Goal: Task Accomplishment & Management: Manage account settings

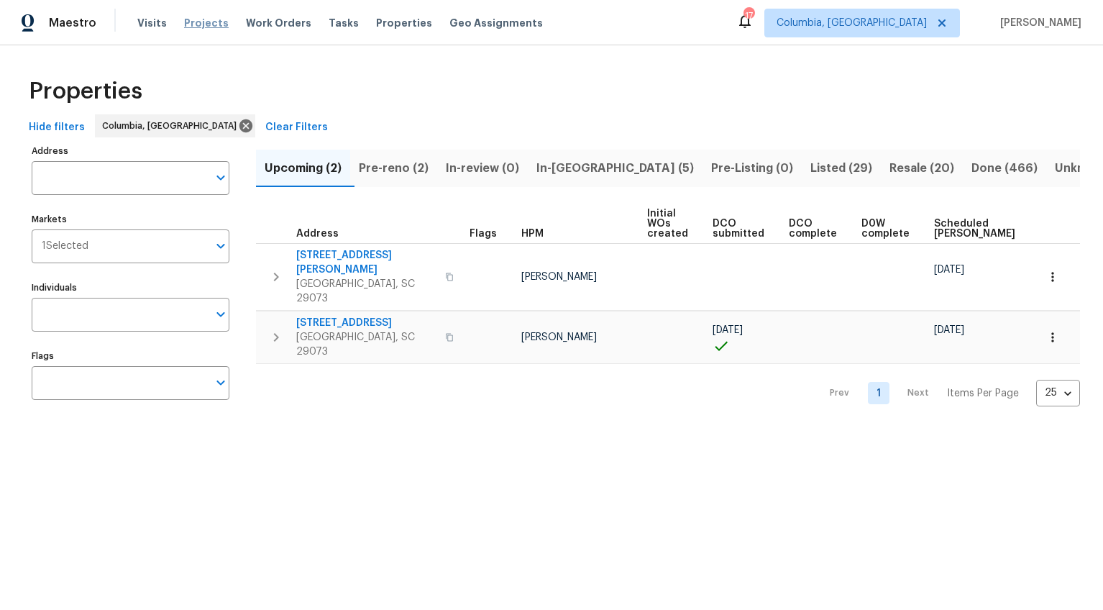
click at [207, 22] on span "Projects" at bounding box center [206, 23] width 45 height 14
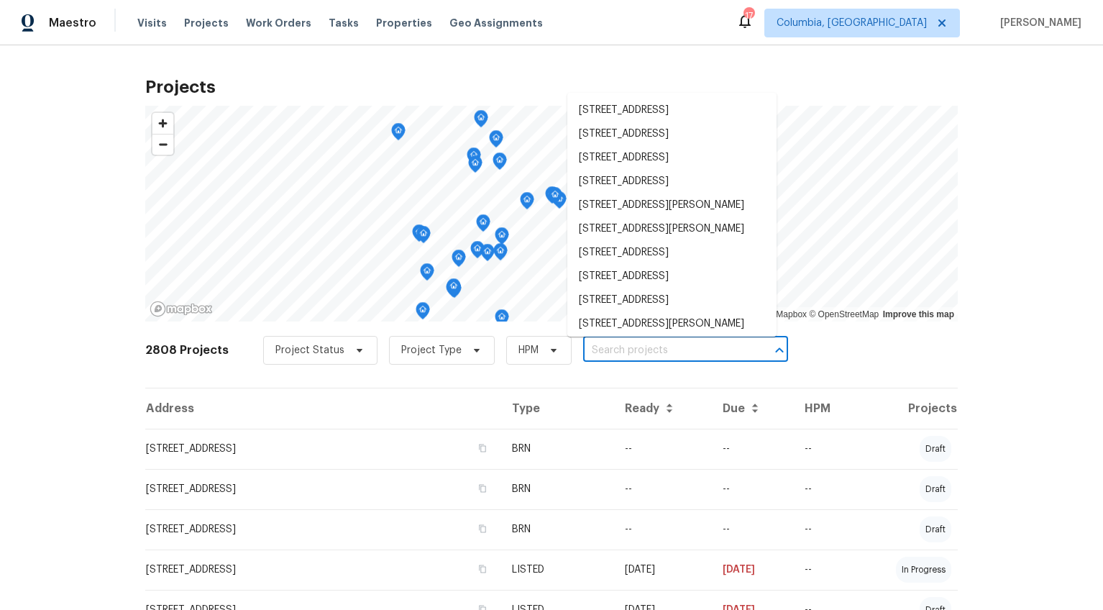
click at [612, 351] on input "text" at bounding box center [665, 350] width 165 height 22
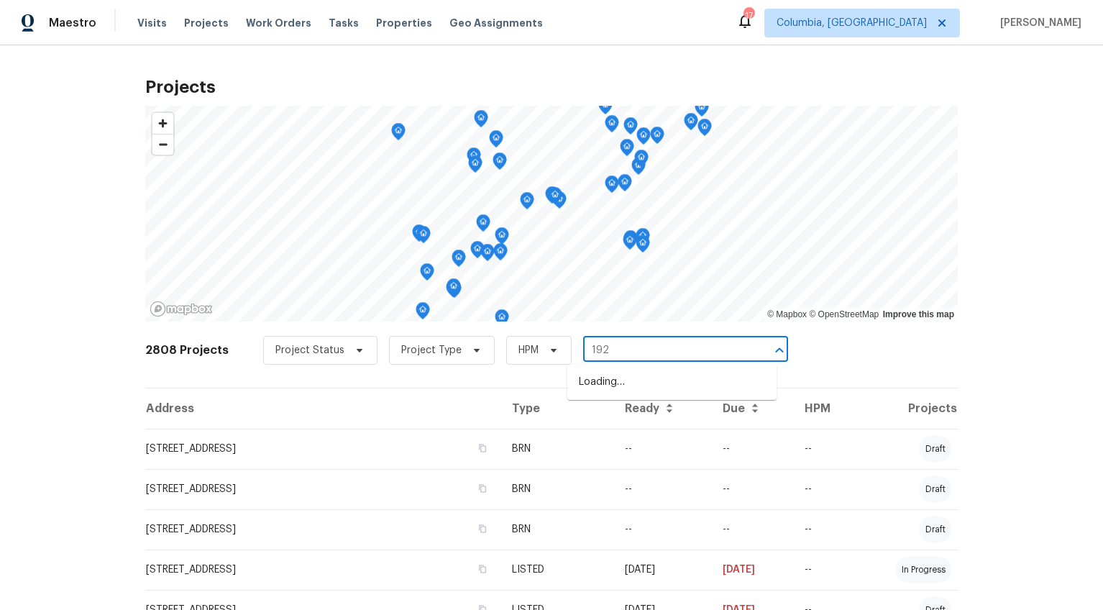
type input "1920"
click at [606, 375] on li "1920 Pennfield Dr, Columbia, SC 29223" at bounding box center [671, 382] width 209 height 24
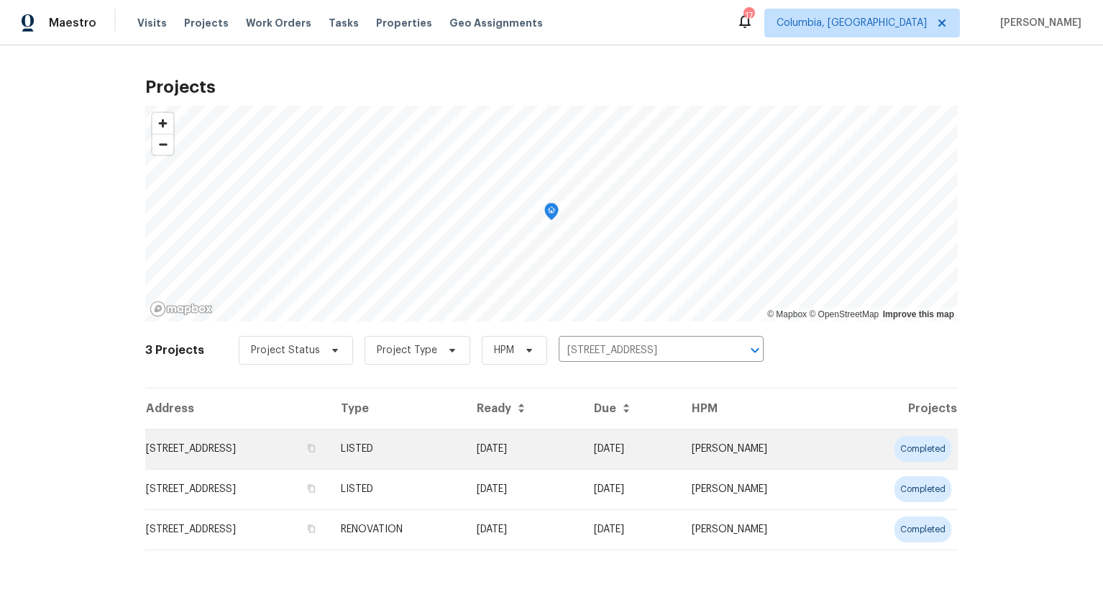
click at [219, 443] on td "1920 Pennfield Dr, Columbia, SC 29223" at bounding box center [237, 449] width 184 height 40
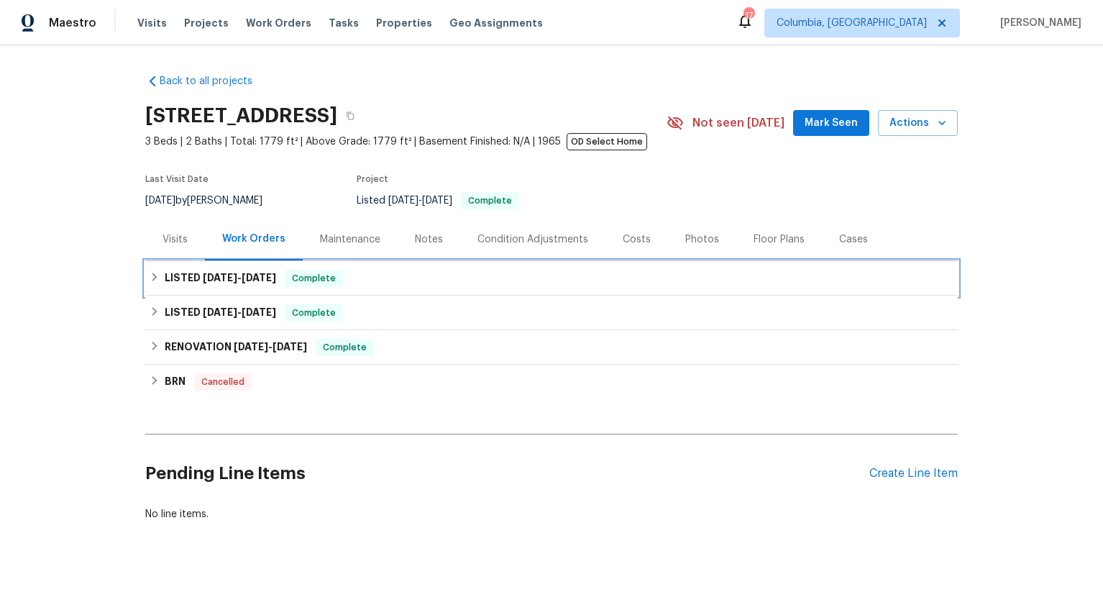
click at [215, 278] on span "8/1/25" at bounding box center [220, 278] width 35 height 10
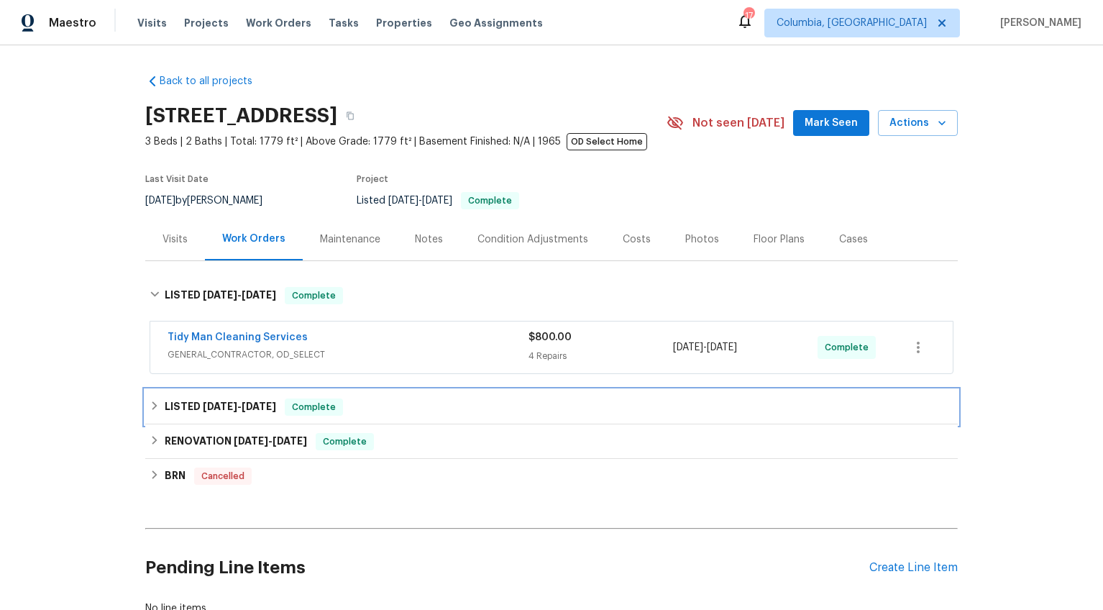
click at [244, 406] on span "5/31/25" at bounding box center [259, 406] width 35 height 10
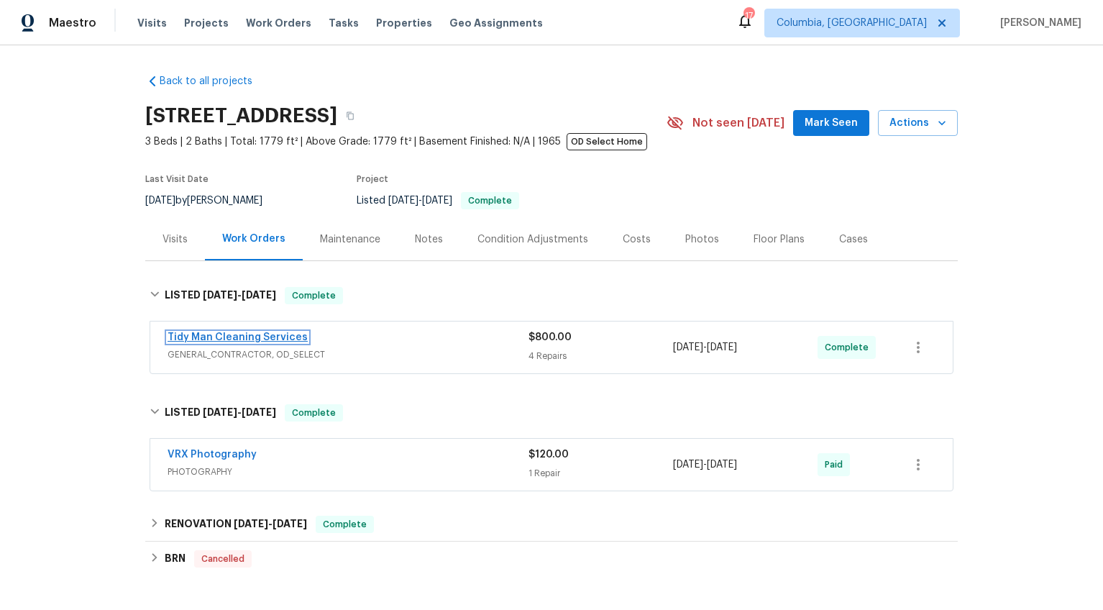
click at [201, 339] on link "Tidy Man Cleaning Services" at bounding box center [238, 337] width 140 height 10
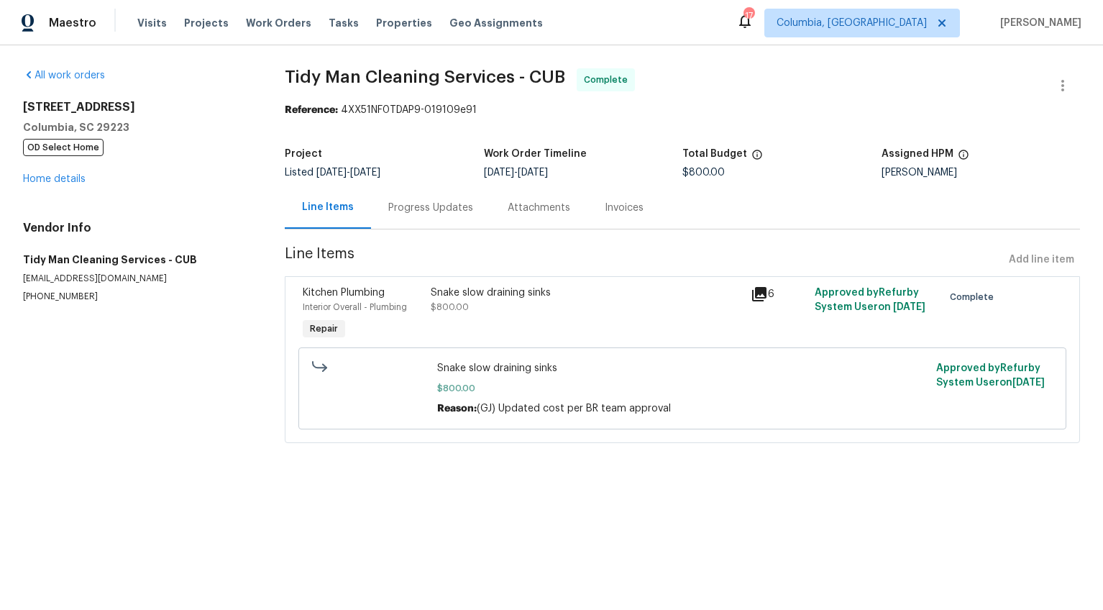
click at [382, 206] on div "Progress Updates" at bounding box center [430, 207] width 119 height 42
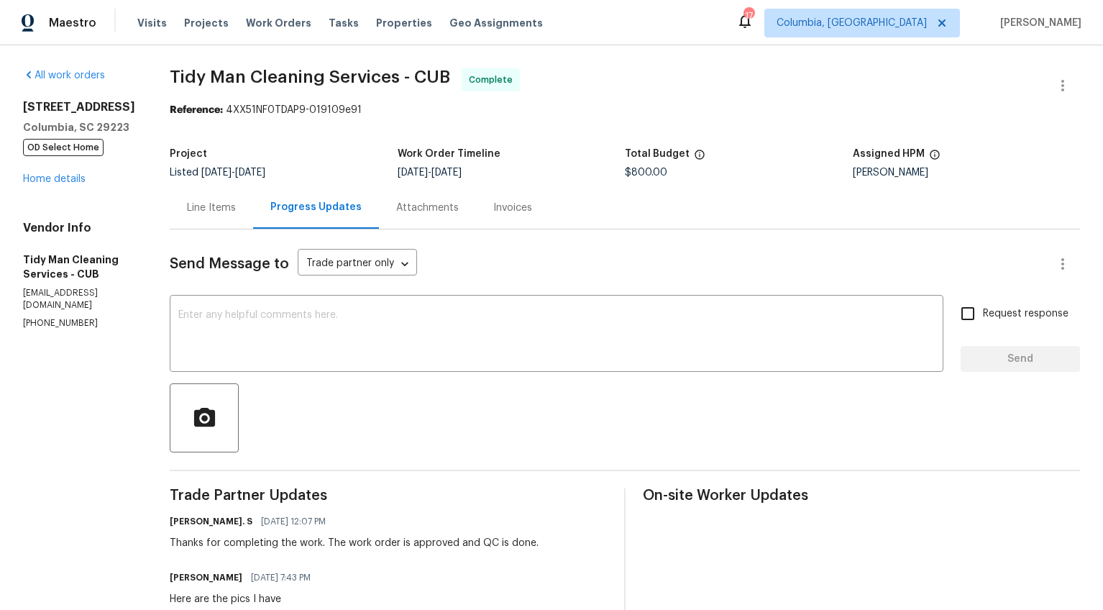
click at [198, 205] on div "Line Items" at bounding box center [211, 208] width 49 height 14
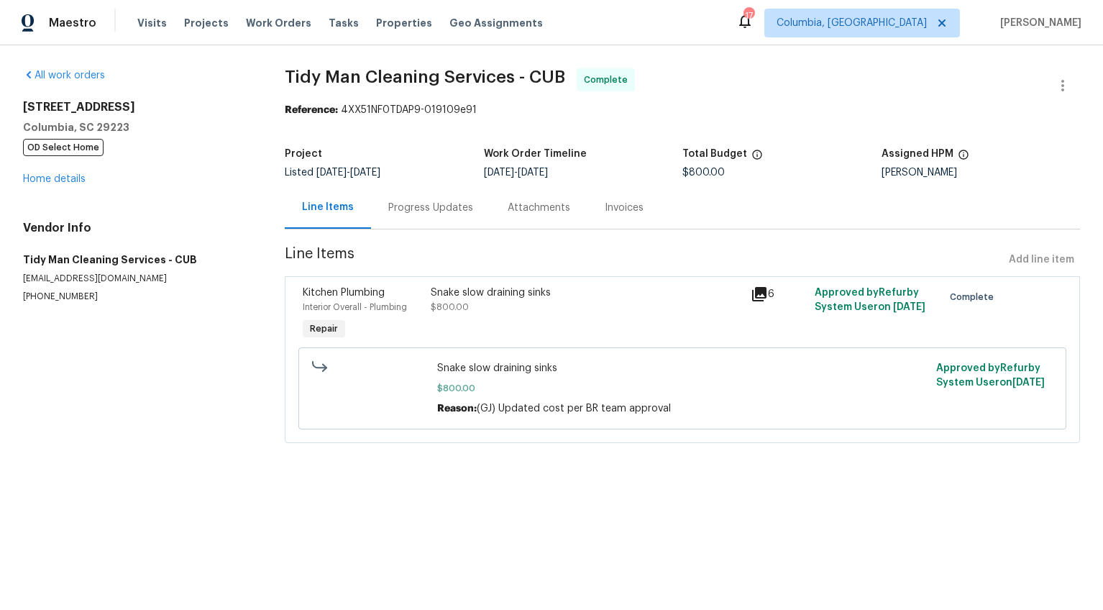
click at [547, 314] on div "Snake slow draining sinks $800.00" at bounding box center [586, 299] width 311 height 29
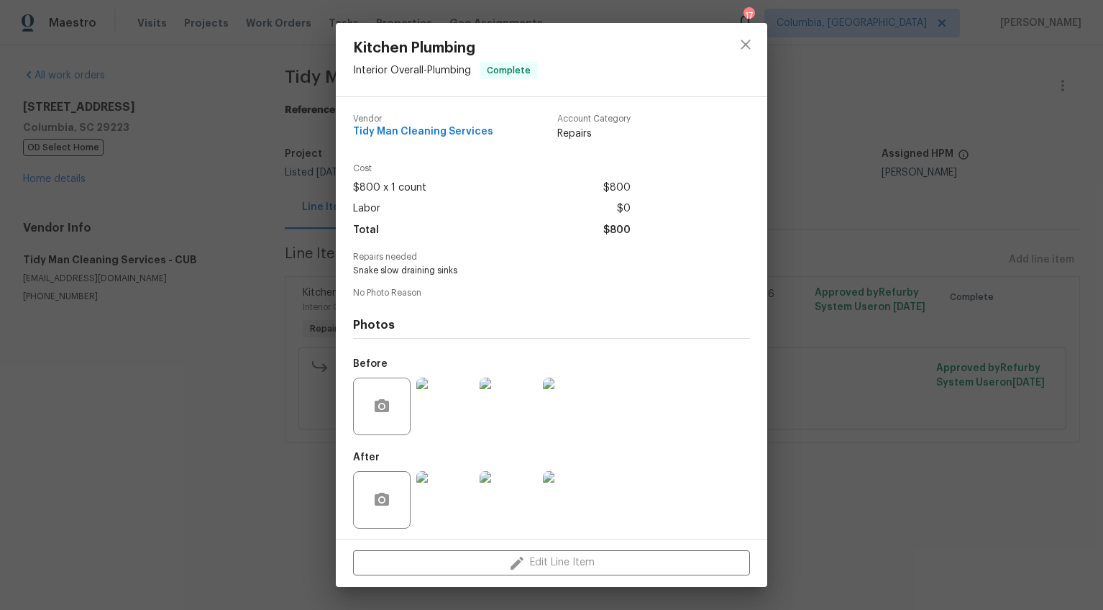
click at [931, 258] on div "Kitchen Plumbing Interior Overall - Plumbing Complete Vendor Tidy Man Cleaning …" at bounding box center [551, 305] width 1103 height 610
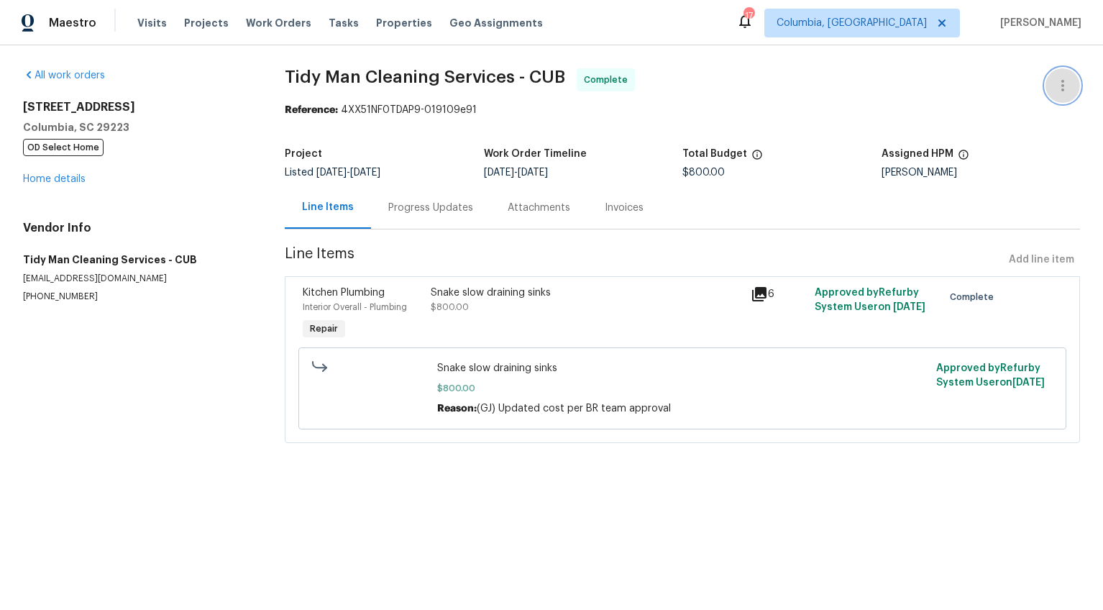
click at [1056, 85] on icon "button" at bounding box center [1062, 85] width 17 height 17
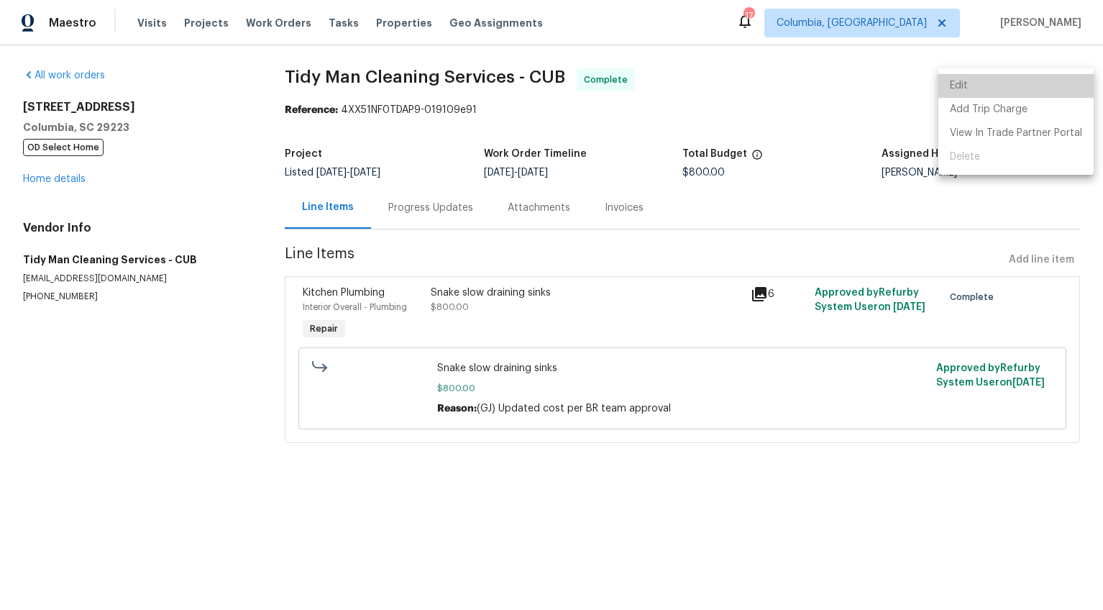
click at [1056, 85] on li "Edit" at bounding box center [1015, 86] width 155 height 24
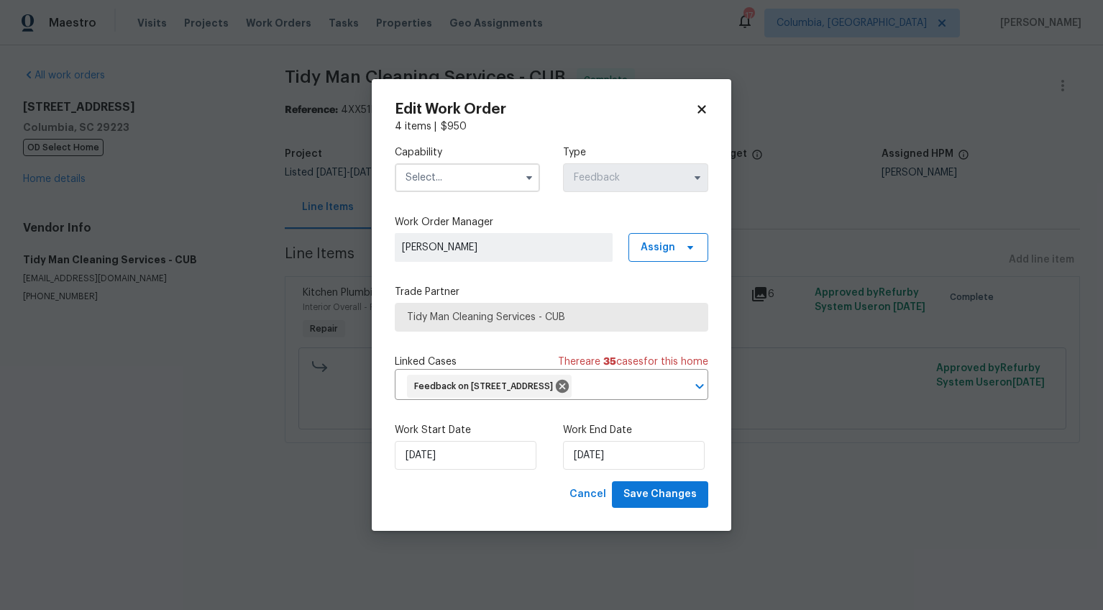
click at [872, 96] on body "Maestro Visits Projects Work Orders Tasks Properties Geo Assignments 17 Columbi…" at bounding box center [551, 241] width 1103 height 483
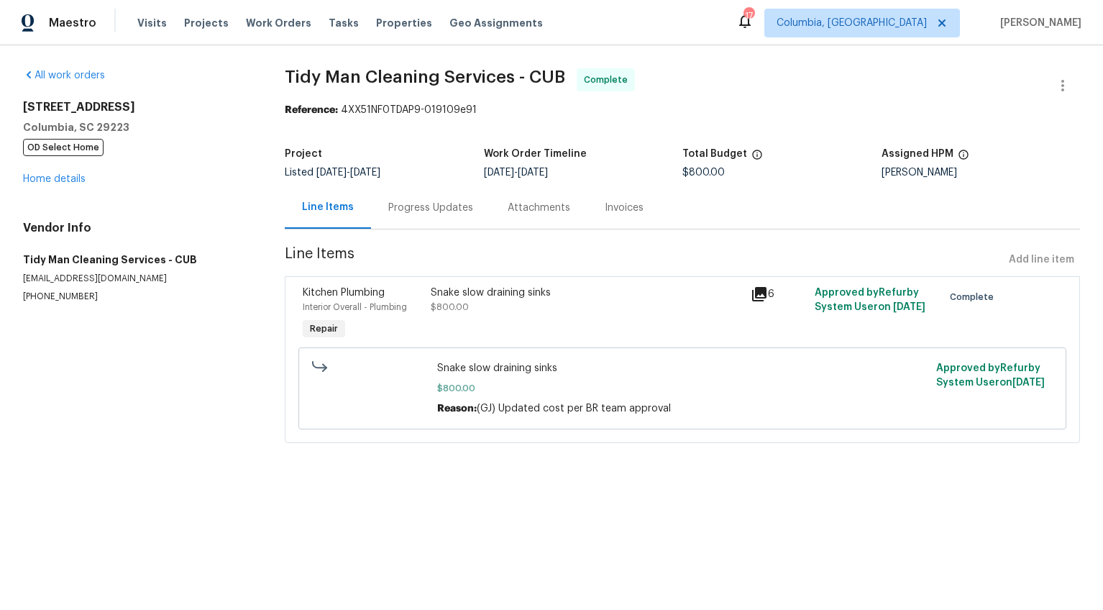
click at [447, 204] on div "Progress Updates" at bounding box center [430, 208] width 85 height 14
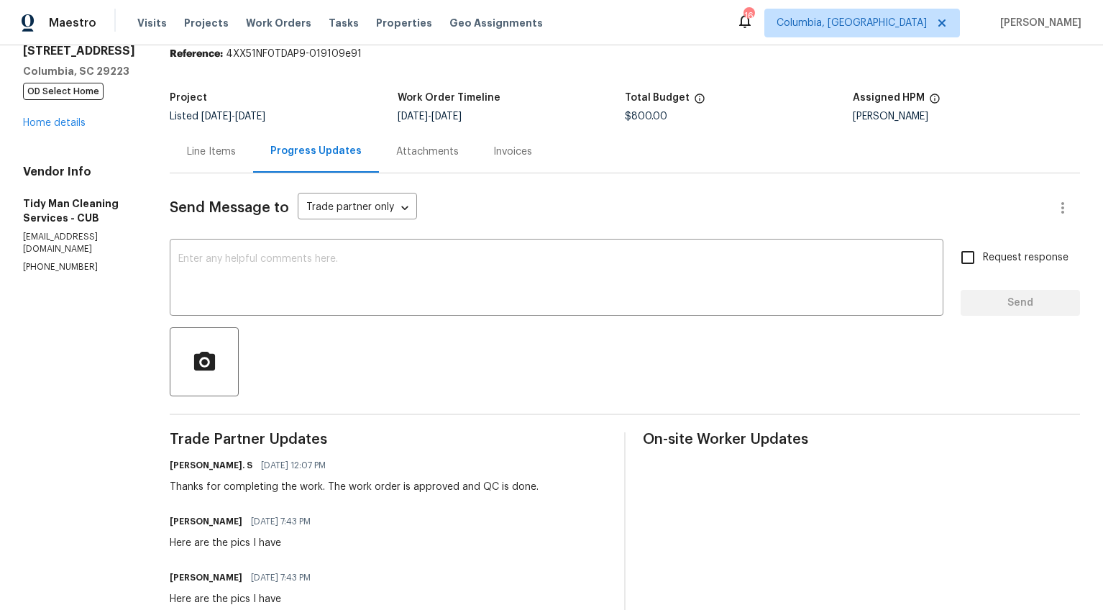
scroll to position [76, 0]
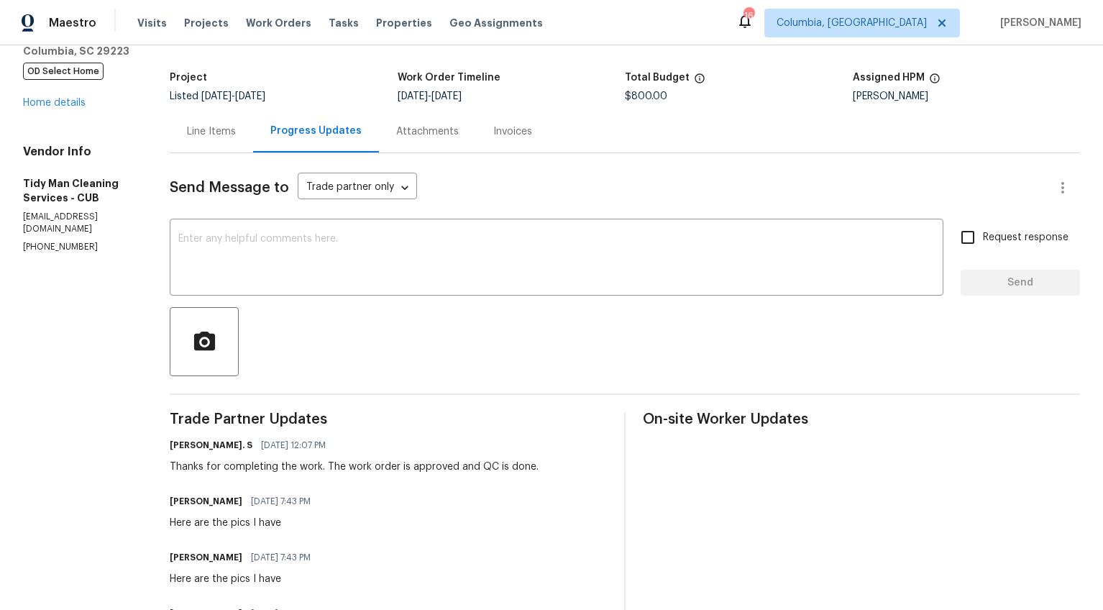
click at [198, 138] on div "Line Items" at bounding box center [211, 131] width 49 height 14
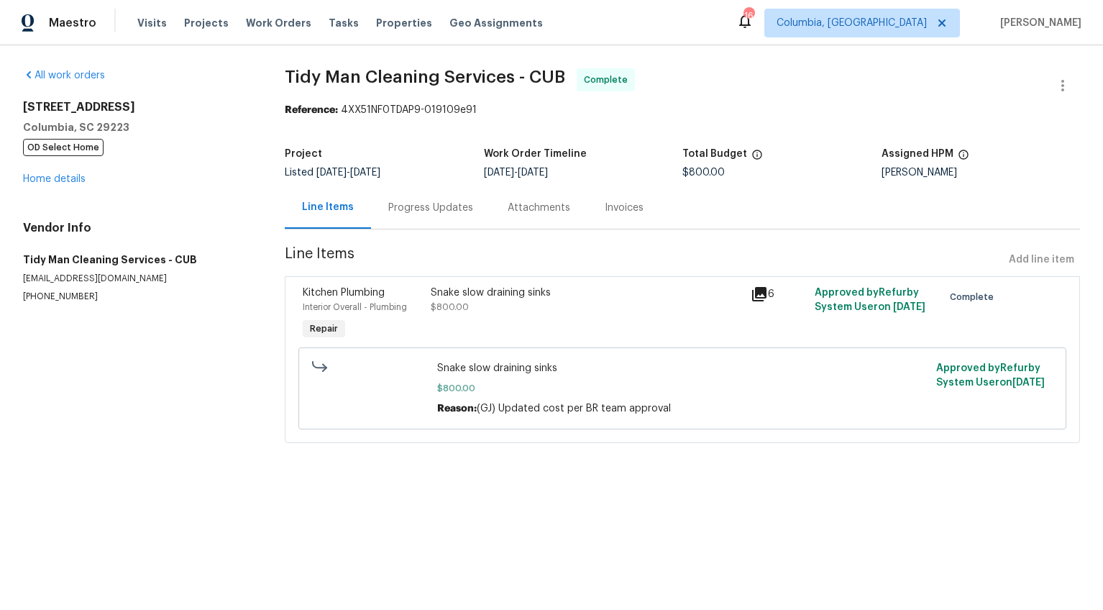
click at [468, 299] on div "Snake slow draining sinks" at bounding box center [586, 292] width 311 height 14
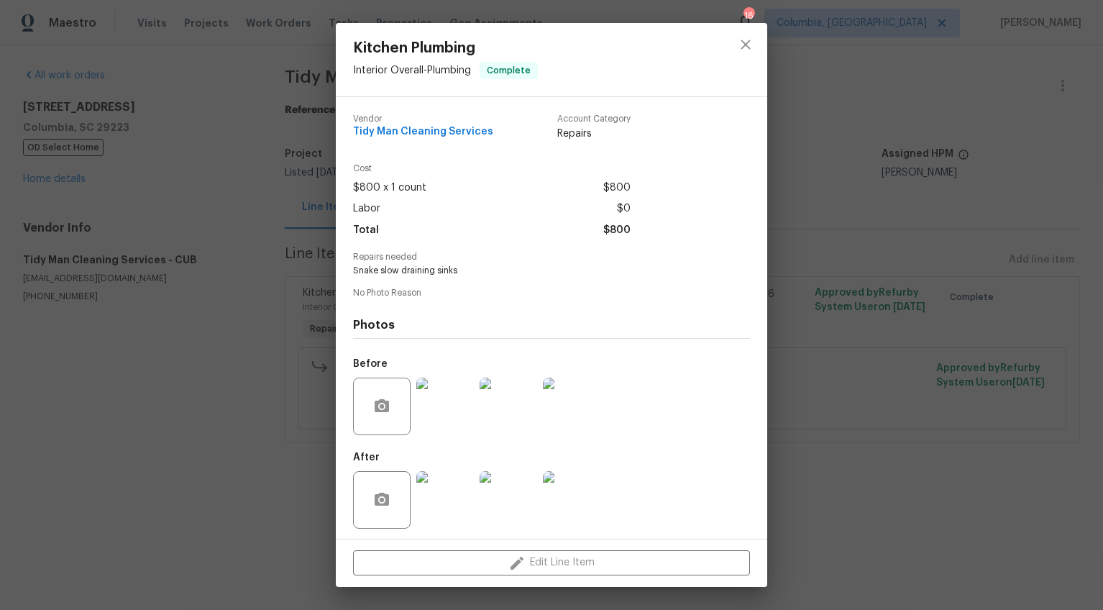
click at [454, 411] on img at bounding box center [445, 407] width 58 height 58
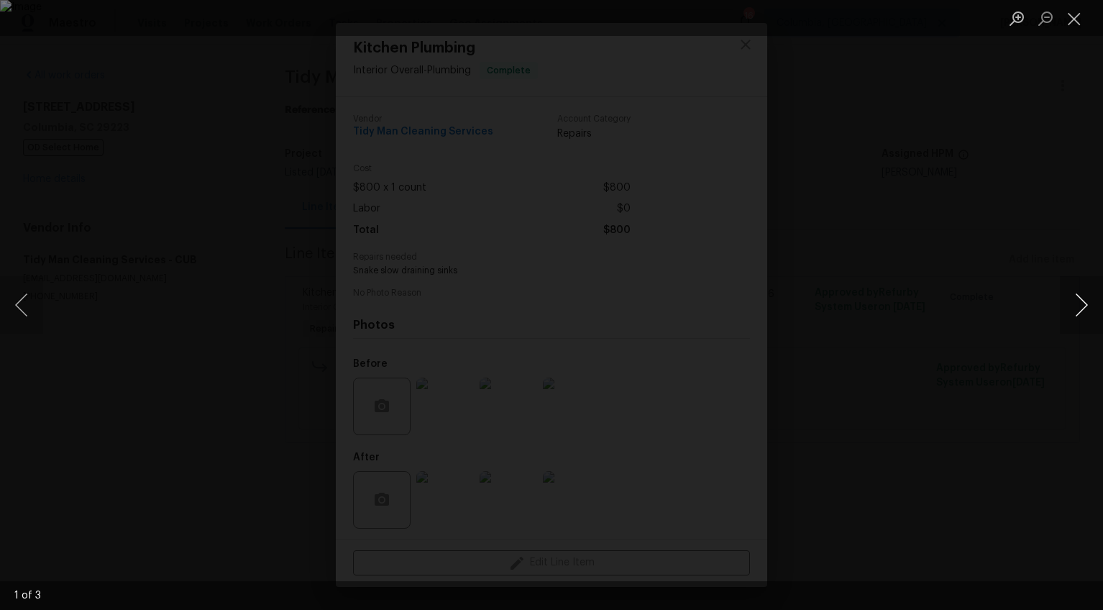
click at [1082, 303] on button "Next image" at bounding box center [1081, 305] width 43 height 58
click at [992, 442] on div "Lightbox" at bounding box center [551, 305] width 1103 height 610
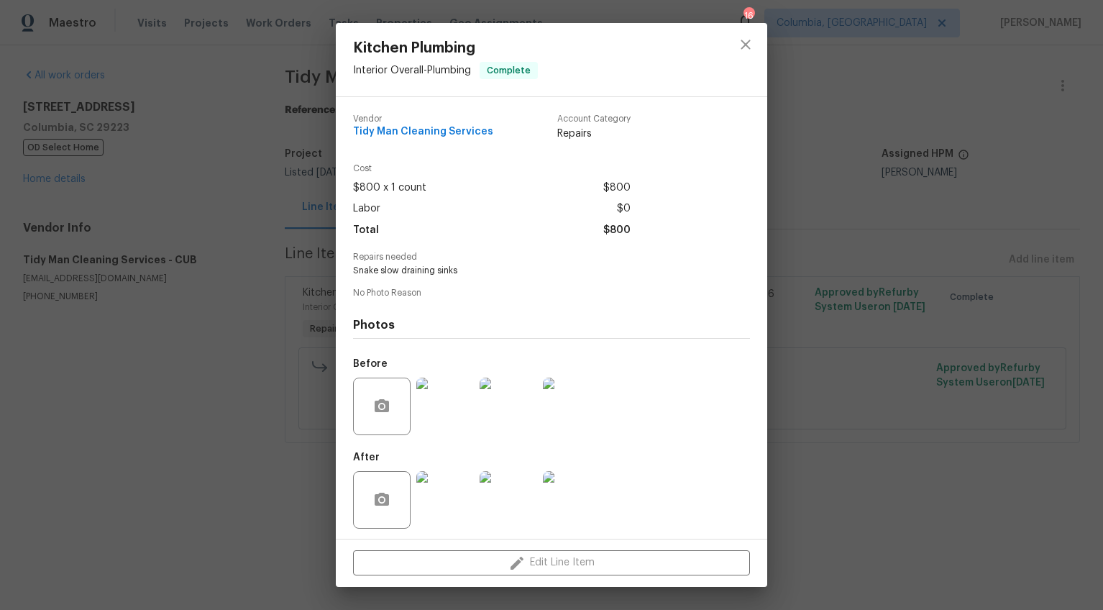
click at [440, 508] on img at bounding box center [445, 500] width 58 height 58
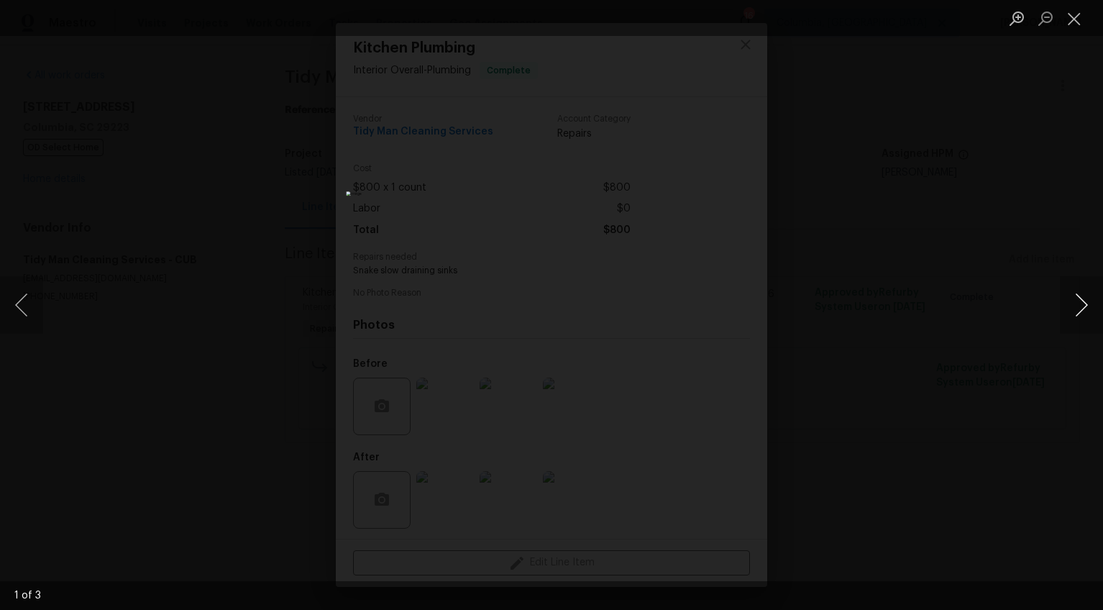
click at [1074, 309] on button "Next image" at bounding box center [1081, 305] width 43 height 58
click at [998, 414] on div "Lightbox" at bounding box center [551, 305] width 1103 height 610
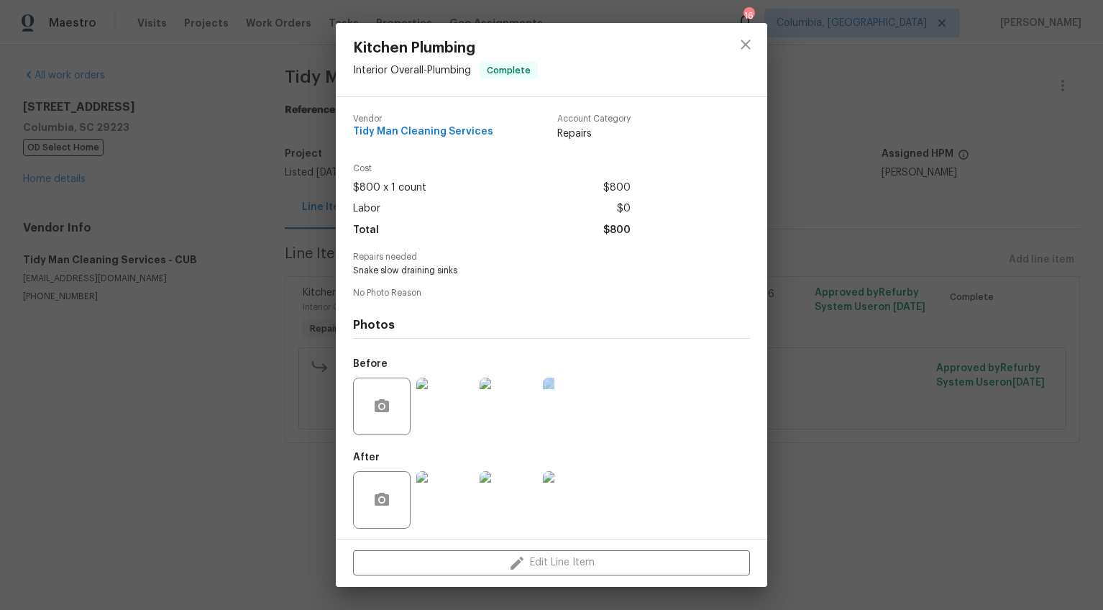
click at [998, 414] on div "Kitchen Plumbing Interior Overall - Plumbing Complete Vendor Tidy Man Cleaning …" at bounding box center [551, 305] width 1103 height 610
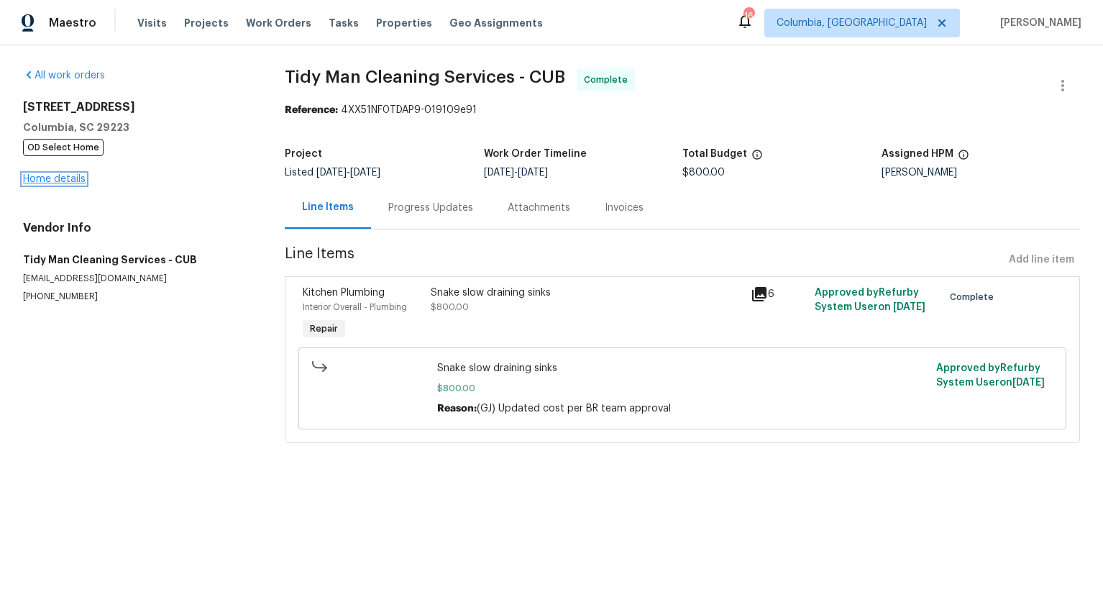
click at [68, 174] on link "Home details" at bounding box center [54, 179] width 63 height 10
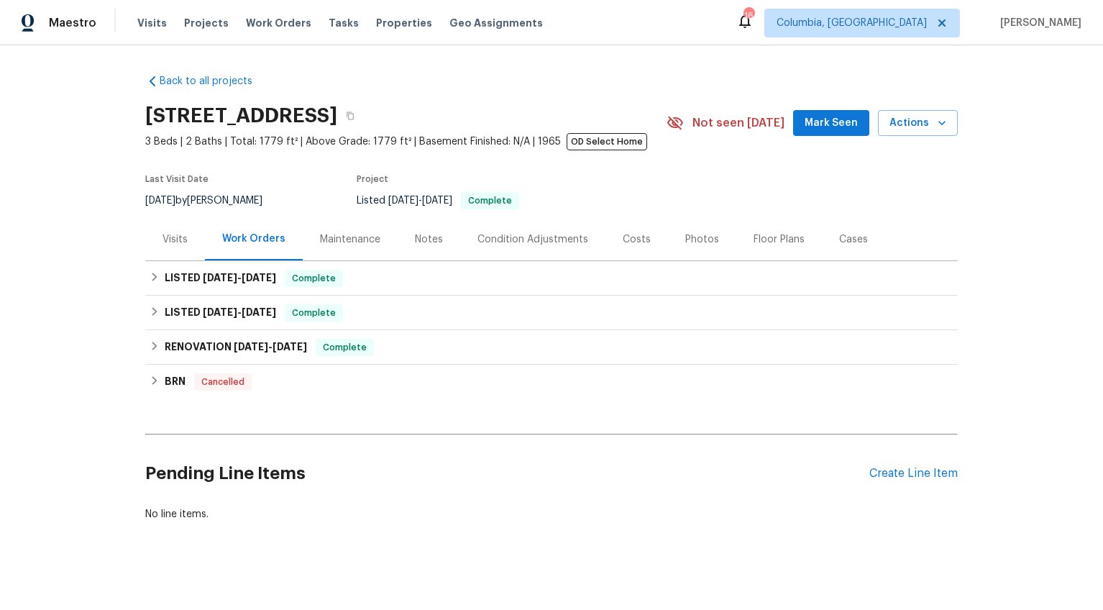
click at [623, 242] on div "Costs" at bounding box center [637, 239] width 28 height 14
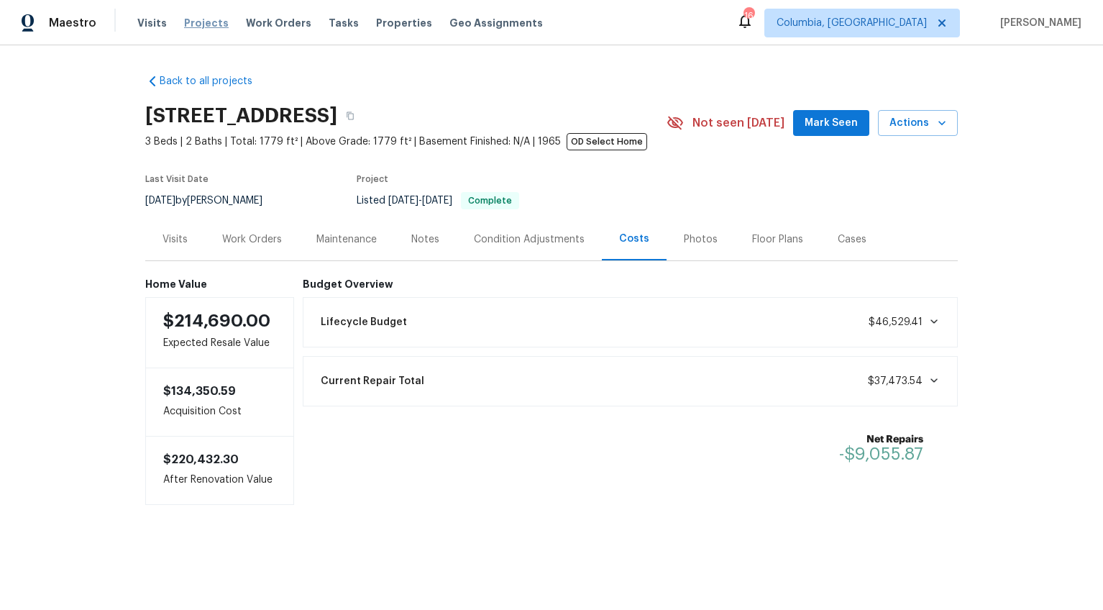
click at [201, 25] on span "Projects" at bounding box center [206, 23] width 45 height 14
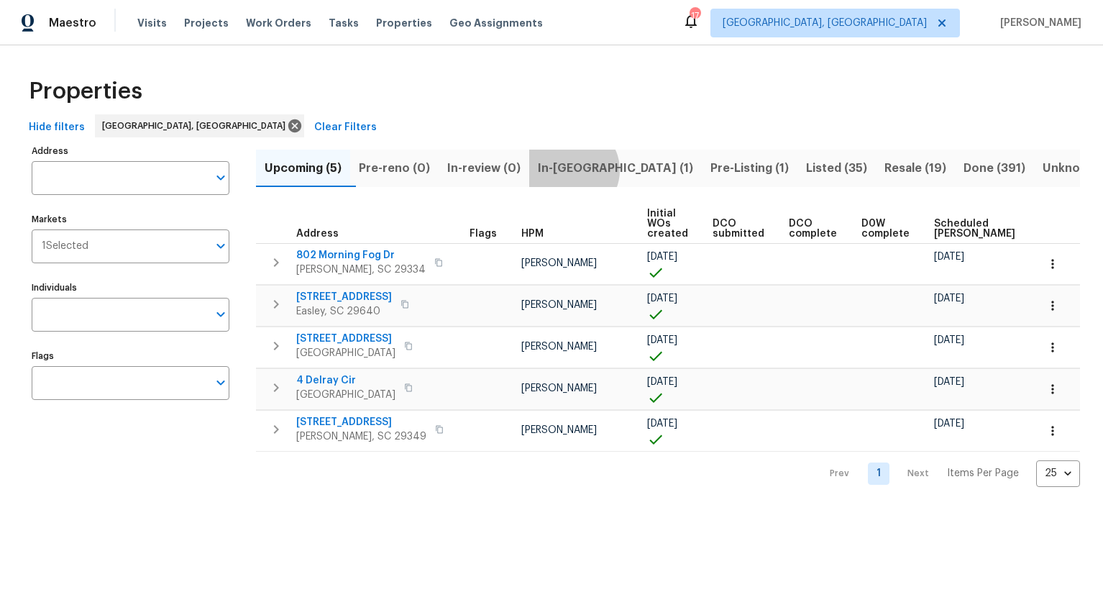
click at [585, 170] on span "In-[GEOGRAPHIC_DATA] (1)" at bounding box center [615, 168] width 155 height 20
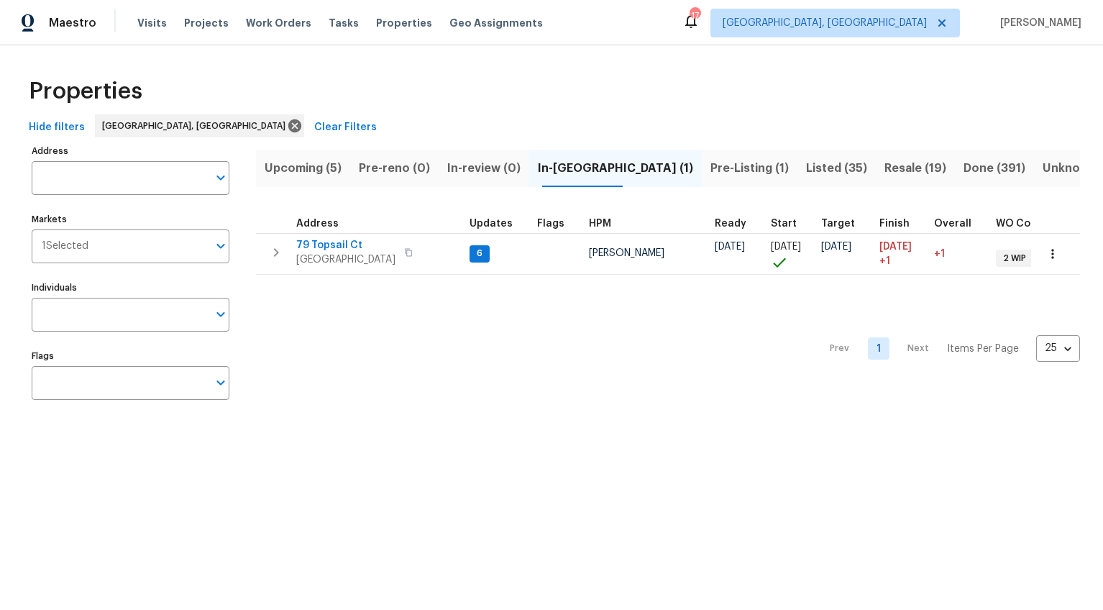
click at [711, 162] on span "Pre-Listing (1)" at bounding box center [750, 168] width 78 height 20
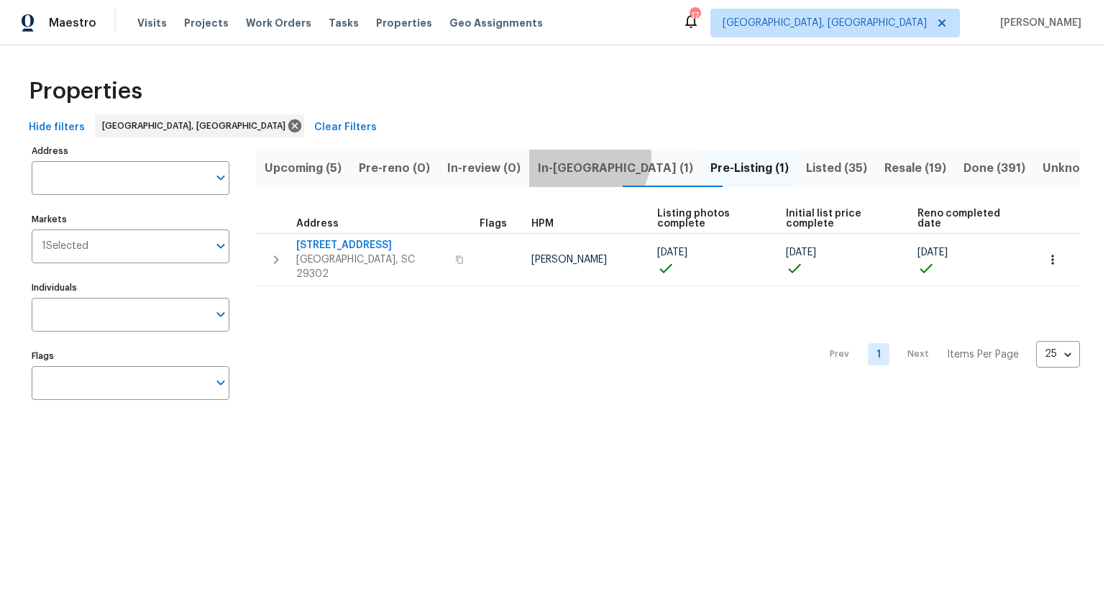
click at [599, 156] on button "In-[GEOGRAPHIC_DATA] (1)" at bounding box center [615, 168] width 173 height 37
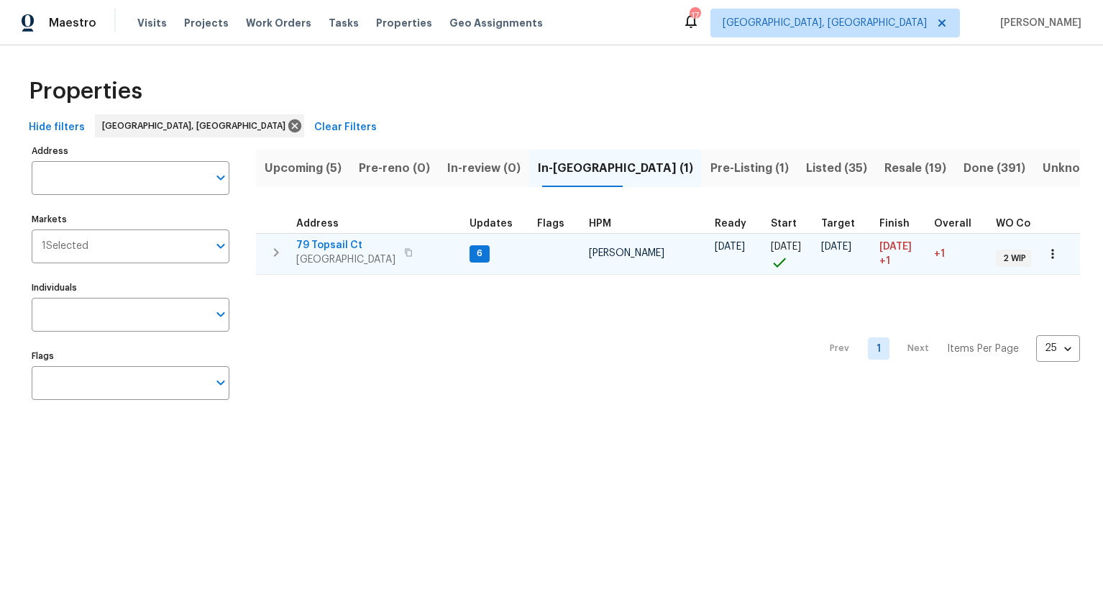
click at [309, 244] on span "79 Topsail Ct" at bounding box center [345, 245] width 99 height 14
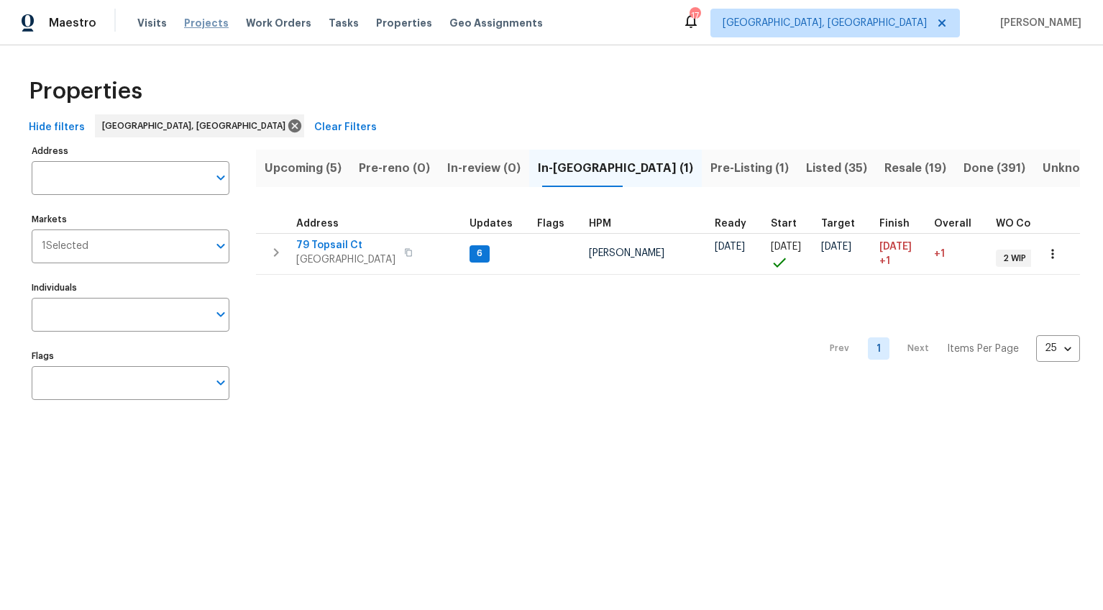
click at [193, 24] on span "Projects" at bounding box center [206, 23] width 45 height 14
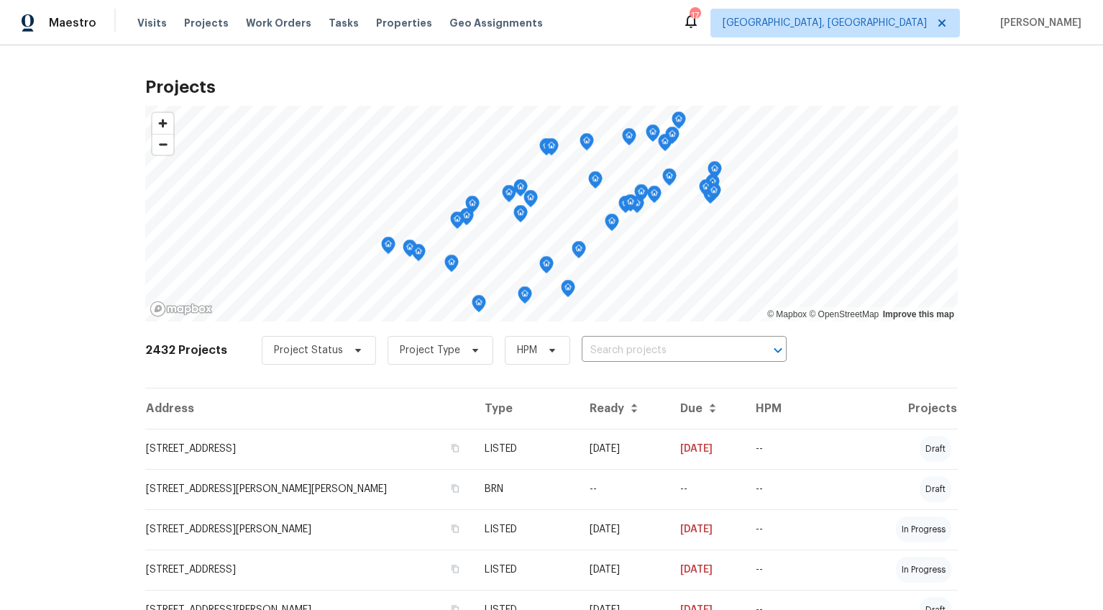
click at [597, 349] on input "text" at bounding box center [664, 350] width 165 height 22
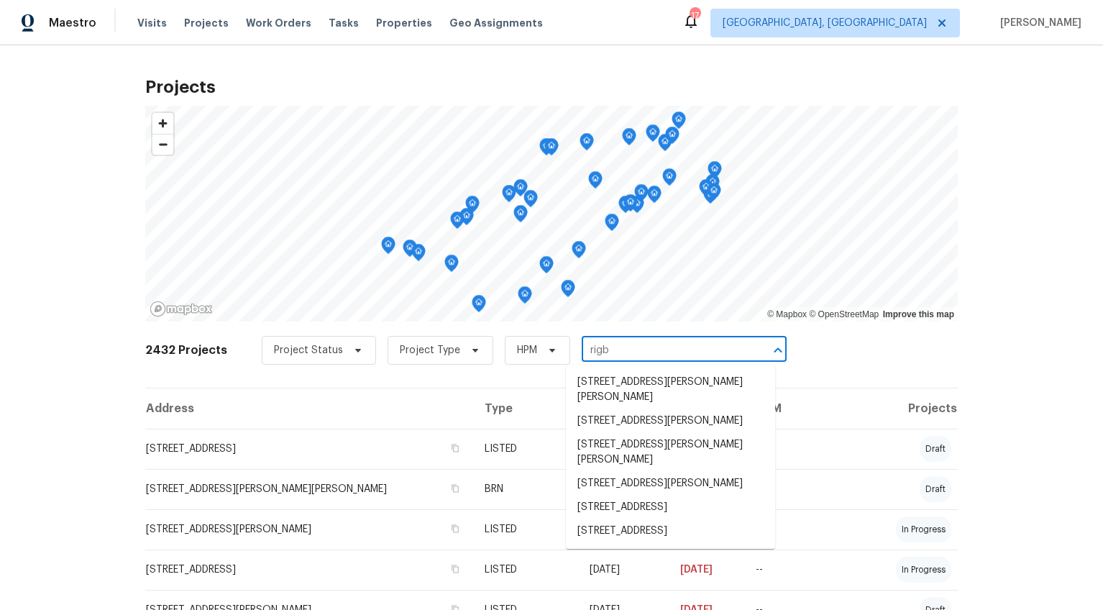
type input "rigby"
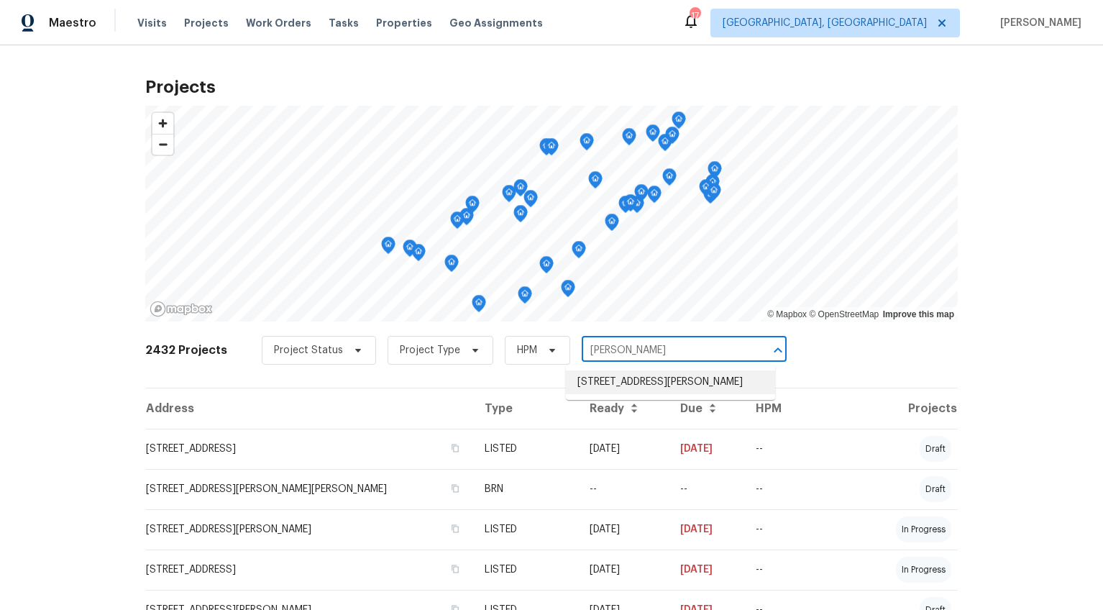
click at [613, 388] on li "245 Rigby Ave, Spartanburg, SC 29306" at bounding box center [670, 382] width 209 height 24
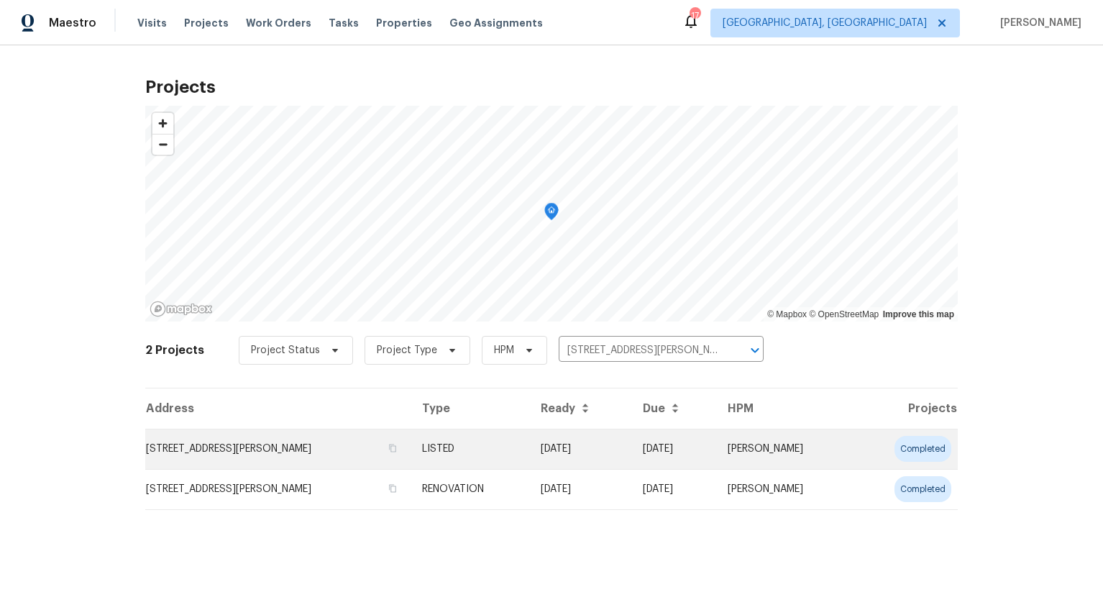
click at [237, 465] on td "245 Rigby Ave, Spartanburg, SC 29306" at bounding box center [277, 449] width 265 height 40
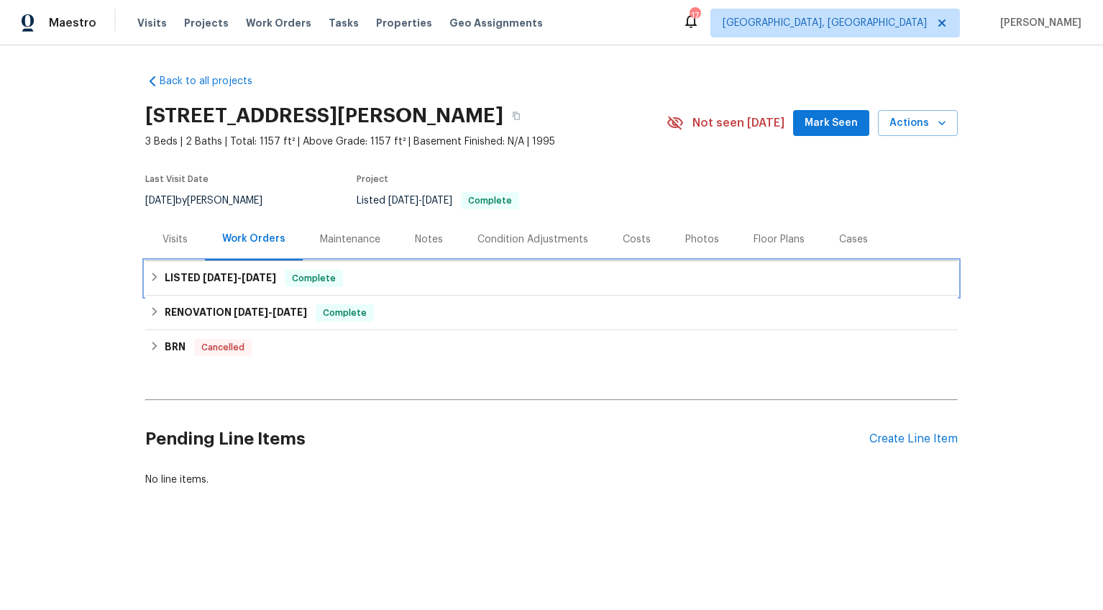
click at [245, 273] on span "5/16/25" at bounding box center [259, 278] width 35 height 10
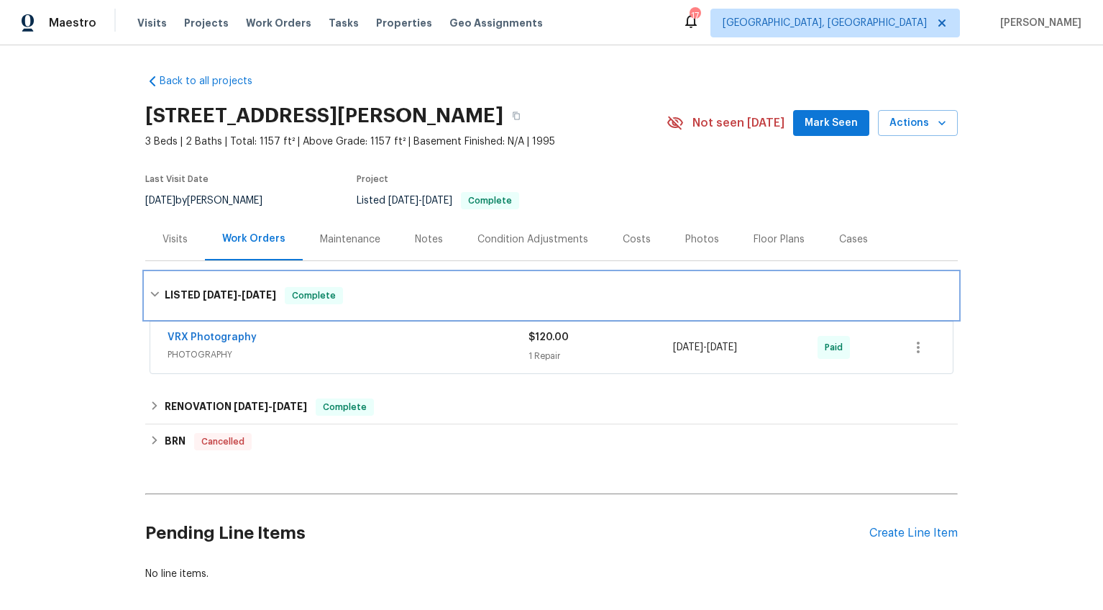
click at [241, 283] on div "LISTED 5/15/25 - 5/16/25 Complete" at bounding box center [551, 296] width 813 height 46
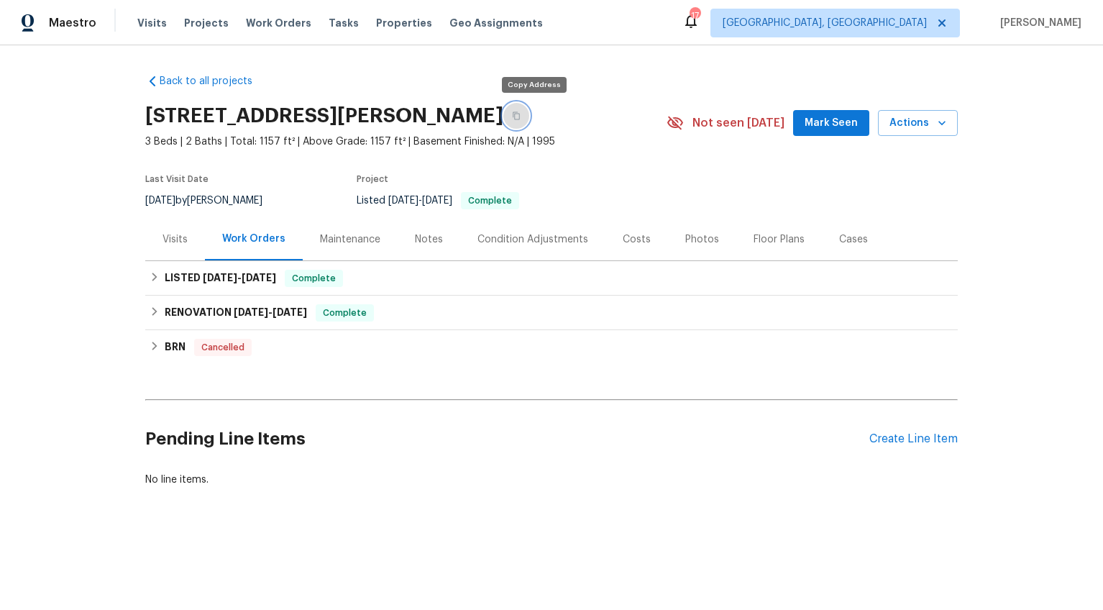
click at [520, 113] on icon "button" at bounding box center [516, 116] width 7 height 8
click at [934, 439] on div "Create Line Item" at bounding box center [913, 439] width 88 height 14
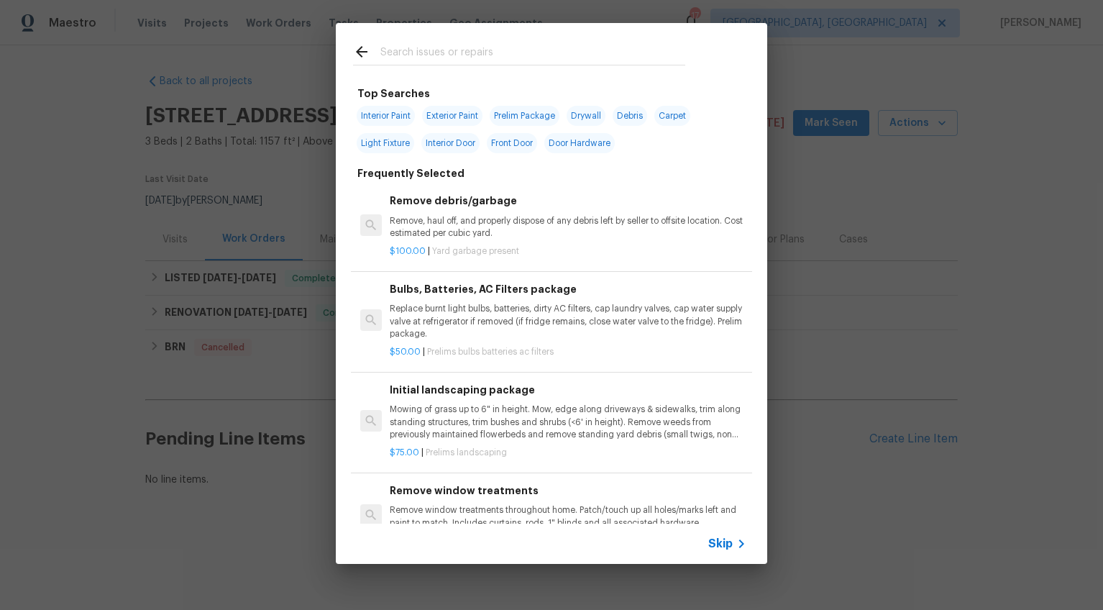
click at [443, 65] on input "text" at bounding box center [532, 54] width 305 height 22
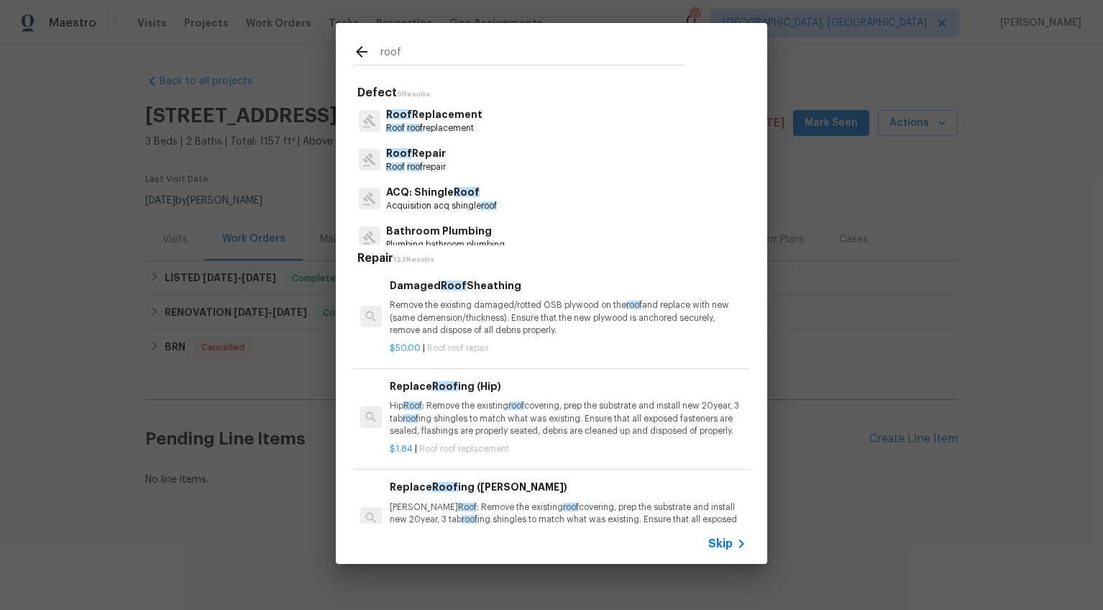
type input "roof"
click at [434, 119] on p "Roof Replacement" at bounding box center [434, 114] width 96 height 15
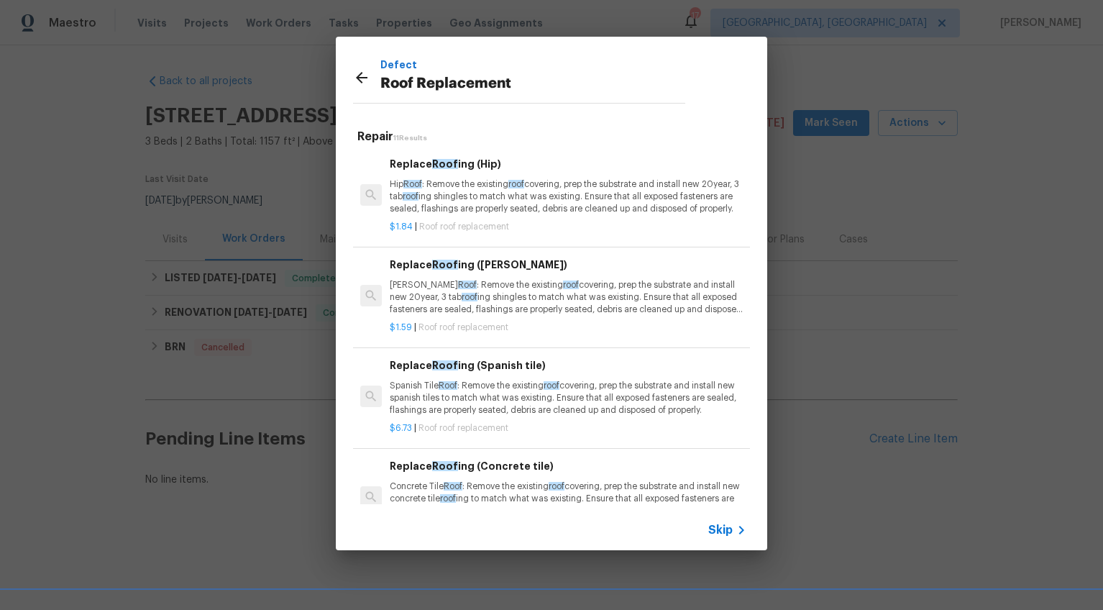
click at [428, 180] on p "Hip Roof : Remove the existing roof covering, prep the substrate and install ne…" at bounding box center [568, 196] width 357 height 37
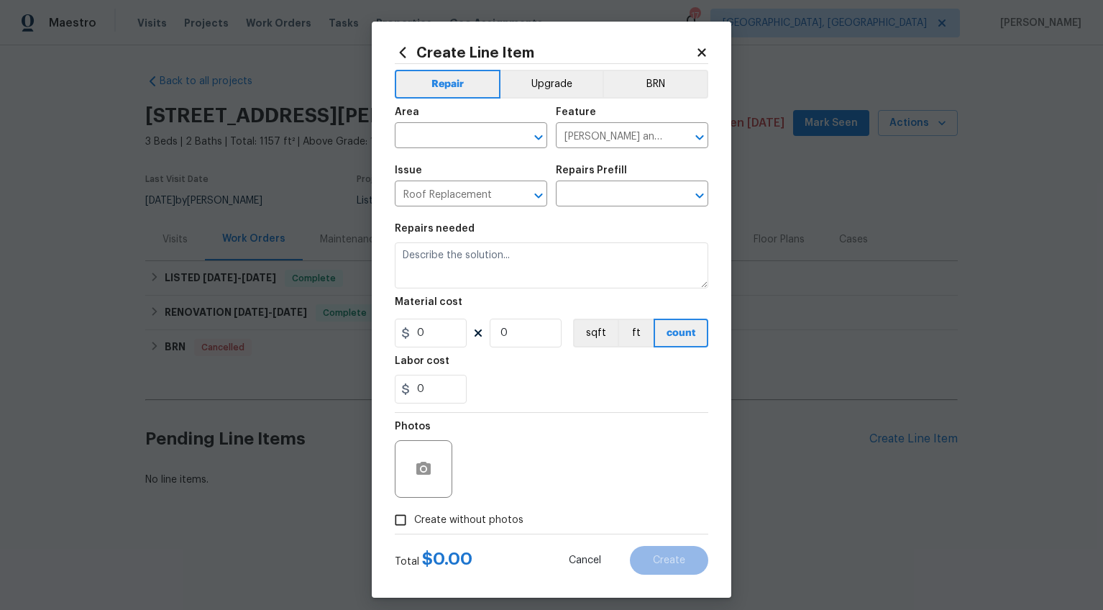
type textarea "Hip Roof: Remove the existing roof covering, prep the substrate and install new…"
type input "1"
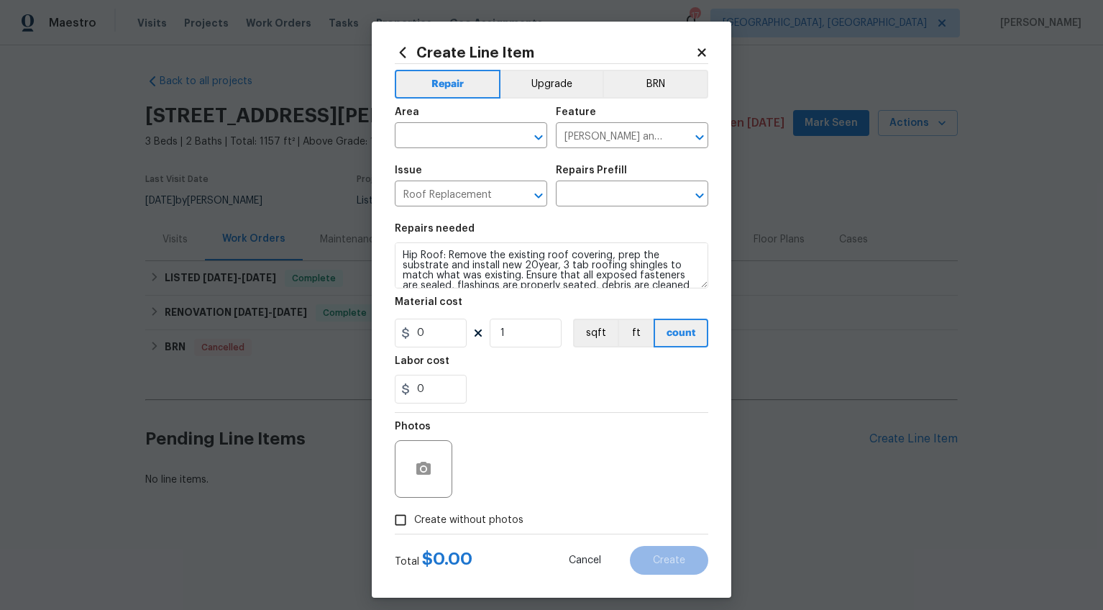
type input "Replace Roofing (Hip) $1.84"
type input "1.84"
click at [431, 138] on input "text" at bounding box center [451, 137] width 112 height 22
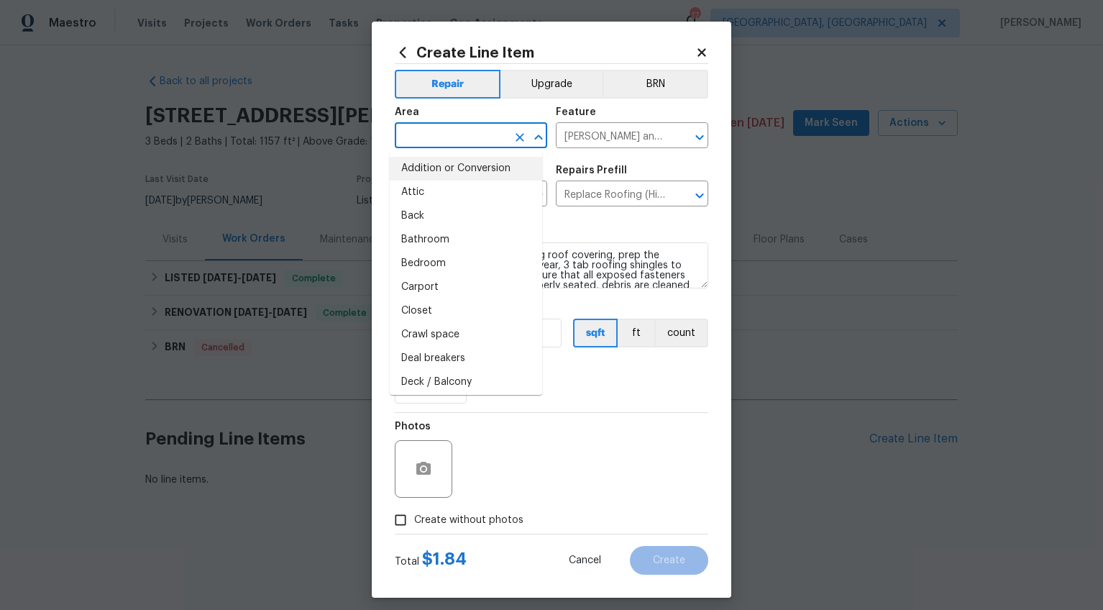
click at [436, 187] on li "Attic" at bounding box center [466, 193] width 152 height 24
type input "Attic"
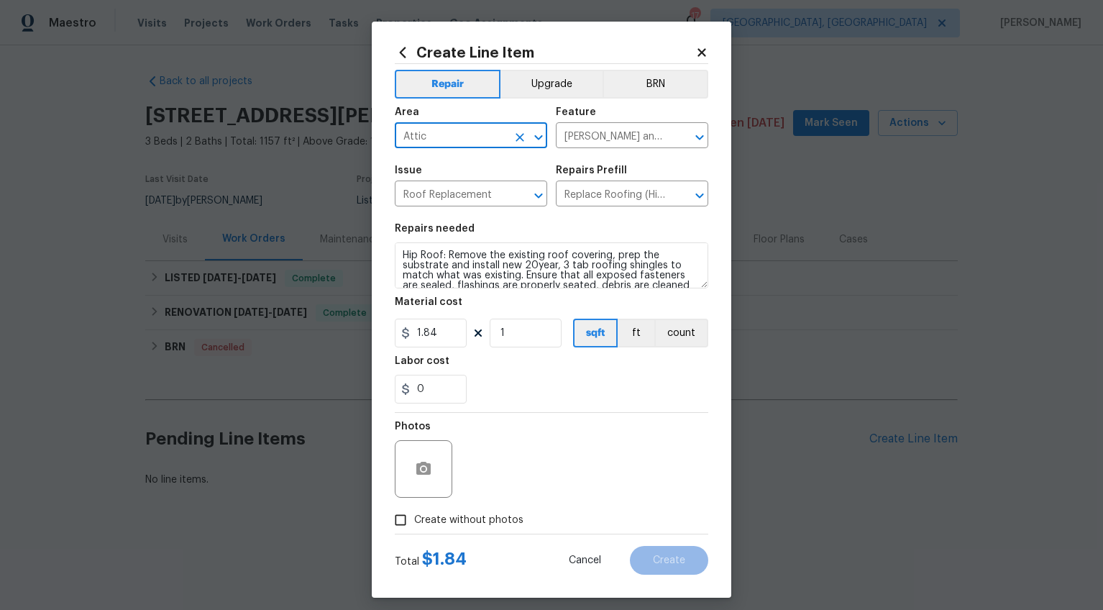
click at [477, 522] on span "Create without photos" at bounding box center [468, 520] width 109 height 15
click at [414, 522] on input "Create without photos" at bounding box center [400, 519] width 27 height 27
checkbox input "true"
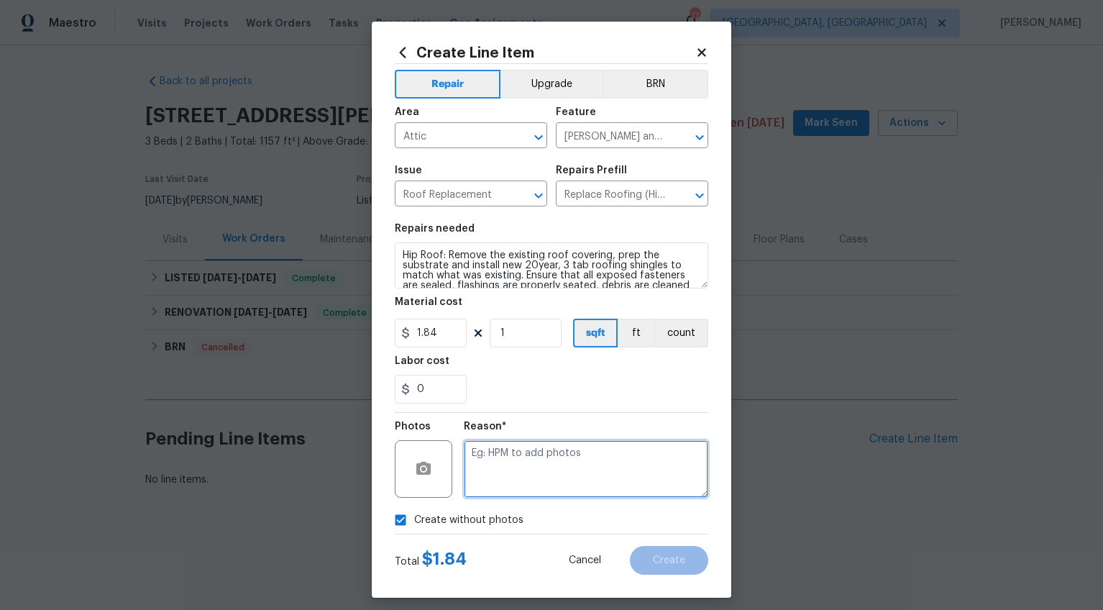
click at [537, 473] on textarea at bounding box center [586, 469] width 245 height 58
type textarea "wa"
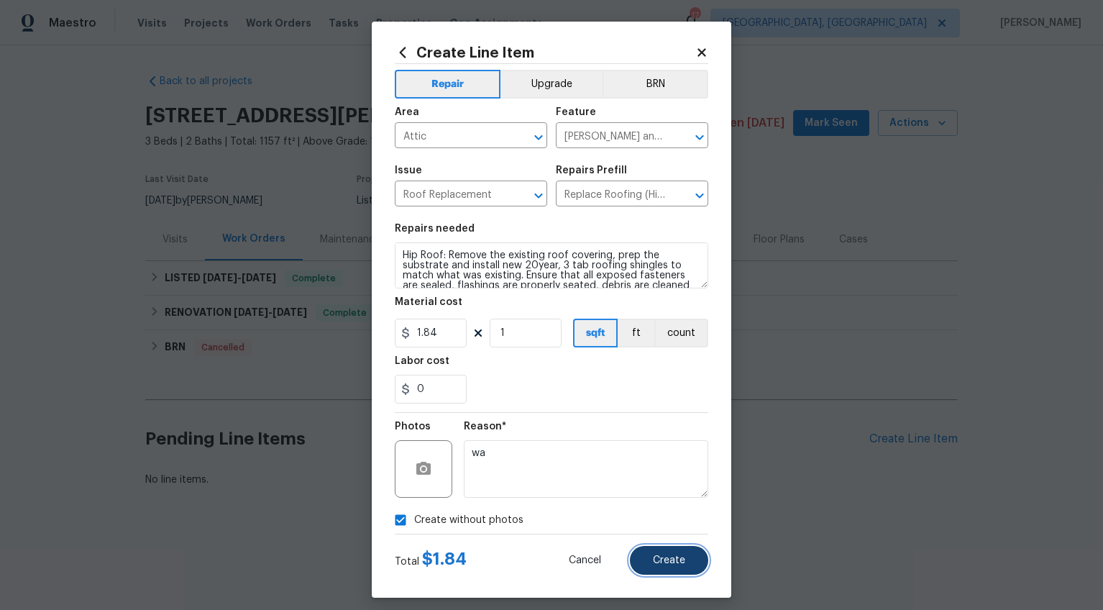
click at [675, 563] on span "Create" at bounding box center [669, 560] width 32 height 11
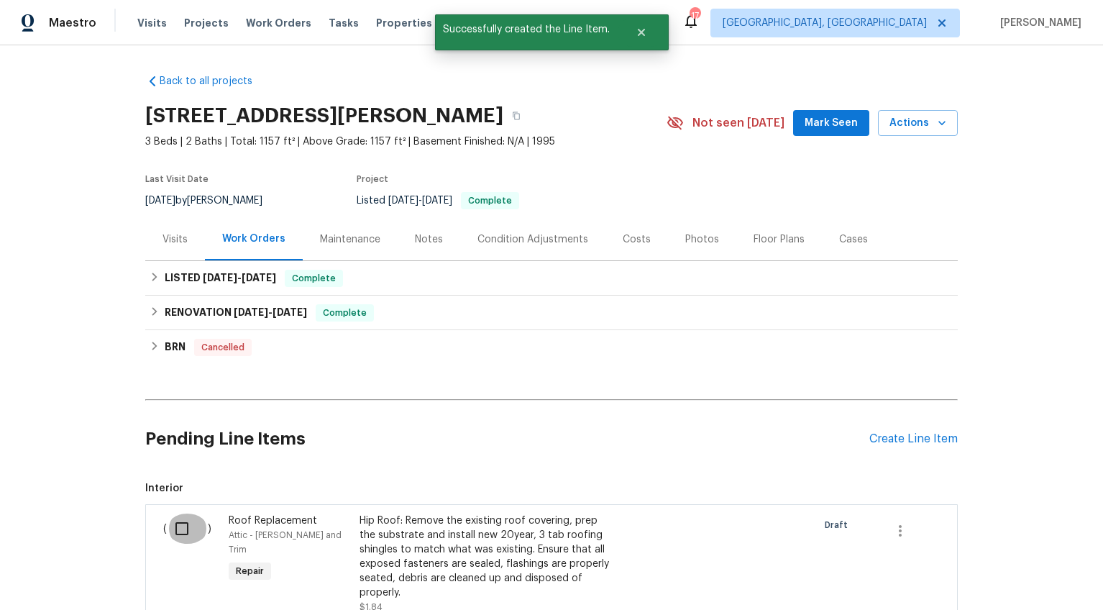
click at [175, 527] on input "checkbox" at bounding box center [187, 528] width 41 height 30
checkbox input "true"
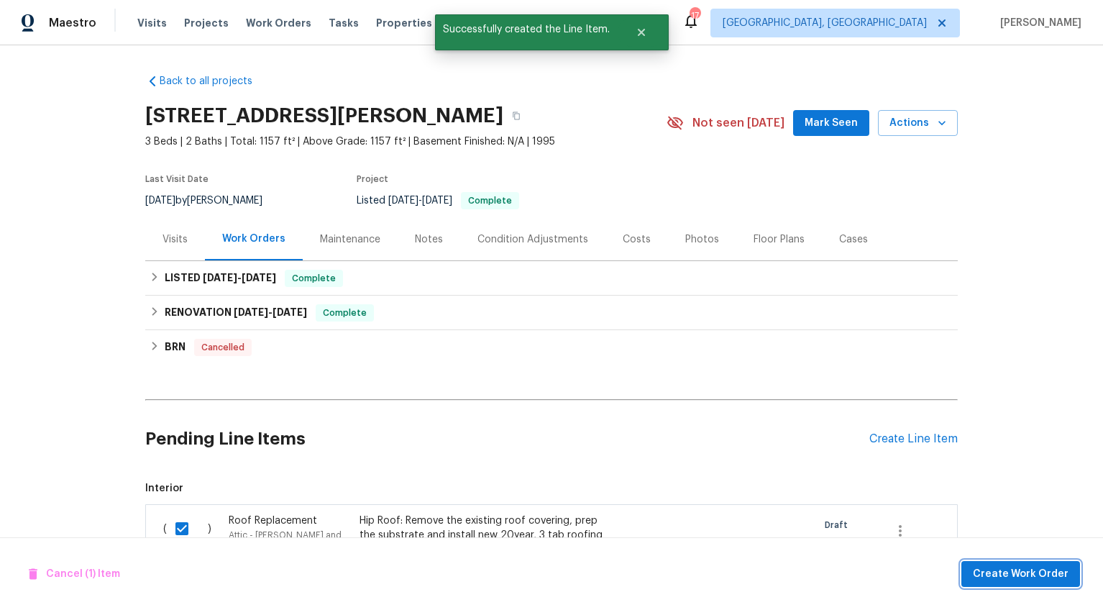
click at [1018, 572] on span "Create Work Order" at bounding box center [1021, 574] width 96 height 18
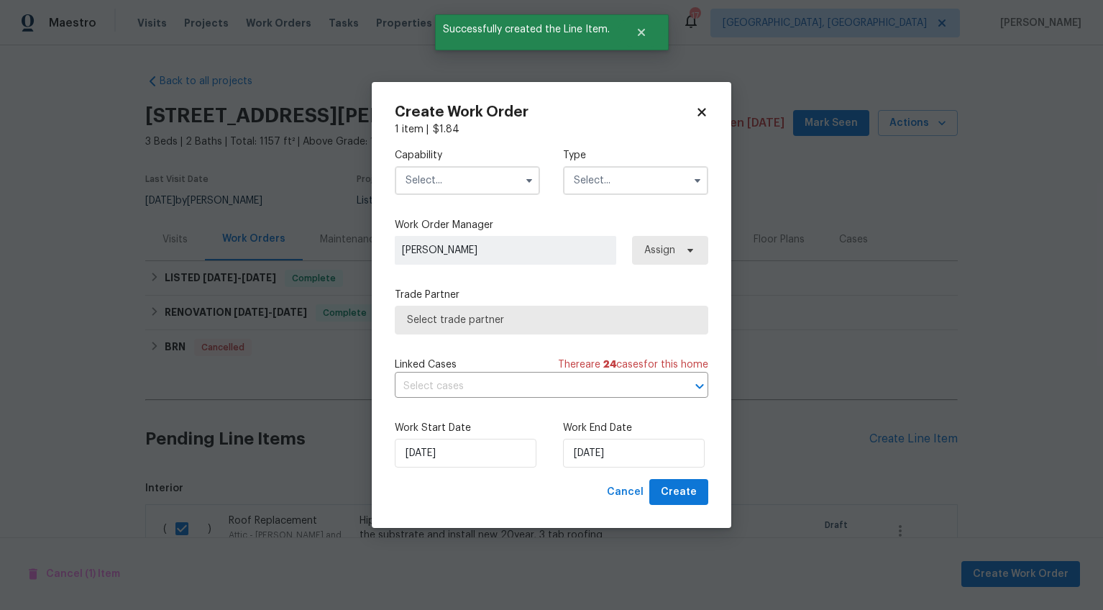
click at [447, 188] on input "text" at bounding box center [467, 180] width 145 height 29
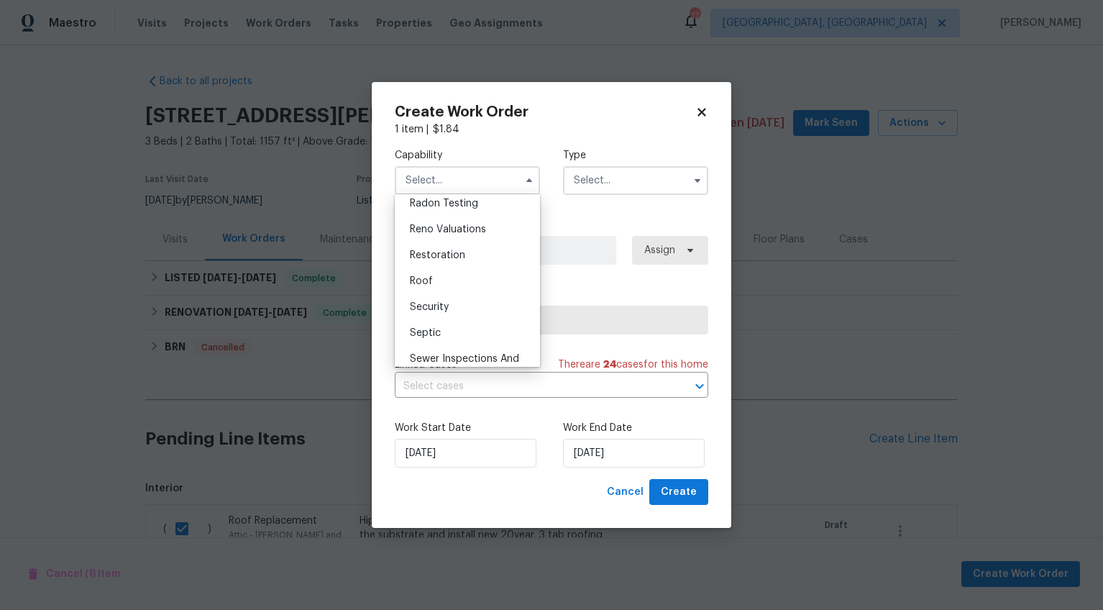
scroll to position [1407, 0]
click at [461, 283] on div "Roof" at bounding box center [467, 270] width 138 height 26
type input "Roof"
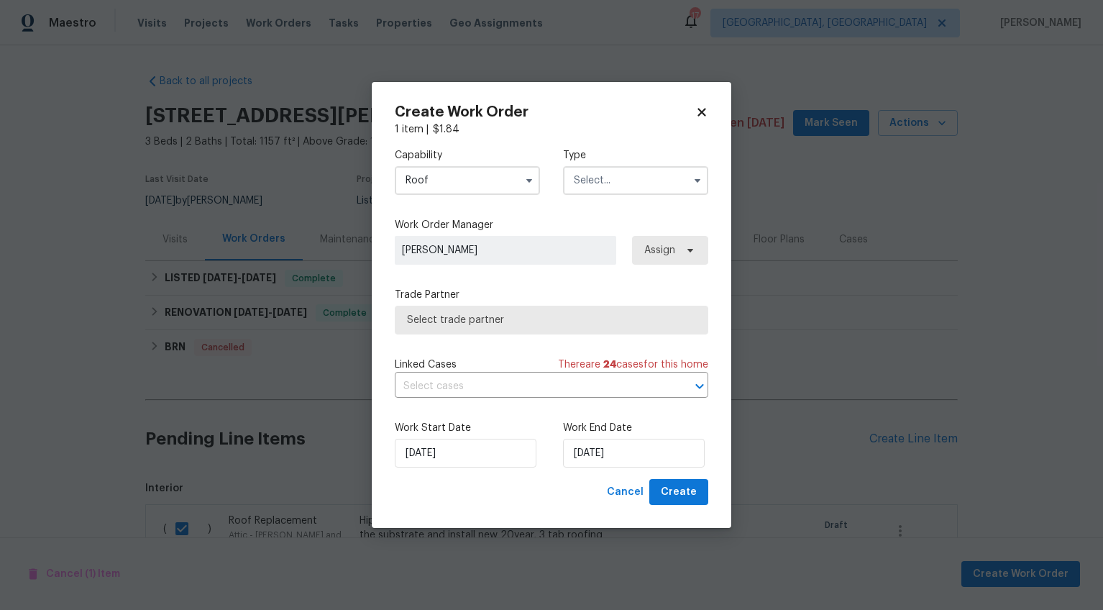
click at [634, 187] on input "text" at bounding box center [635, 180] width 145 height 29
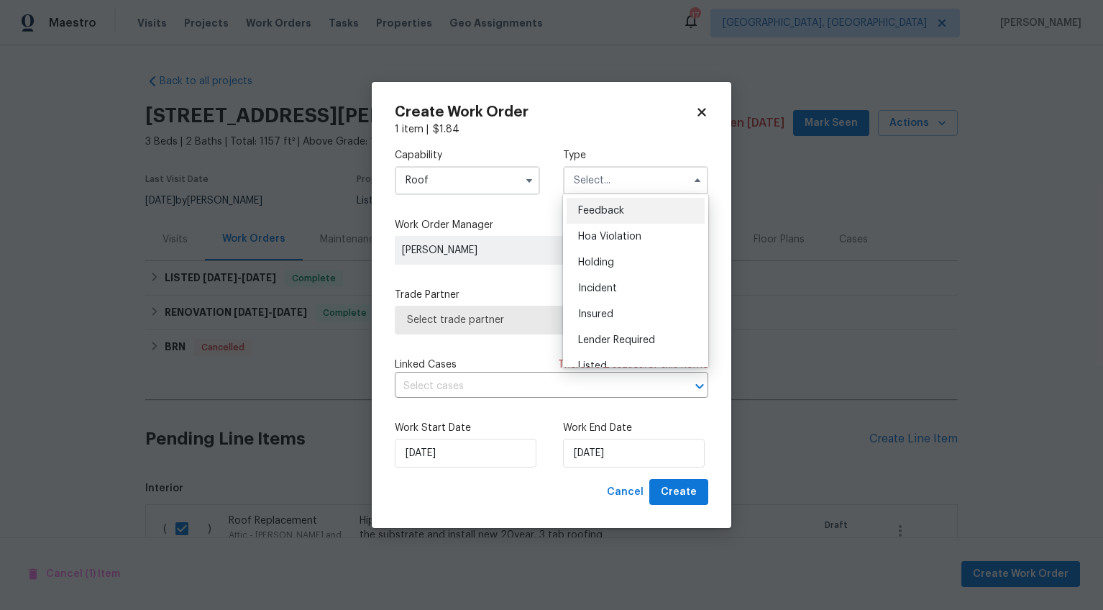
click at [616, 222] on div "Feedback" at bounding box center [636, 211] width 138 height 26
type input "Feedback"
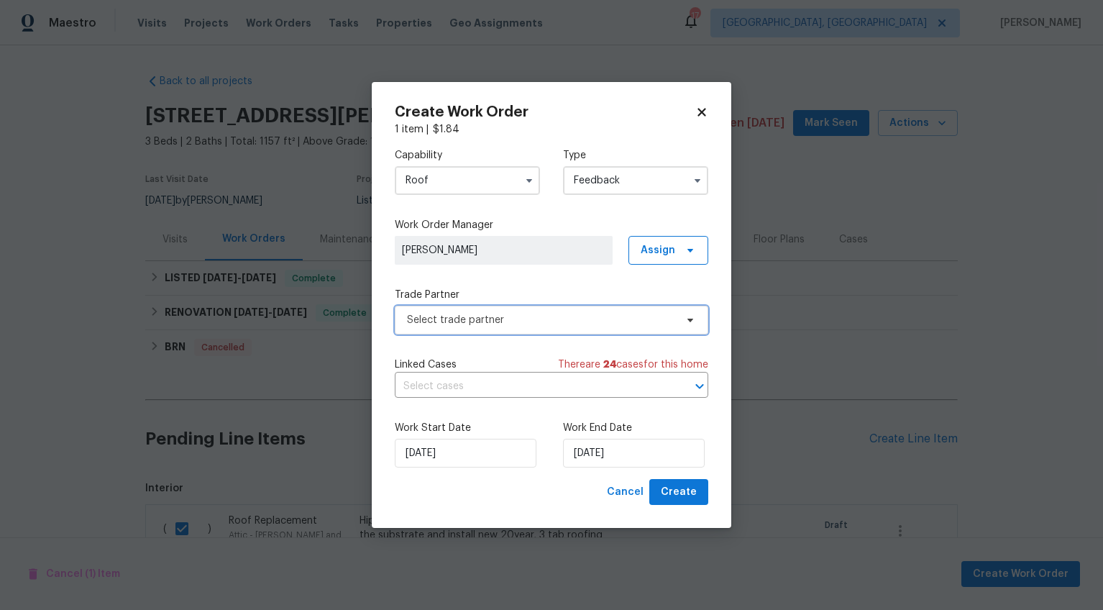
click at [582, 306] on span "Select trade partner" at bounding box center [552, 320] width 314 height 29
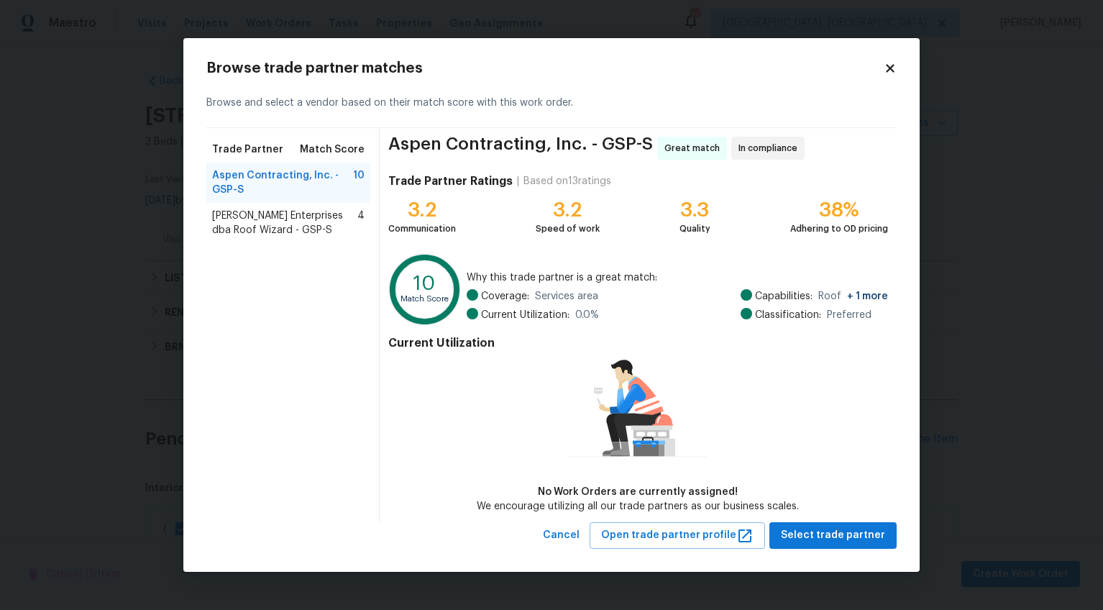
click at [890, 68] on icon at bounding box center [890, 69] width 8 height 8
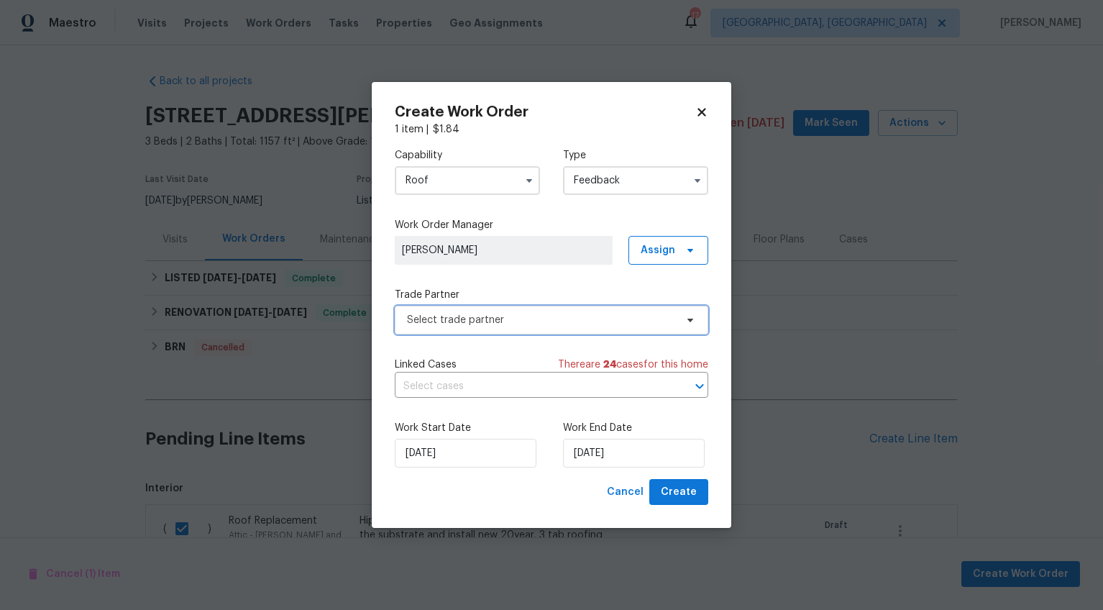
click at [488, 326] on span "Select trade partner" at bounding box center [541, 320] width 268 height 14
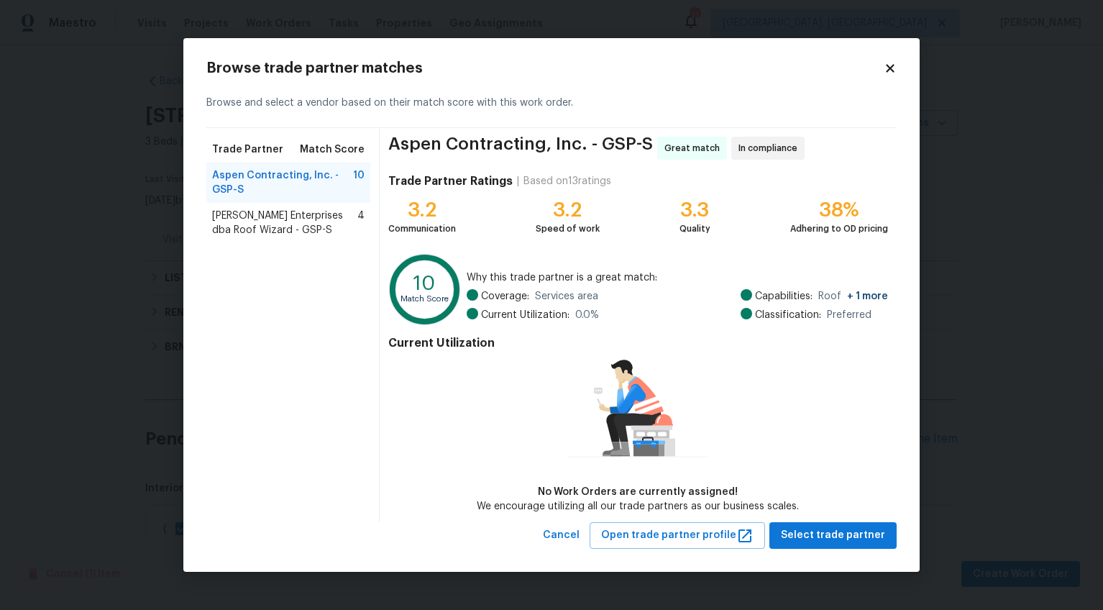
click at [882, 73] on h2 "Browse trade partner matches" at bounding box center [544, 68] width 677 height 14
click at [885, 68] on icon at bounding box center [890, 68] width 13 height 13
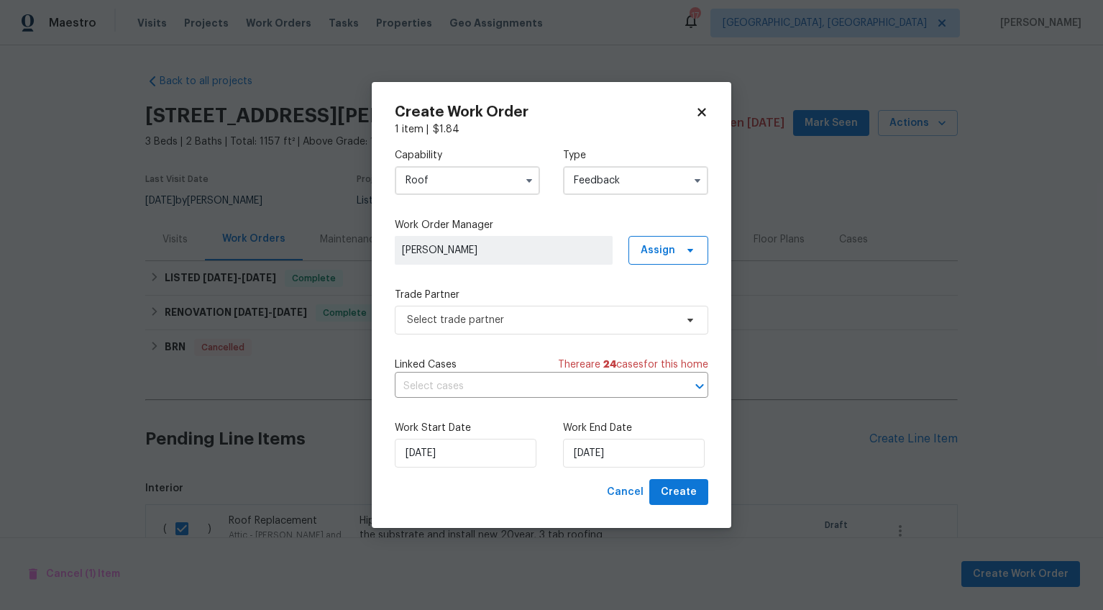
click at [470, 175] on input "Roof" at bounding box center [467, 180] width 145 height 29
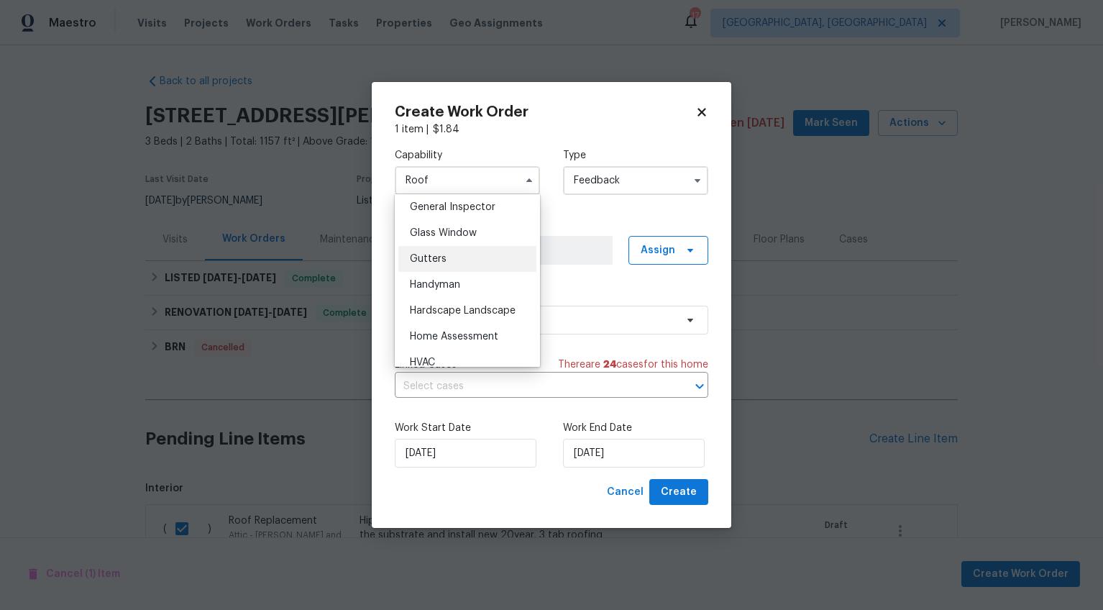
scroll to position [823, 0]
click at [447, 269] on div "HVAC" at bounding box center [467, 256] width 138 height 26
type input "HVAC"
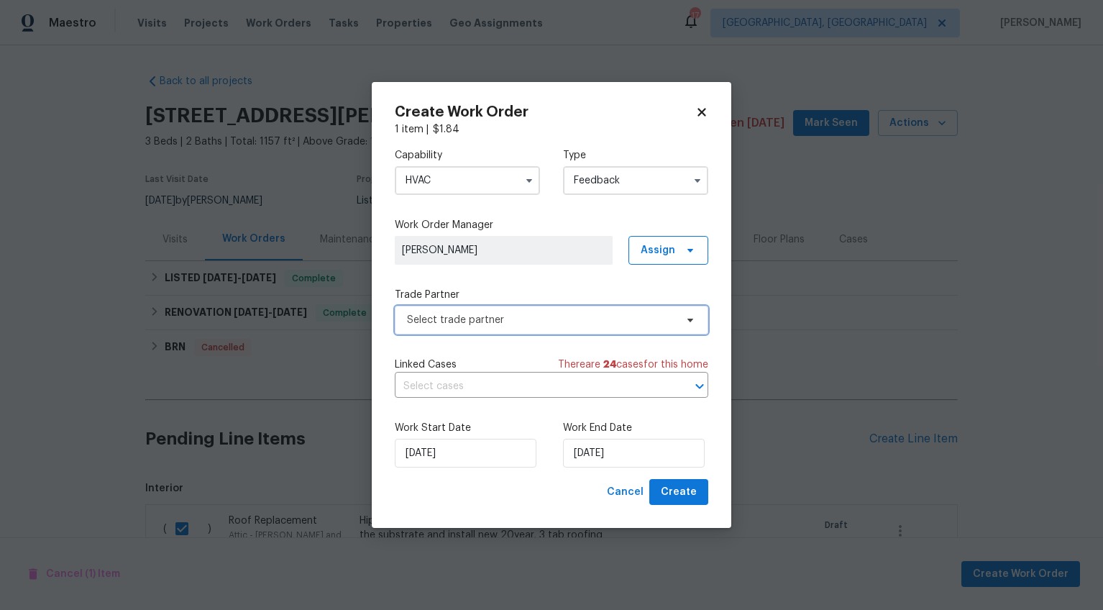
click at [491, 320] on span "Select trade partner" at bounding box center [541, 320] width 268 height 14
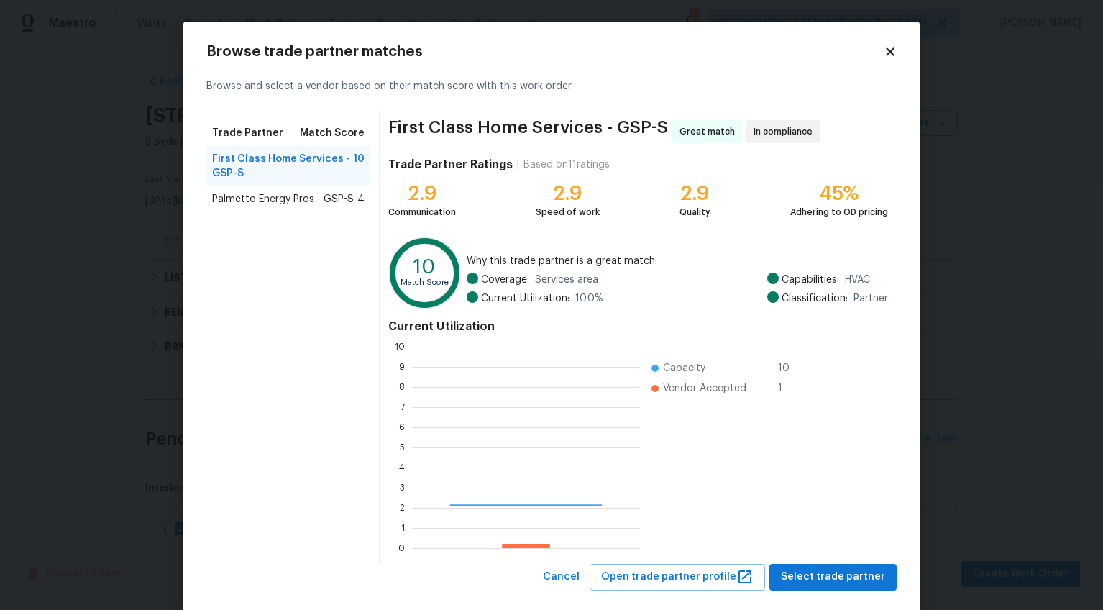
scroll to position [191, 217]
click at [949, 337] on body "Maestro Visits Projects Work Orders Tasks Properties Geo Assignments 17 Greenvi…" at bounding box center [551, 305] width 1103 height 610
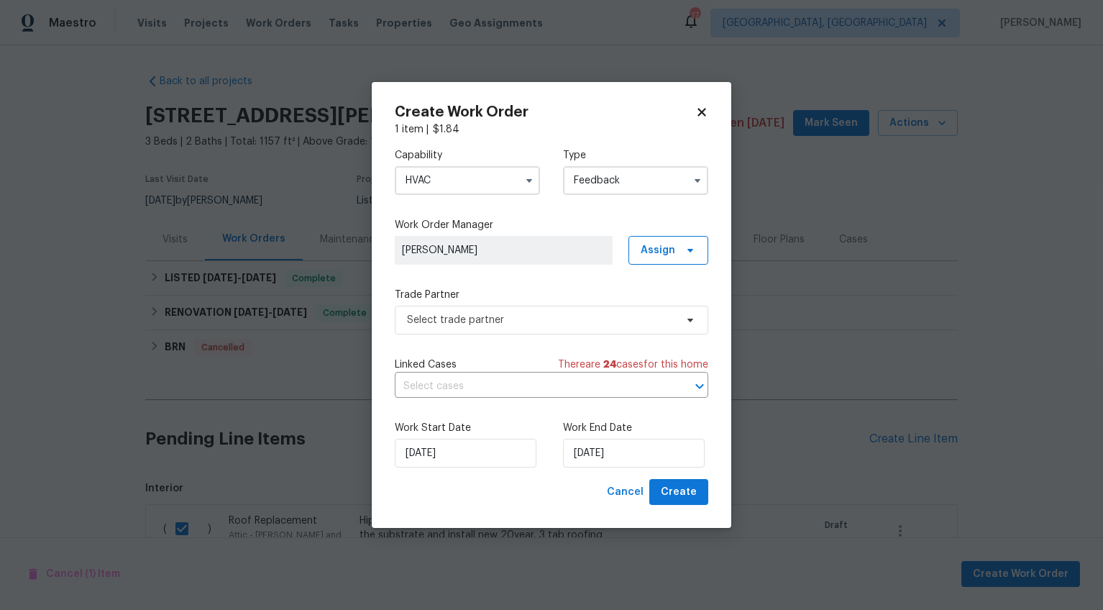
click at [703, 112] on icon at bounding box center [702, 112] width 8 height 8
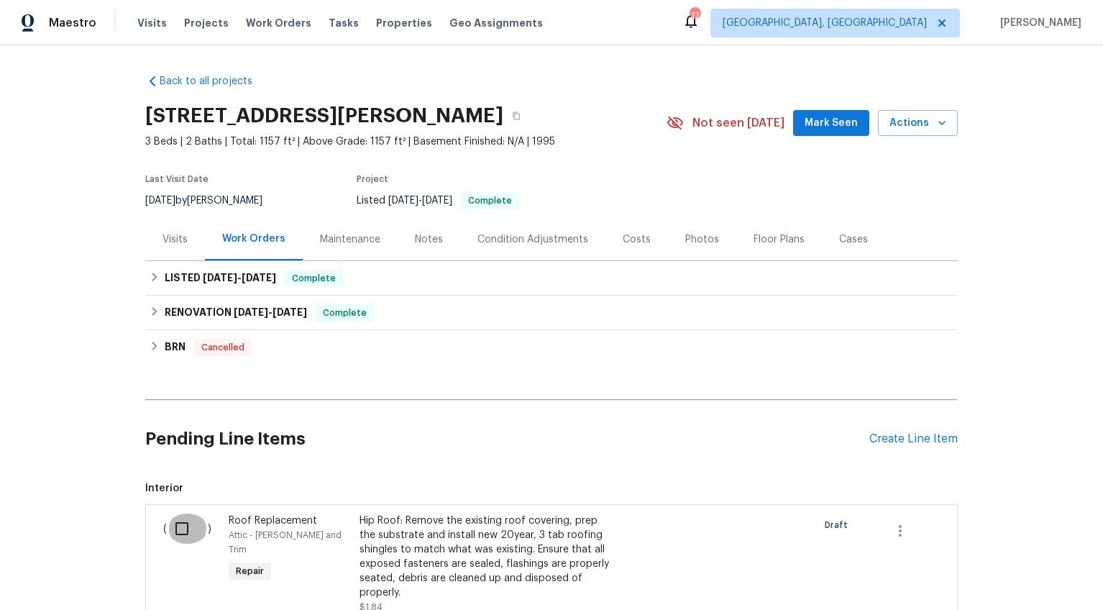
click at [176, 531] on input "checkbox" at bounding box center [187, 528] width 41 height 30
checkbox input "true"
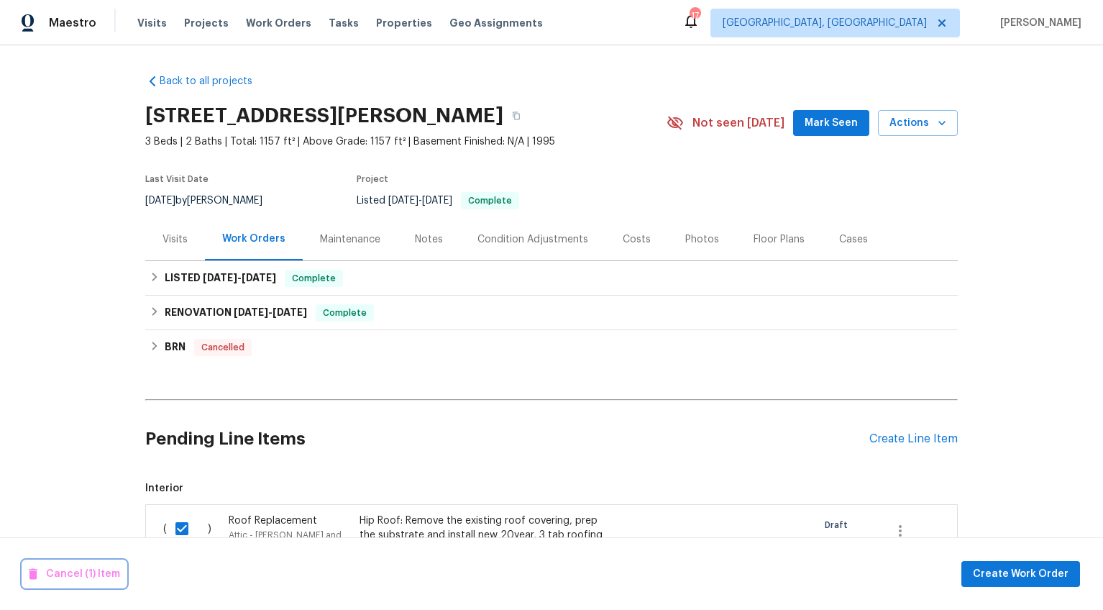
click at [83, 568] on span "Cancel (1) Item" at bounding box center [74, 574] width 91 height 18
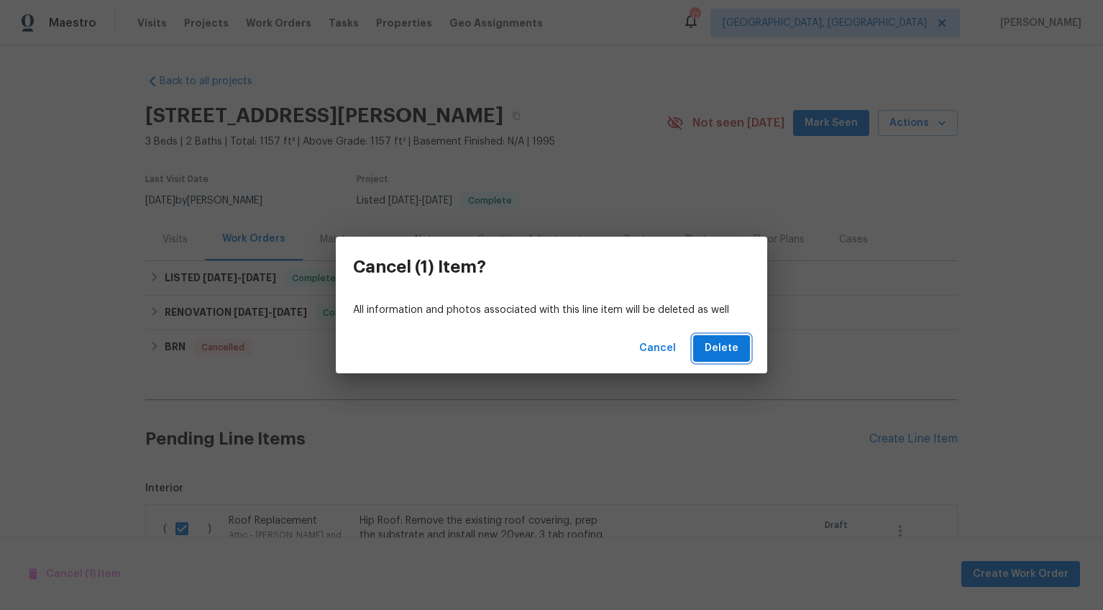
click at [726, 345] on span "Delete" at bounding box center [722, 348] width 34 height 18
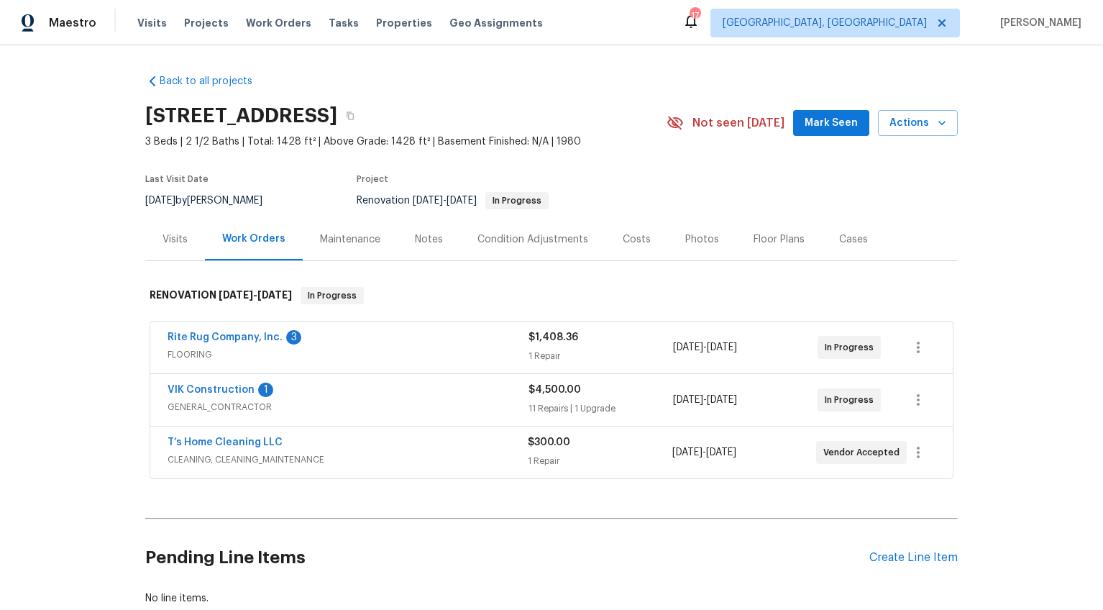
click at [437, 355] on span "FLOORING" at bounding box center [348, 354] width 361 height 14
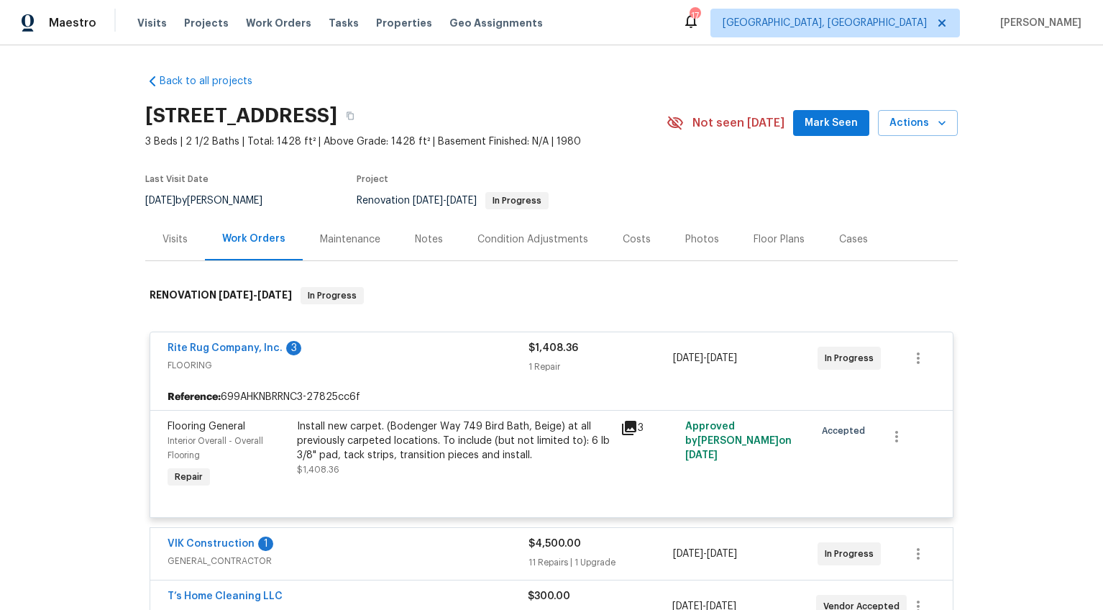
click at [436, 355] on div "Rite Rug Company, Inc. 3" at bounding box center [348, 349] width 361 height 17
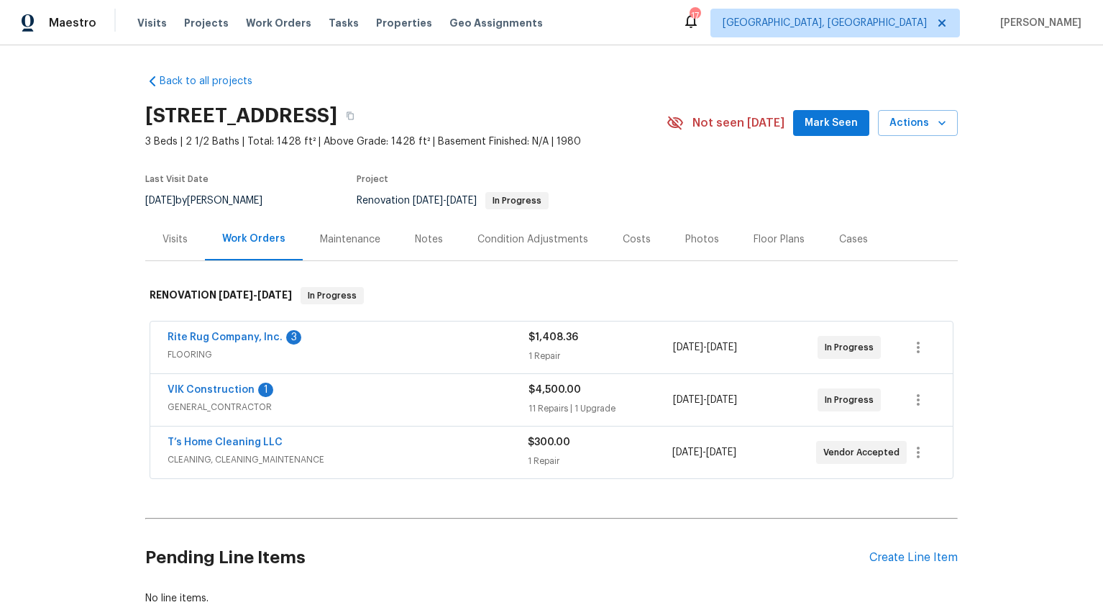
click at [403, 404] on span "GENERAL_CONTRACTOR" at bounding box center [348, 407] width 361 height 14
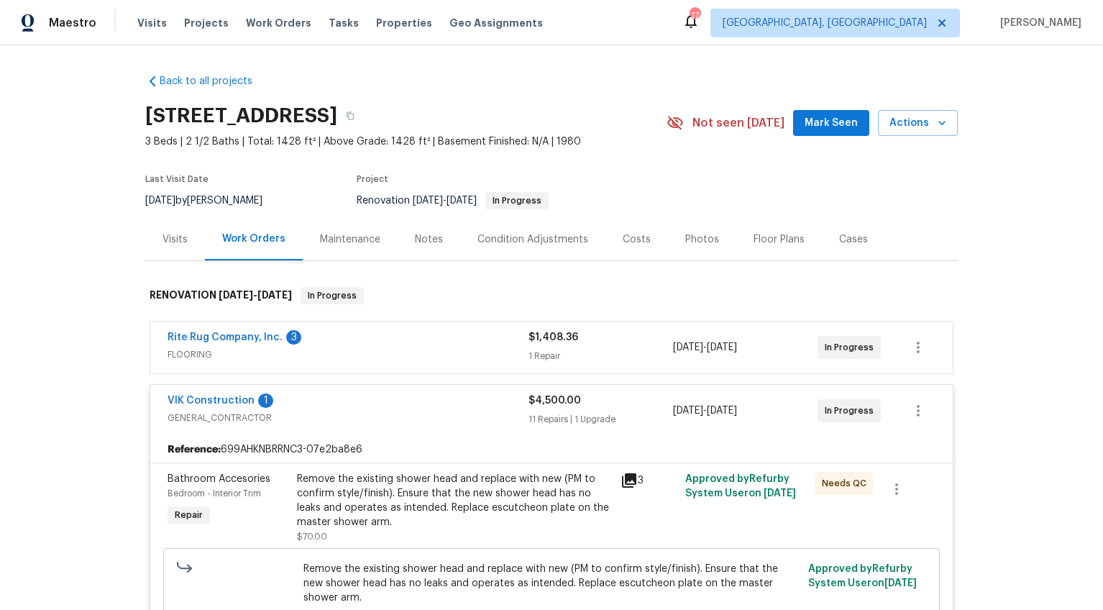
click at [390, 414] on span "GENERAL_CONTRACTOR" at bounding box center [348, 418] width 361 height 14
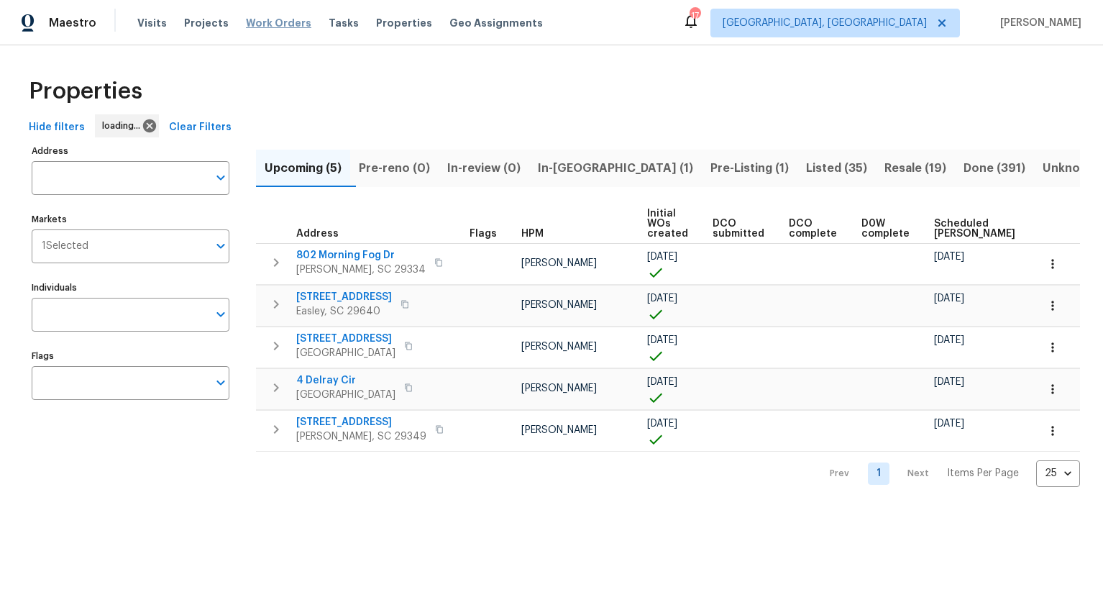
click at [269, 27] on span "Work Orders" at bounding box center [278, 23] width 65 height 14
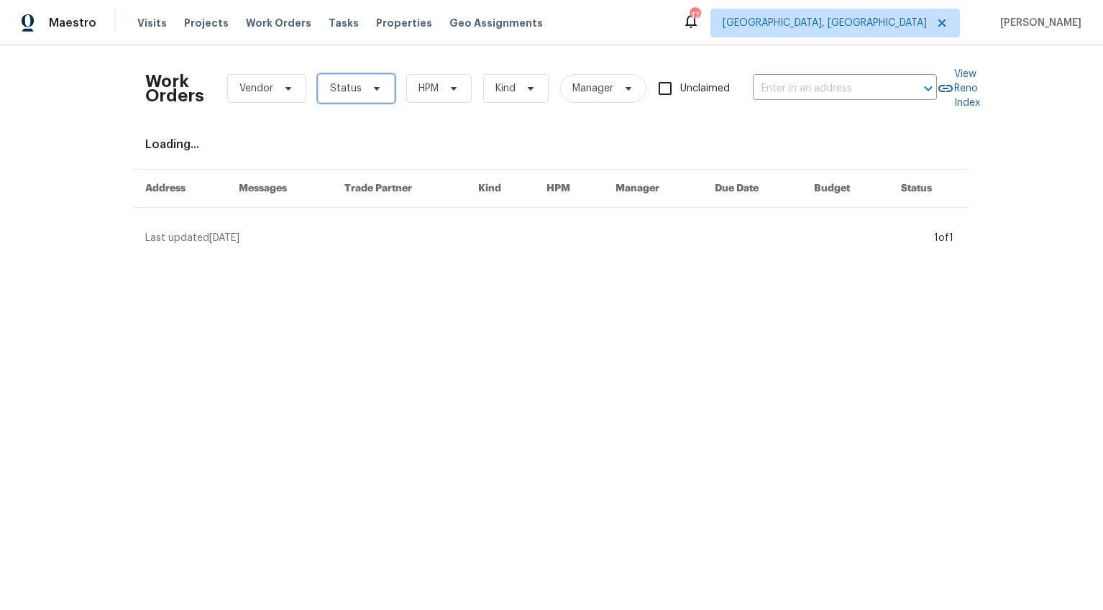
click at [377, 96] on span "Status" at bounding box center [356, 88] width 77 height 29
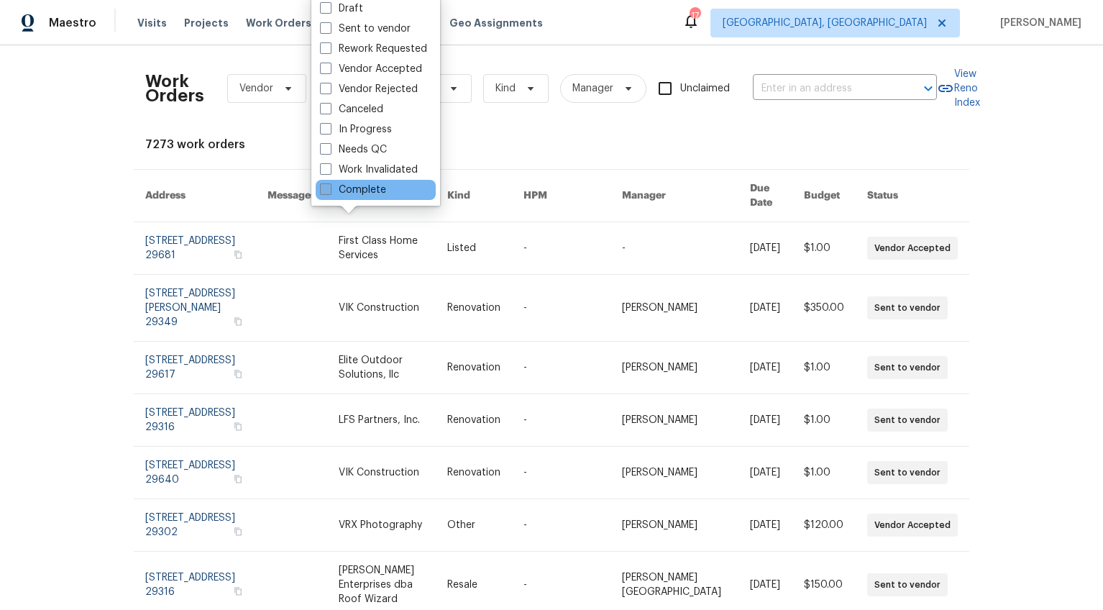
click at [361, 186] on label "Complete" at bounding box center [353, 190] width 66 height 14
click at [329, 186] on input "Complete" at bounding box center [324, 187] width 9 height 9
checkbox input "true"
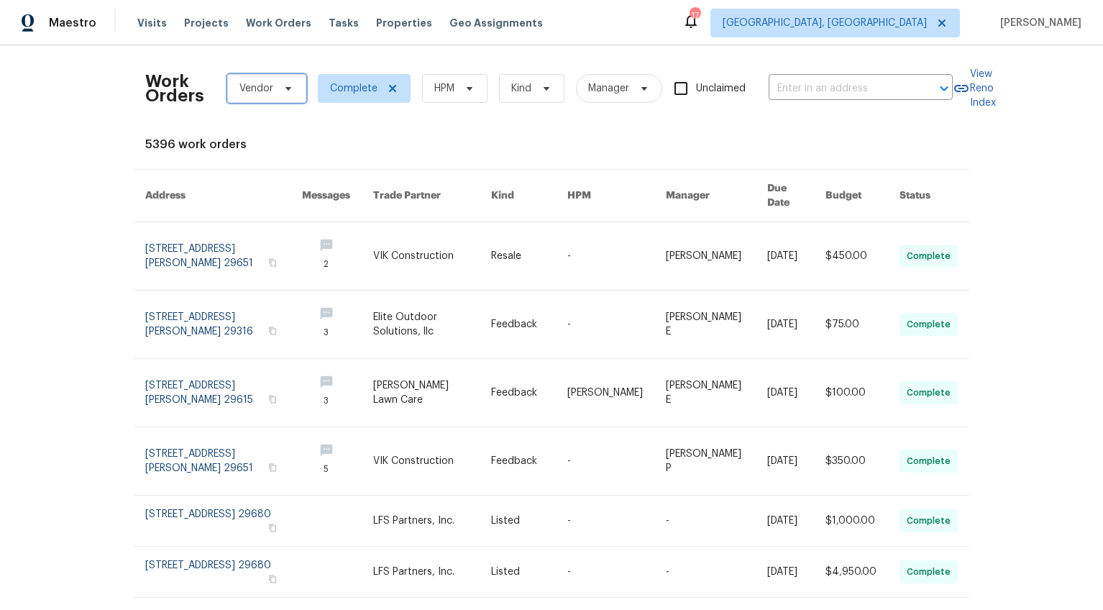
click at [252, 85] on span "Vendor" at bounding box center [256, 88] width 34 height 14
type input "g"
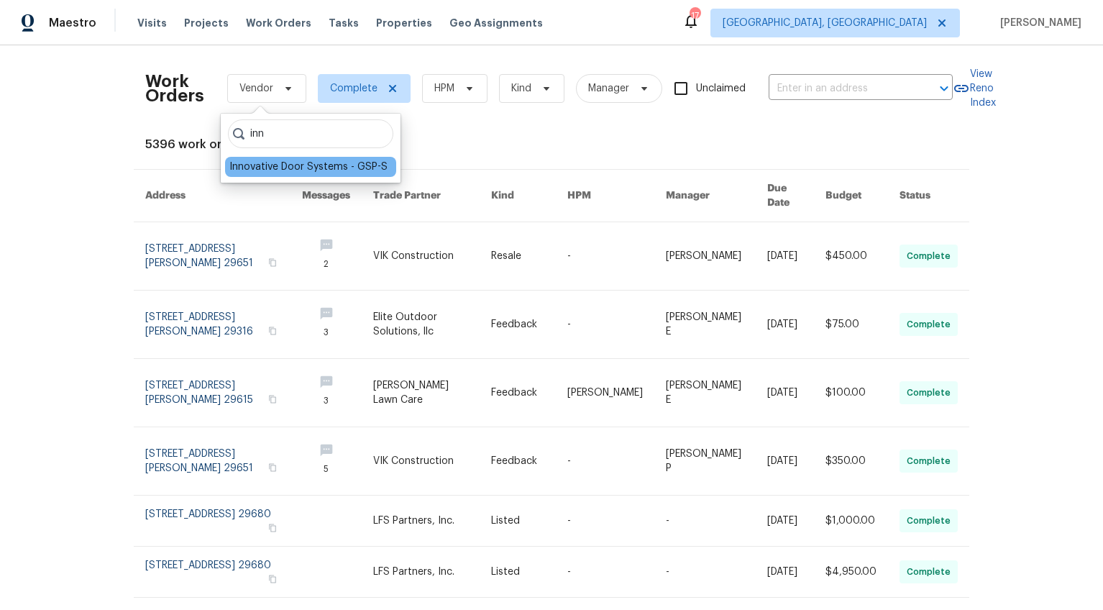
type input "inn"
click at [343, 171] on div "Innovative Door Systems - GSP-S" at bounding box center [308, 167] width 158 height 14
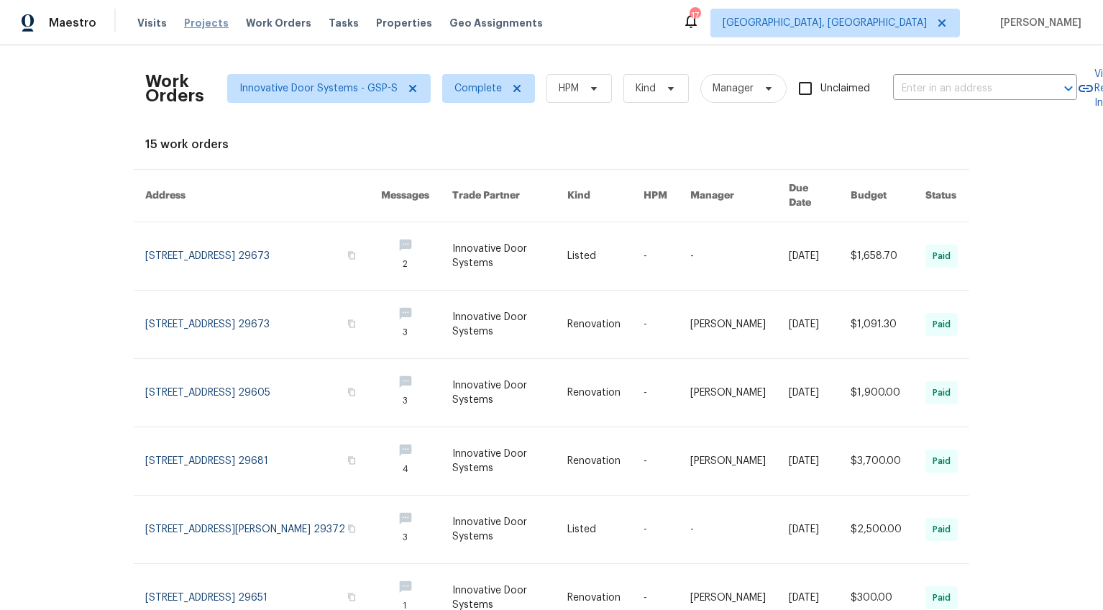
click at [203, 17] on span "Projects" at bounding box center [206, 23] width 45 height 14
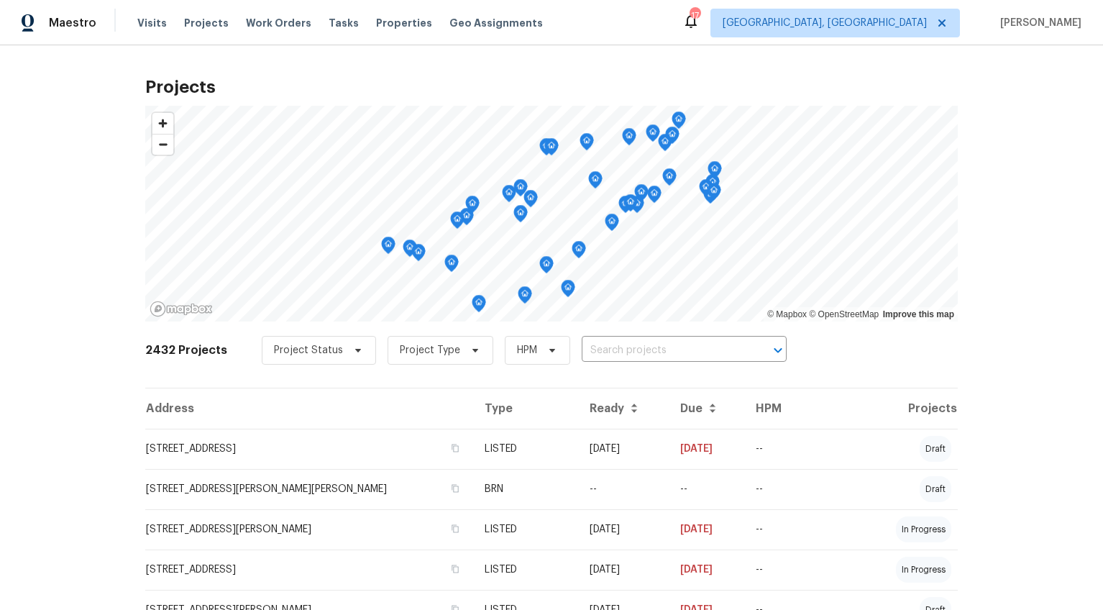
click at [629, 350] on input "text" at bounding box center [664, 350] width 165 height 22
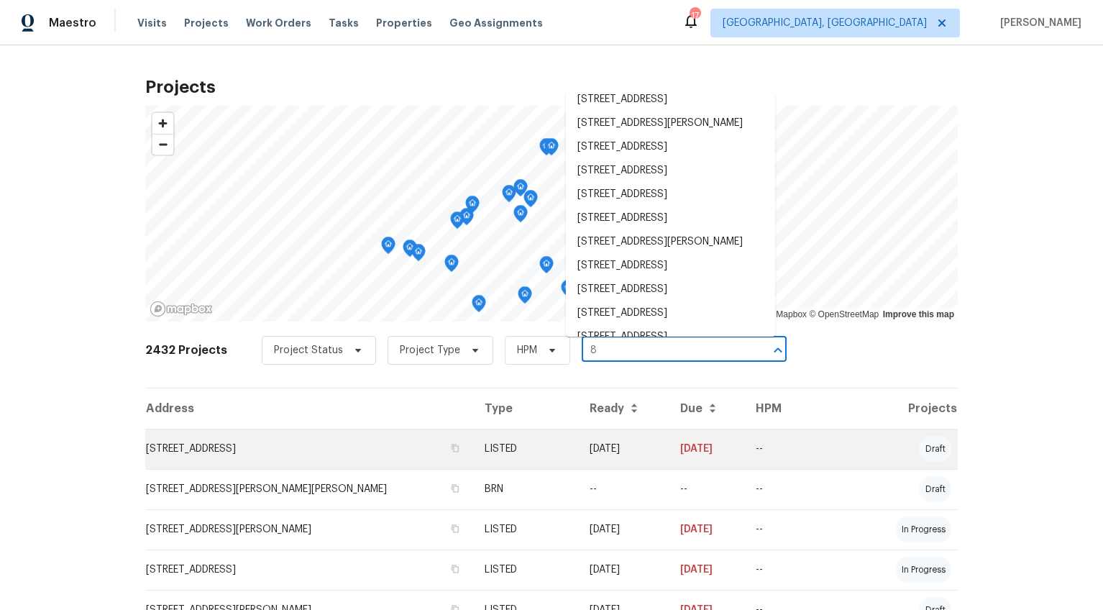
scroll to position [830, 0]
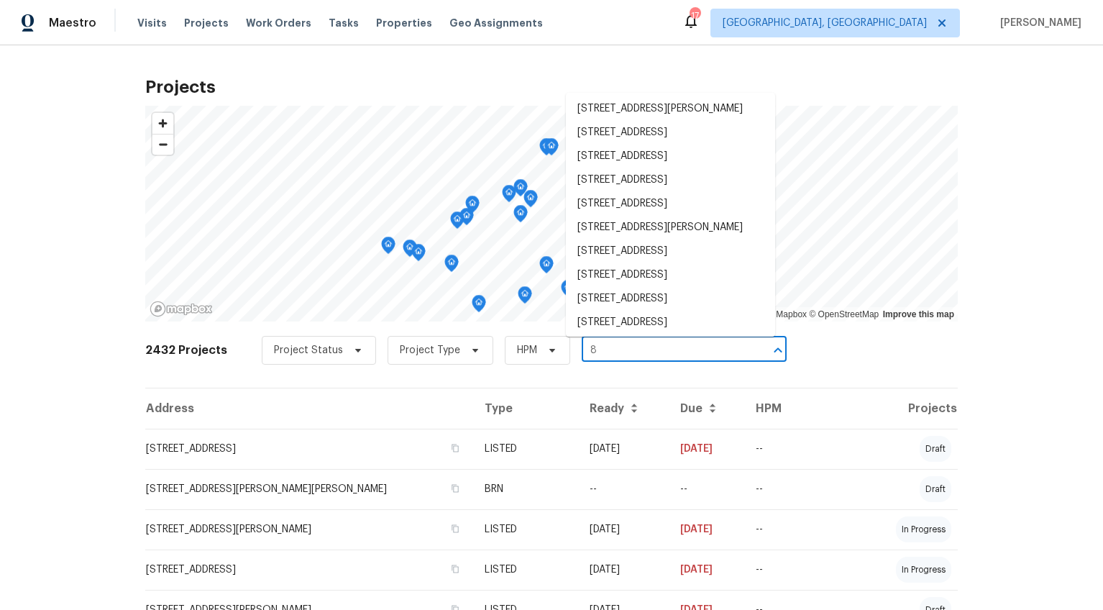
type input "8"
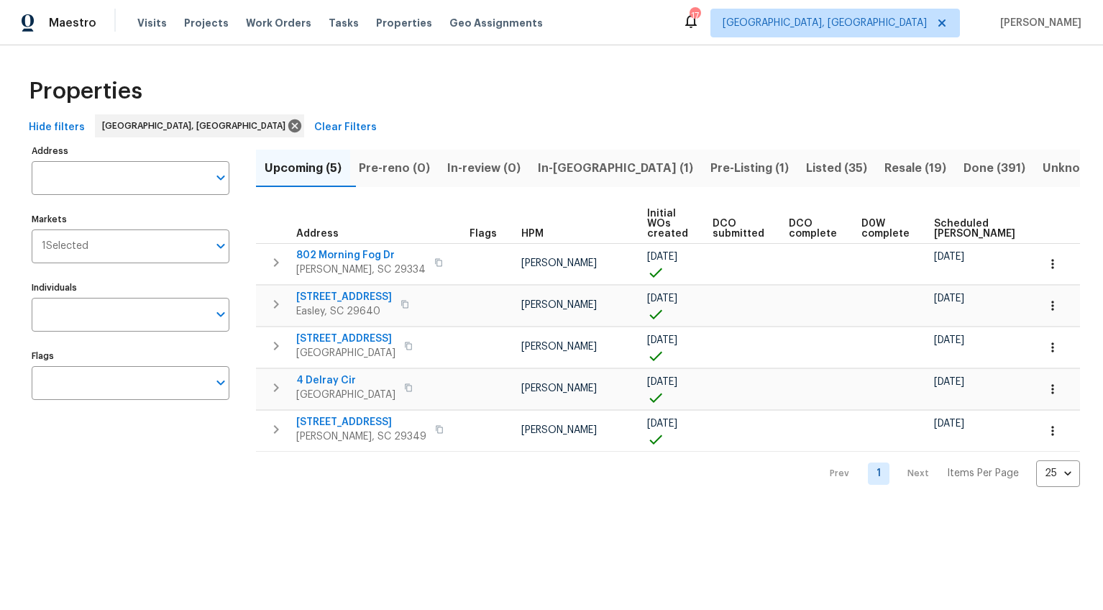
click at [806, 170] on span "Listed (35)" at bounding box center [836, 168] width 61 height 20
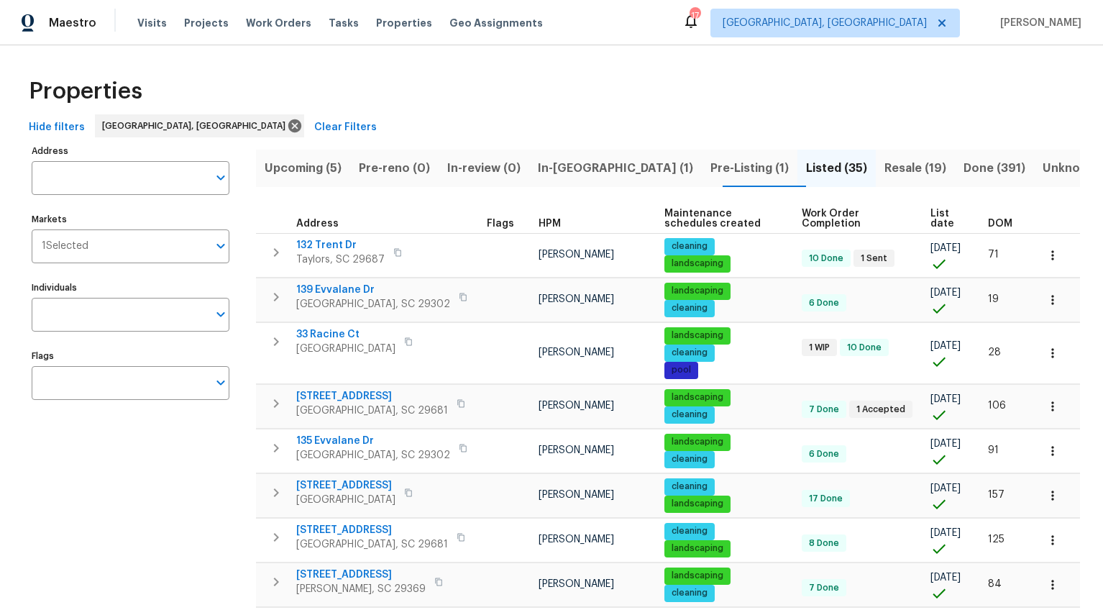
click at [996, 221] on span "DOM" at bounding box center [1000, 224] width 24 height 10
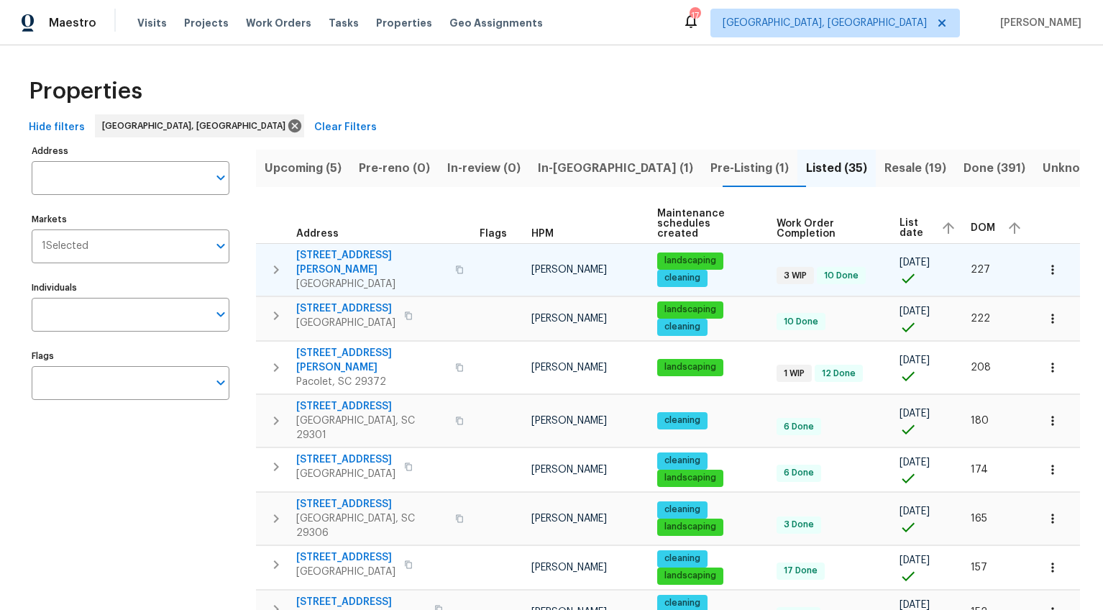
click at [318, 248] on span "[STREET_ADDRESS][PERSON_NAME]" at bounding box center [371, 262] width 150 height 29
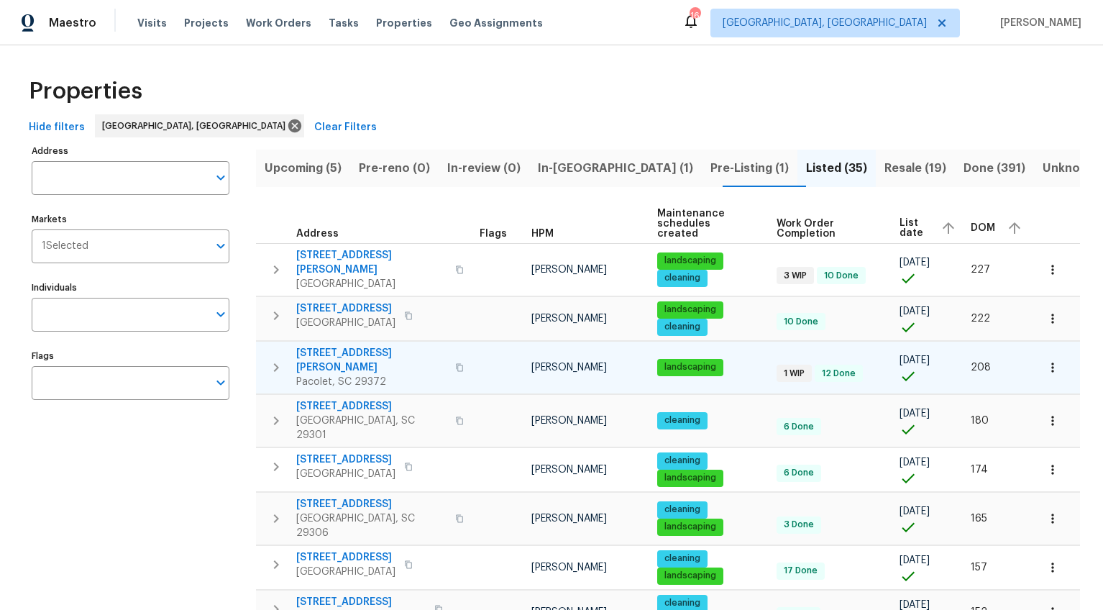
click at [360, 346] on span "[STREET_ADDRESS][PERSON_NAME]" at bounding box center [371, 360] width 150 height 29
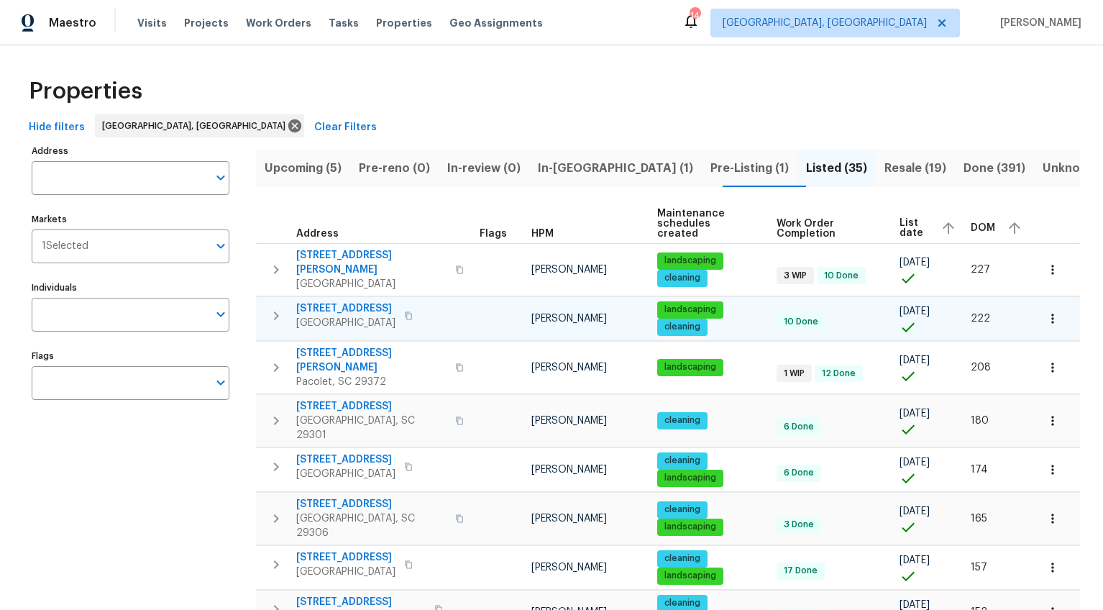
click at [314, 301] on span "[STREET_ADDRESS]" at bounding box center [345, 308] width 99 height 14
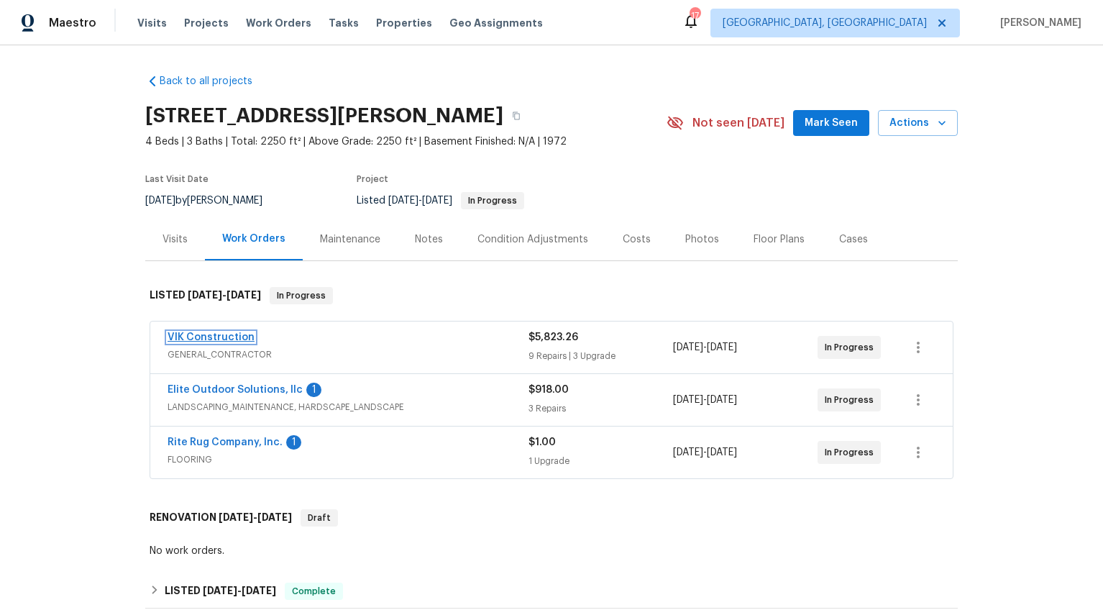
click at [234, 335] on link "VIK Construction" at bounding box center [211, 337] width 87 height 10
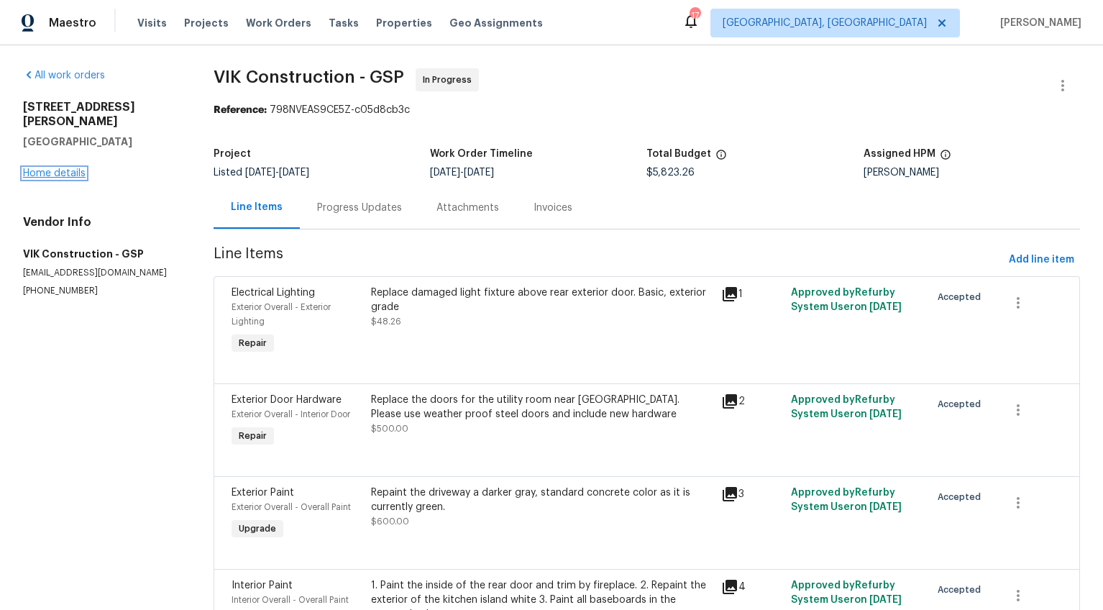
click at [59, 168] on link "Home details" at bounding box center [54, 173] width 63 height 10
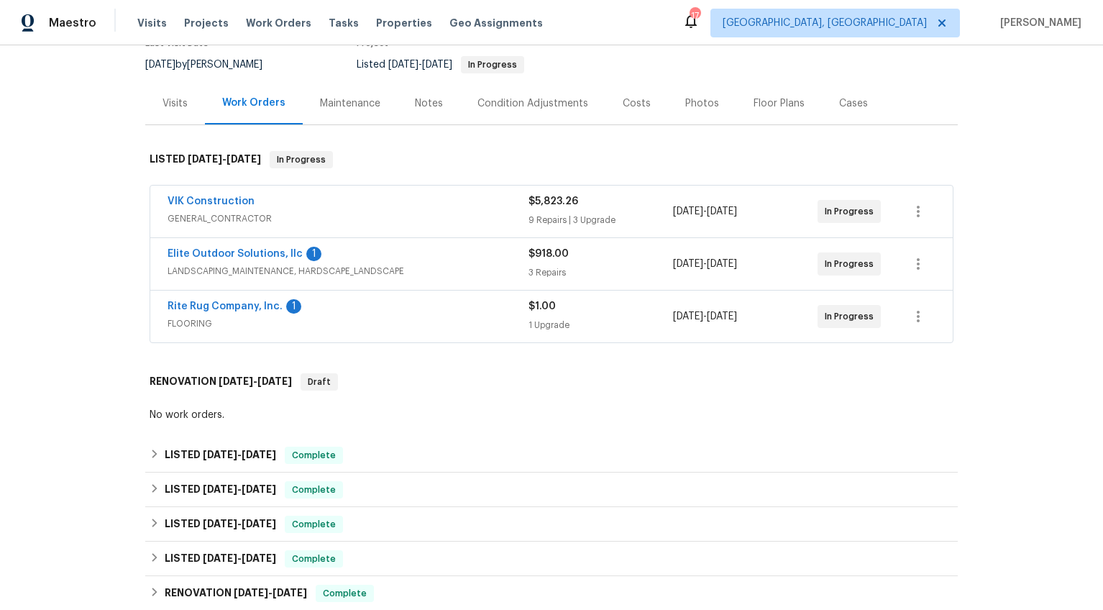
scroll to position [258, 0]
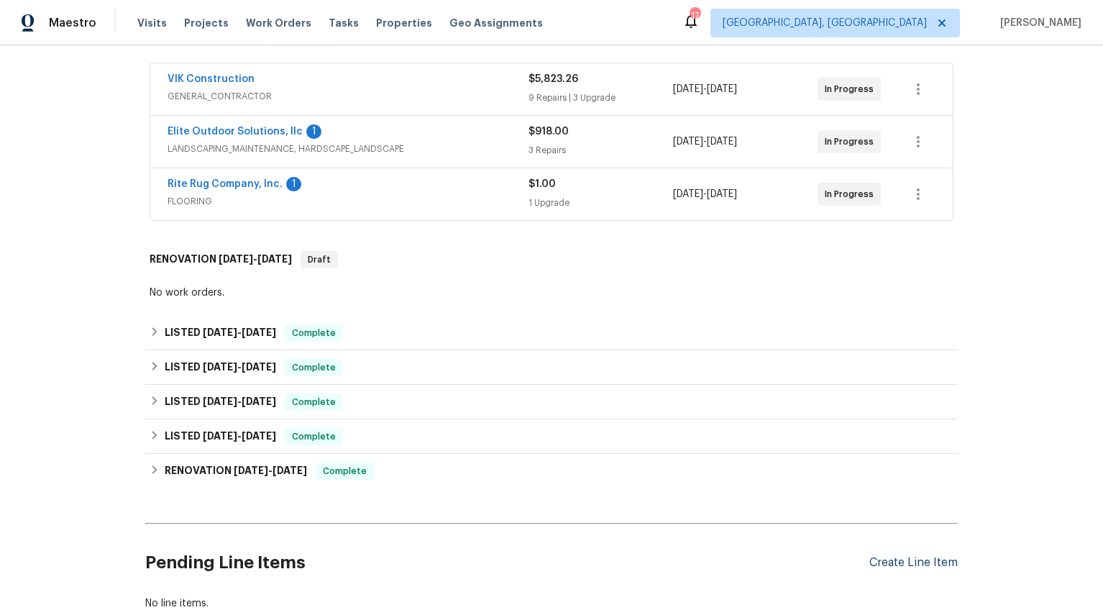
click at [931, 562] on div "Create Line Item" at bounding box center [913, 563] width 88 height 14
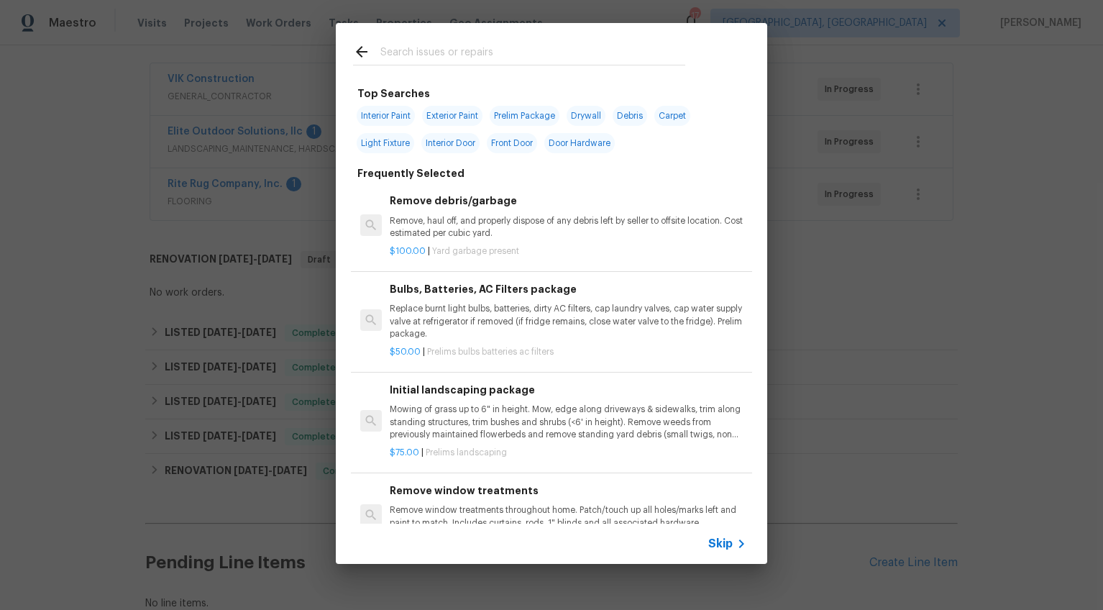
click at [384, 68] on div at bounding box center [519, 51] width 367 height 57
click at [385, 58] on input "text" at bounding box center [532, 54] width 305 height 22
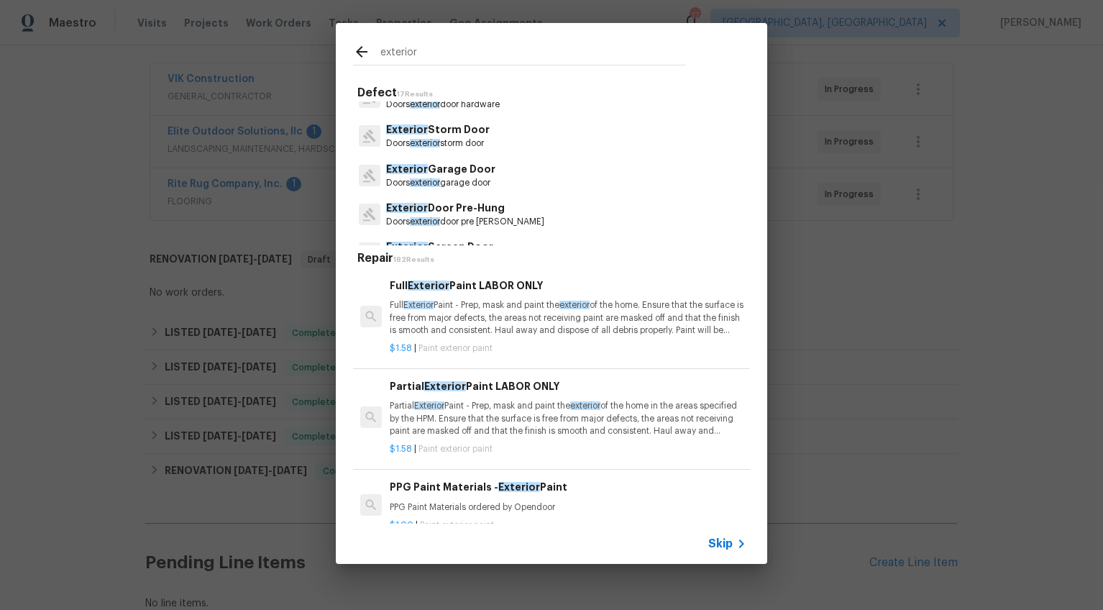
scroll to position [151, 0]
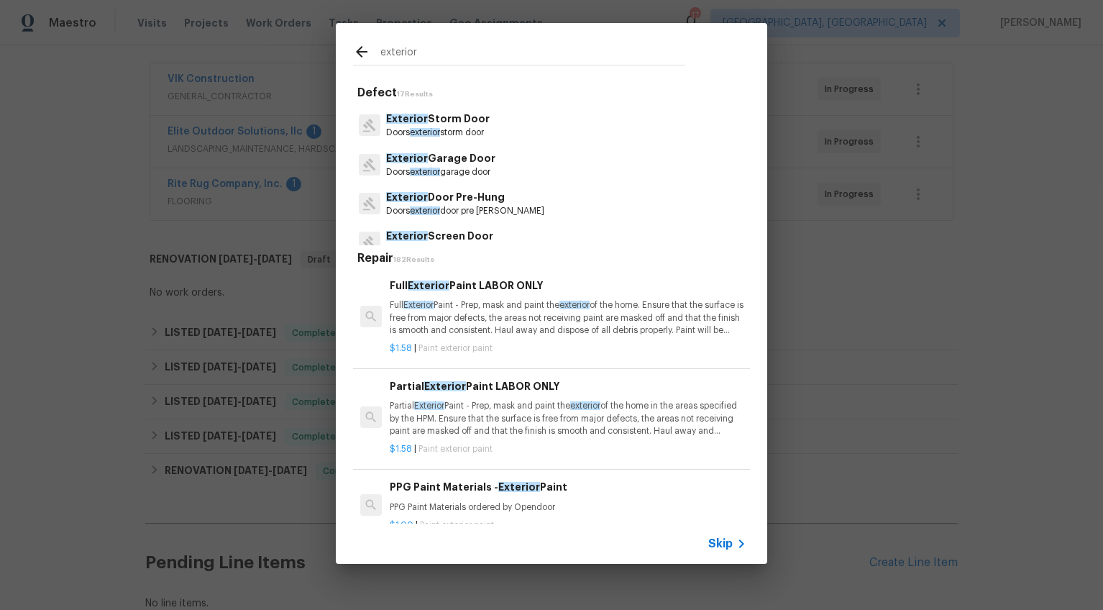
type input "exterior"
click at [451, 168] on p "Doors exterior garage door" at bounding box center [440, 172] width 109 height 12
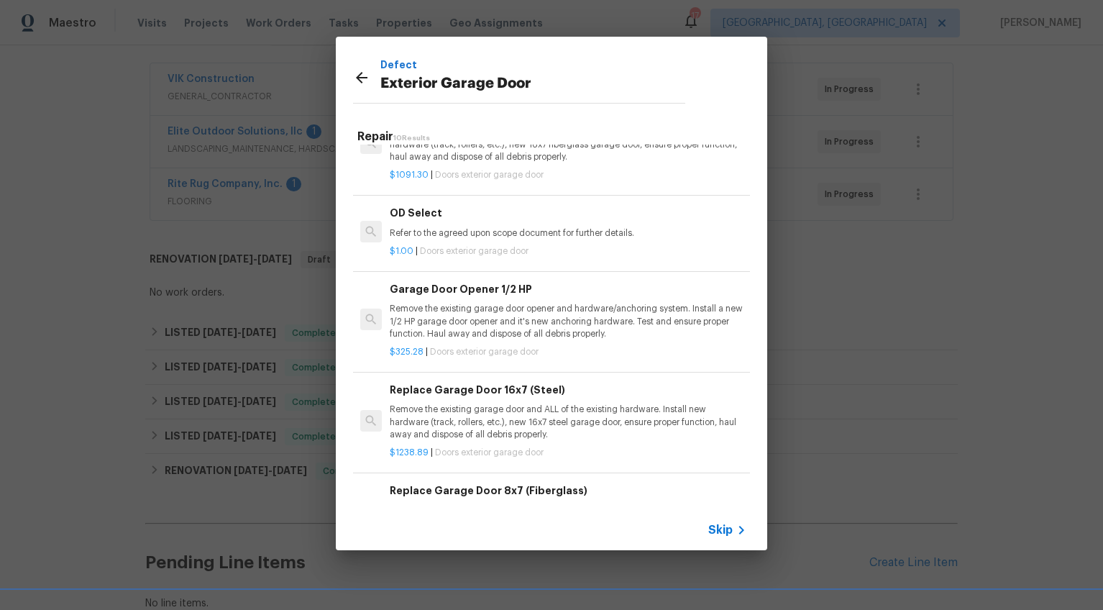
scroll to position [598, 0]
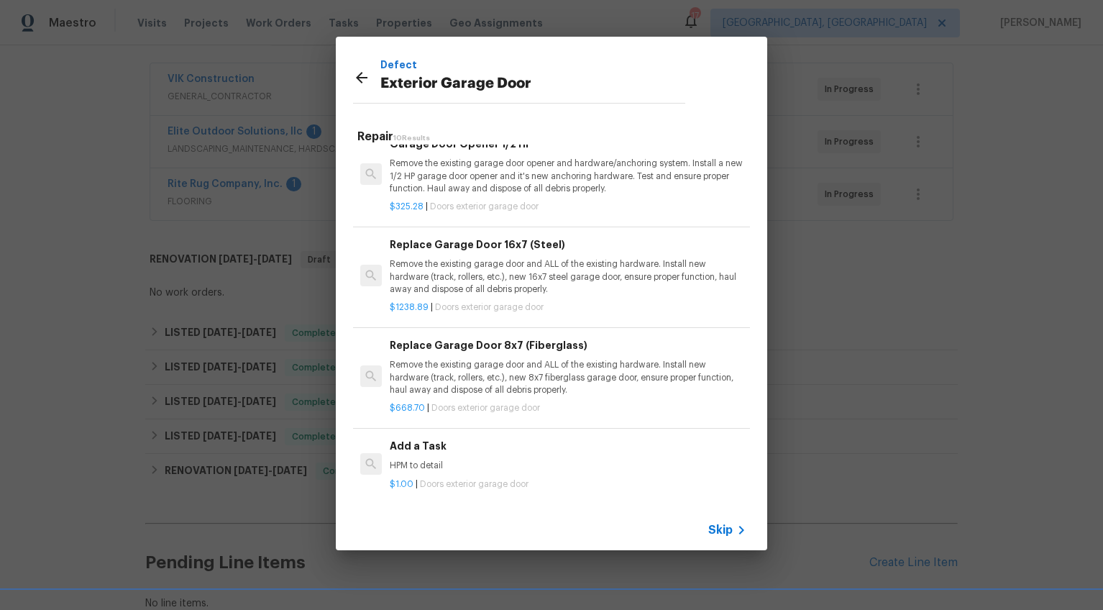
click at [419, 439] on h6 "Add a Task" at bounding box center [568, 446] width 357 height 16
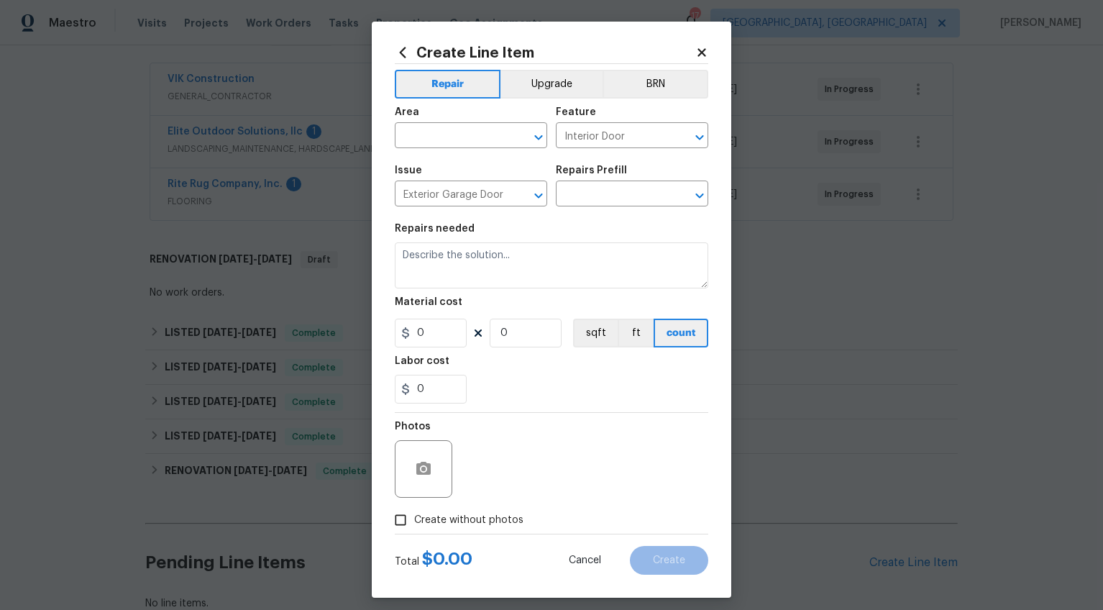
type input "Add a Task $1.00"
type textarea "HPM to detail"
type input "1"
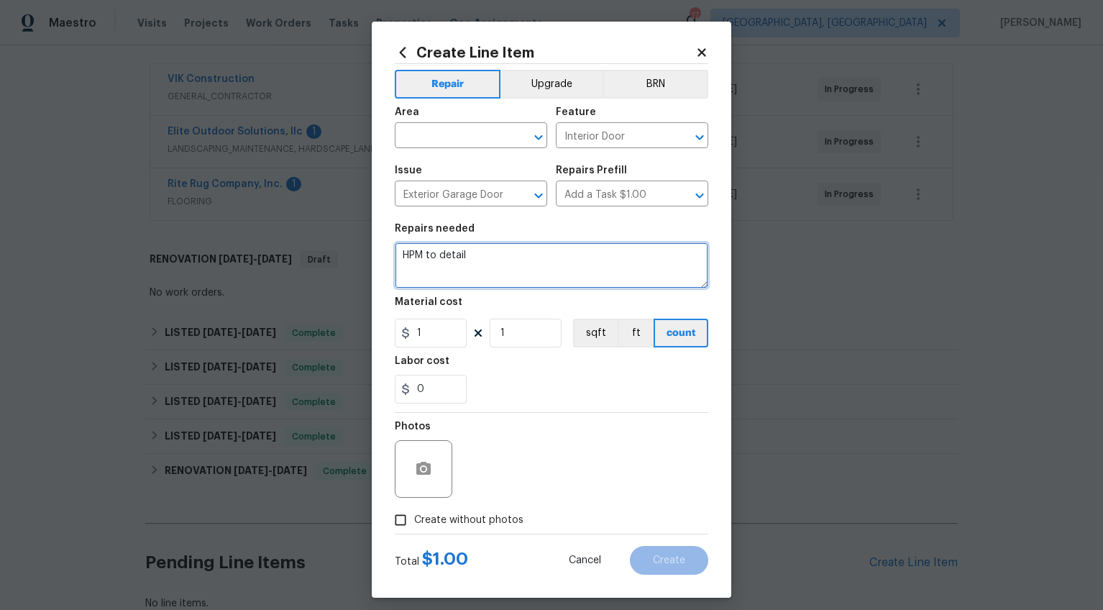
click at [478, 258] on textarea "HPM to detail" at bounding box center [552, 265] width 314 height 46
type textarea "Please provide a quote to install a roll-up door for the utility room by carport"
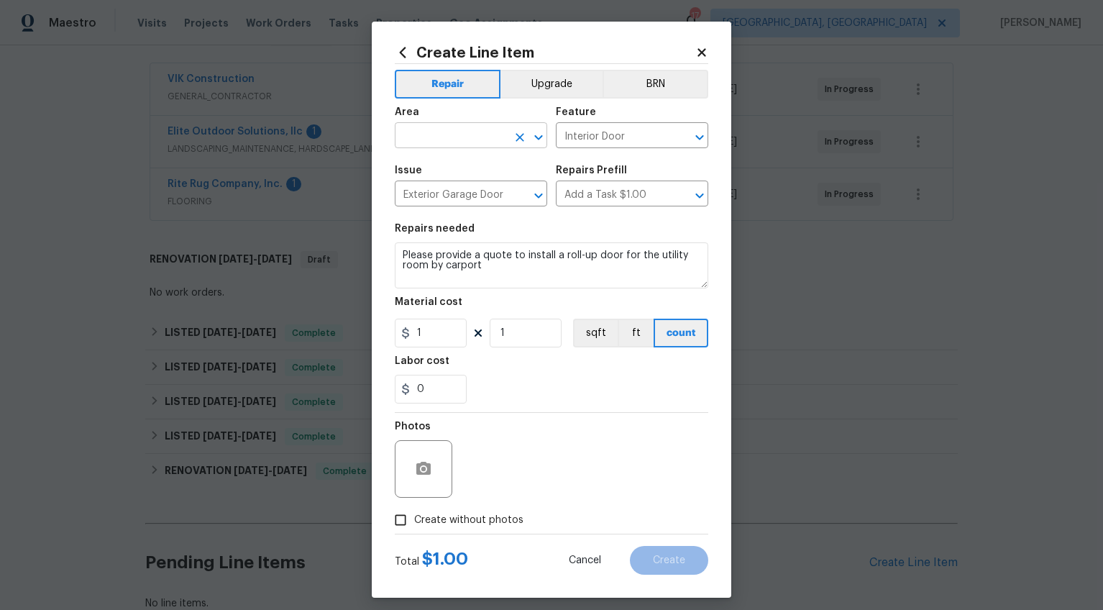
click at [451, 124] on div "Area" at bounding box center [471, 116] width 152 height 19
click at [452, 135] on input "text" at bounding box center [451, 137] width 112 height 22
click at [462, 187] on li "Exterior Overall" at bounding box center [466, 193] width 152 height 24
type input "Exterior Overall"
click at [459, 527] on label "Create without photos" at bounding box center [455, 519] width 137 height 27
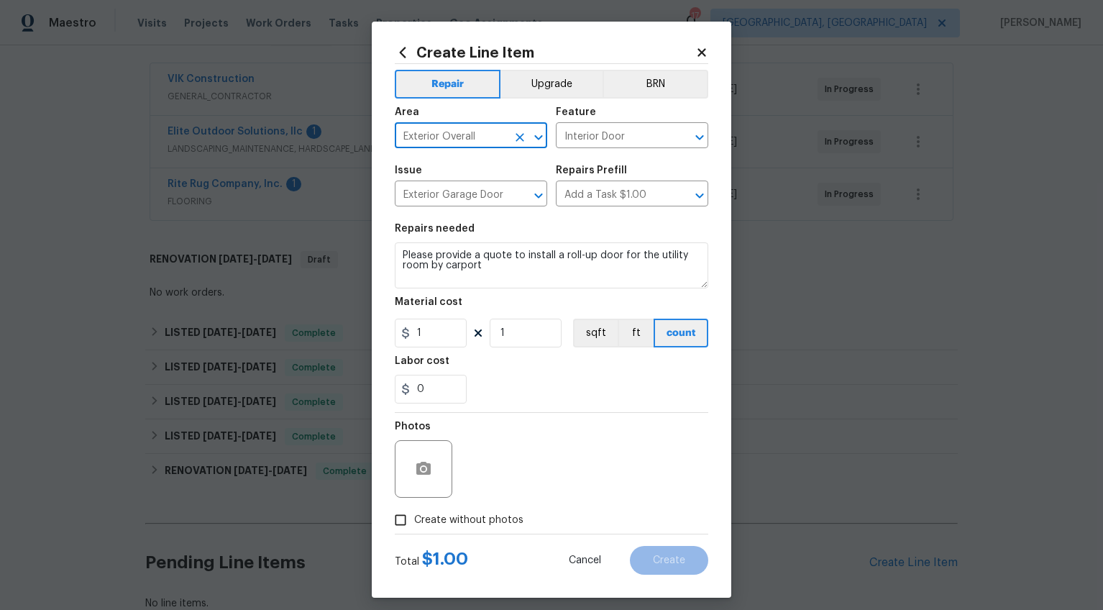
click at [414, 527] on input "Create without photos" at bounding box center [400, 519] width 27 height 27
checkbox input "true"
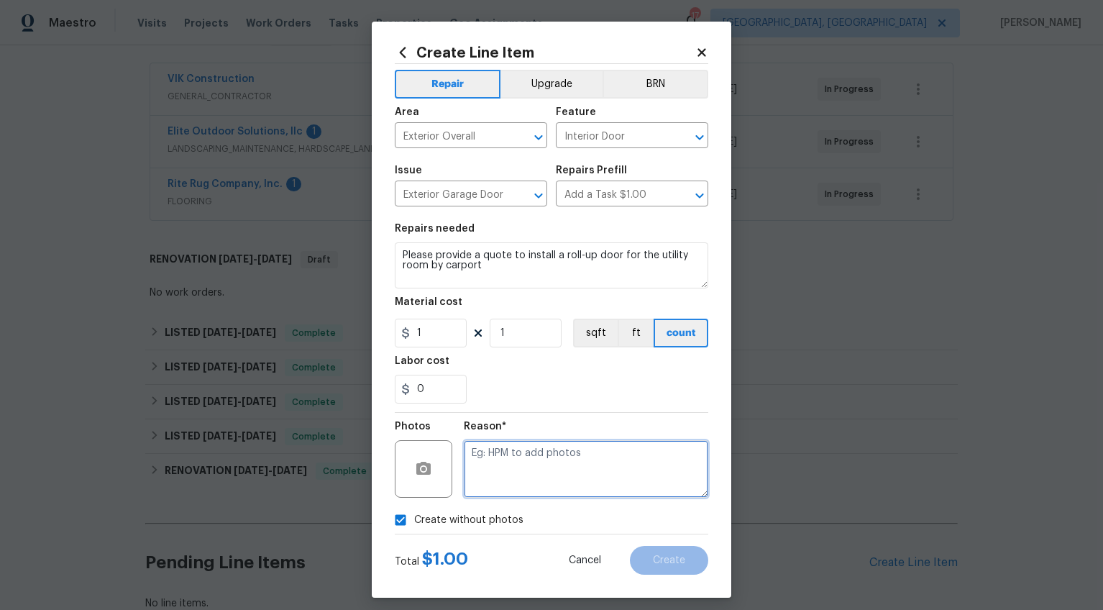
click at [498, 472] on textarea at bounding box center [586, 469] width 245 height 58
type textarea "wa"
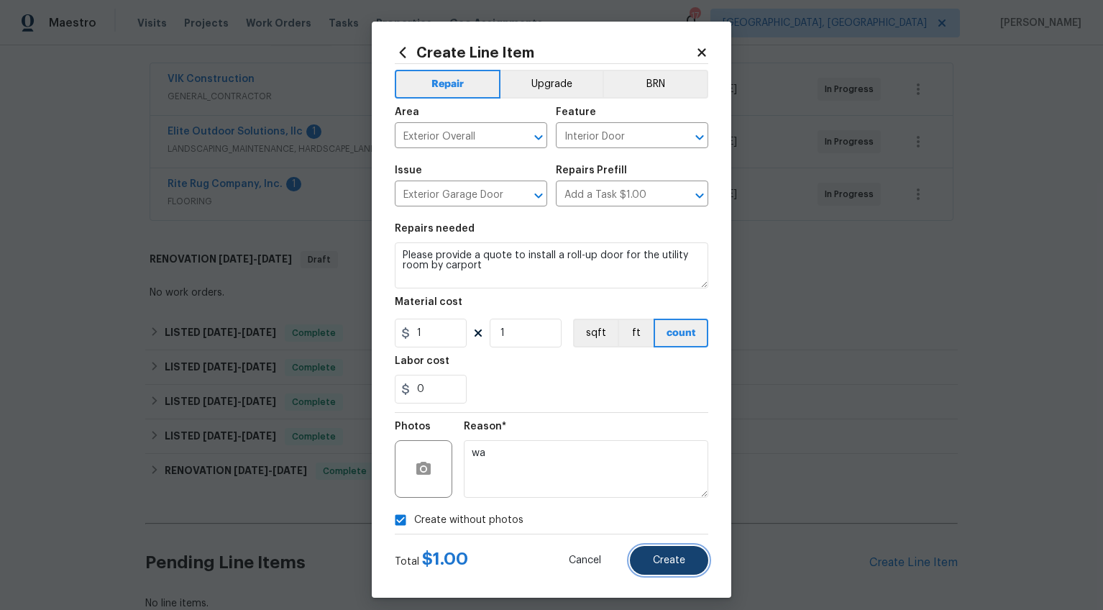
click at [633, 559] on button "Create" at bounding box center [669, 560] width 78 height 29
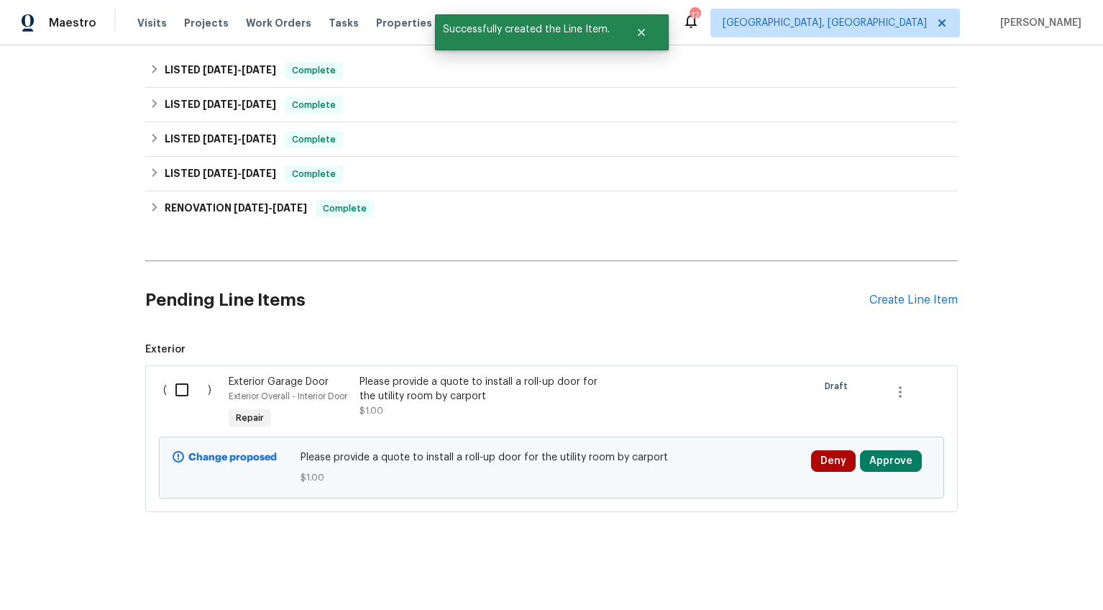
scroll to position [516, 0]
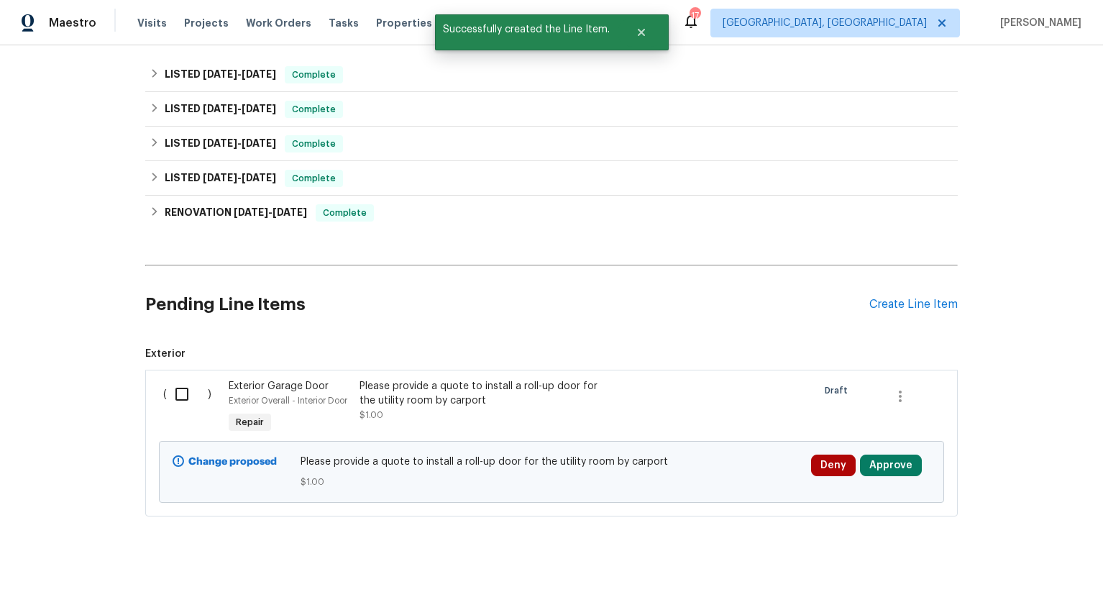
click at [185, 396] on input "checkbox" at bounding box center [187, 394] width 41 height 30
checkbox input "true"
click at [1007, 572] on span "Create Work Order" at bounding box center [1021, 574] width 96 height 18
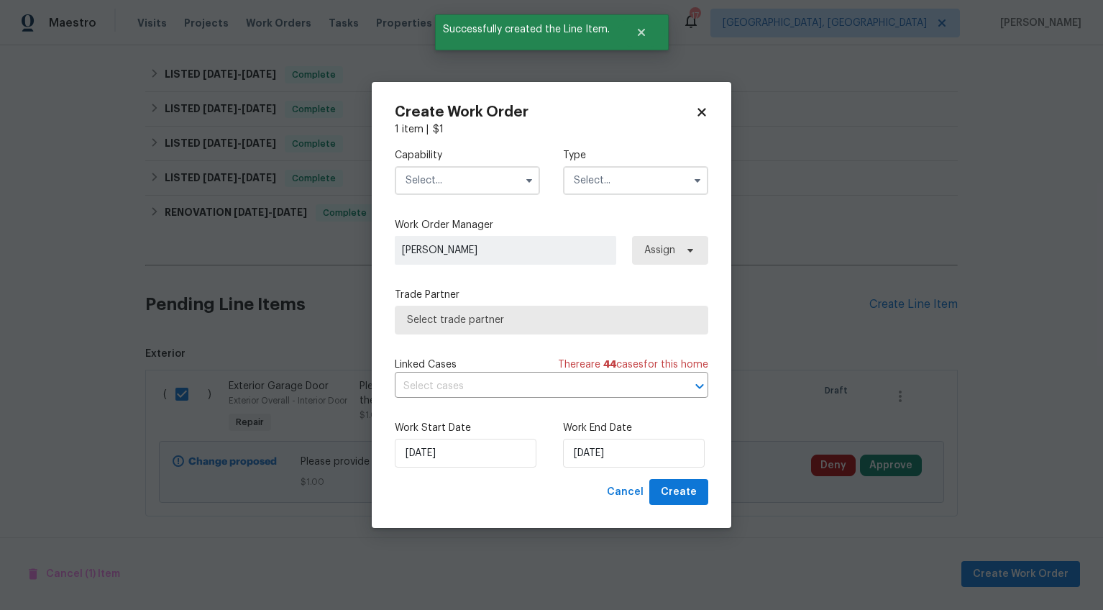
click at [436, 173] on input "text" at bounding box center [467, 180] width 145 height 29
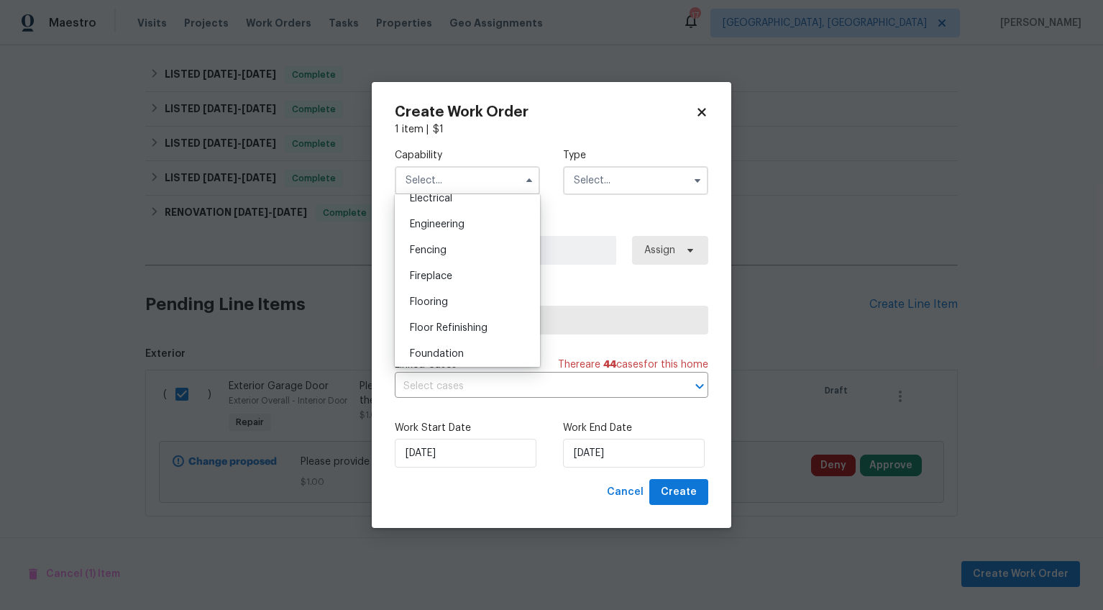
scroll to position [526, 0]
click at [462, 326] on div "Garage Door" at bounding box center [467, 320] width 138 height 26
type input "Garage Door"
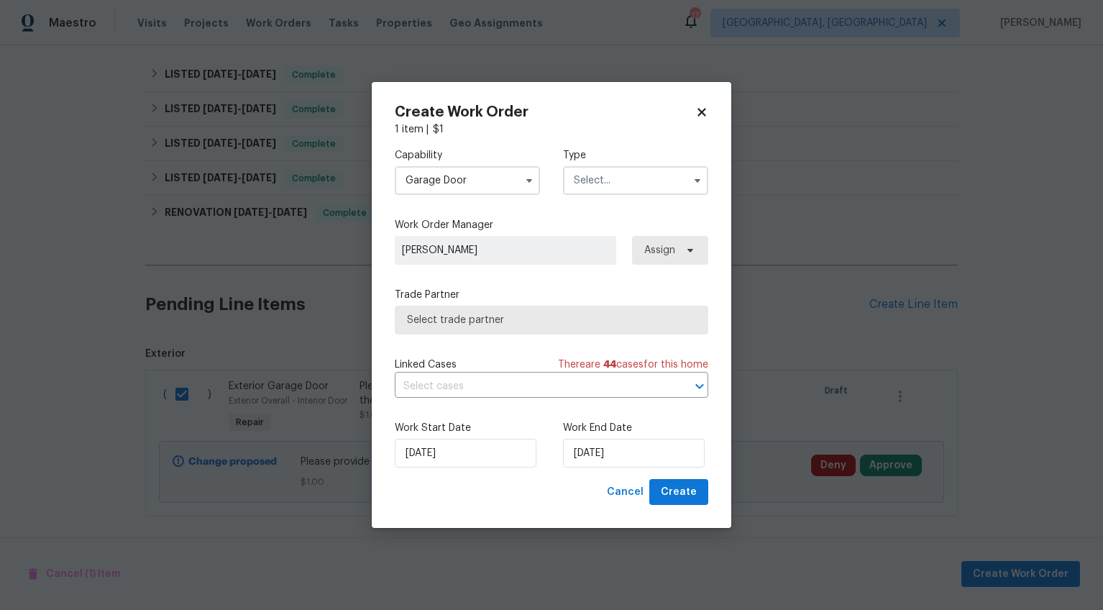
click at [595, 202] on div "Capability Garage Door Type" at bounding box center [552, 172] width 314 height 70
click at [608, 178] on input "text" at bounding box center [635, 180] width 145 height 29
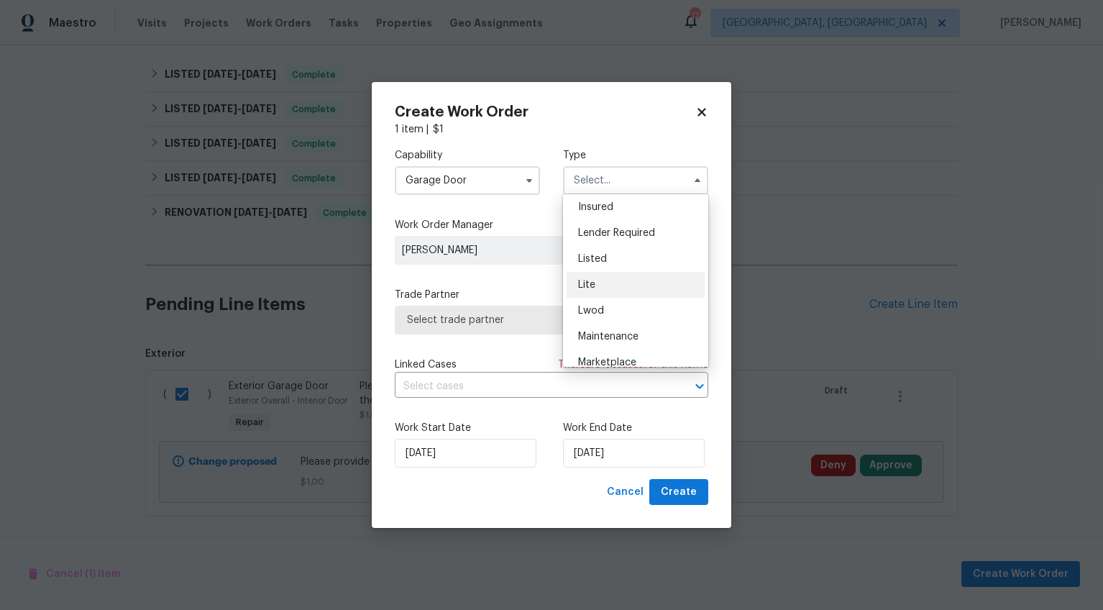
scroll to position [108, 0]
click at [608, 255] on div "Listed" at bounding box center [636, 258] width 138 height 26
type input "Listed"
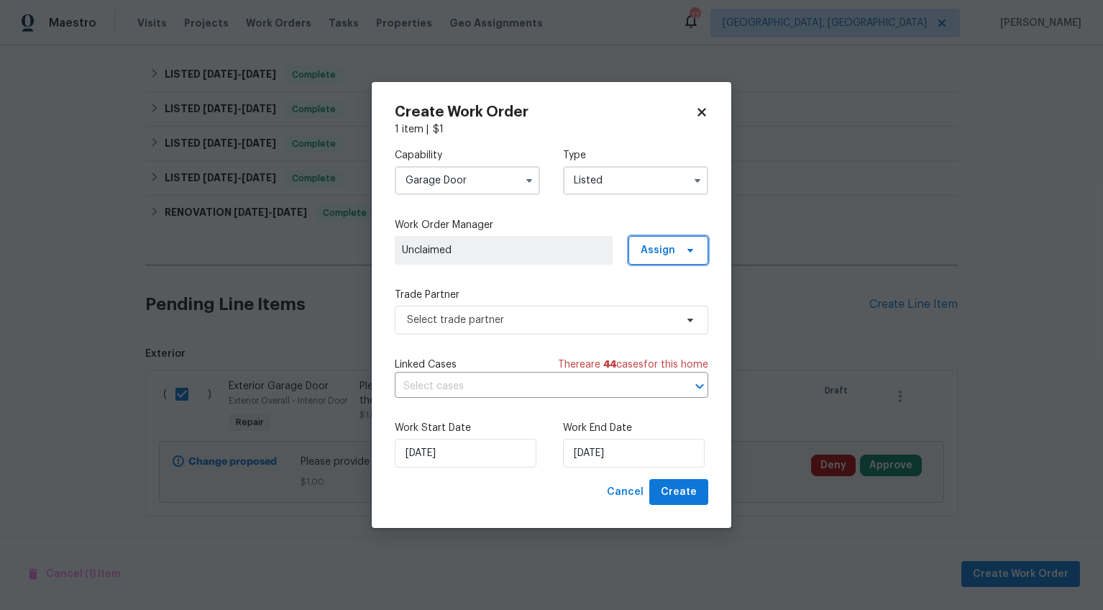
click at [698, 250] on span "Assign" at bounding box center [669, 250] width 80 height 29
click at [664, 306] on div "Assign to me" at bounding box center [670, 310] width 63 height 14
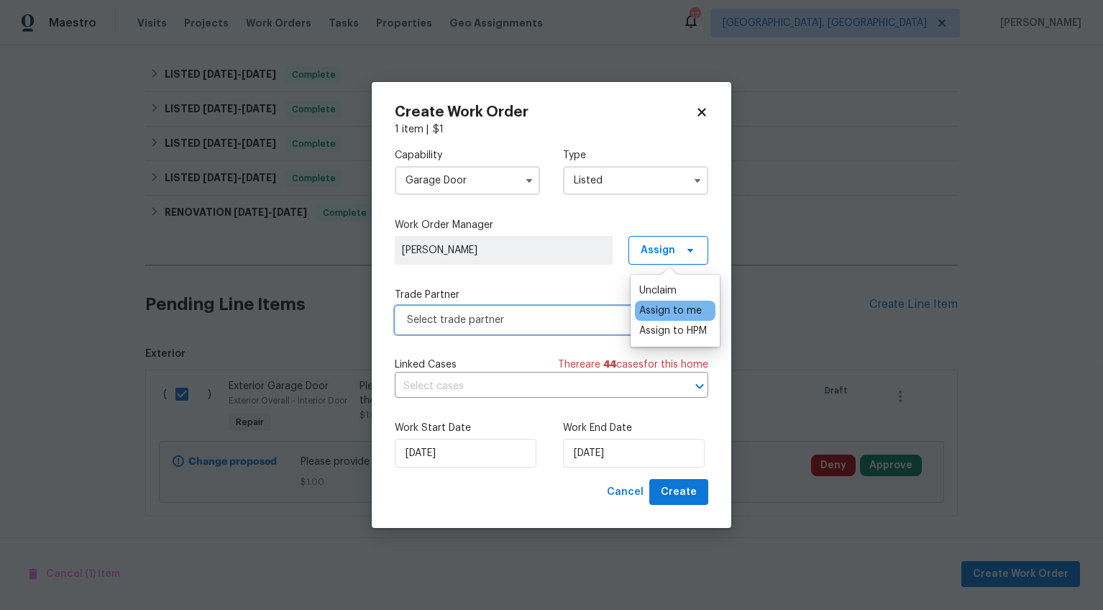
click at [529, 314] on span "Select trade partner" at bounding box center [541, 320] width 268 height 14
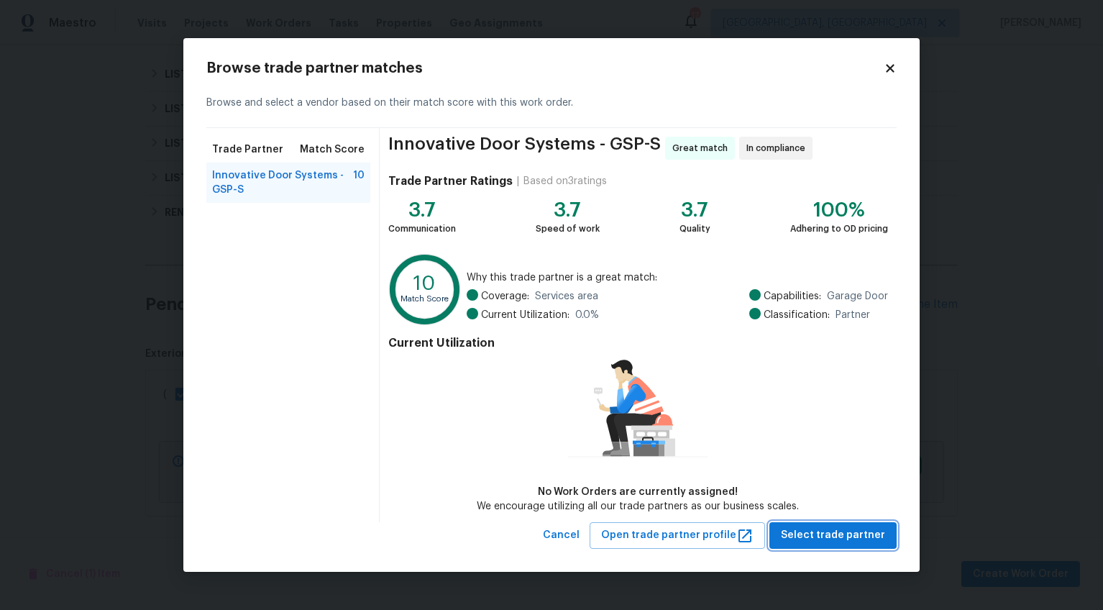
click at [837, 538] on span "Select trade partner" at bounding box center [833, 535] width 104 height 18
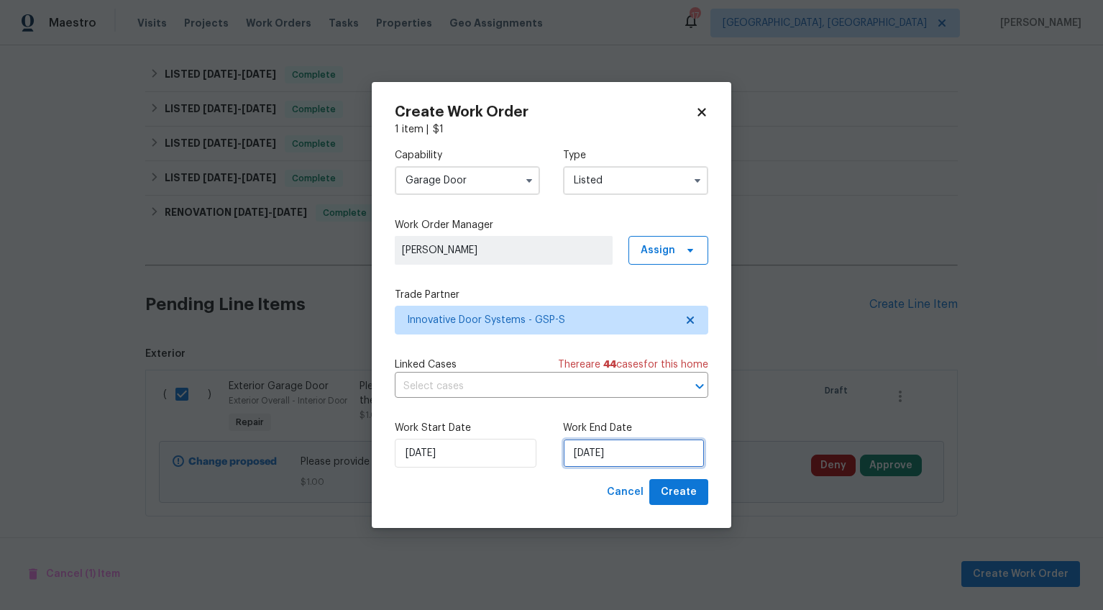
click at [592, 449] on input "[DATE]" at bounding box center [634, 453] width 142 height 29
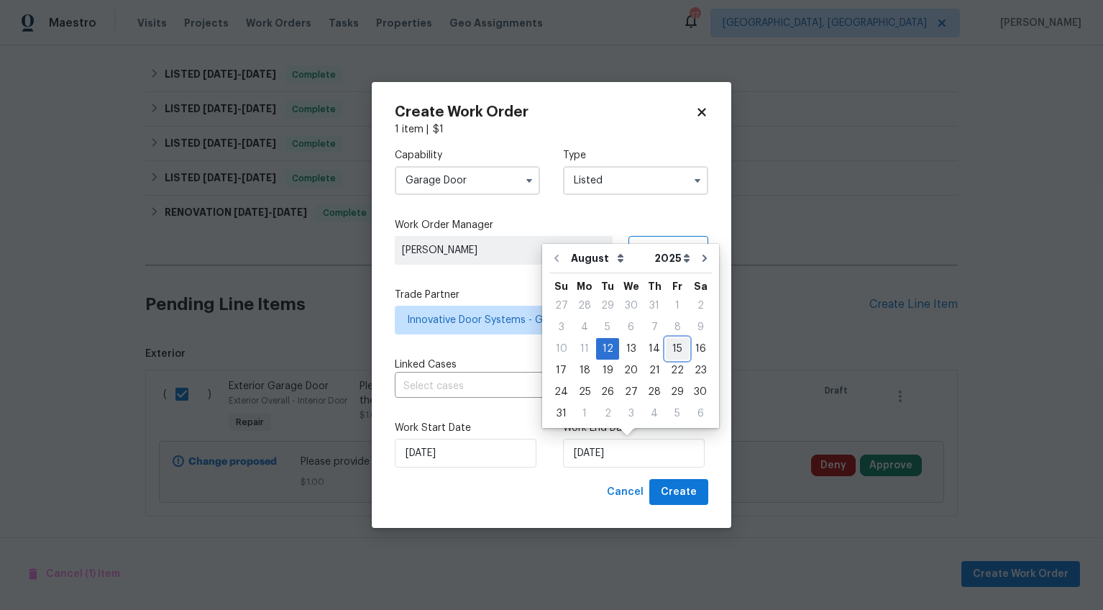
click at [677, 344] on div "15" at bounding box center [677, 349] width 23 height 20
type input "8/15/2025"
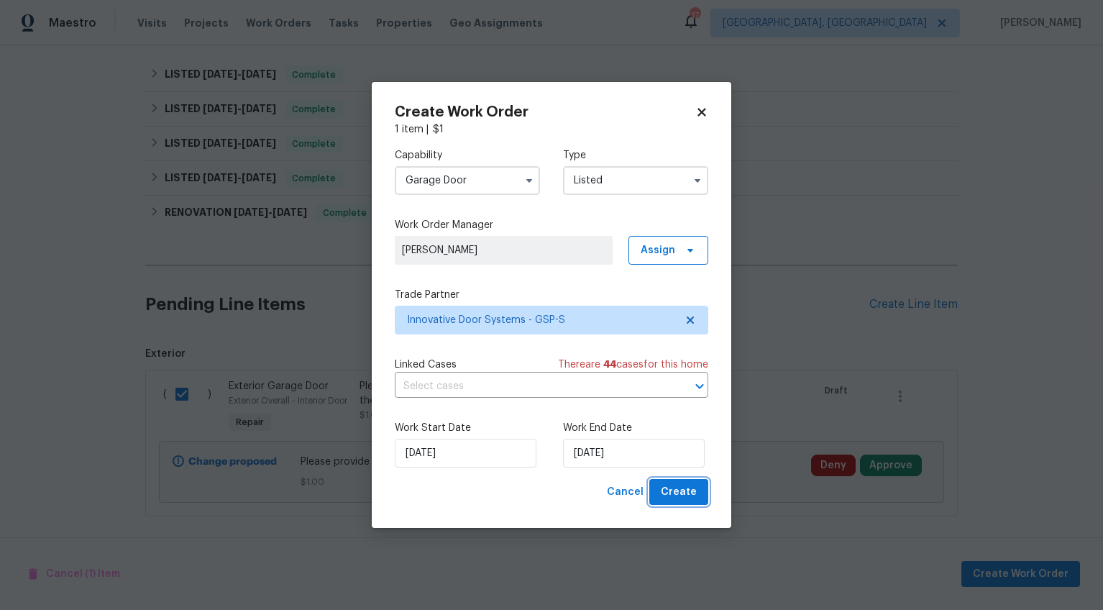
click at [677, 486] on span "Create" at bounding box center [679, 492] width 36 height 18
checkbox input "false"
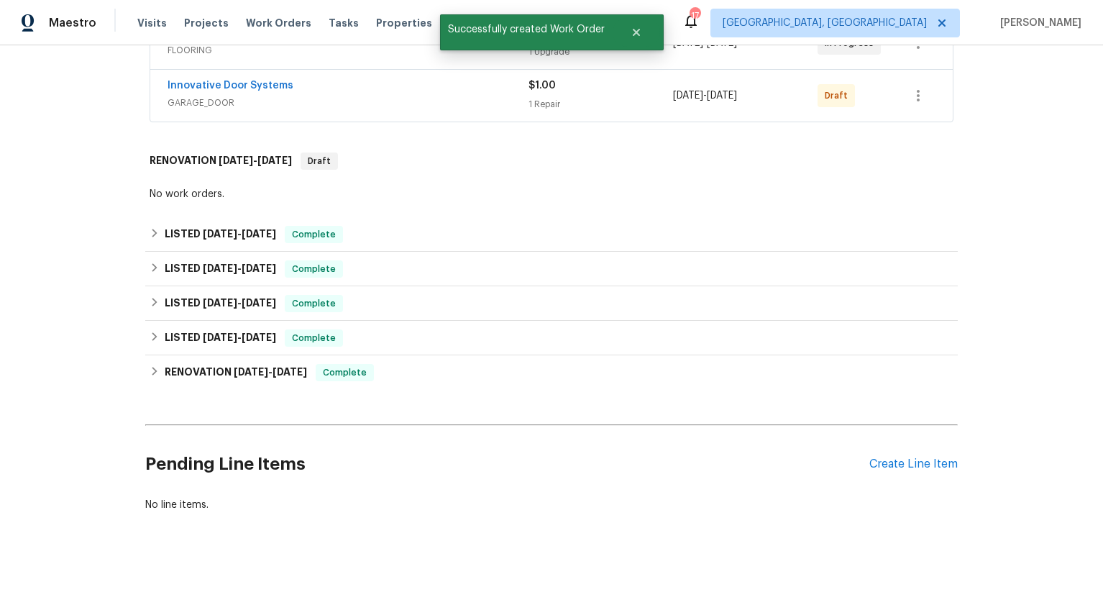
scroll to position [232, 0]
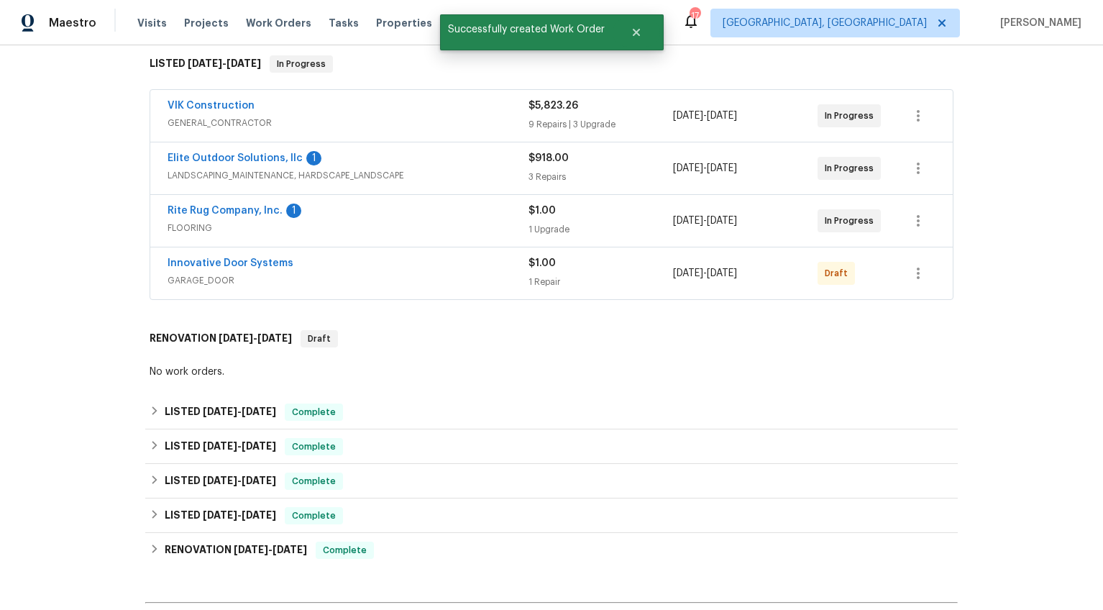
drag, startPoint x: 885, startPoint y: 302, endPoint x: 897, endPoint y: 294, distance: 14.0
click at [885, 302] on div "VIK Construction GENERAL_CONTRACTOR $5,823.26 9 Repairs | 3 Upgrade 8/8/2025 - …" at bounding box center [551, 195] width 813 height 217
click at [913, 275] on icon "button" at bounding box center [918, 273] width 17 height 17
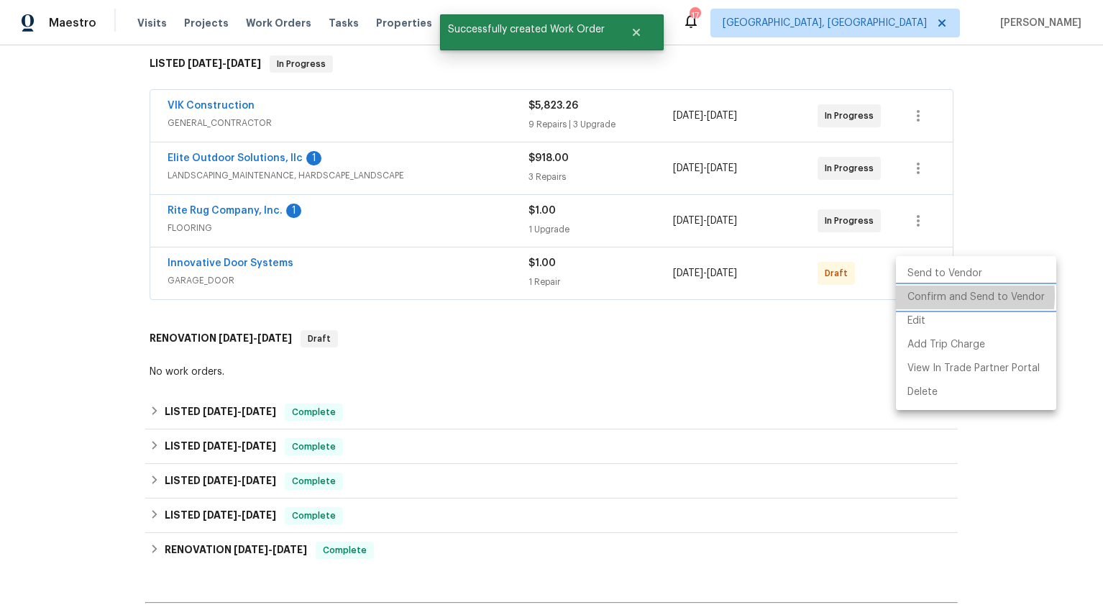
click at [924, 295] on li "Confirm and Send to Vendor" at bounding box center [976, 297] width 160 height 24
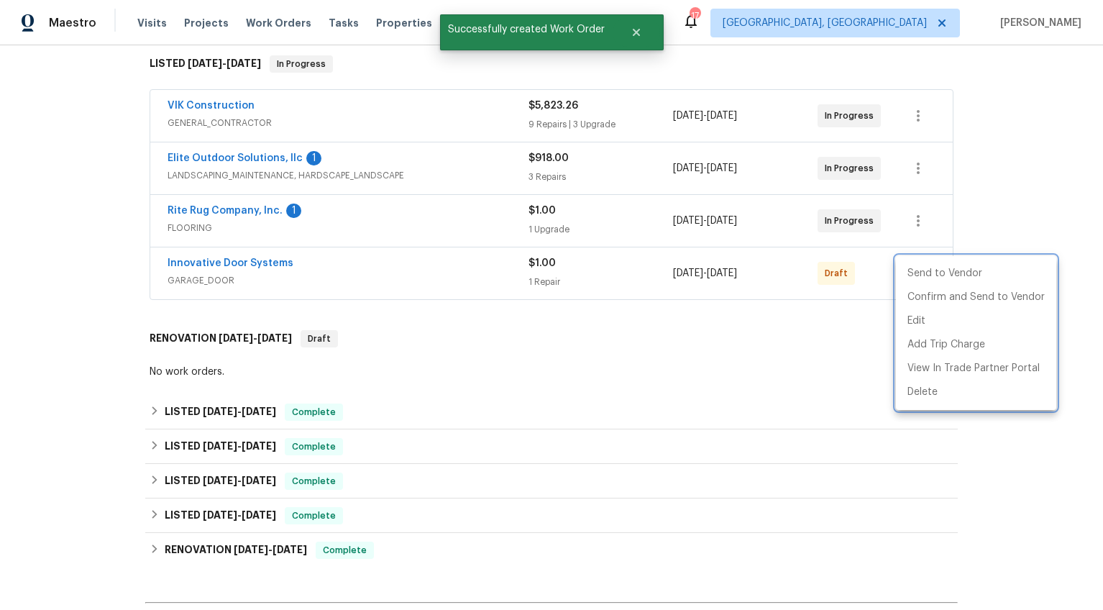
click at [716, 366] on div at bounding box center [551, 305] width 1103 height 610
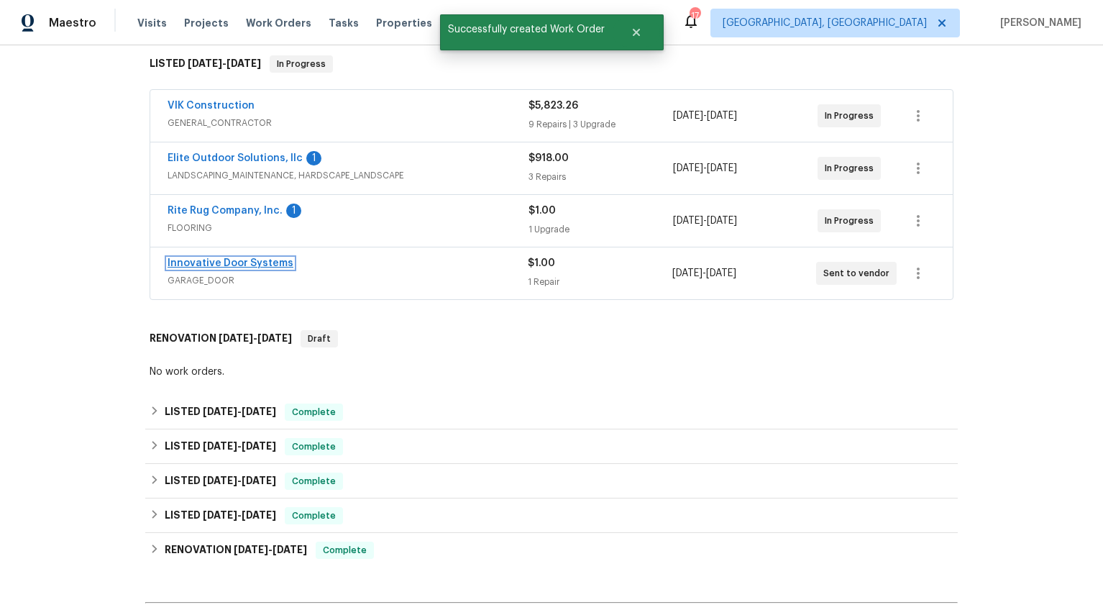
click at [252, 264] on link "Innovative Door Systems" at bounding box center [231, 263] width 126 height 10
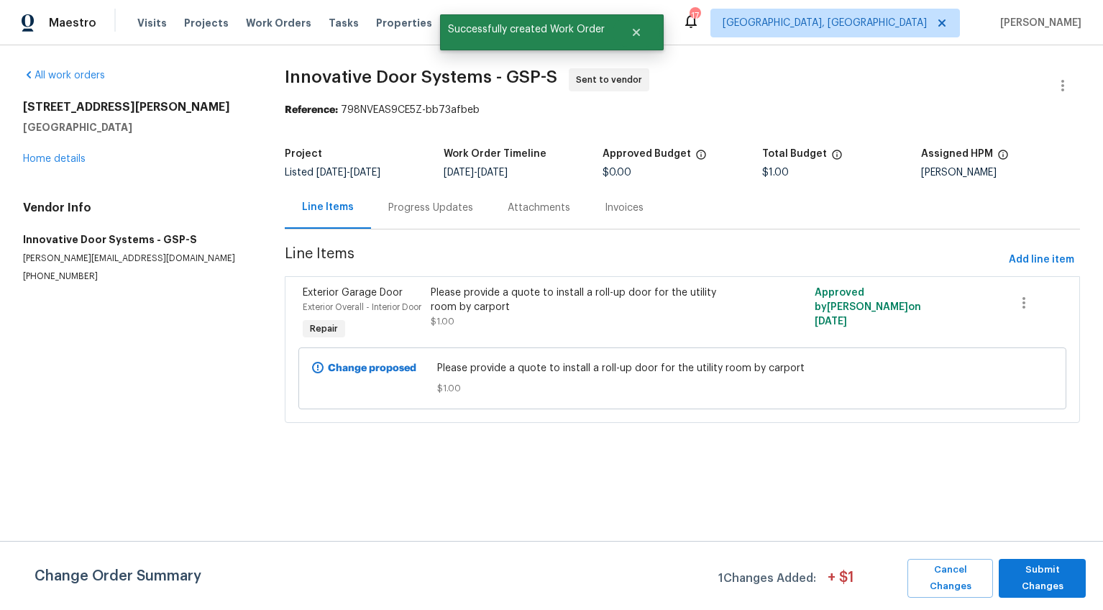
click at [431, 221] on div "Progress Updates" at bounding box center [430, 207] width 119 height 42
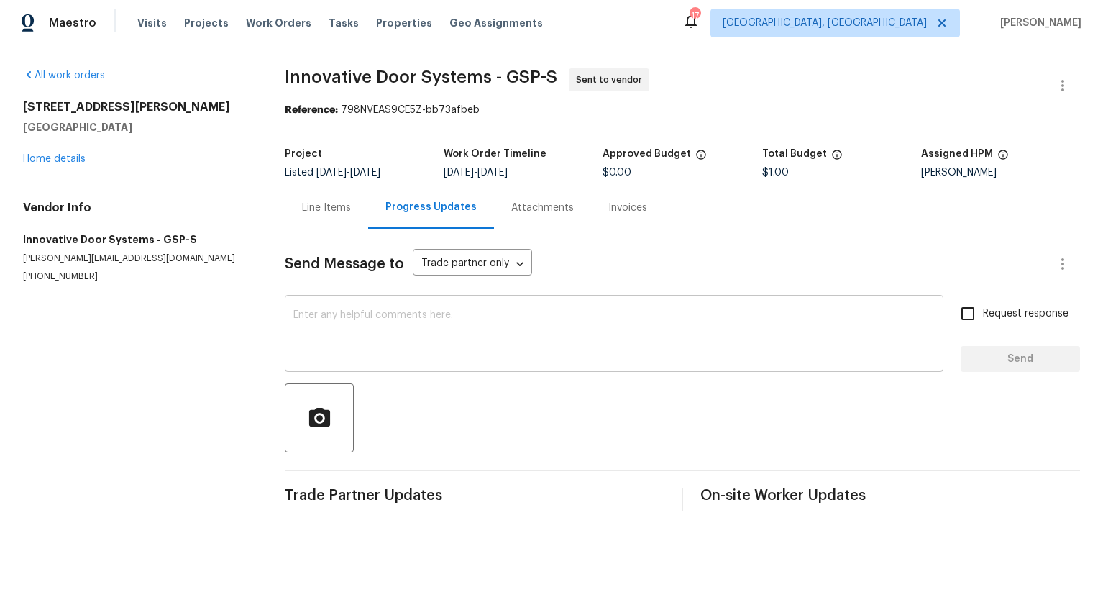
click at [466, 347] on textarea at bounding box center [613, 335] width 641 height 50
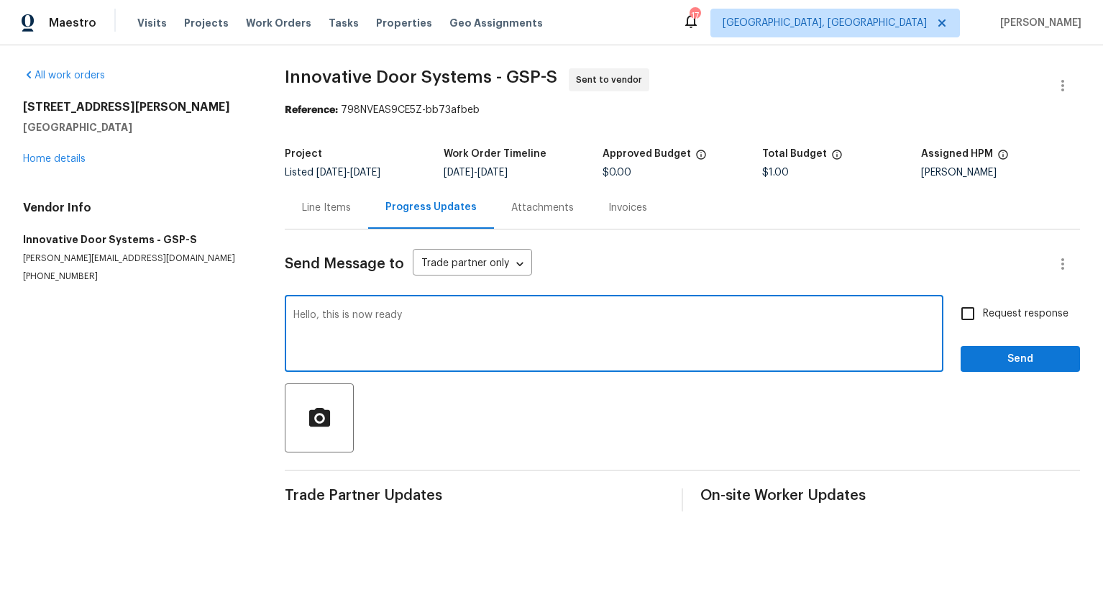
type textarea "Hello, this is now ready"
click at [992, 314] on span "Request response" at bounding box center [1026, 313] width 86 height 15
click at [983, 314] on input "Request response" at bounding box center [968, 313] width 30 height 30
checkbox input "true"
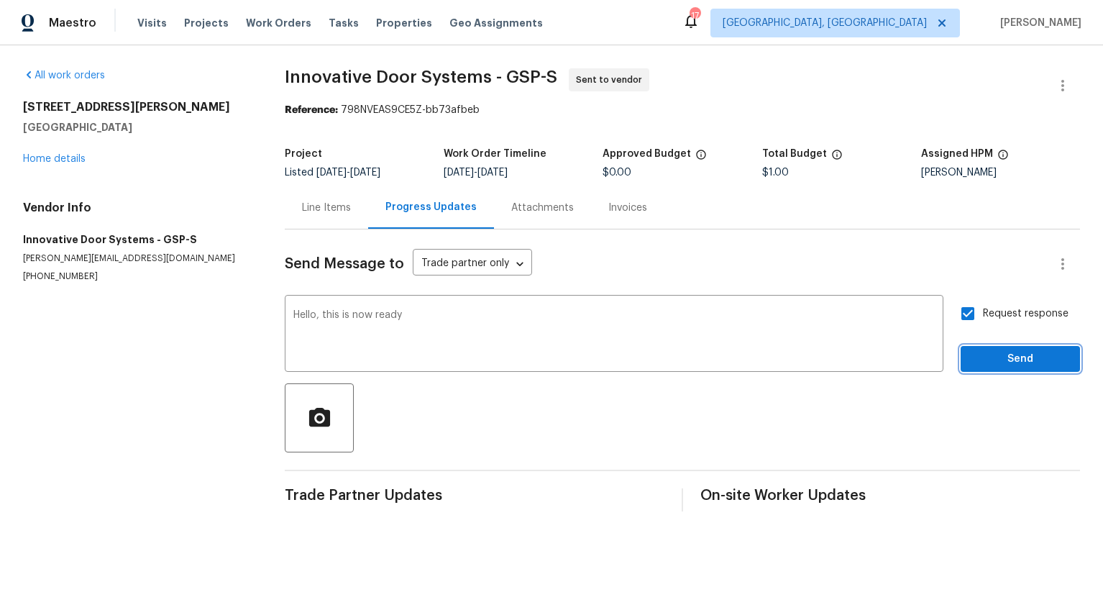
click at [985, 352] on span "Send" at bounding box center [1020, 359] width 96 height 18
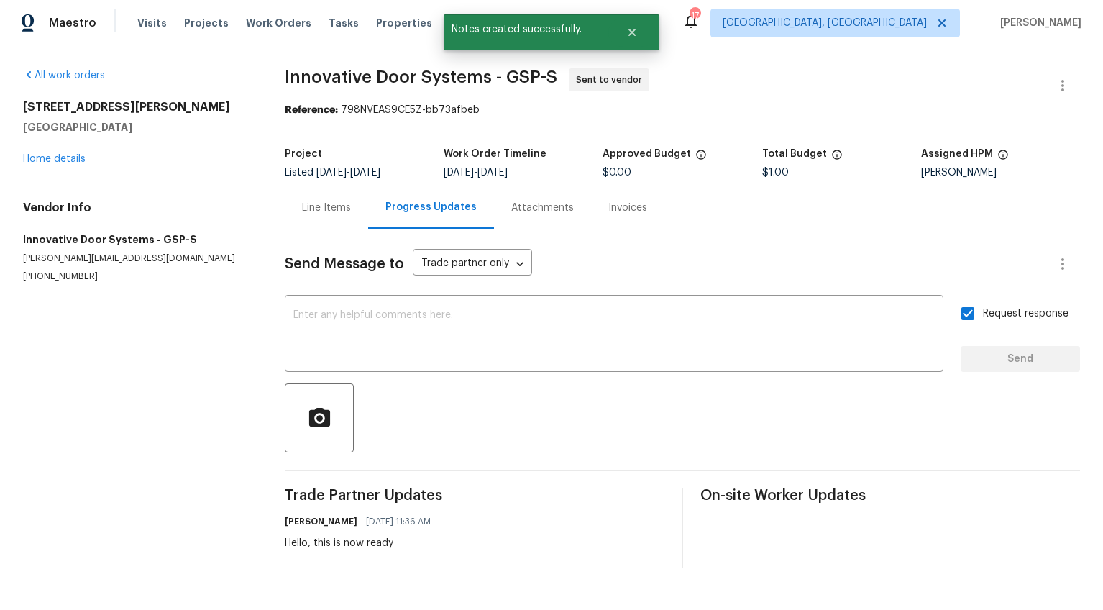
click at [68, 152] on div "8 Howell Cir Greenville, SC 29615 Home details" at bounding box center [136, 133] width 227 height 66
click at [73, 157] on link "Home details" at bounding box center [54, 159] width 63 height 10
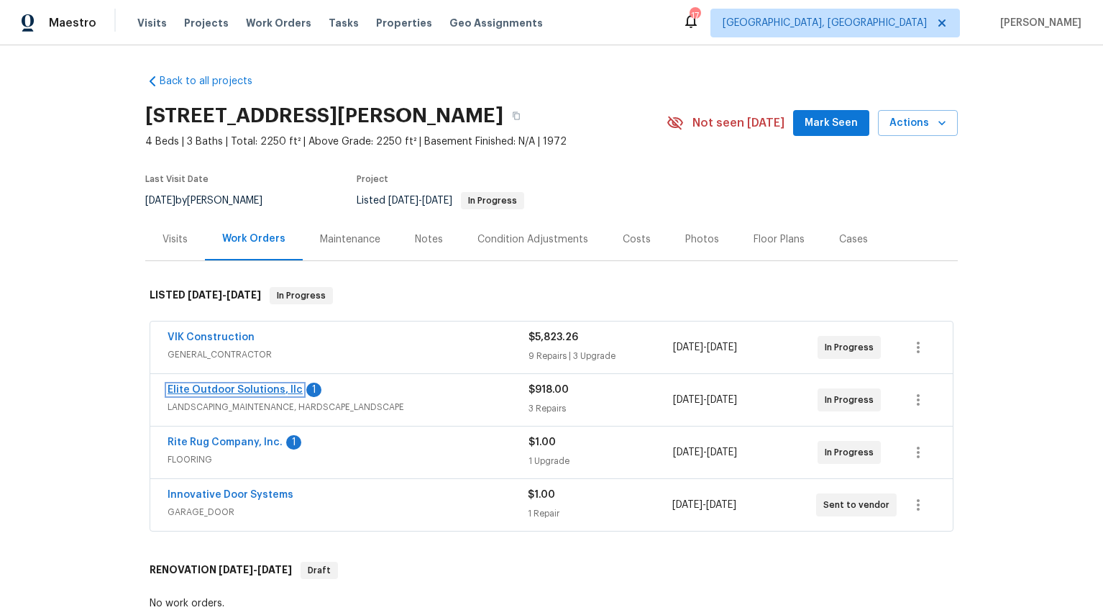
click at [280, 394] on link "Elite Outdoor Solutions, llc" at bounding box center [235, 390] width 135 height 10
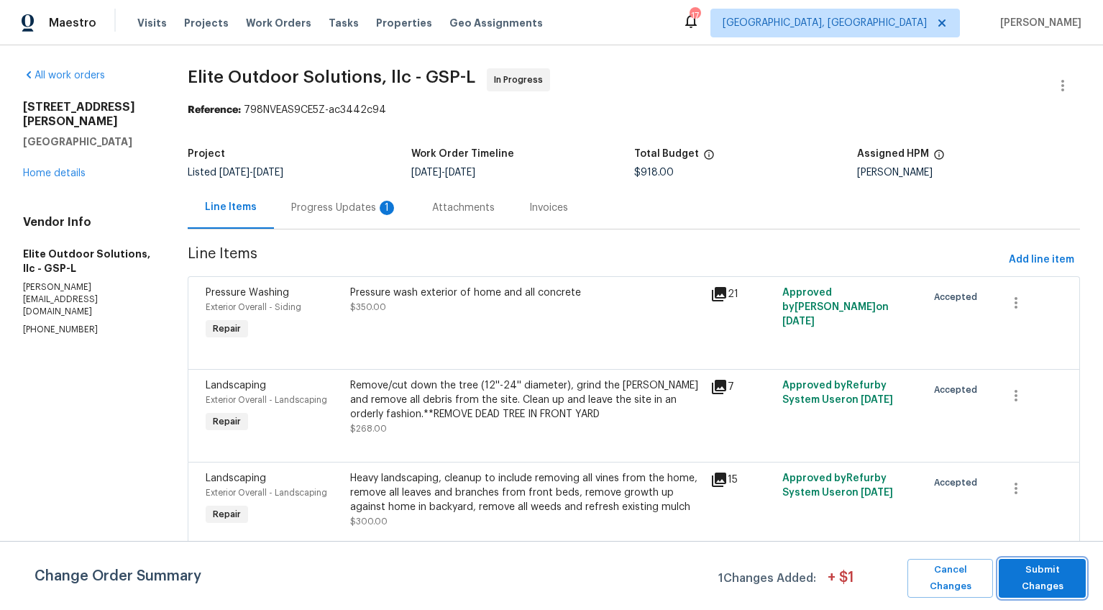
click at [1019, 574] on span "Submit Changes" at bounding box center [1042, 578] width 73 height 33
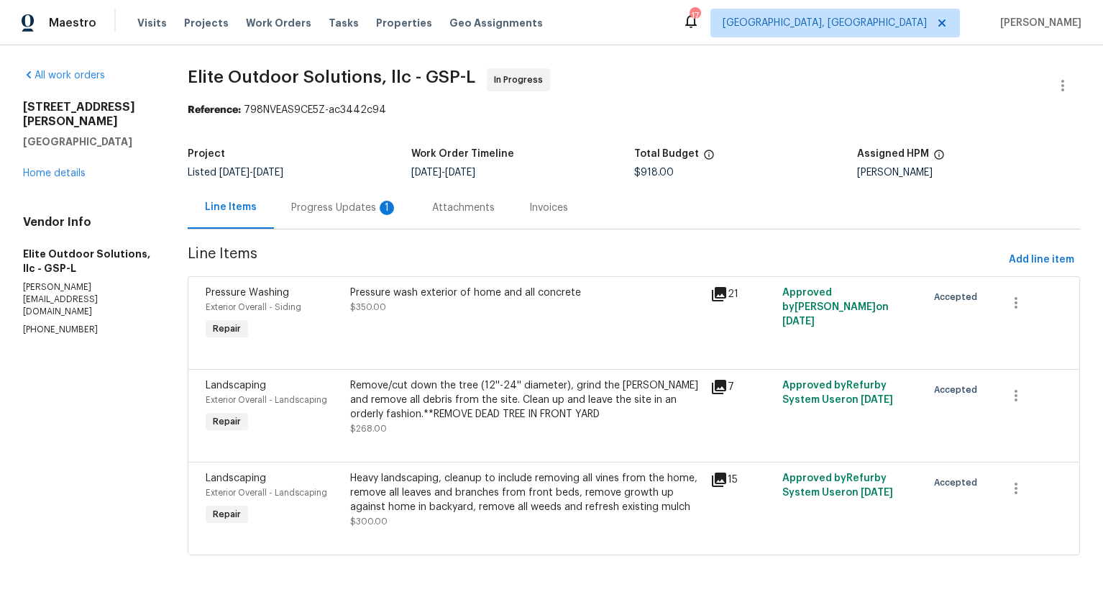
click at [370, 216] on div "Progress Updates 1" at bounding box center [344, 207] width 141 height 42
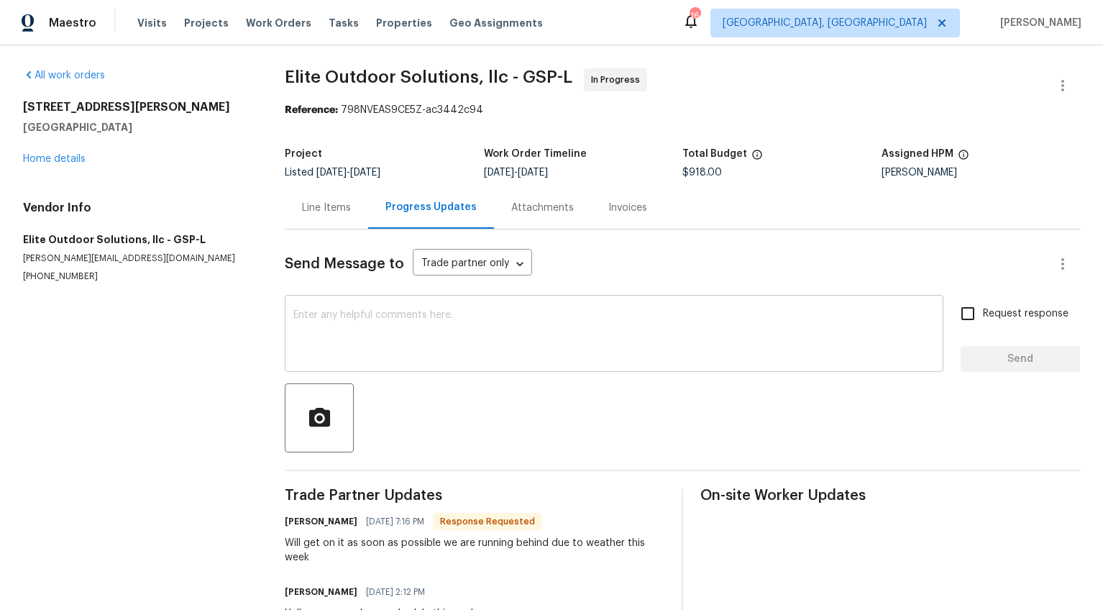
scroll to position [63, 0]
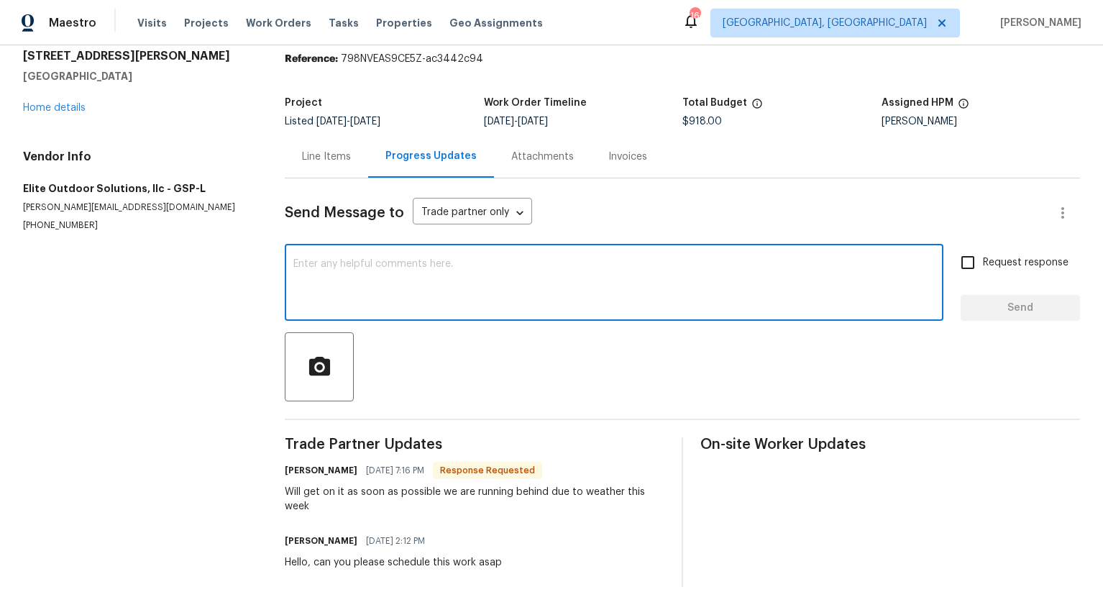
click at [396, 278] on textarea at bounding box center [613, 284] width 641 height 50
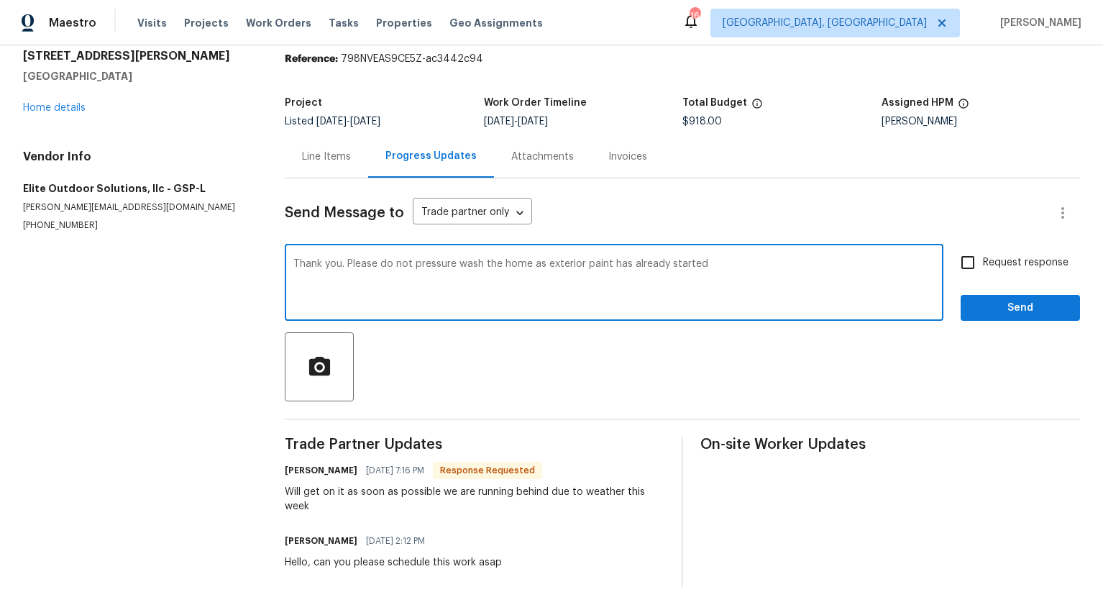
type textarea "Thank you. Please do not pressure wash the home as exterior paint has already s…"
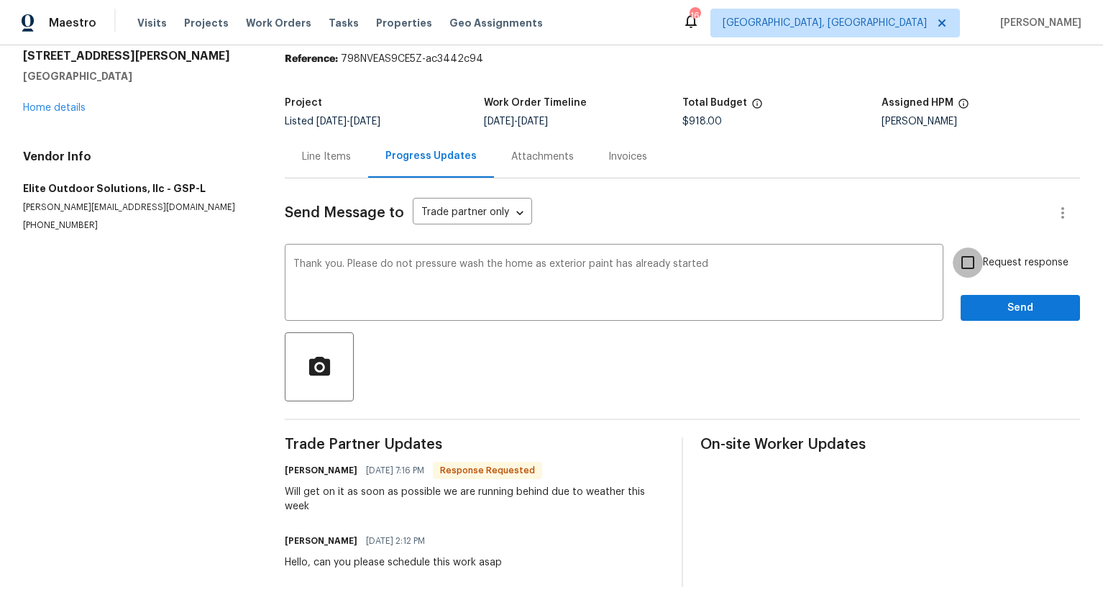
click at [966, 251] on input "Request response" at bounding box center [968, 262] width 30 height 30
checkbox input "true"
click at [972, 299] on span "Send" at bounding box center [1020, 308] width 96 height 18
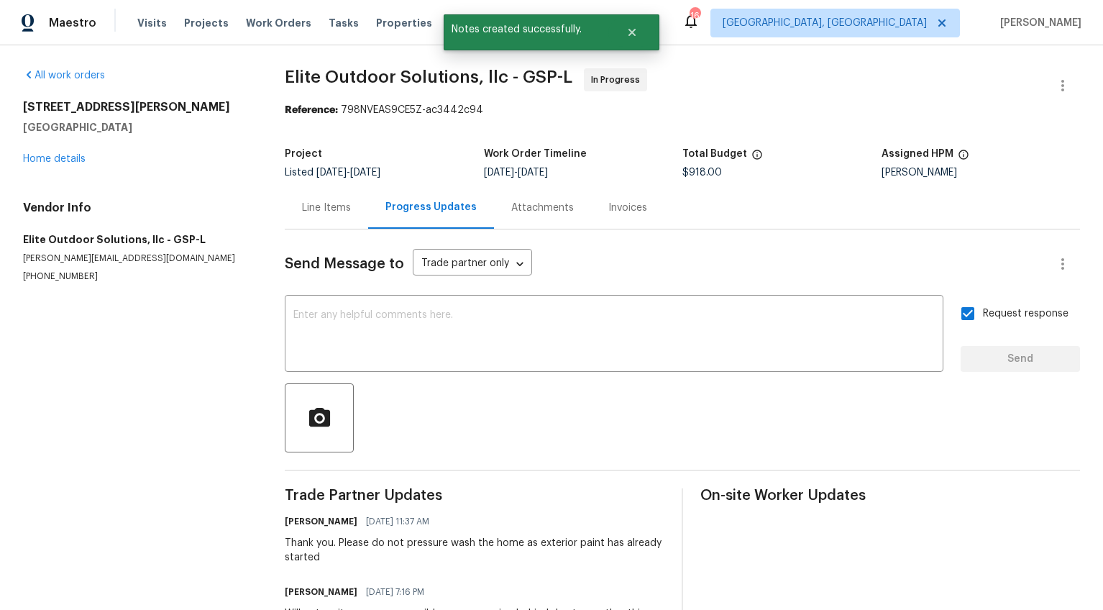
click at [319, 211] on div "Line Items" at bounding box center [326, 208] width 49 height 14
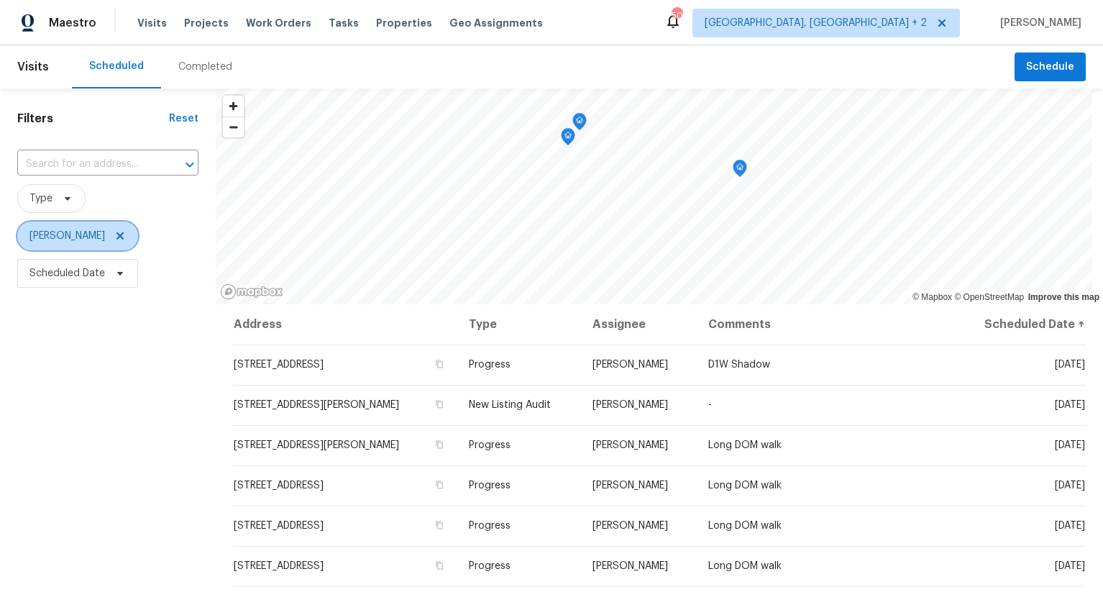
click at [114, 237] on icon at bounding box center [120, 236] width 12 height 12
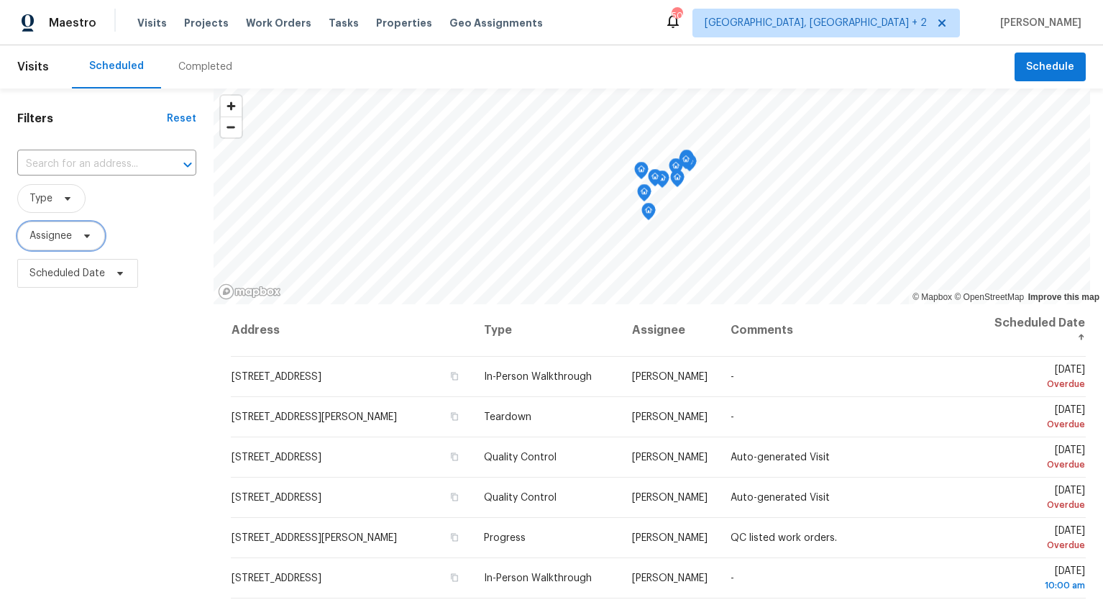
scroll to position [8, 0]
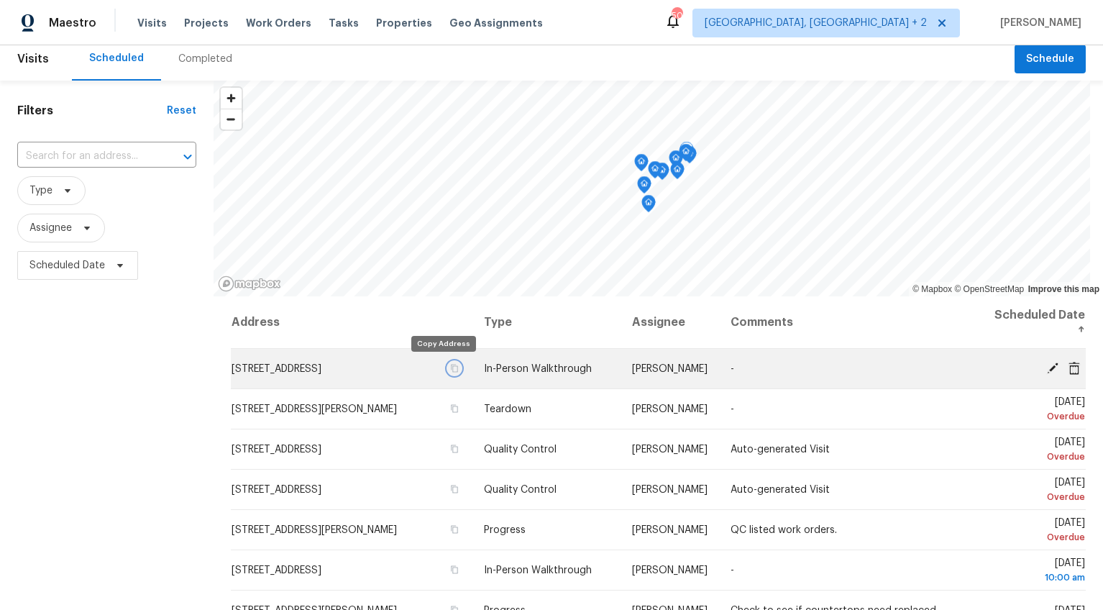
click at [450, 367] on icon "button" at bounding box center [454, 368] width 9 height 9
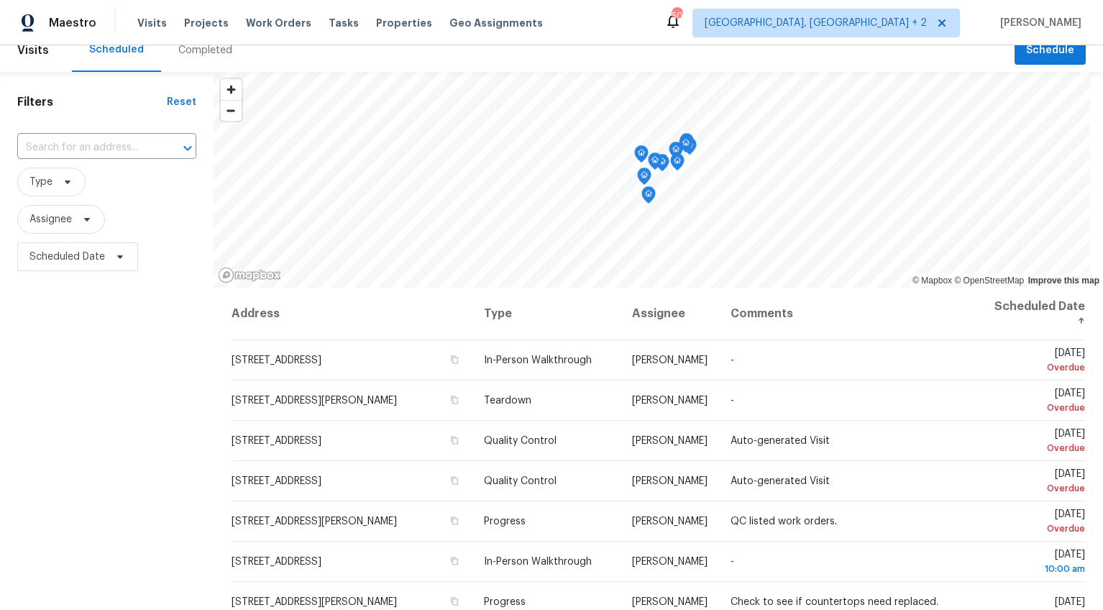
scroll to position [18, 0]
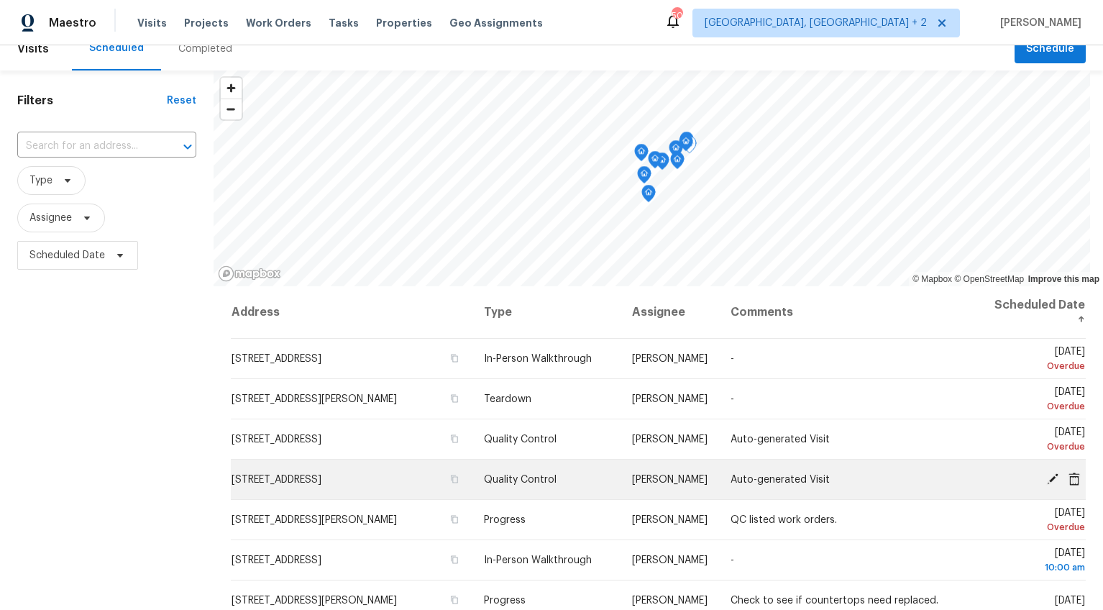
click at [1047, 477] on icon at bounding box center [1053, 478] width 12 height 12
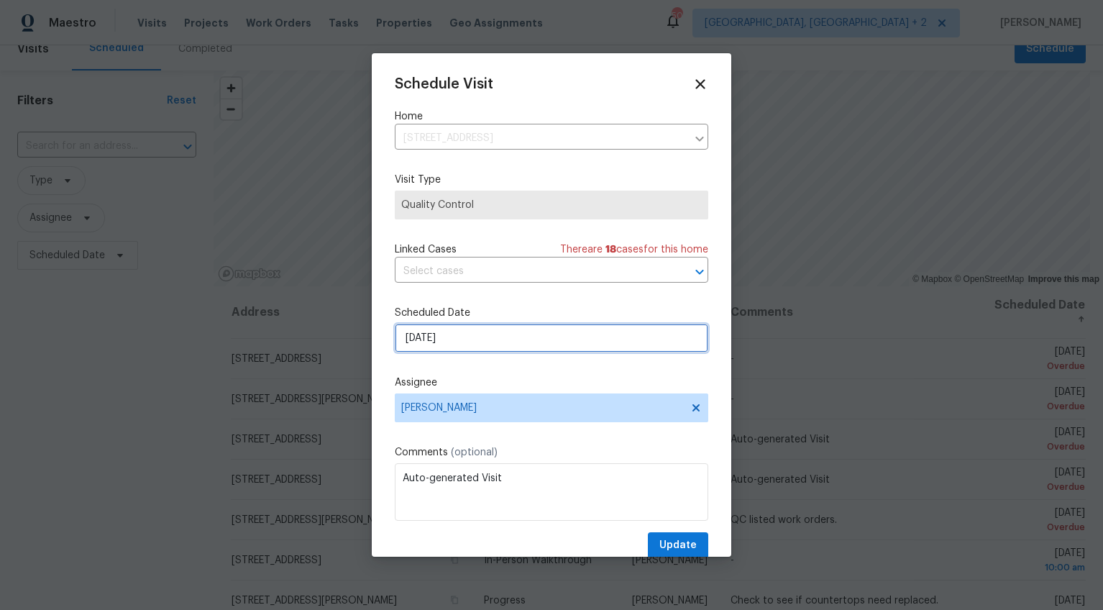
click at [422, 339] on input "[DATE]" at bounding box center [552, 338] width 314 height 29
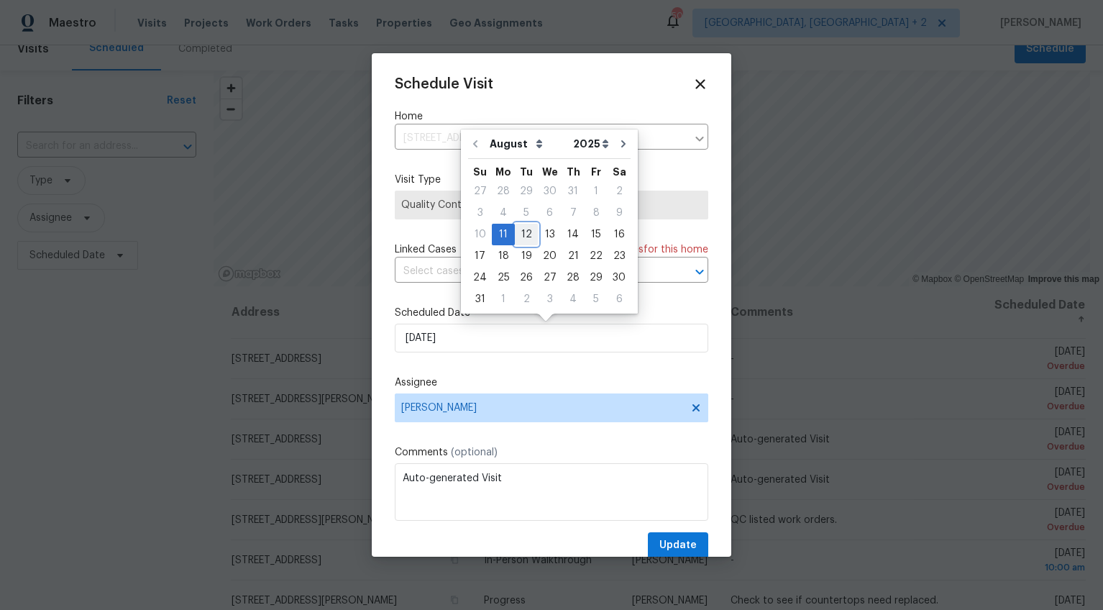
click at [525, 242] on div "12" at bounding box center [526, 234] width 23 height 20
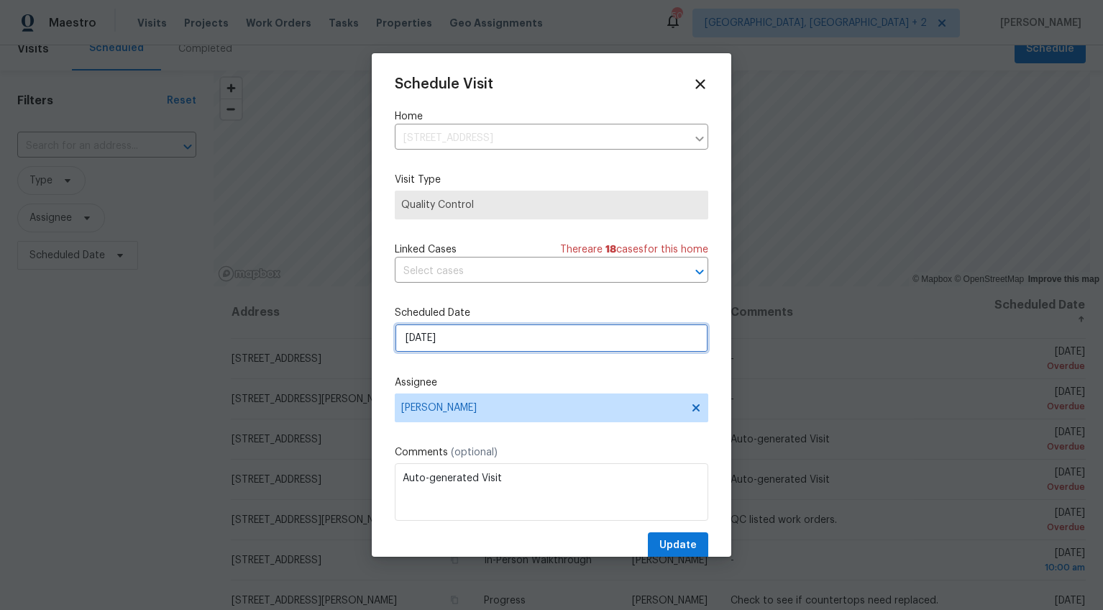
click at [419, 338] on input "[DATE]" at bounding box center [552, 338] width 314 height 29
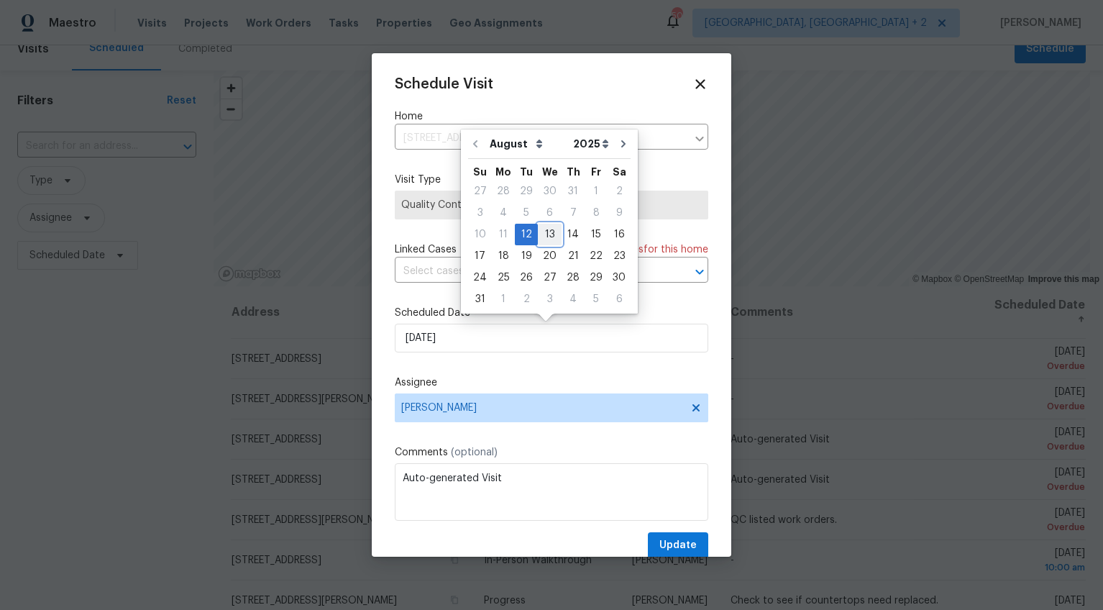
click at [538, 230] on div "13" at bounding box center [550, 234] width 24 height 20
type input "8/13/2025"
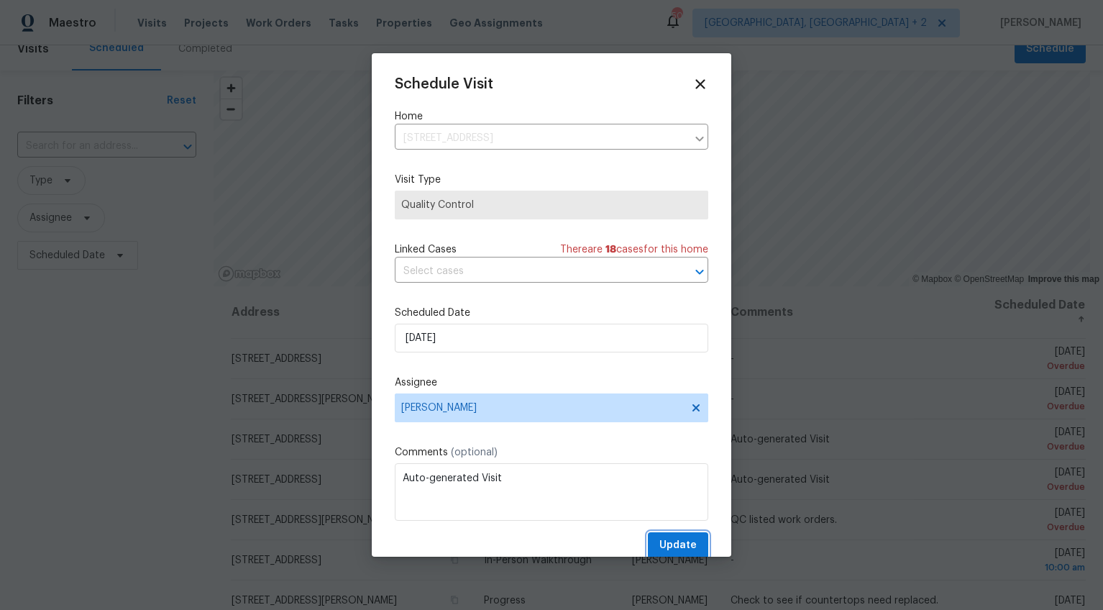
click at [672, 546] on span "Update" at bounding box center [677, 545] width 37 height 18
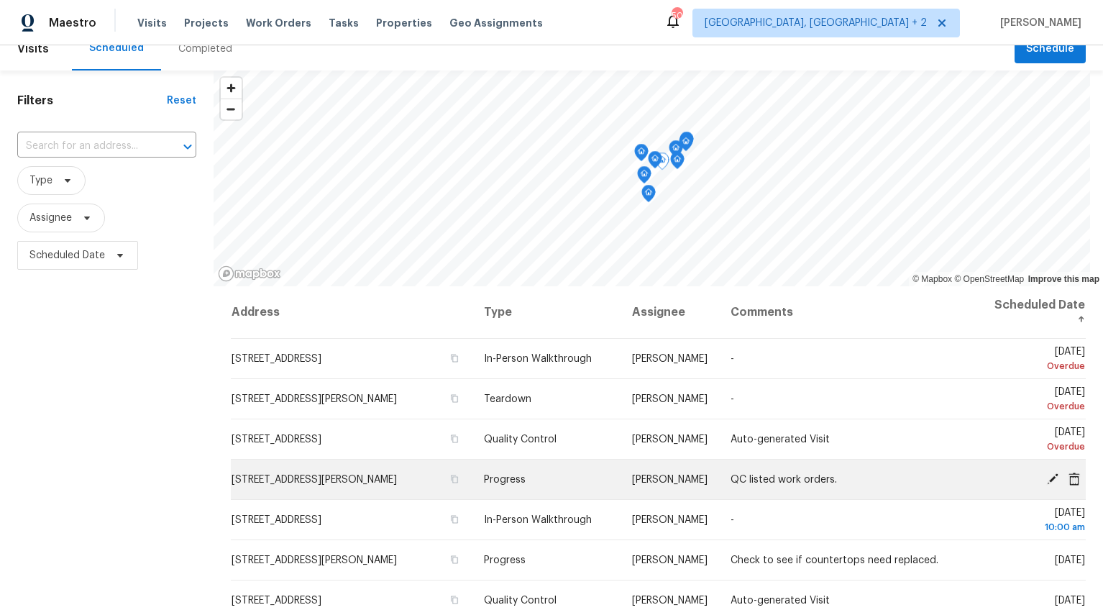
click at [1047, 477] on icon at bounding box center [1053, 478] width 12 height 12
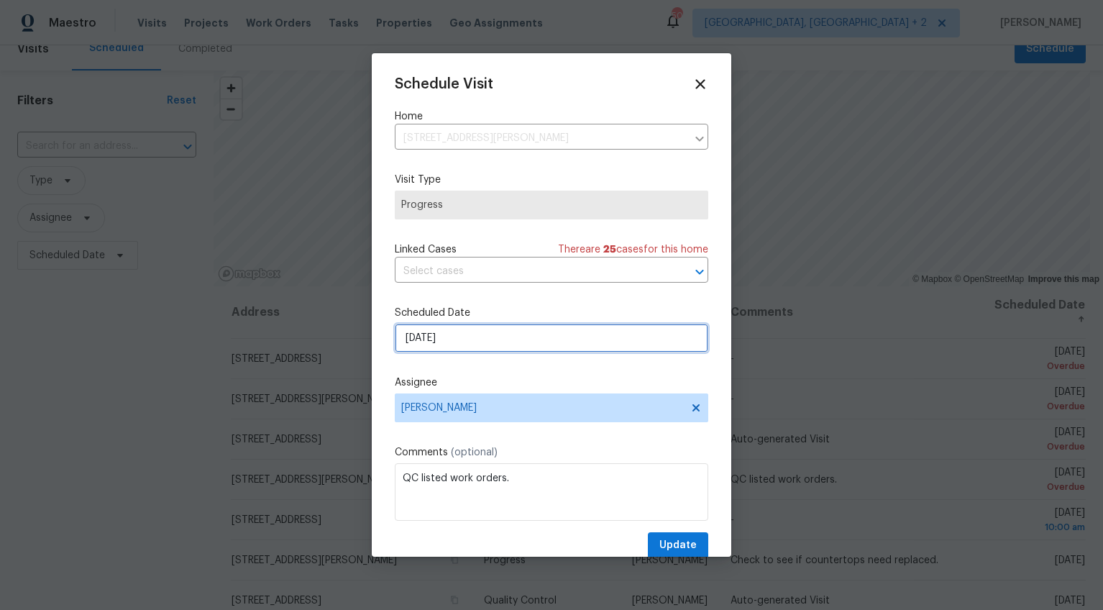
click at [418, 336] on input "8/11/2025" at bounding box center [552, 338] width 314 height 29
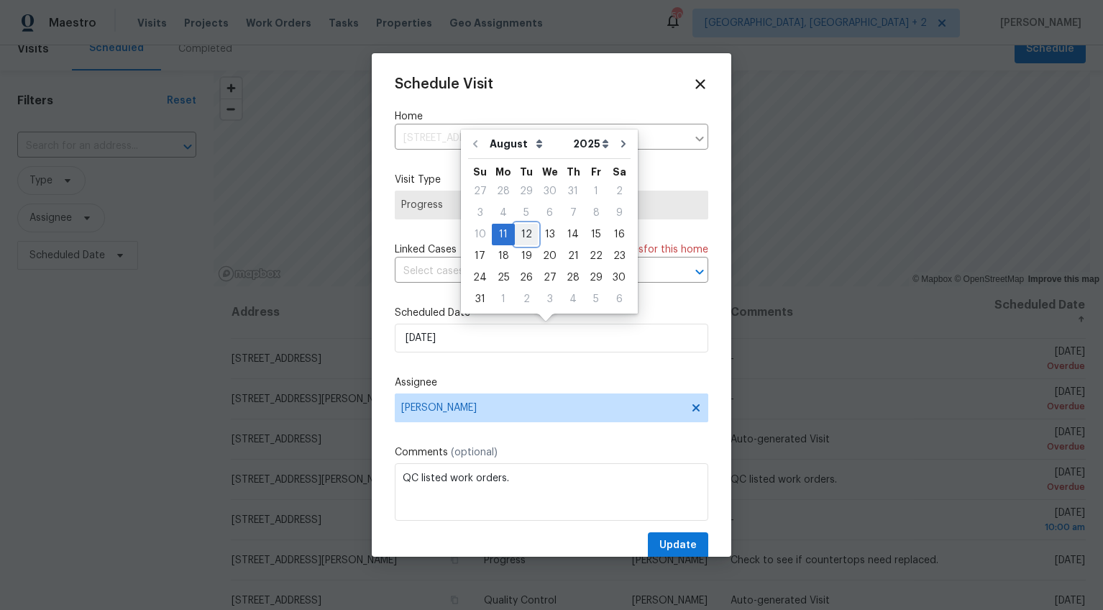
click at [517, 227] on div "12" at bounding box center [526, 234] width 23 height 20
type input "[DATE]"
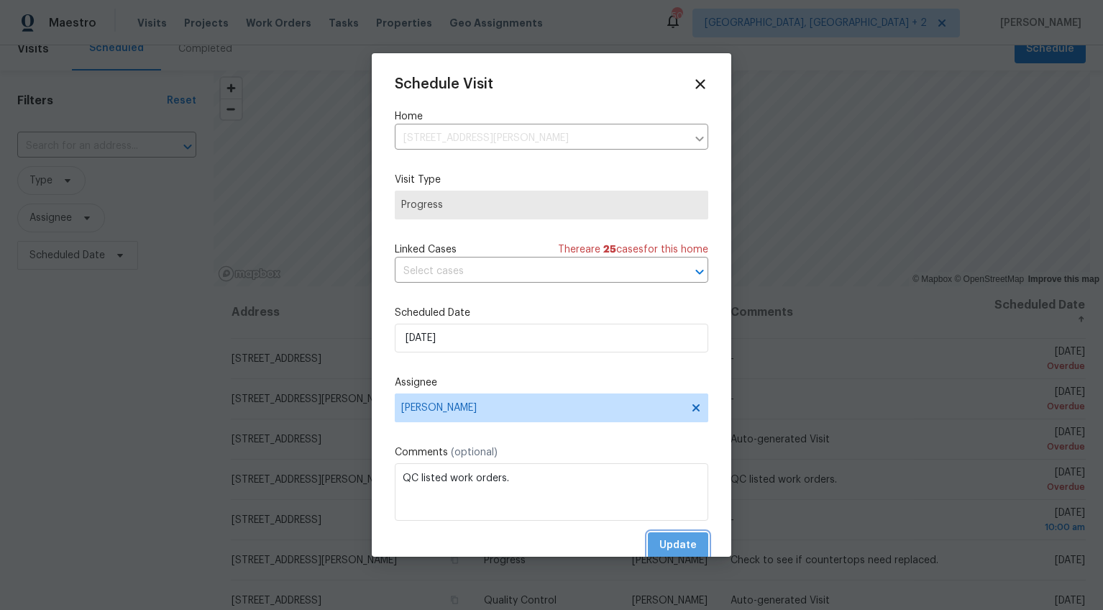
click at [682, 542] on span "Update" at bounding box center [677, 545] width 37 height 18
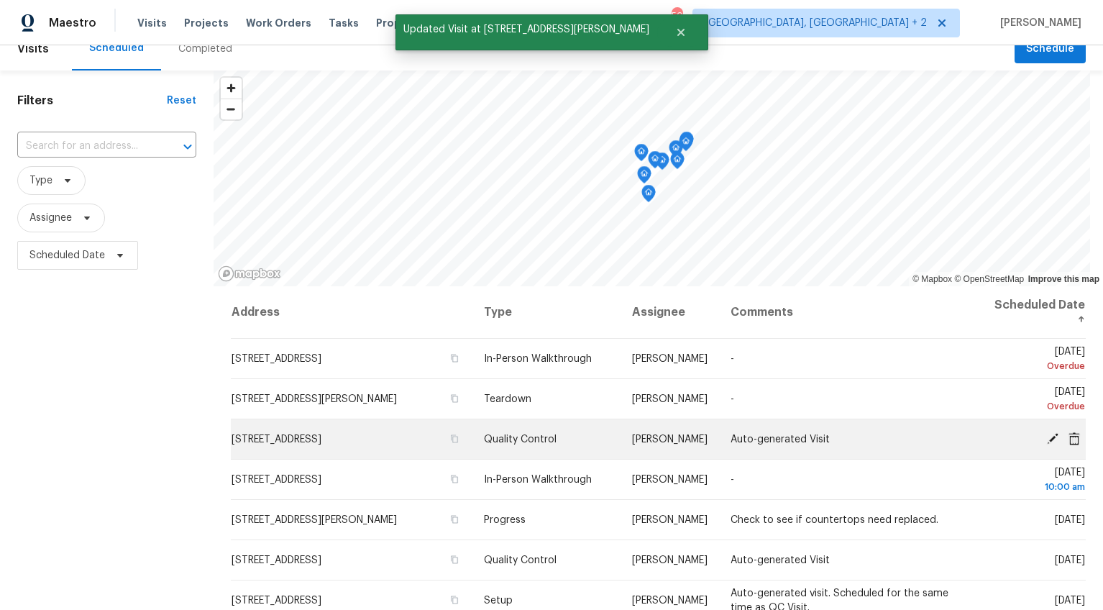
click at [1047, 439] on icon at bounding box center [1053, 438] width 12 height 12
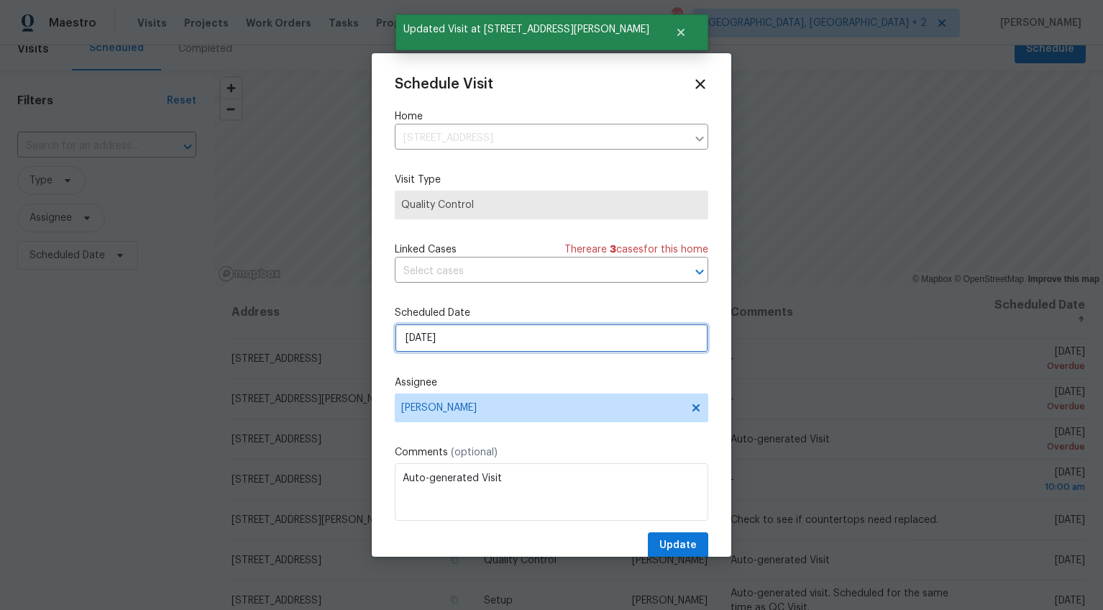
click at [422, 334] on input "8/11/2025" at bounding box center [552, 338] width 314 height 29
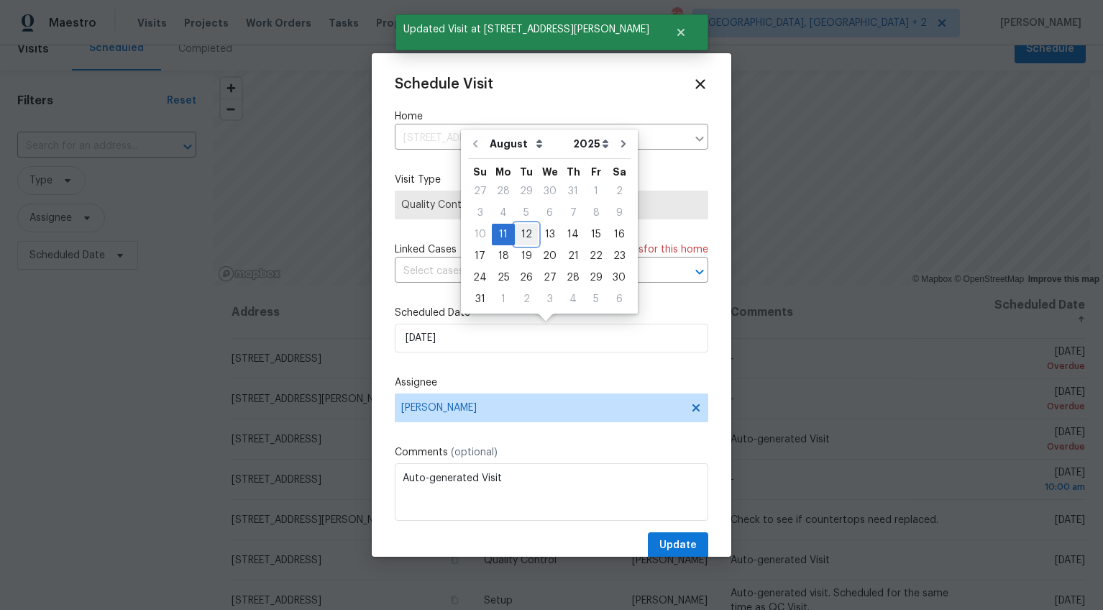
click at [519, 239] on div "12" at bounding box center [526, 234] width 23 height 20
type input "[DATE]"
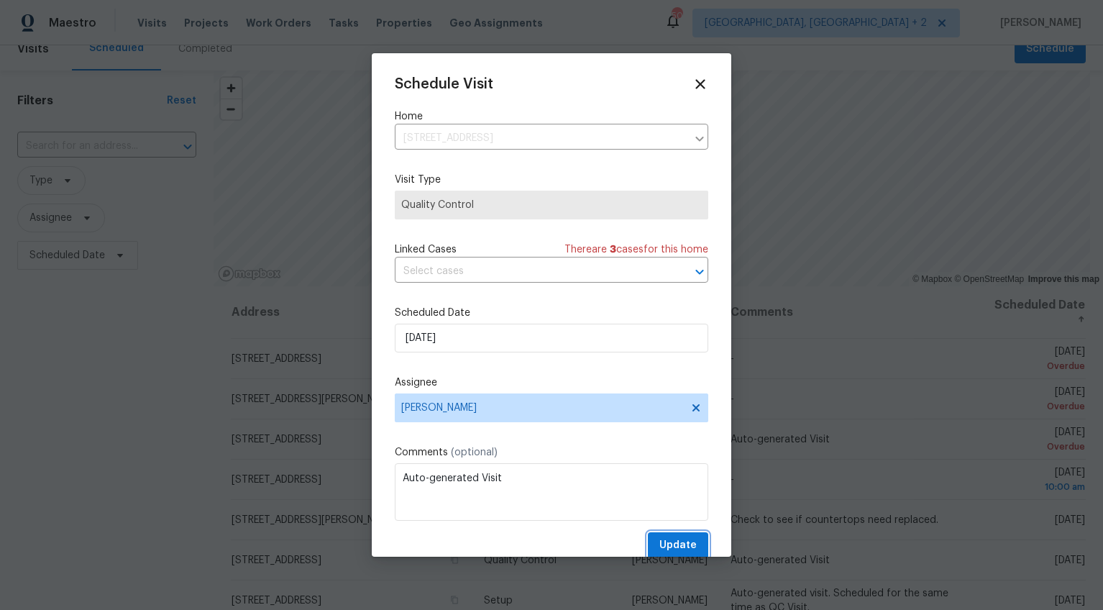
click at [685, 541] on span "Update" at bounding box center [677, 545] width 37 height 18
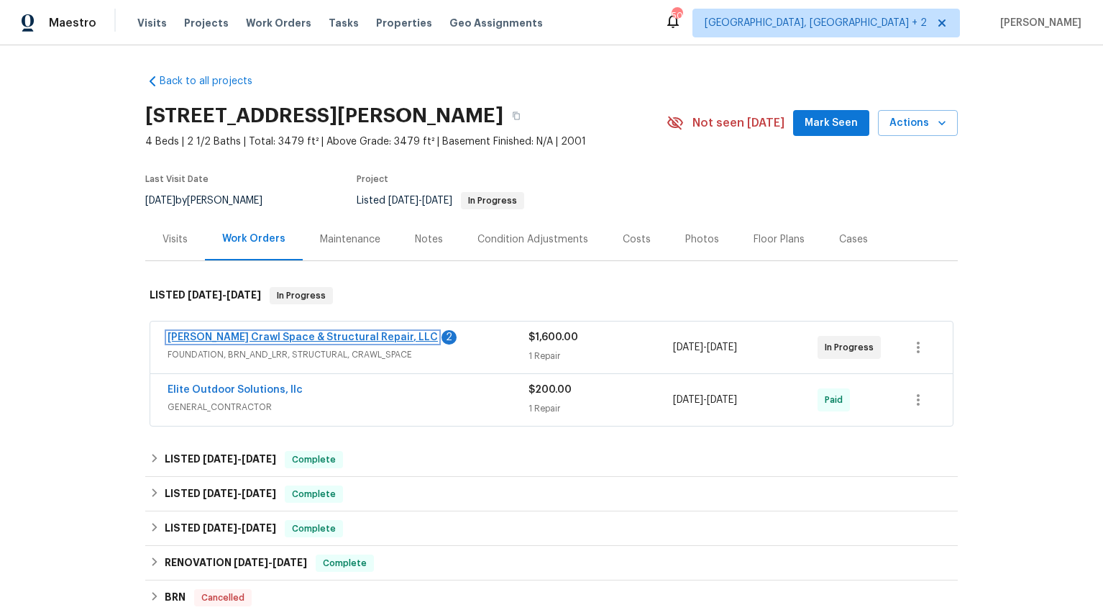
click at [264, 338] on link "[PERSON_NAME] Crawl Space & Structural Repair, LLC" at bounding box center [303, 337] width 270 height 10
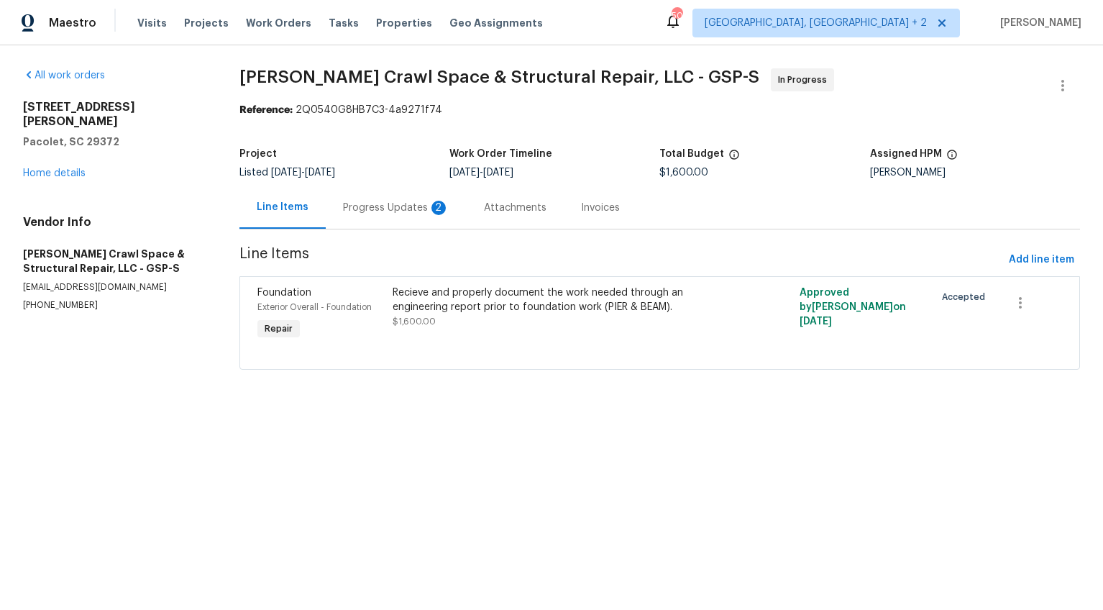
click at [397, 210] on div "Progress Updates 2" at bounding box center [396, 208] width 106 height 14
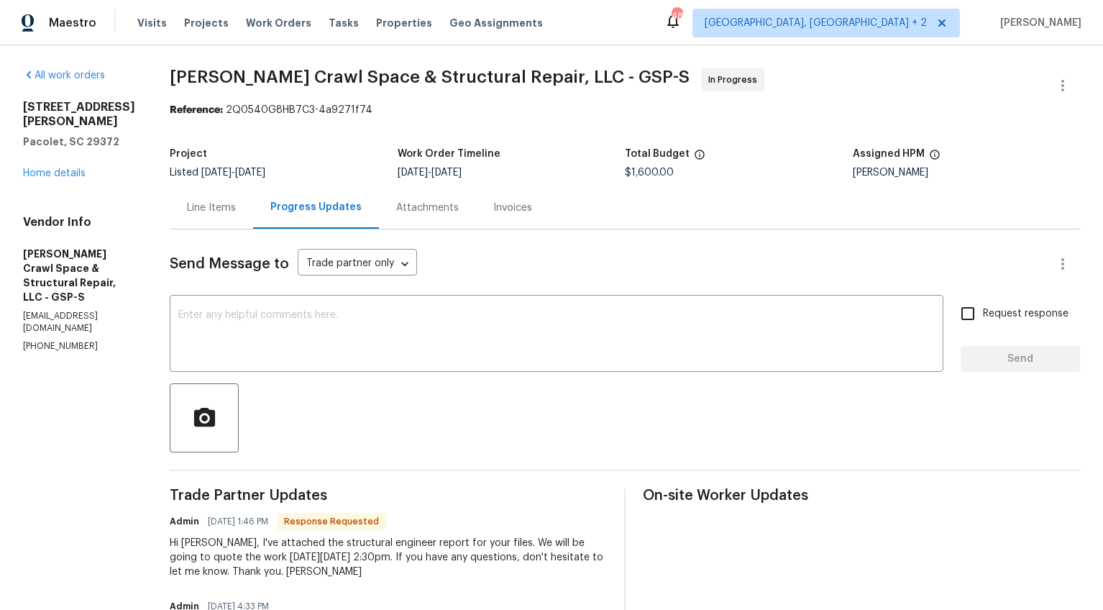
click at [242, 192] on div "Line Items" at bounding box center [211, 207] width 83 height 42
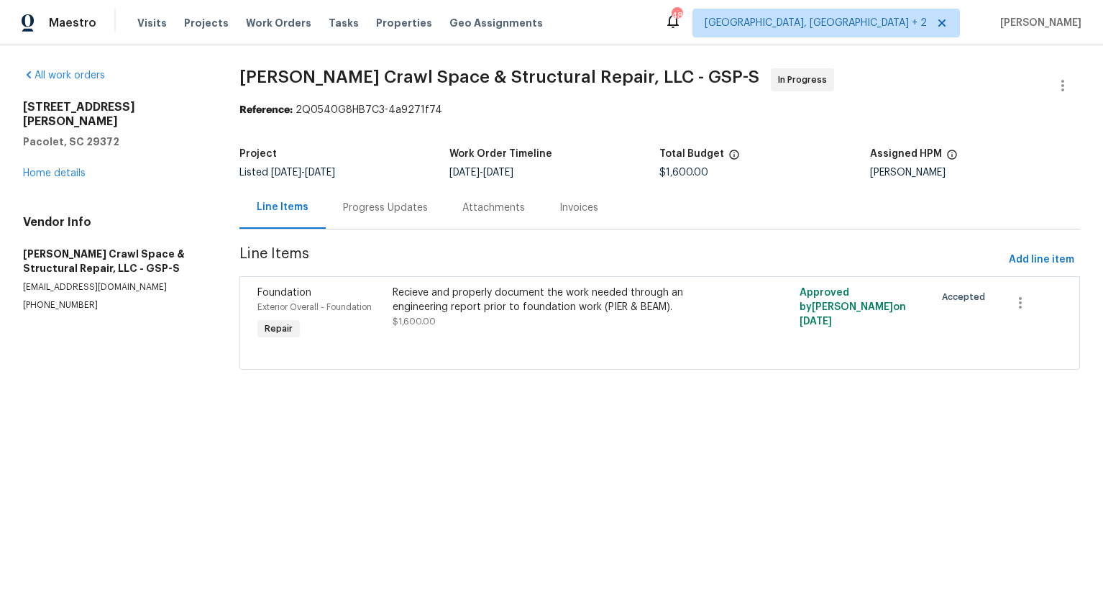
click at [496, 303] on div "Recieve and properly document the work needed through an engineering report pri…" at bounding box center [558, 299] width 330 height 29
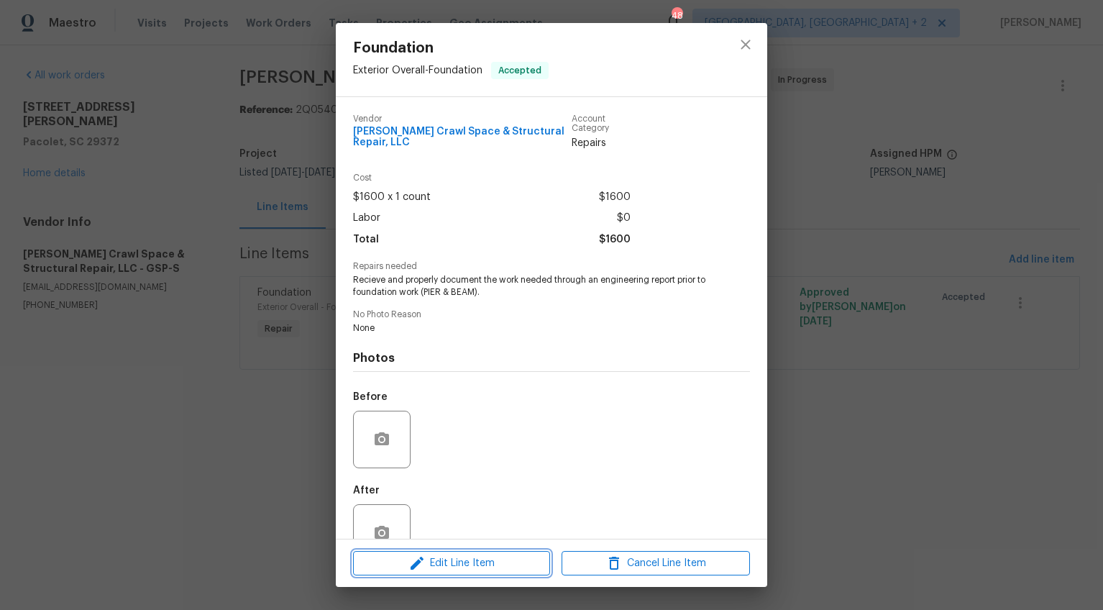
click at [488, 557] on span "Edit Line Item" at bounding box center [451, 563] width 188 height 18
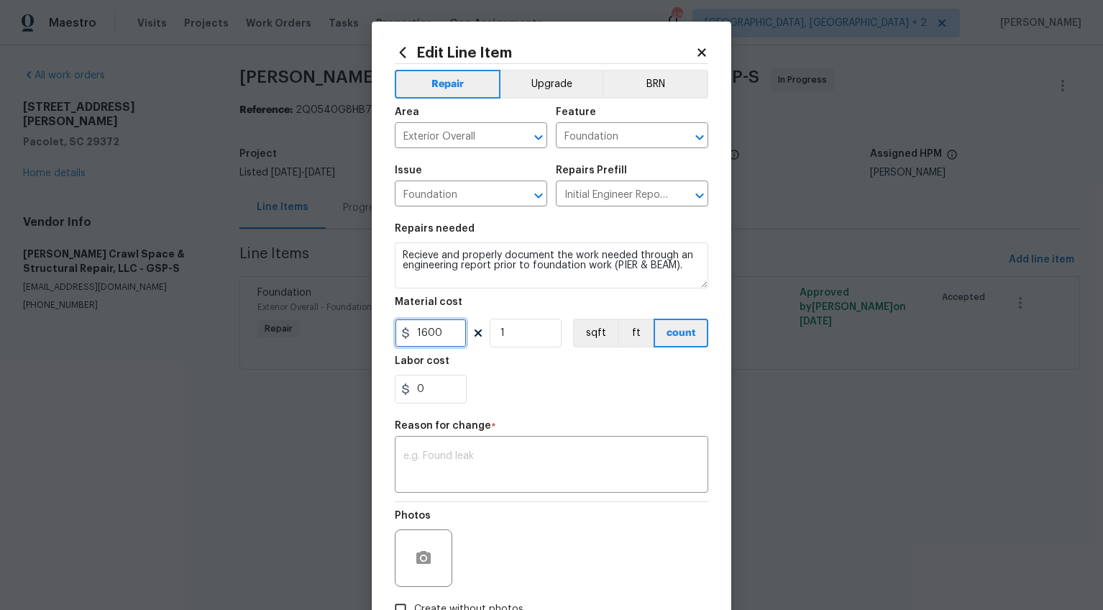
drag, startPoint x: 450, startPoint y: 332, endPoint x: 228, endPoint y: 246, distance: 238.1
click at [306, 329] on div "Edit Line Item Repair Upgrade BRN Area Exterior Overall ​ Feature Foundation ​ …" at bounding box center [551, 305] width 1103 height 610
type input "1333.85"
click at [450, 447] on div "x ​" at bounding box center [552, 465] width 314 height 53
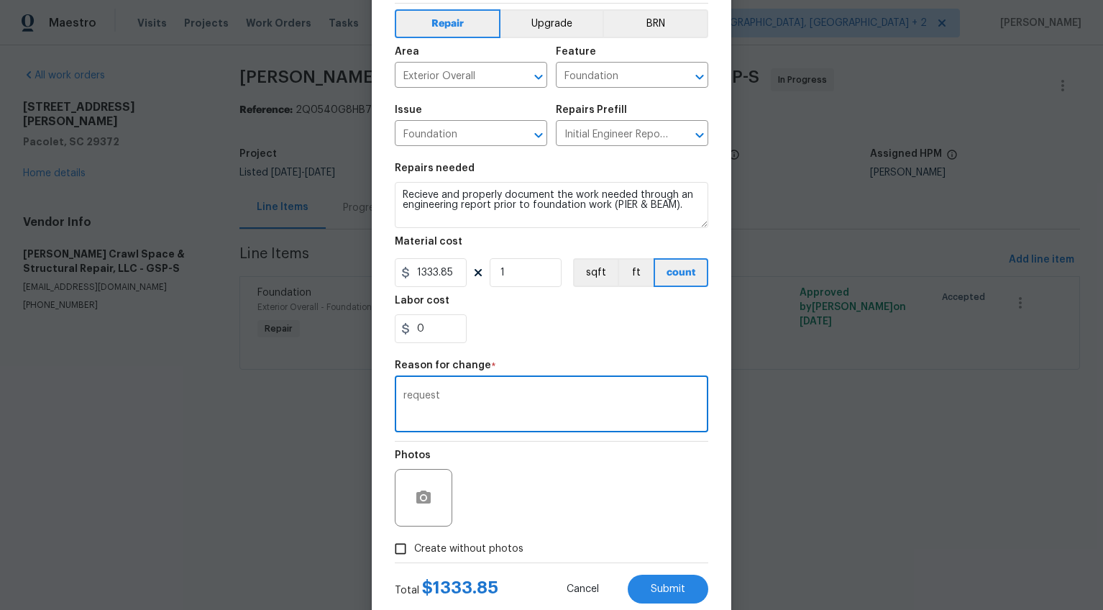
scroll to position [71, 0]
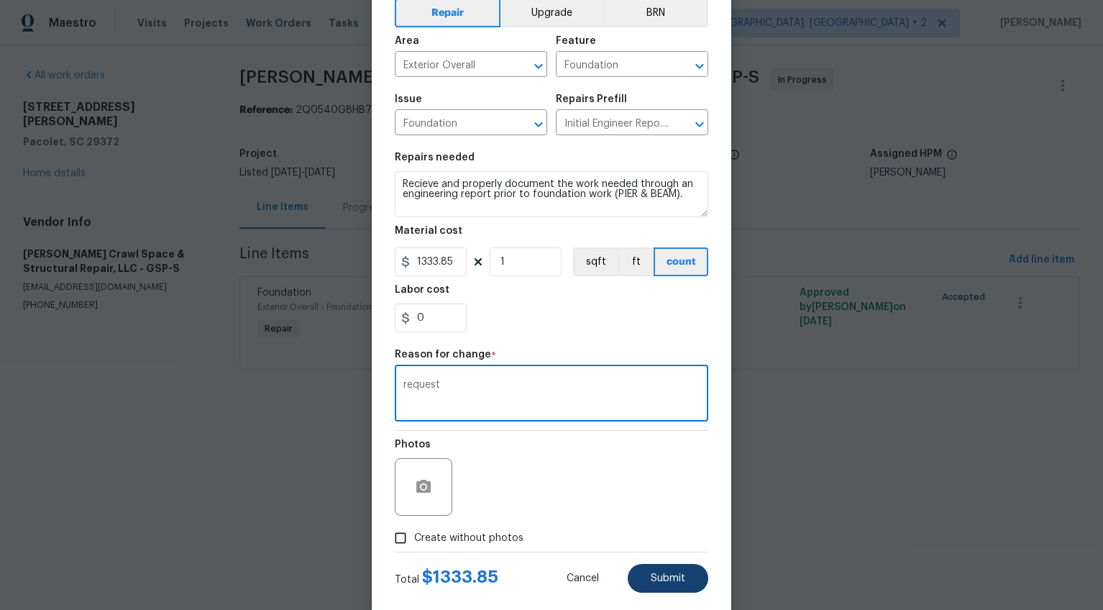
type textarea "request"
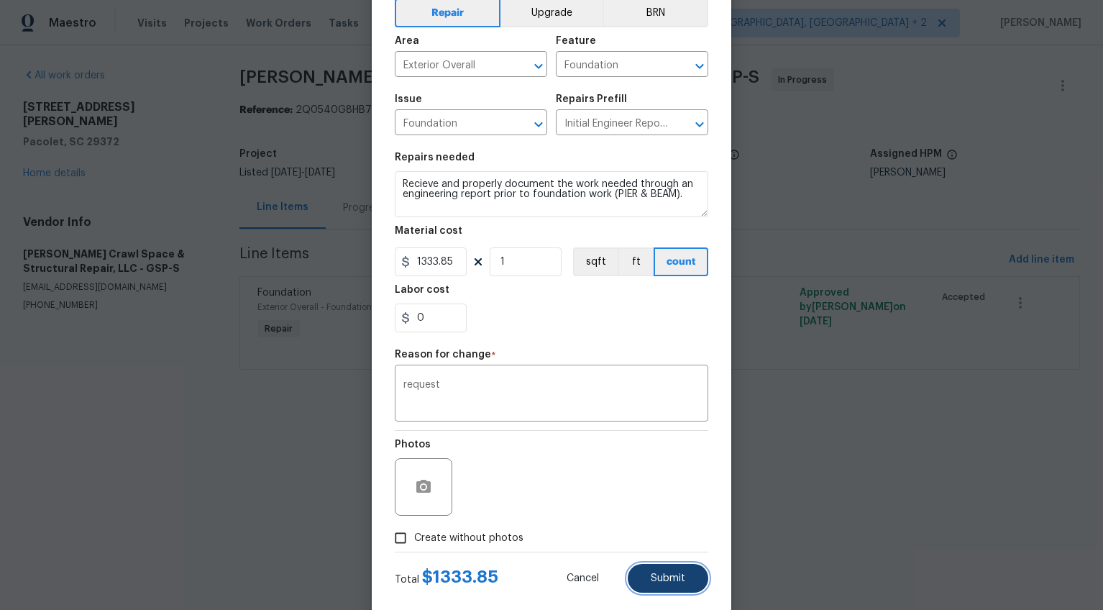
click at [662, 573] on span "Submit" at bounding box center [668, 578] width 35 height 11
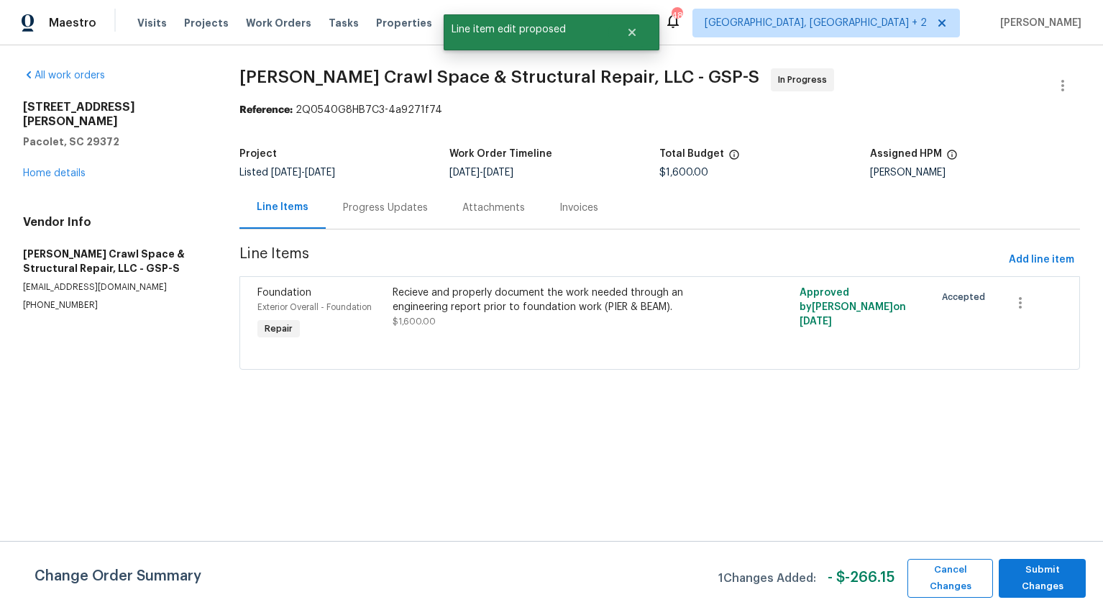
scroll to position [0, 0]
click at [1039, 574] on span "Submit Changes" at bounding box center [1042, 578] width 73 height 33
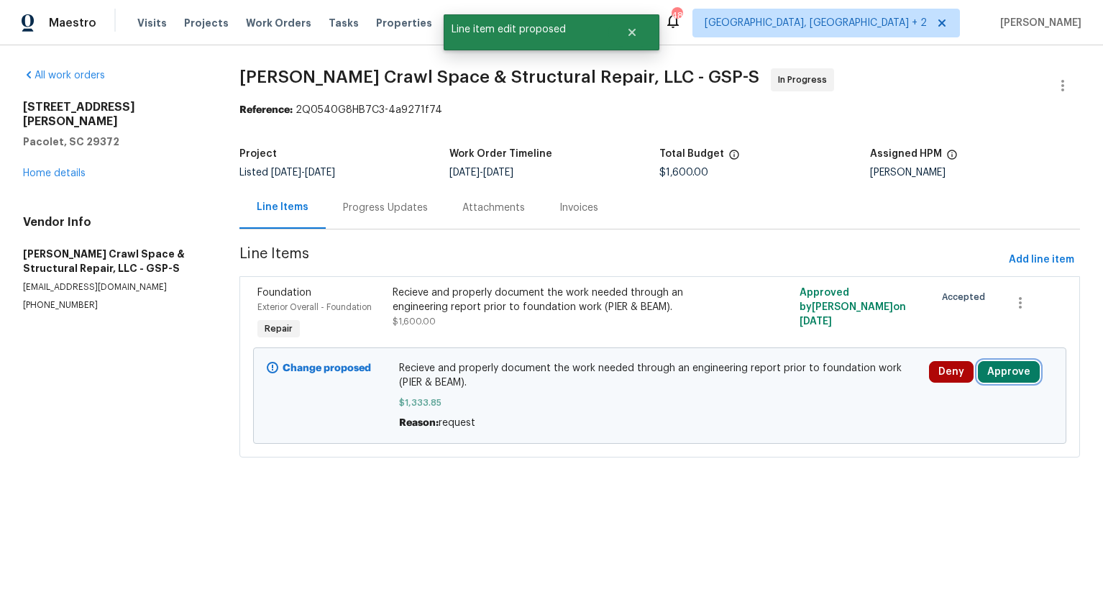
click at [1011, 370] on button "Approve" at bounding box center [1009, 372] width 62 height 22
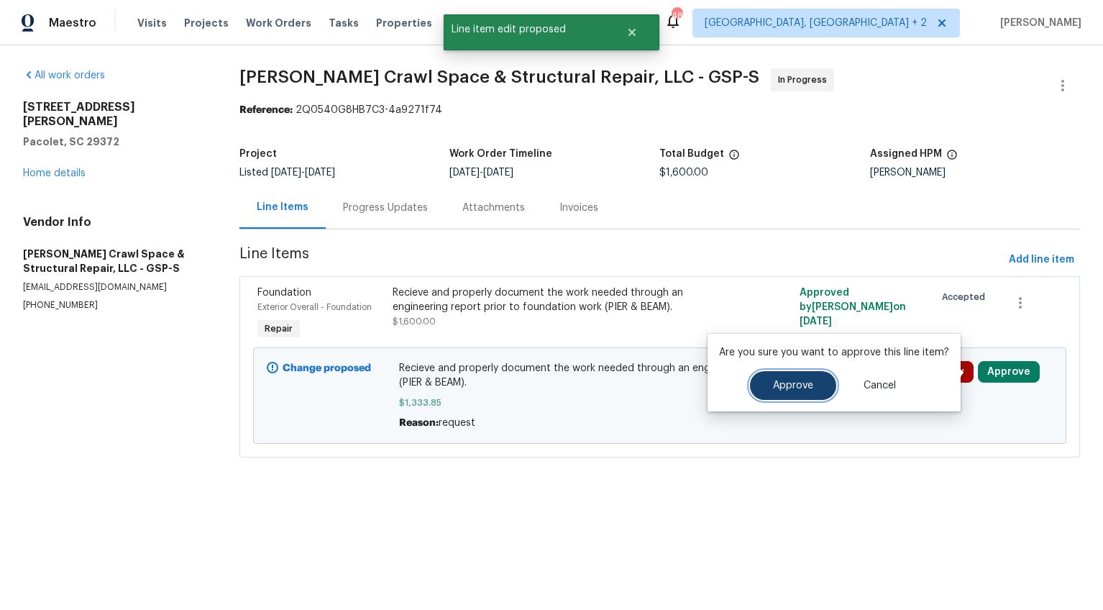
click at [782, 395] on button "Approve" at bounding box center [793, 385] width 86 height 29
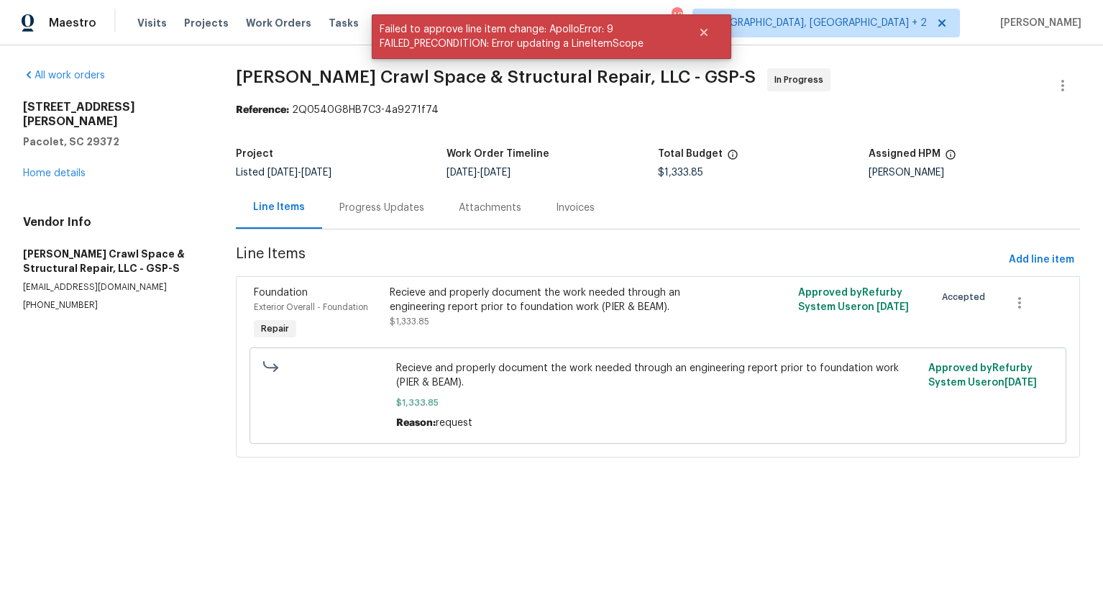
click at [366, 224] on div "Progress Updates" at bounding box center [381, 207] width 119 height 42
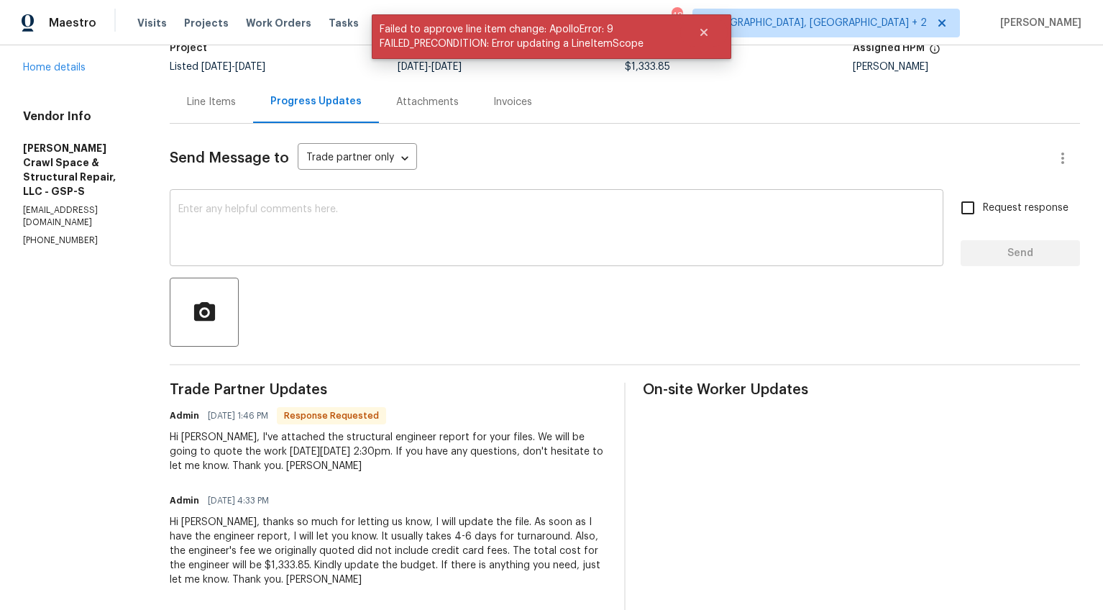
scroll to position [111, 0]
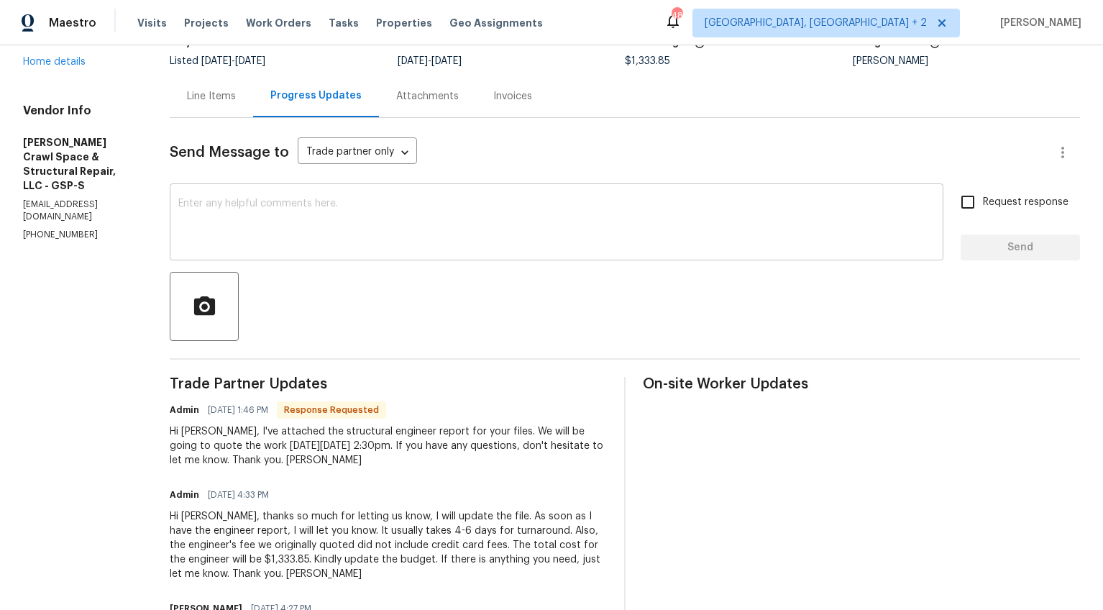
click at [345, 208] on textarea at bounding box center [556, 223] width 757 height 50
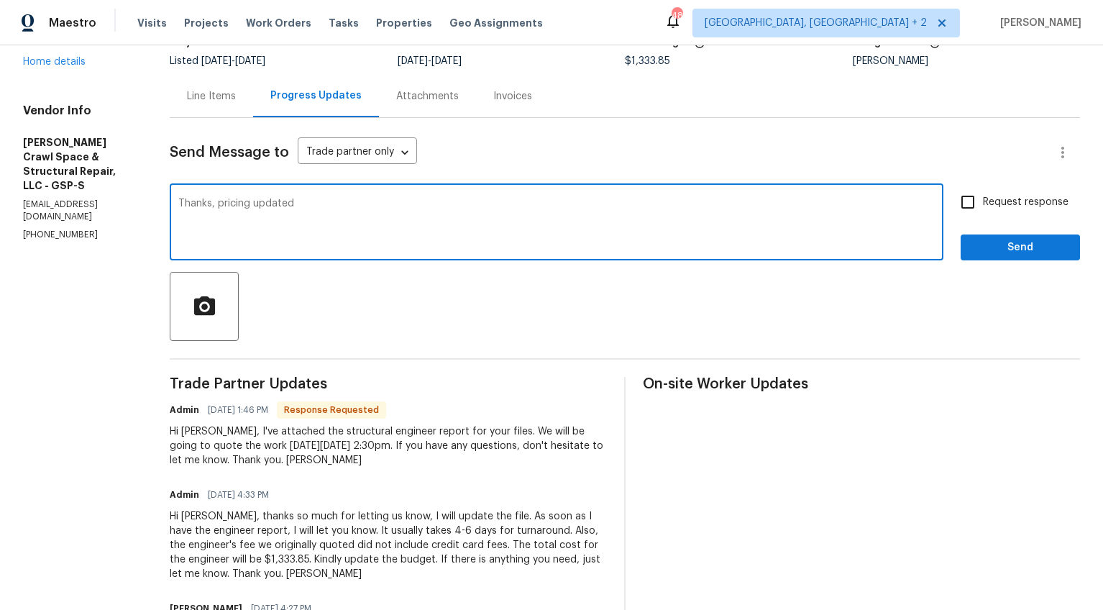
type textarea "Thanks, pricing updated"
click at [1038, 196] on span "Request response" at bounding box center [1026, 202] width 86 height 15
click at [983, 196] on input "Request response" at bounding box center [968, 202] width 30 height 30
checkbox input "true"
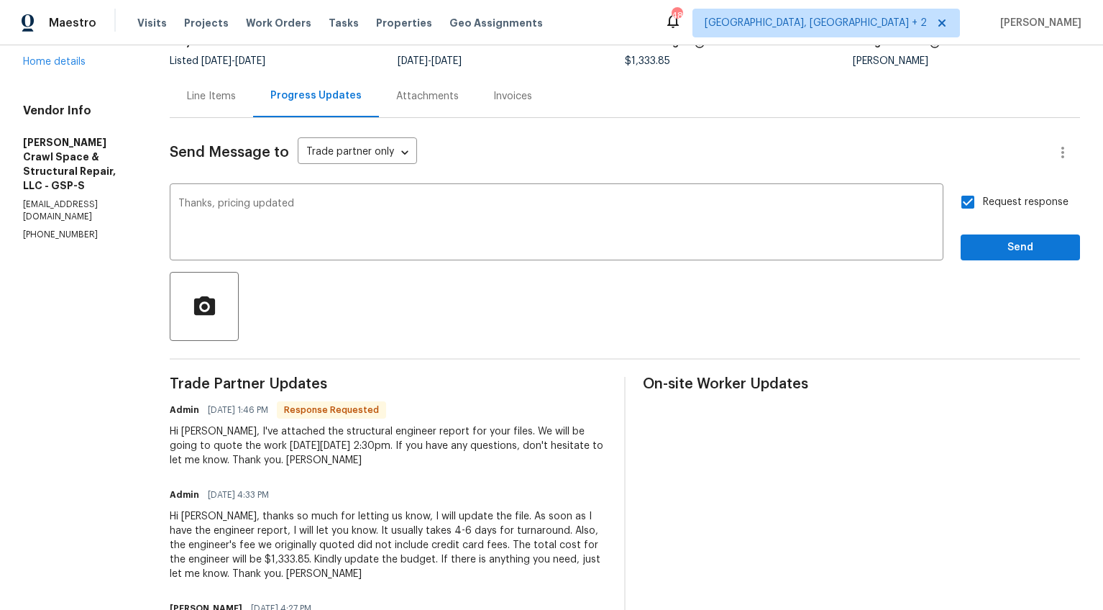
click at [1029, 233] on div "Request response Send" at bounding box center [1020, 223] width 119 height 73
click at [1021, 251] on span "Send" at bounding box center [1020, 248] width 96 height 18
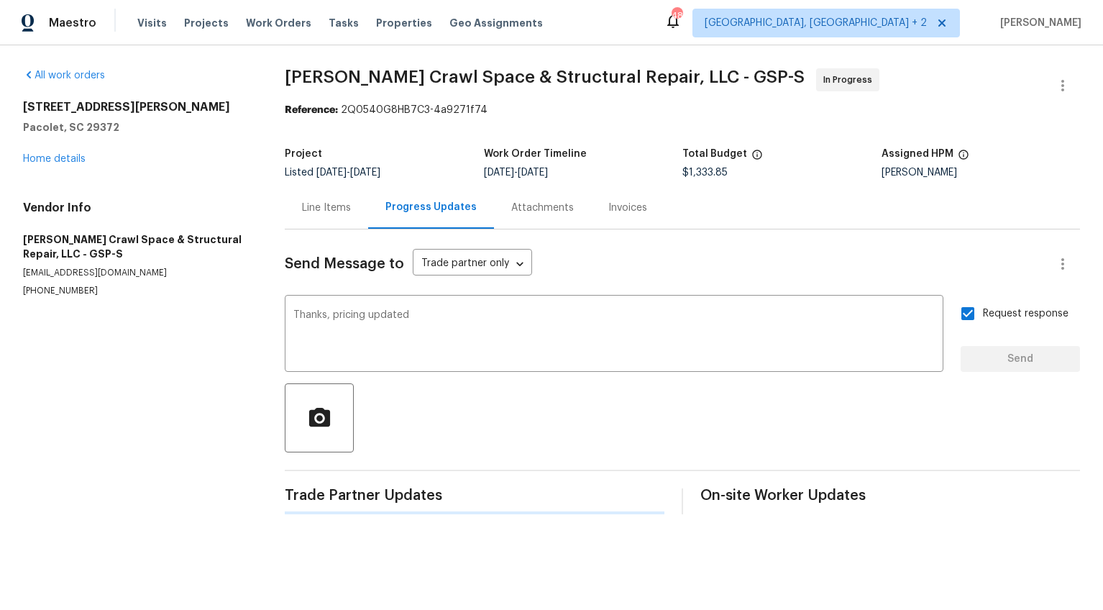
scroll to position [0, 0]
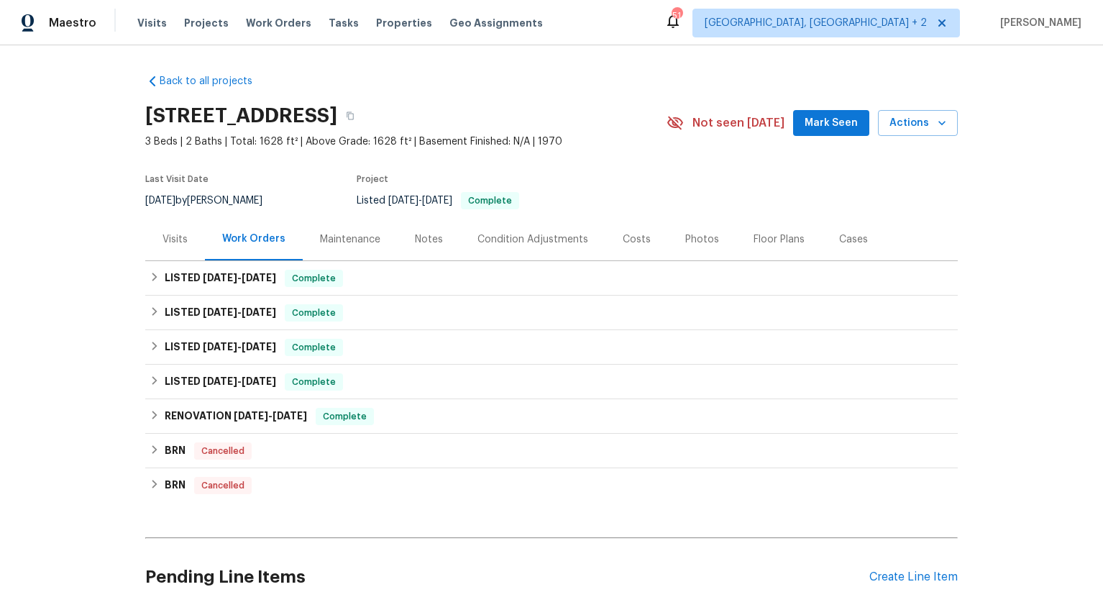
click at [188, 241] on div "Visits" at bounding box center [175, 239] width 60 height 42
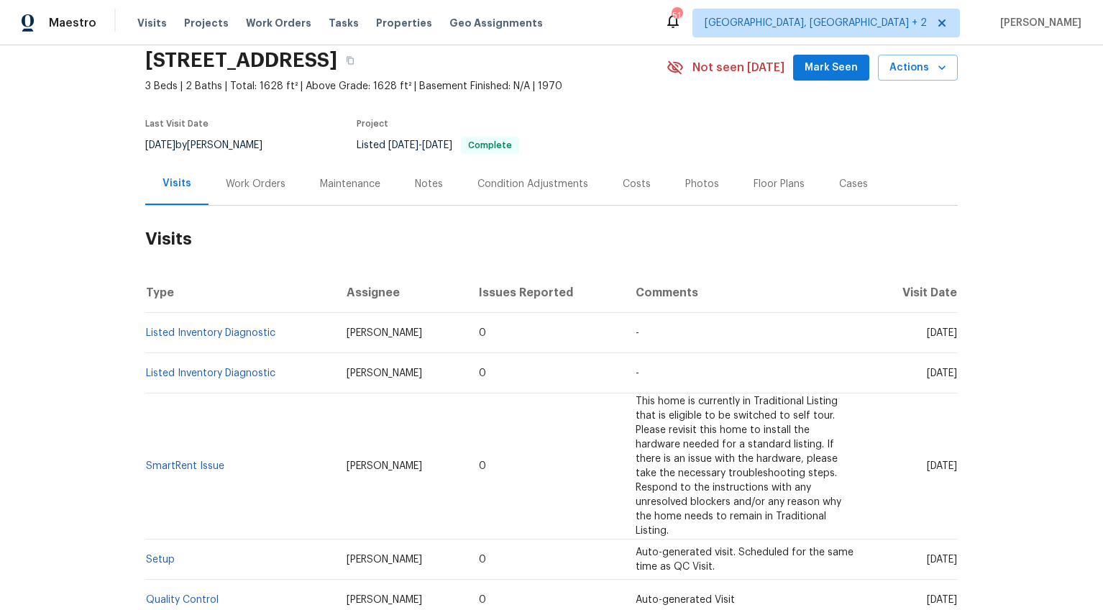
scroll to position [57, 0]
click at [355, 60] on icon "button" at bounding box center [350, 59] width 9 height 9
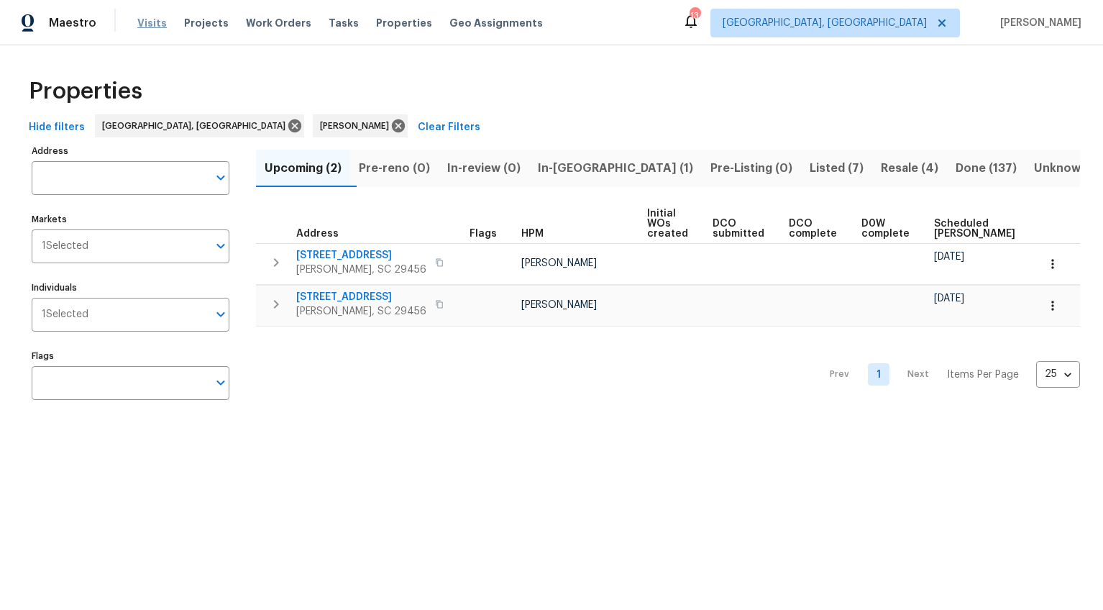
click at [142, 19] on span "Visits" at bounding box center [151, 23] width 29 height 14
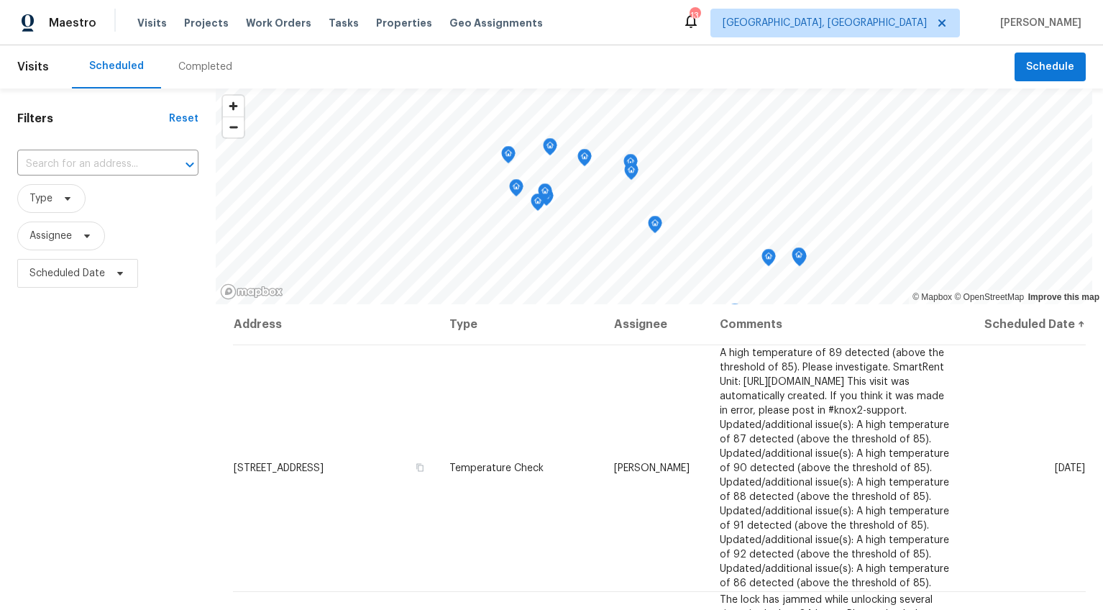
click at [194, 76] on div "Completed" at bounding box center [205, 66] width 88 height 43
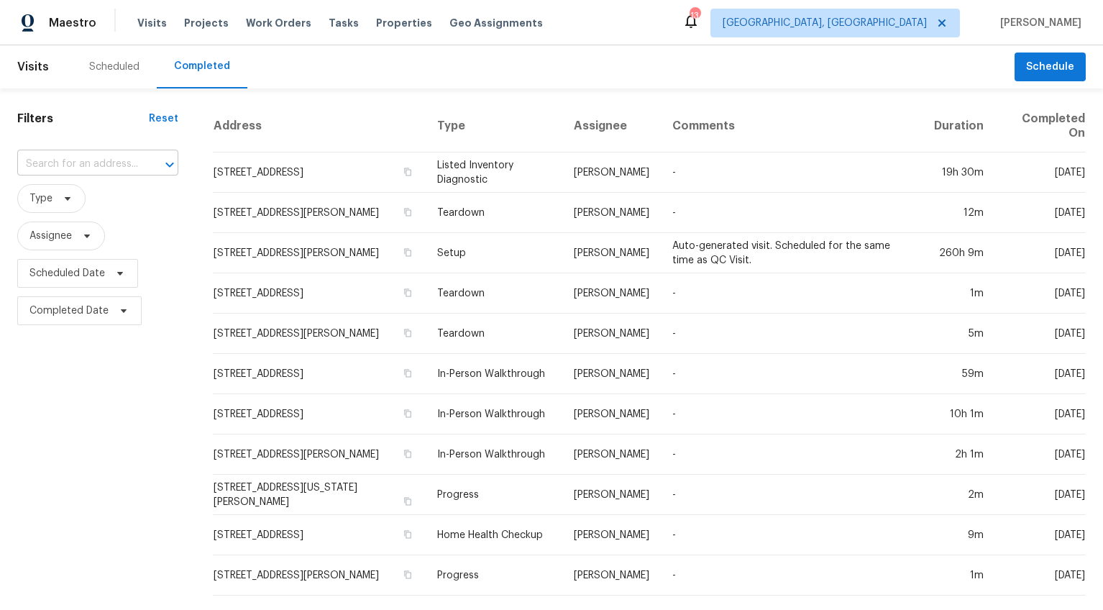
click at [115, 162] on input "text" at bounding box center [77, 164] width 121 height 22
type input "253 palmetto"
click at [115, 189] on li "253 Palmetto Walk Dr, Summerville, SC 29486" at bounding box center [95, 196] width 157 height 24
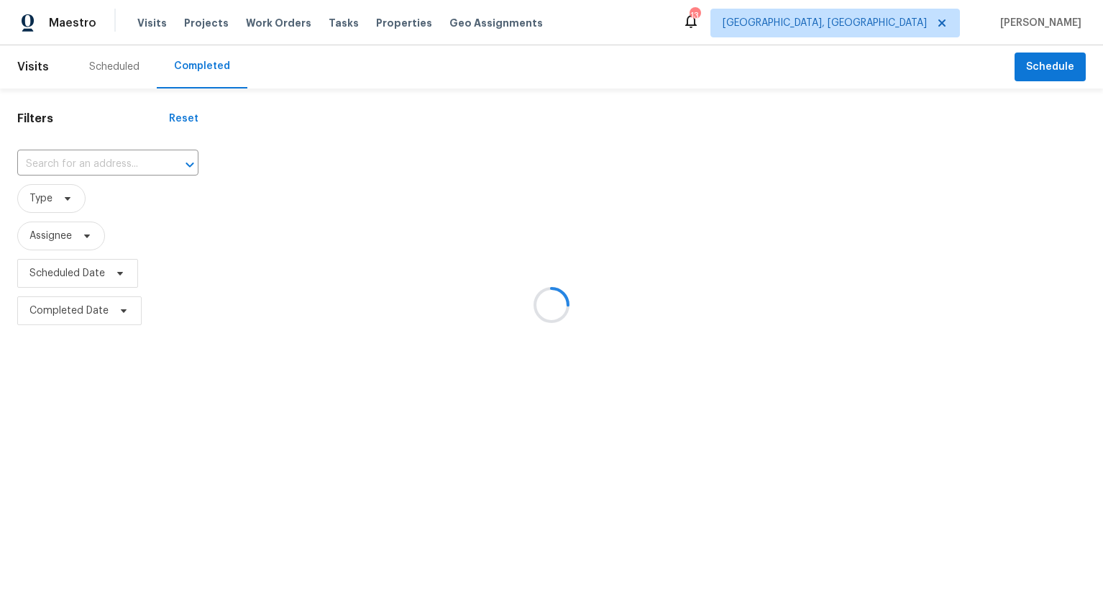
type input "253 Palmetto Walk Dr, Summerville, SC 29486"
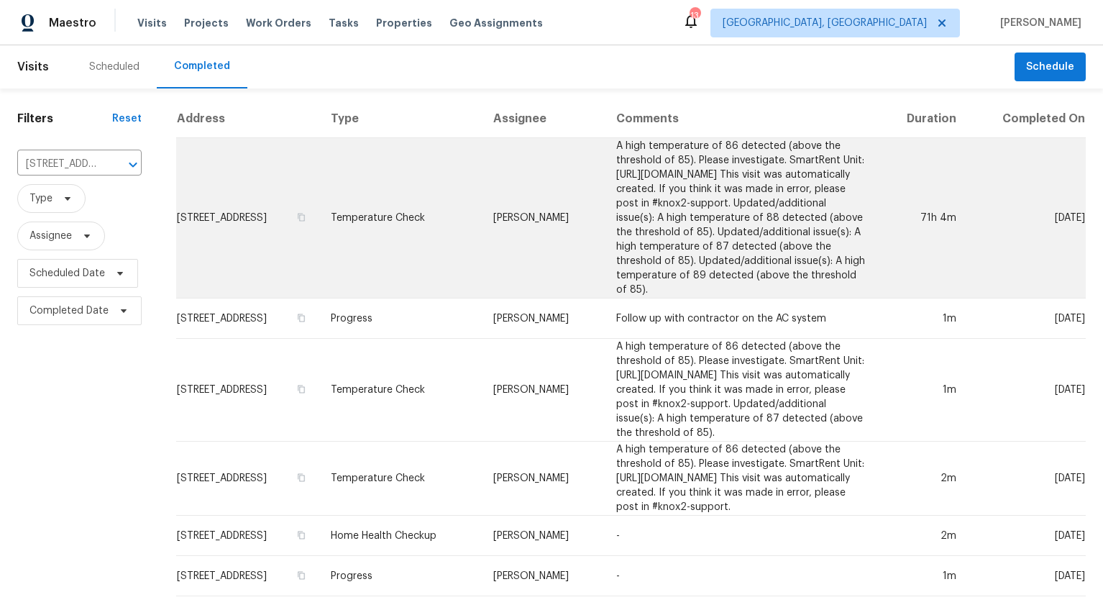
click at [426, 255] on td "Temperature Check" at bounding box center [400, 218] width 163 height 160
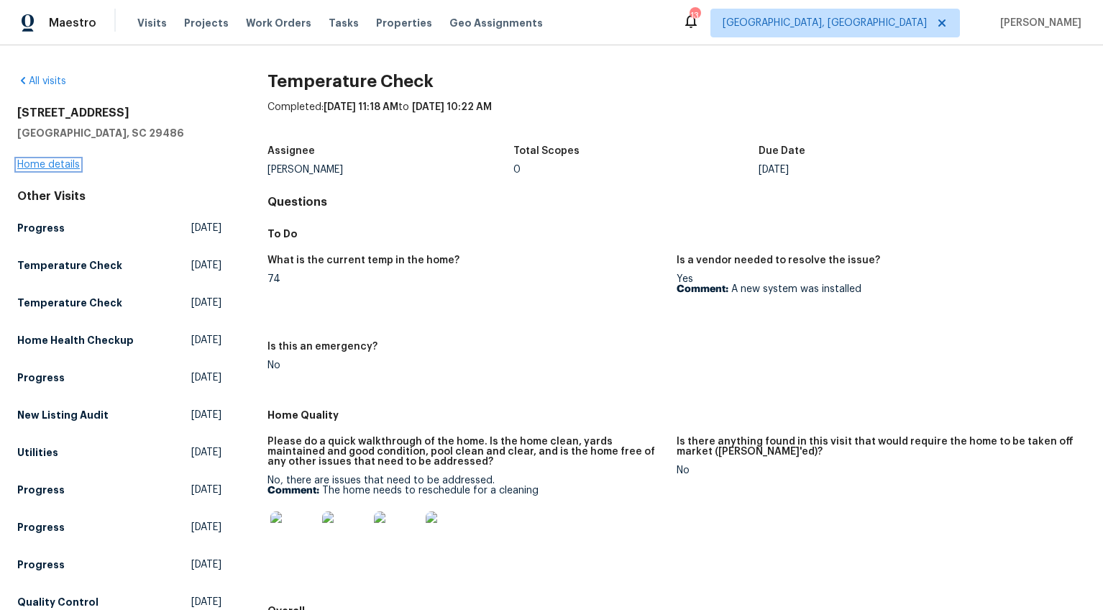
click at [64, 168] on link "Home details" at bounding box center [48, 165] width 63 height 10
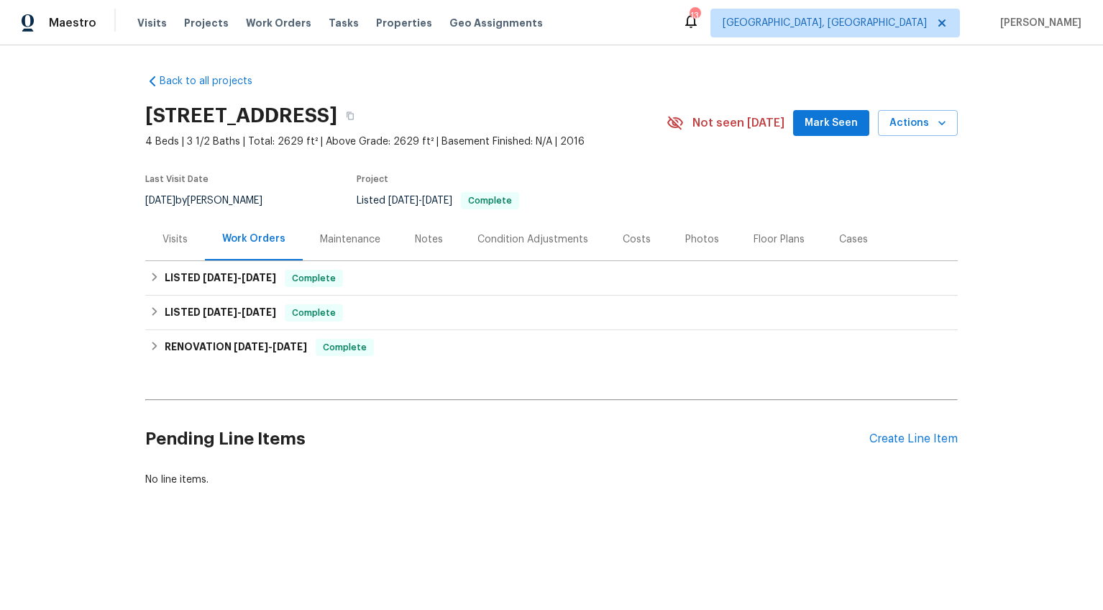
click at [174, 247] on div "Visits" at bounding box center [175, 239] width 60 height 42
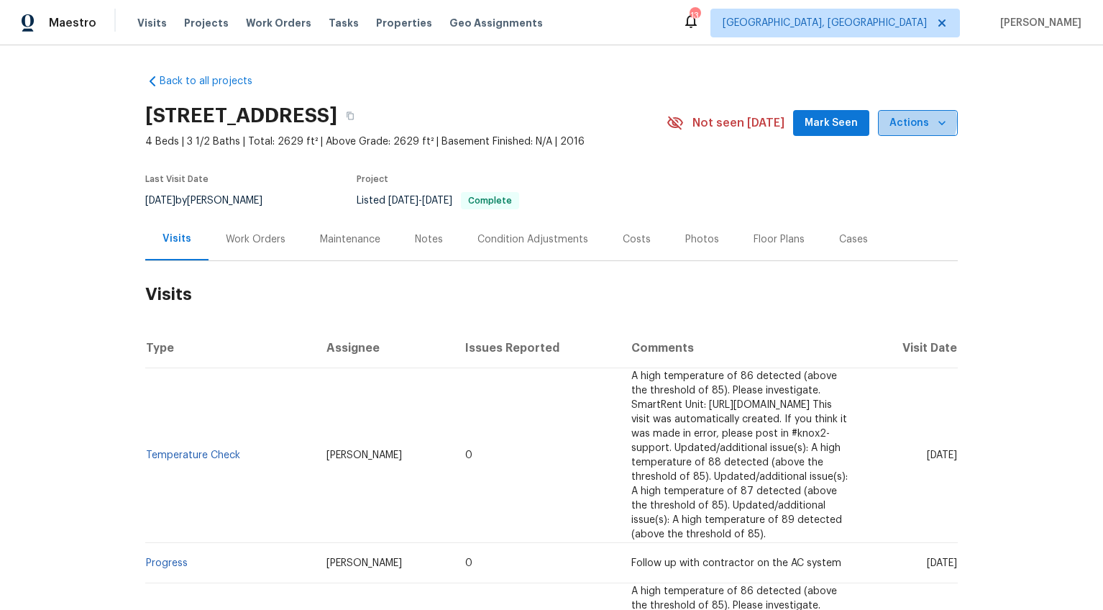
click at [908, 122] on span "Actions" at bounding box center [918, 123] width 57 height 18
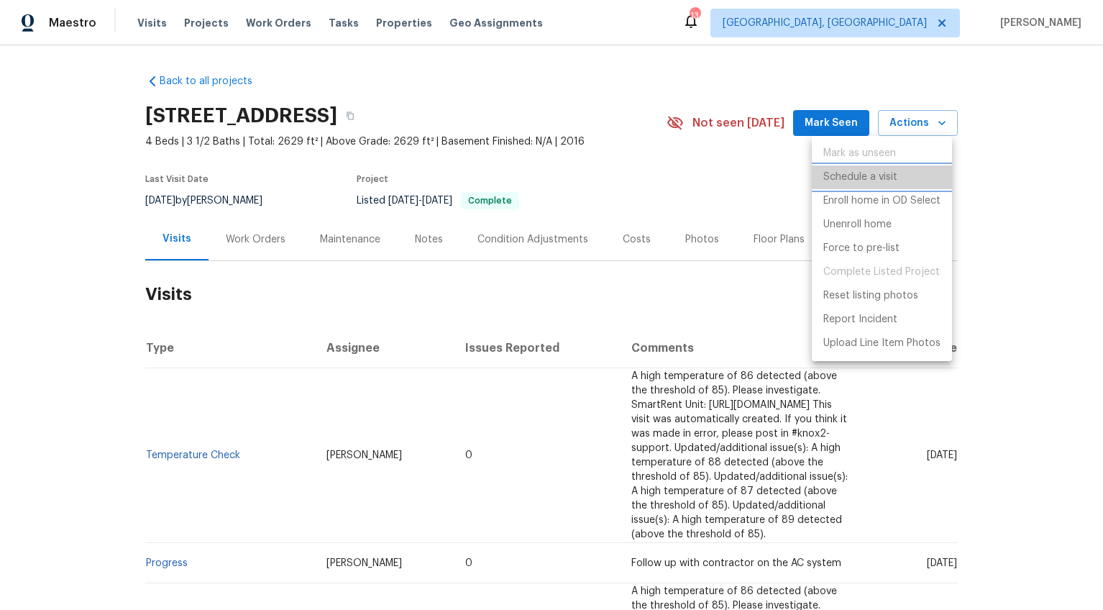
click at [846, 174] on p "Schedule a visit" at bounding box center [860, 177] width 74 height 15
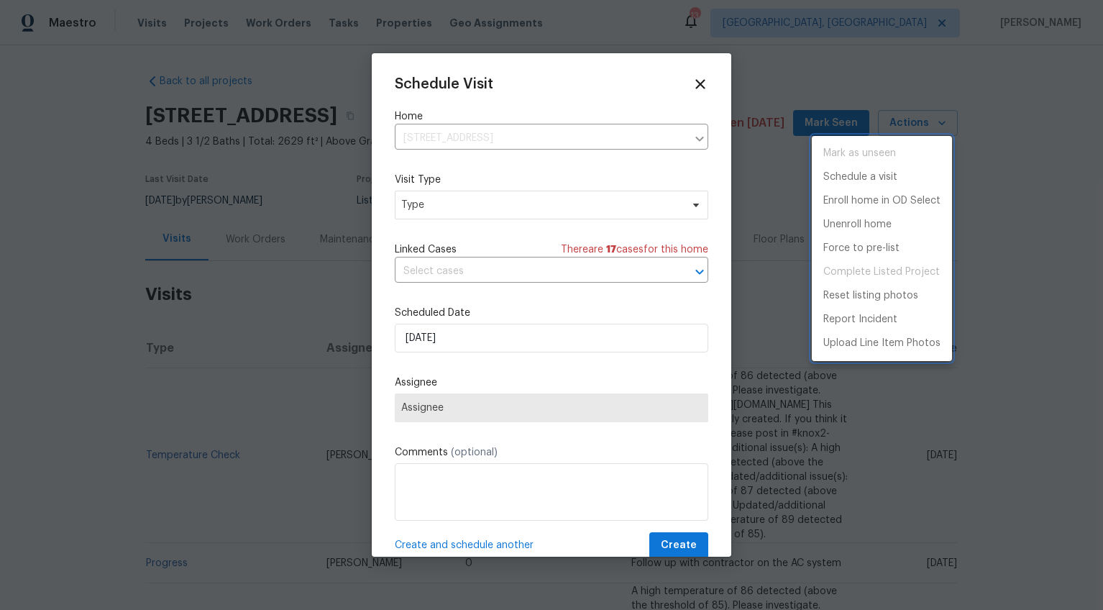
click at [437, 202] on div at bounding box center [551, 305] width 1103 height 610
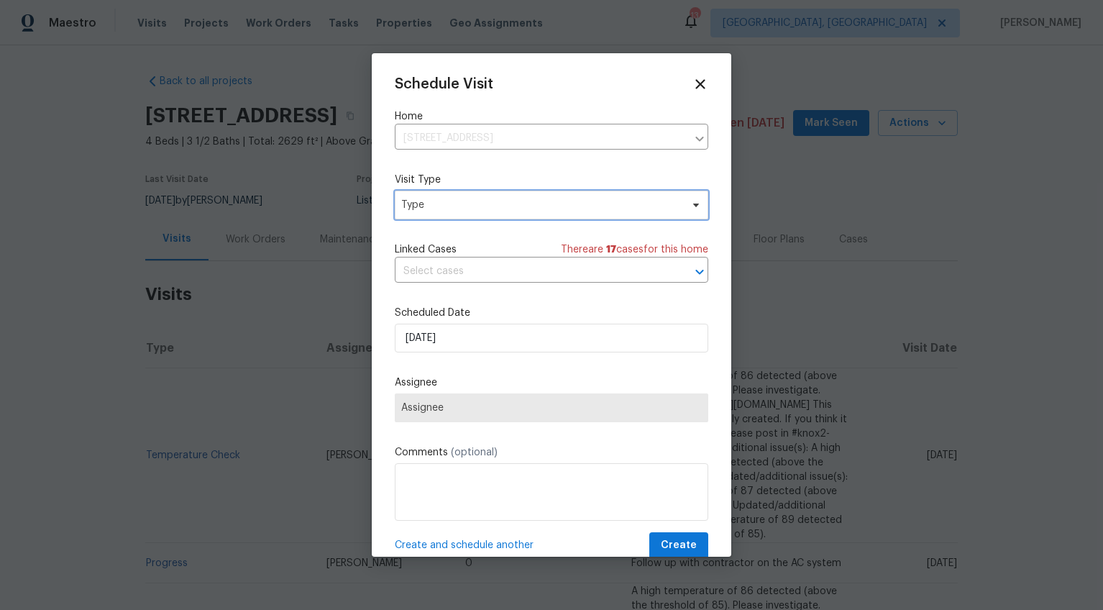
click at [435, 206] on span "Type" at bounding box center [541, 205] width 280 height 14
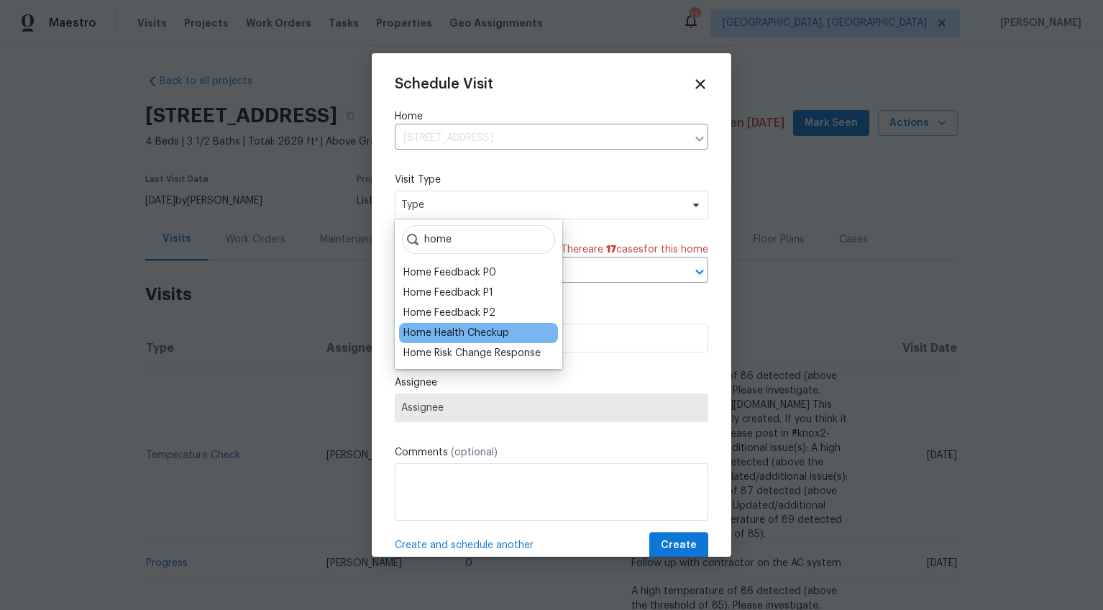
type input "home"
click at [463, 333] on div "Home Health Checkup" at bounding box center [456, 333] width 106 height 14
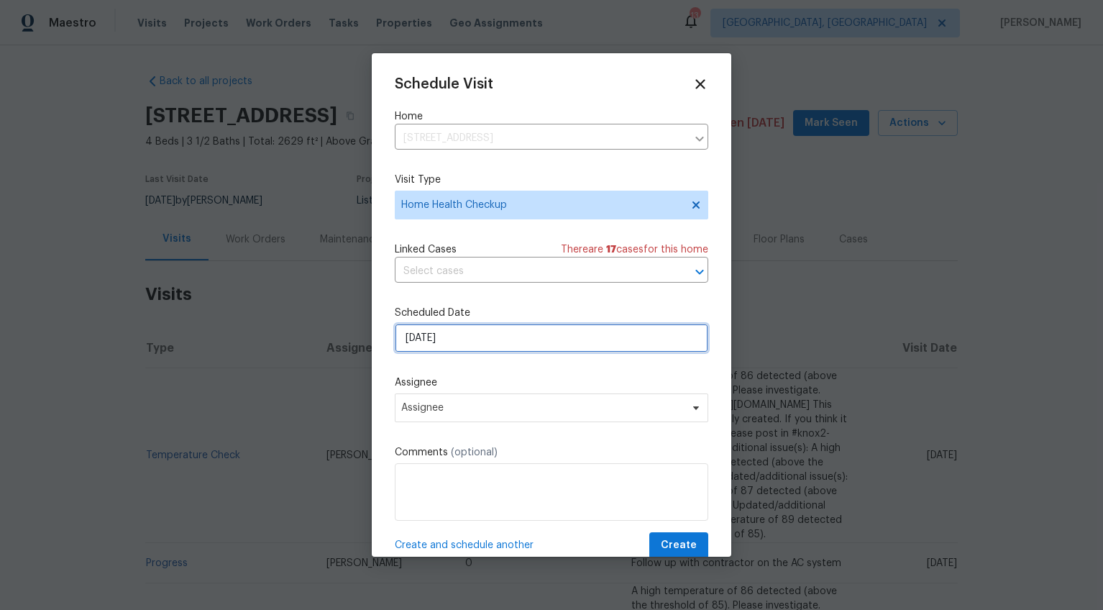
click at [421, 338] on input "8/12/2025" at bounding box center [552, 338] width 314 height 29
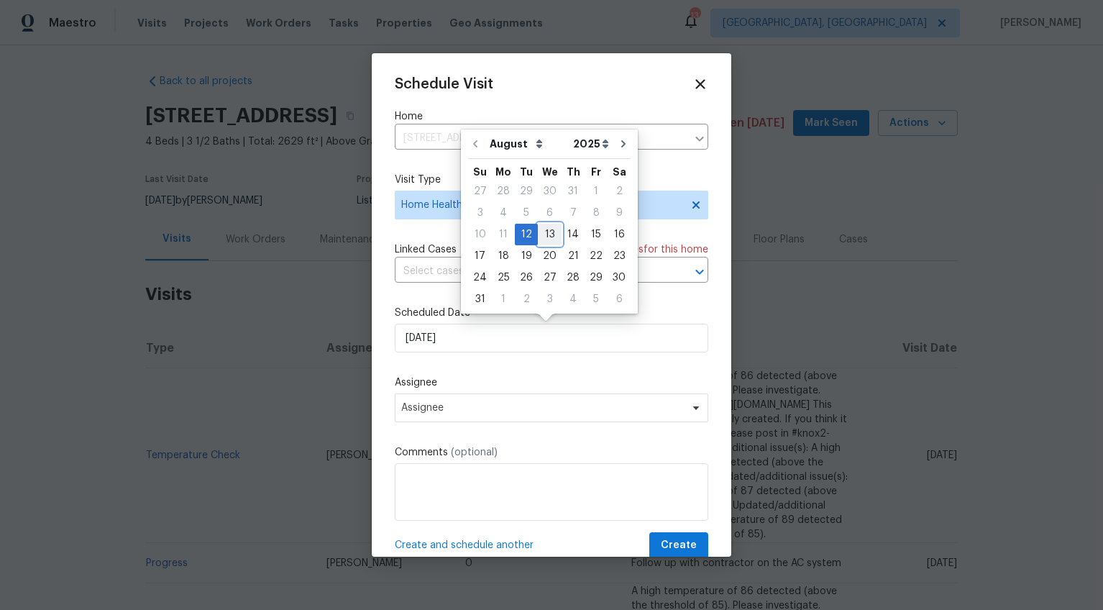
click at [547, 224] on div "13" at bounding box center [550, 234] width 24 height 20
type input "8/13/2025"
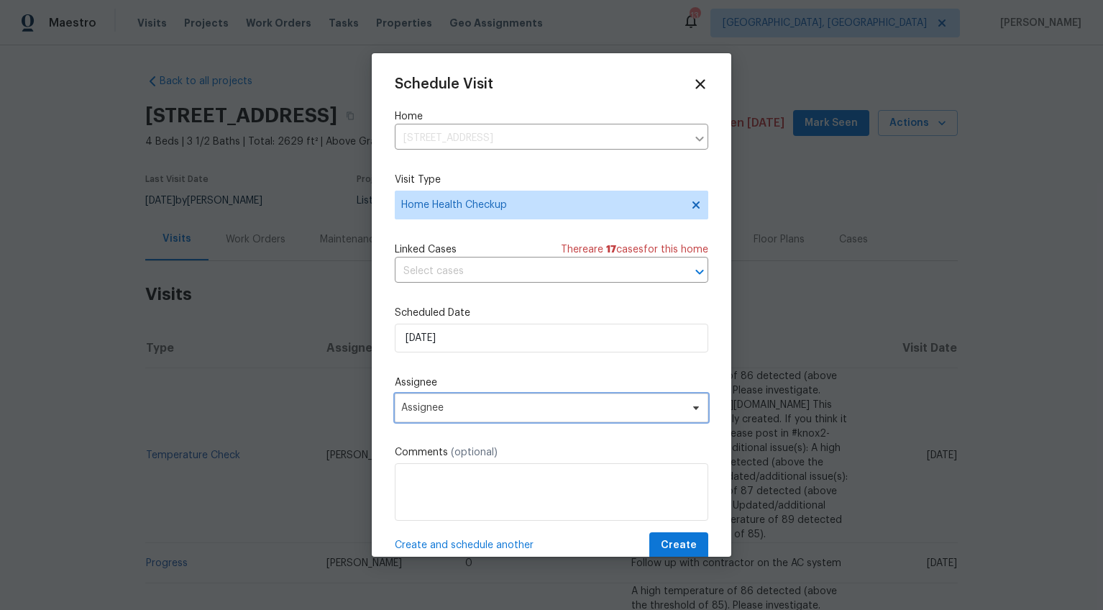
click at [437, 411] on span "Assignee" at bounding box center [542, 408] width 282 height 12
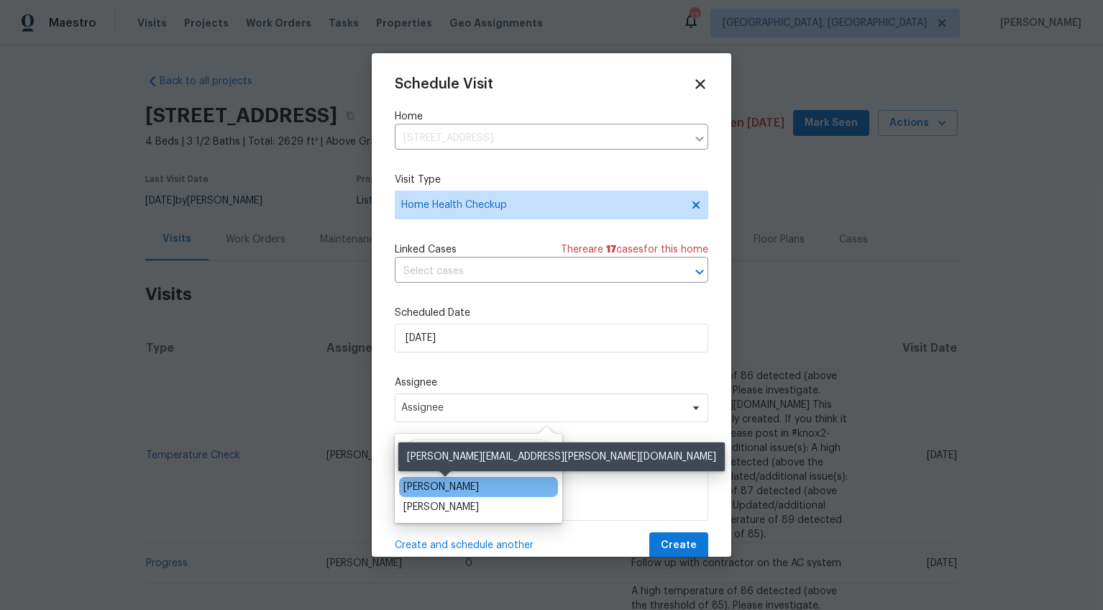
type input "ray"
click at [479, 489] on div "Raymond Roberts" at bounding box center [441, 487] width 76 height 14
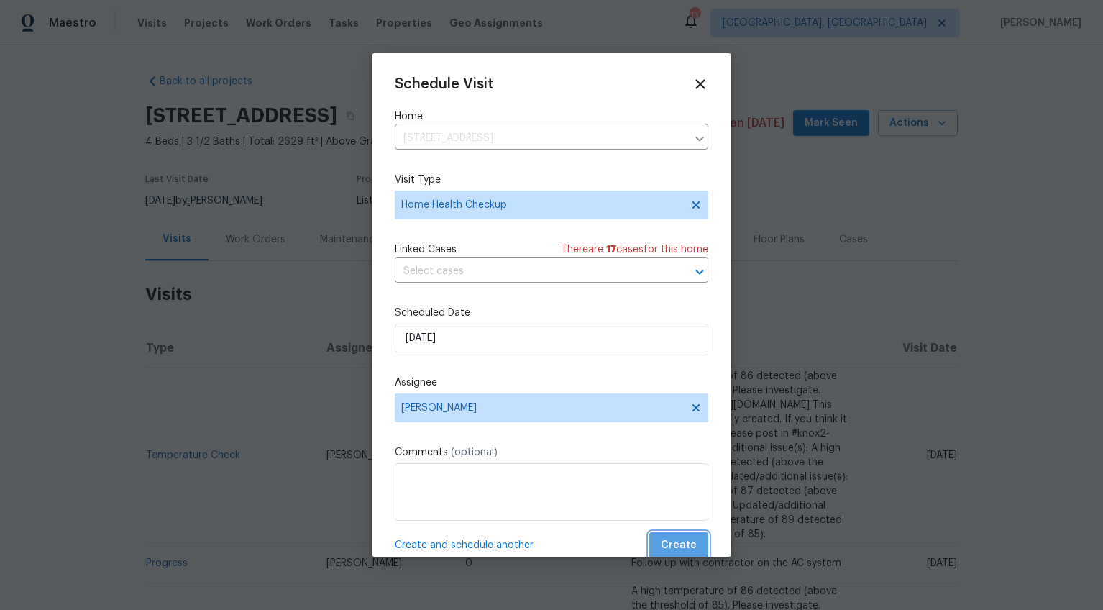
click at [661, 536] on span "Create" at bounding box center [679, 545] width 36 height 18
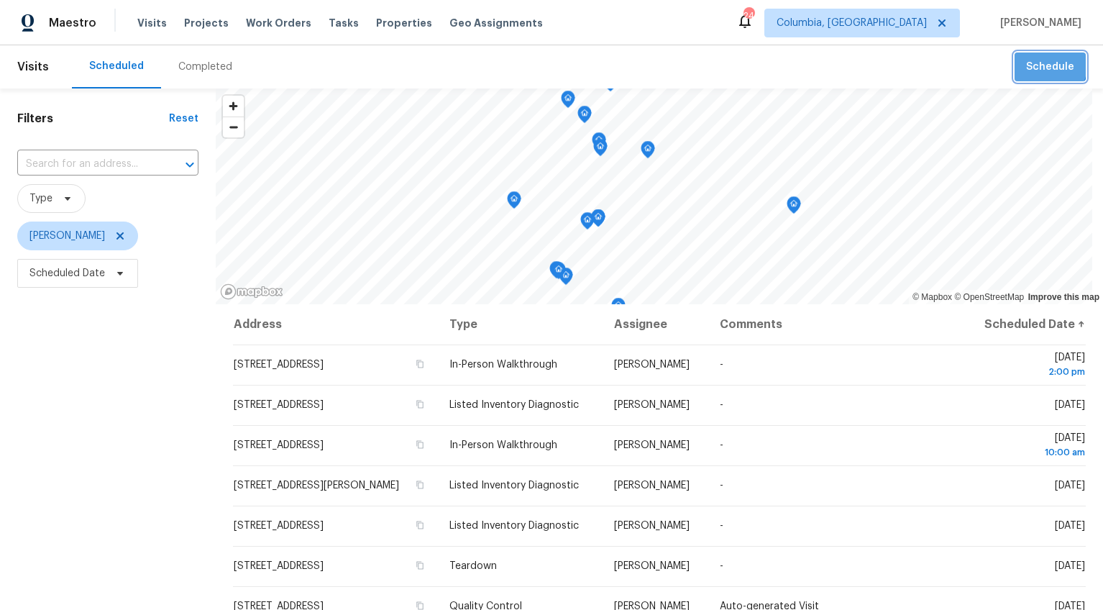
click at [1015, 60] on button "Schedule" at bounding box center [1050, 66] width 71 height 29
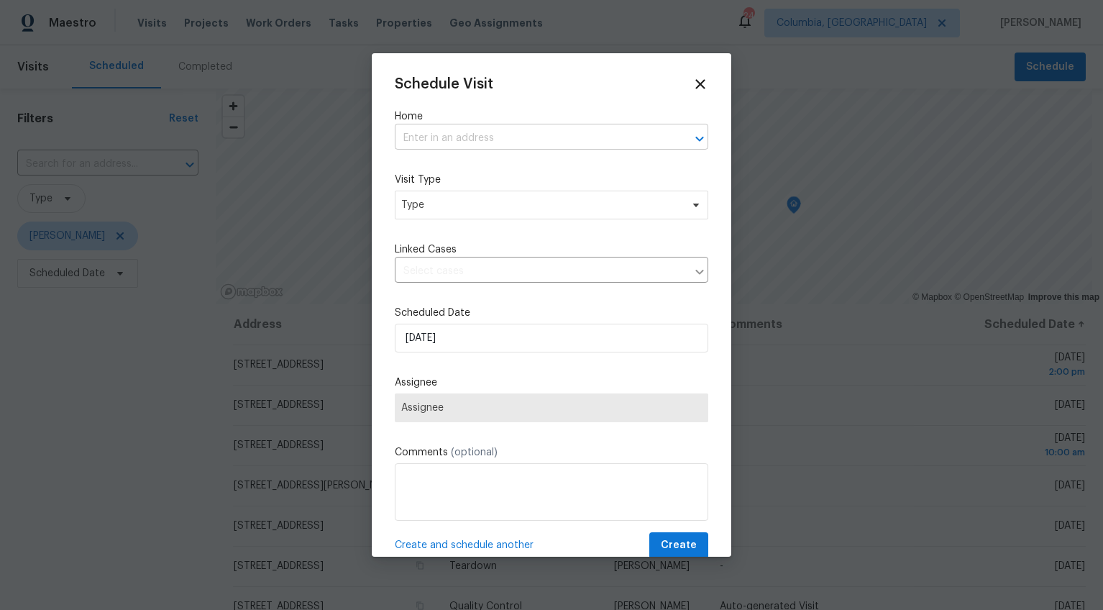
click at [509, 141] on input "text" at bounding box center [531, 138] width 273 height 22
type input "320 south"
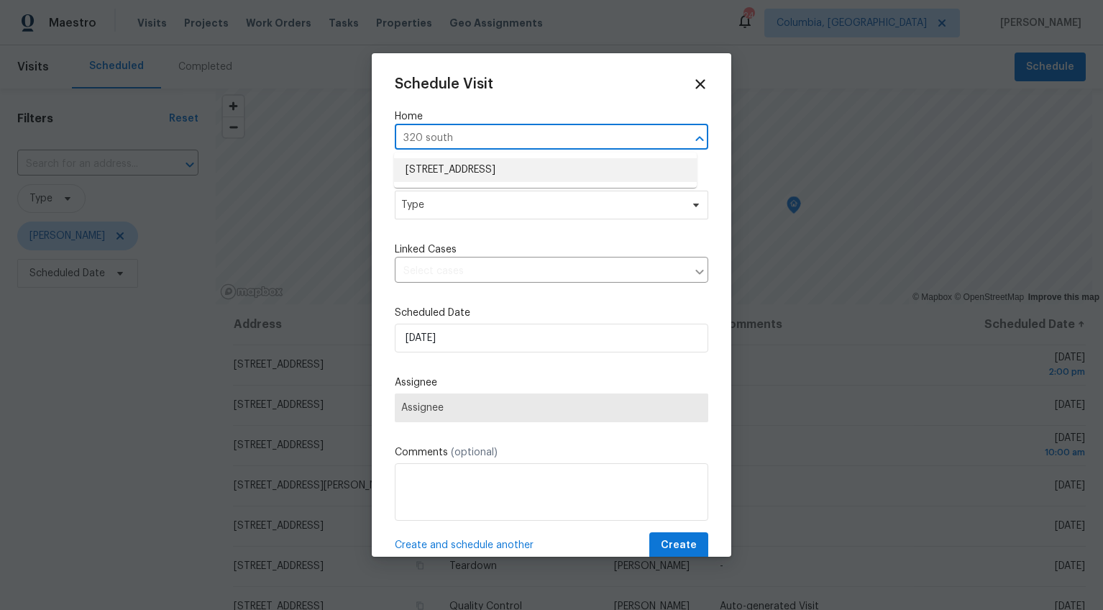
click at [499, 178] on li "[STREET_ADDRESS]" at bounding box center [545, 170] width 303 height 24
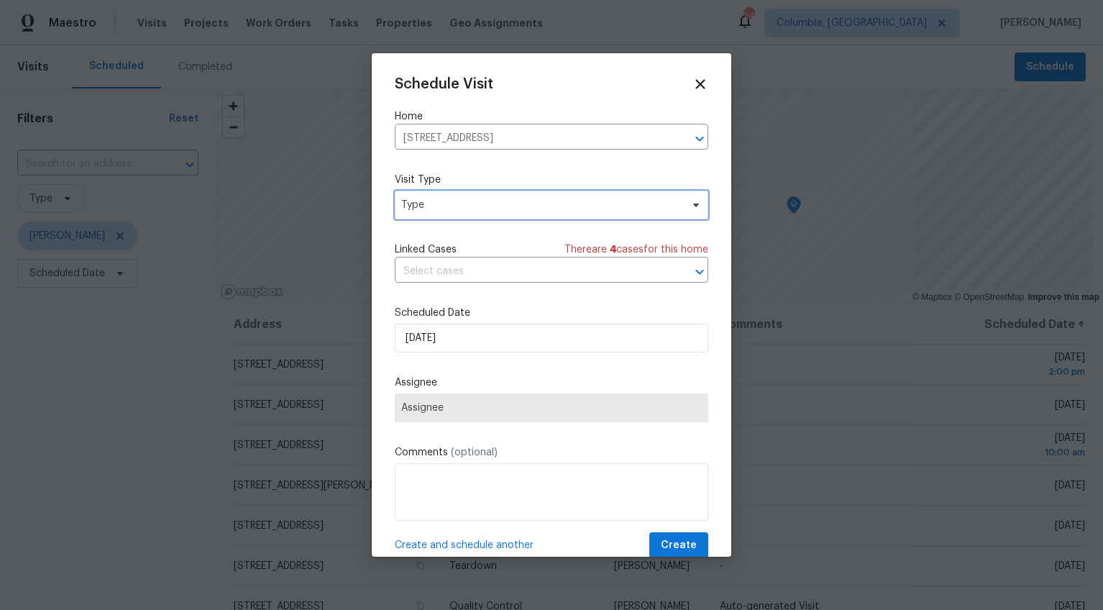
click at [454, 206] on span "Type" at bounding box center [541, 205] width 280 height 14
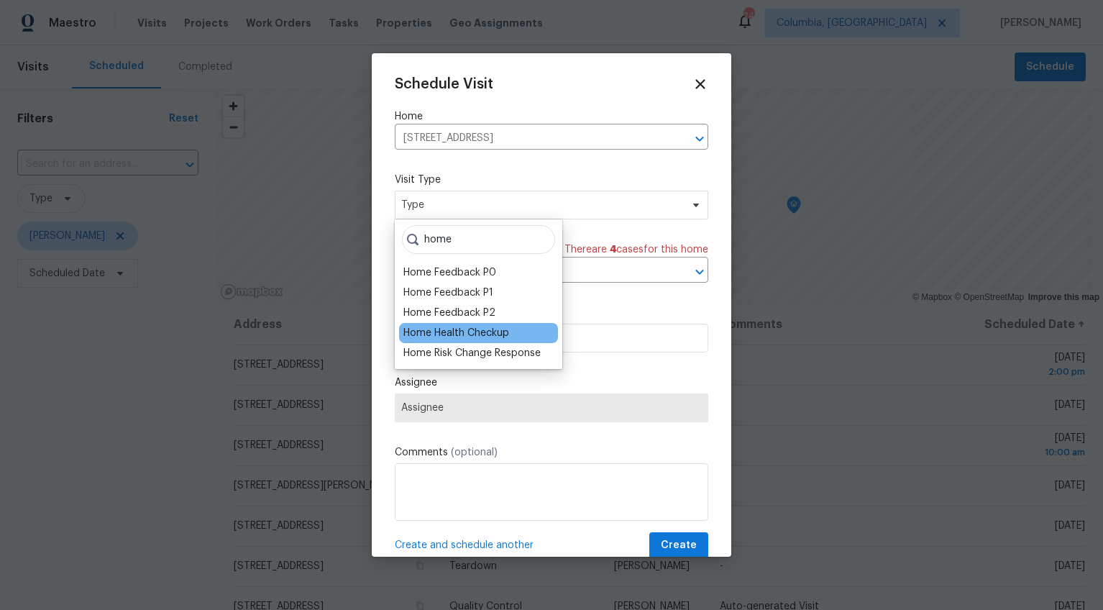
type input "home"
click at [459, 334] on div "Home Health Checkup" at bounding box center [456, 333] width 106 height 14
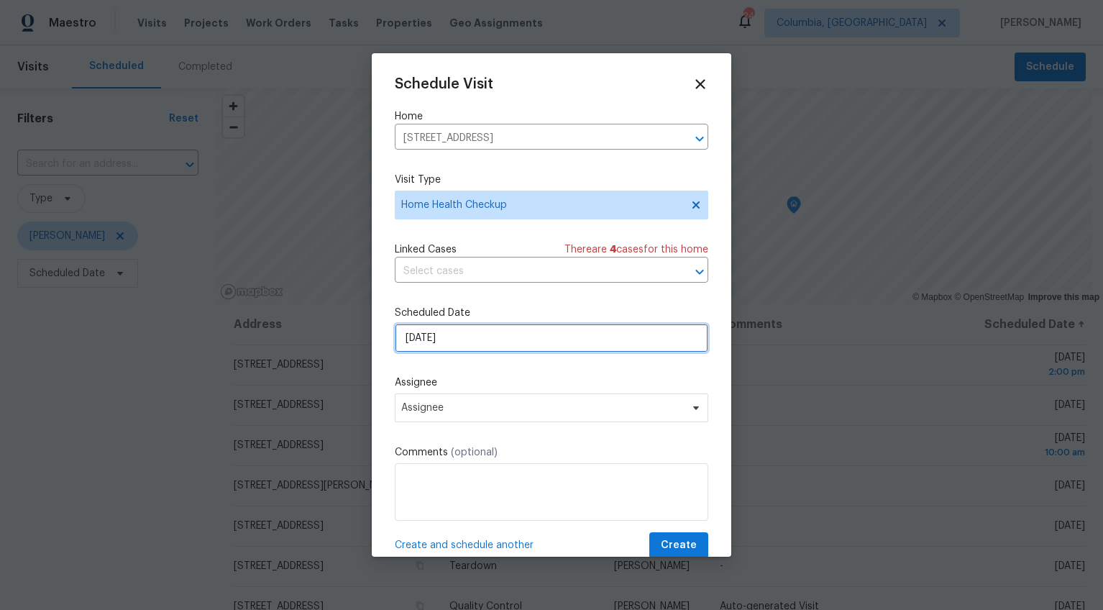
click at [420, 337] on input "[DATE]" at bounding box center [552, 338] width 314 height 29
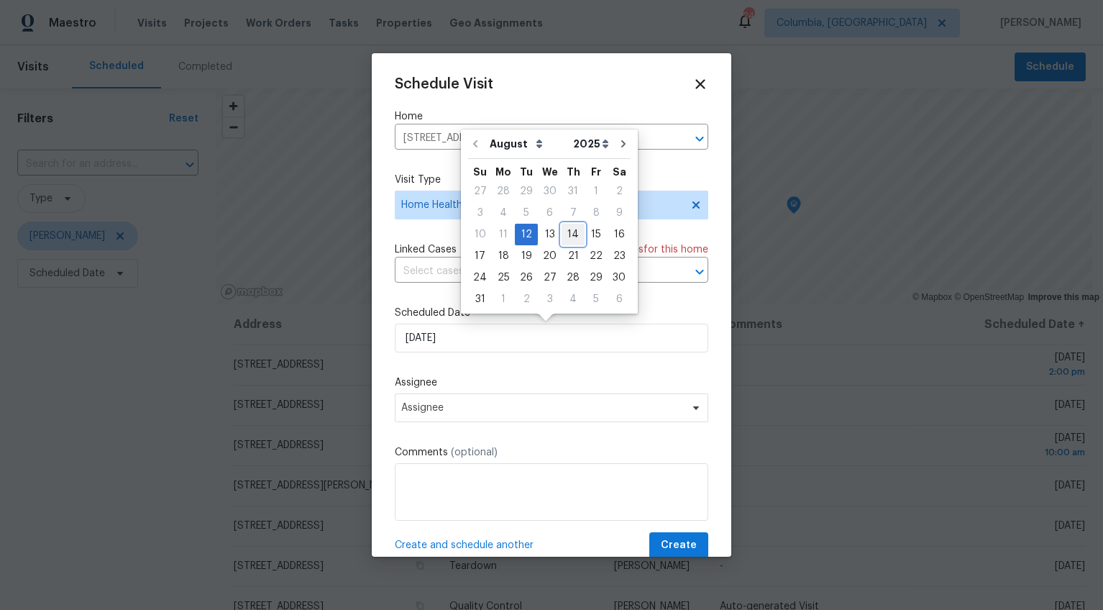
click at [567, 229] on div "14" at bounding box center [573, 234] width 23 height 20
type input "8/14/2025"
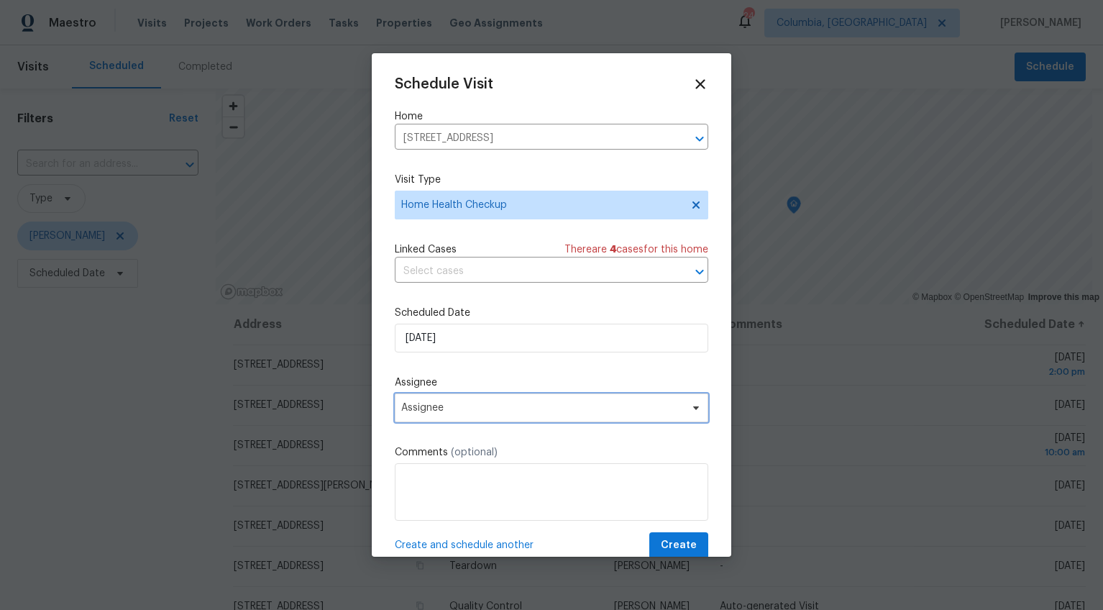
click at [424, 407] on span "Assignee" at bounding box center [542, 408] width 282 height 12
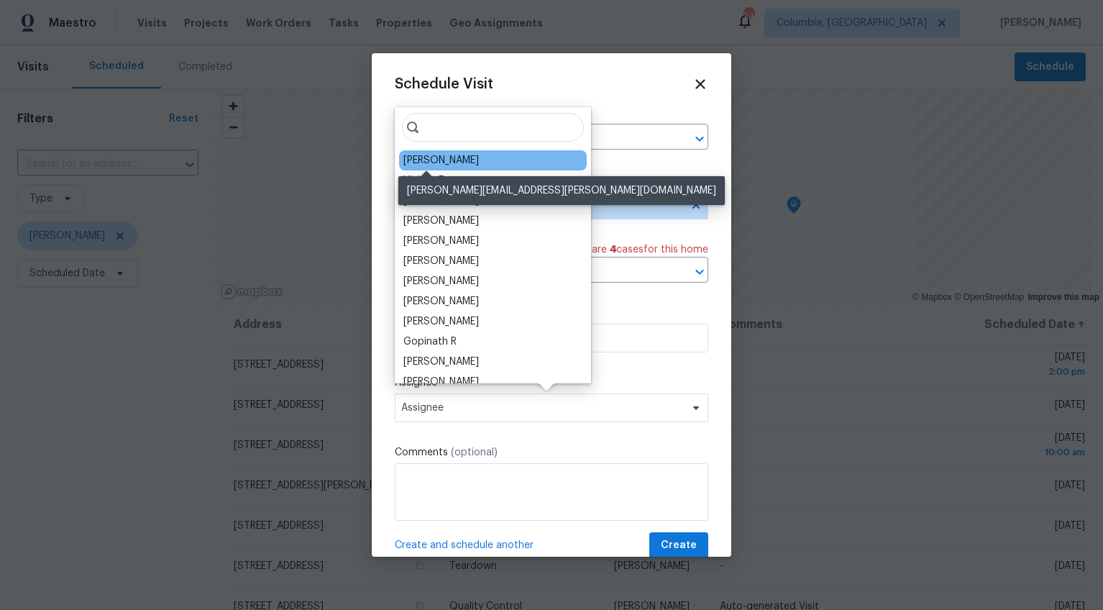
click at [432, 157] on div "[PERSON_NAME]" at bounding box center [441, 160] width 76 height 14
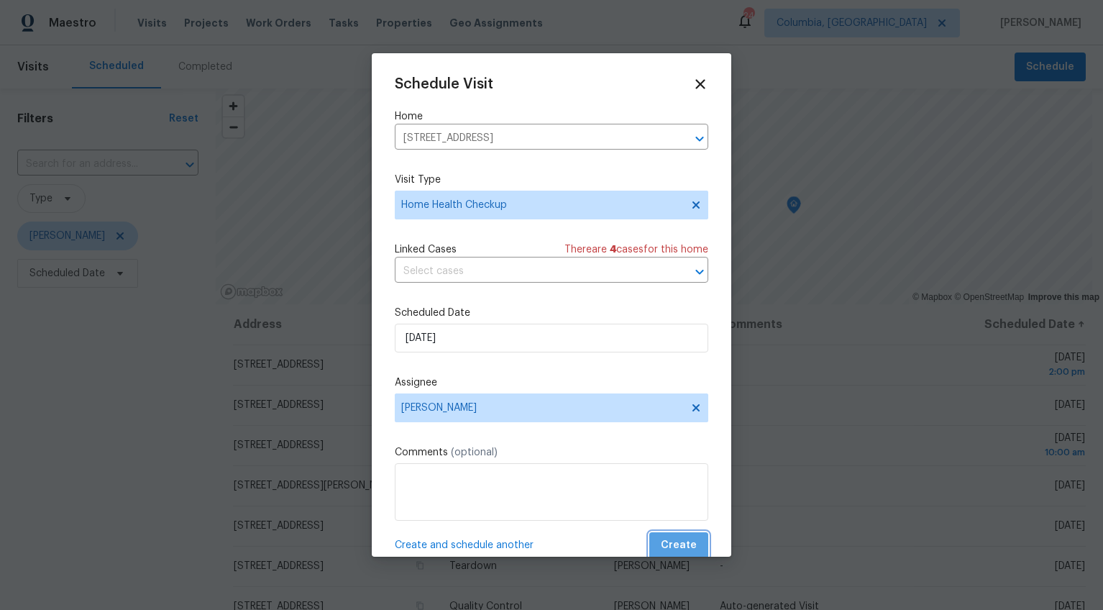
click at [675, 543] on span "Create" at bounding box center [679, 545] width 36 height 18
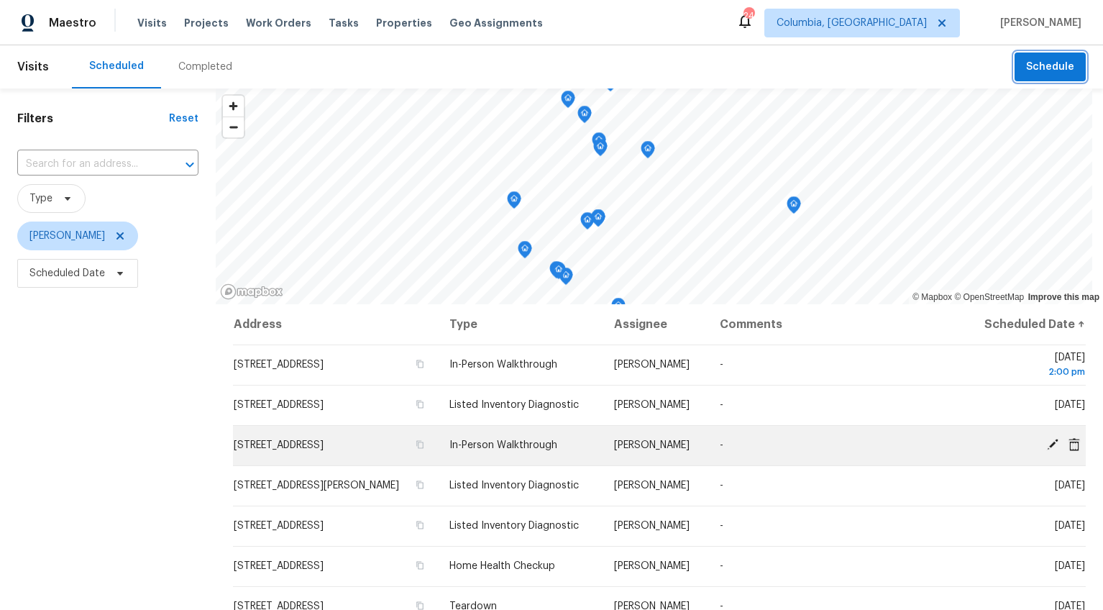
scroll to position [21, 0]
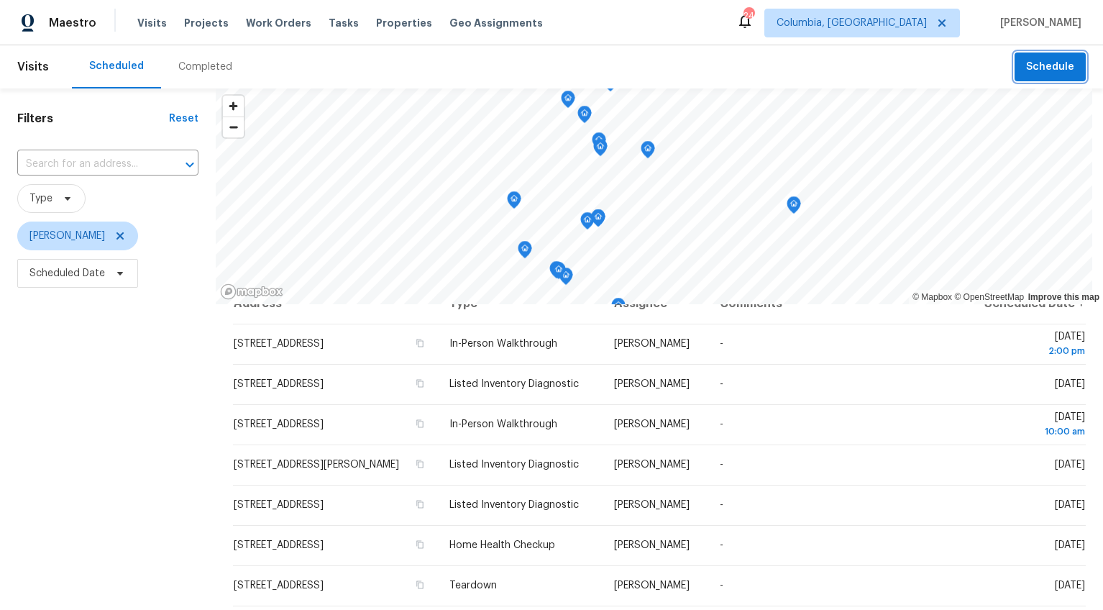
click at [1046, 78] on button "Schedule" at bounding box center [1050, 66] width 71 height 29
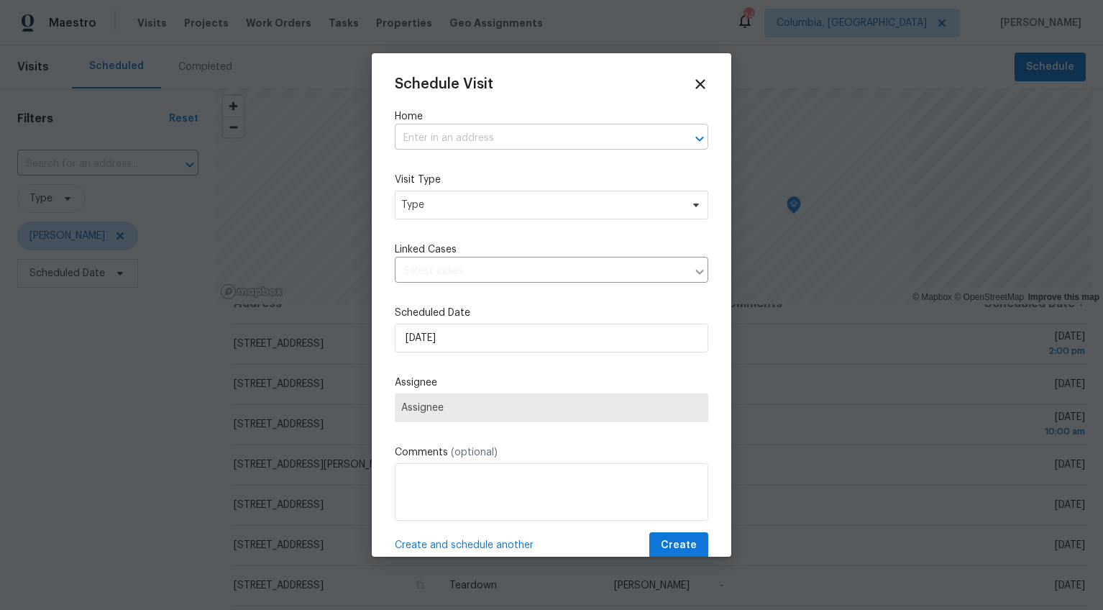
click at [460, 145] on input "text" at bounding box center [531, 138] width 273 height 22
type input "109 red ash"
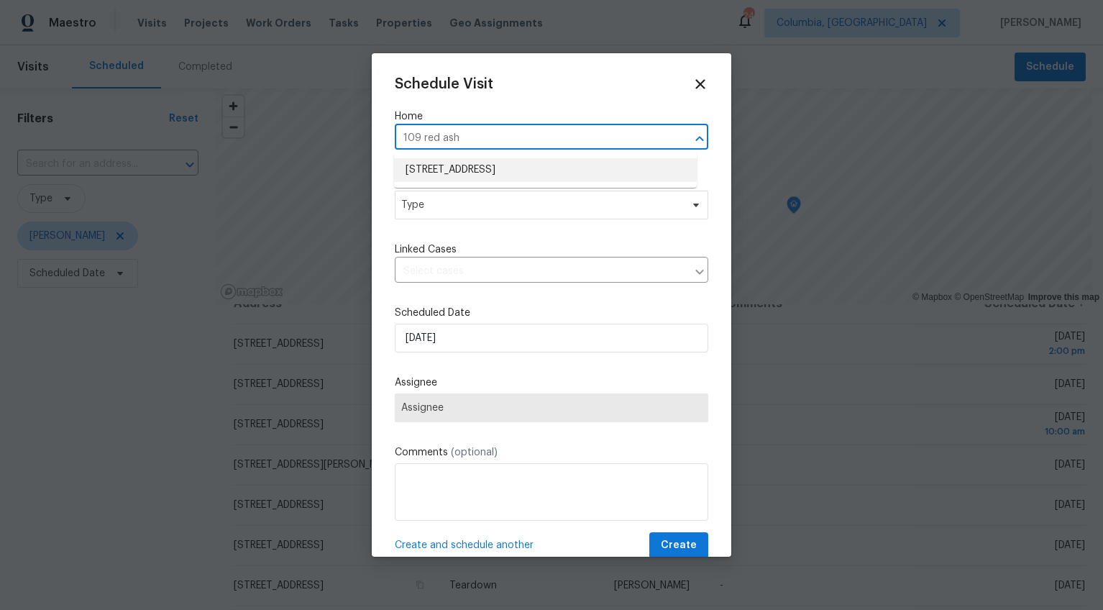
click at [457, 174] on li "[STREET_ADDRESS]" at bounding box center [545, 170] width 303 height 24
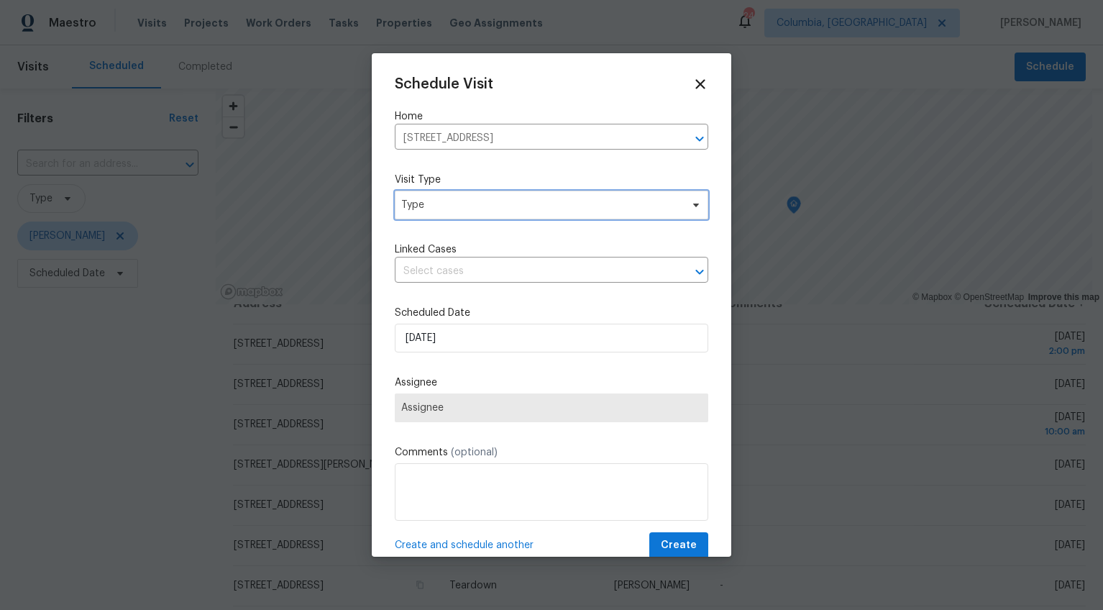
click at [437, 204] on span "Type" at bounding box center [541, 205] width 280 height 14
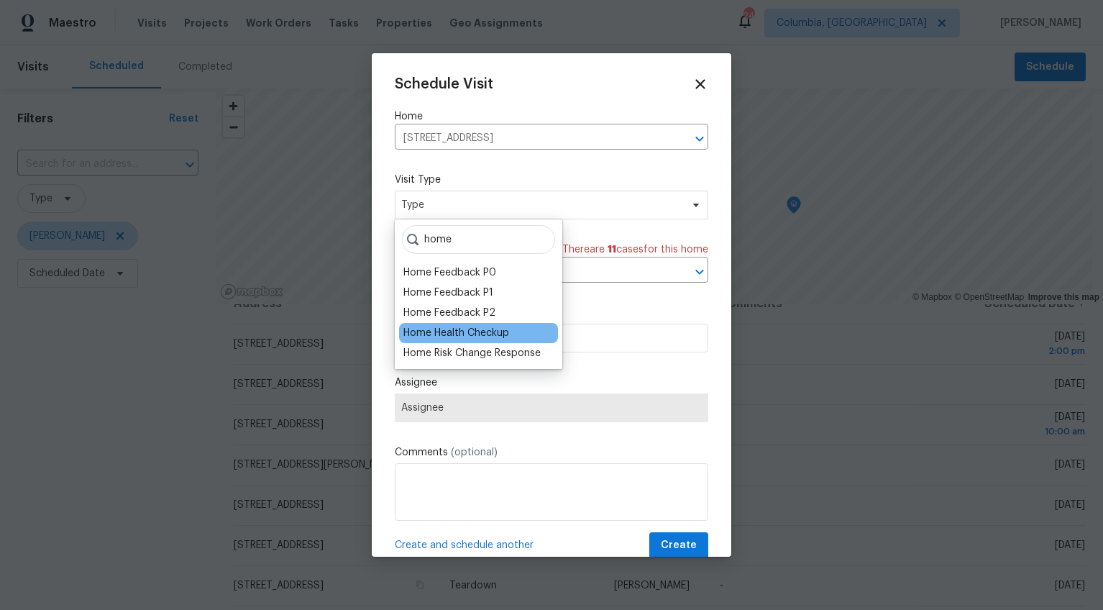
type input "home"
click at [488, 329] on div "Home Health Checkup" at bounding box center [456, 333] width 106 height 14
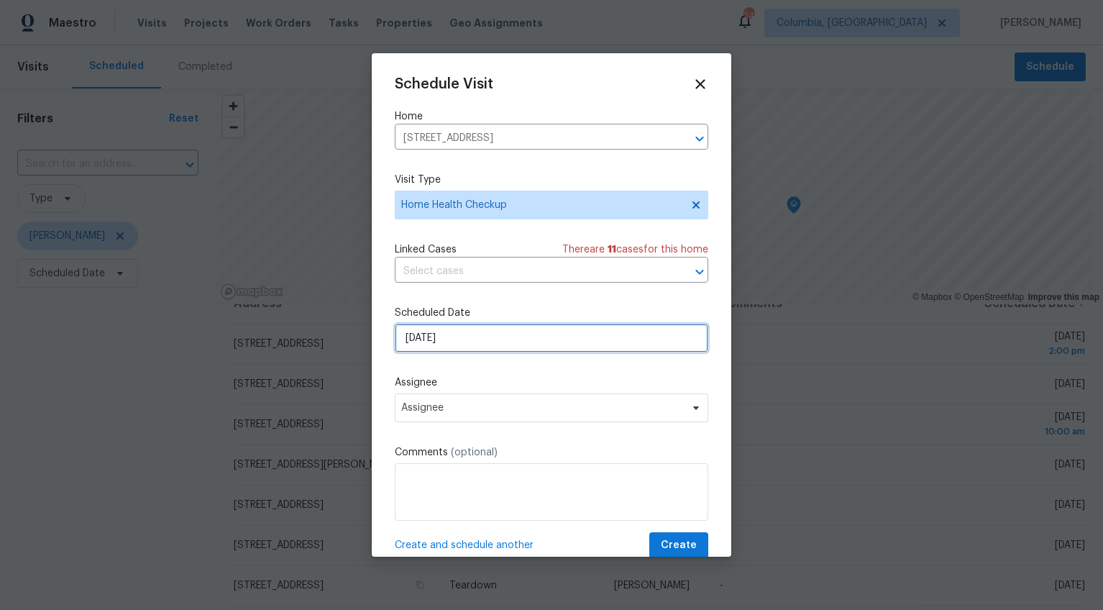
click at [420, 338] on input "[DATE]" at bounding box center [552, 338] width 314 height 29
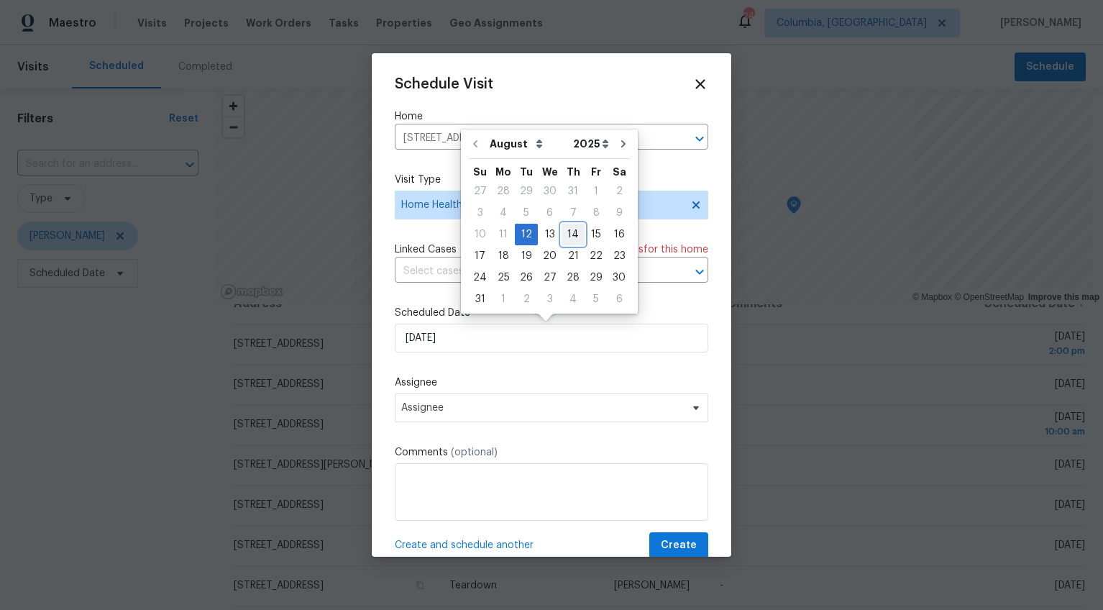
click at [570, 237] on div "14" at bounding box center [573, 234] width 23 height 20
type input "[DATE]"
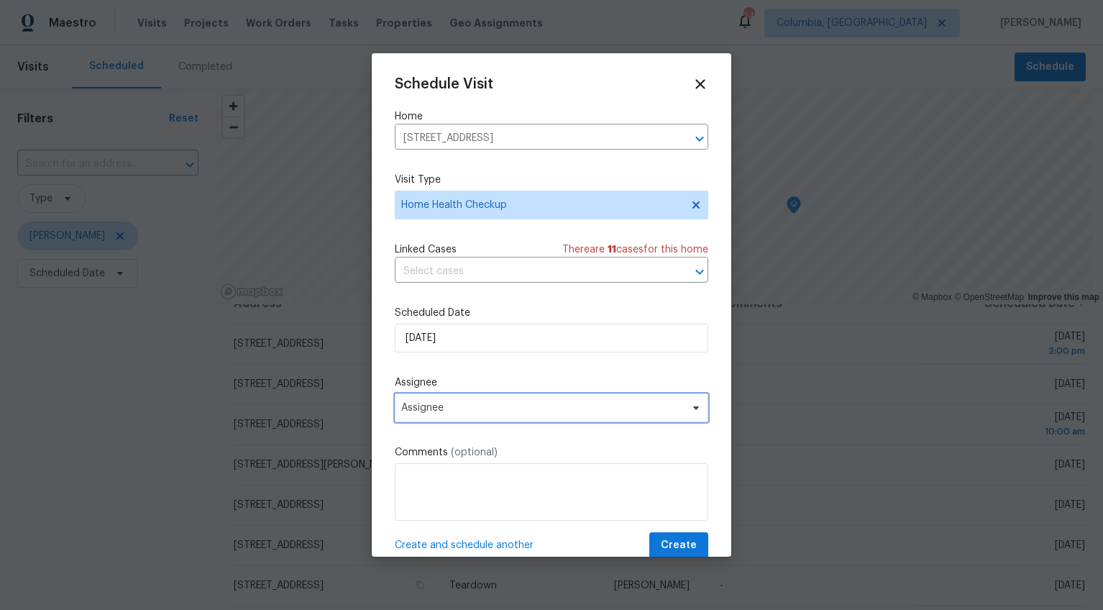
click at [457, 408] on span "Assignee" at bounding box center [542, 408] width 282 height 12
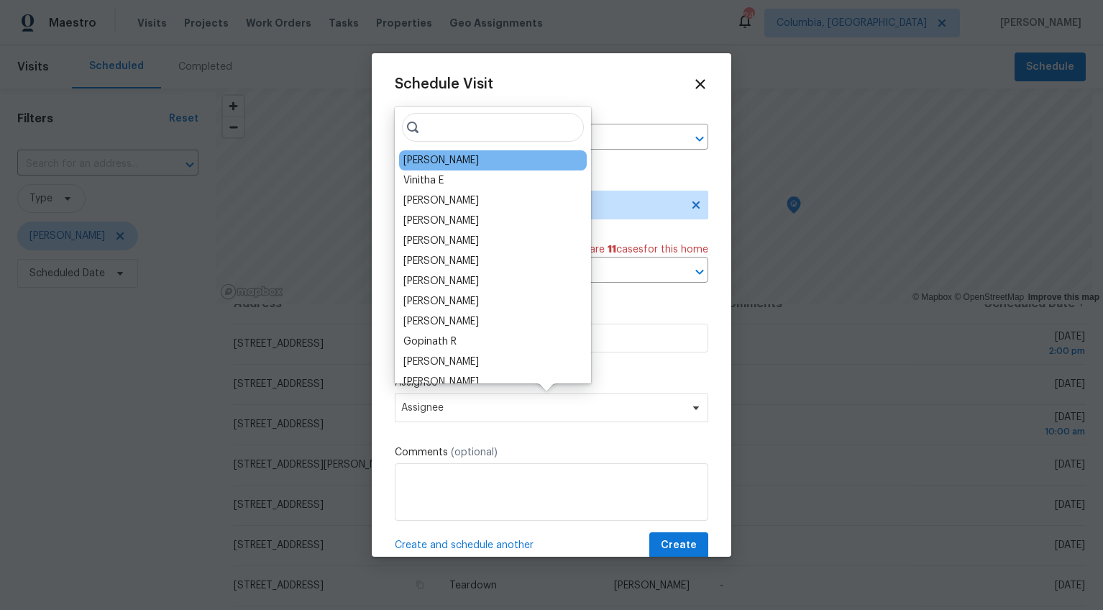
click at [431, 151] on div "[PERSON_NAME]" at bounding box center [493, 160] width 188 height 20
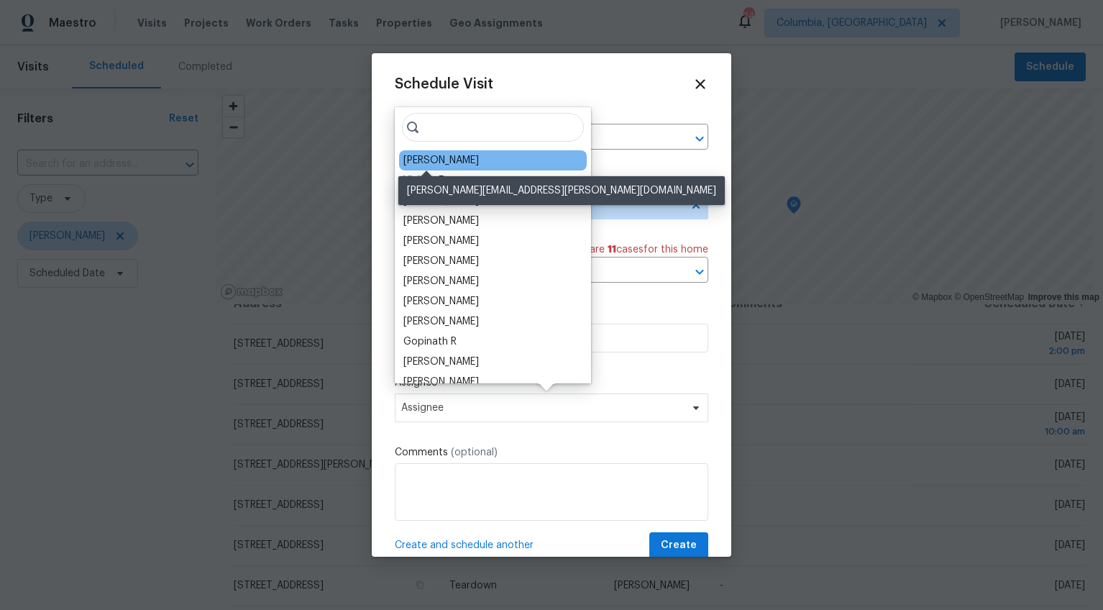
click at [432, 160] on div "[PERSON_NAME]" at bounding box center [441, 160] width 76 height 14
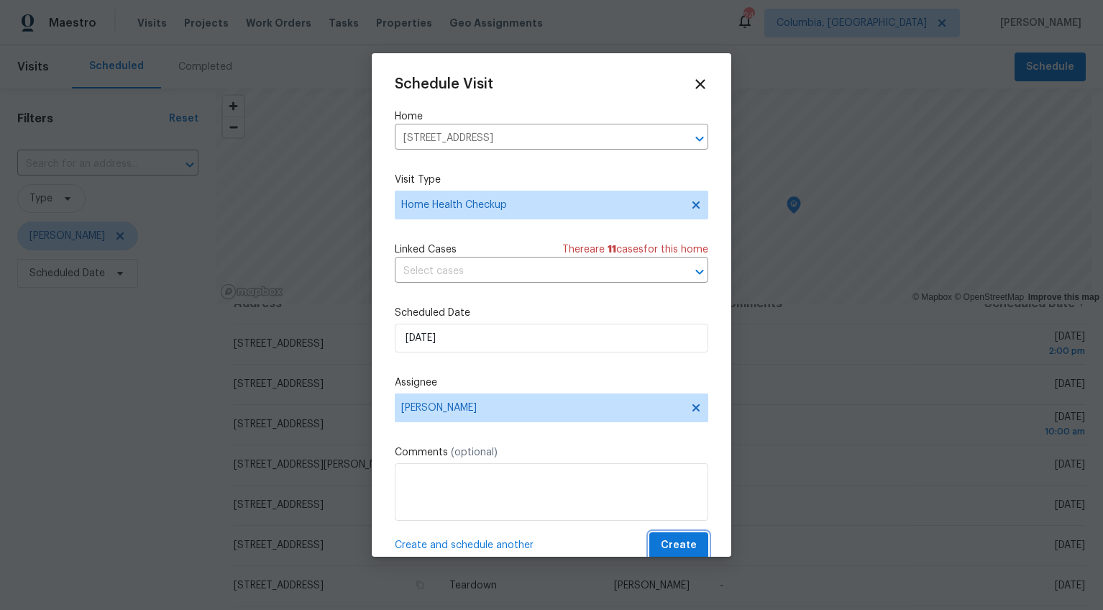
click at [661, 542] on span "Create" at bounding box center [679, 545] width 36 height 18
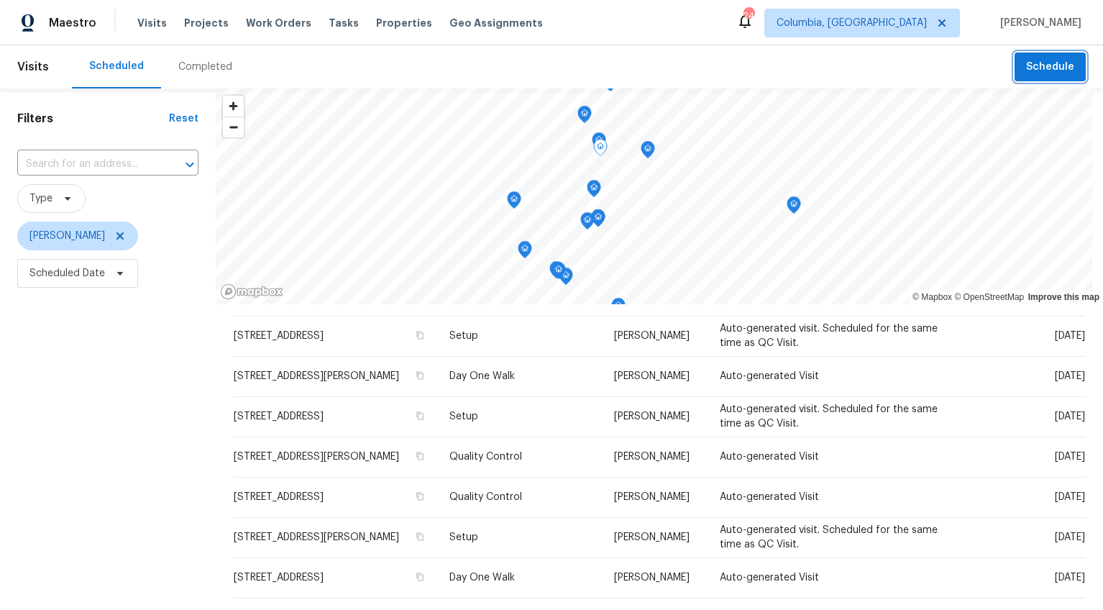
scroll to position [397, 0]
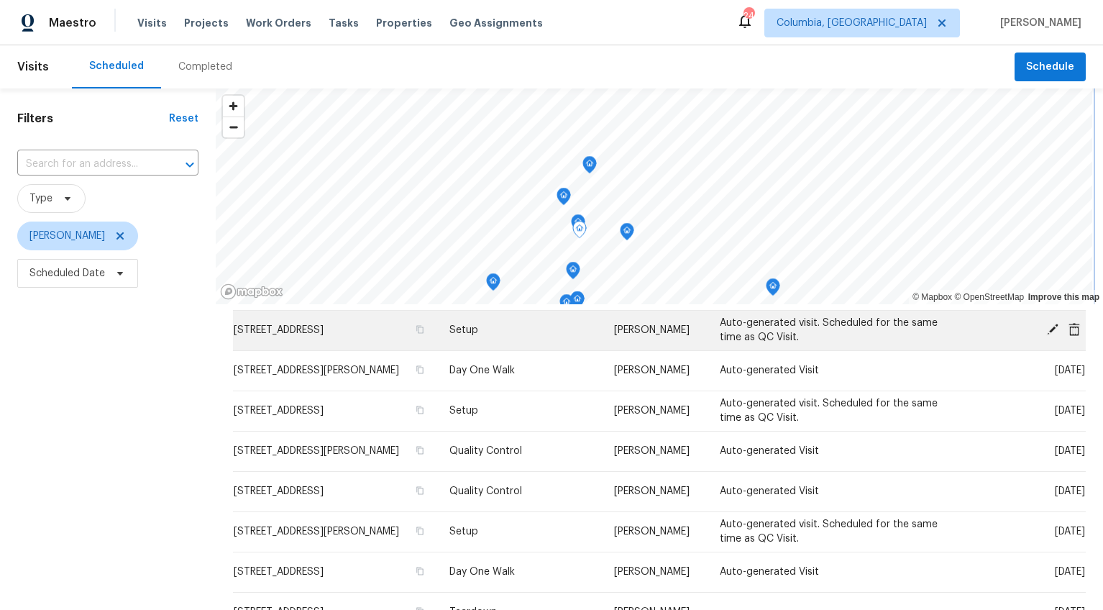
click at [398, 344] on div "© Mapbox © OpenStreetMap Improve this map Address Type Assignee Comments Schedu…" at bounding box center [659, 439] width 887 height 703
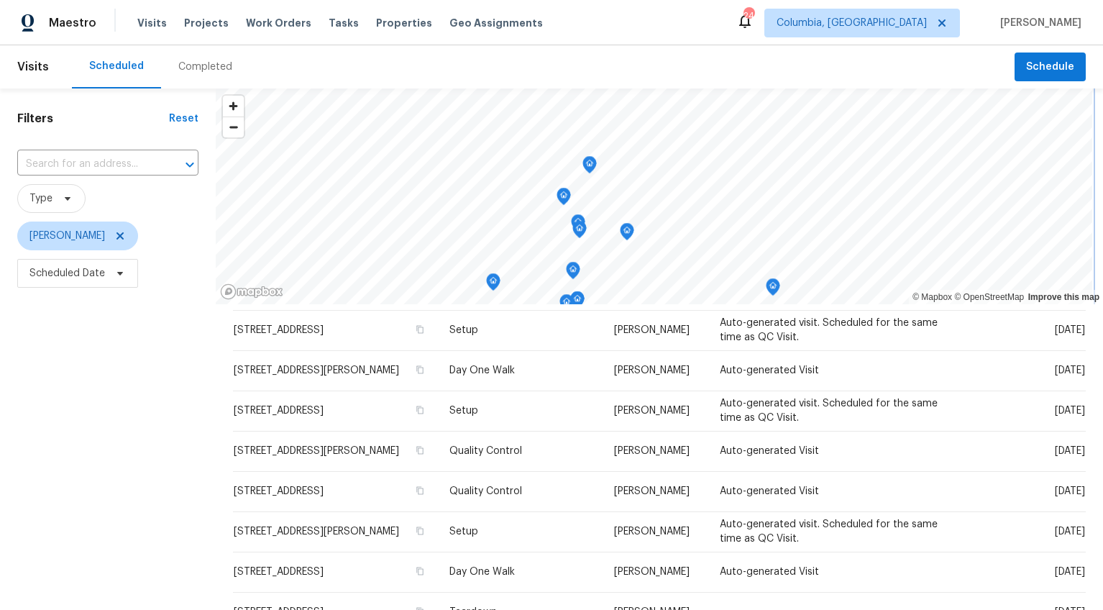
click at [588, 167] on icon "Map marker" at bounding box center [589, 165] width 13 height 17
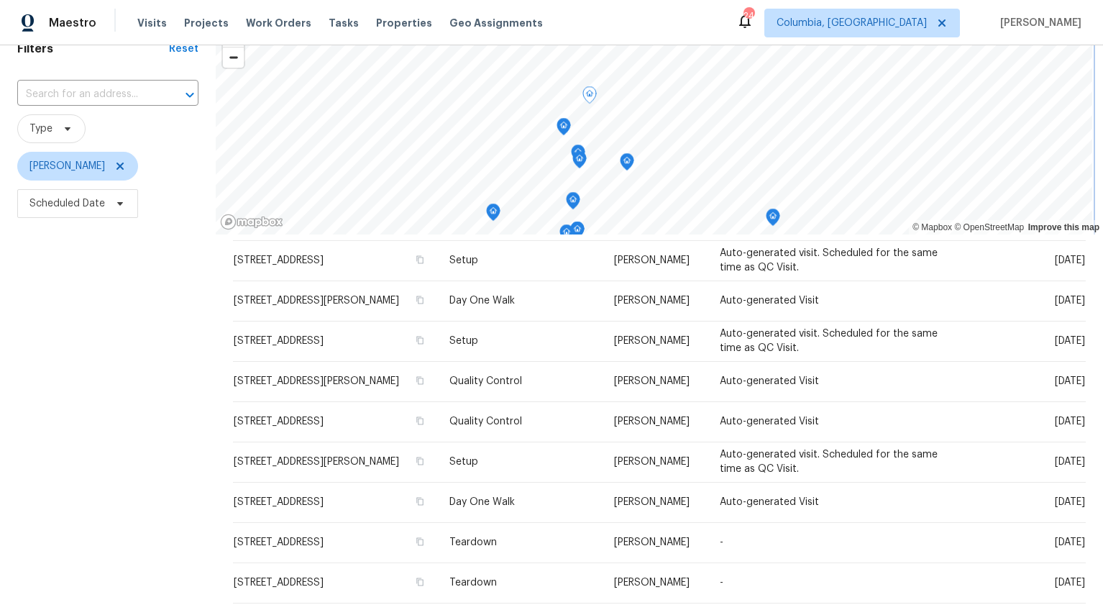
scroll to position [0, 0]
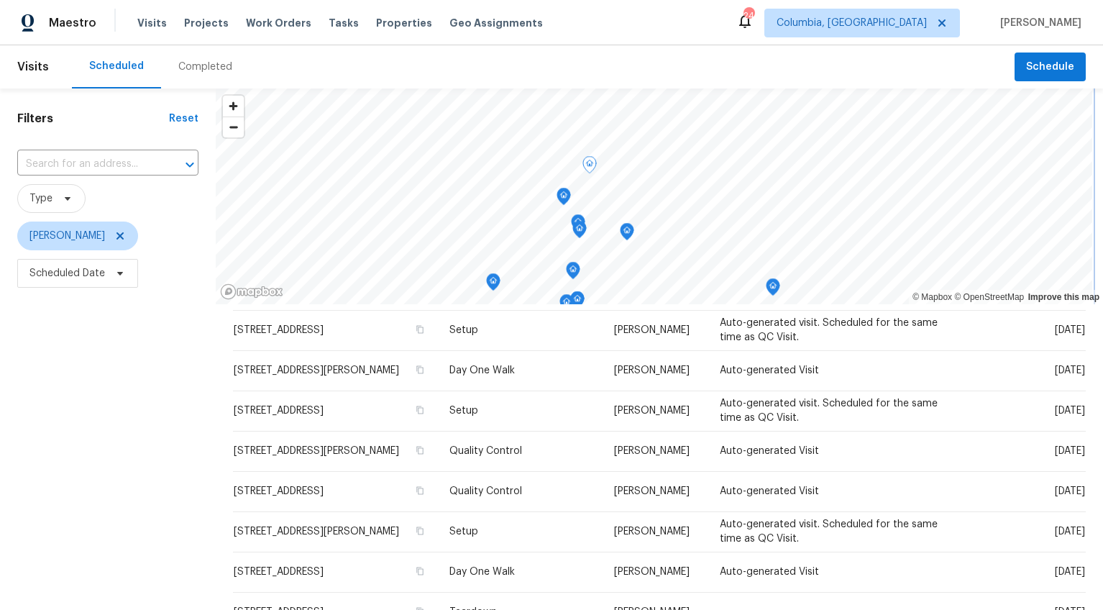
click at [562, 198] on icon "Map marker" at bounding box center [563, 196] width 13 height 17
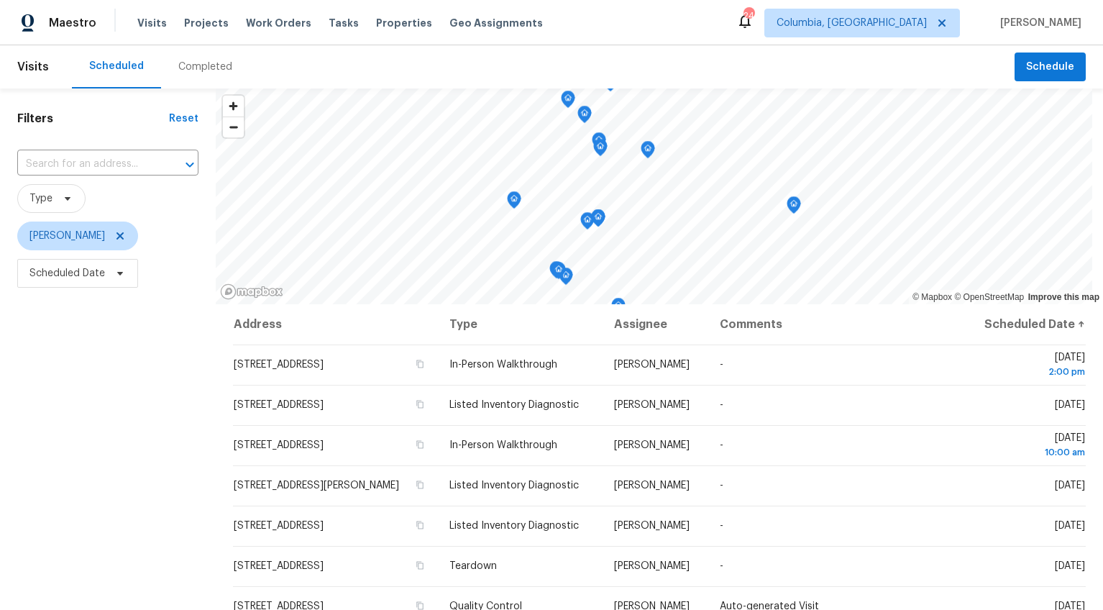
click at [203, 65] on div "Completed" at bounding box center [205, 67] width 54 height 14
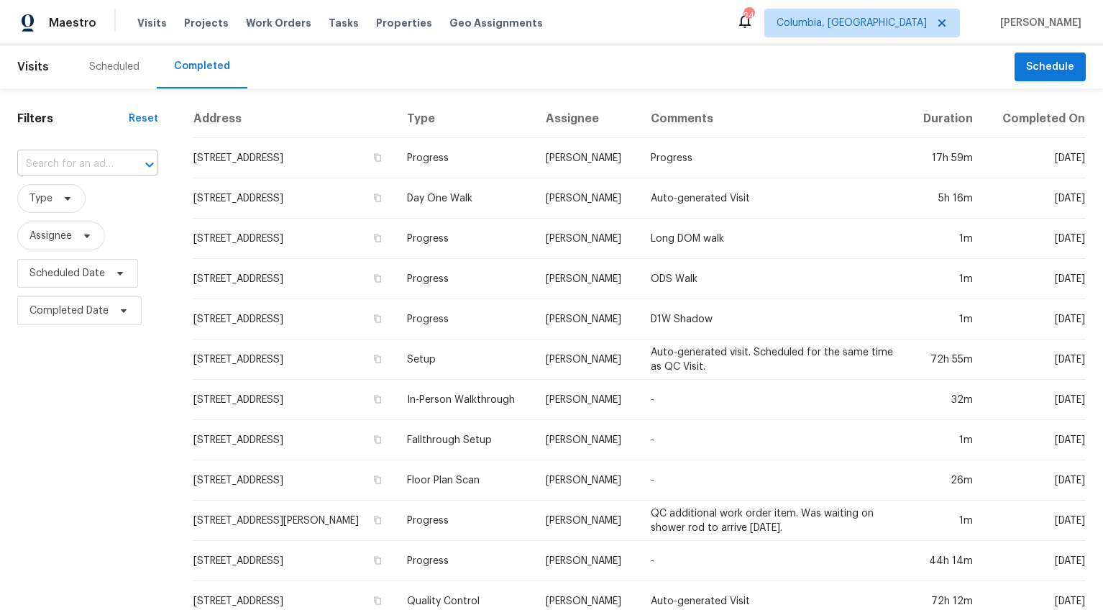
click at [86, 159] on input "text" at bounding box center [67, 164] width 101 height 22
type input "320 south"
click at [96, 193] on li "[STREET_ADDRESS]" at bounding box center [85, 196] width 136 height 24
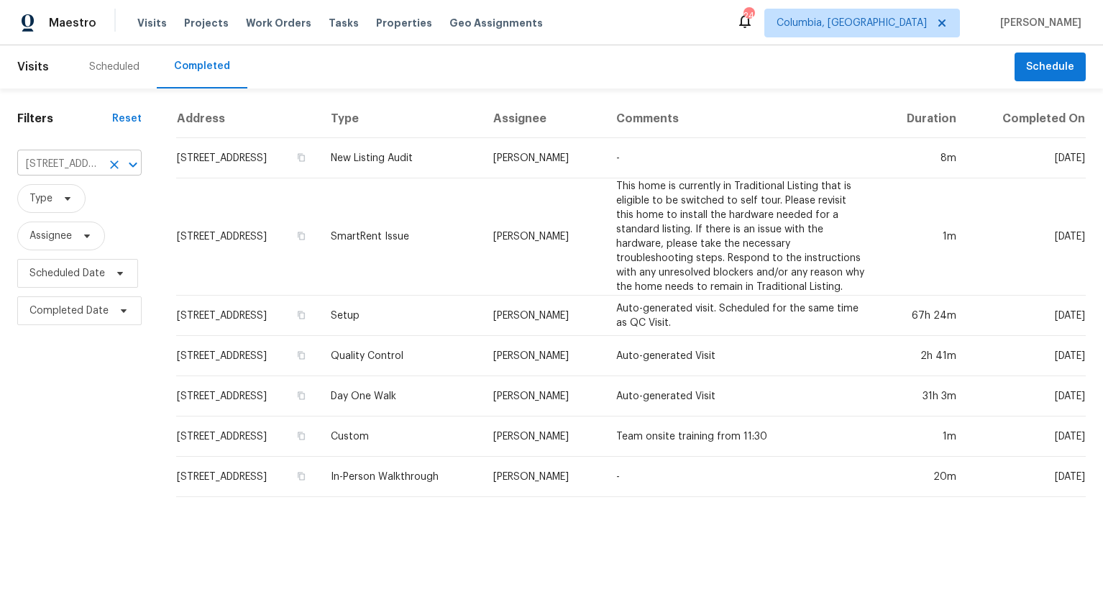
click at [114, 167] on icon "Clear" at bounding box center [114, 164] width 9 height 9
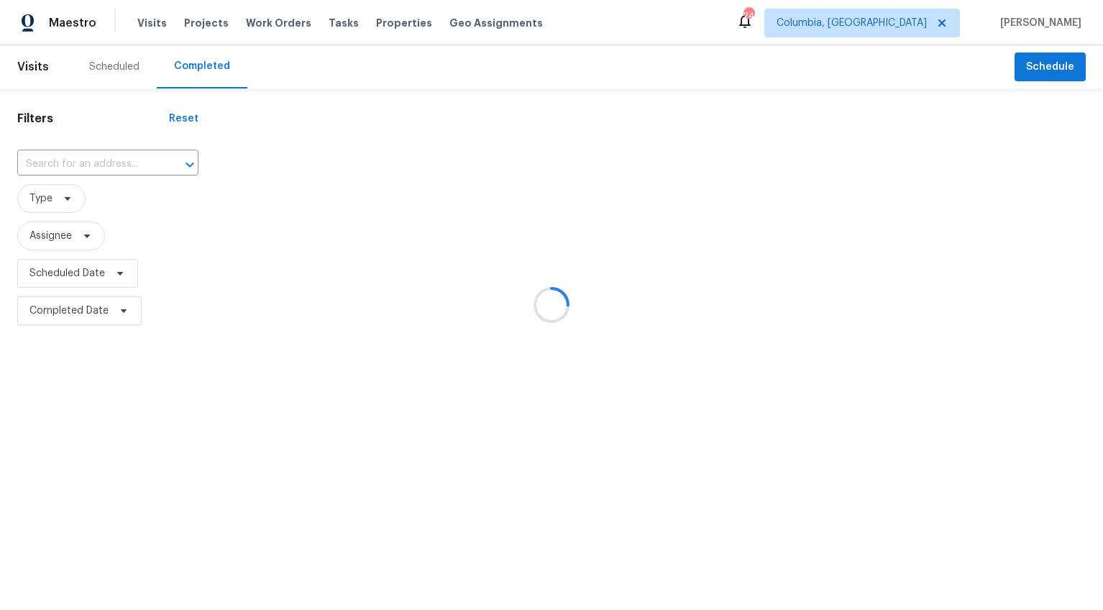
click at [50, 166] on div at bounding box center [551, 305] width 1103 height 610
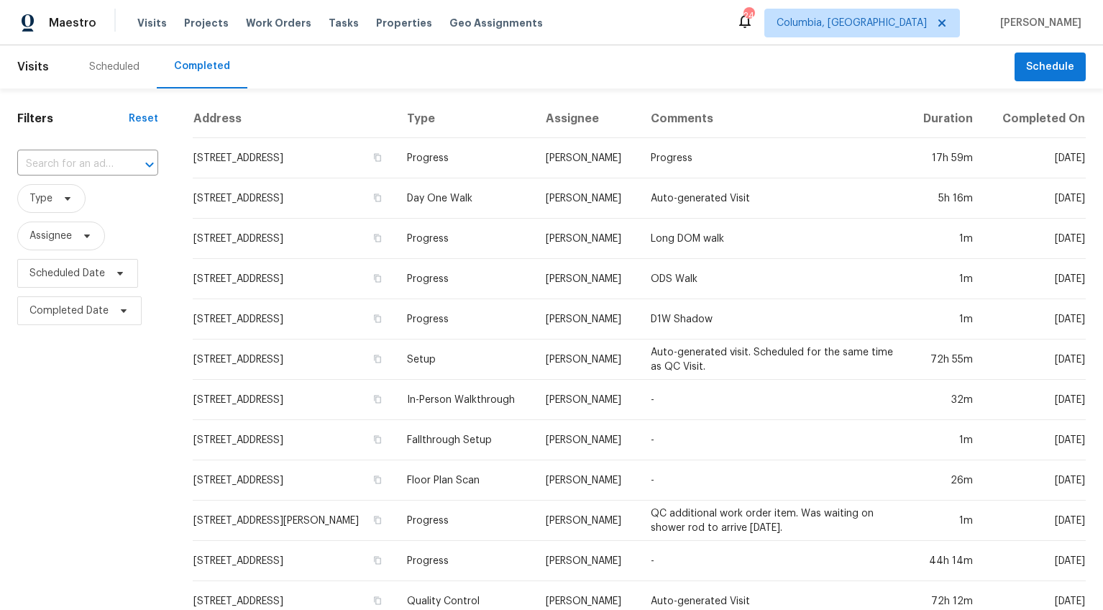
click at [50, 166] on input "text" at bounding box center [67, 164] width 101 height 22
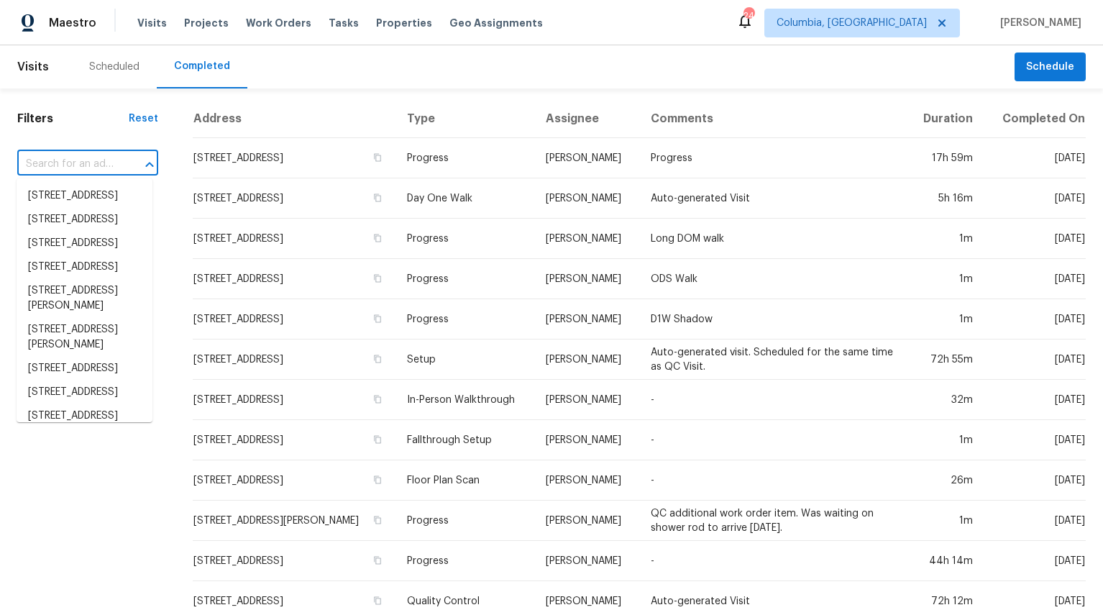
paste input "[STREET_ADDRESS]"
type input "[STREET_ADDRESS]"
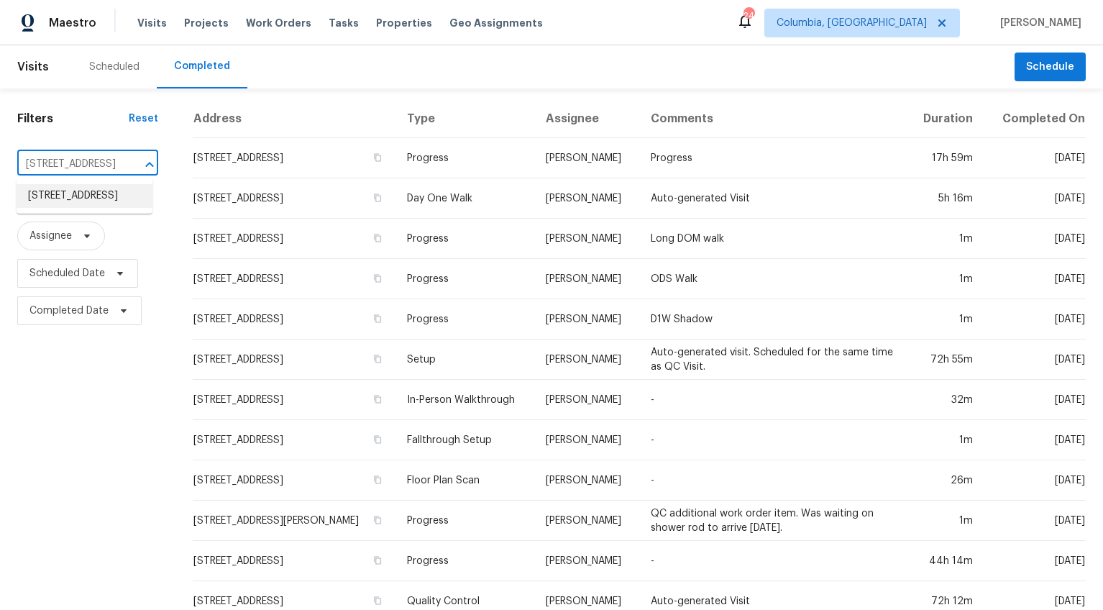
click at [57, 189] on li "[STREET_ADDRESS]" at bounding box center [85, 196] width 136 height 24
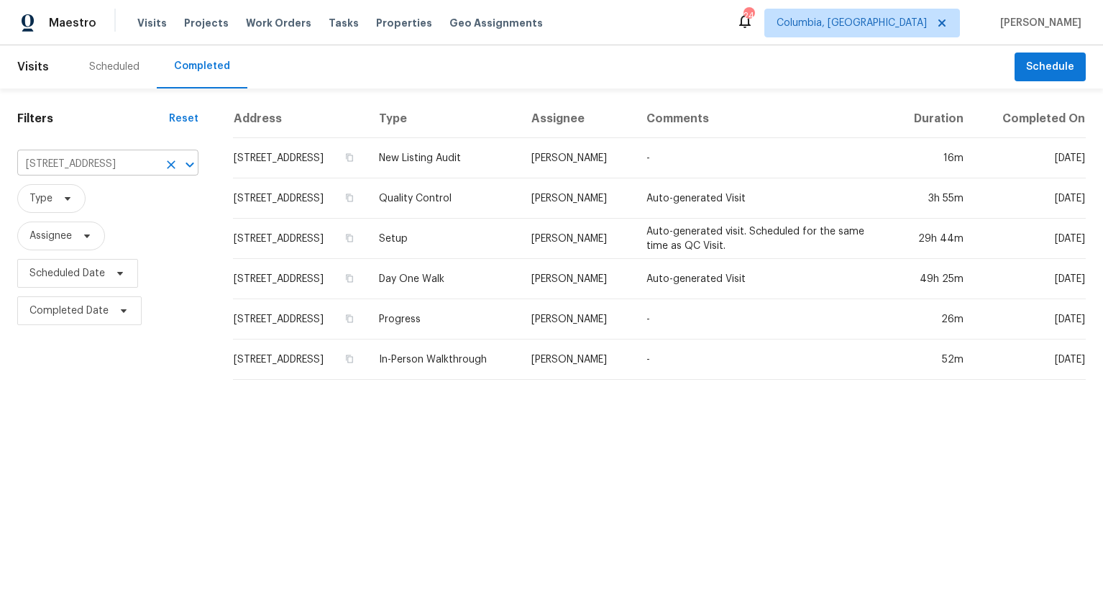
click at [83, 158] on input "[STREET_ADDRESS]" at bounding box center [87, 164] width 141 height 22
click at [83, 159] on input "[STREET_ADDRESS]" at bounding box center [87, 164] width 141 height 22
type input "109 red"
click at [88, 196] on li "[STREET_ADDRESS]" at bounding box center [101, 196] width 169 height 24
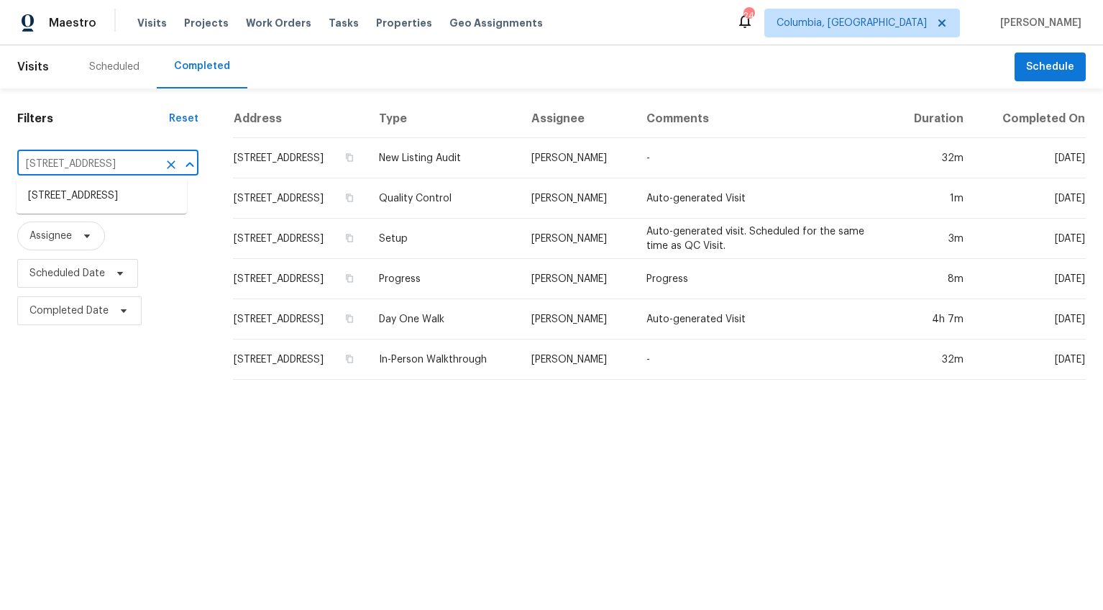
click at [51, 168] on input "[STREET_ADDRESS]" at bounding box center [87, 164] width 141 height 22
click at [51, 167] on input "[STREET_ADDRESS]" at bounding box center [87, 164] width 141 height 22
type input "744 dawsons"
click at [73, 204] on li "[STREET_ADDRESS]" at bounding box center [102, 196] width 170 height 24
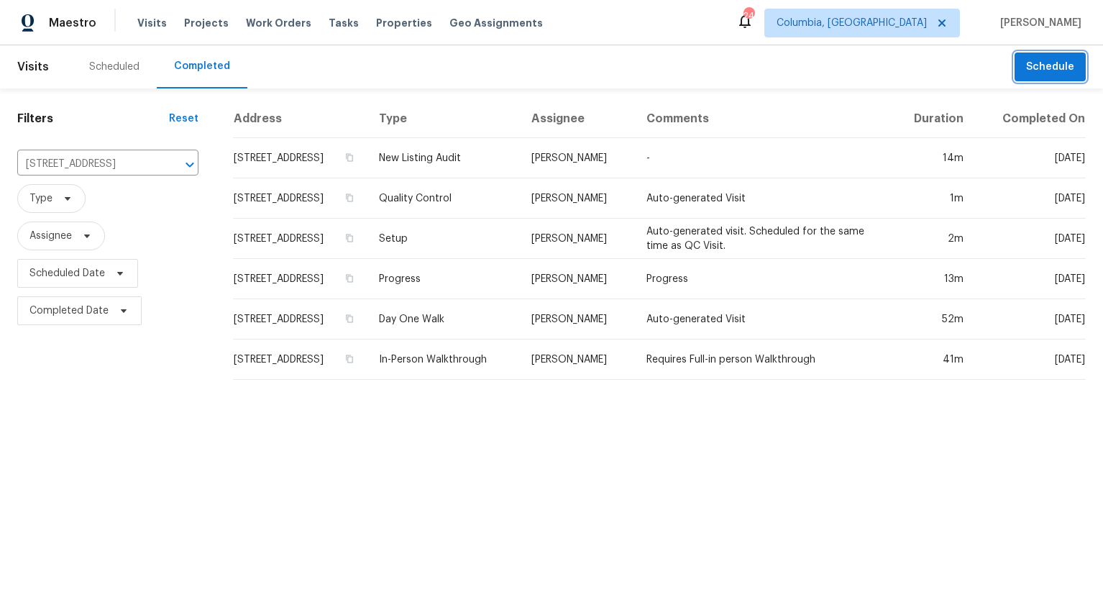
click at [1046, 70] on span "Schedule" at bounding box center [1050, 67] width 48 height 18
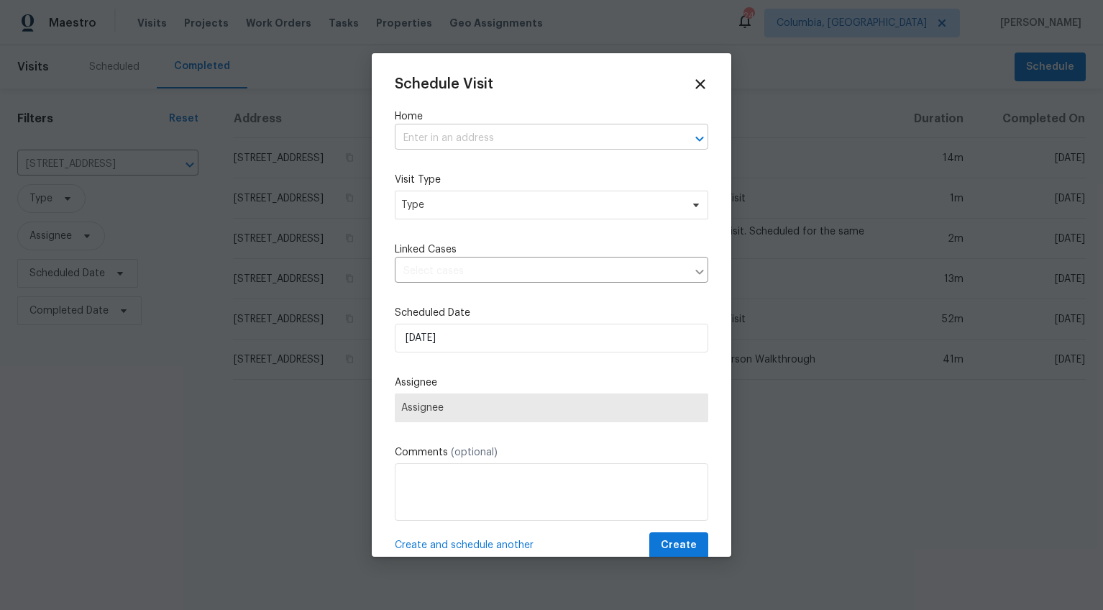
click at [439, 140] on input "text" at bounding box center [531, 138] width 273 height 22
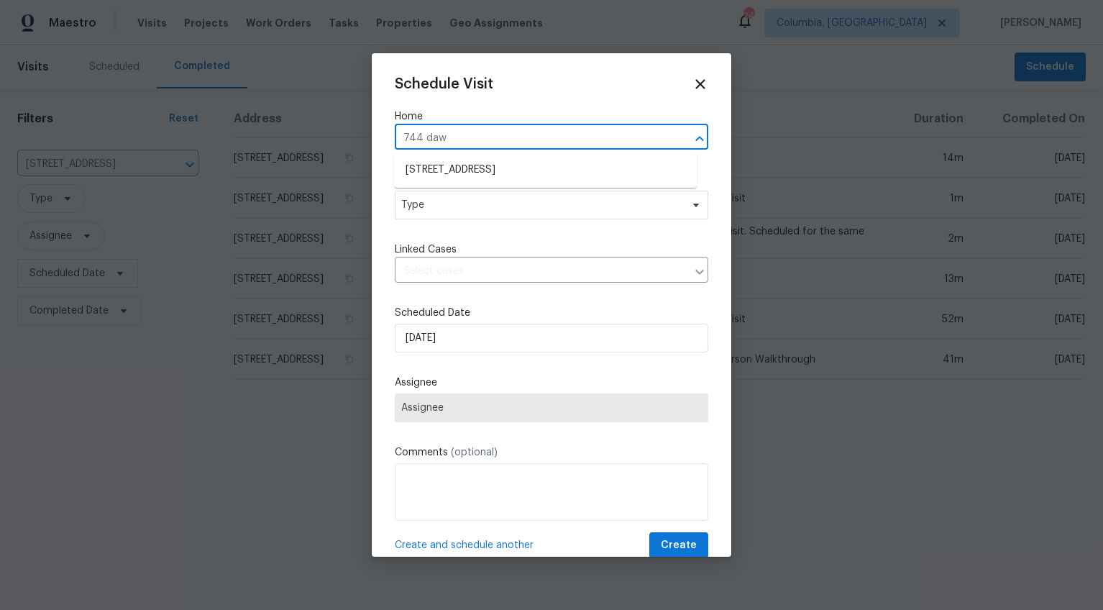
type input "744 daws"
click at [440, 165] on li "[STREET_ADDRESS]" at bounding box center [545, 170] width 303 height 24
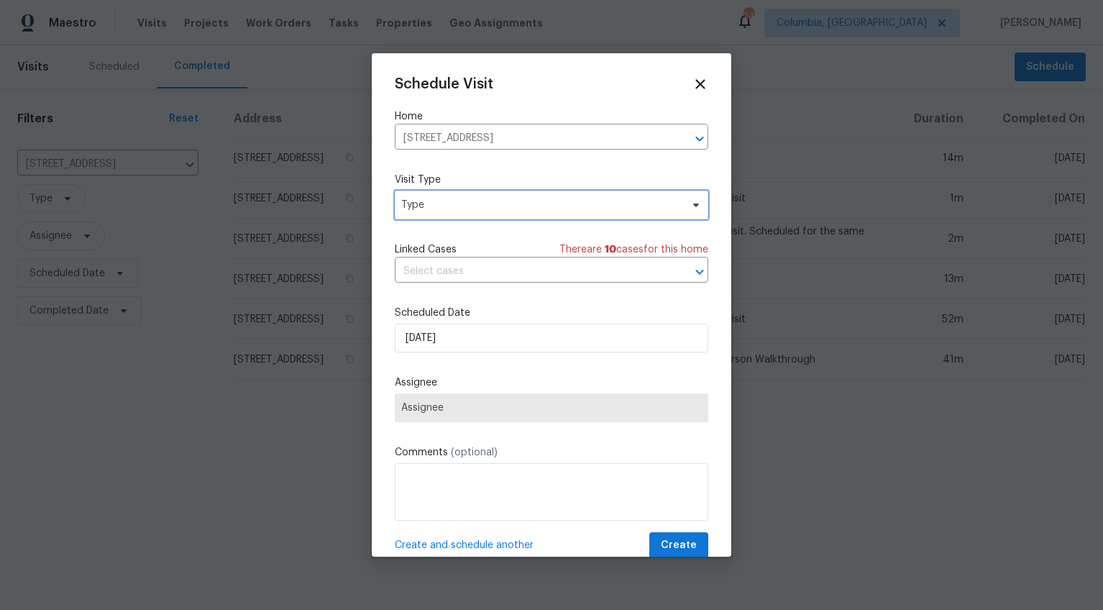
click at [434, 214] on span "Type" at bounding box center [552, 205] width 314 height 29
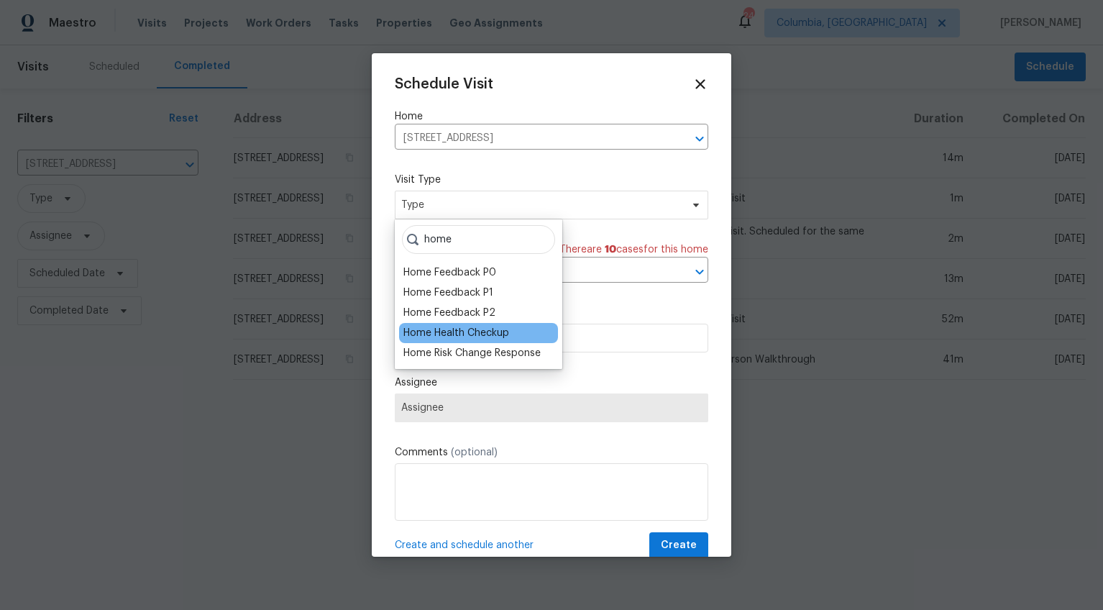
type input "home"
click at [485, 332] on div "Home Health Checkup" at bounding box center [456, 333] width 106 height 14
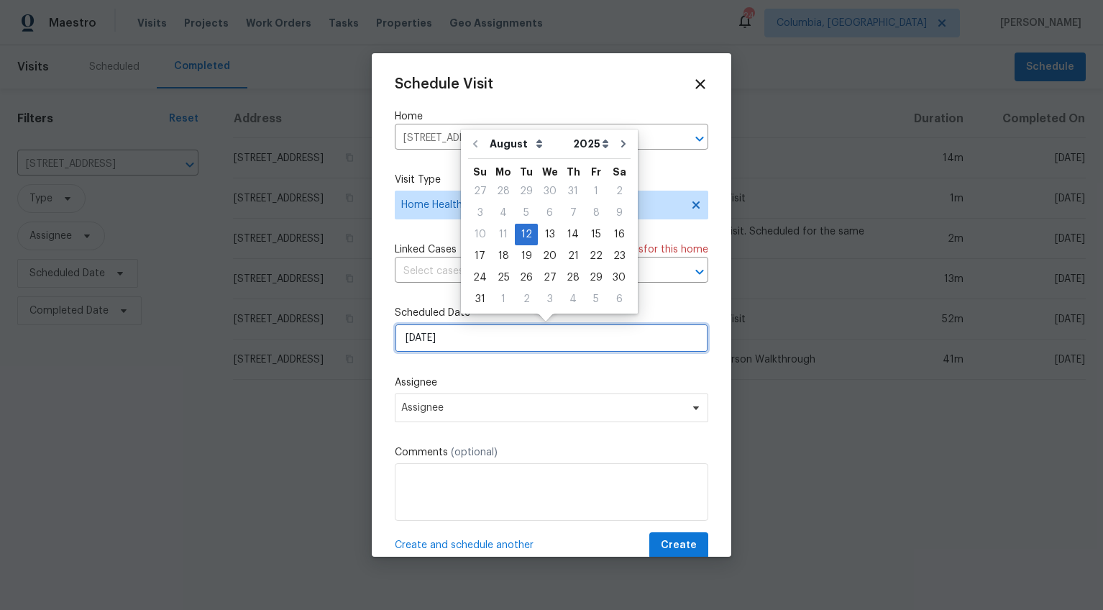
click at [420, 337] on input "[DATE]" at bounding box center [552, 338] width 314 height 29
click at [565, 238] on div "14" at bounding box center [573, 234] width 23 height 20
type input "[DATE]"
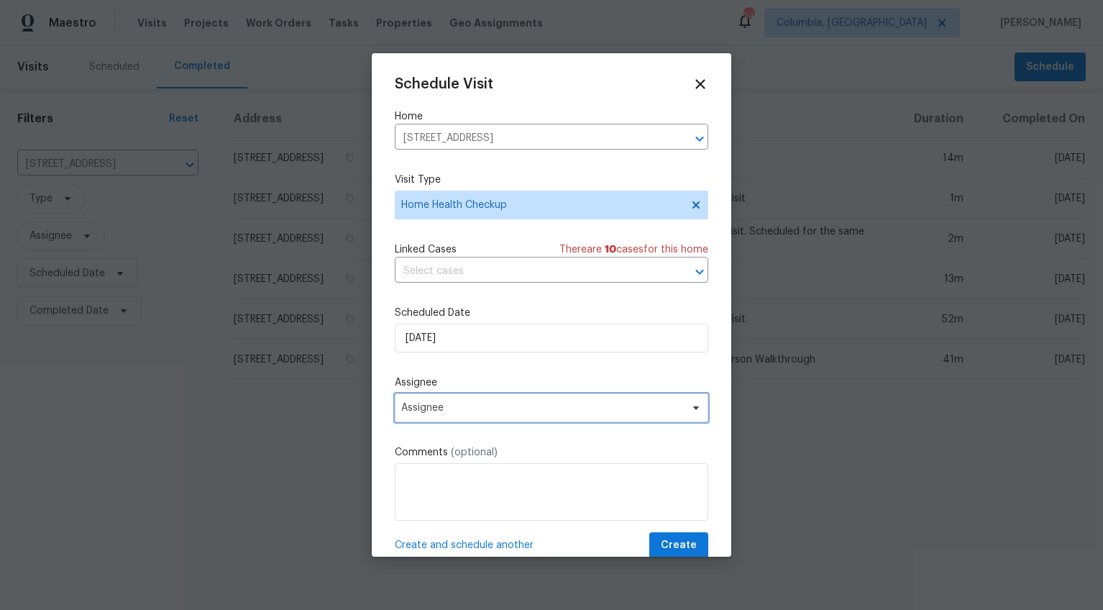
click at [448, 412] on span "Assignee" at bounding box center [542, 408] width 282 height 12
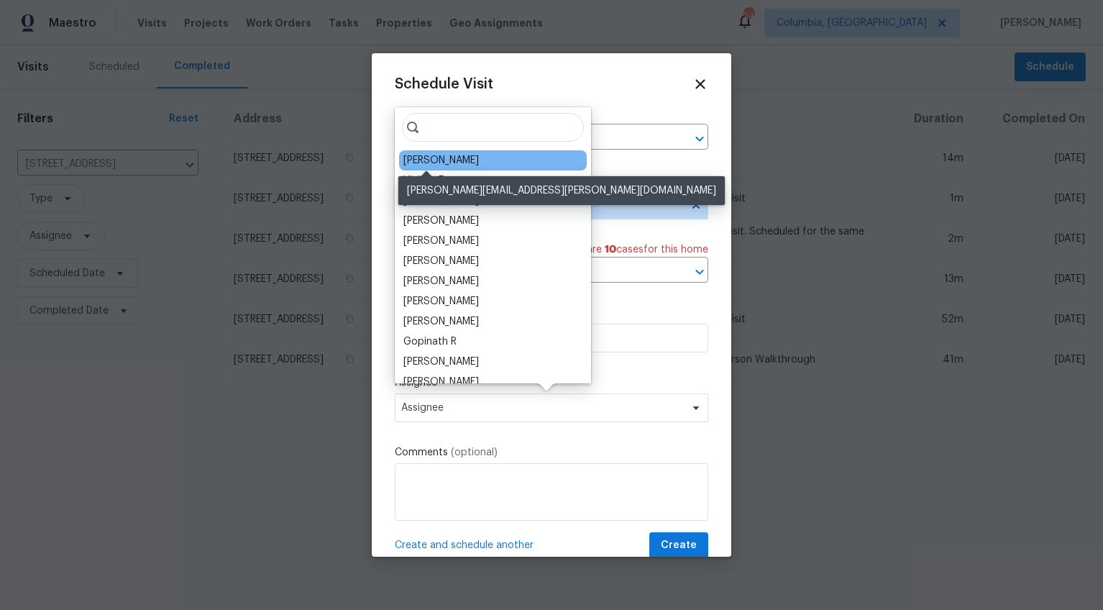
click at [428, 159] on div "[PERSON_NAME]" at bounding box center [441, 160] width 76 height 14
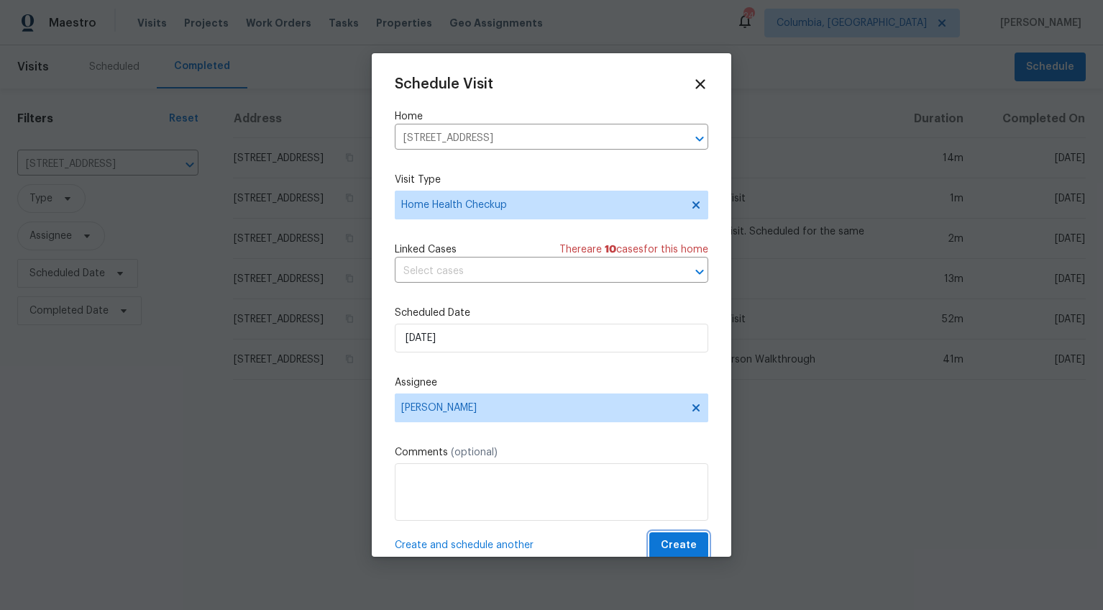
click at [669, 539] on span "Create" at bounding box center [679, 545] width 36 height 18
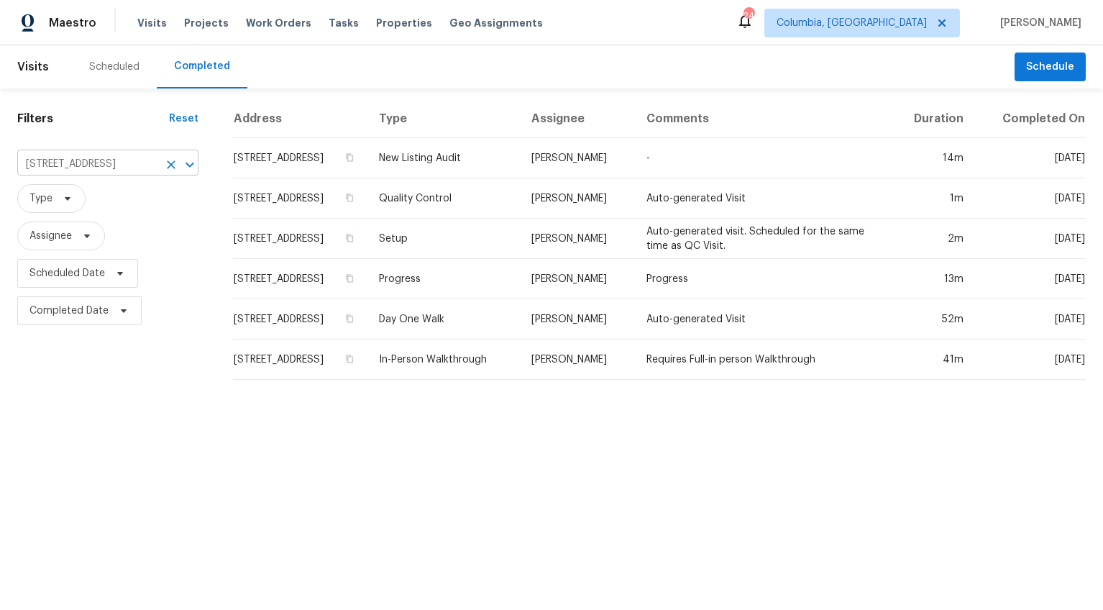
click at [109, 165] on input "744 Dawsons Park Way, Lexington, SC 29072" at bounding box center [87, 164] width 141 height 22
type input "145 beckett"
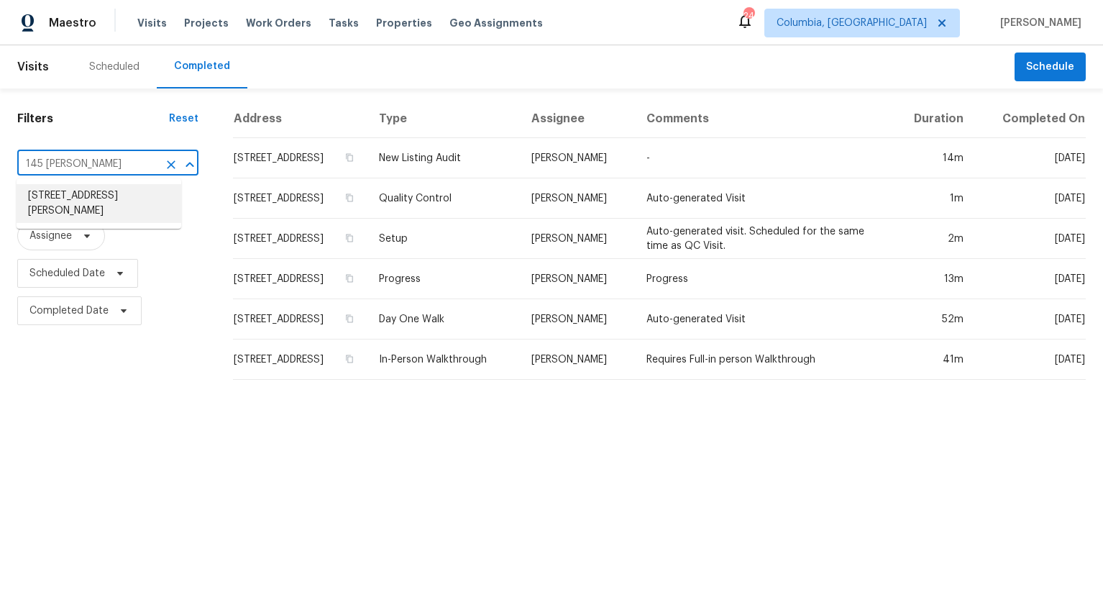
click at [114, 193] on li "[STREET_ADDRESS][PERSON_NAME]" at bounding box center [99, 203] width 165 height 39
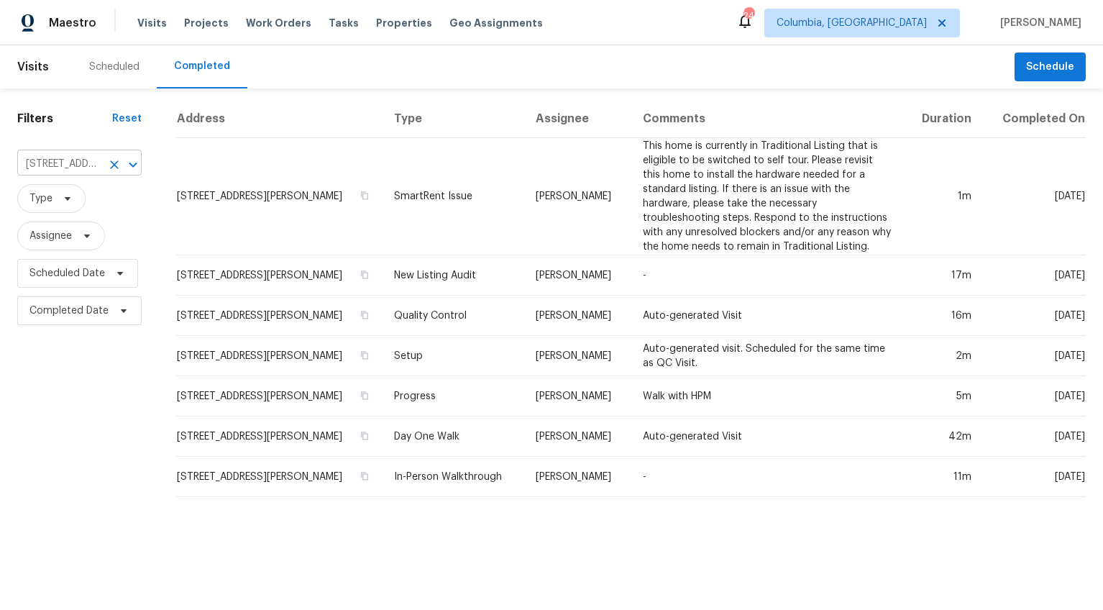
click at [28, 169] on input "[STREET_ADDRESS][PERSON_NAME]" at bounding box center [59, 164] width 84 height 22
click at [28, 168] on input "[STREET_ADDRESS][PERSON_NAME]" at bounding box center [59, 164] width 84 height 22
click at [28, 165] on input "[STREET_ADDRESS][PERSON_NAME]" at bounding box center [59, 164] width 84 height 22
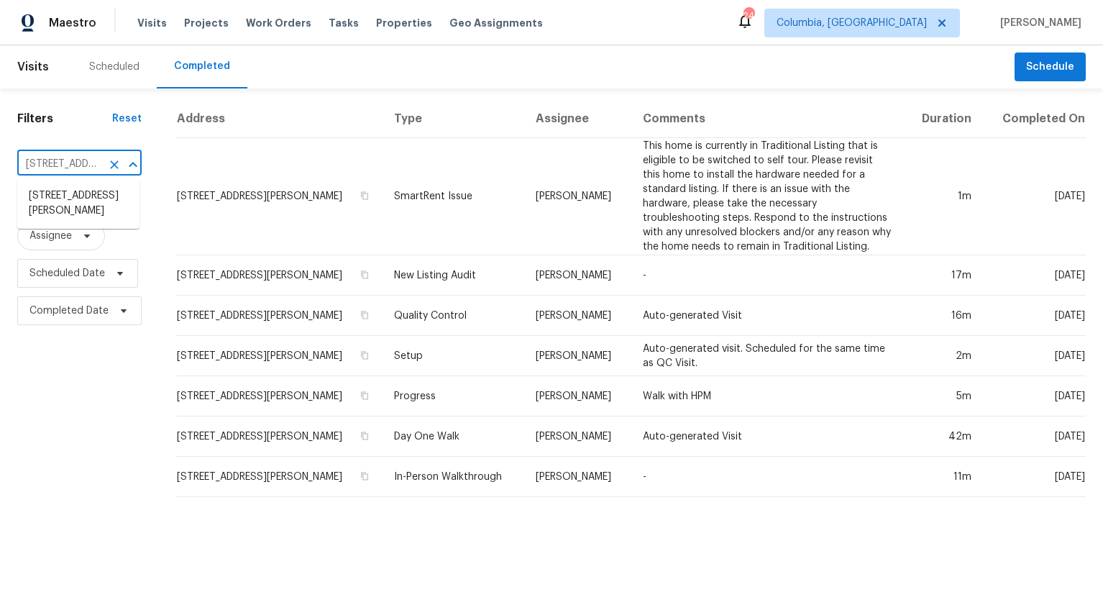
click at [28, 165] on input "[STREET_ADDRESS][PERSON_NAME]" at bounding box center [59, 164] width 84 height 22
type input "409 cedar"
click at [37, 208] on li "409 Cedar Field Ln, West Columbia, SC 29170" at bounding box center [78, 196] width 122 height 24
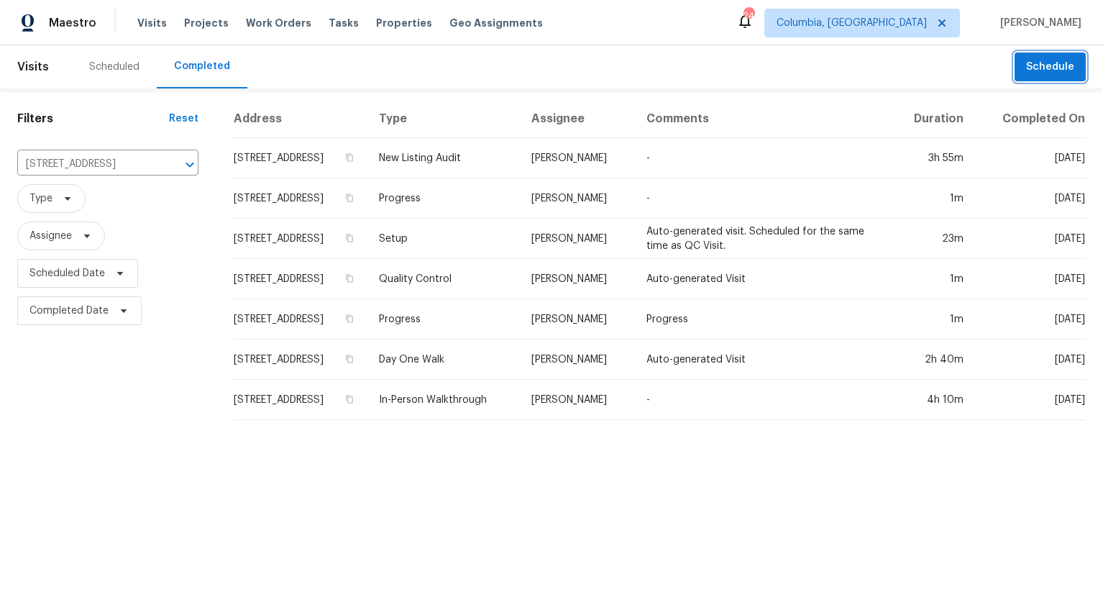
click at [1050, 63] on span "Schedule" at bounding box center [1050, 67] width 48 height 18
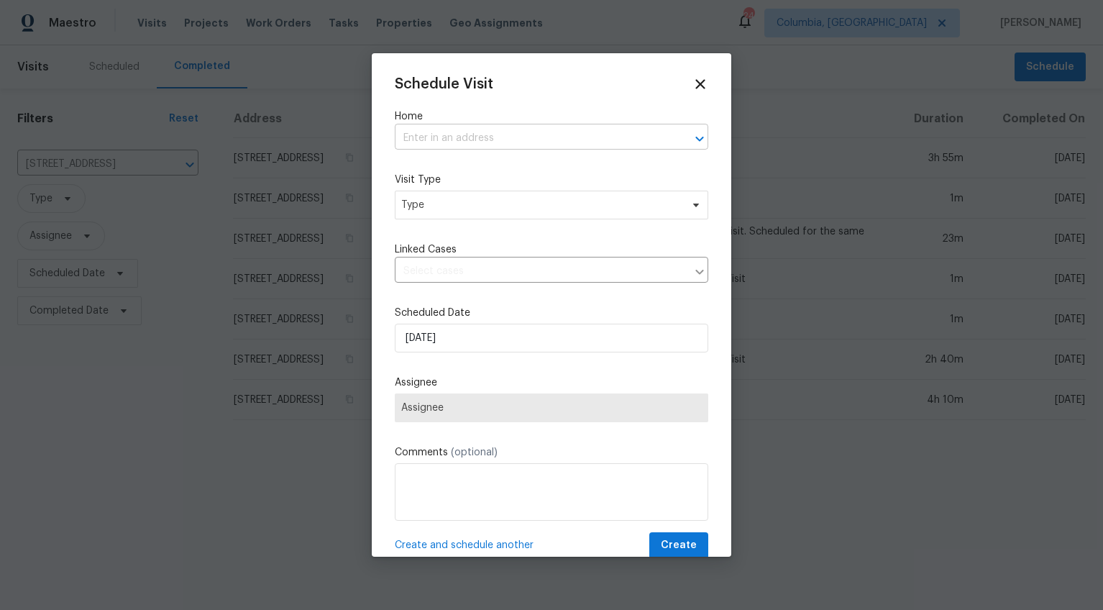
click at [498, 141] on input "text" at bounding box center [531, 138] width 273 height 22
type input "409 cedar"
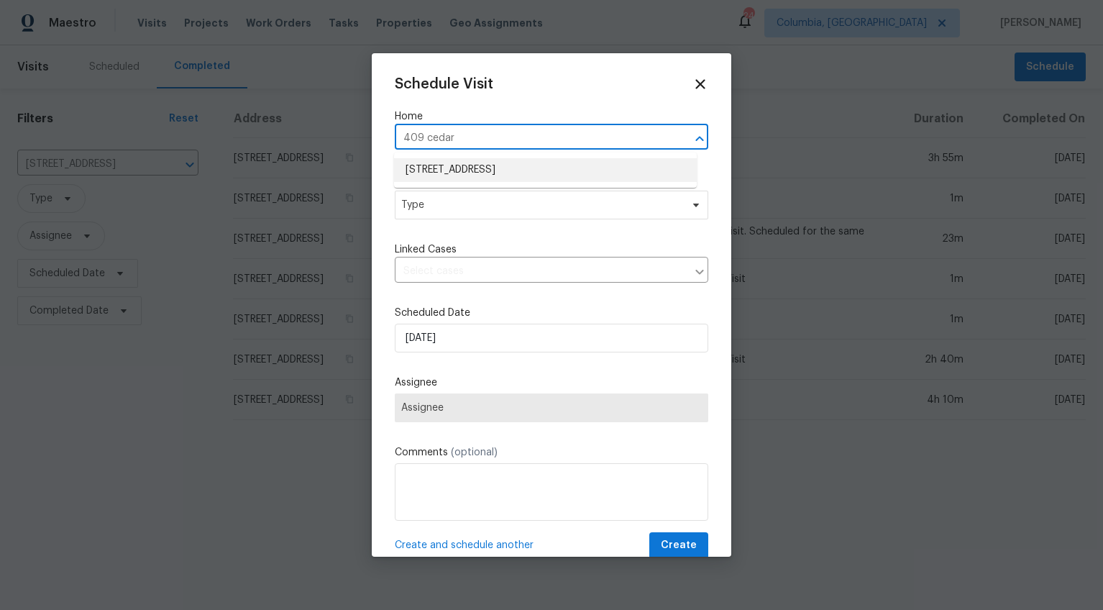
click at [508, 170] on li "409 Cedar Field Ln, West Columbia, SC 29170" at bounding box center [545, 170] width 303 height 24
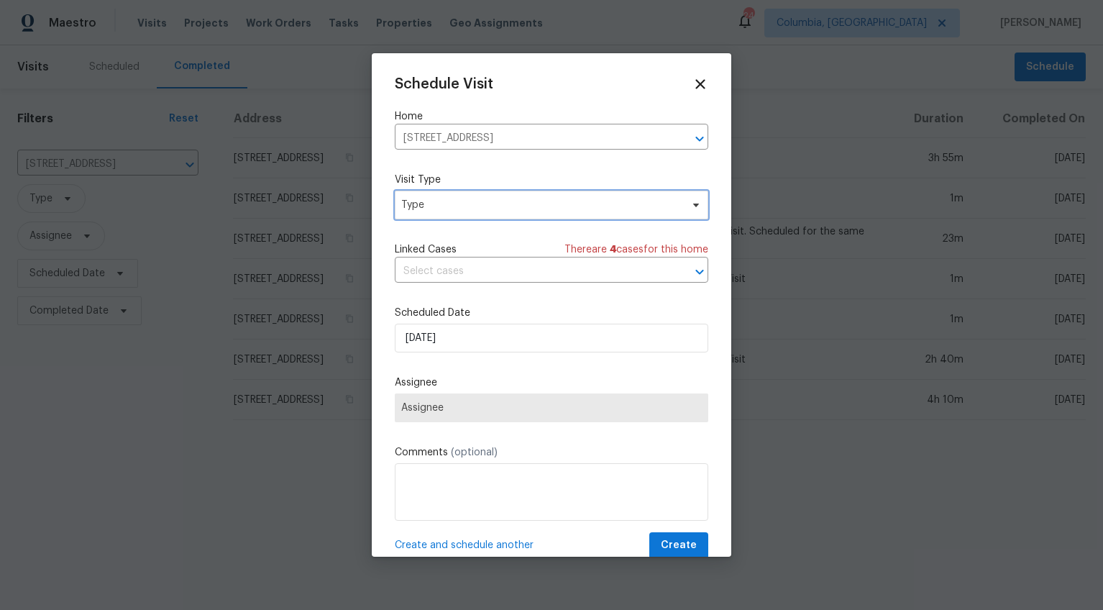
click at [459, 213] on span "Type" at bounding box center [552, 205] width 314 height 29
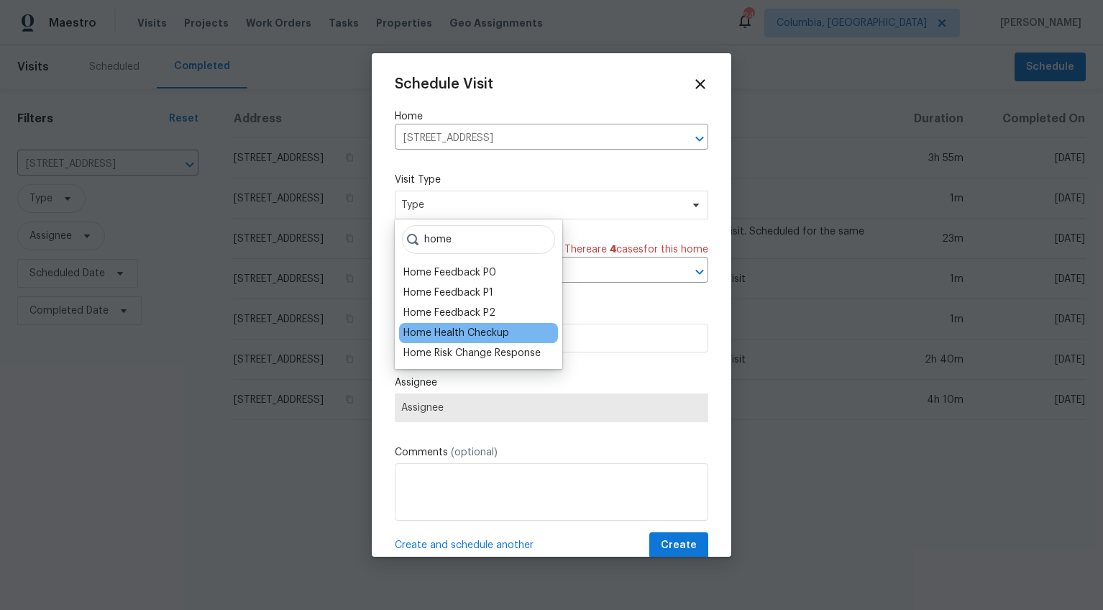
type input "home"
click at [468, 330] on div "Home Health Checkup" at bounding box center [456, 333] width 106 height 14
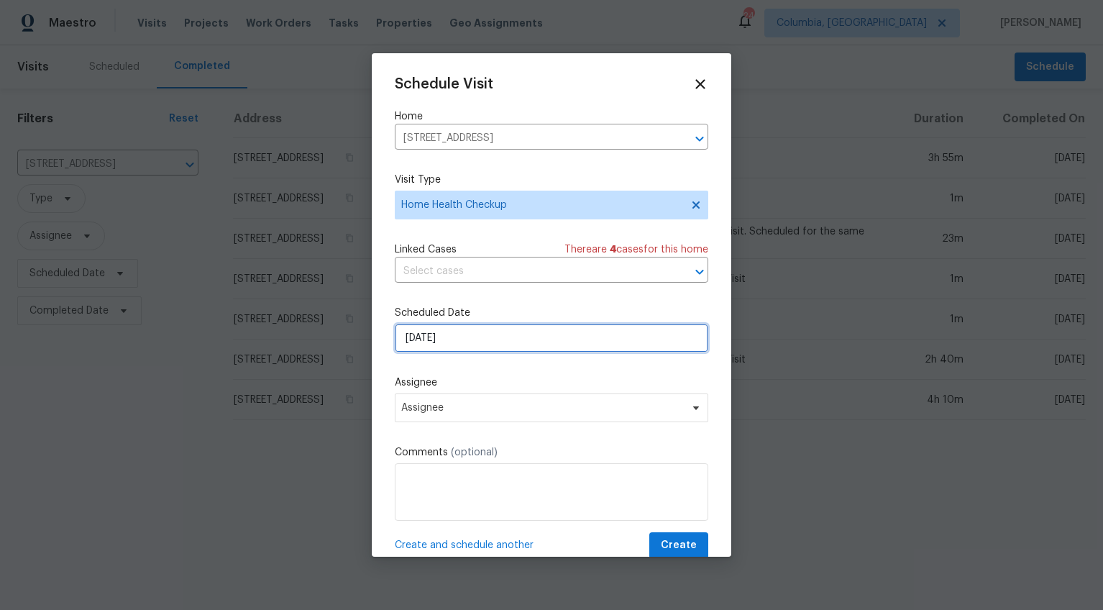
click at [419, 341] on input "[DATE]" at bounding box center [552, 338] width 314 height 29
click at [423, 171] on div "Schedule Visit Home 409 Cedar Field Ln, West Columbia, SC 29170 ​ Visit Type Ho…" at bounding box center [552, 317] width 314 height 483
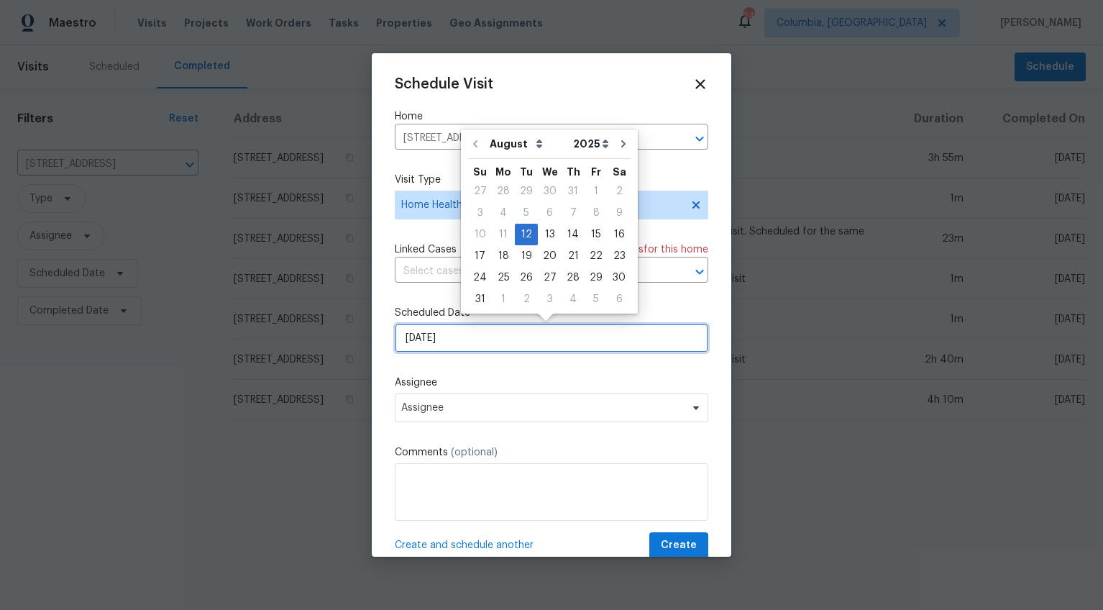
click at [420, 340] on input "[DATE]" at bounding box center [552, 338] width 314 height 29
click at [548, 227] on div "13" at bounding box center [550, 234] width 24 height 20
type input "8/13/2025"
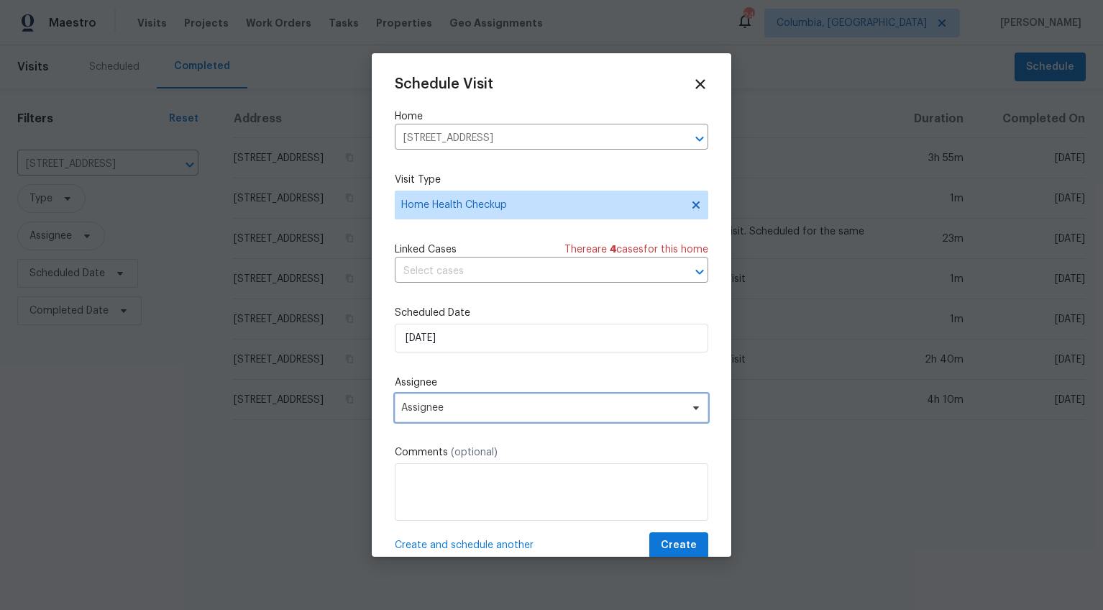
click at [421, 405] on span "Assignee" at bounding box center [542, 408] width 282 height 12
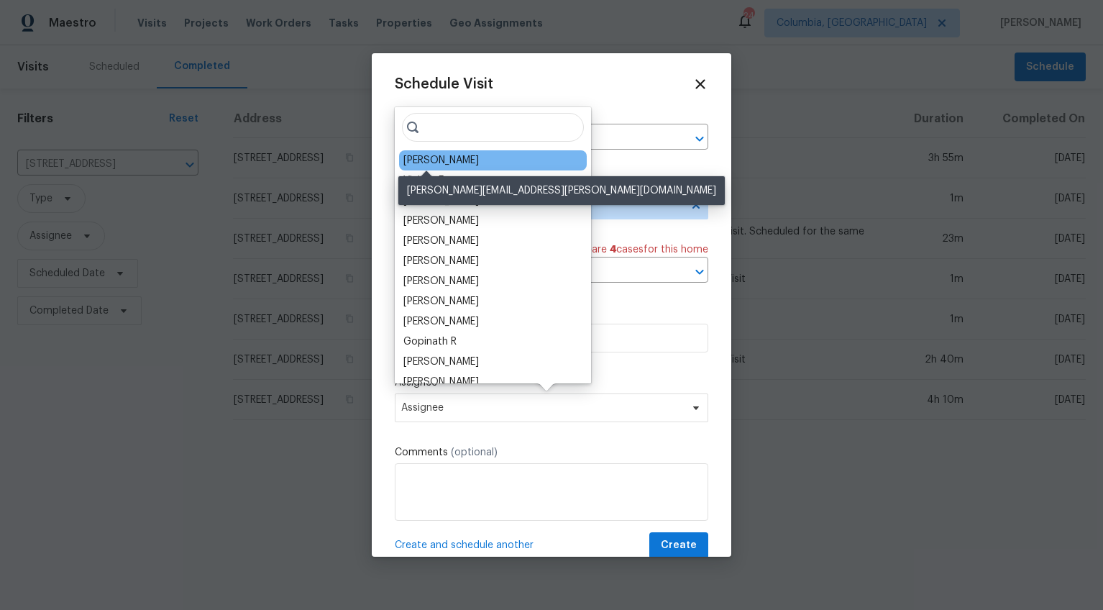
click at [423, 156] on div "[PERSON_NAME]" at bounding box center [441, 160] width 76 height 14
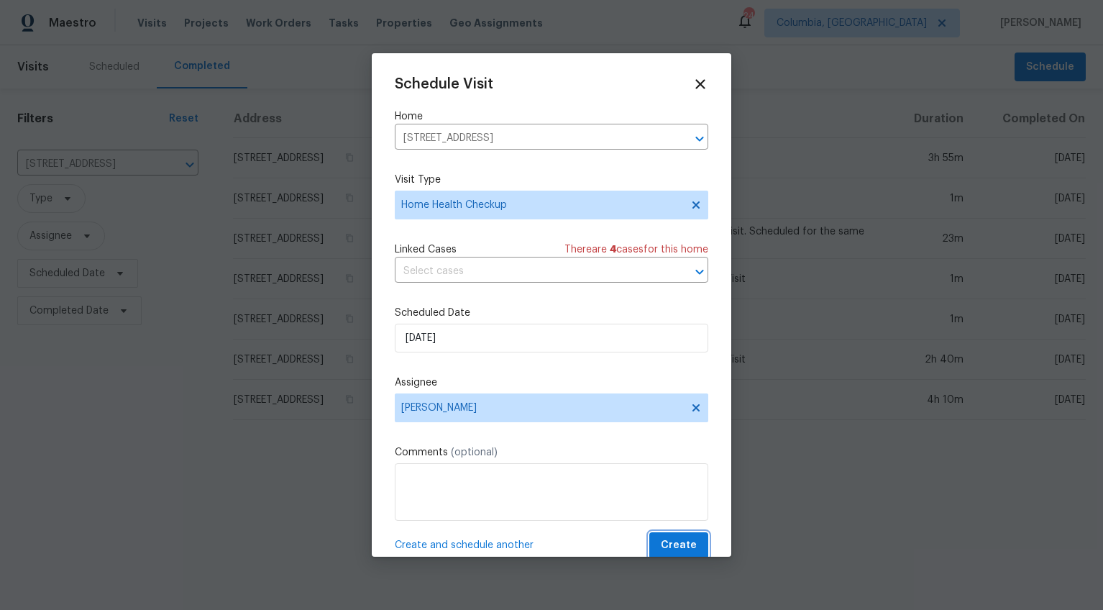
click at [675, 552] on span "Create" at bounding box center [679, 545] width 36 height 18
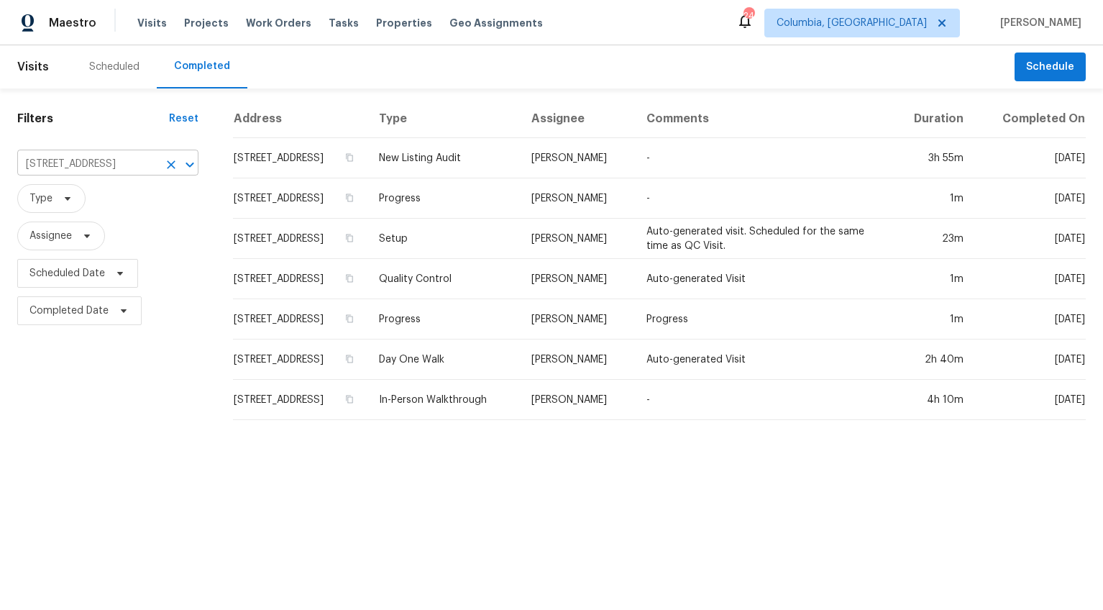
click at [103, 170] on input "409 Cedar Field Ln, West Columbia, SC 29170" at bounding box center [87, 164] width 141 height 22
type input "61 cali"
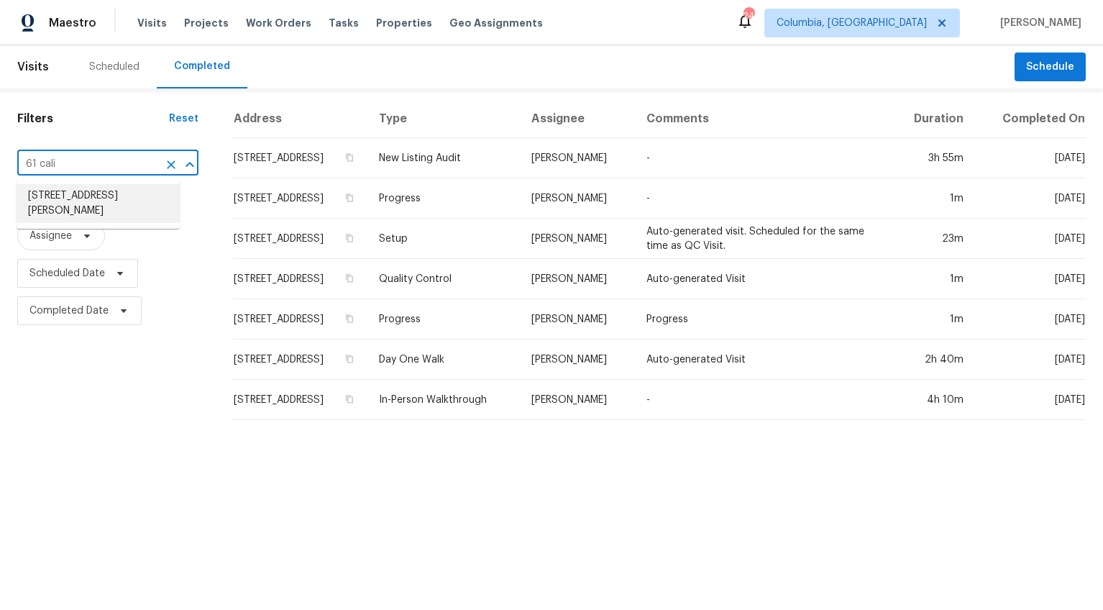
click at [89, 201] on li "61 Calibogue Ct, Chapin, SC 29036" at bounding box center [98, 203] width 163 height 39
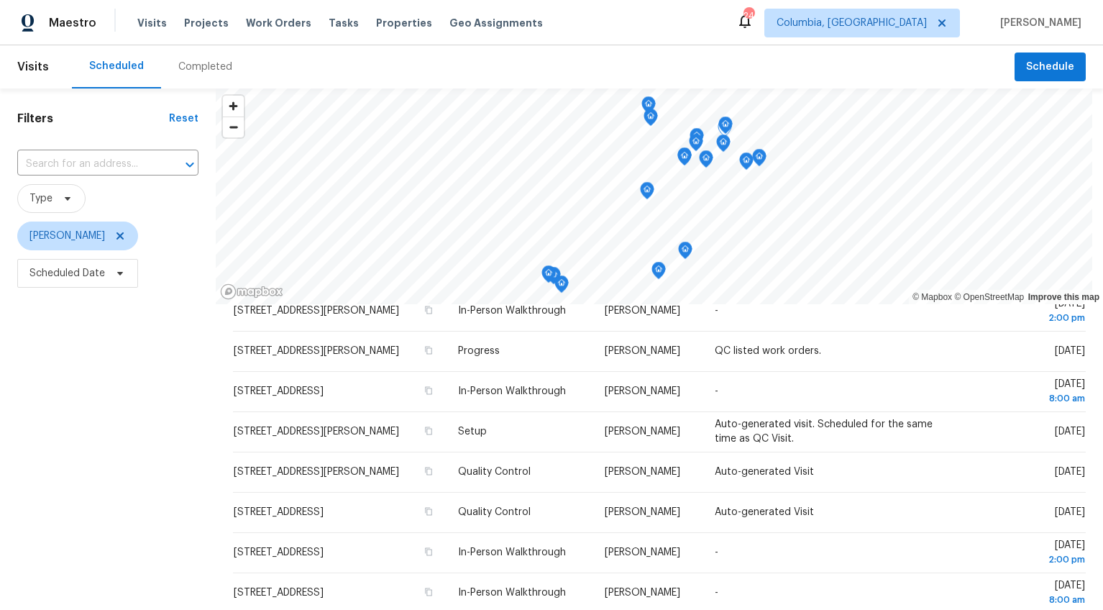
scroll to position [145, 0]
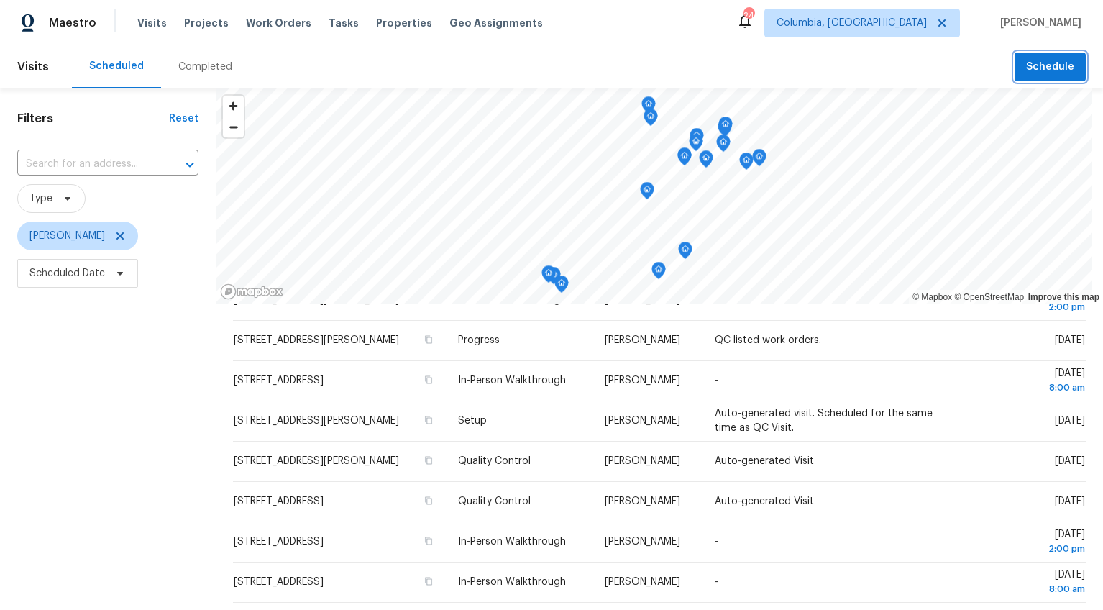
click at [1042, 59] on span "Schedule" at bounding box center [1050, 67] width 48 height 18
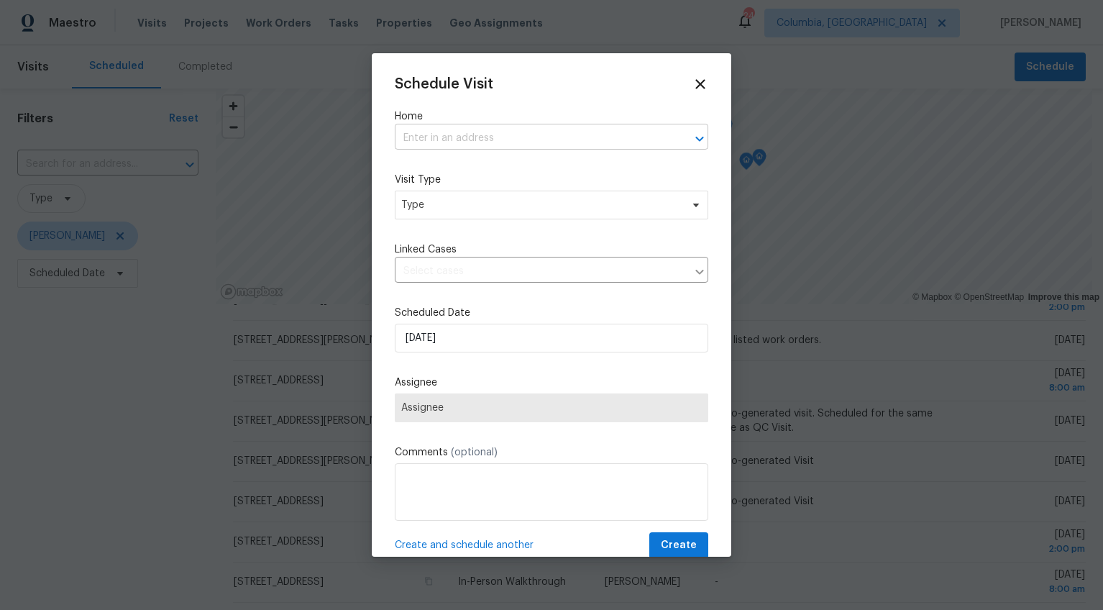
click at [439, 135] on input "text" at bounding box center [531, 138] width 273 height 22
type input "palm"
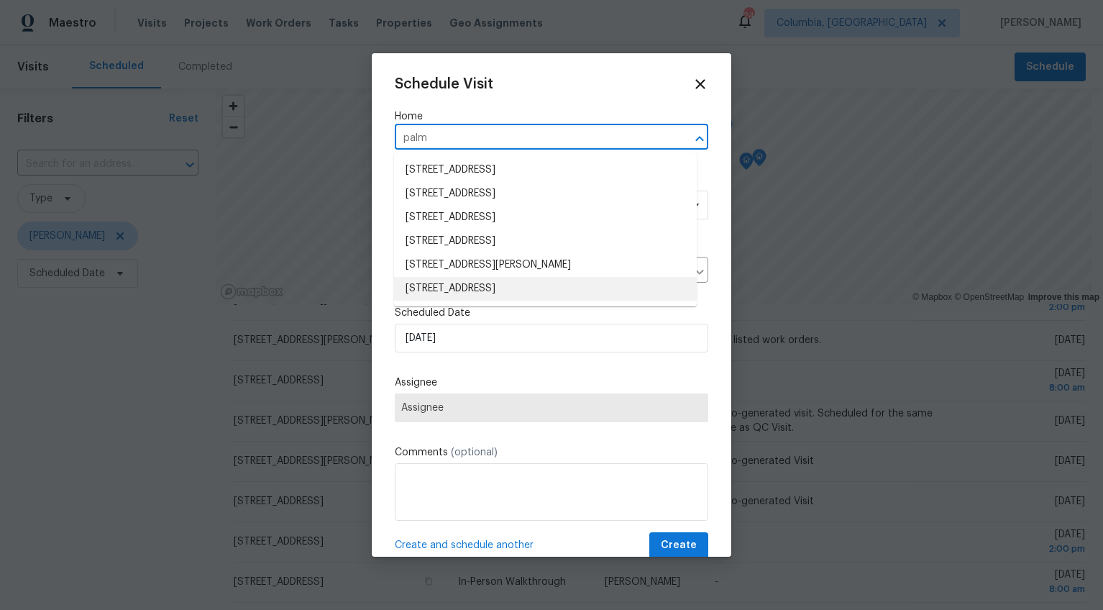
click at [521, 292] on li "[STREET_ADDRESS]" at bounding box center [545, 289] width 303 height 24
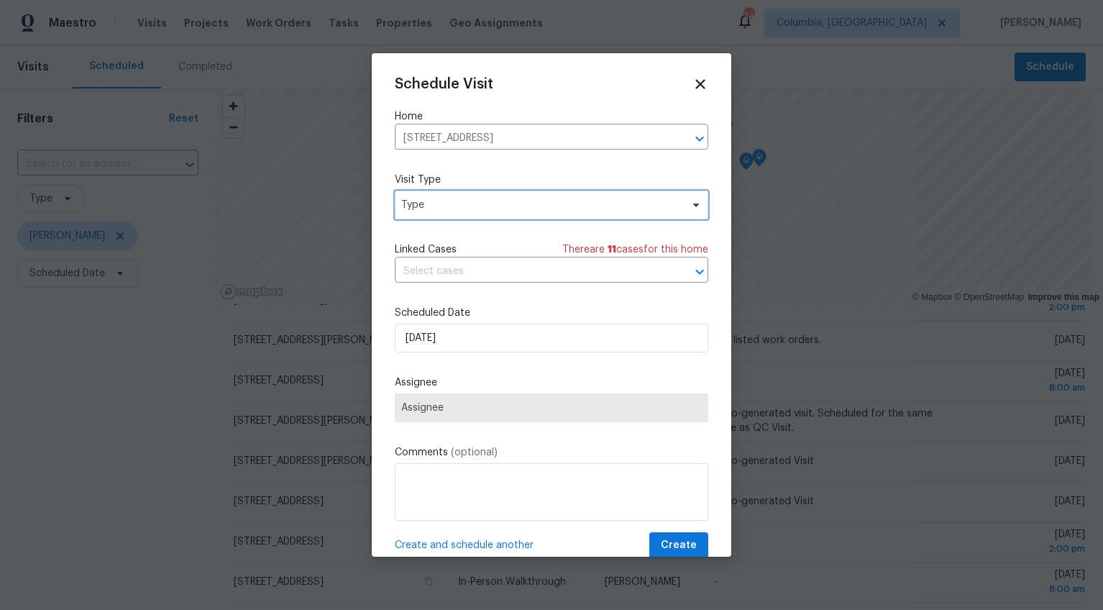
click at [467, 214] on span "Type" at bounding box center [552, 205] width 314 height 29
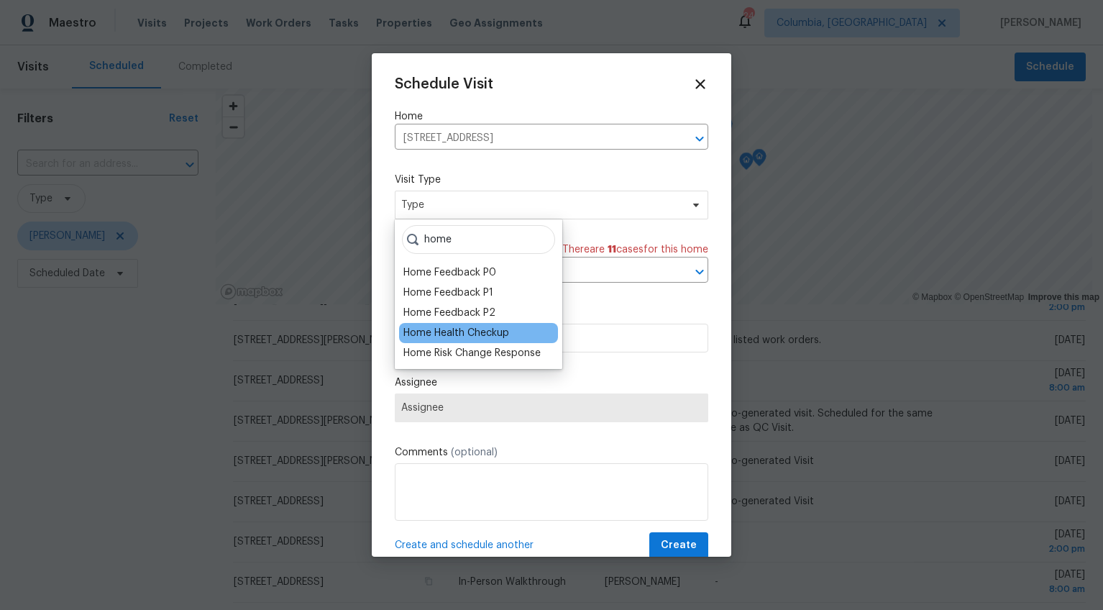
type input "home"
click at [434, 331] on div "Home Health Checkup" at bounding box center [456, 333] width 106 height 14
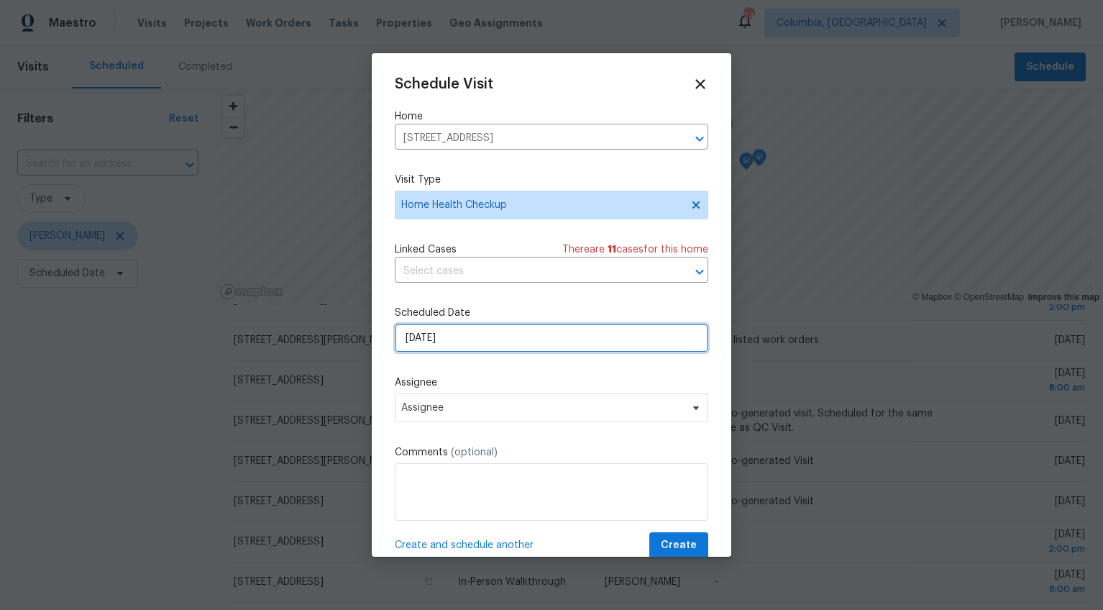
click at [421, 338] on input "[DATE]" at bounding box center [552, 338] width 314 height 29
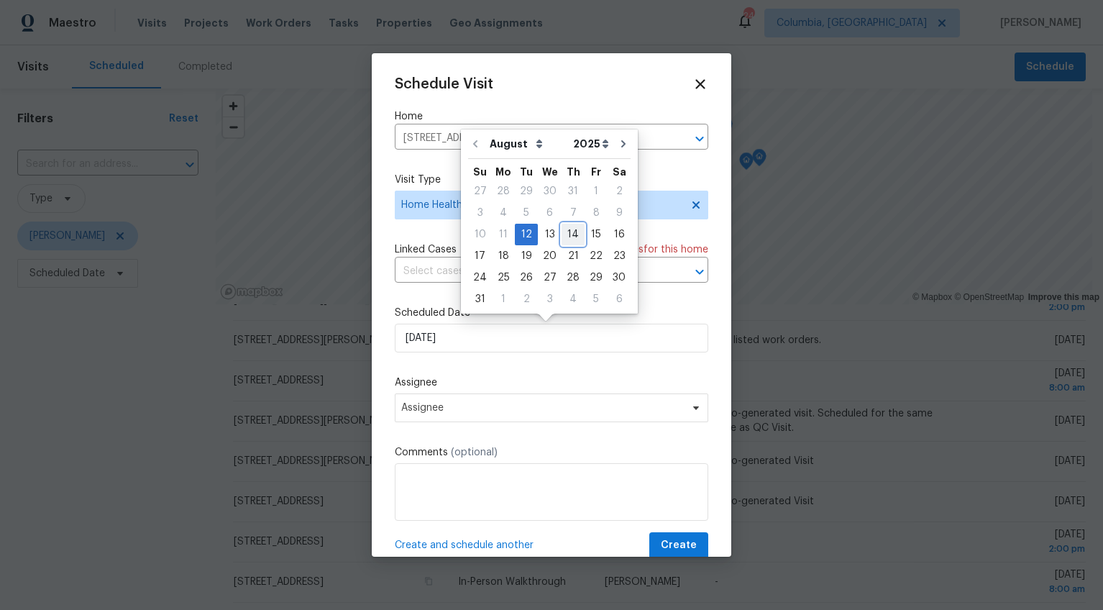
click at [562, 233] on div "14" at bounding box center [573, 234] width 23 height 20
type input "[DATE]"
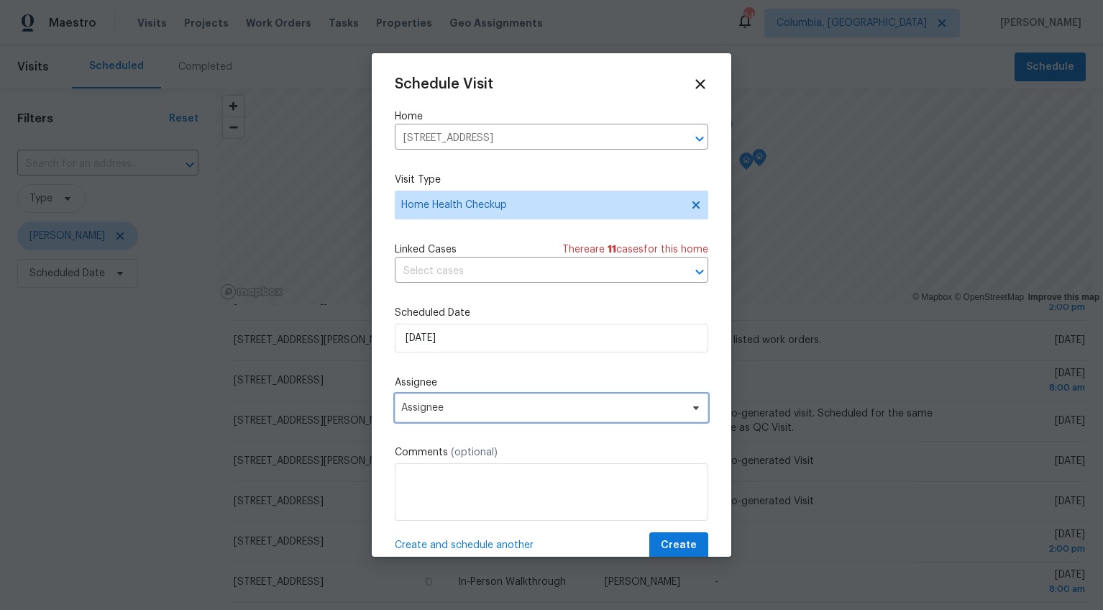
click at [439, 408] on span "Assignee" at bounding box center [542, 408] width 282 height 12
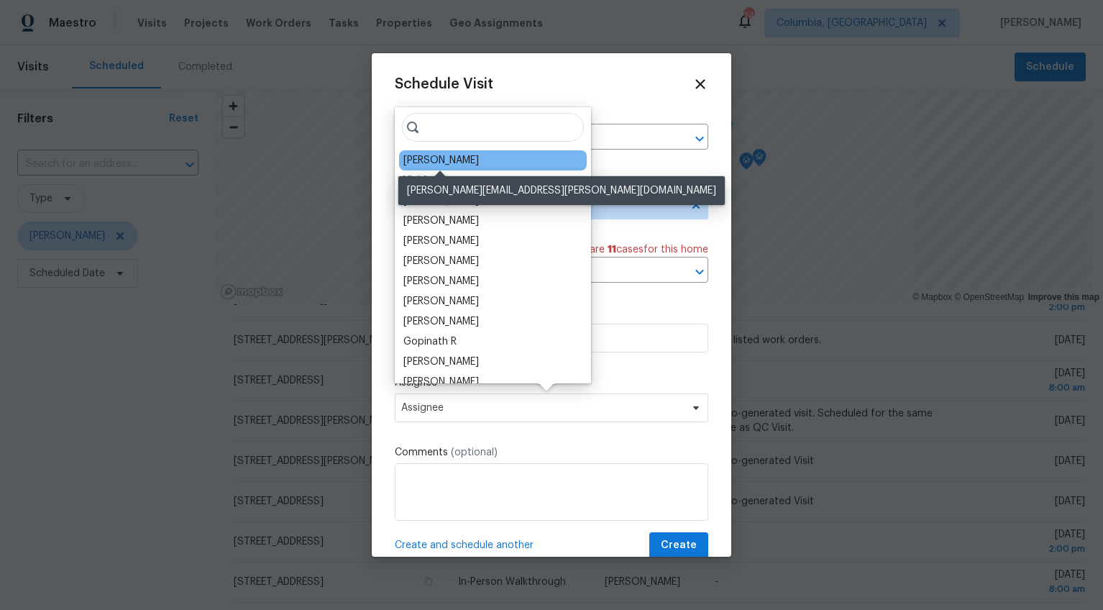
click at [448, 164] on div "Ryan Middleton" at bounding box center [441, 160] width 76 height 14
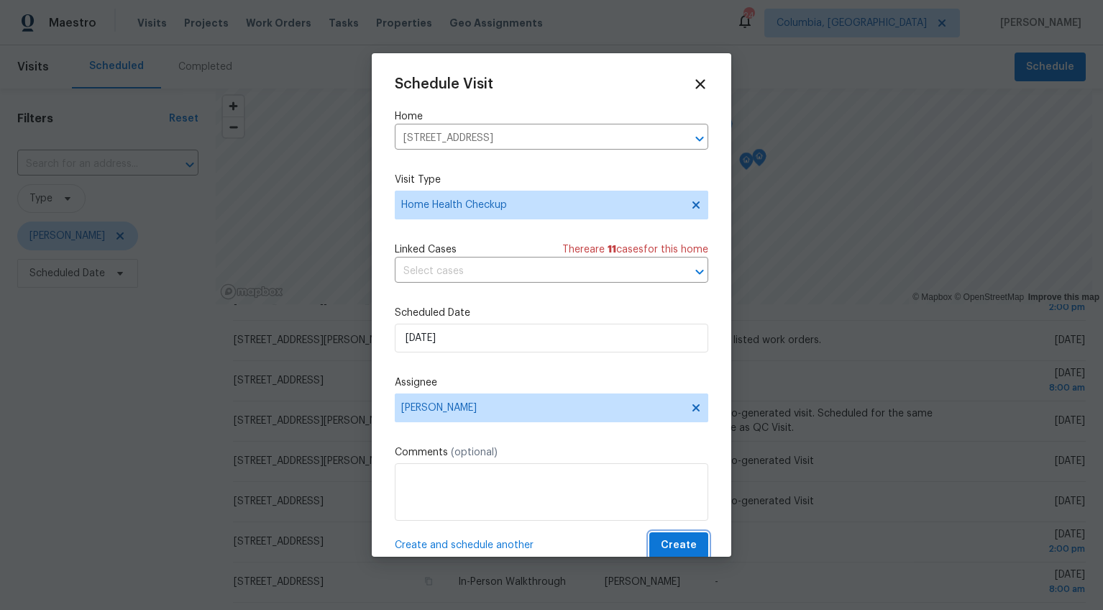
click at [671, 545] on span "Create" at bounding box center [679, 545] width 36 height 18
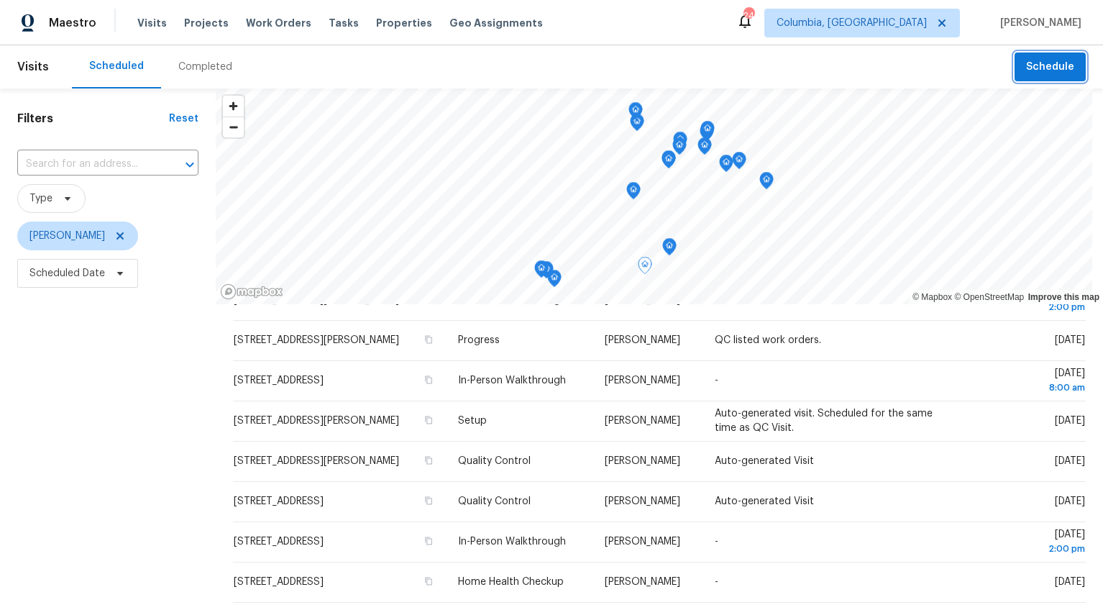
scroll to position [0, 0]
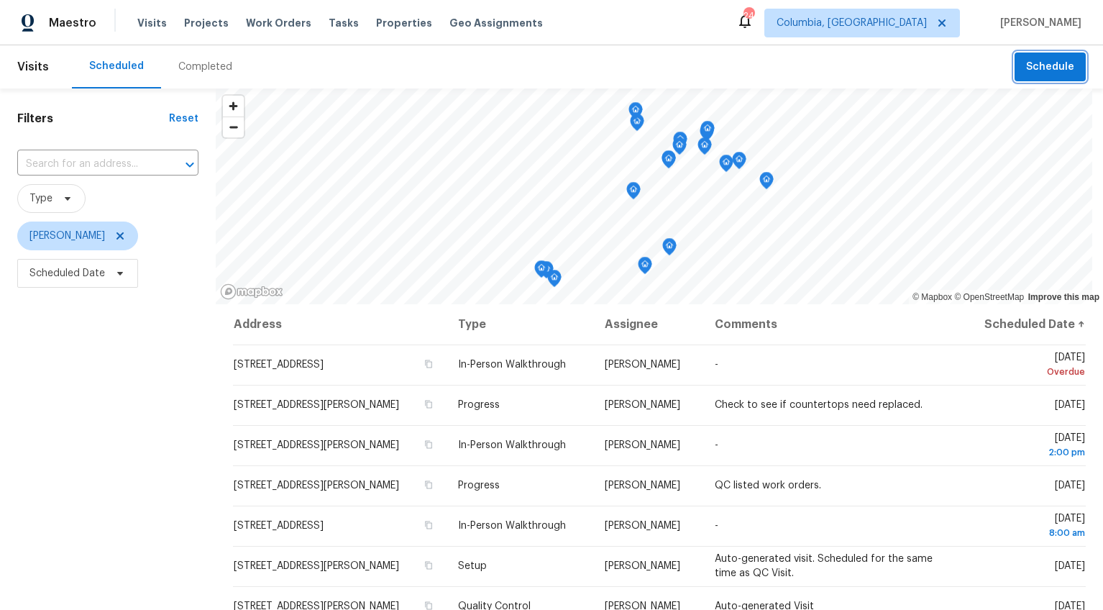
click at [1038, 58] on span "Schedule" at bounding box center [1050, 67] width 48 height 18
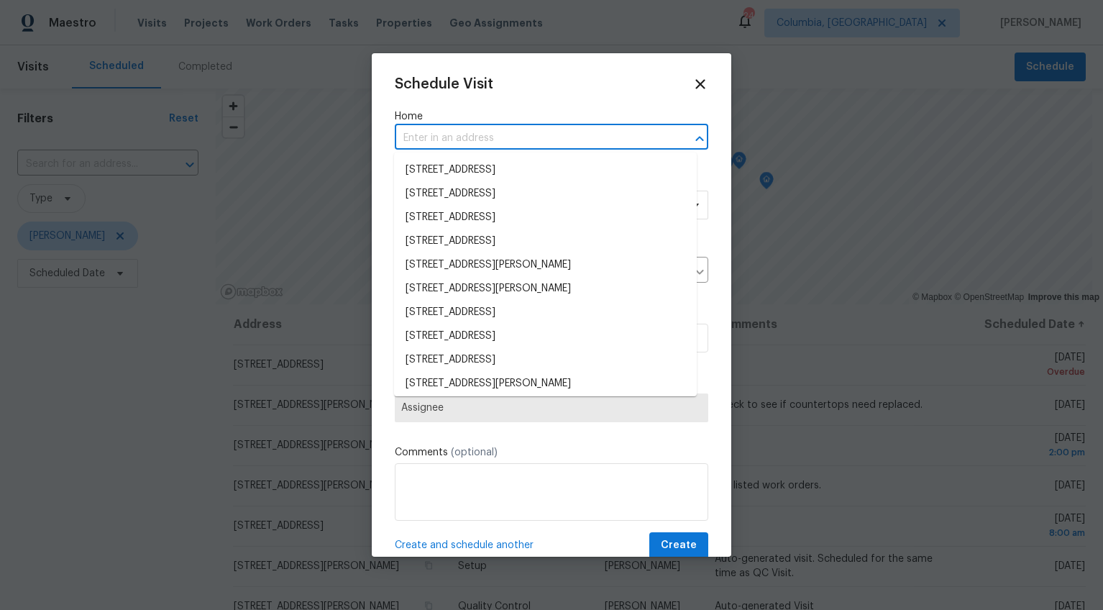
click at [452, 141] on input "text" at bounding box center [531, 138] width 273 height 22
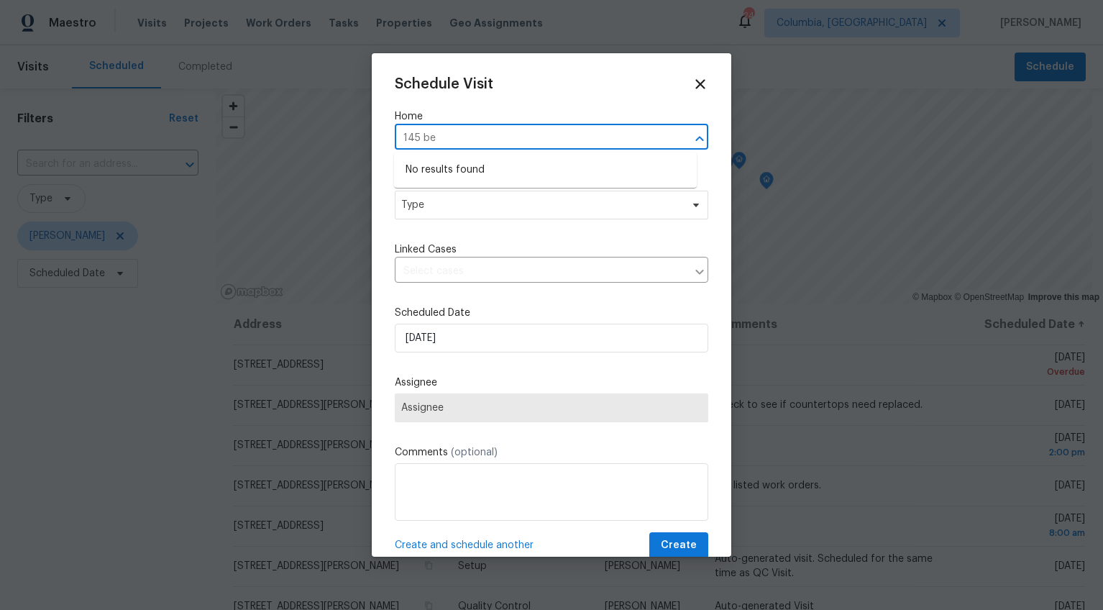
type input "145 bec"
click at [439, 160] on li "145 Beckett Ln, Columbia, SC 29223" at bounding box center [545, 170] width 303 height 24
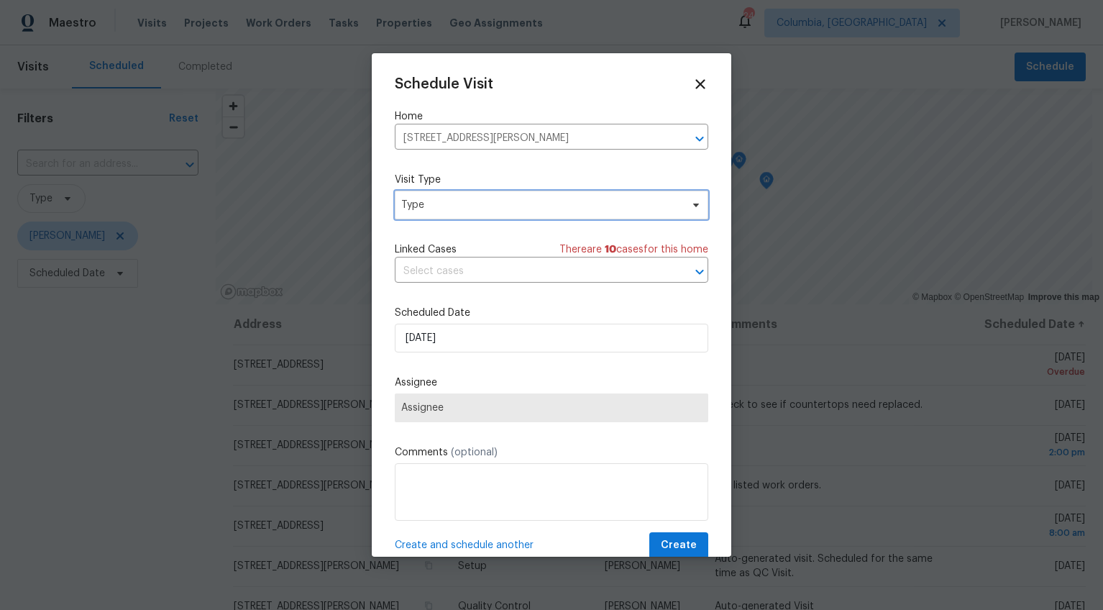
click at [432, 202] on span "Type" at bounding box center [541, 205] width 280 height 14
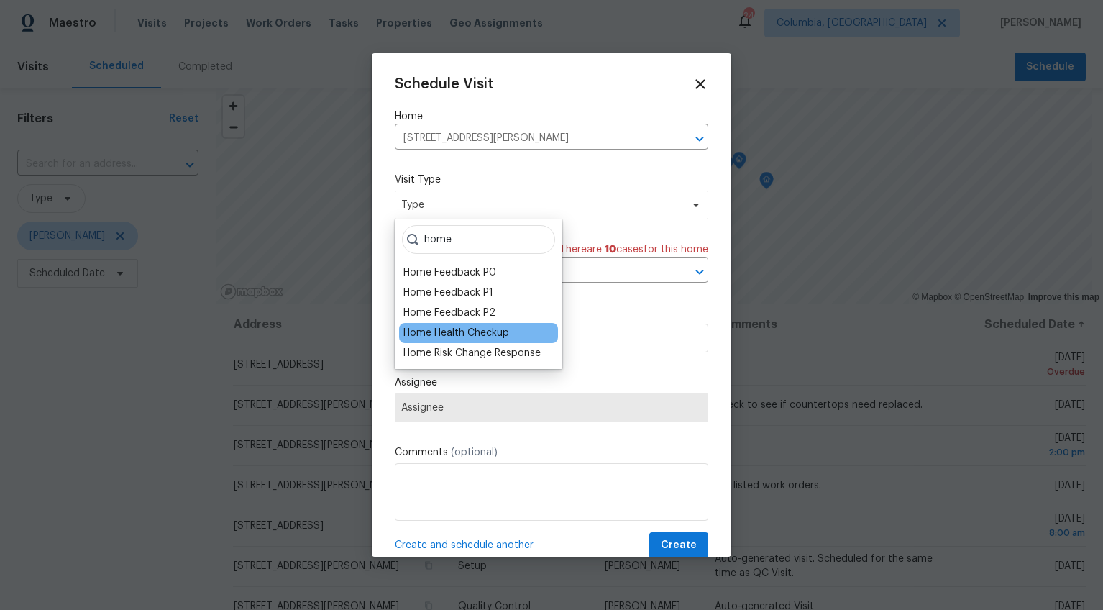
type input "home"
click at [421, 329] on div "Home Health Checkup" at bounding box center [456, 333] width 106 height 14
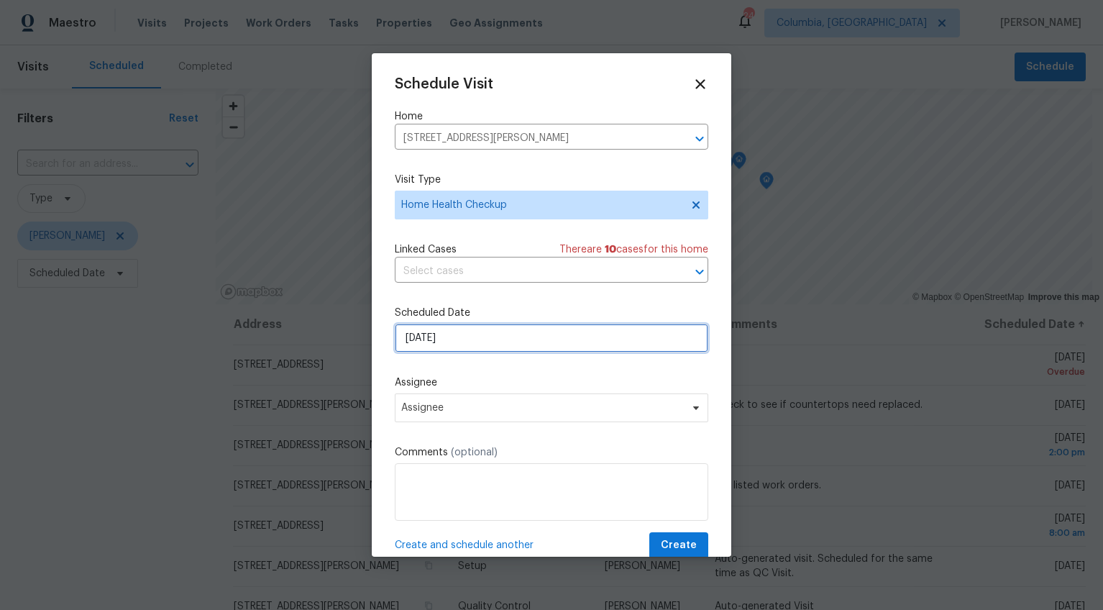
click at [419, 337] on input "8/12/2025" at bounding box center [552, 338] width 314 height 29
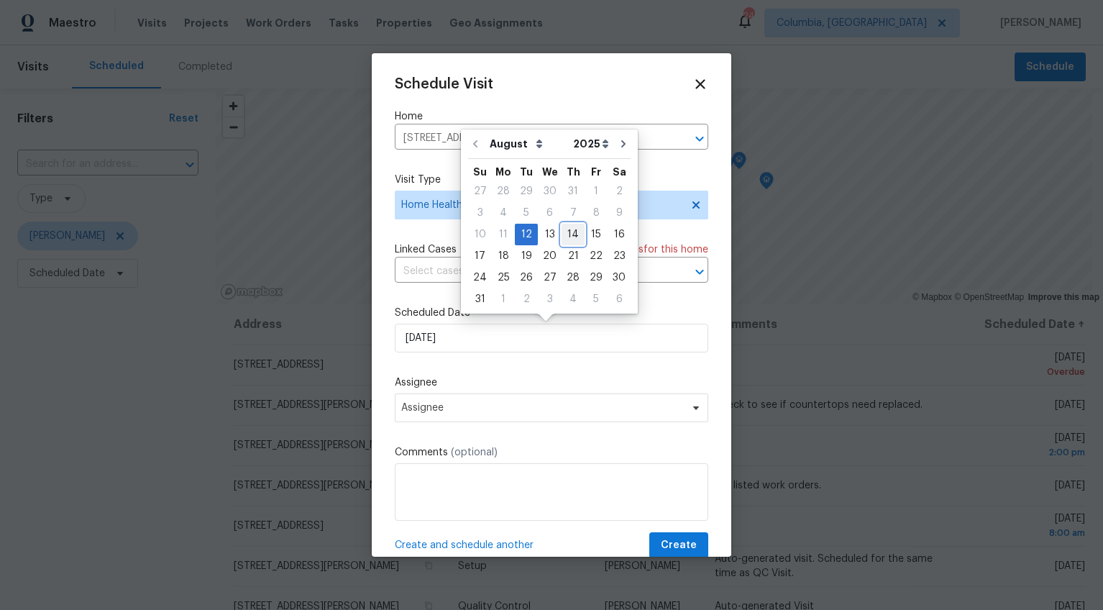
click at [567, 232] on div "14" at bounding box center [573, 234] width 23 height 20
type input "8/14/2025"
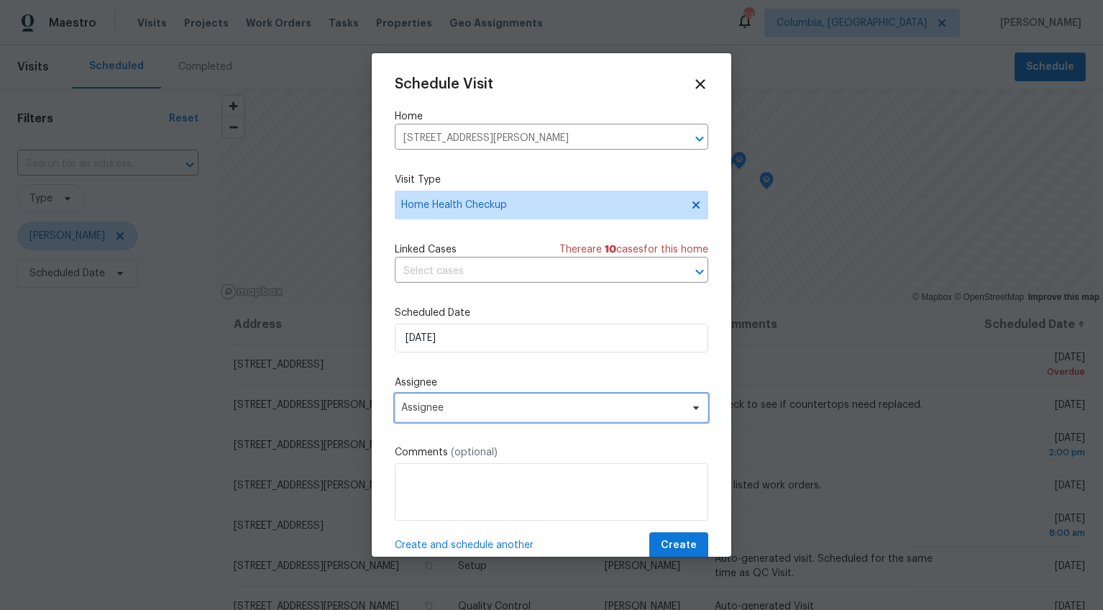
click at [447, 403] on span "Assignee" at bounding box center [542, 408] width 282 height 12
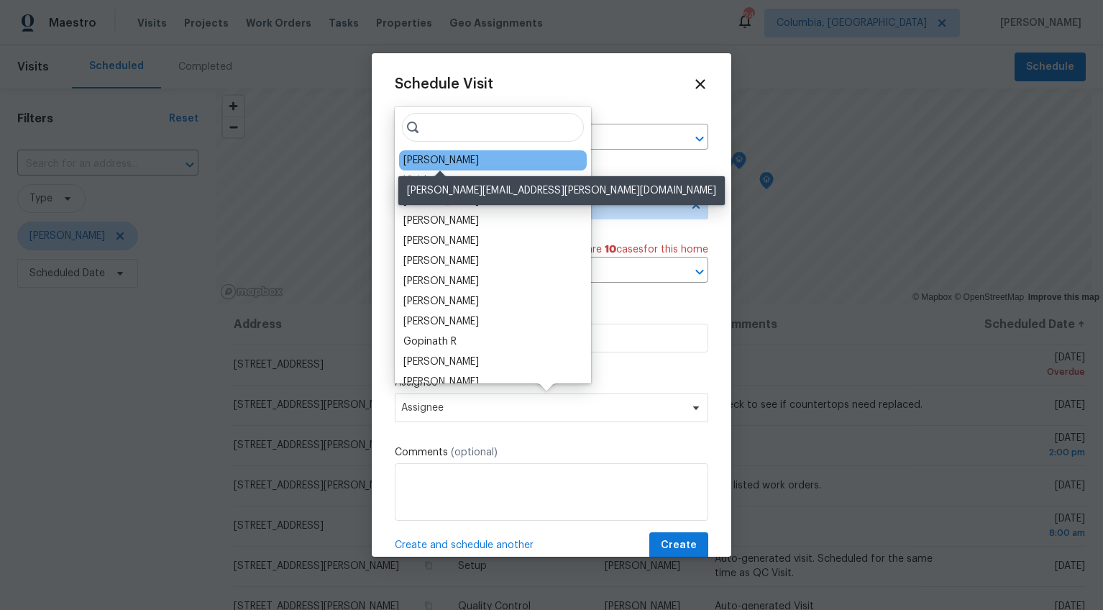
click at [437, 162] on div "Ryan Middleton" at bounding box center [441, 160] width 76 height 14
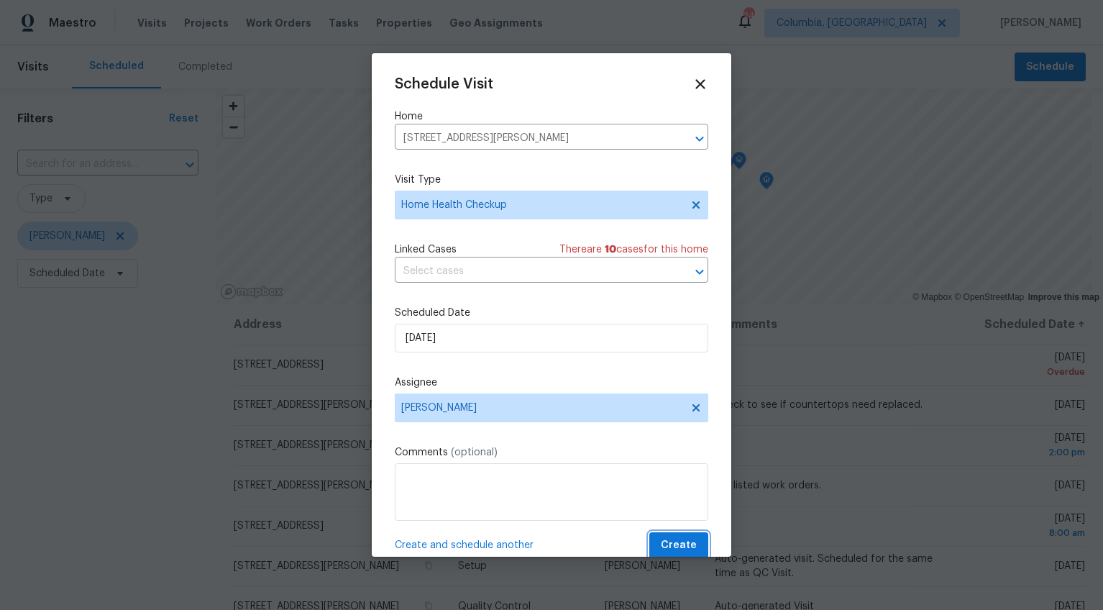
click at [661, 537] on span "Create" at bounding box center [679, 545] width 36 height 18
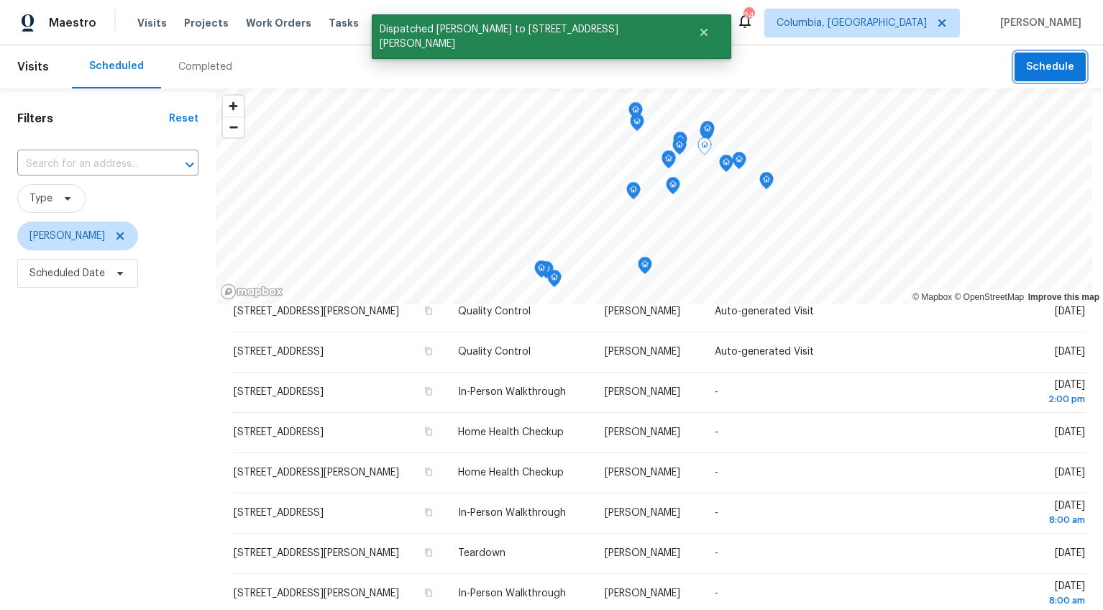
scroll to position [306, 0]
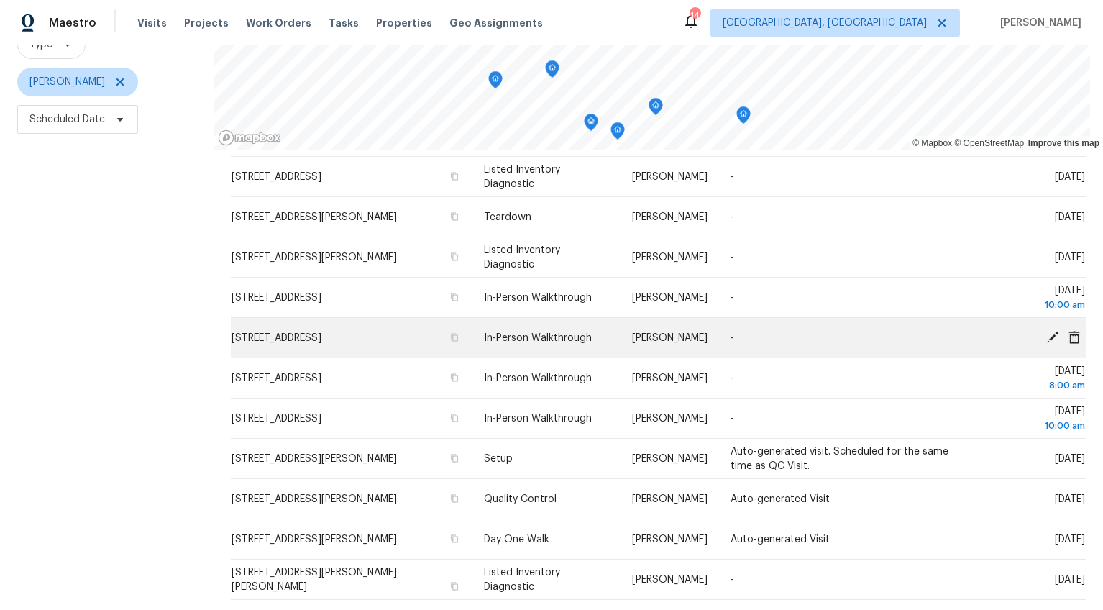
scroll to position [191, 0]
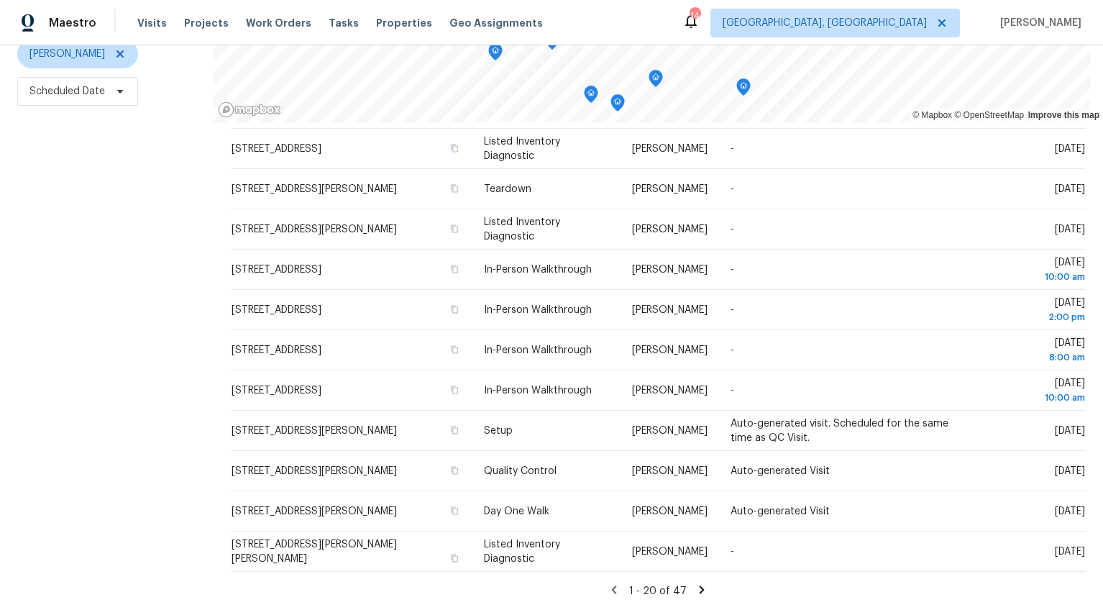
click at [700, 585] on icon at bounding box center [702, 589] width 5 height 8
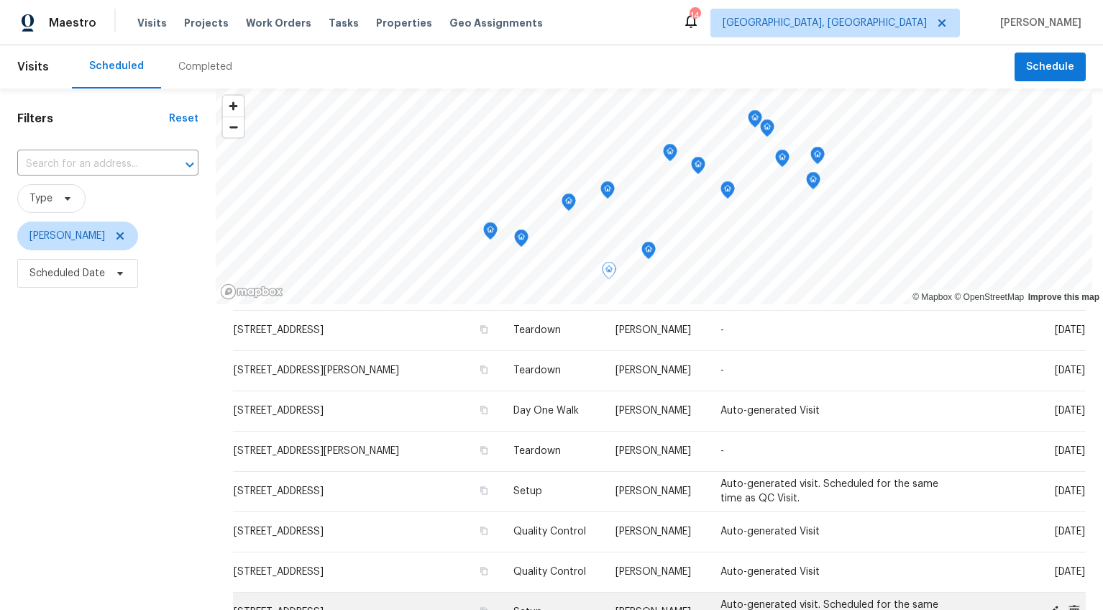
scroll to position [193, 0]
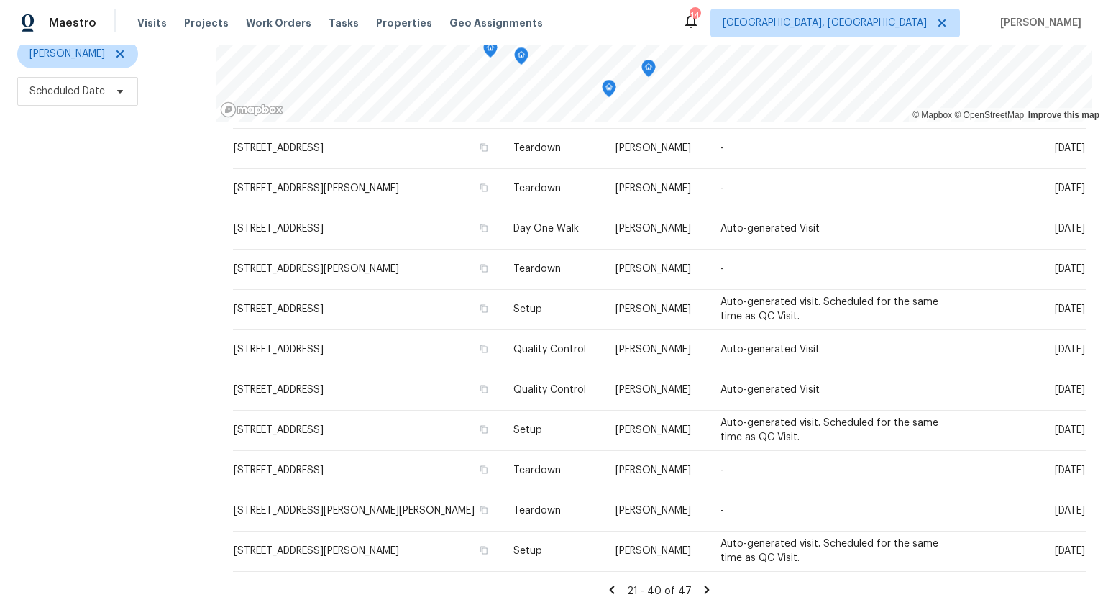
click at [606, 583] on icon at bounding box center [612, 589] width 13 height 13
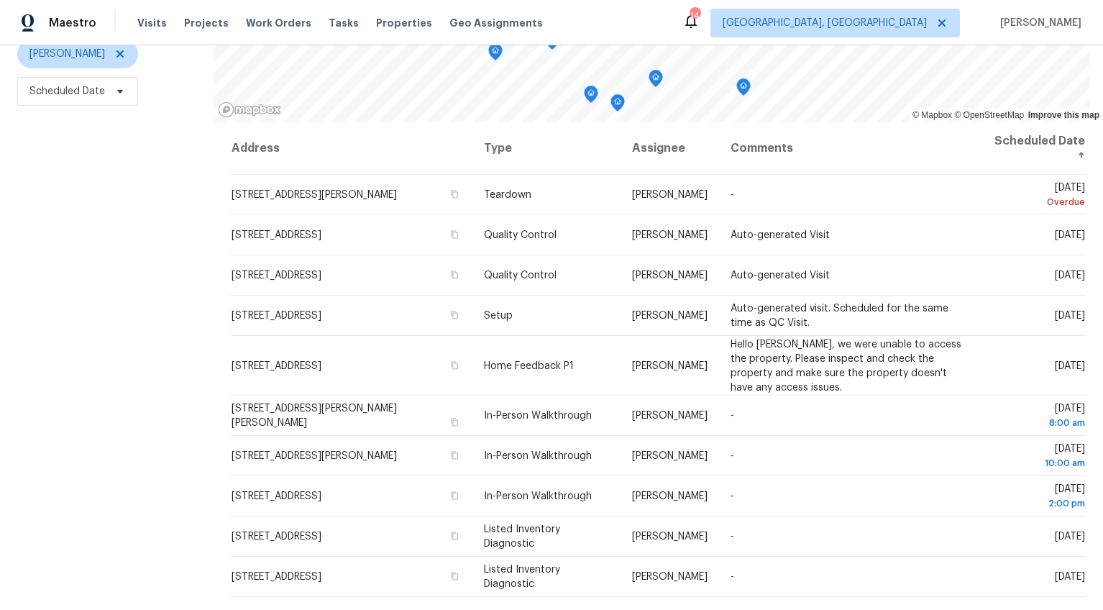
scroll to position [0, 0]
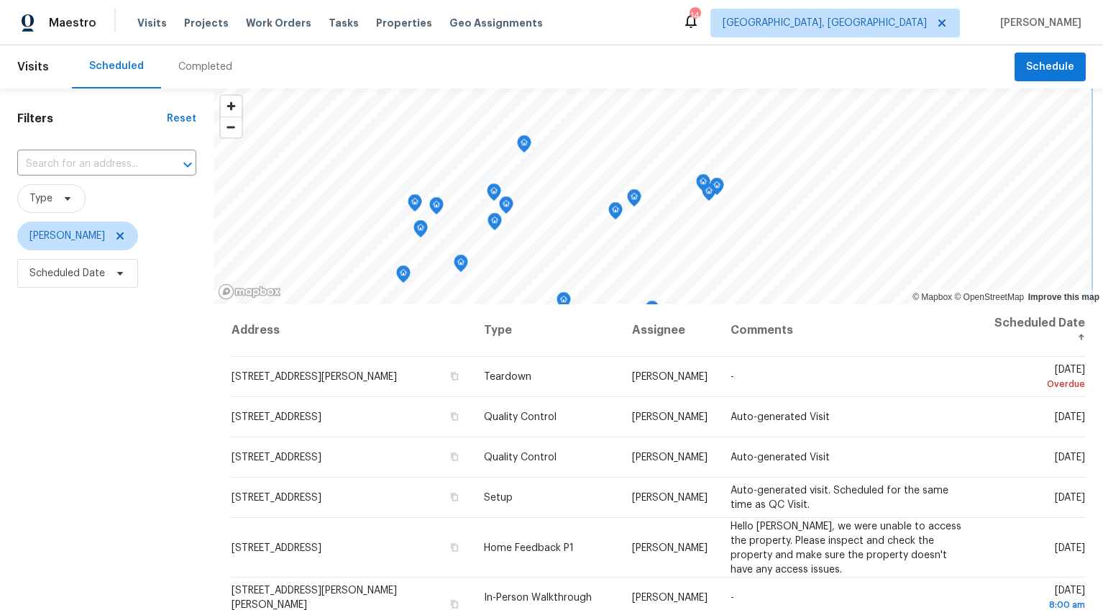
click at [704, 183] on icon "Map marker" at bounding box center [703, 183] width 13 height 17
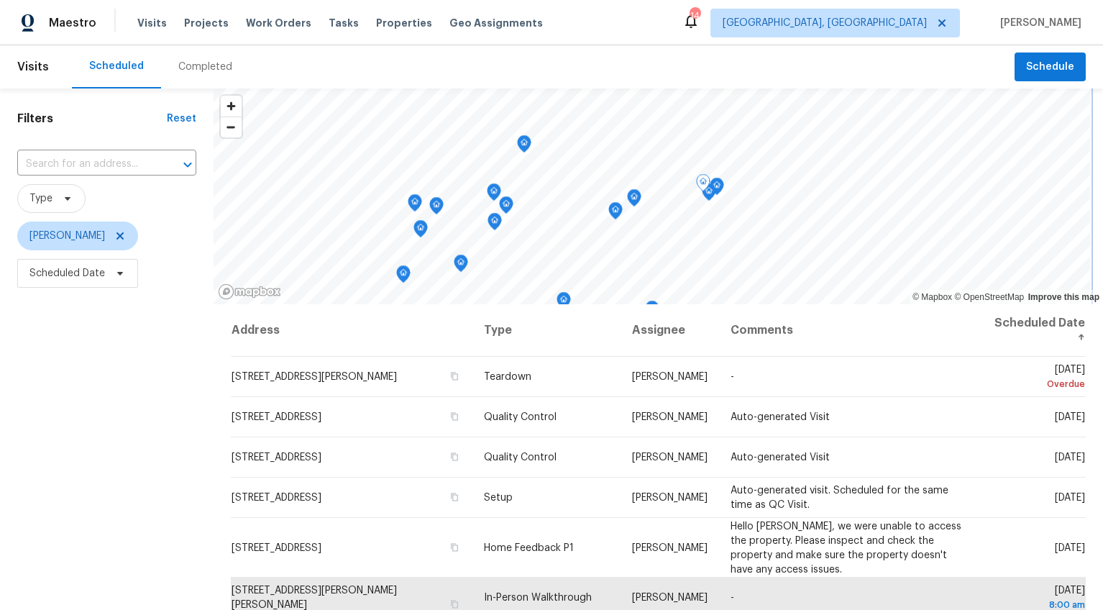
click at [708, 196] on icon "Map marker" at bounding box center [709, 192] width 13 height 17
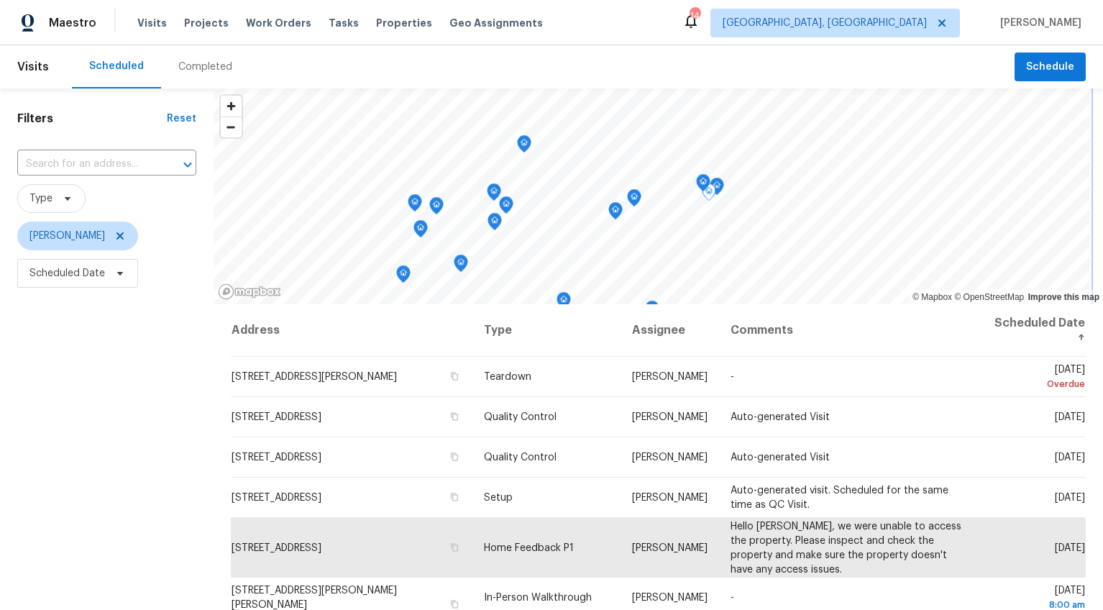
click at [718, 185] on icon "Map marker" at bounding box center [717, 186] width 13 height 17
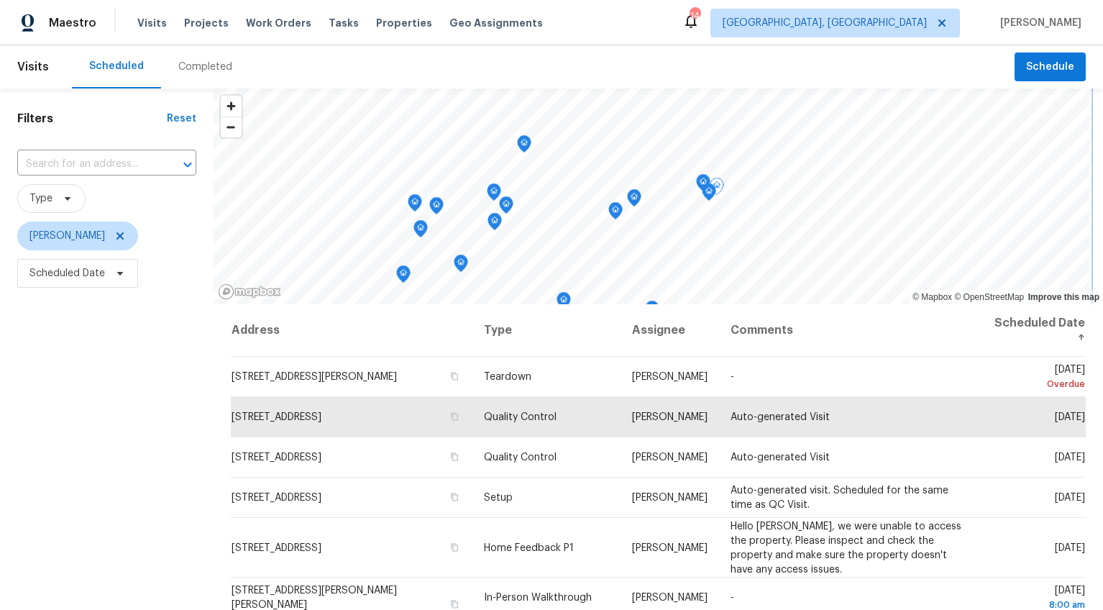
click at [636, 196] on icon "Map marker" at bounding box center [634, 198] width 13 height 17
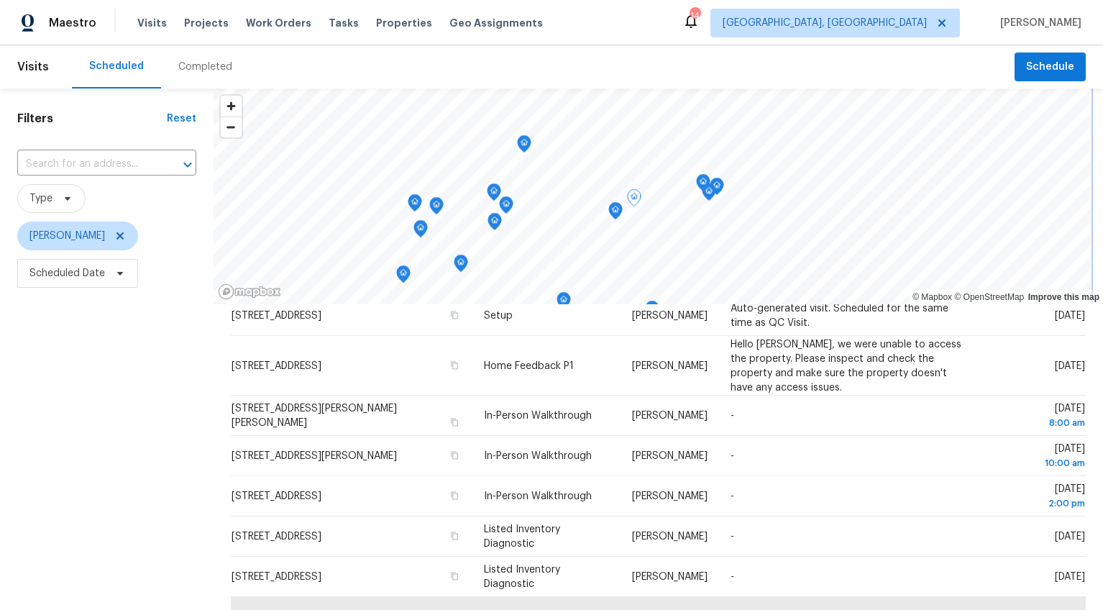
scroll to position [1, 0]
click at [612, 208] on icon "Map marker" at bounding box center [615, 209] width 13 height 17
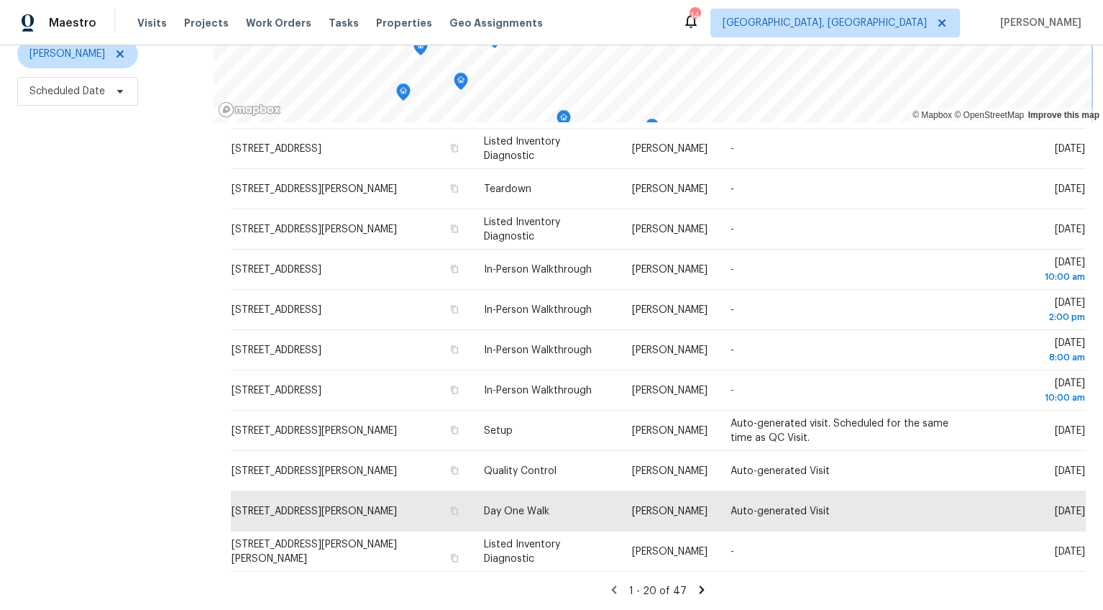
scroll to position [193, 0]
click at [695, 583] on icon at bounding box center [701, 589] width 13 height 13
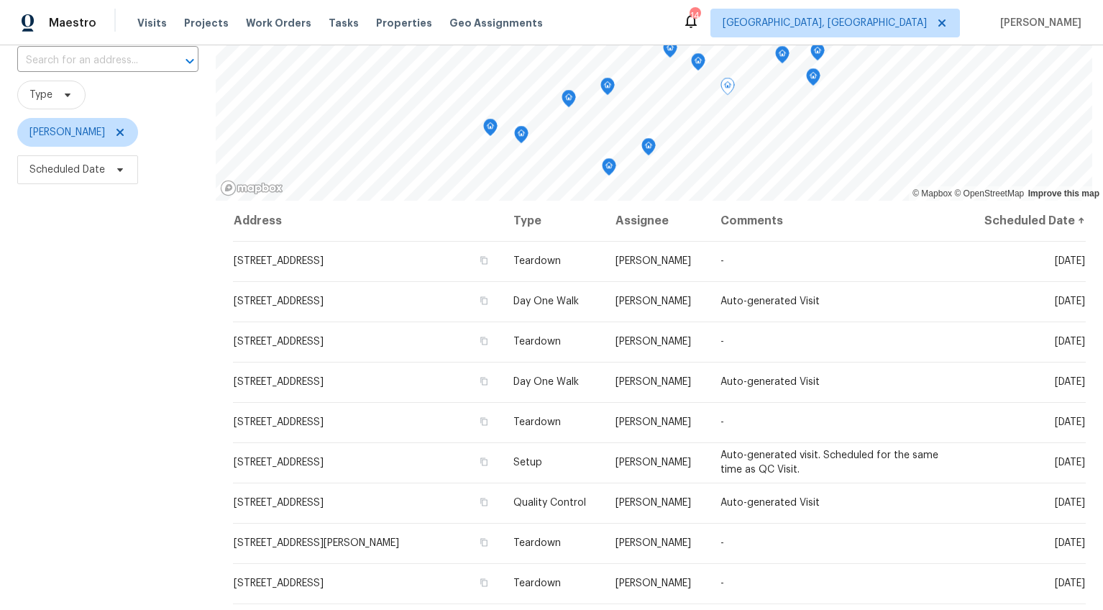
scroll to position [0, 0]
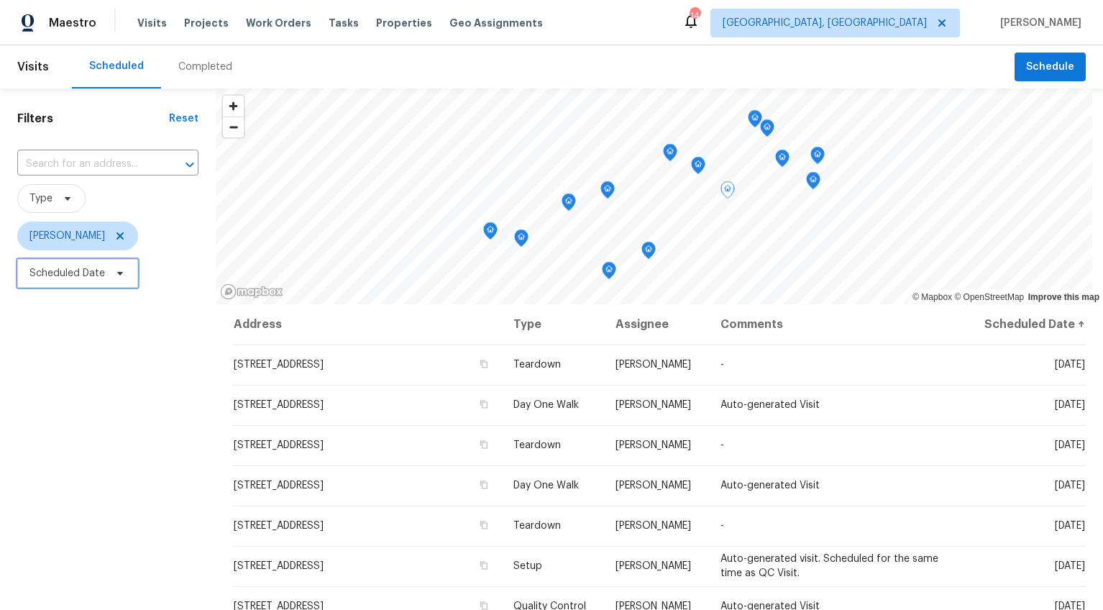
click at [63, 263] on span "Scheduled Date" at bounding box center [77, 273] width 121 height 29
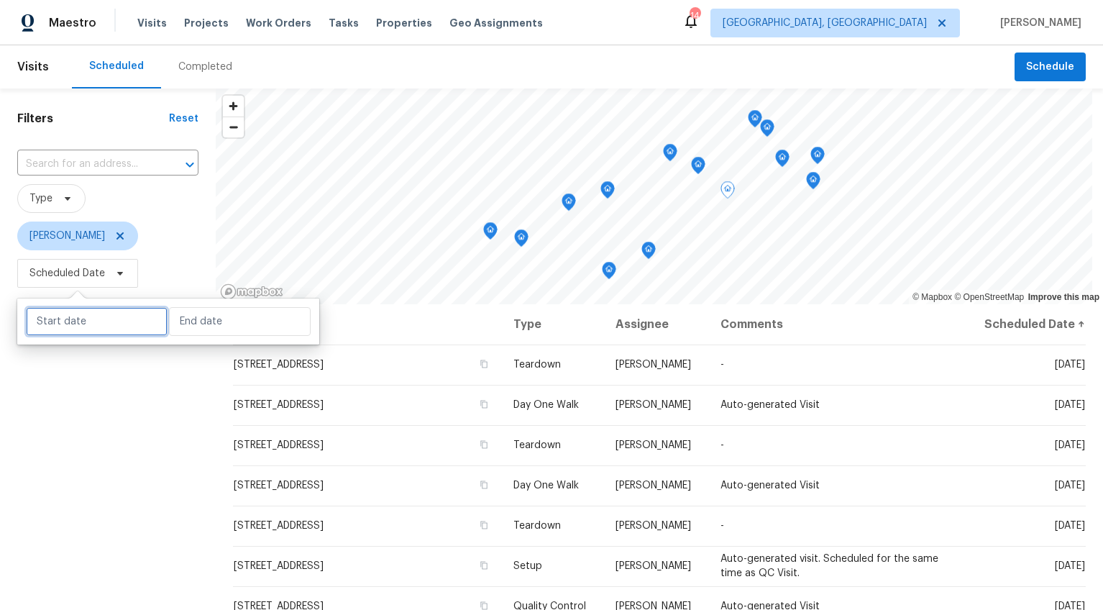
click at [63, 316] on input "text" at bounding box center [97, 321] width 142 height 29
select select "7"
select select "2025"
select select "8"
select select "2025"
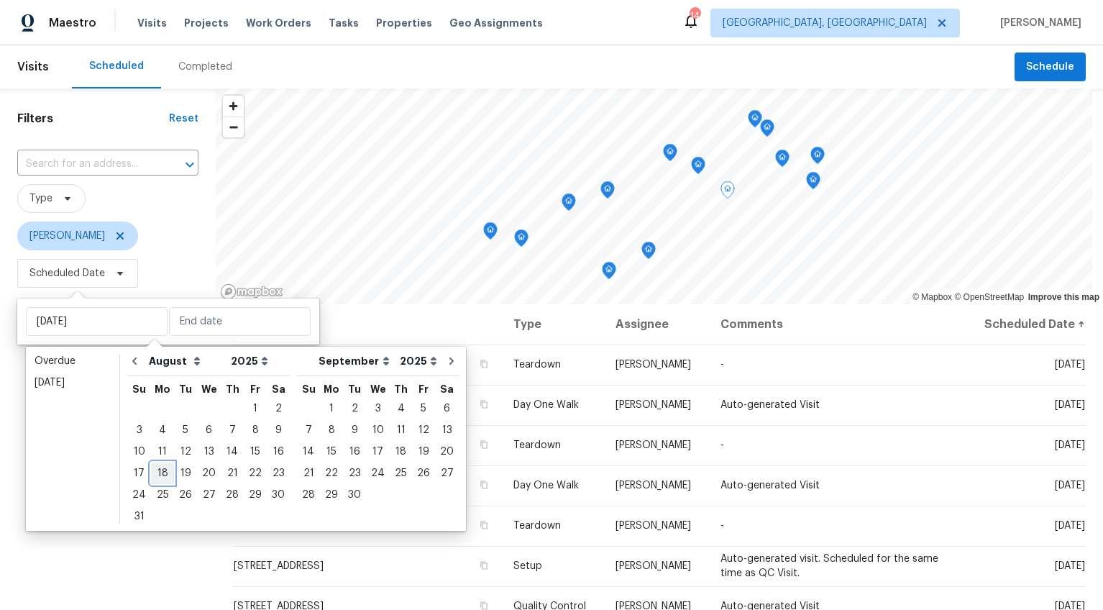
click at [164, 470] on div "18" at bounding box center [162, 473] width 23 height 20
type input "[DATE]"
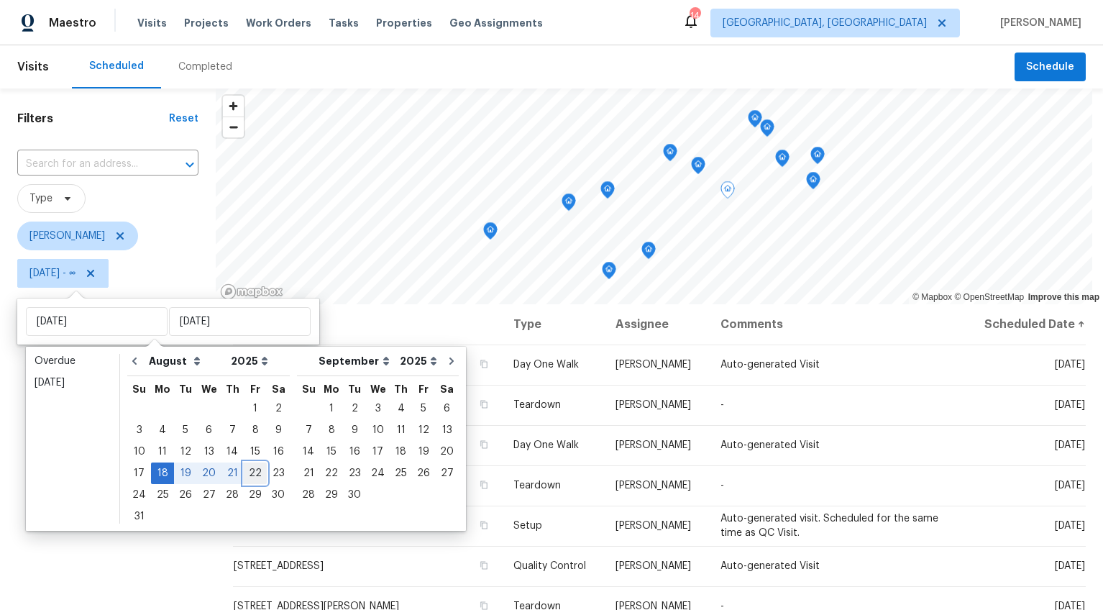
click at [252, 474] on div "22" at bounding box center [255, 473] width 23 height 20
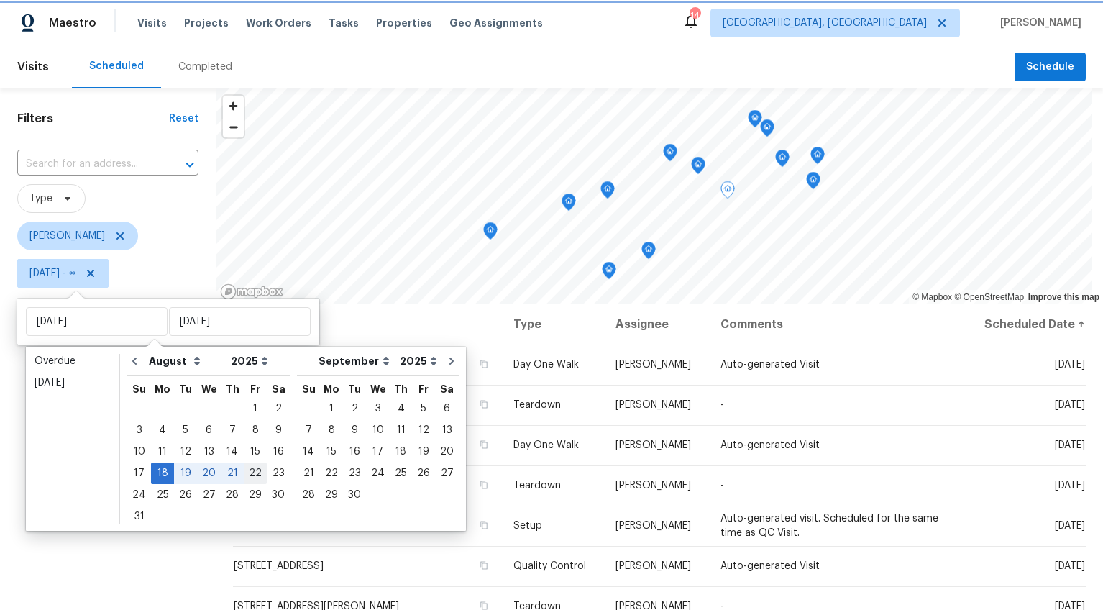
type input "Fri, Aug 22"
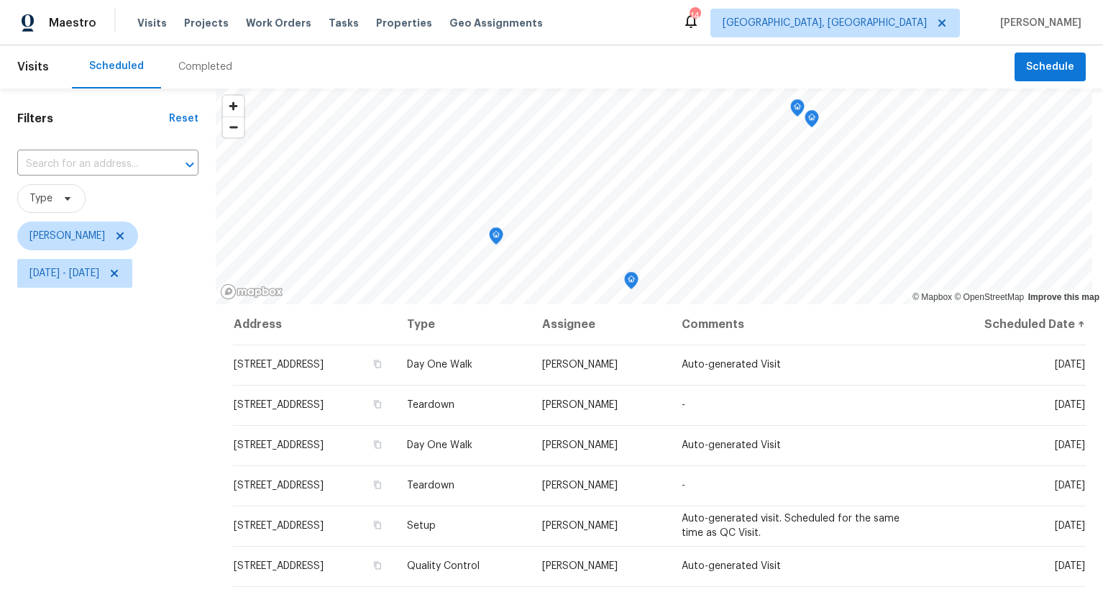
click at [75, 464] on div "Filters Reset ​ Type William Bynum Mon, Aug 18 - Fri, Aug 22" at bounding box center [108, 439] width 216 height 703
click at [799, 116] on icon "Map marker" at bounding box center [797, 108] width 14 height 18
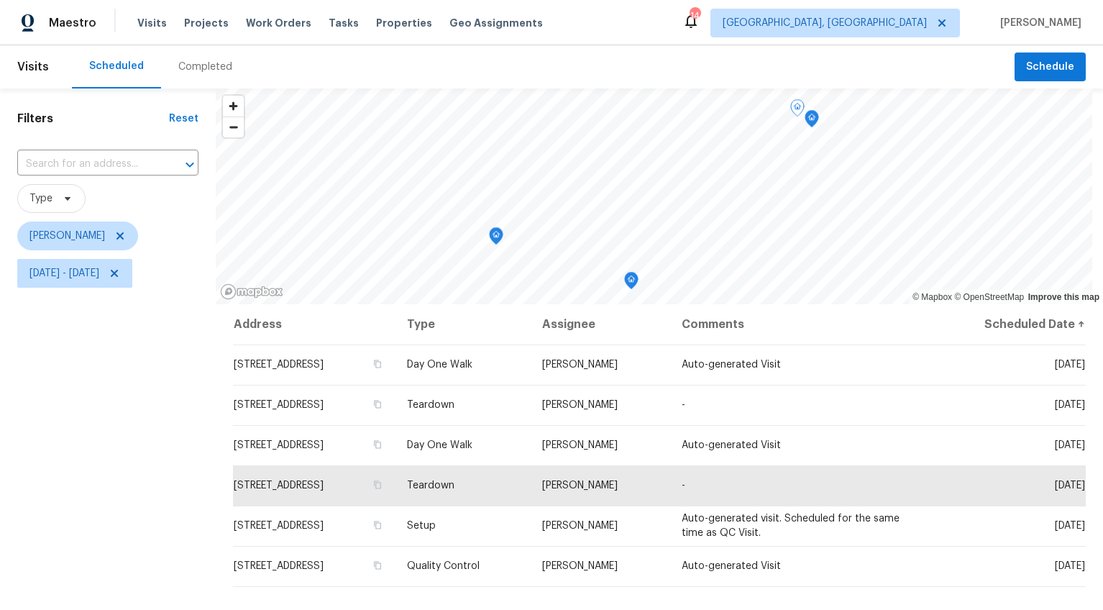
click at [811, 119] on icon "Map marker" at bounding box center [811, 119] width 1 height 2
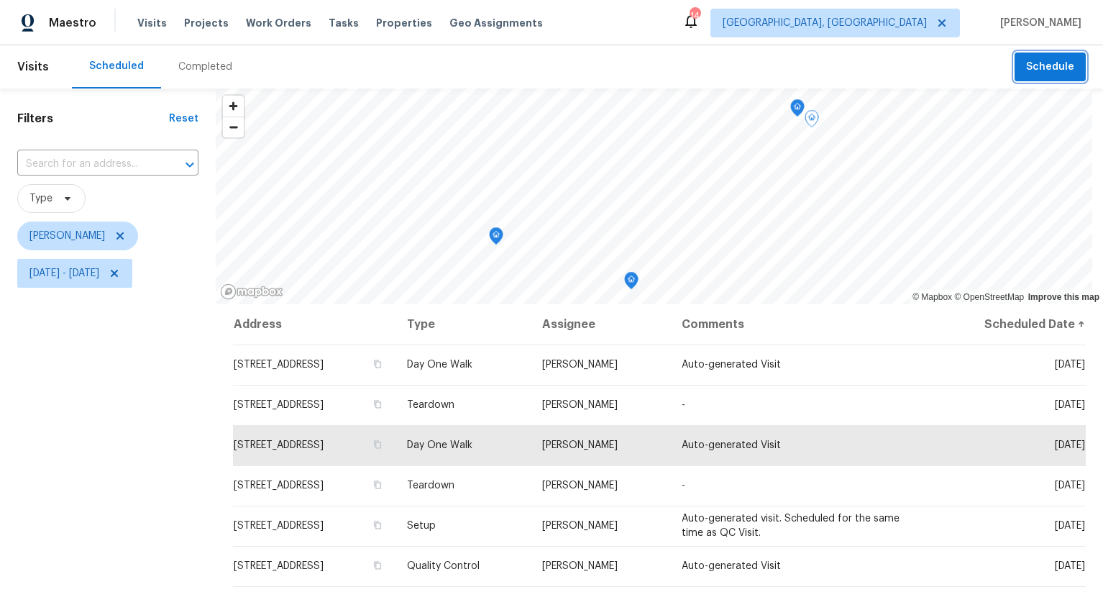
click at [1046, 70] on span "Schedule" at bounding box center [1050, 67] width 48 height 18
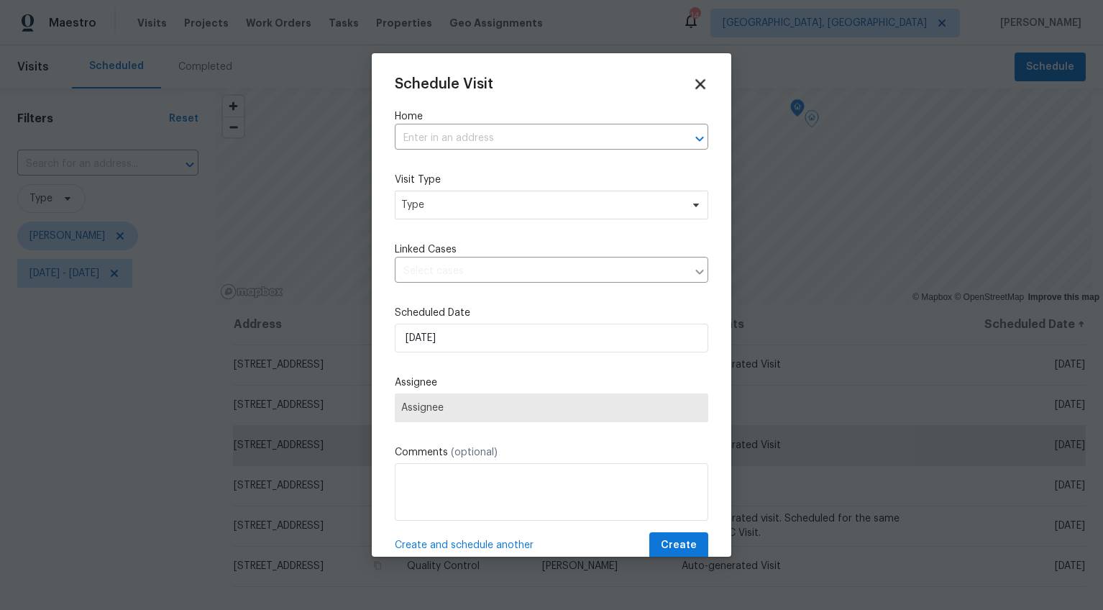
click at [695, 86] on icon at bounding box center [700, 84] width 10 height 10
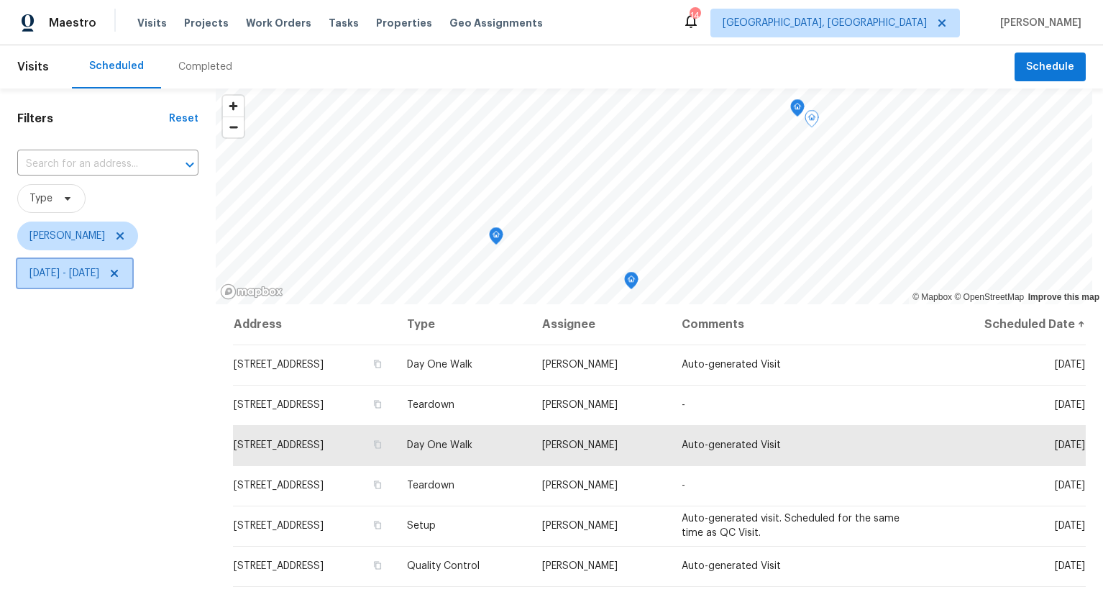
click at [118, 275] on icon at bounding box center [114, 273] width 7 height 7
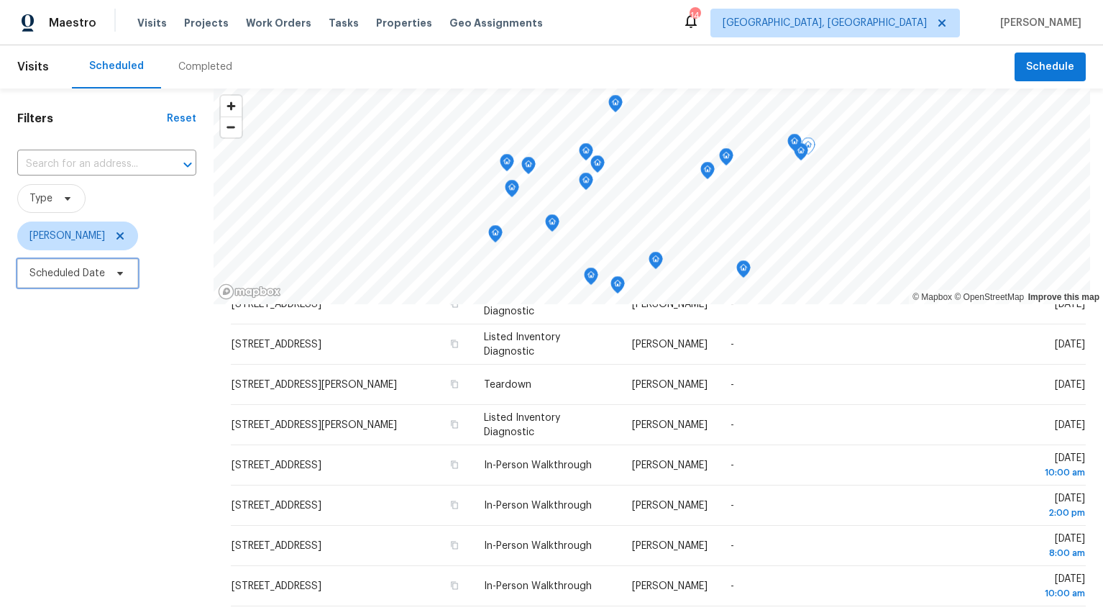
scroll to position [428, 0]
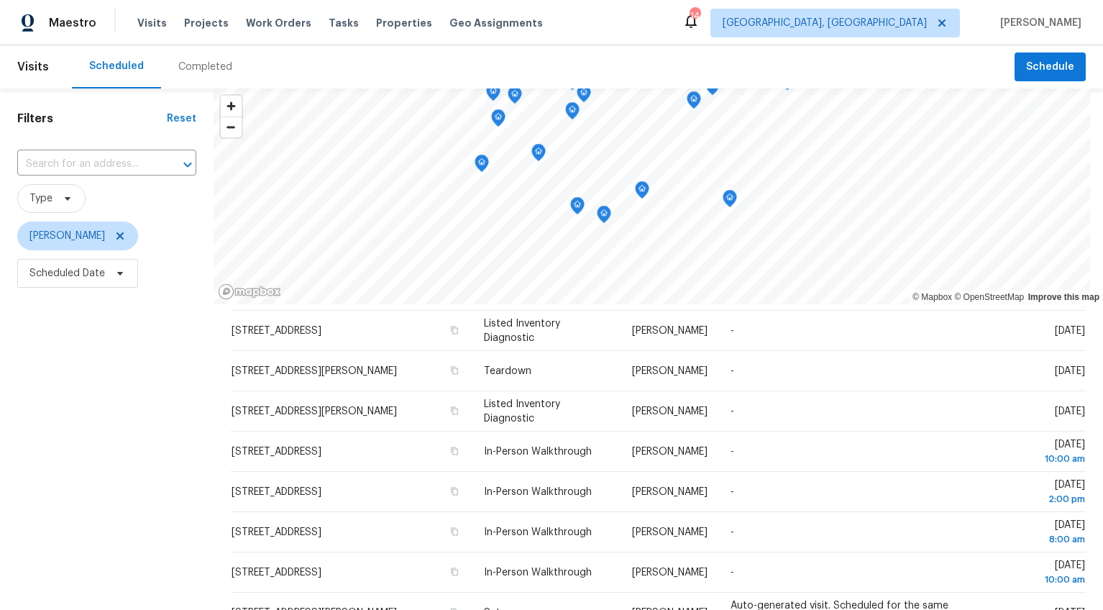
click at [190, 75] on div "Completed" at bounding box center [205, 66] width 88 height 43
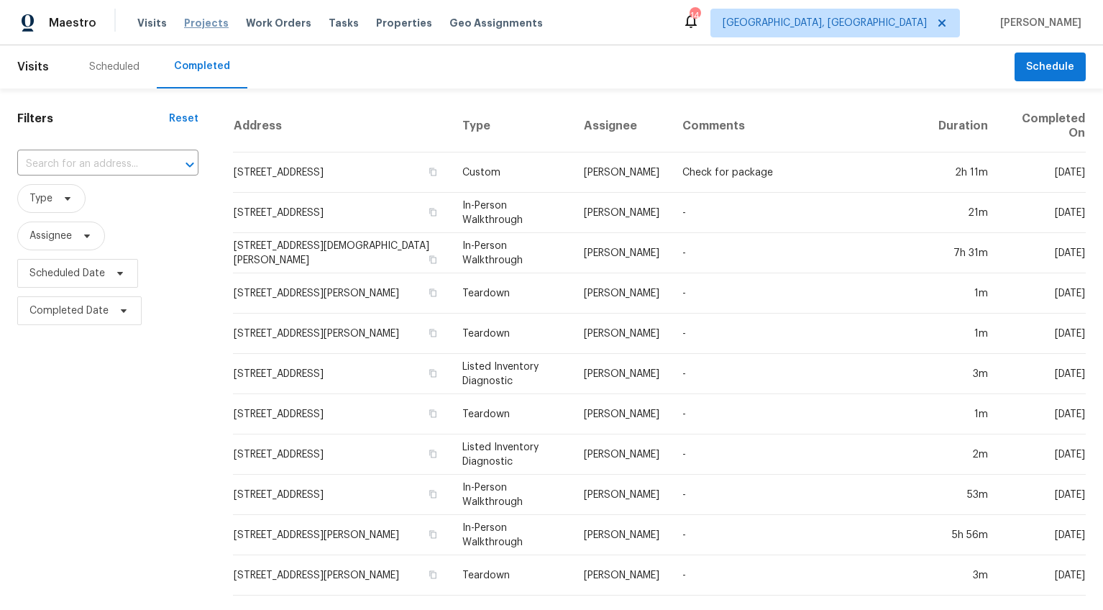
click at [190, 25] on span "Projects" at bounding box center [206, 23] width 45 height 14
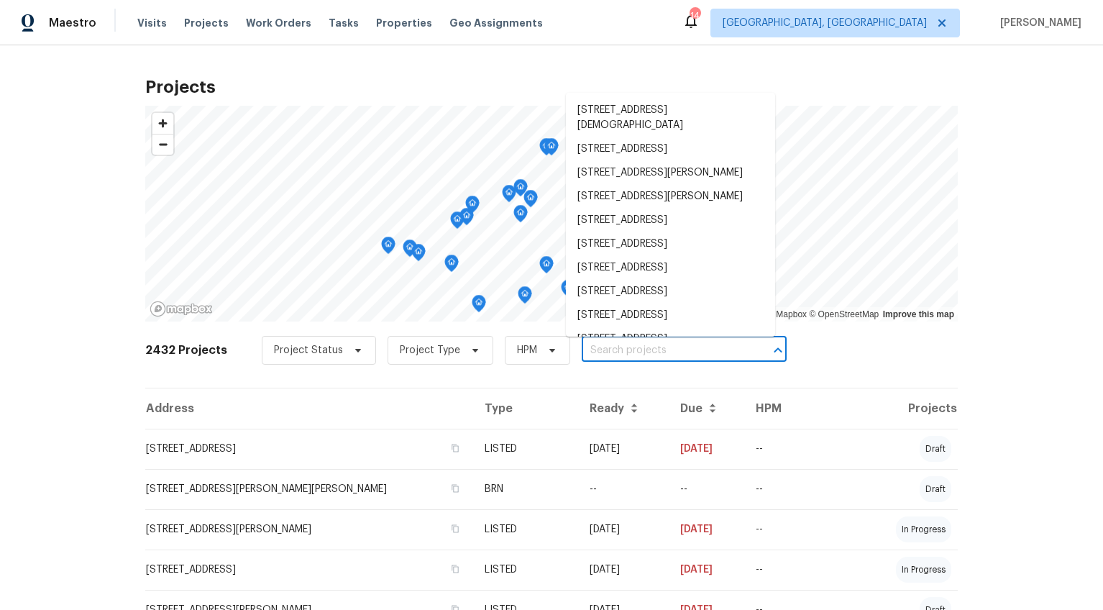
click at [593, 346] on input "text" at bounding box center [664, 350] width 165 height 22
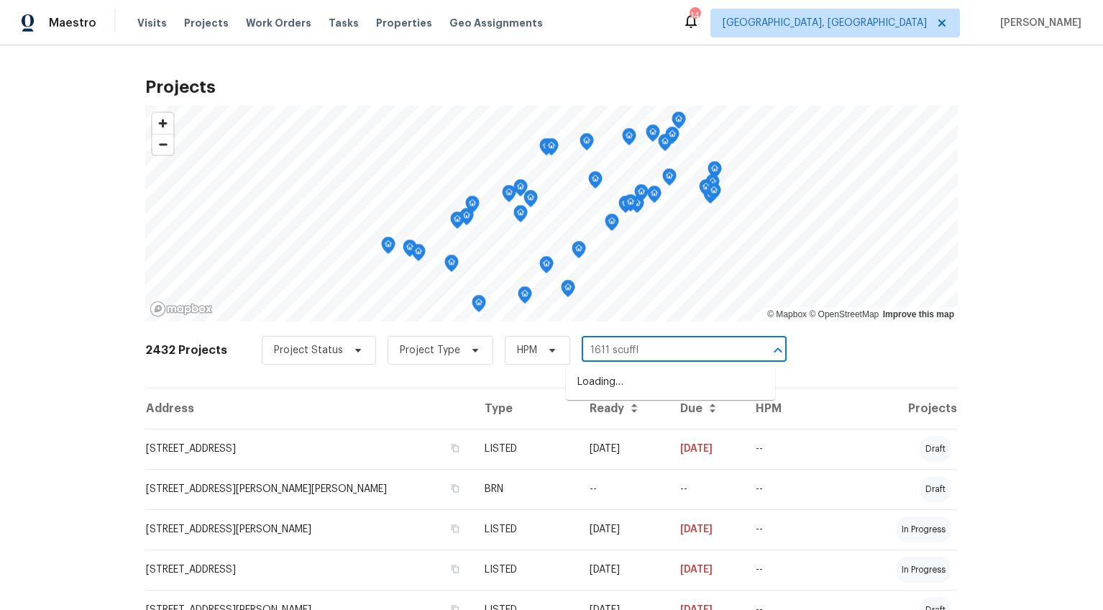
type input "1611 scuffle"
click at [604, 394] on li "[STREET_ADDRESS]" at bounding box center [670, 382] width 209 height 24
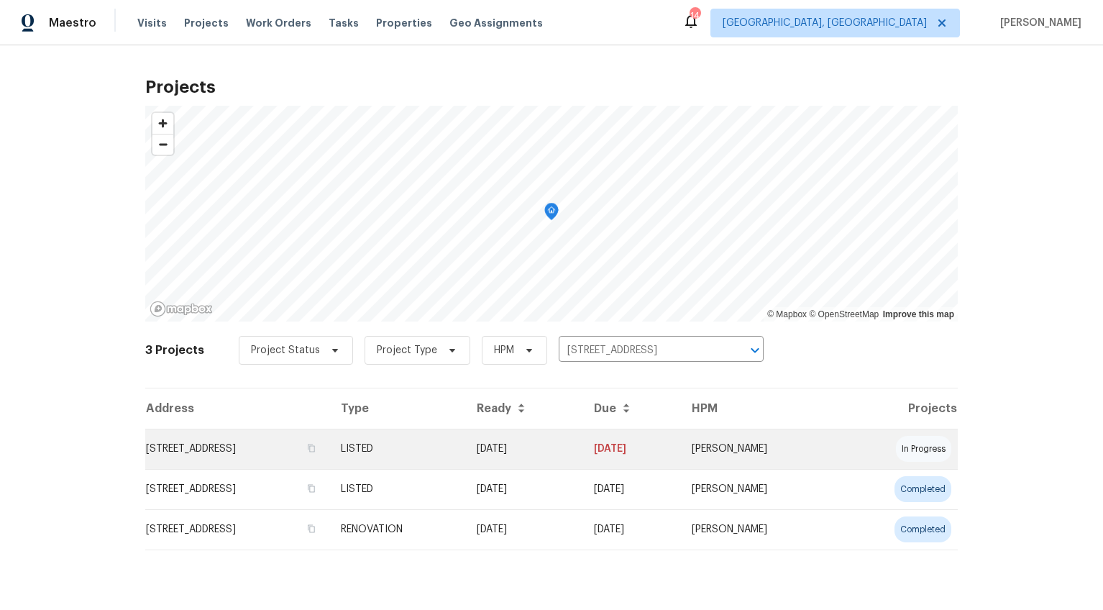
click at [295, 455] on td "[STREET_ADDRESS]" at bounding box center [237, 449] width 184 height 40
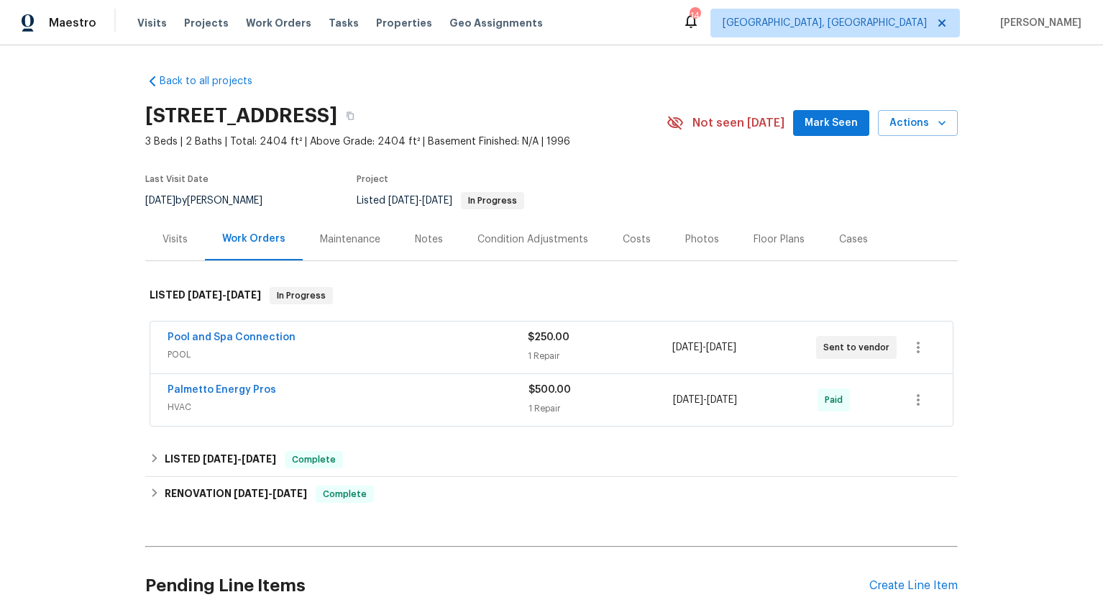
click at [175, 244] on div "Visits" at bounding box center [175, 239] width 25 height 14
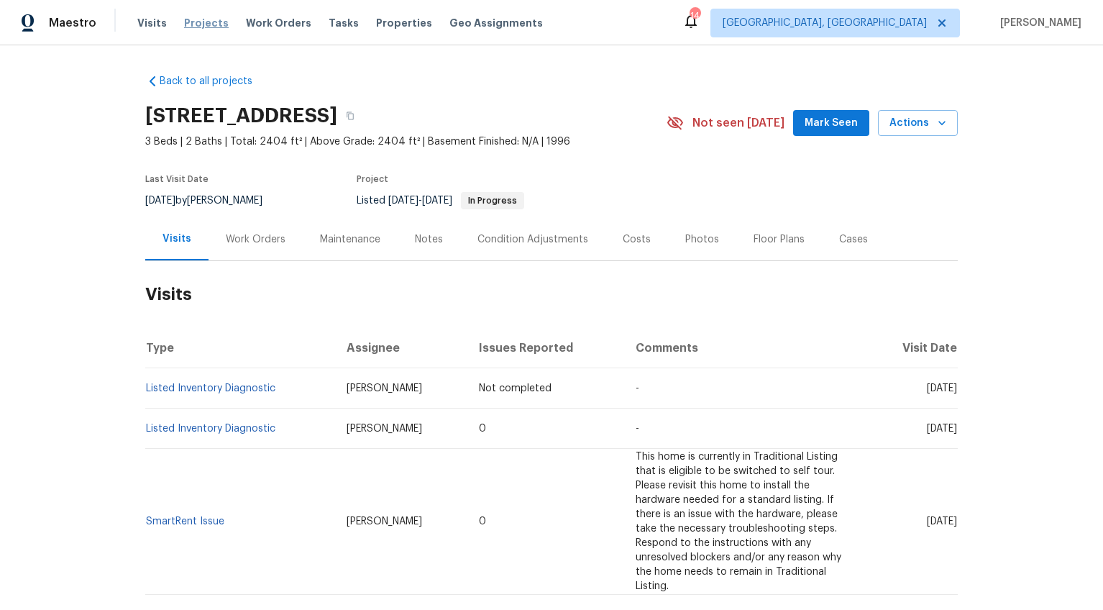
click at [200, 20] on span "Projects" at bounding box center [206, 23] width 45 height 14
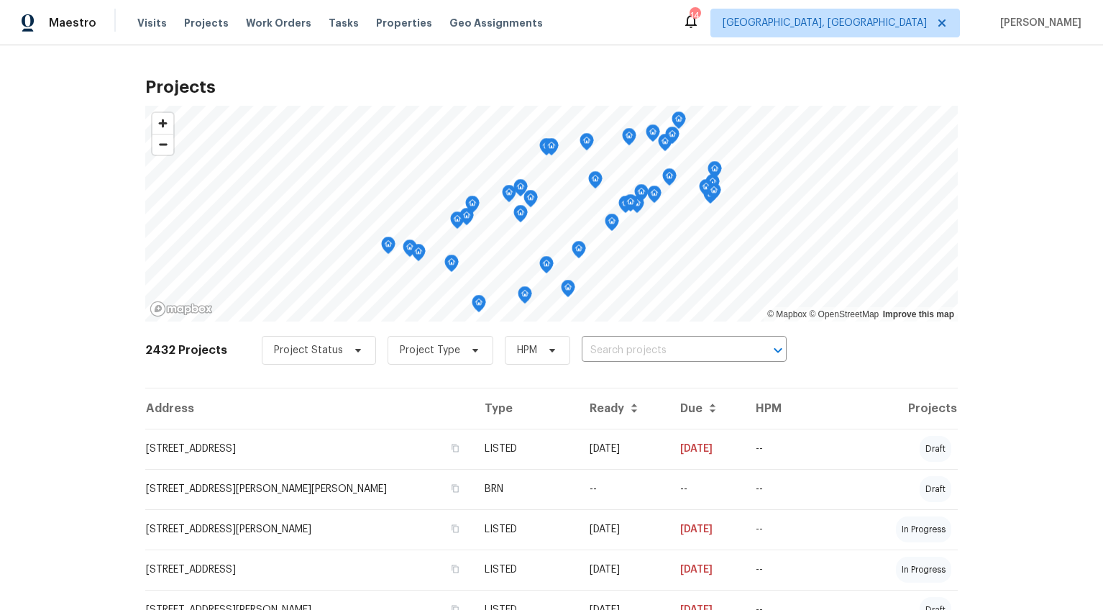
click at [617, 344] on input "text" at bounding box center [664, 350] width 165 height 22
type input "3740 brook"
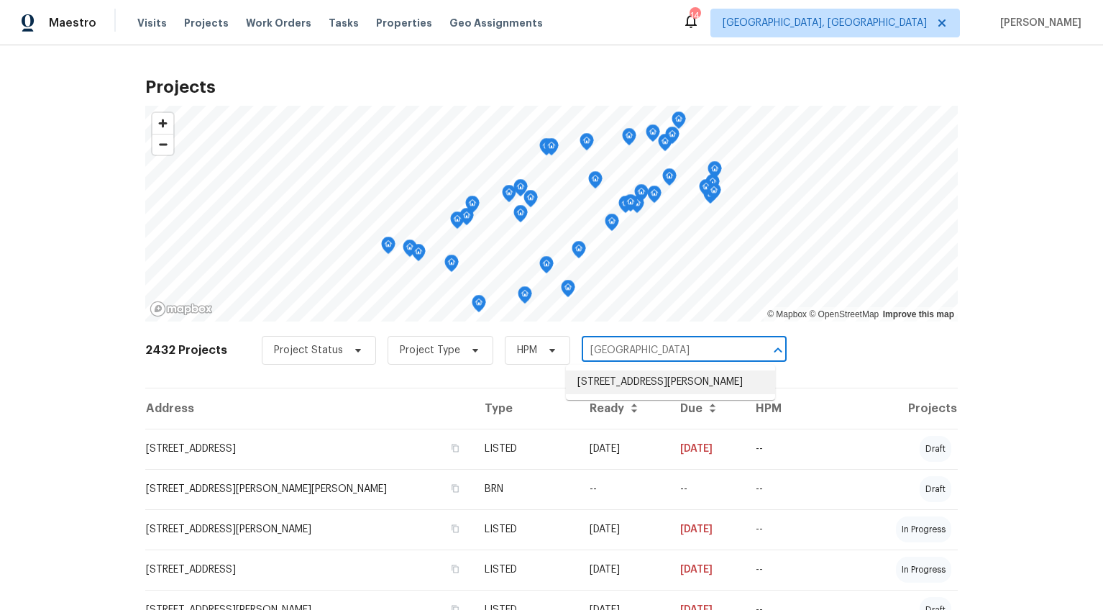
click at [625, 383] on li "3740 Brookshade Trl, Moore, SC 29369" at bounding box center [670, 382] width 209 height 24
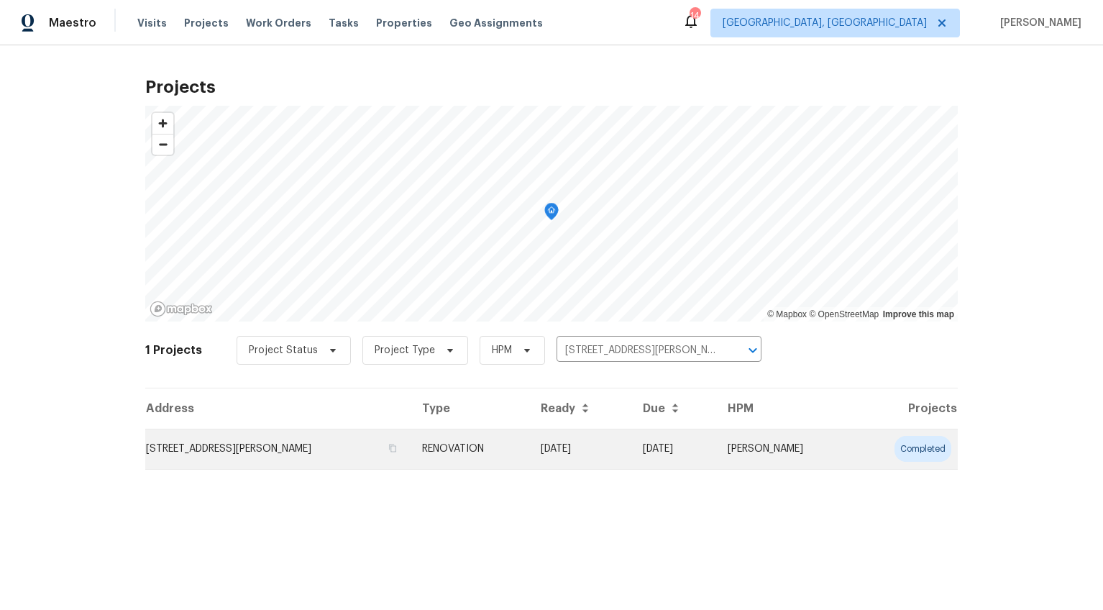
click at [188, 434] on td "3740 Brookshade Trl, Moore, SC 29369" at bounding box center [277, 449] width 265 height 40
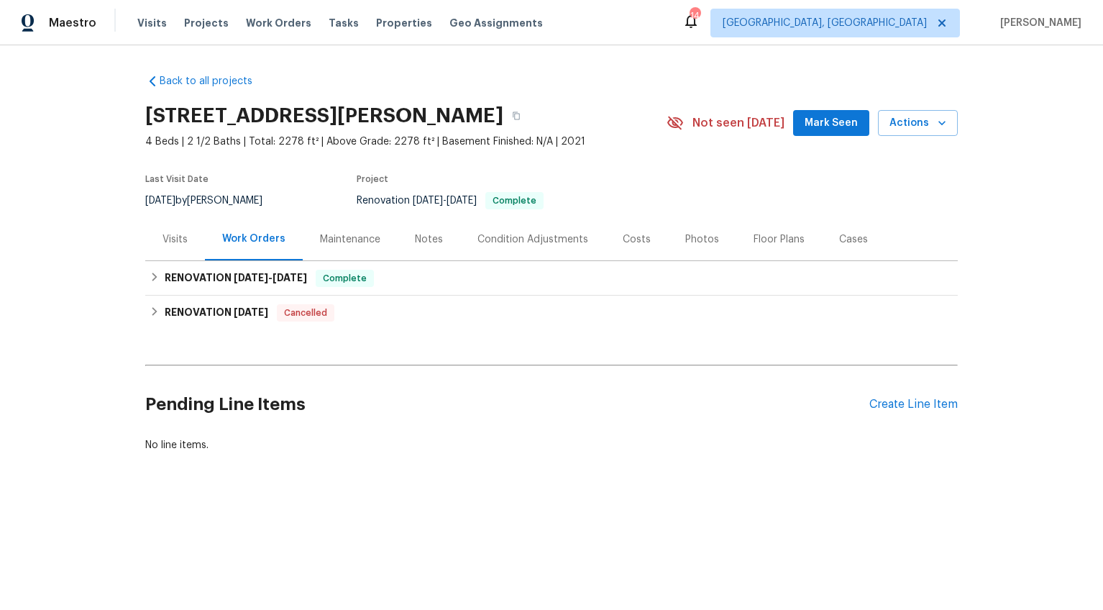
click at [172, 234] on div "Visits" at bounding box center [175, 239] width 25 height 14
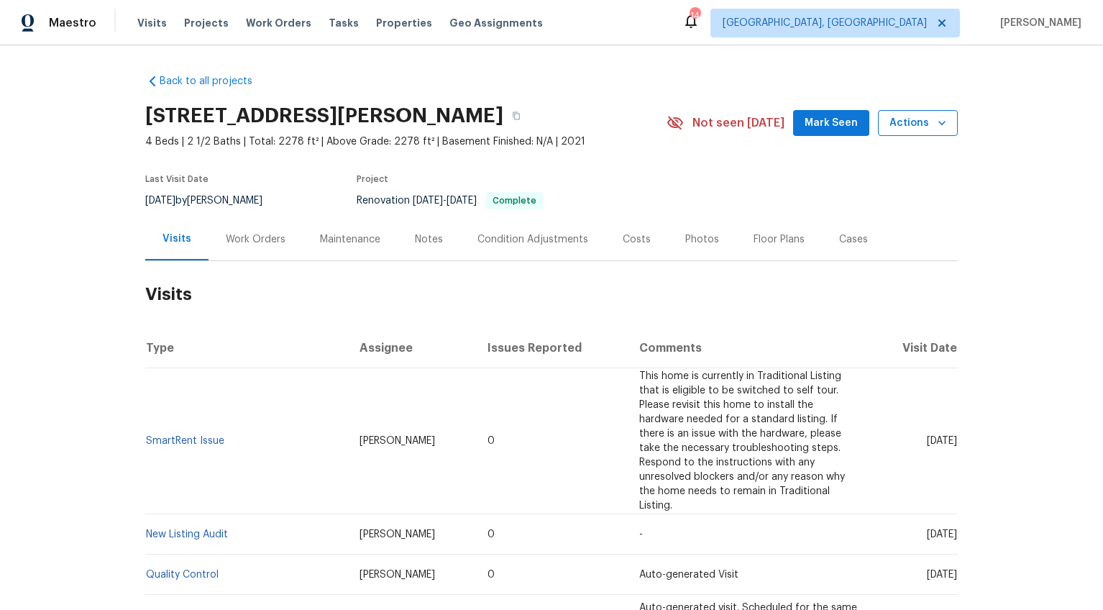
click at [897, 125] on span "Actions" at bounding box center [918, 123] width 57 height 18
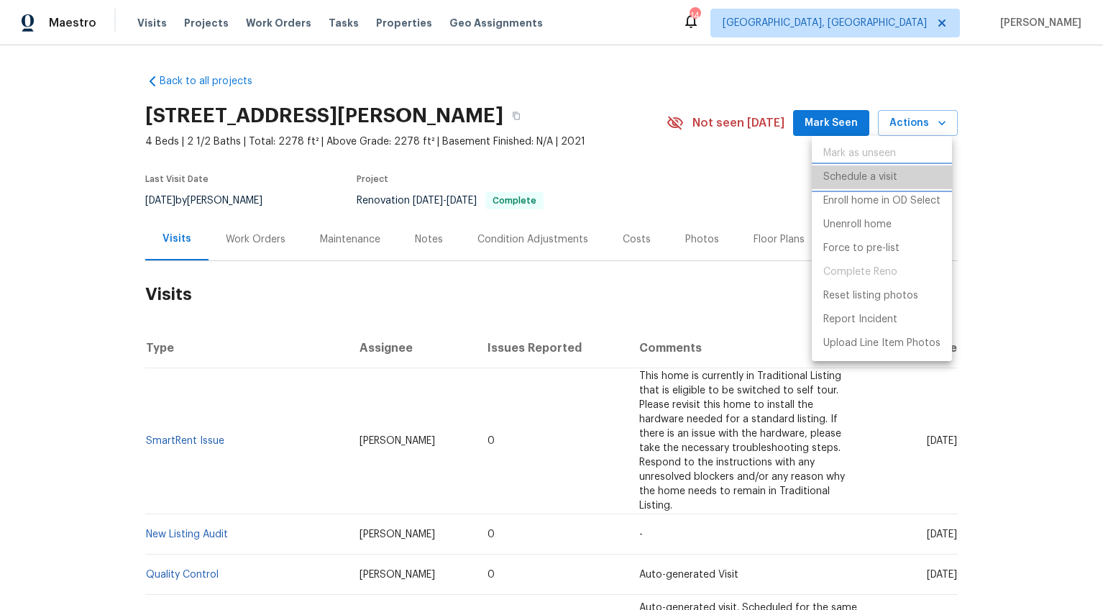
click at [872, 175] on p "Schedule a visit" at bounding box center [860, 177] width 74 height 15
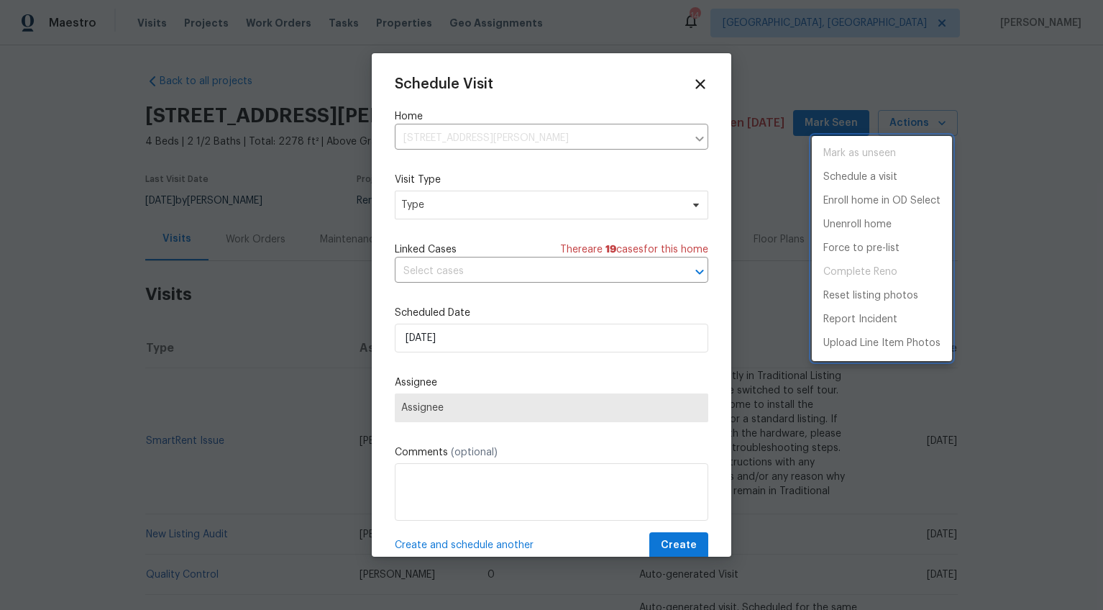
click at [530, 219] on div at bounding box center [551, 305] width 1103 height 610
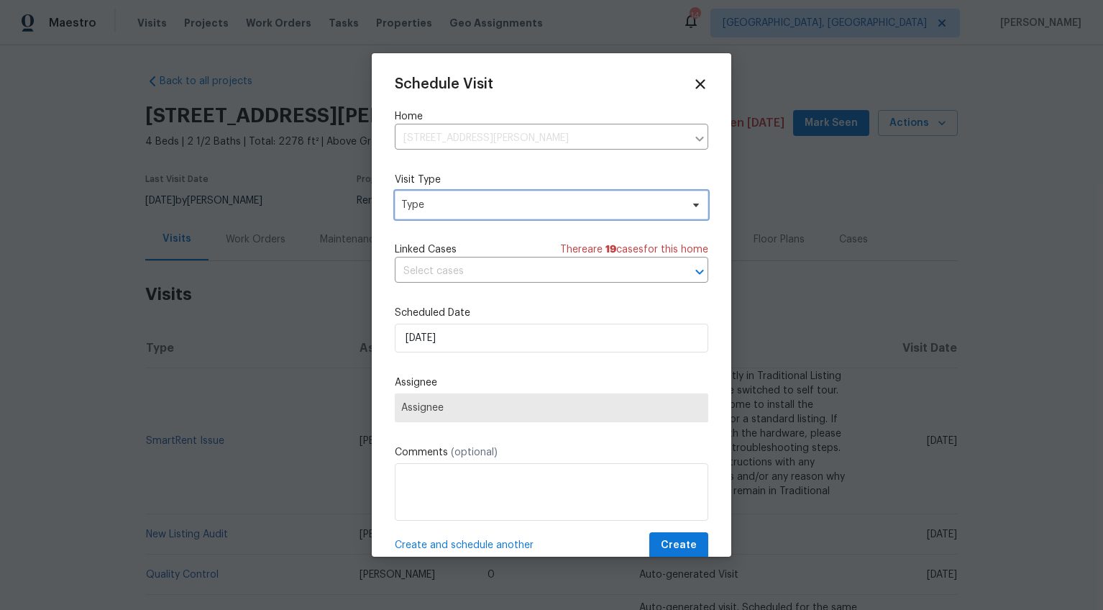
click at [526, 208] on span "Type" at bounding box center [541, 205] width 280 height 14
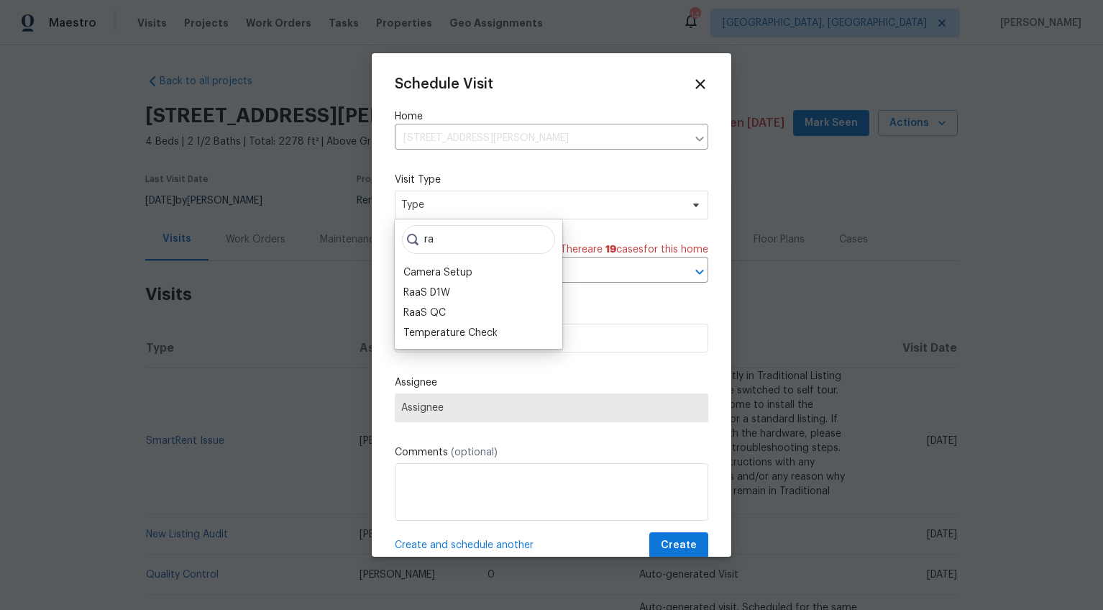
type input "r"
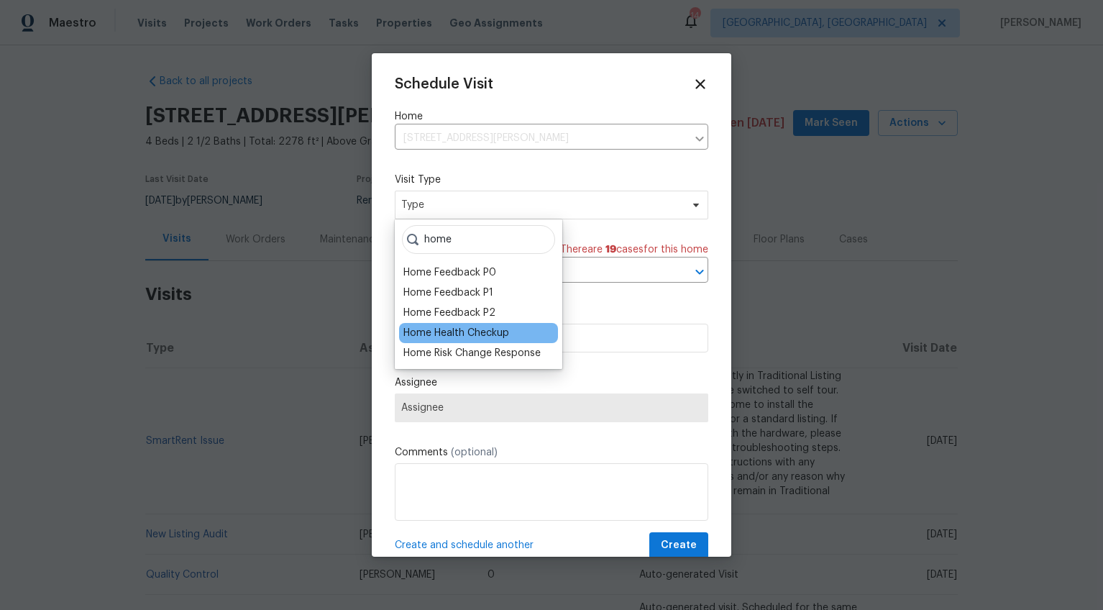
type input "home"
click at [492, 333] on div "Home Health Checkup" at bounding box center [456, 333] width 106 height 14
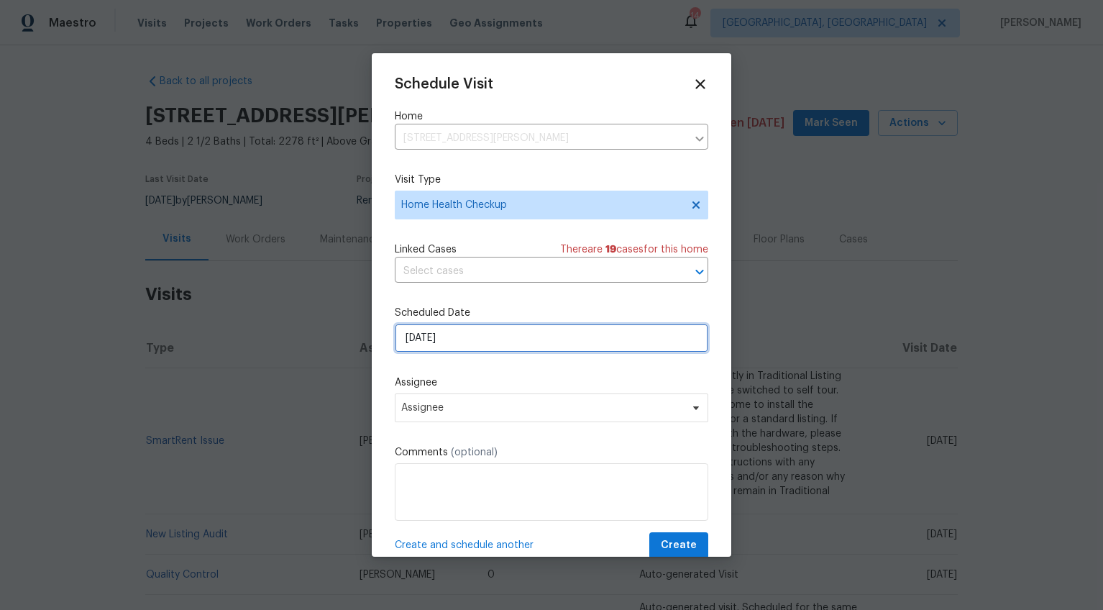
click at [421, 339] on input "[DATE]" at bounding box center [552, 338] width 314 height 29
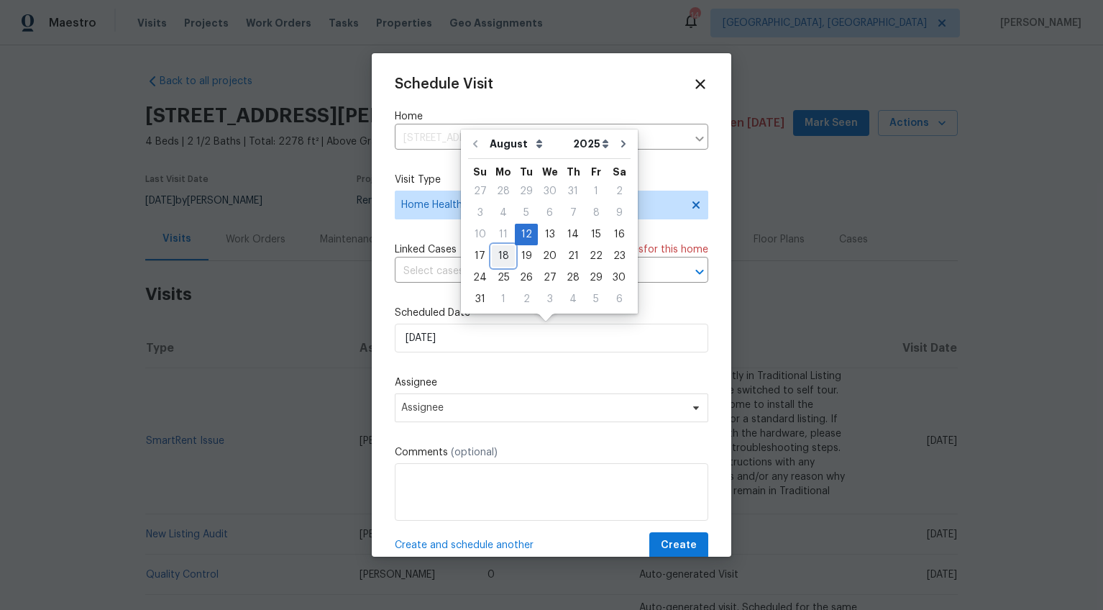
click at [506, 252] on div "18" at bounding box center [503, 256] width 23 height 20
type input "8/18/2025"
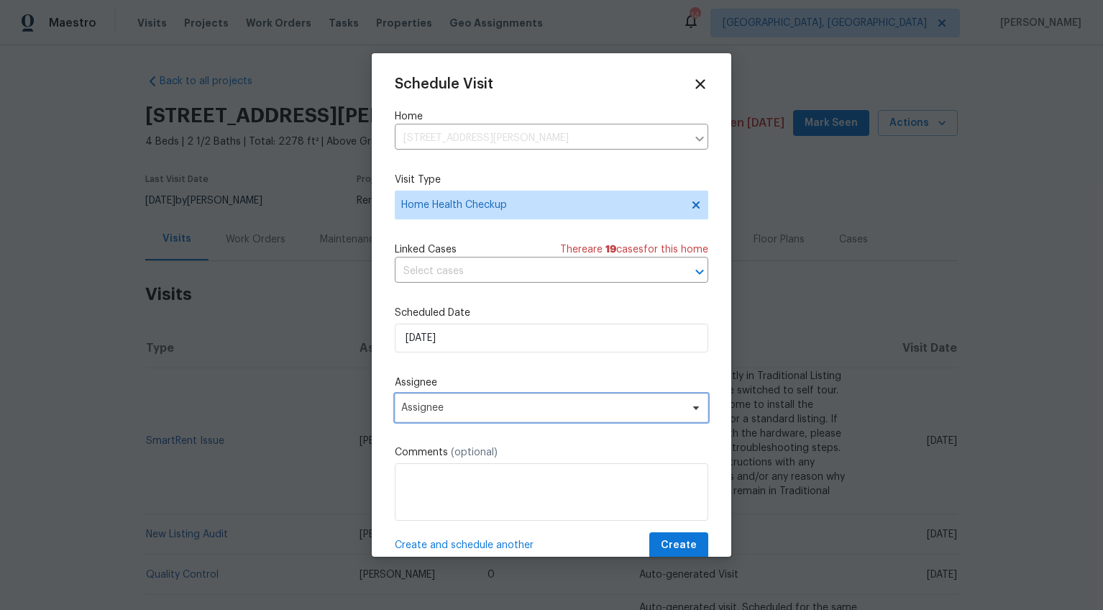
click at [437, 418] on span "Assignee" at bounding box center [552, 407] width 314 height 29
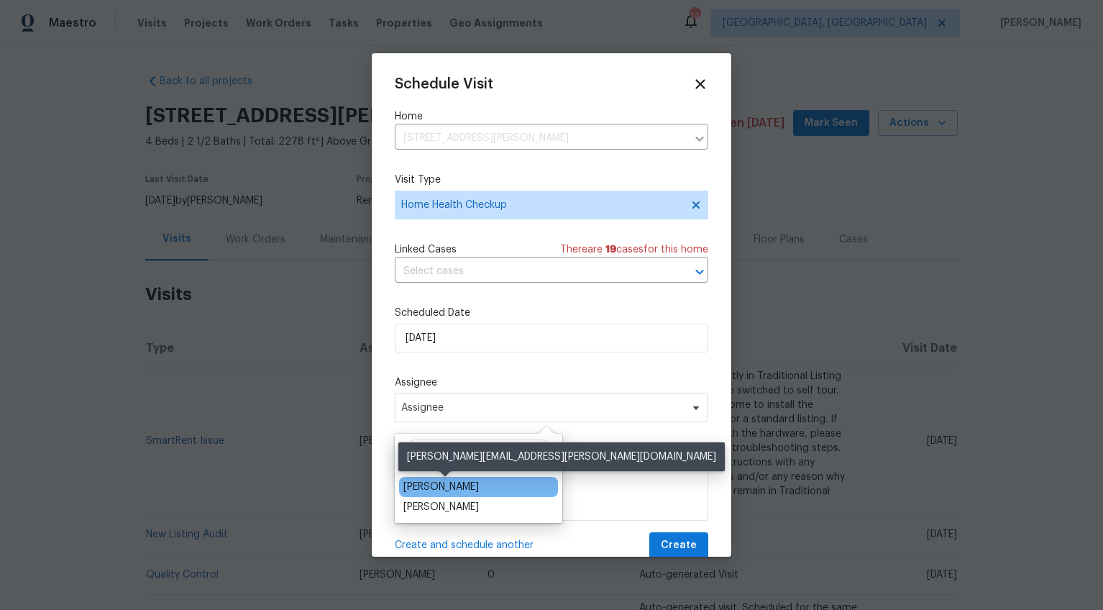
type input "ray"
click at [457, 488] on div "[PERSON_NAME]" at bounding box center [441, 487] width 76 height 14
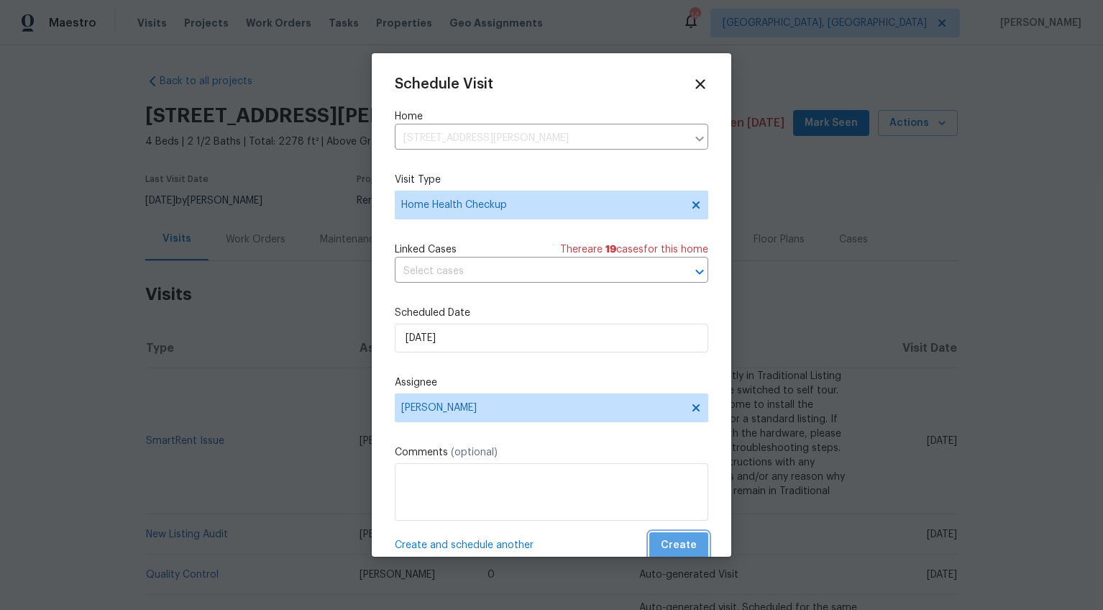
click at [686, 546] on button "Create" at bounding box center [678, 545] width 59 height 27
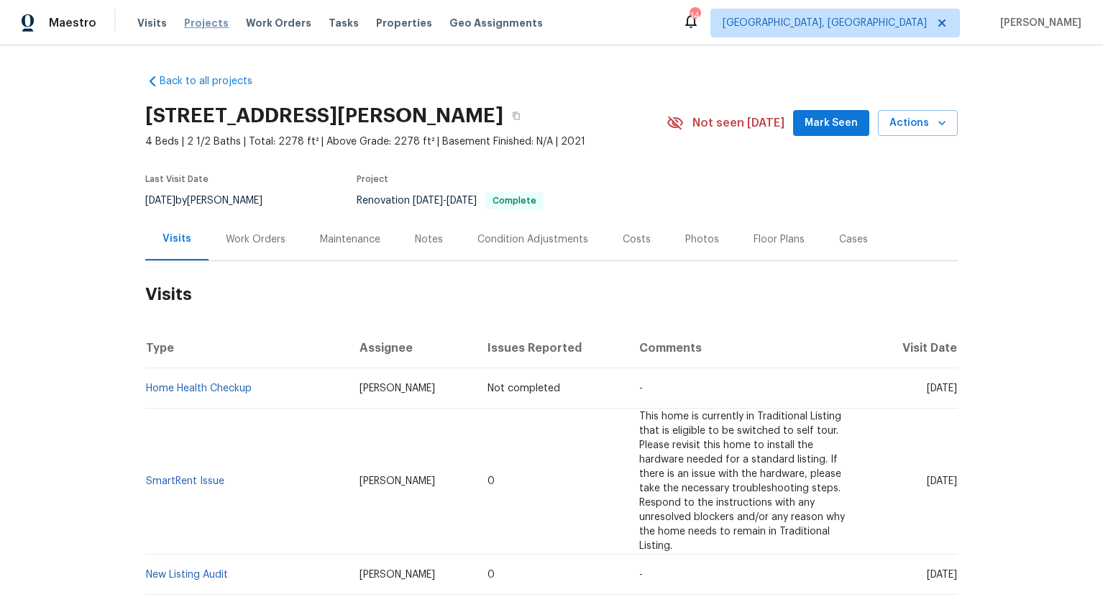
click at [200, 25] on span "Projects" at bounding box center [206, 23] width 45 height 14
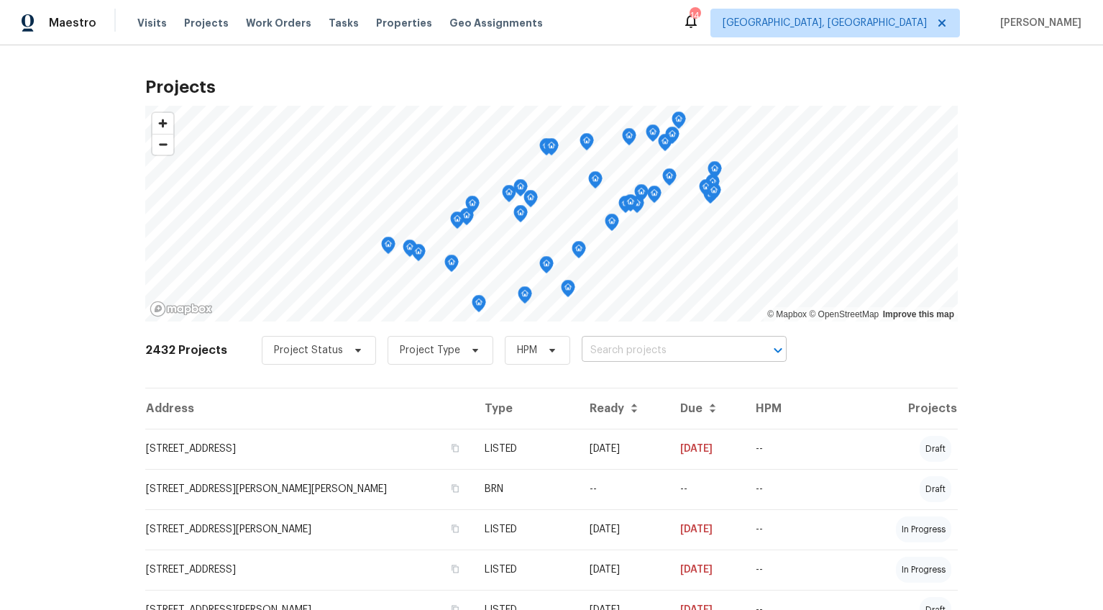
click at [639, 349] on input "text" at bounding box center [664, 350] width 165 height 22
type input "235 golden"
type input "253"
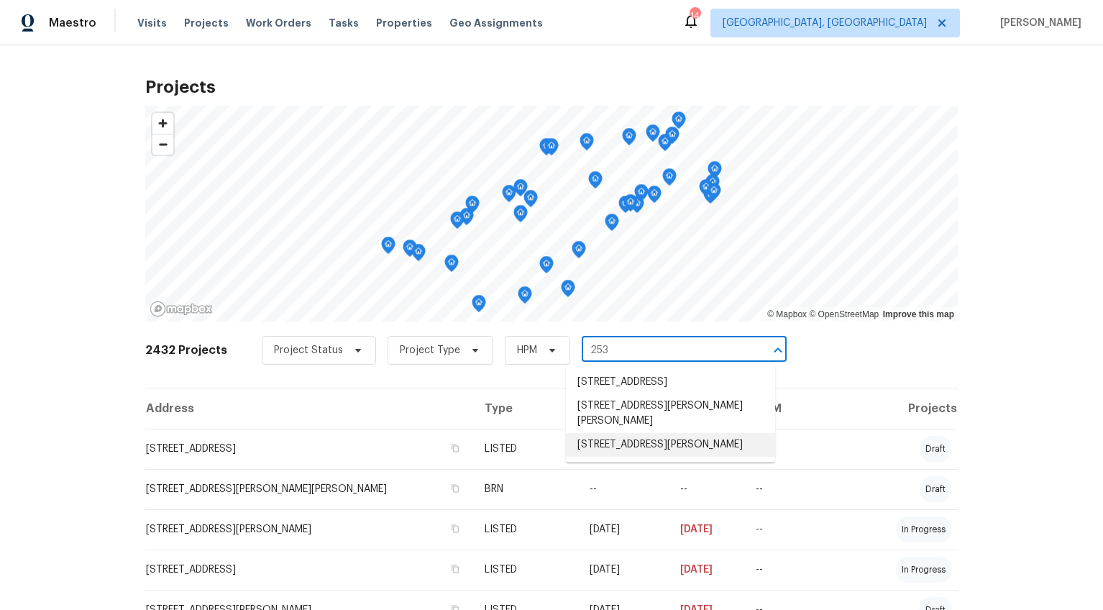
click at [598, 442] on li "253 Golden Bear Walk, Duncan, SC 29334" at bounding box center [670, 445] width 209 height 24
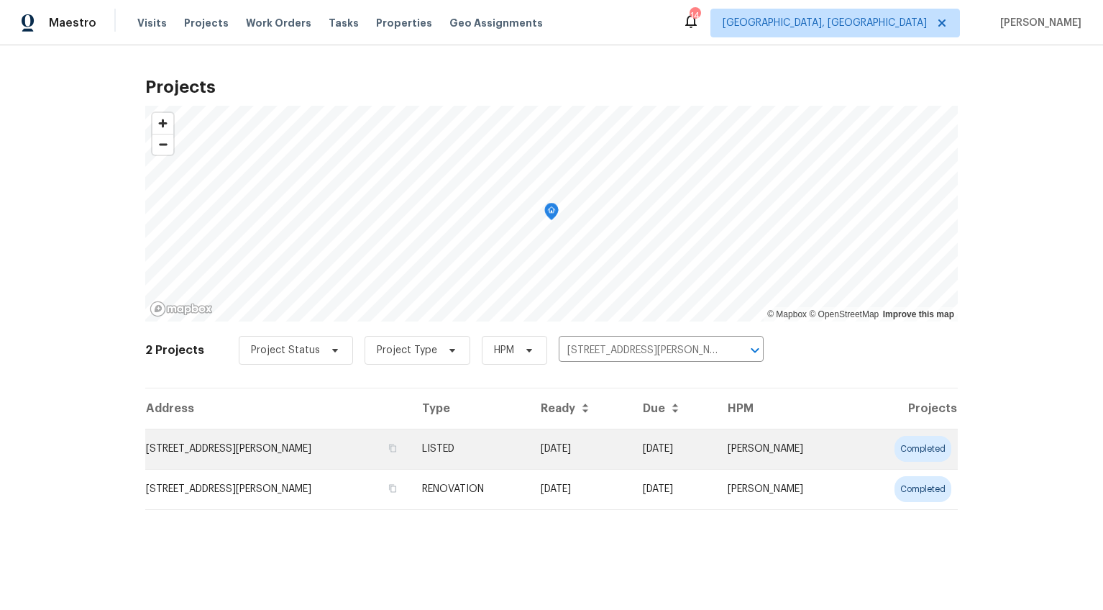
click at [266, 445] on td "253 Golden Bear Walk, Duncan, SC 29334" at bounding box center [277, 449] width 265 height 40
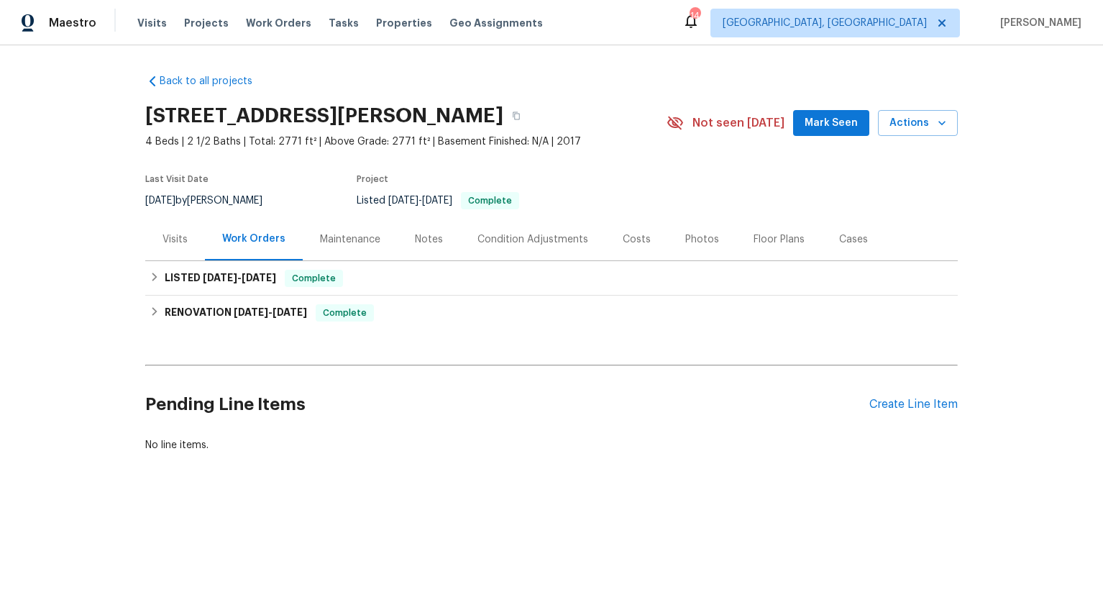
click at [173, 240] on div "Visits" at bounding box center [175, 239] width 25 height 14
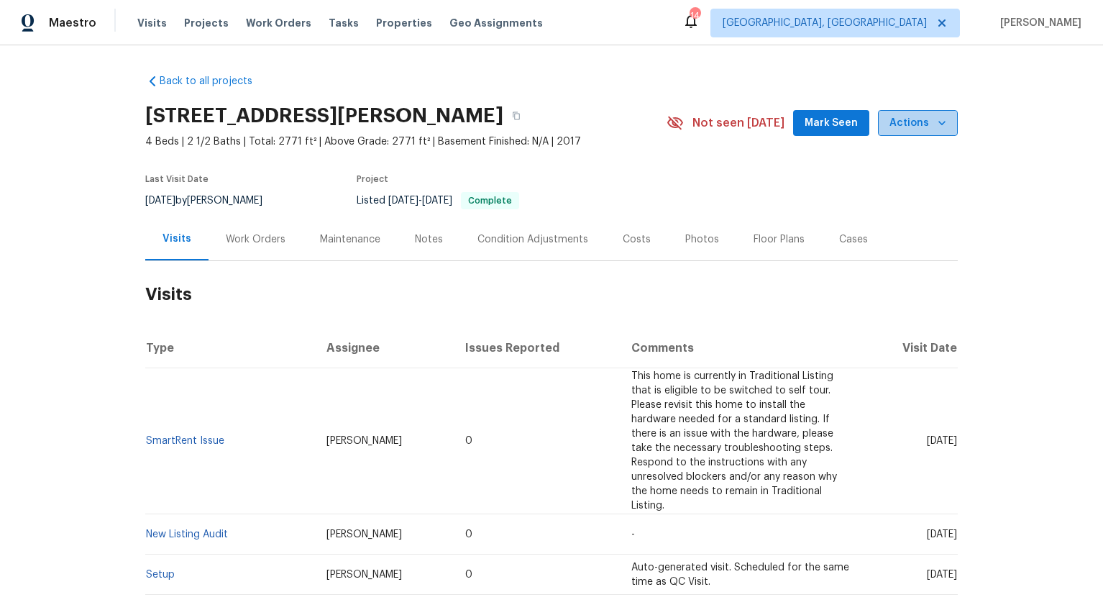
click at [918, 126] on span "Actions" at bounding box center [918, 123] width 57 height 18
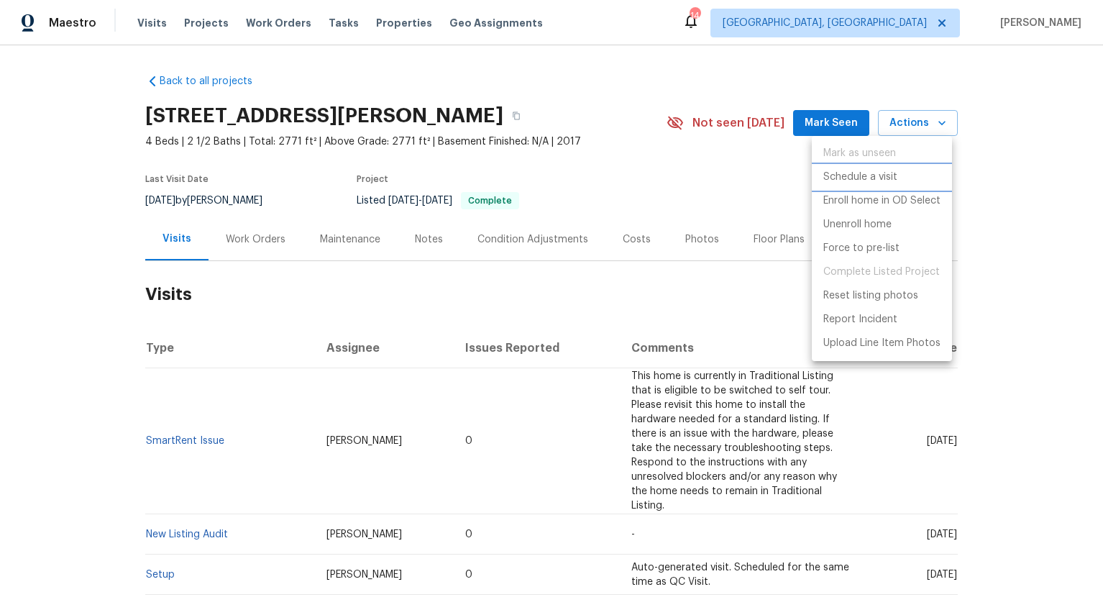
click at [878, 168] on li "Schedule a visit" at bounding box center [882, 177] width 140 height 24
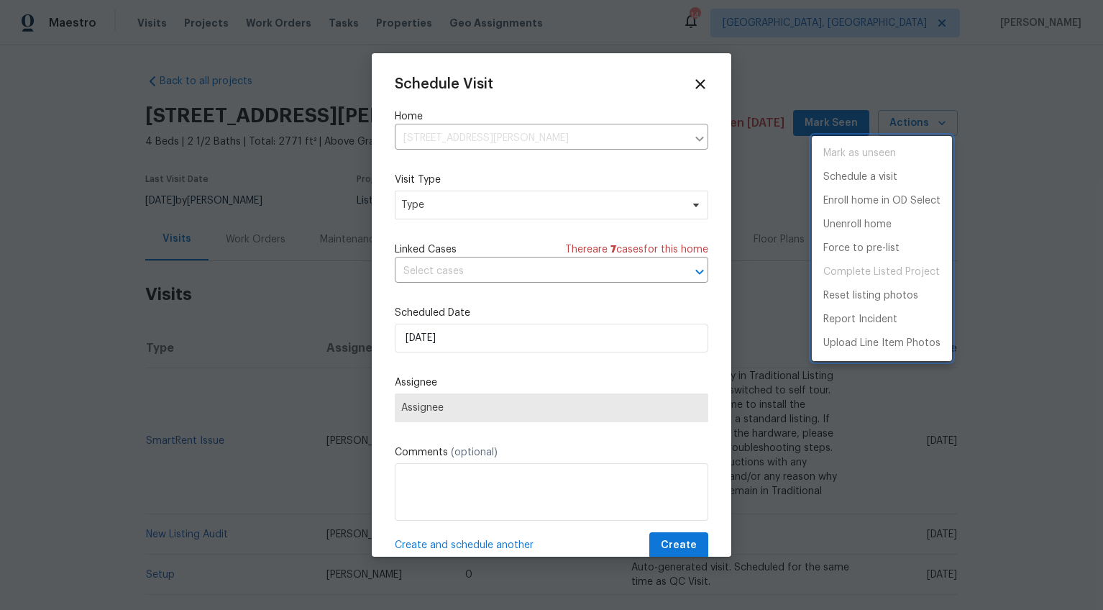
click at [393, 205] on div at bounding box center [551, 305] width 1103 height 610
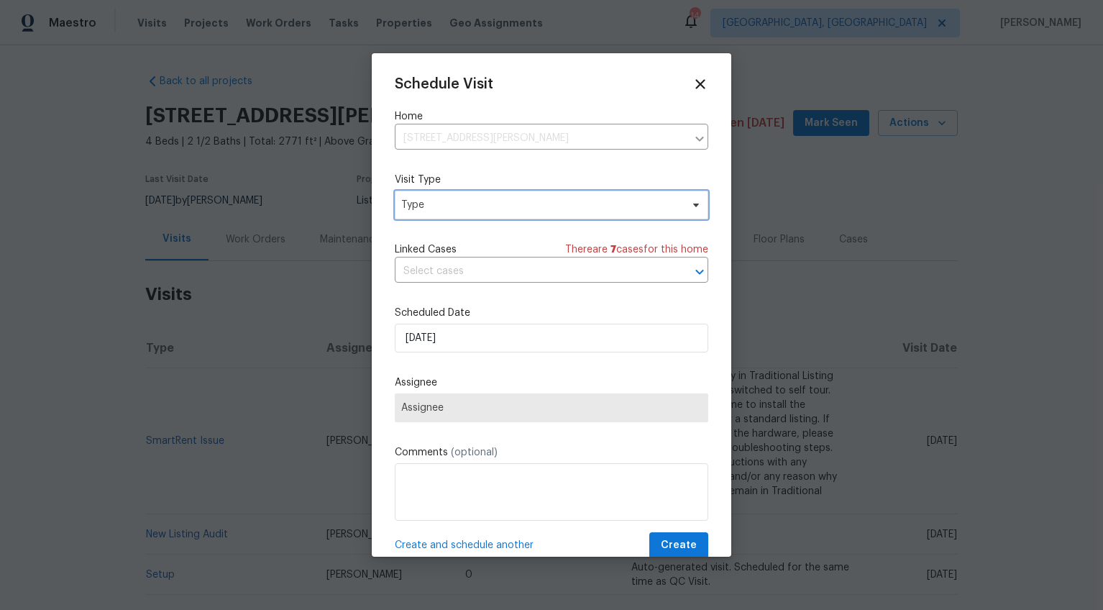
click at [419, 205] on span "Type" at bounding box center [541, 205] width 280 height 14
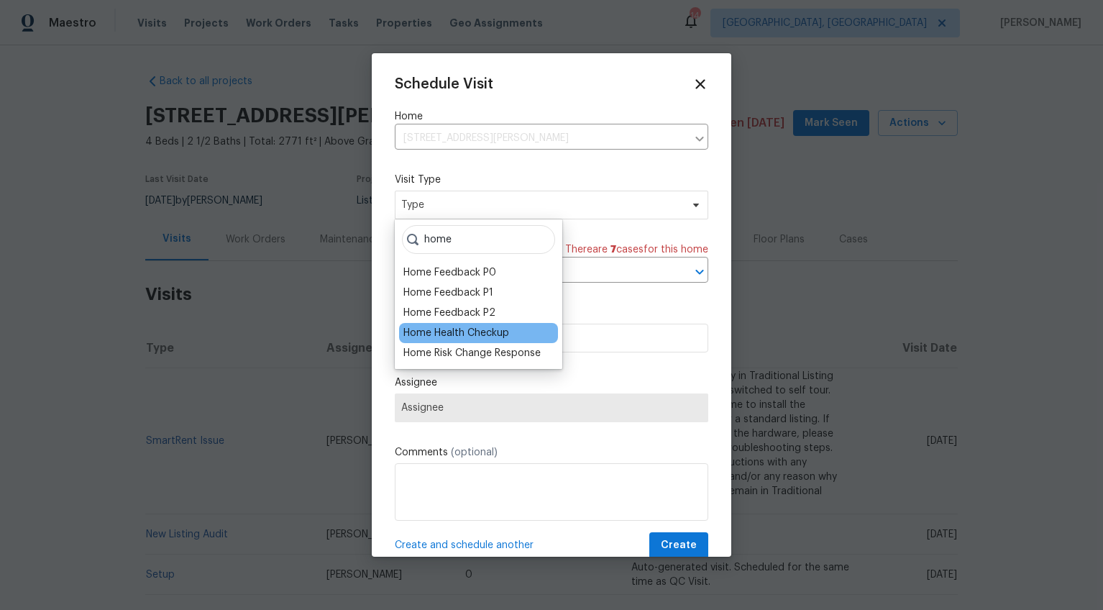
type input "home"
click at [443, 330] on div "Home Health Checkup" at bounding box center [456, 333] width 106 height 14
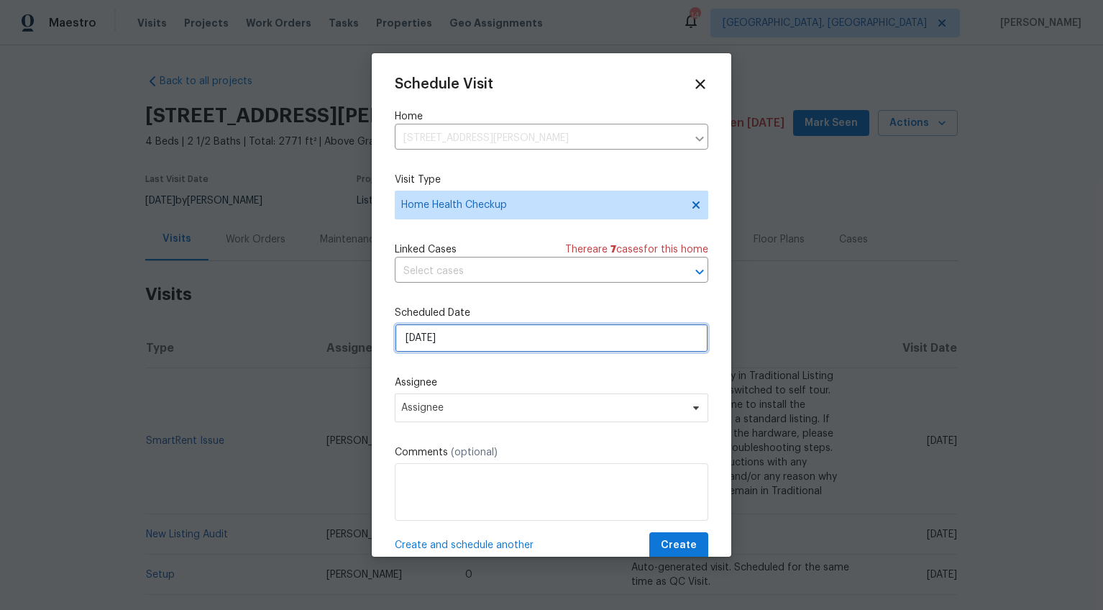
click at [421, 339] on input "[DATE]" at bounding box center [552, 338] width 314 height 29
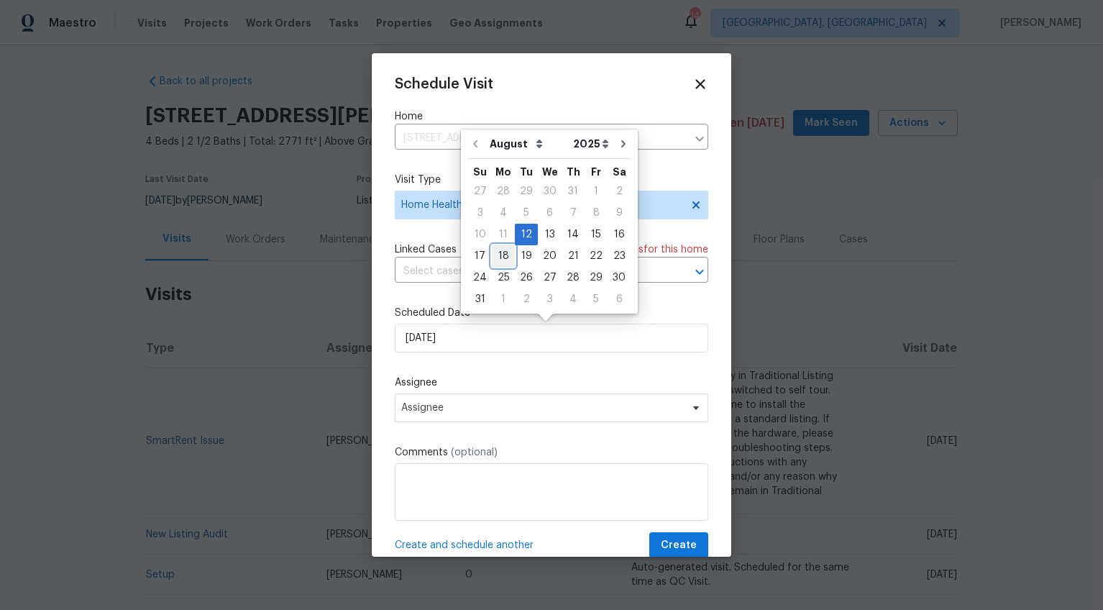
click at [500, 254] on div "18" at bounding box center [503, 256] width 23 height 20
type input "8/18/2025"
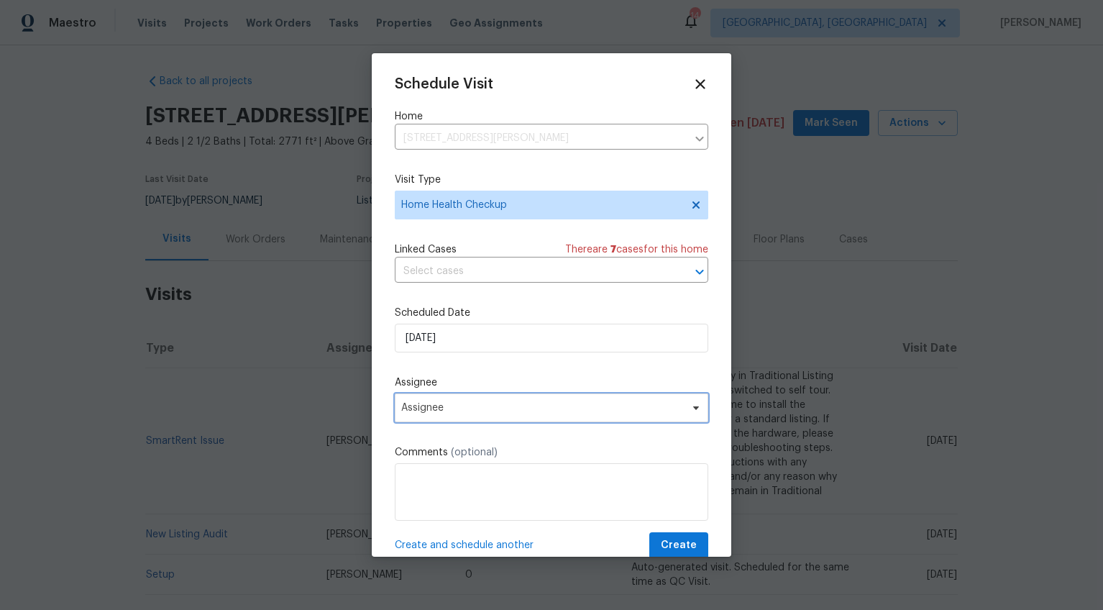
click at [425, 400] on span "Assignee" at bounding box center [552, 407] width 314 height 29
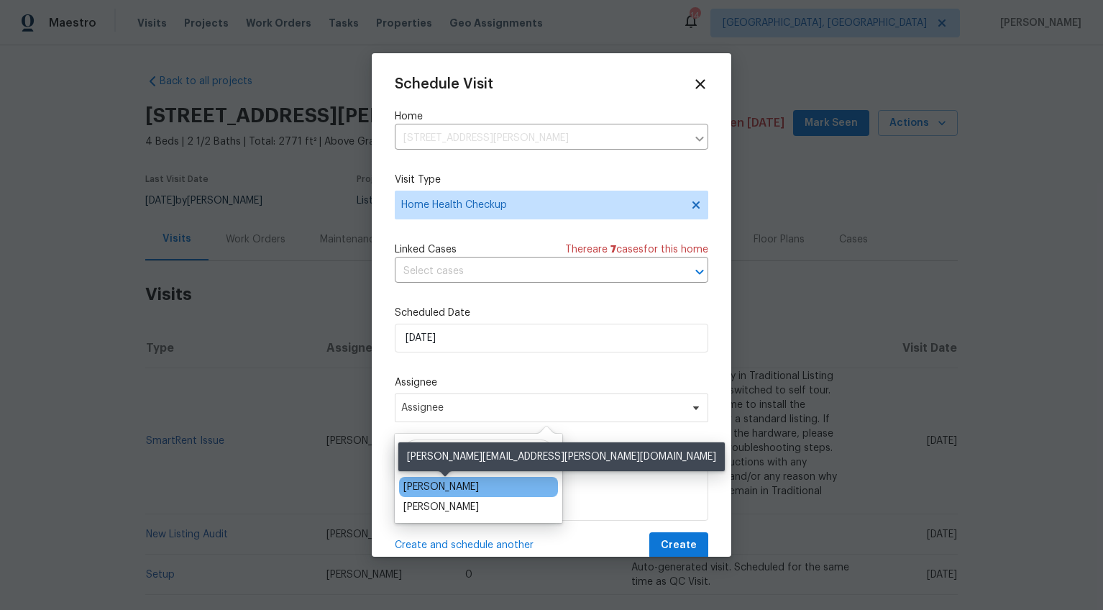
type input "ray"
click at [436, 486] on div "[PERSON_NAME]" at bounding box center [441, 487] width 76 height 14
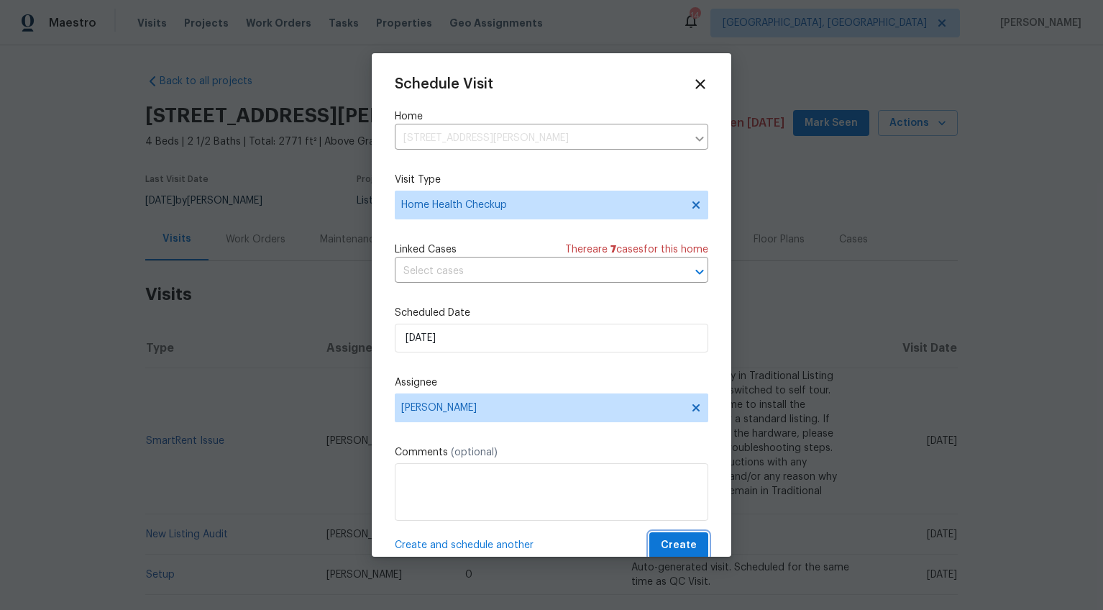
click at [663, 542] on span "Create" at bounding box center [679, 545] width 36 height 18
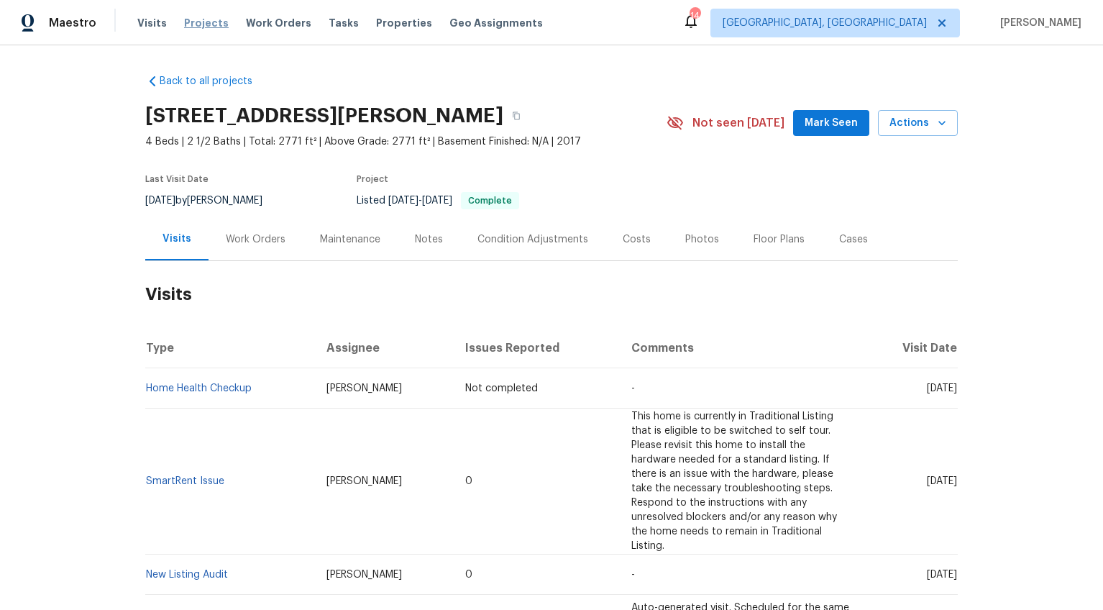
click at [200, 22] on span "Projects" at bounding box center [206, 23] width 45 height 14
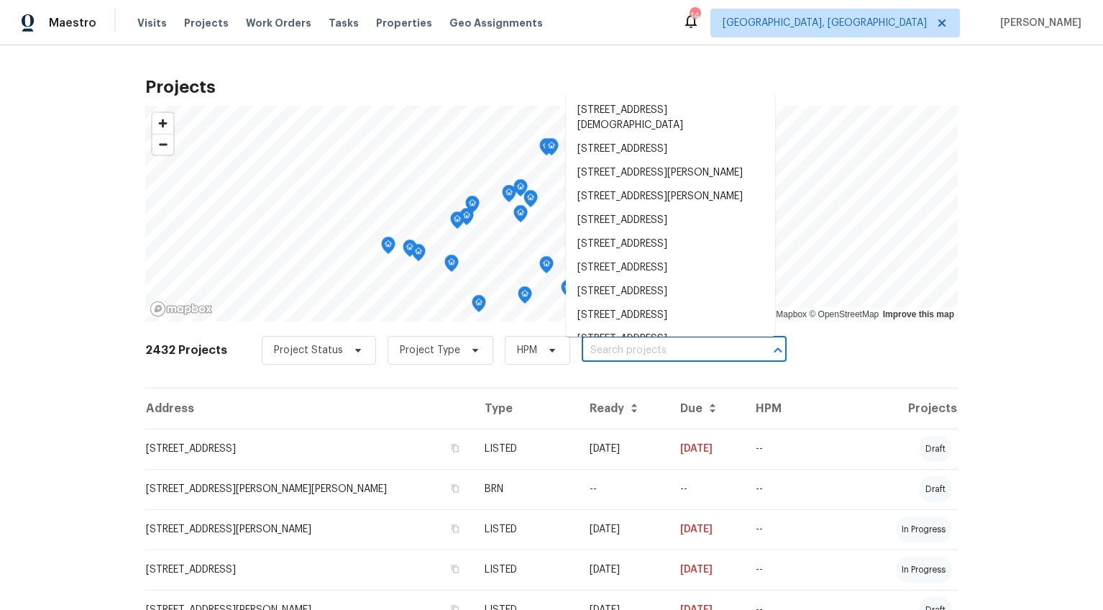
click at [626, 355] on input "text" at bounding box center [664, 350] width 165 height 22
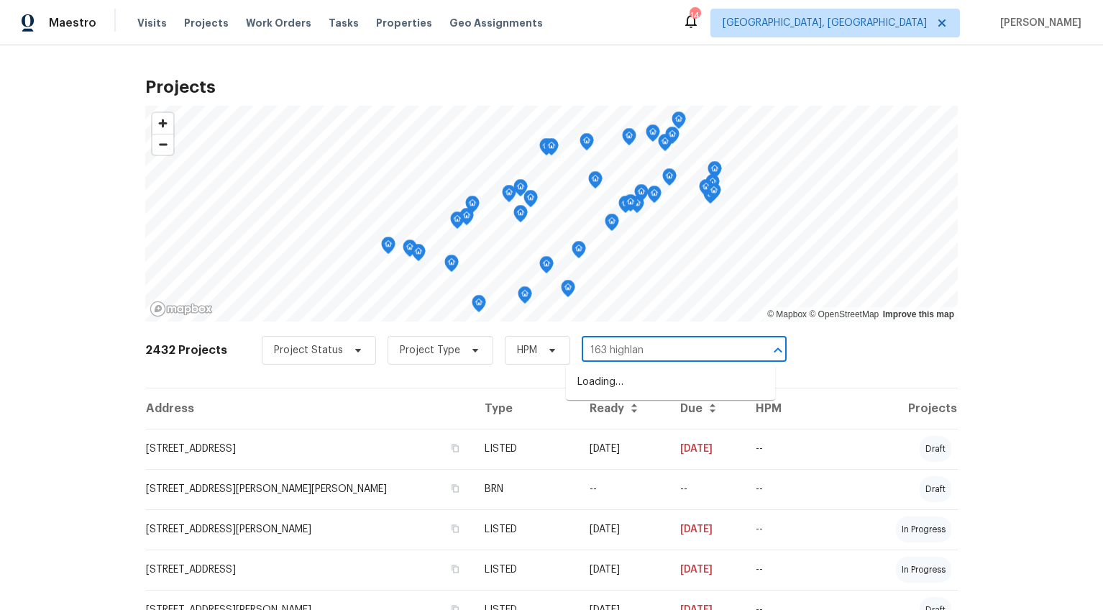
type input "163 highland"
click at [652, 381] on li "163 Highland Park Ct, Easley, SC 29642" at bounding box center [670, 382] width 209 height 24
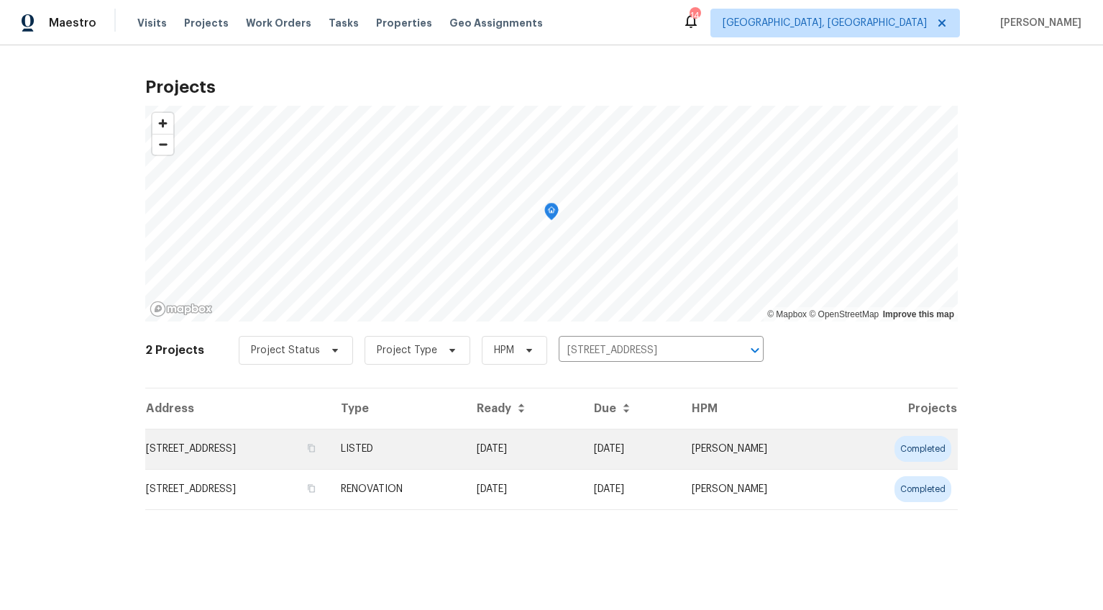
click at [249, 437] on td "163 Highland Park Ct, Easley, SC 29642" at bounding box center [237, 449] width 184 height 40
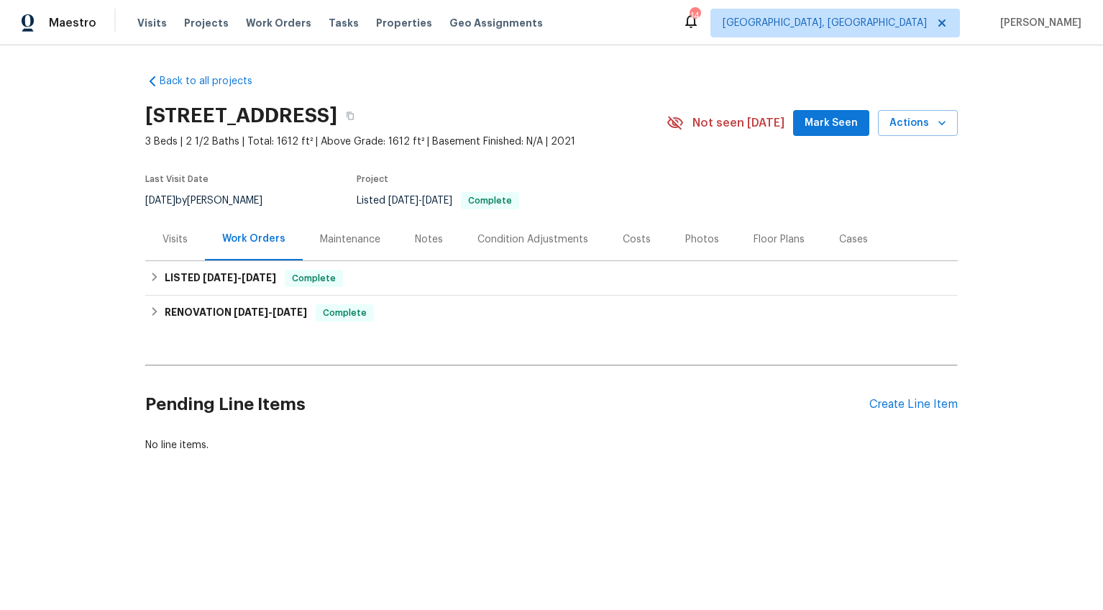
click at [168, 242] on div "Visits" at bounding box center [175, 239] width 25 height 14
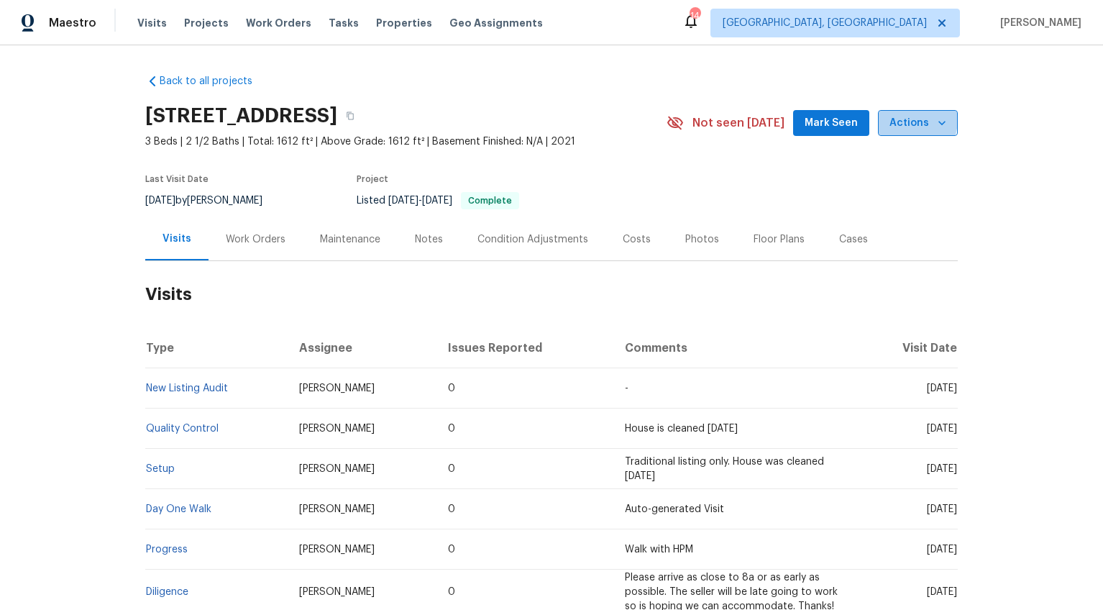
click at [895, 119] on span "Actions" at bounding box center [918, 123] width 57 height 18
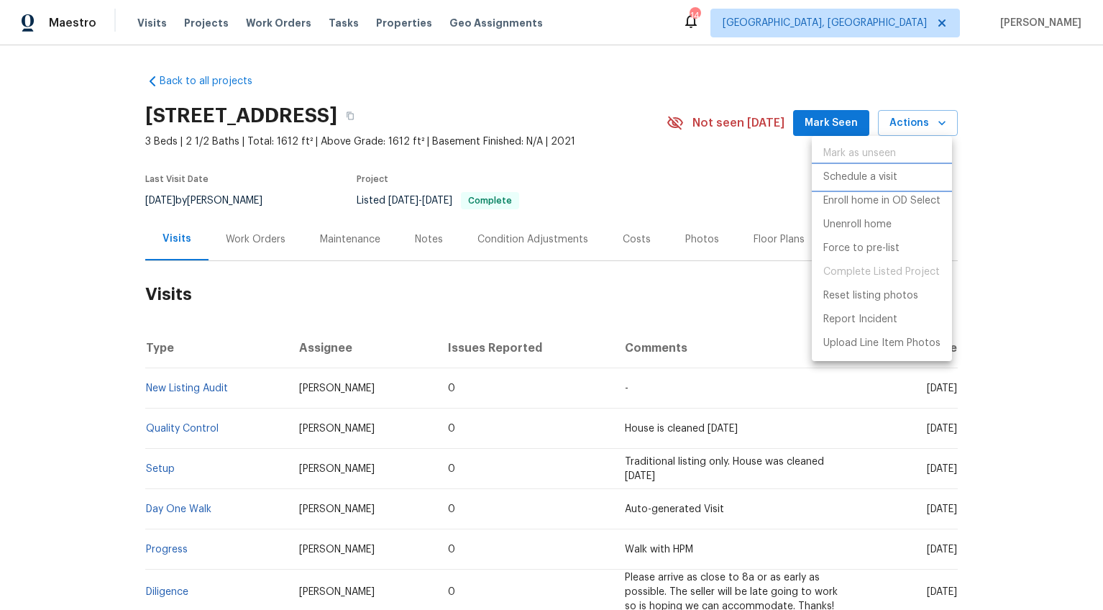
click at [877, 168] on li "Schedule a visit" at bounding box center [882, 177] width 140 height 24
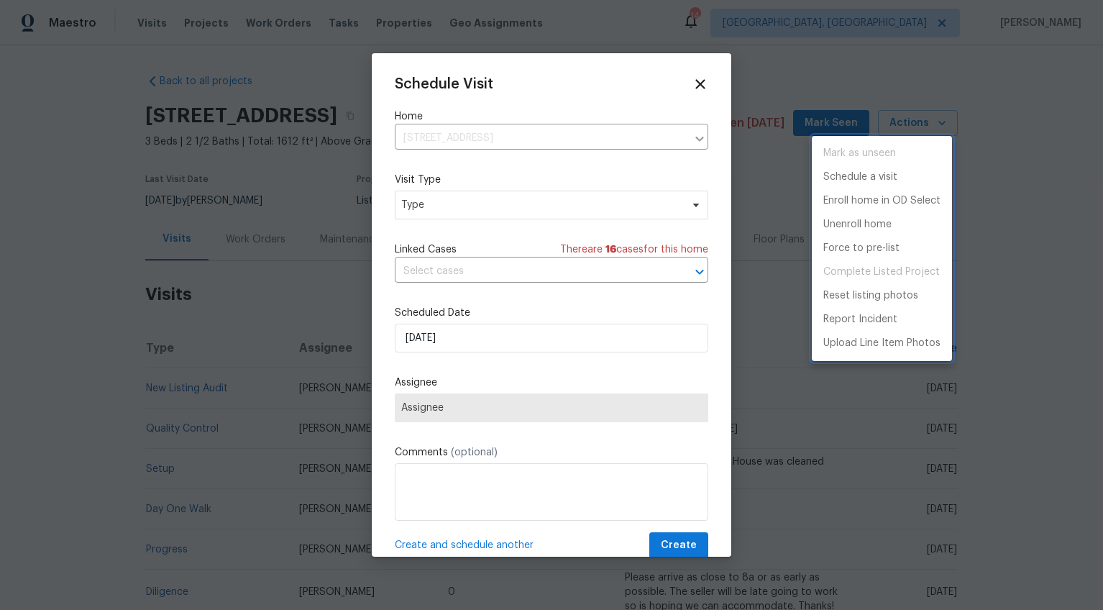
click at [447, 204] on div at bounding box center [551, 305] width 1103 height 610
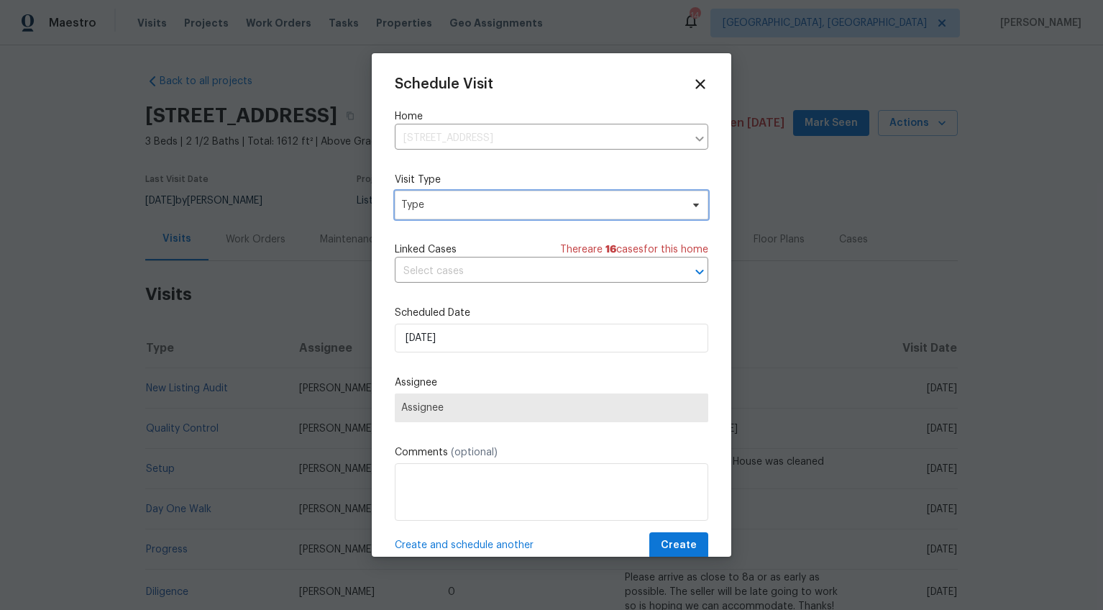
click at [433, 204] on span "Type" at bounding box center [541, 205] width 280 height 14
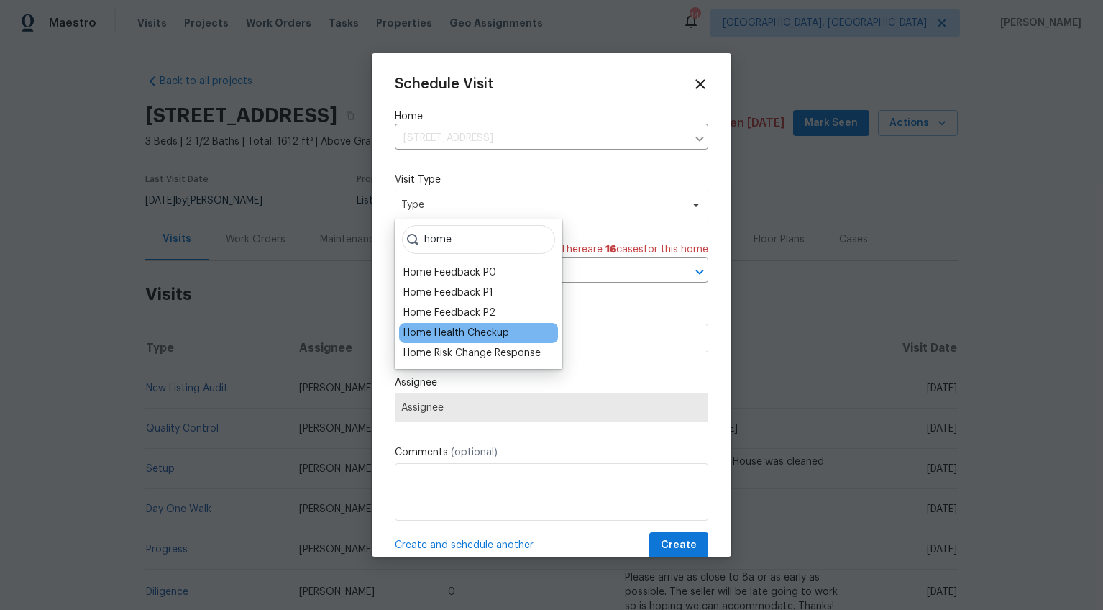
type input "home"
click at [428, 333] on div "Home Health Checkup" at bounding box center [456, 333] width 106 height 14
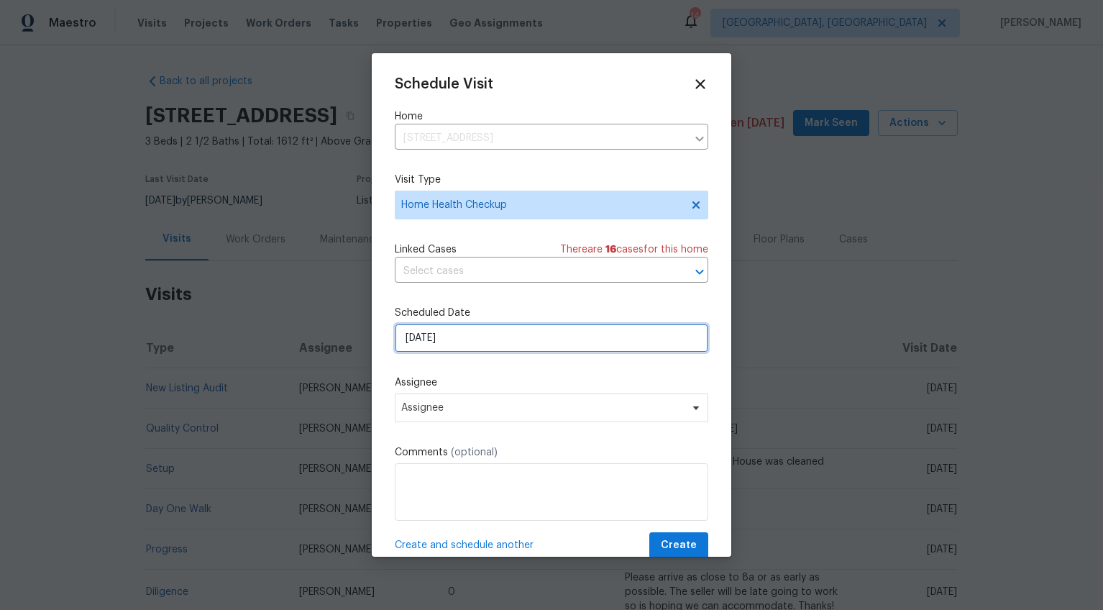
click at [422, 338] on input "[DATE]" at bounding box center [552, 338] width 314 height 29
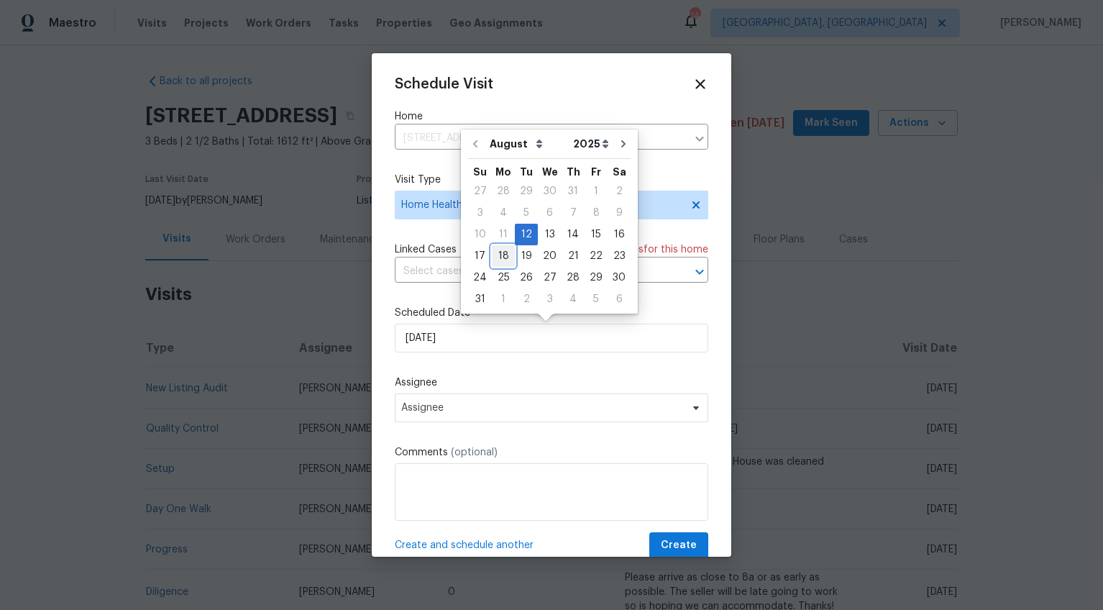
click at [493, 257] on div "18" at bounding box center [503, 256] width 23 height 20
type input "8/18/2025"
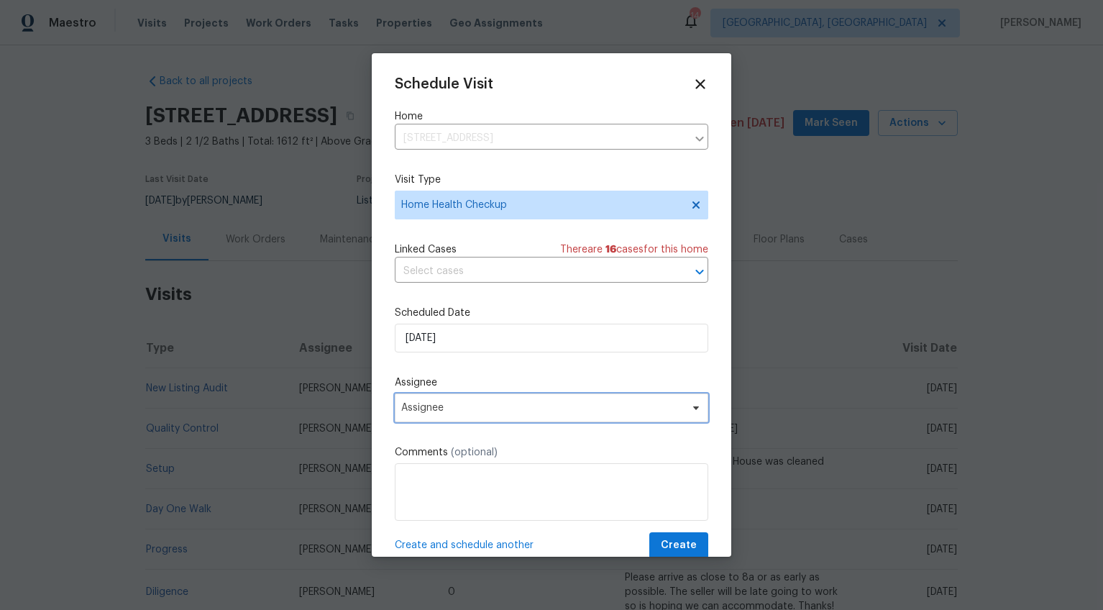
click at [426, 401] on span "Assignee" at bounding box center [552, 407] width 314 height 29
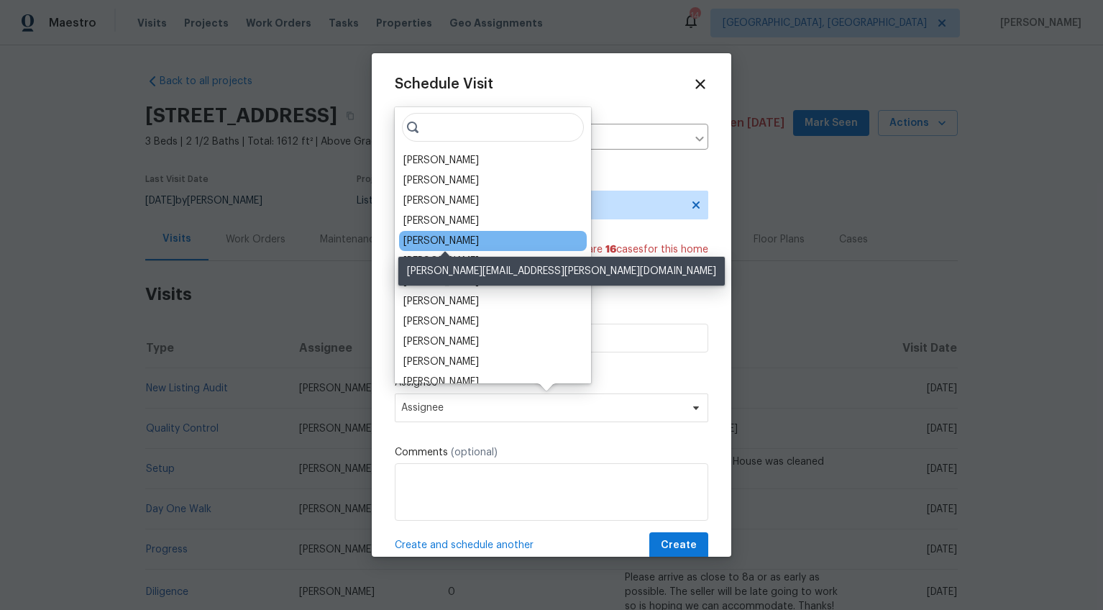
click at [434, 241] on div "[PERSON_NAME]" at bounding box center [441, 241] width 76 height 14
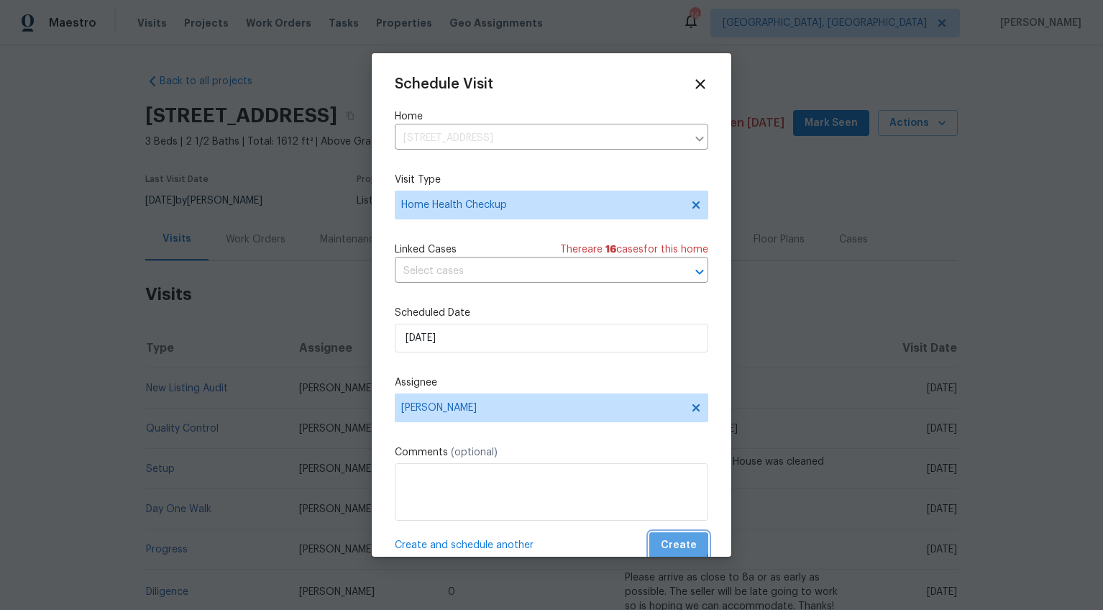
click at [661, 542] on span "Create" at bounding box center [679, 545] width 36 height 18
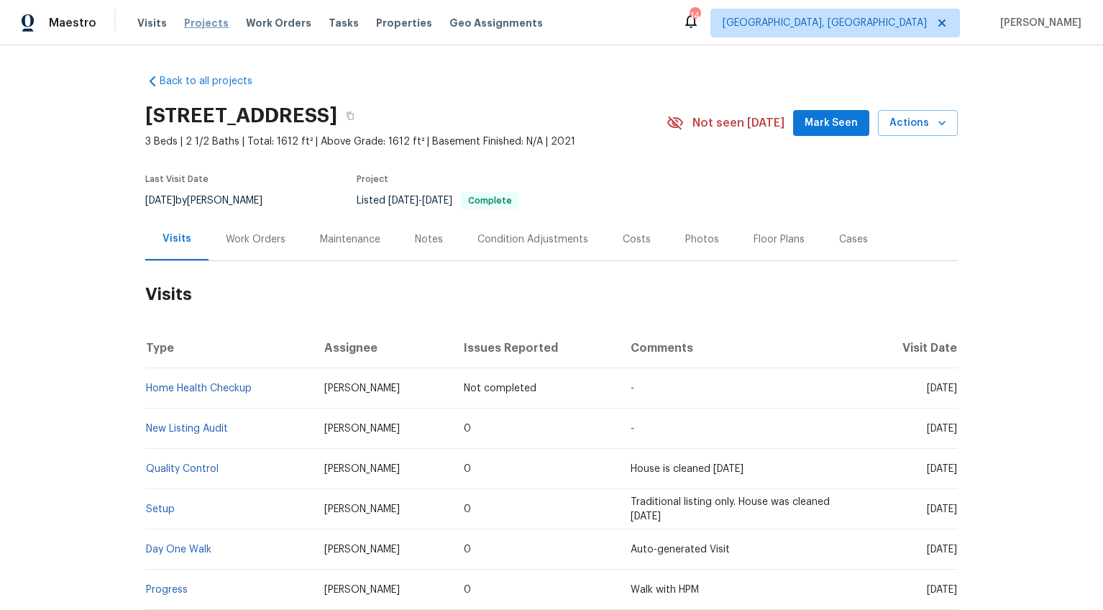
click at [211, 24] on span "Projects" at bounding box center [206, 23] width 45 height 14
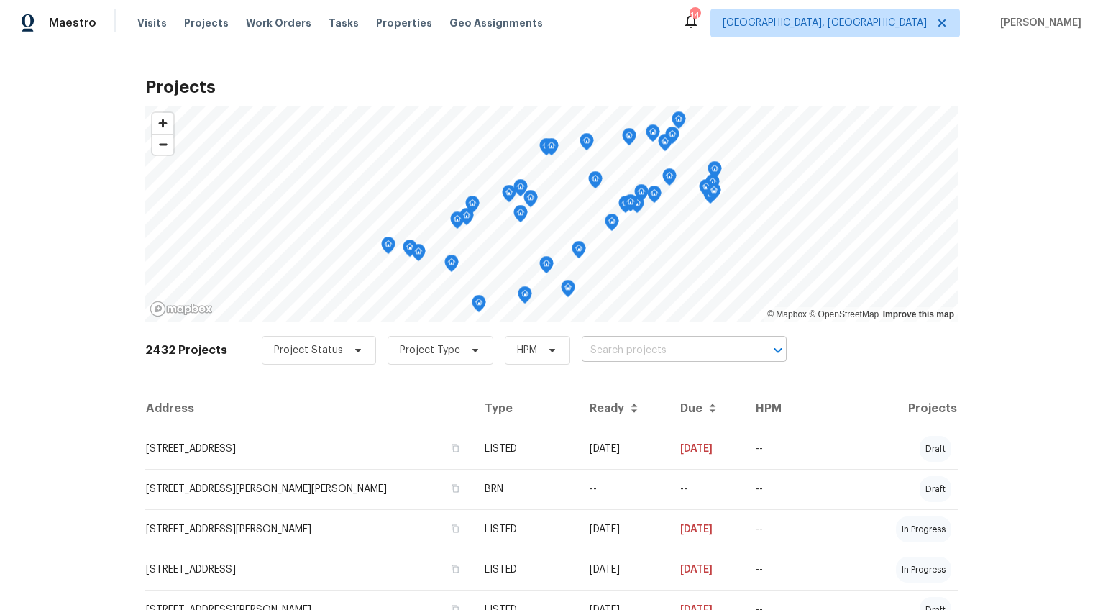
click at [621, 344] on input "text" at bounding box center [664, 350] width 165 height 22
type input "308 piedmont"
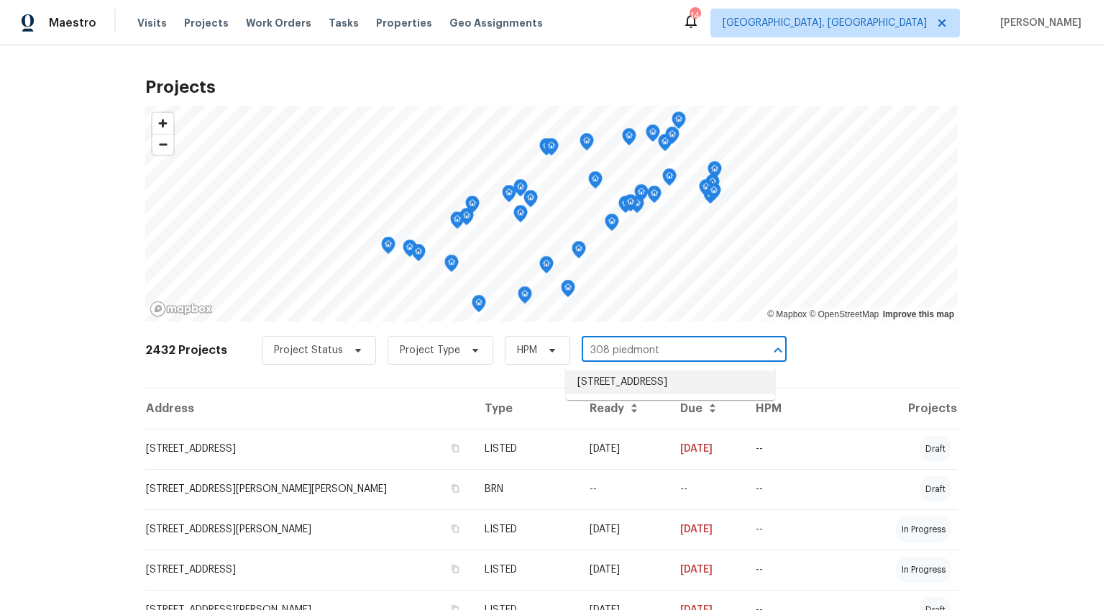
click at [620, 380] on li "[STREET_ADDRESS]" at bounding box center [670, 382] width 209 height 24
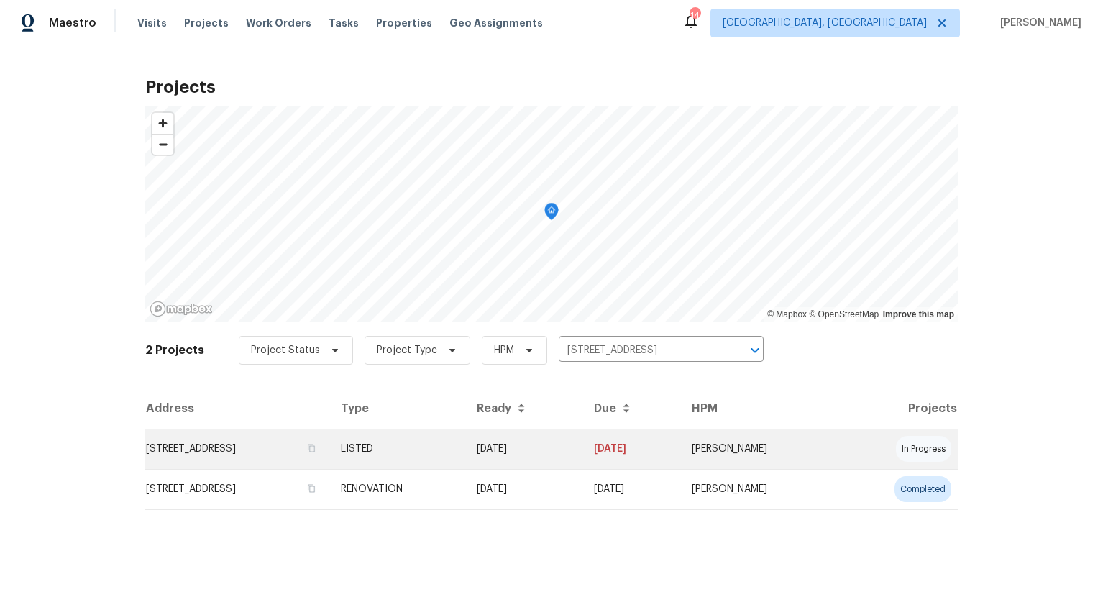
click at [147, 442] on td "[STREET_ADDRESS]" at bounding box center [237, 449] width 184 height 40
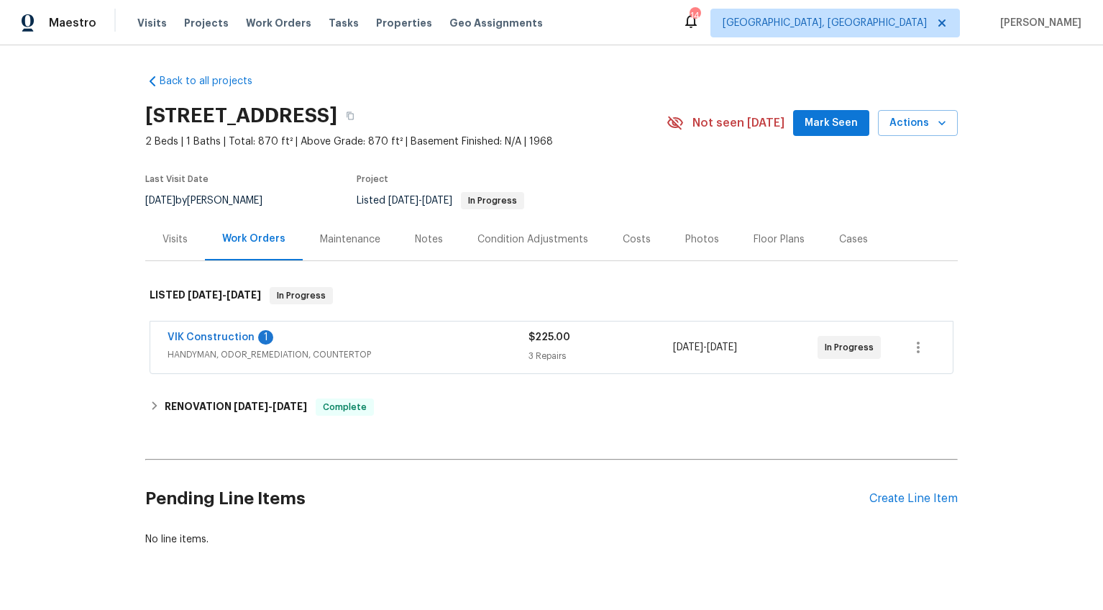
click at [170, 241] on div "Visits" at bounding box center [175, 239] width 25 height 14
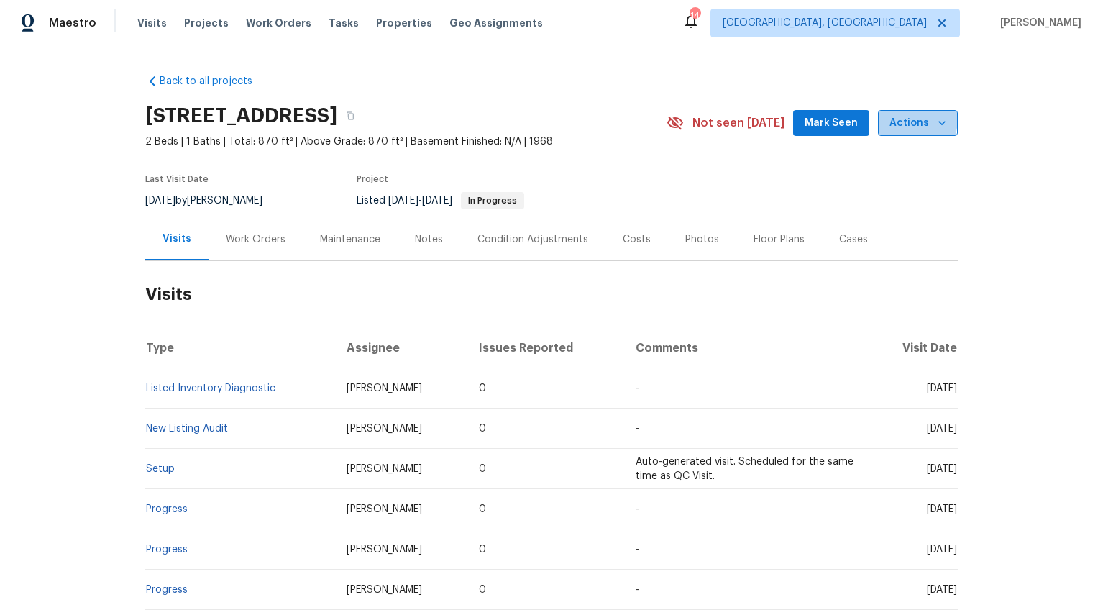
click at [892, 118] on span "Actions" at bounding box center [918, 123] width 57 height 18
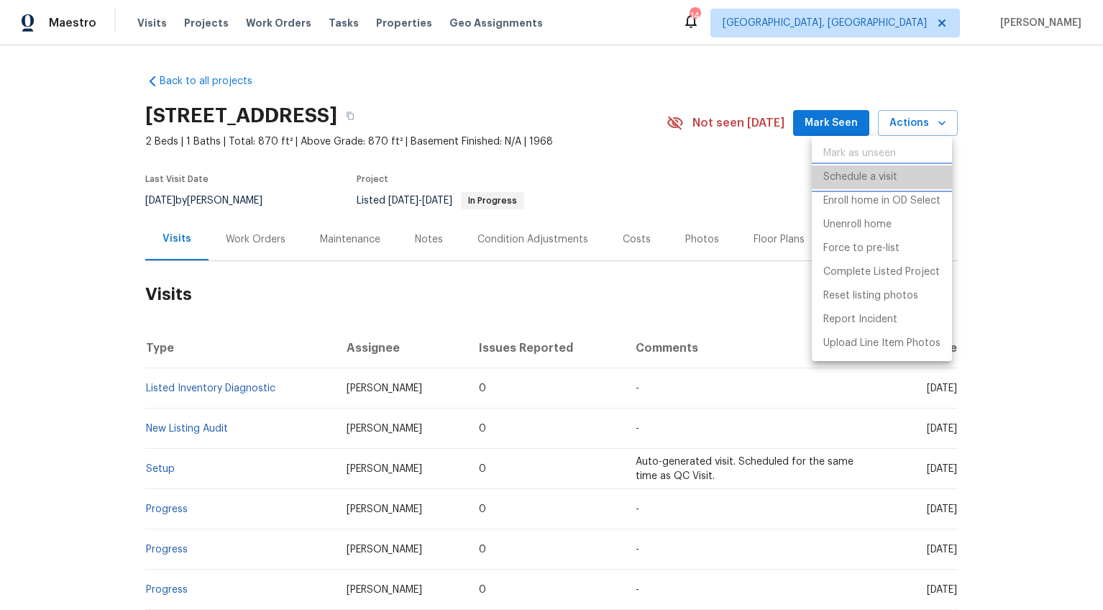
click at [864, 170] on p "Schedule a visit" at bounding box center [860, 177] width 74 height 15
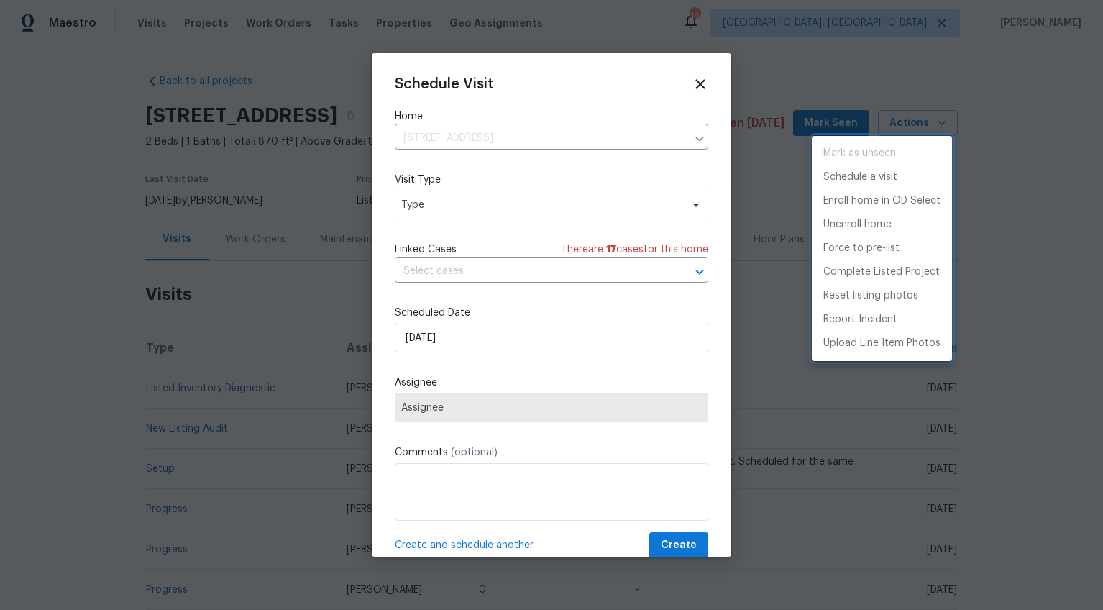
click at [432, 203] on div at bounding box center [551, 305] width 1103 height 610
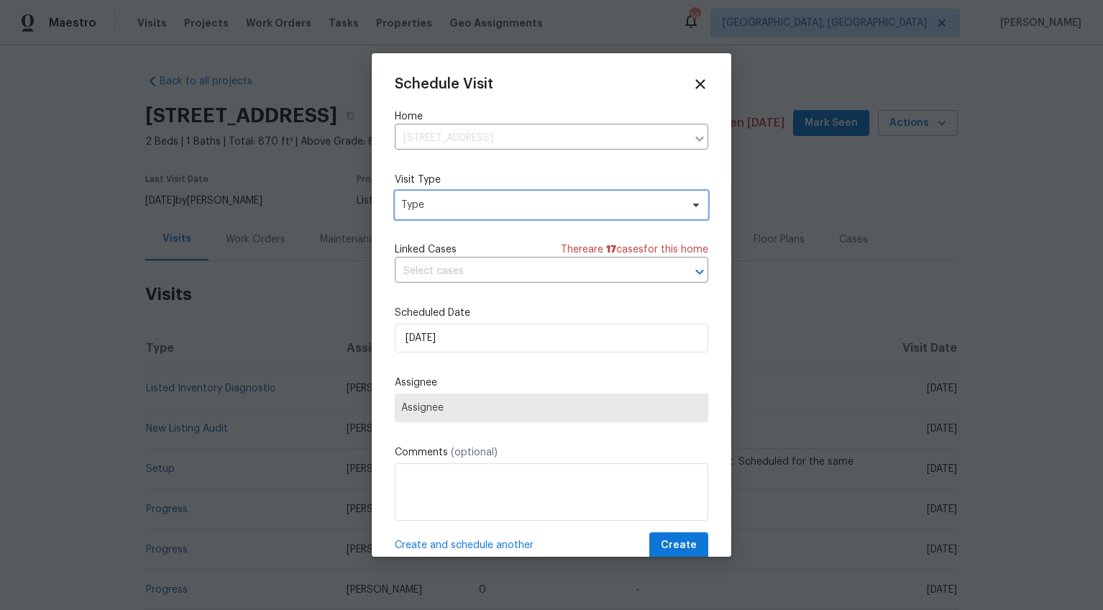
click at [431, 209] on span "Type" at bounding box center [541, 205] width 280 height 14
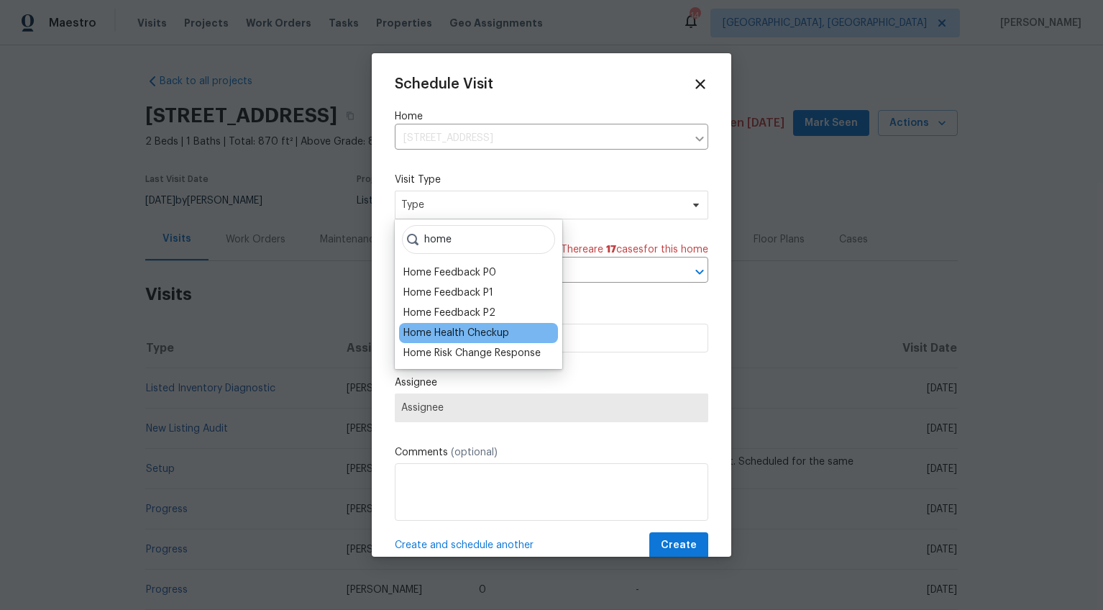
type input "home"
click at [440, 335] on div "Home Health Checkup" at bounding box center [456, 333] width 106 height 14
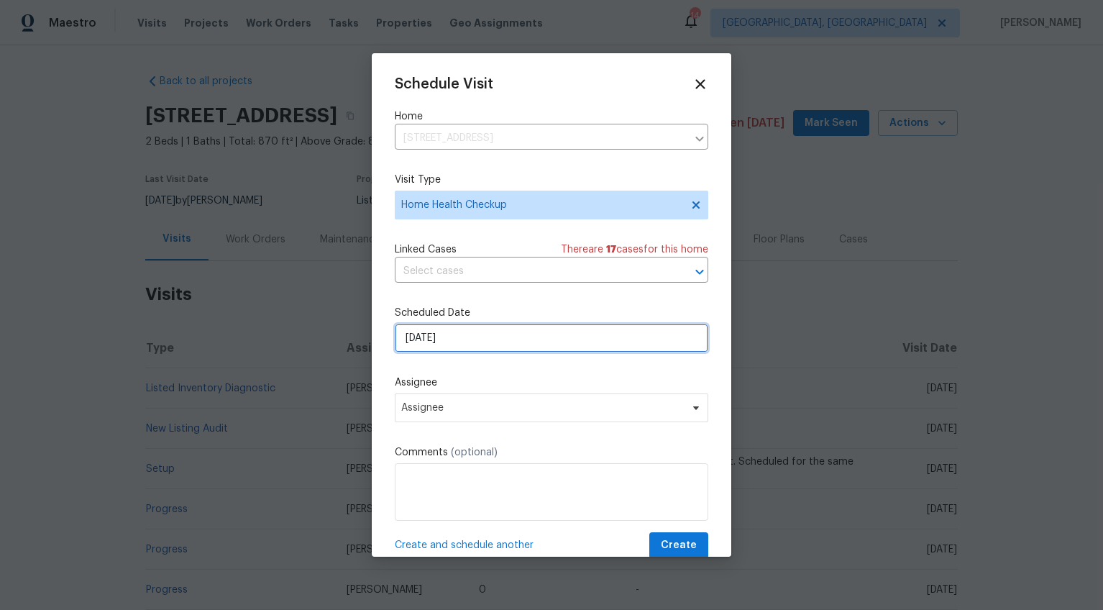
click at [421, 342] on input "8/12/2025" at bounding box center [552, 338] width 314 height 29
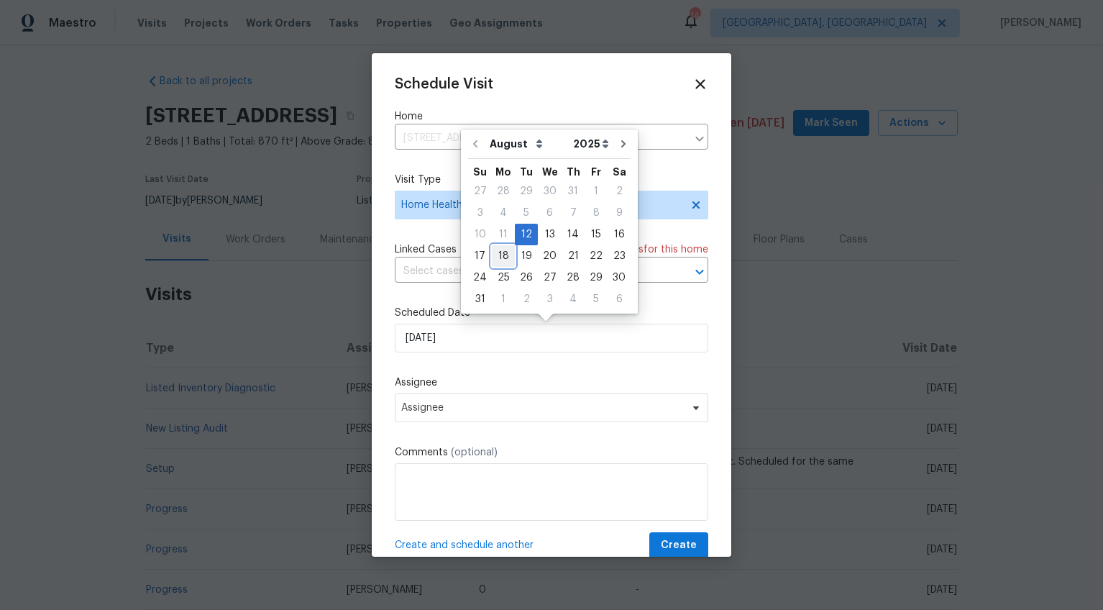
click at [505, 257] on div "18" at bounding box center [503, 256] width 23 height 20
type input "8/18/2025"
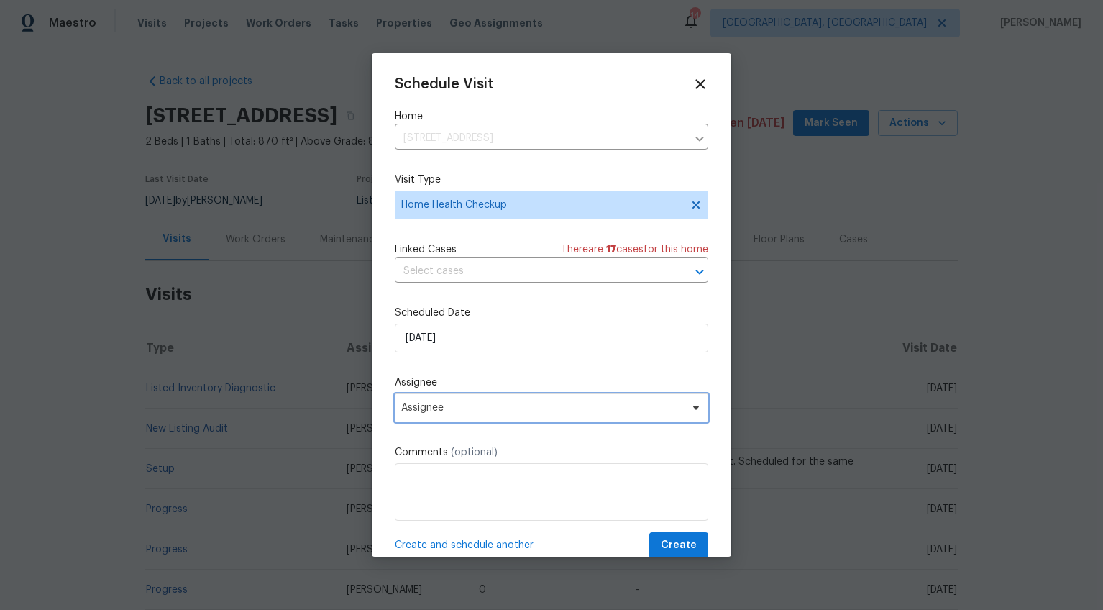
click at [448, 413] on span "Assignee" at bounding box center [542, 408] width 282 height 12
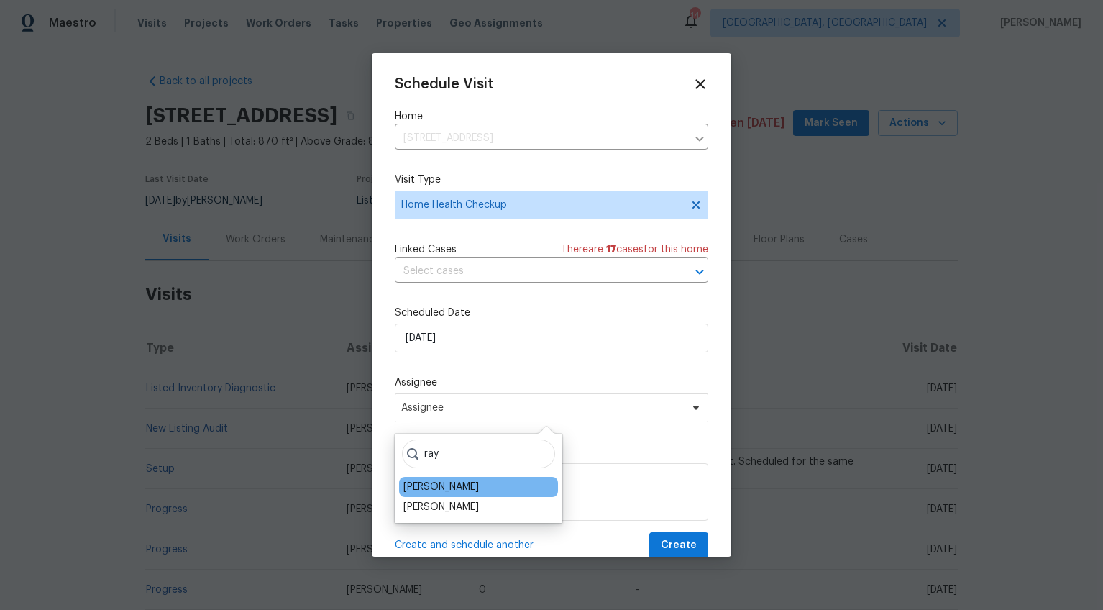
type input "ray"
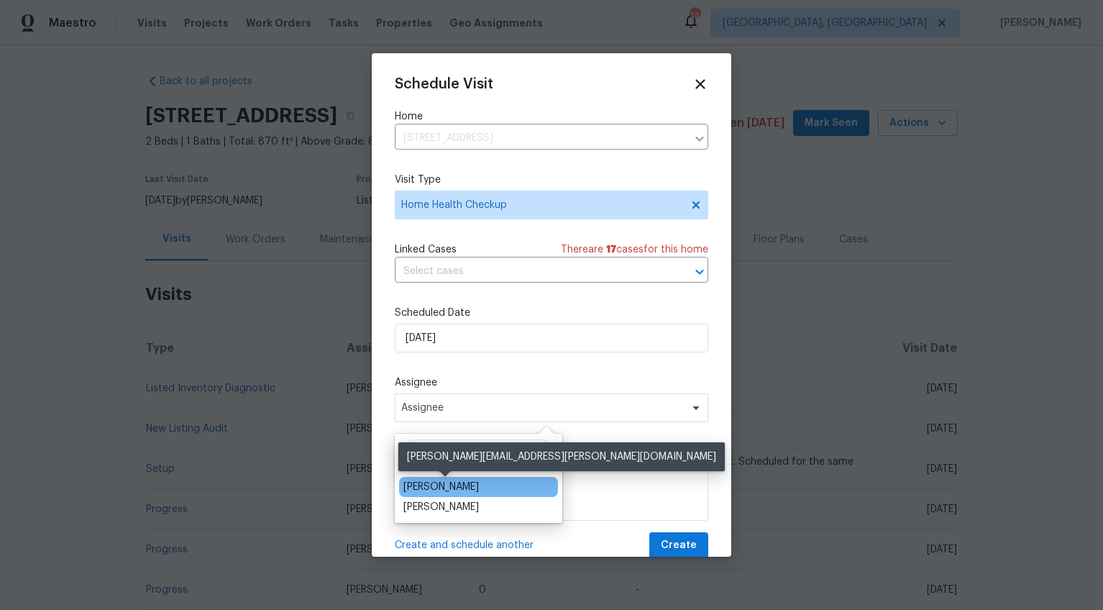
click at [470, 485] on div "[PERSON_NAME]" at bounding box center [441, 487] width 76 height 14
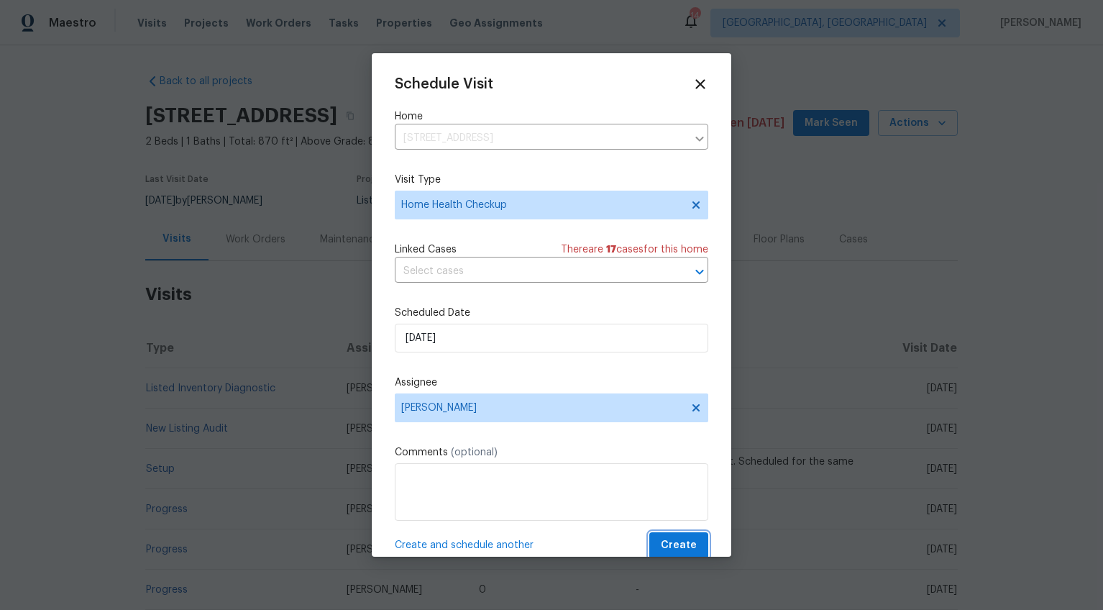
click at [662, 539] on span "Create" at bounding box center [679, 545] width 36 height 18
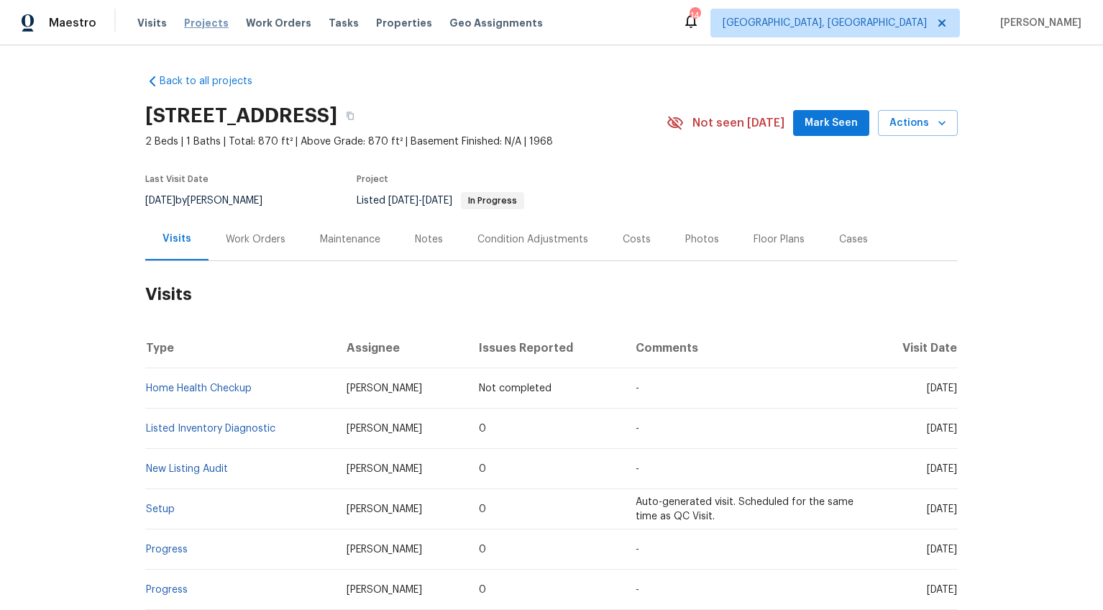
click at [209, 24] on span "Projects" at bounding box center [206, 23] width 45 height 14
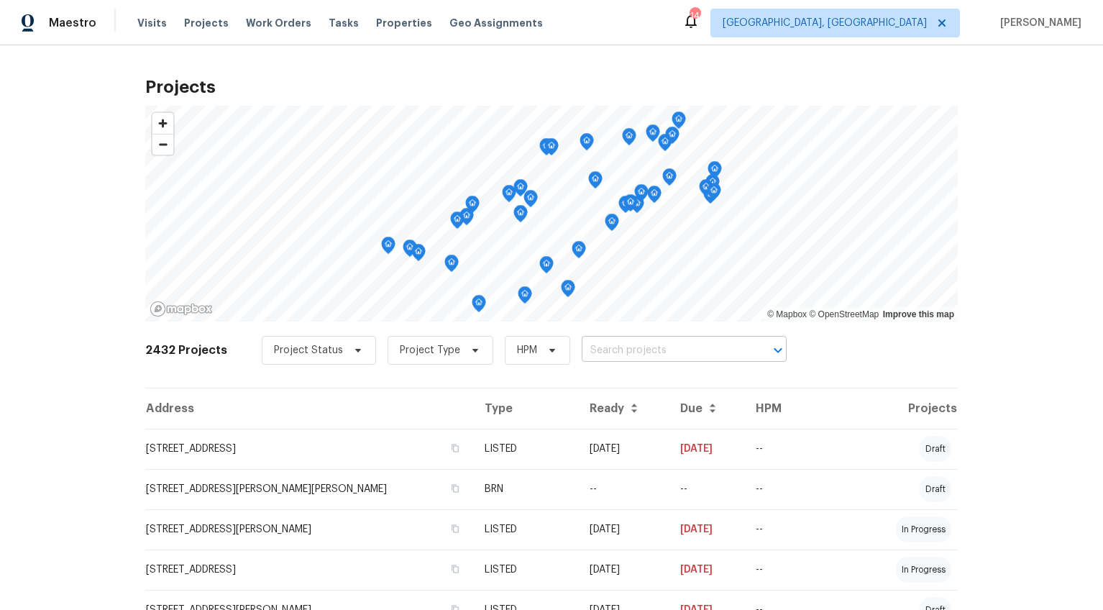
click at [611, 347] on input "text" at bounding box center [664, 350] width 165 height 22
type input "1460"
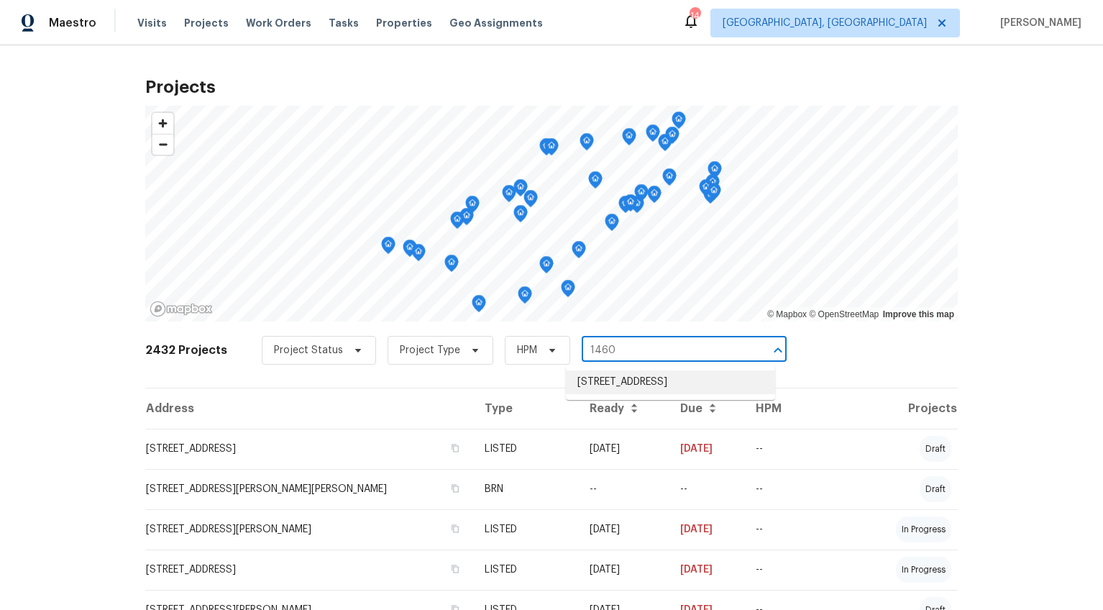
click at [614, 384] on li "[STREET_ADDRESS]" at bounding box center [670, 382] width 209 height 24
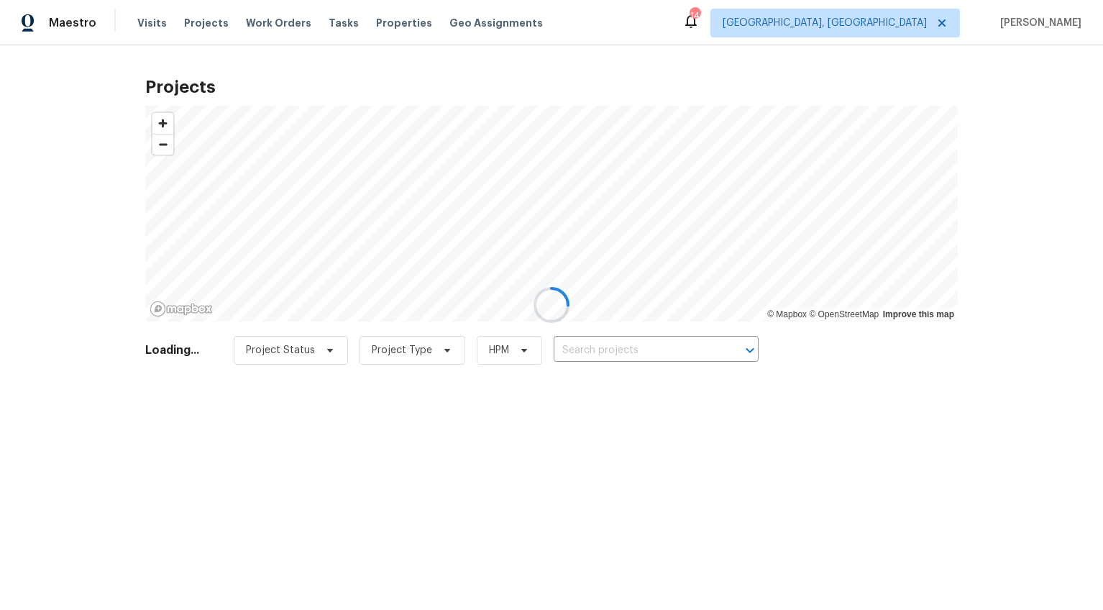
type input "[STREET_ADDRESS]"
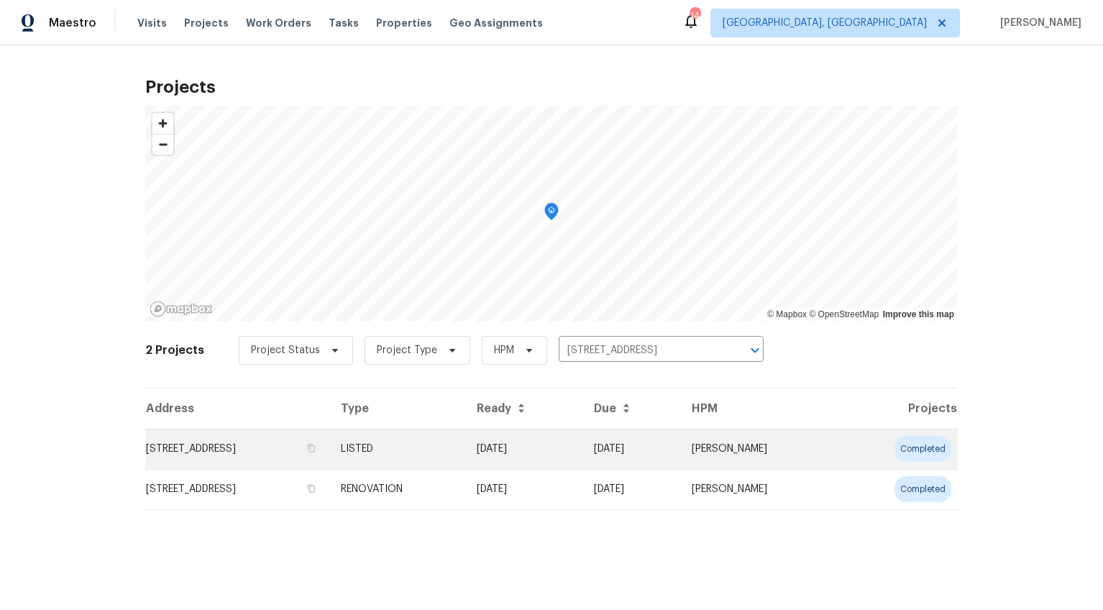
click at [223, 442] on td "[STREET_ADDRESS]" at bounding box center [237, 449] width 184 height 40
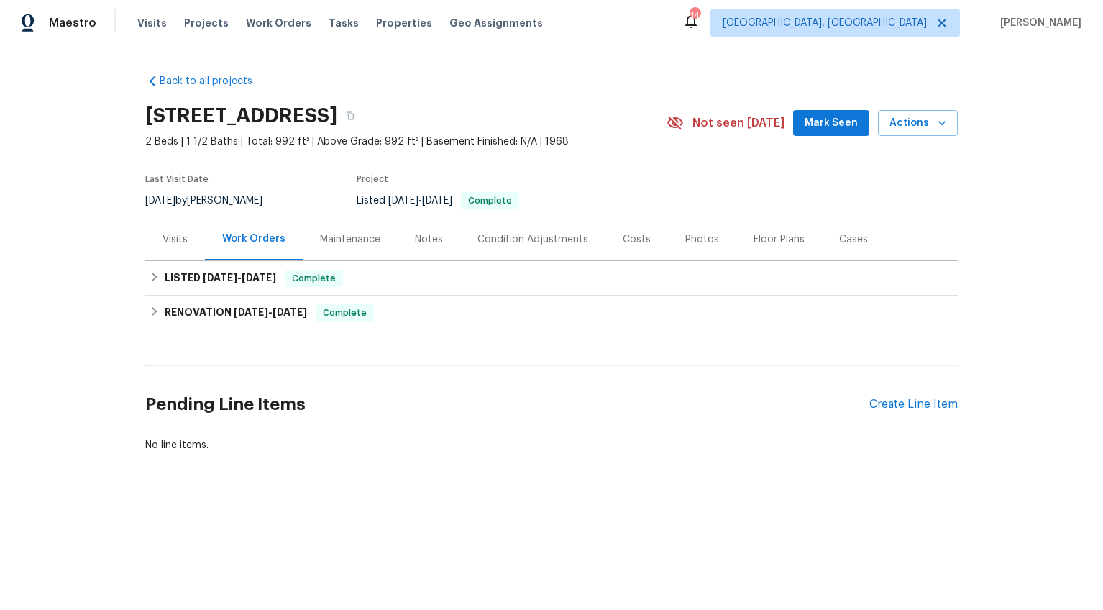
click at [176, 242] on div "Visits" at bounding box center [175, 239] width 25 height 14
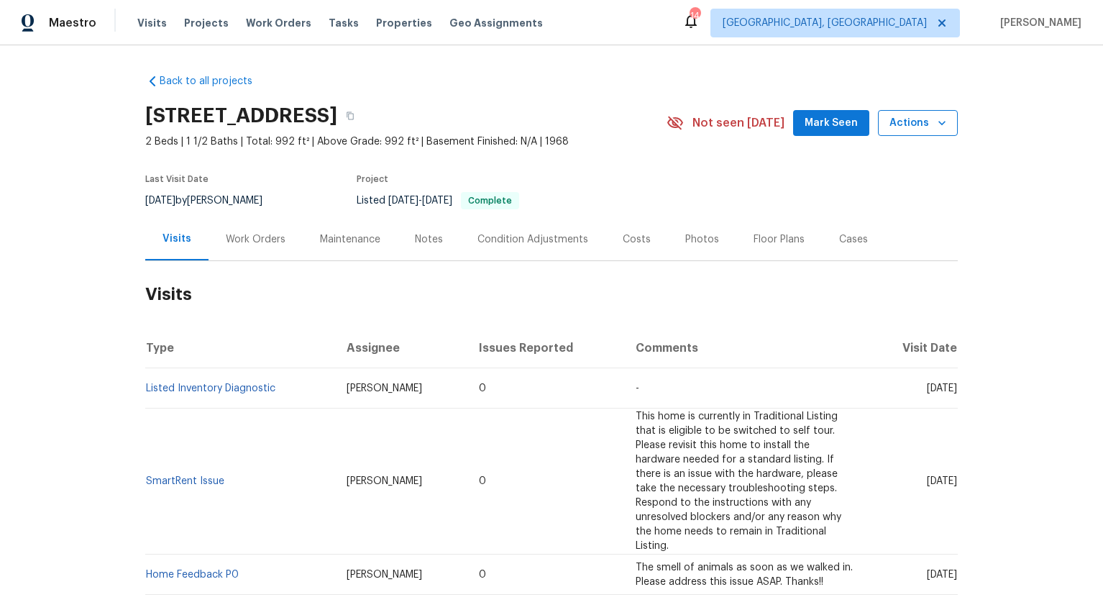
click at [915, 130] on span "Actions" at bounding box center [918, 123] width 57 height 18
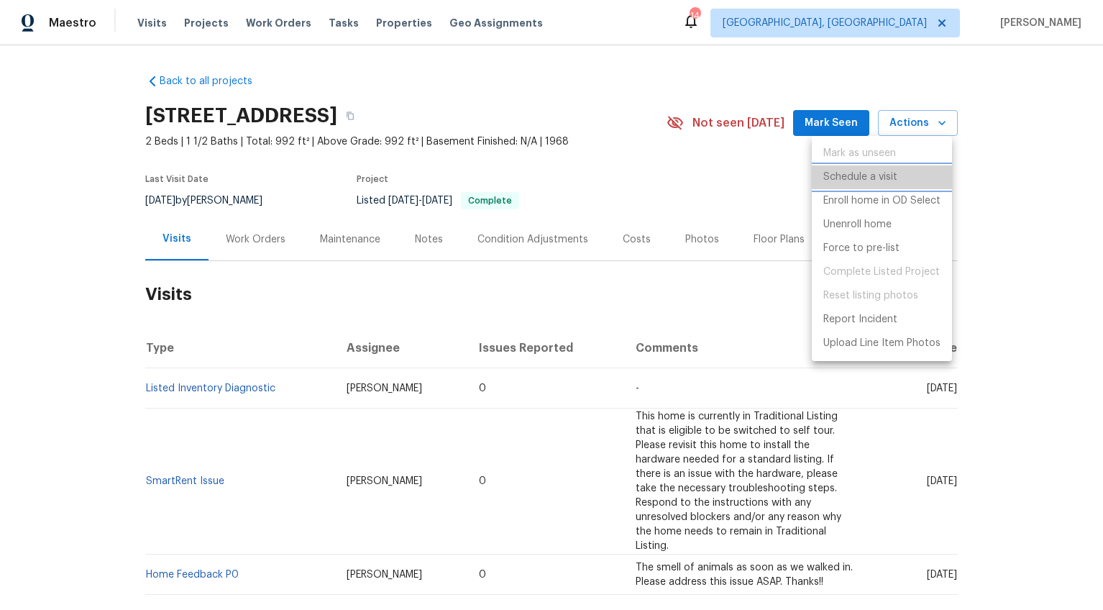
click at [871, 180] on p "Schedule a visit" at bounding box center [860, 177] width 74 height 15
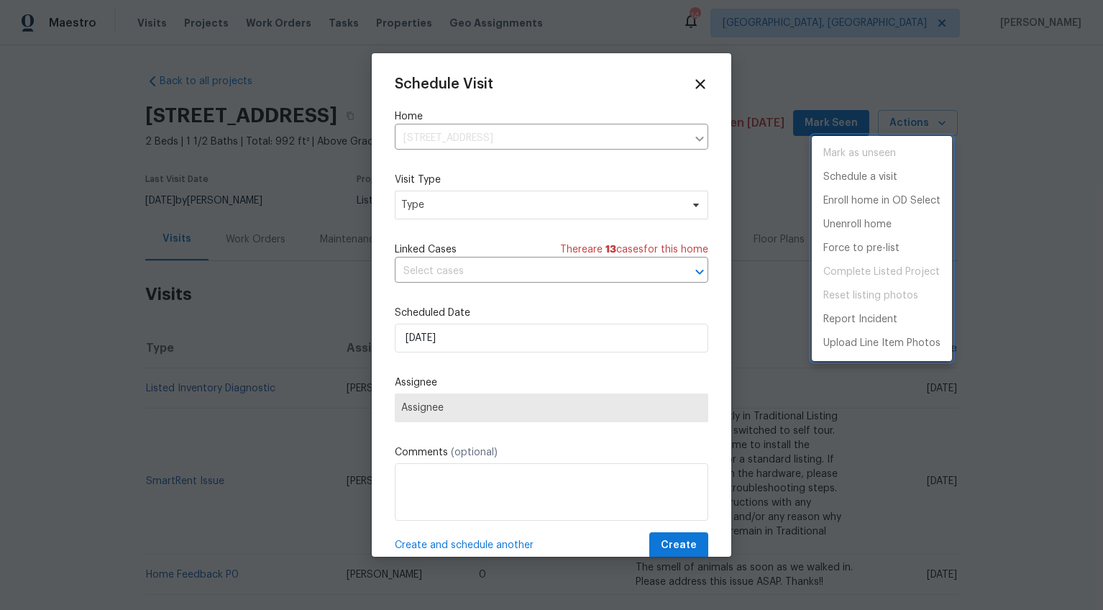
click at [434, 193] on div at bounding box center [551, 305] width 1103 height 610
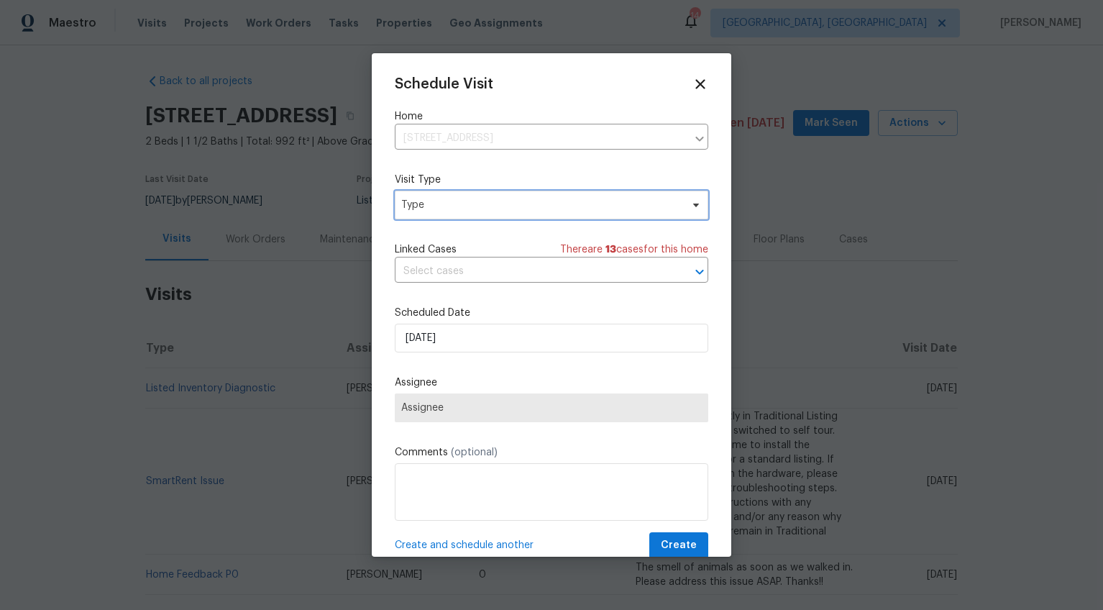
click at [431, 207] on span "Type" at bounding box center [541, 205] width 280 height 14
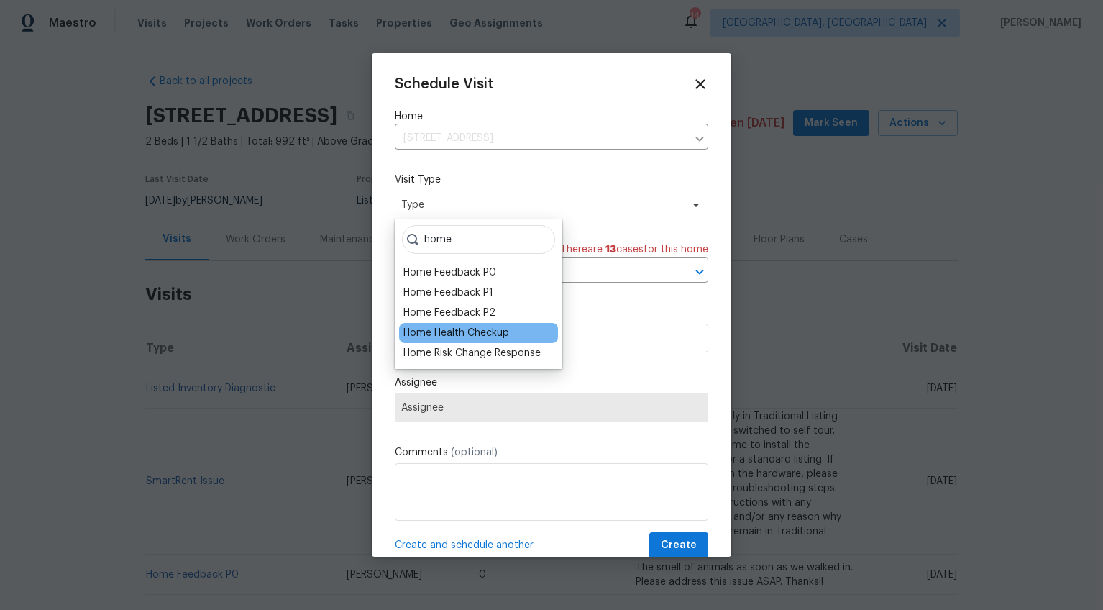
type input "home"
click at [444, 338] on div "Home Health Checkup" at bounding box center [456, 333] width 106 height 14
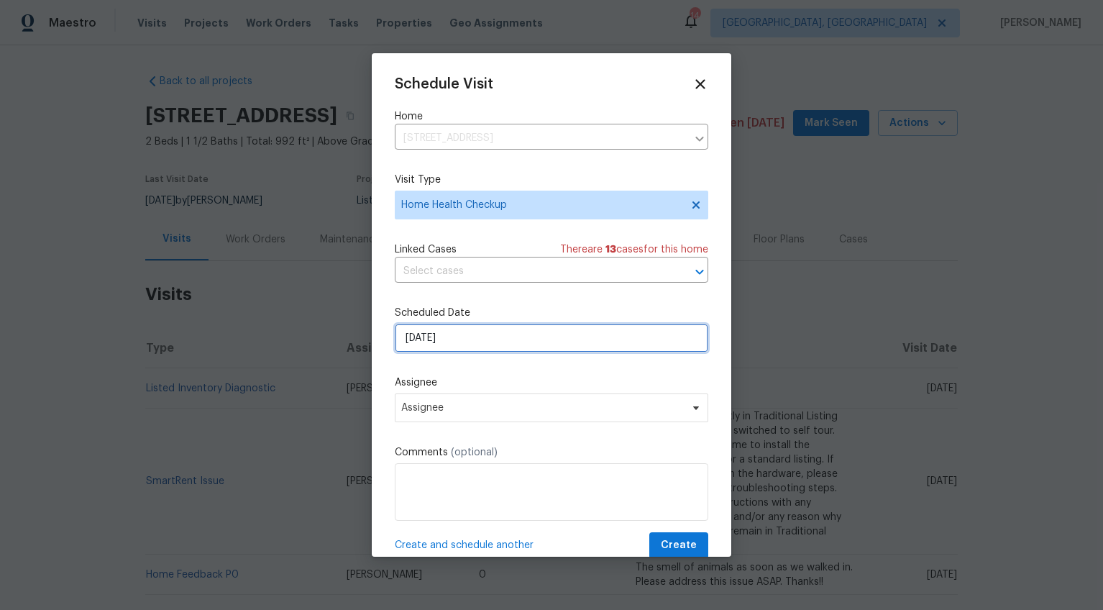
click at [421, 344] on input "8/12/2025" at bounding box center [552, 338] width 314 height 29
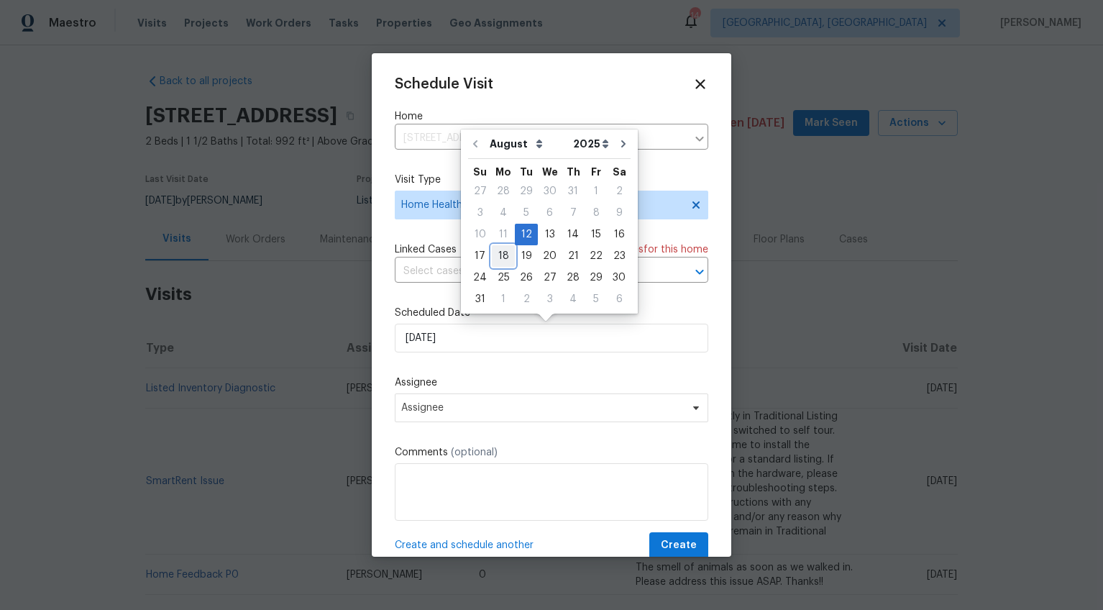
click at [495, 248] on div "18" at bounding box center [503, 256] width 23 height 20
type input "8/18/2025"
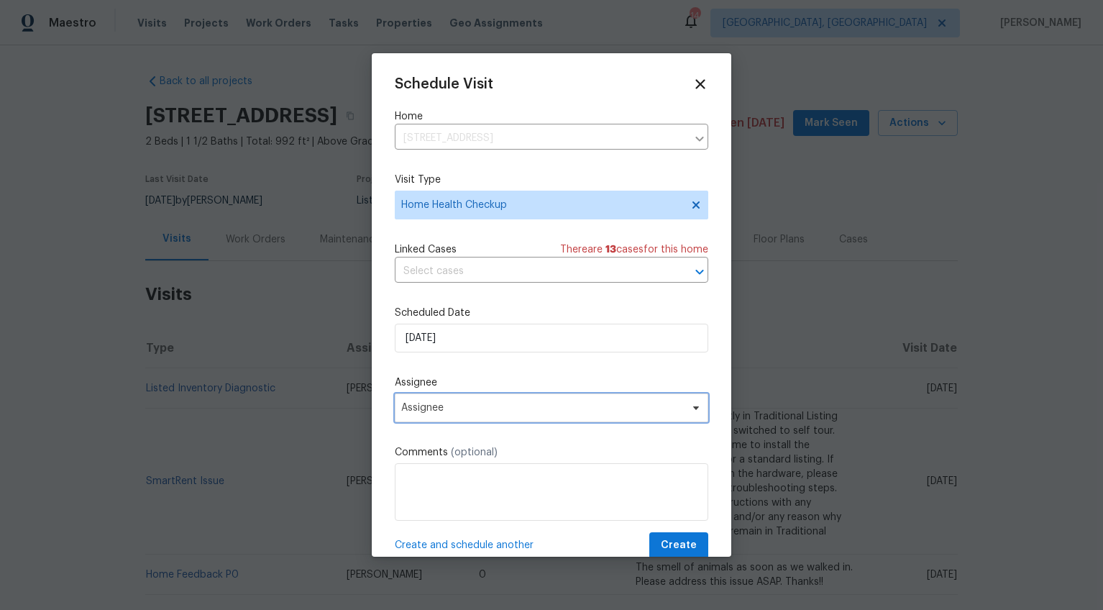
click at [452, 403] on span "Assignee" at bounding box center [542, 408] width 282 height 12
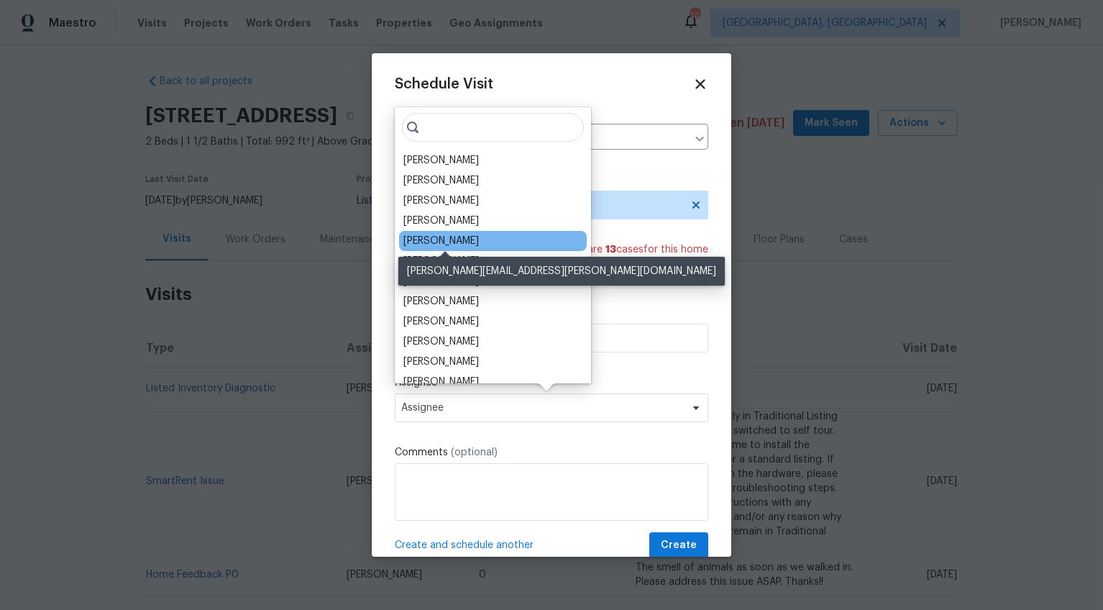
click at [467, 241] on div "Raymond Roberts" at bounding box center [441, 241] width 76 height 14
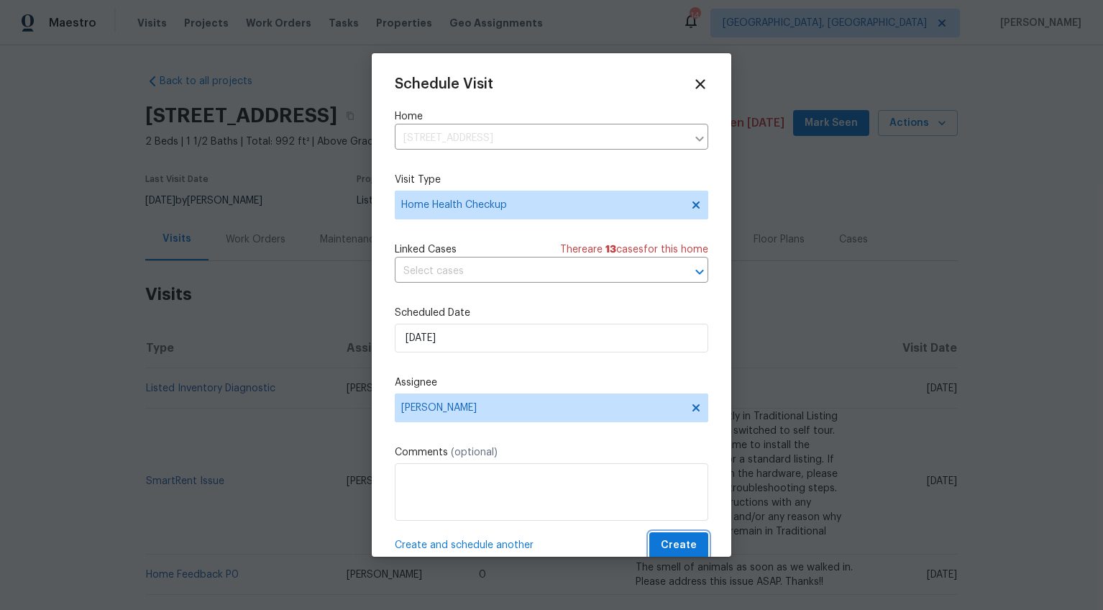
click at [684, 544] on span "Create" at bounding box center [679, 545] width 36 height 18
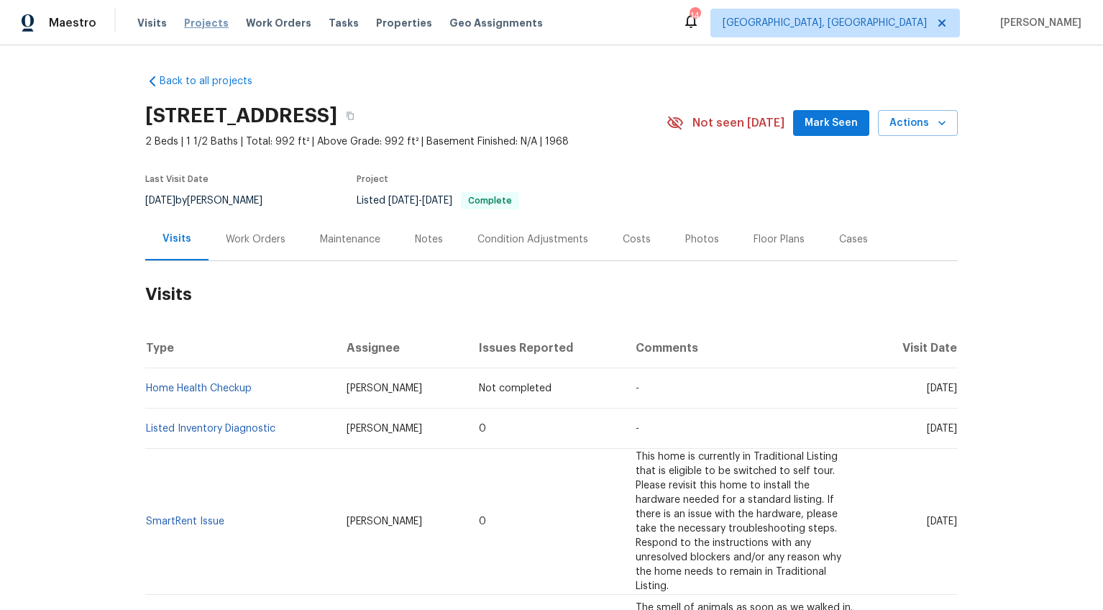
click at [209, 22] on span "Projects" at bounding box center [206, 23] width 45 height 14
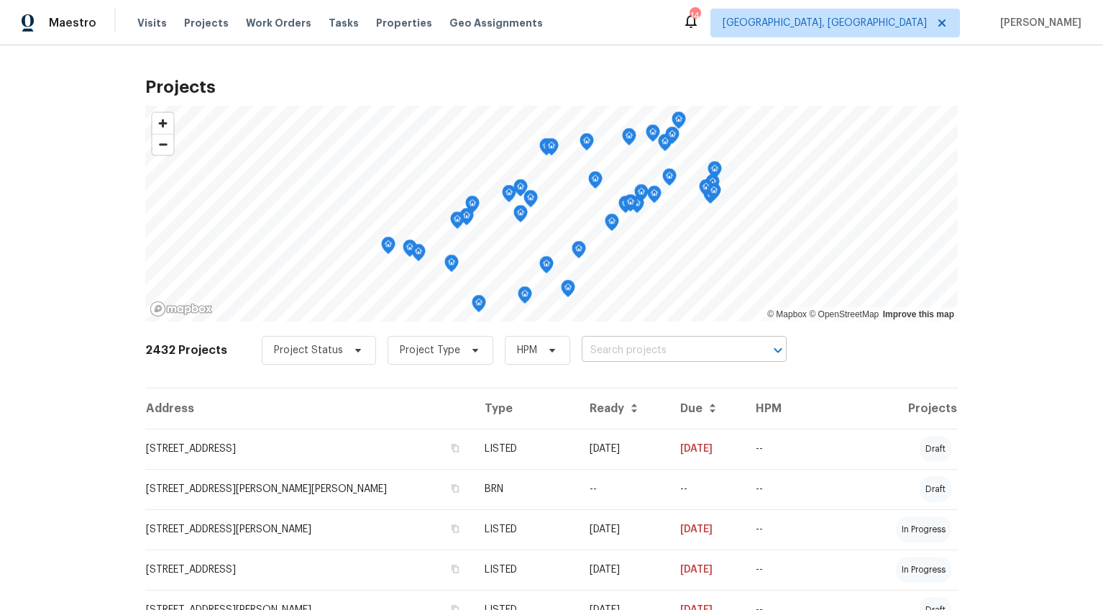
click at [626, 347] on input "text" at bounding box center [664, 350] width 165 height 22
type input "132 trent"
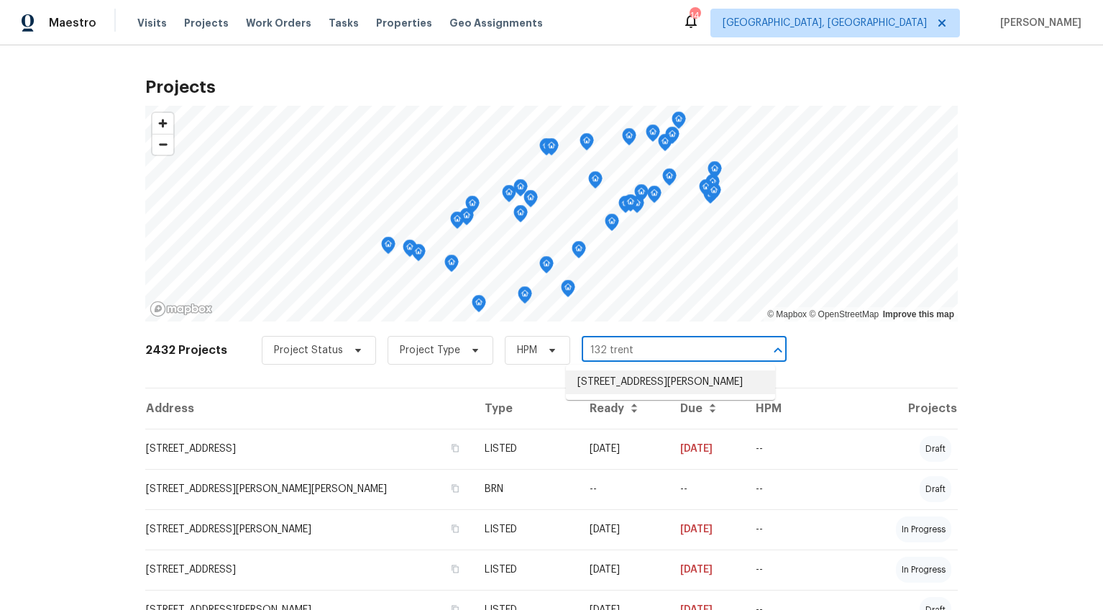
click at [640, 393] on li "[STREET_ADDRESS][PERSON_NAME]" at bounding box center [670, 382] width 209 height 24
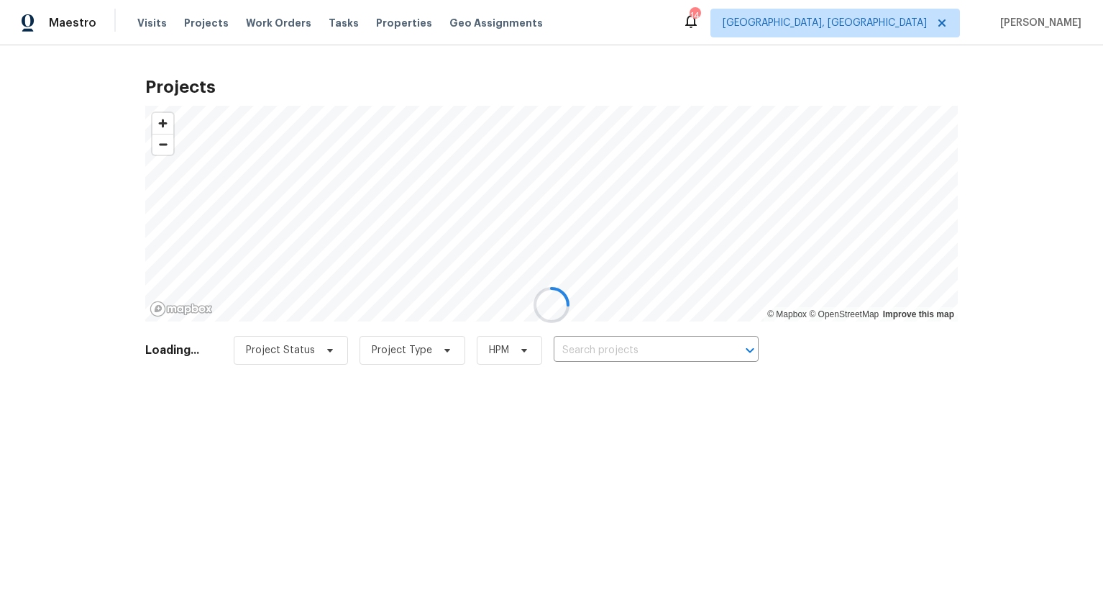
type input "[STREET_ADDRESS][PERSON_NAME]"
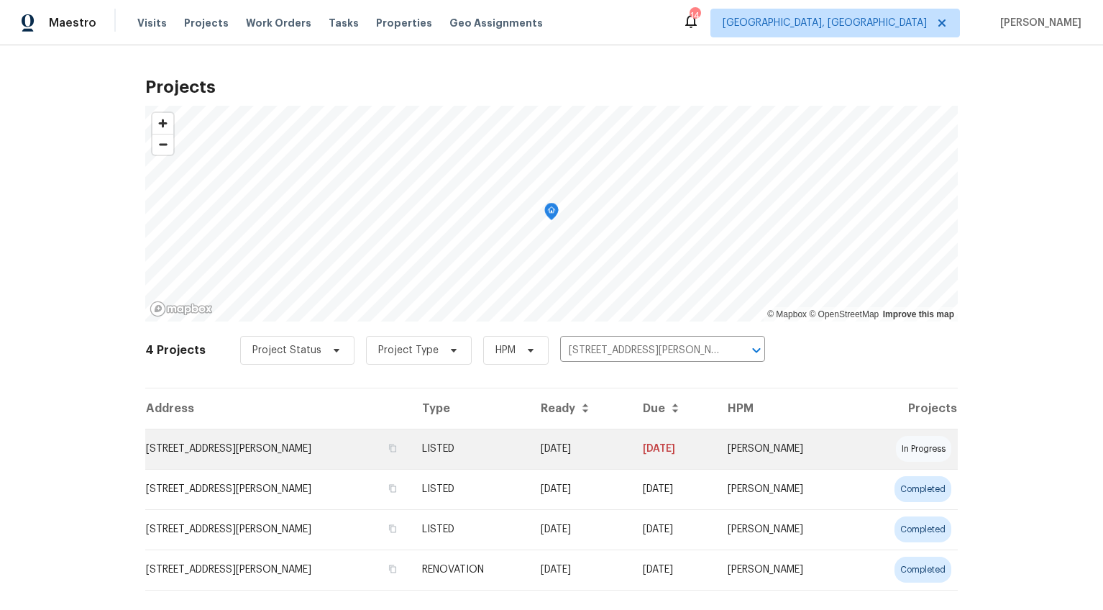
click at [209, 446] on td "[STREET_ADDRESS][PERSON_NAME]" at bounding box center [277, 449] width 265 height 40
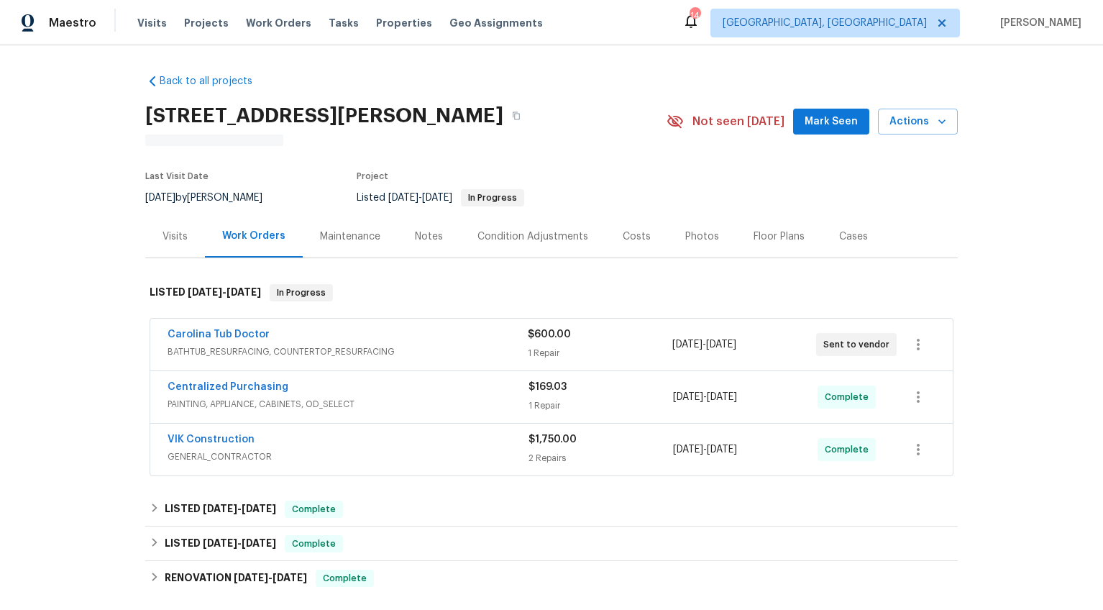
click at [183, 230] on div "Visits" at bounding box center [175, 236] width 60 height 42
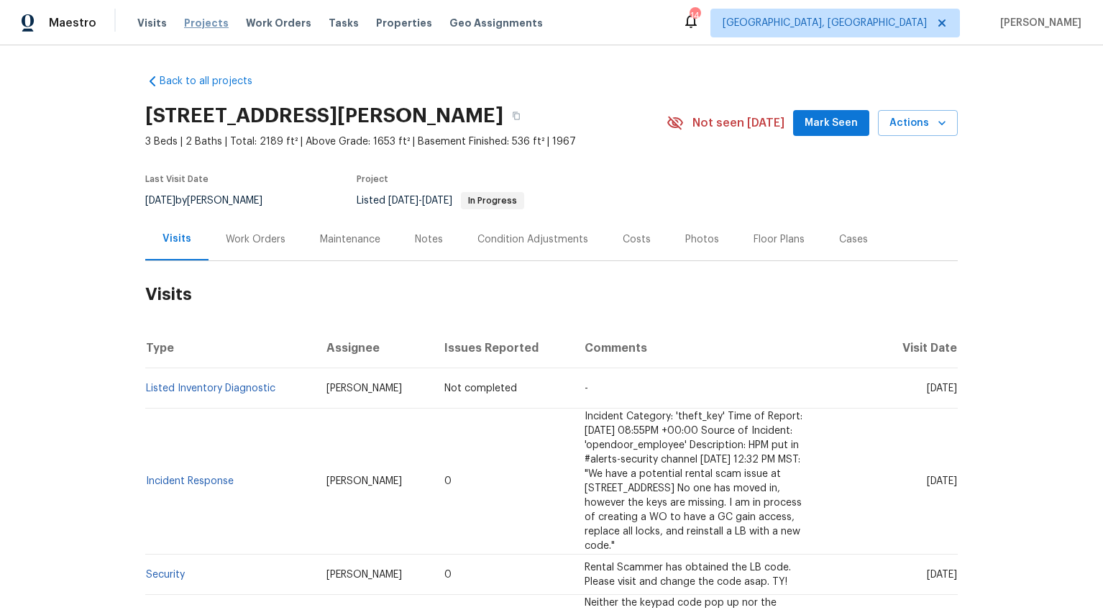
click at [190, 26] on span "Projects" at bounding box center [206, 23] width 45 height 14
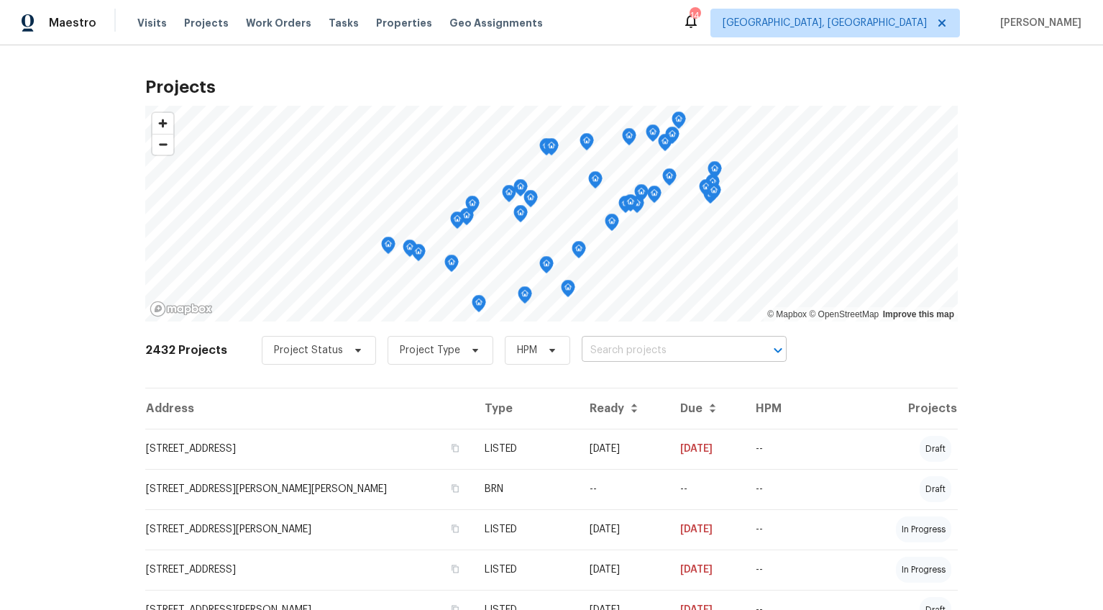
click at [624, 350] on input "text" at bounding box center [664, 350] width 165 height 22
type input "231 henry"
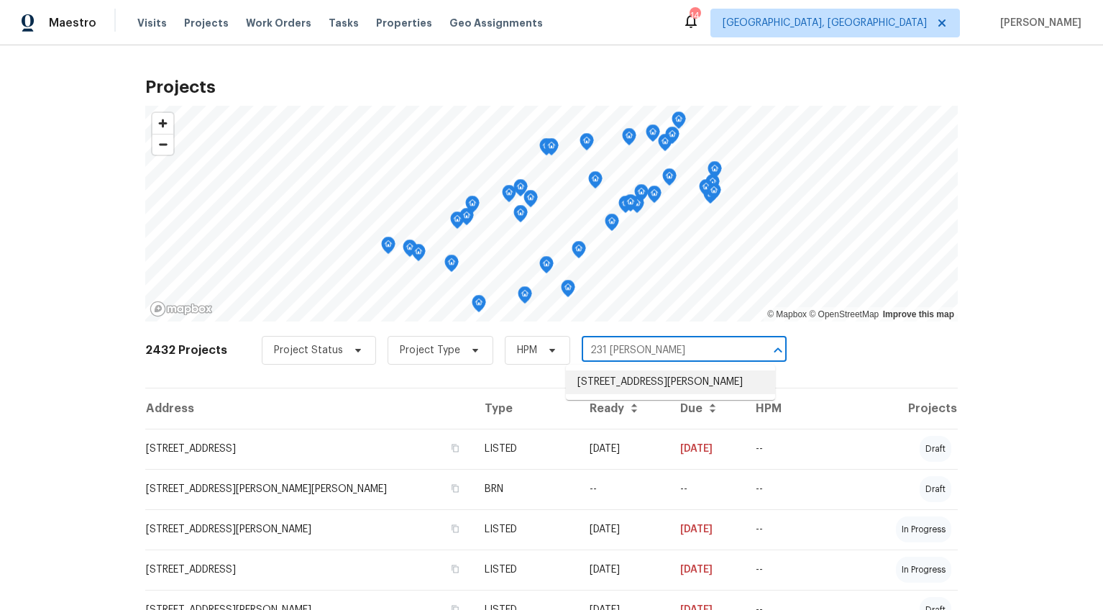
click at [636, 380] on li "231 Henrydale Dr, Easley, SC 29642" at bounding box center [670, 382] width 209 height 24
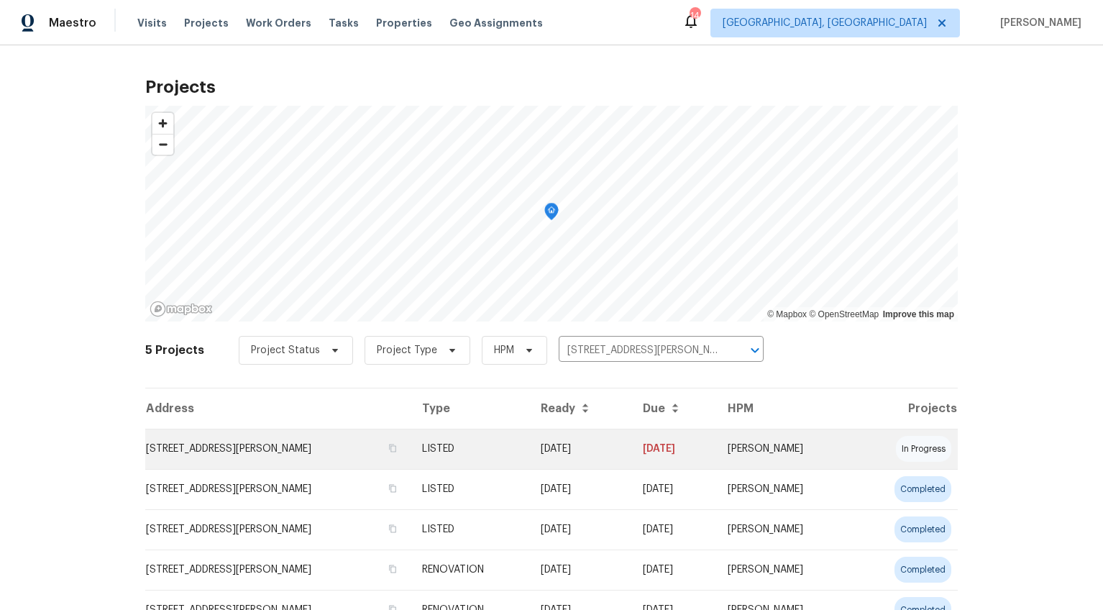
click at [229, 442] on td "231 Henrydale Dr, Easley, SC 29642" at bounding box center [277, 449] width 265 height 40
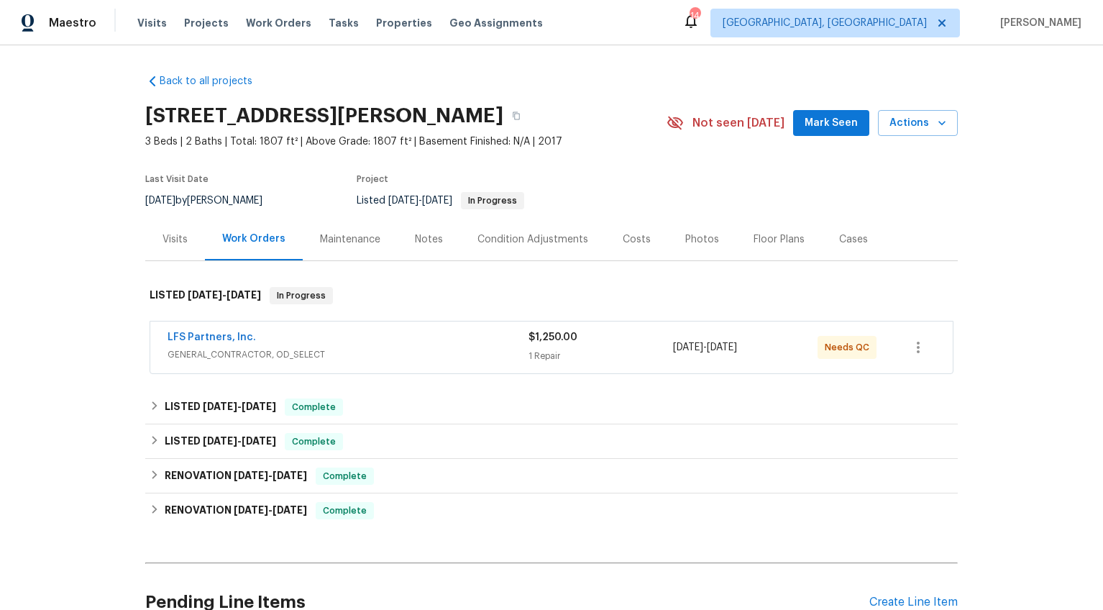
click at [169, 252] on div "Visits" at bounding box center [175, 239] width 60 height 42
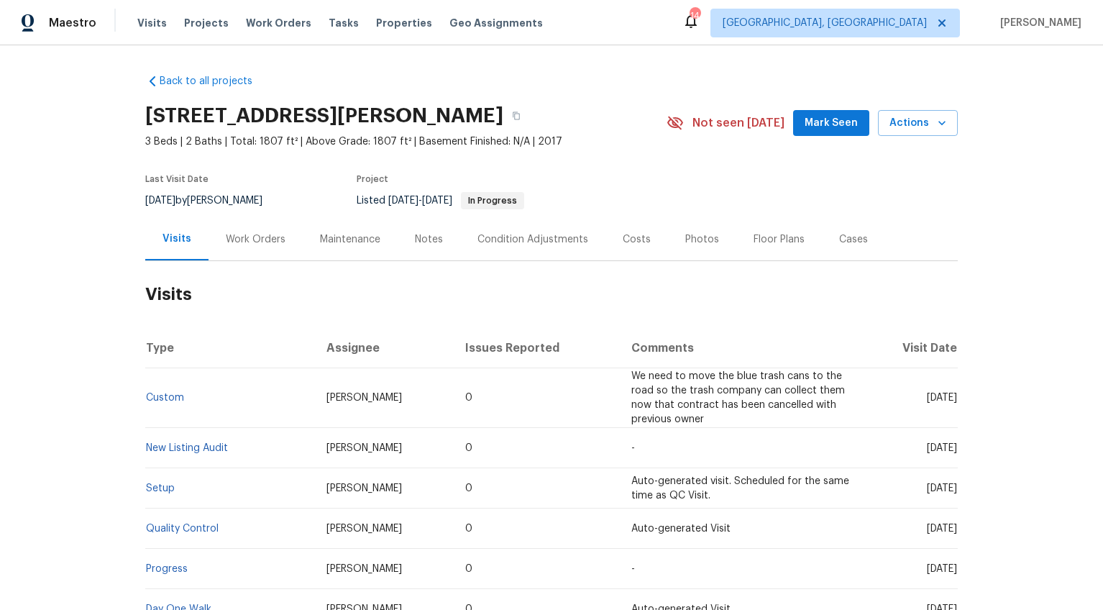
click at [260, 241] on div "Work Orders" at bounding box center [256, 239] width 60 height 14
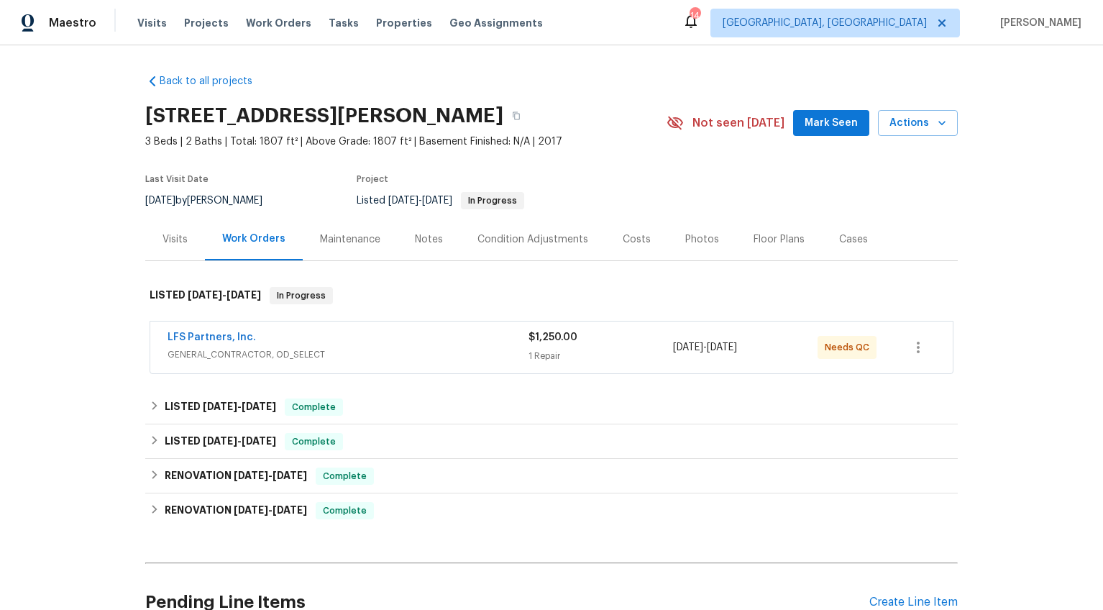
click at [377, 334] on div "LFS Partners, Inc." at bounding box center [348, 338] width 361 height 17
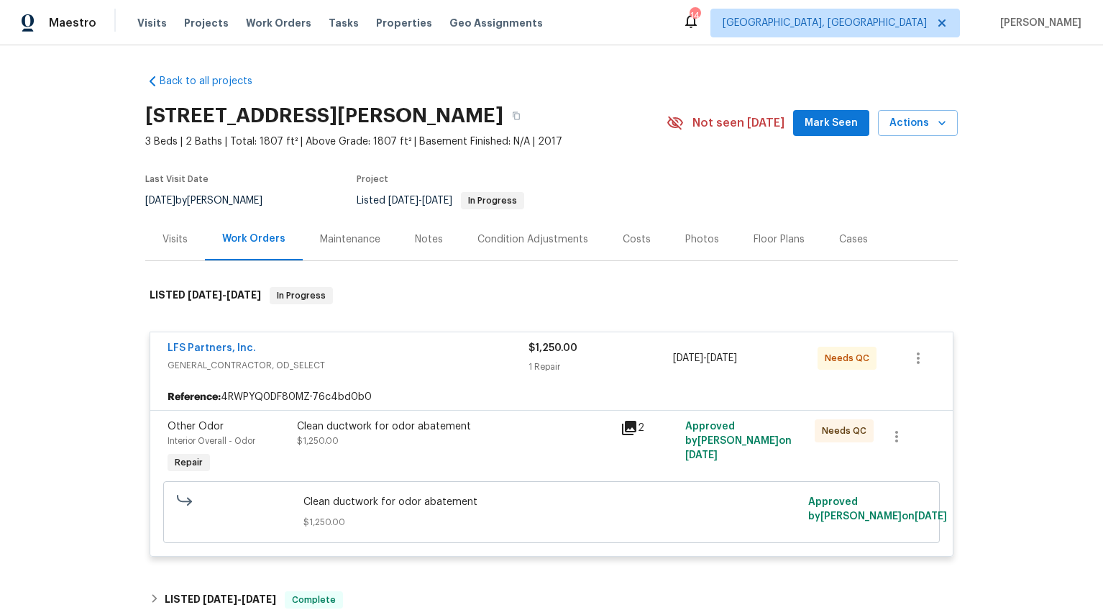
click at [383, 436] on div "Clean ductwork for odor abatement $1,250.00" at bounding box center [454, 433] width 315 height 29
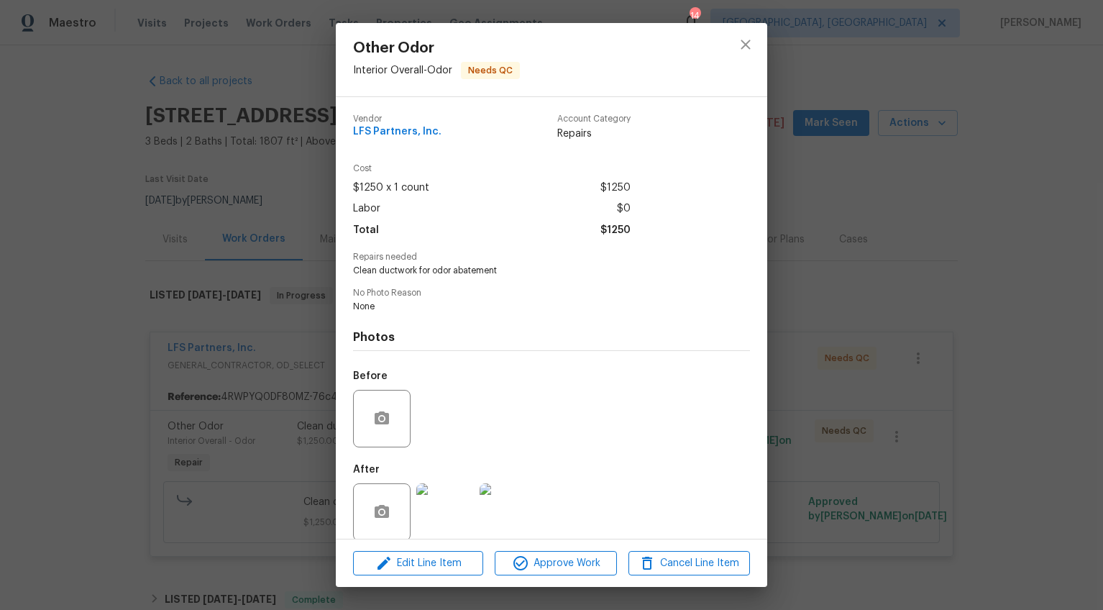
scroll to position [17, 0]
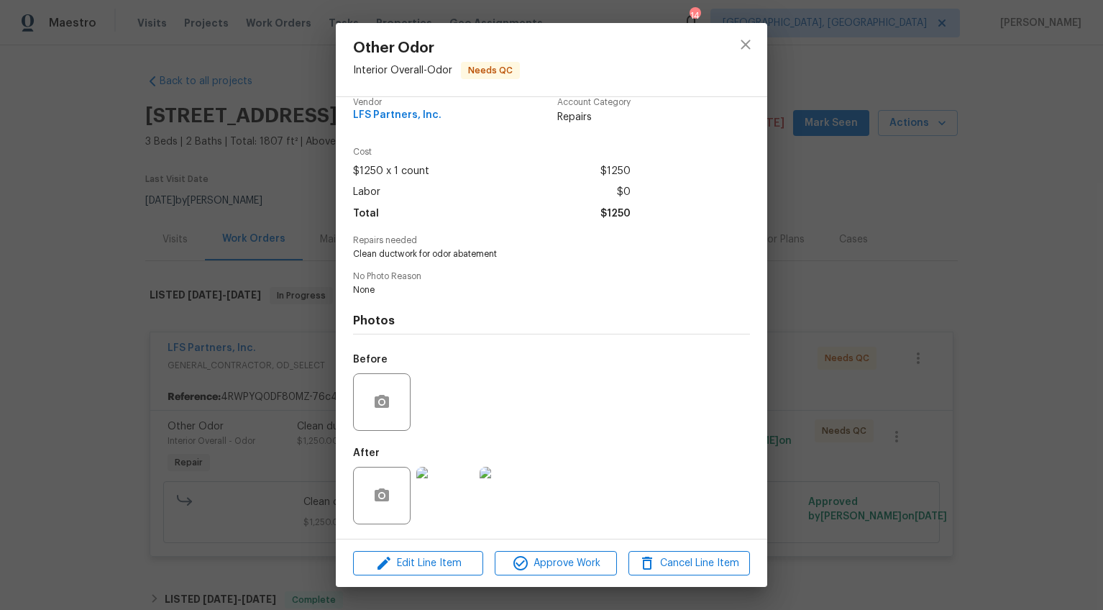
click at [454, 490] on img at bounding box center [445, 496] width 58 height 58
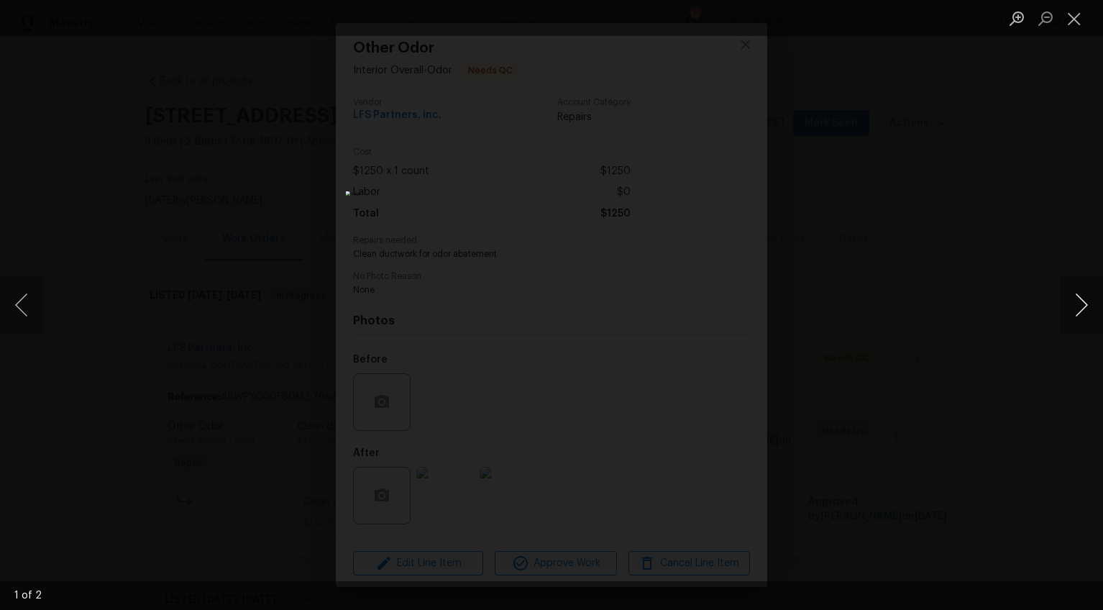
click at [1081, 311] on button "Next image" at bounding box center [1081, 305] width 43 height 58
click at [997, 444] on div "Lightbox" at bounding box center [551, 305] width 1103 height 610
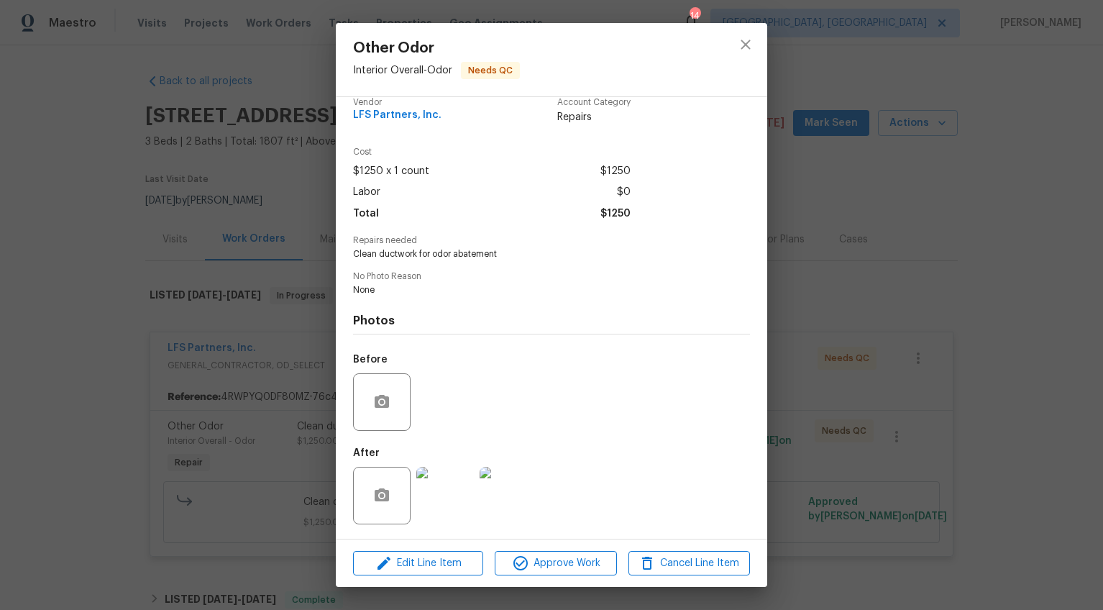
click at [949, 444] on div "Other Odor Interior Overall - Odor Needs QC Vendor LFS Partners, Inc. Account C…" at bounding box center [551, 305] width 1103 height 610
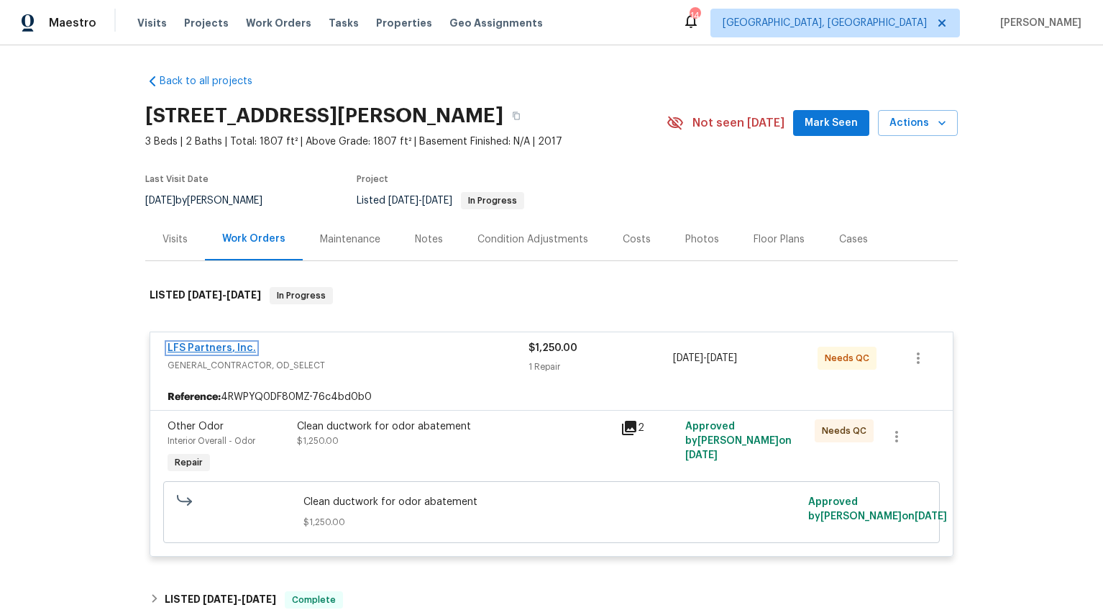
click at [212, 347] on link "LFS Partners, Inc." at bounding box center [212, 348] width 88 height 10
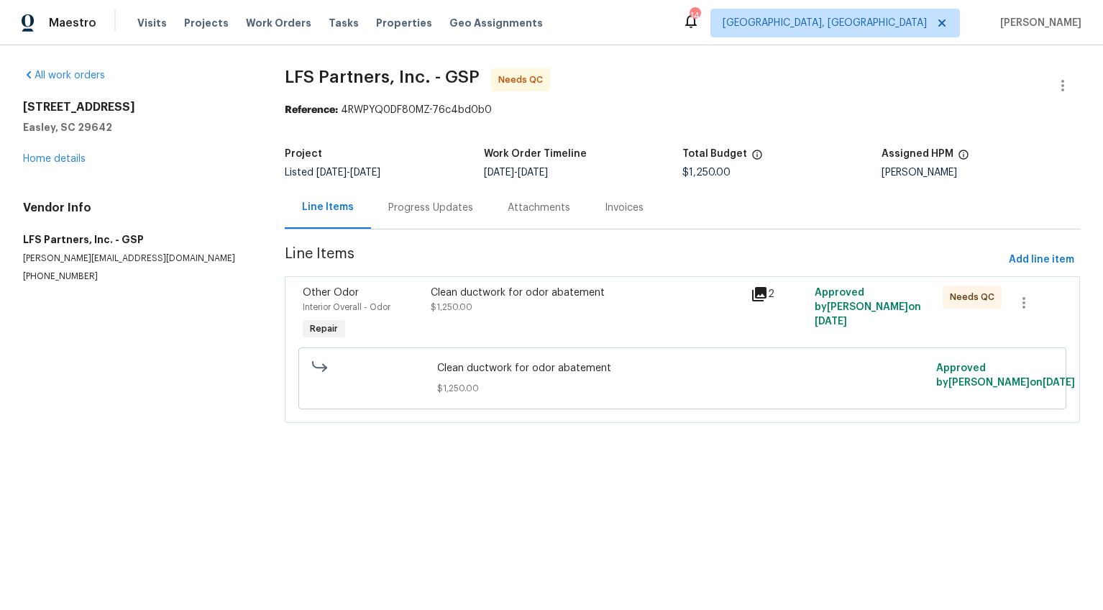
click at [390, 206] on div "Progress Updates" at bounding box center [430, 208] width 85 height 14
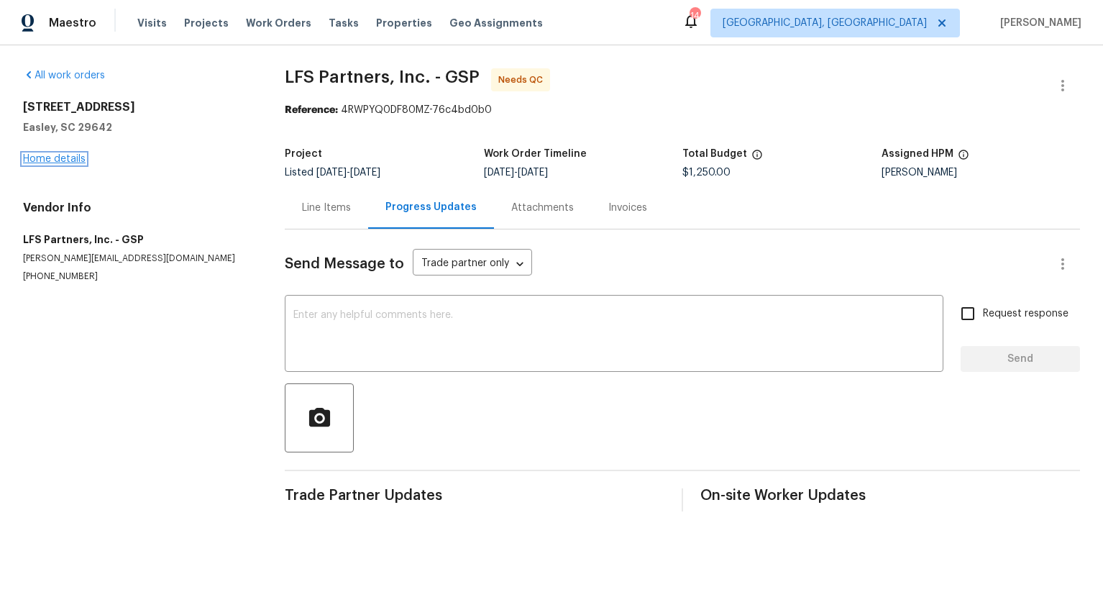
click at [59, 158] on link "Home details" at bounding box center [54, 159] width 63 height 10
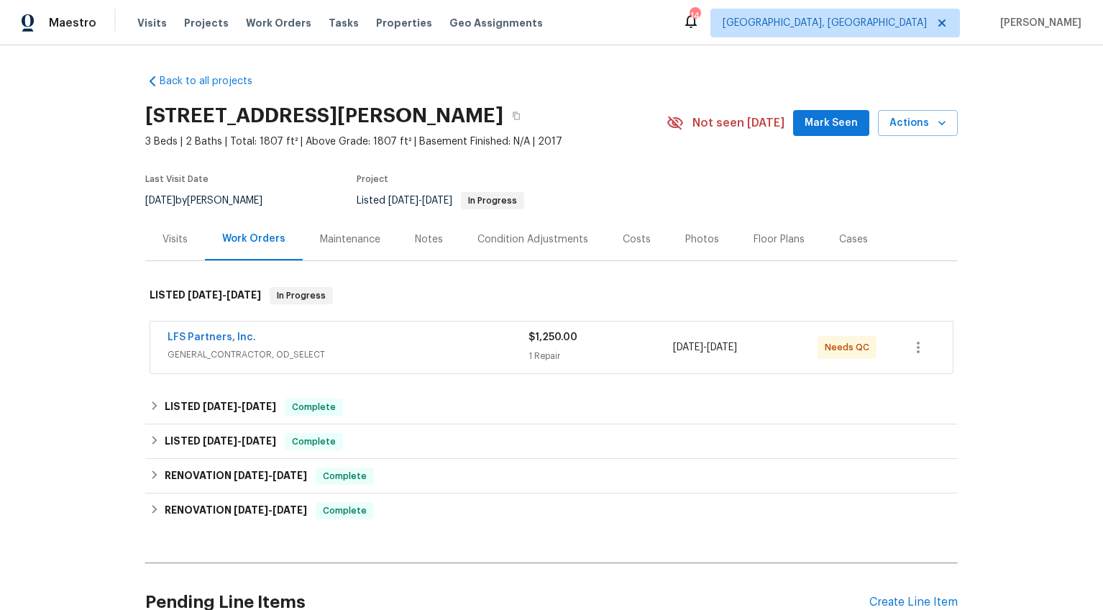
click at [423, 242] on div "Notes" at bounding box center [429, 239] width 28 height 14
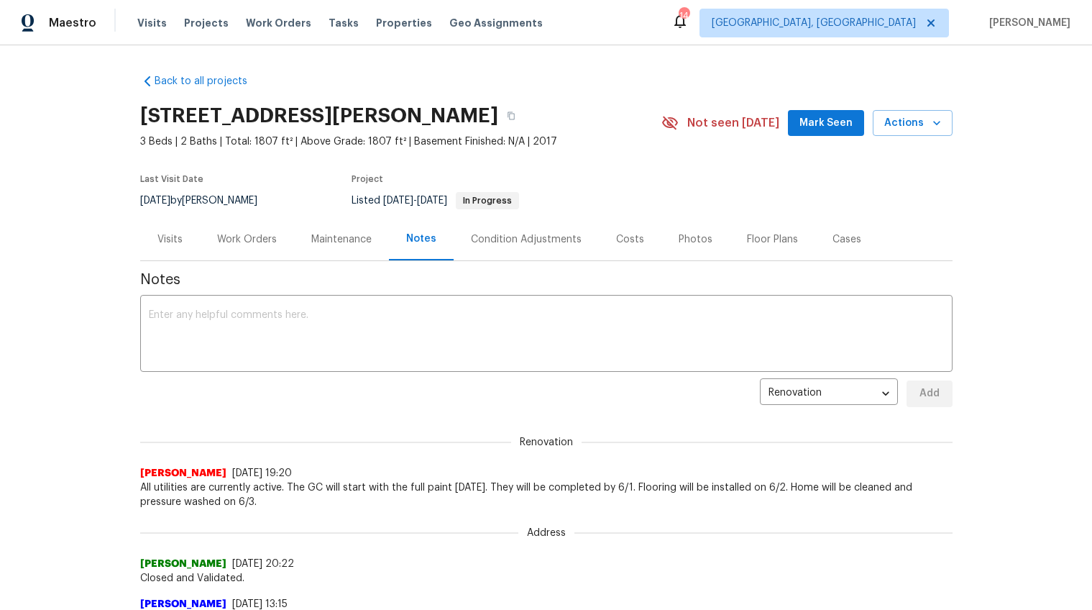
click at [165, 244] on div "Visits" at bounding box center [169, 239] width 25 height 14
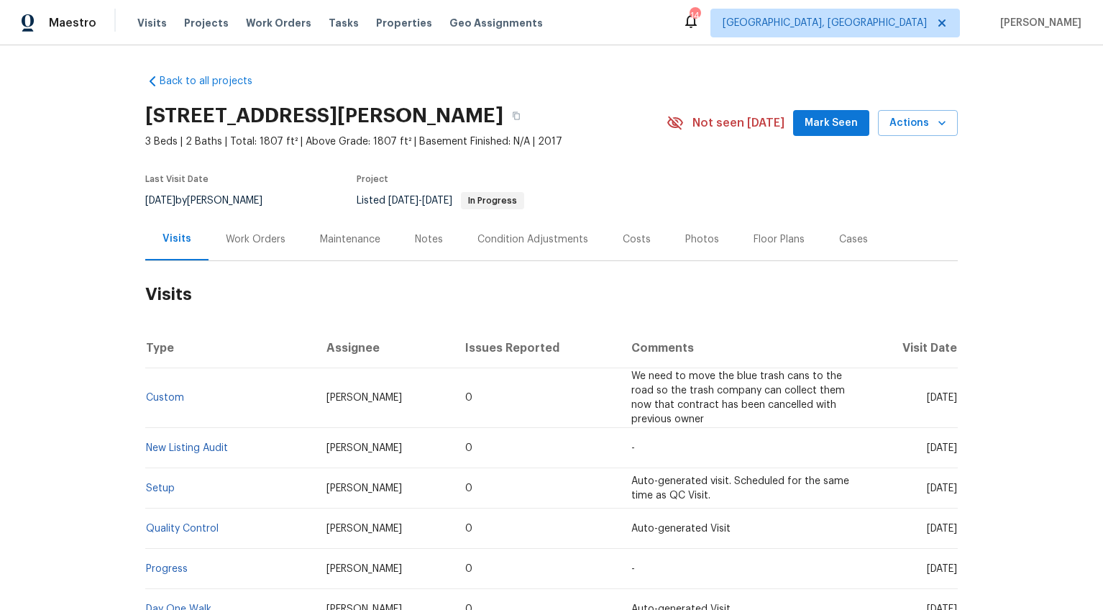
click at [895, 139] on div "231 Henrydale Dr, Easley, SC 29642 3 Beds | 2 Baths | Total: 1807 ft² | Above G…" at bounding box center [551, 123] width 813 height 52
click at [900, 134] on button "Actions" at bounding box center [918, 123] width 80 height 27
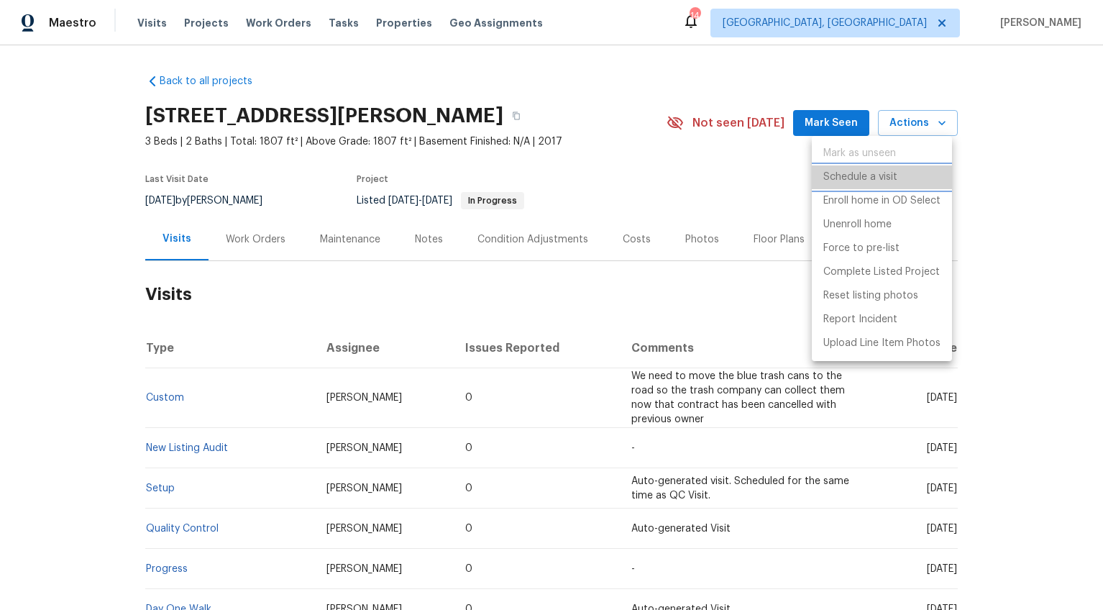
click at [879, 181] on p "Schedule a visit" at bounding box center [860, 177] width 74 height 15
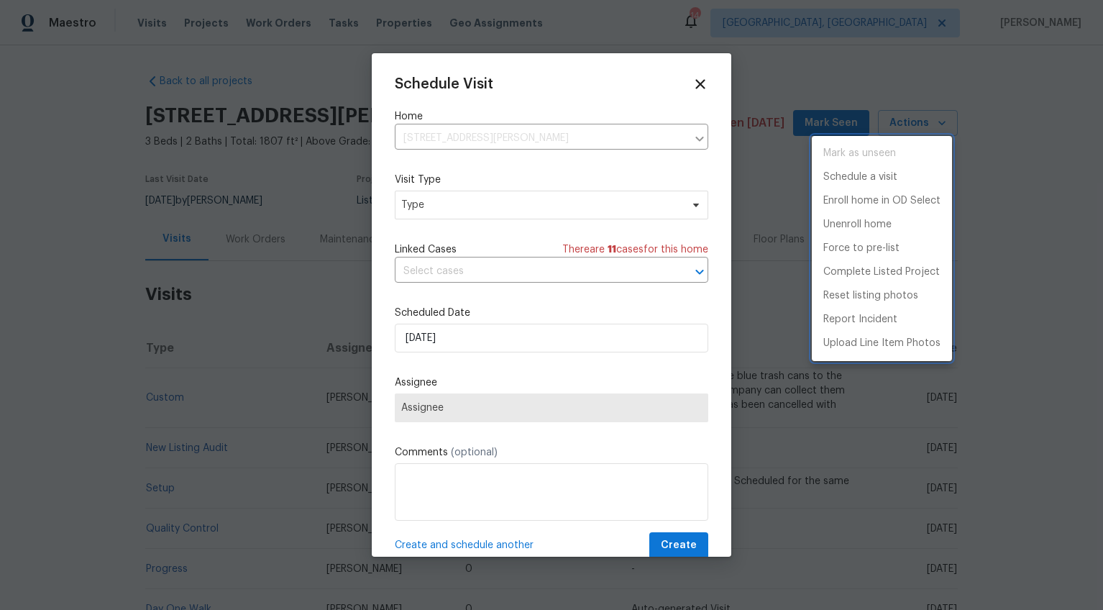
click at [416, 208] on div at bounding box center [551, 305] width 1103 height 610
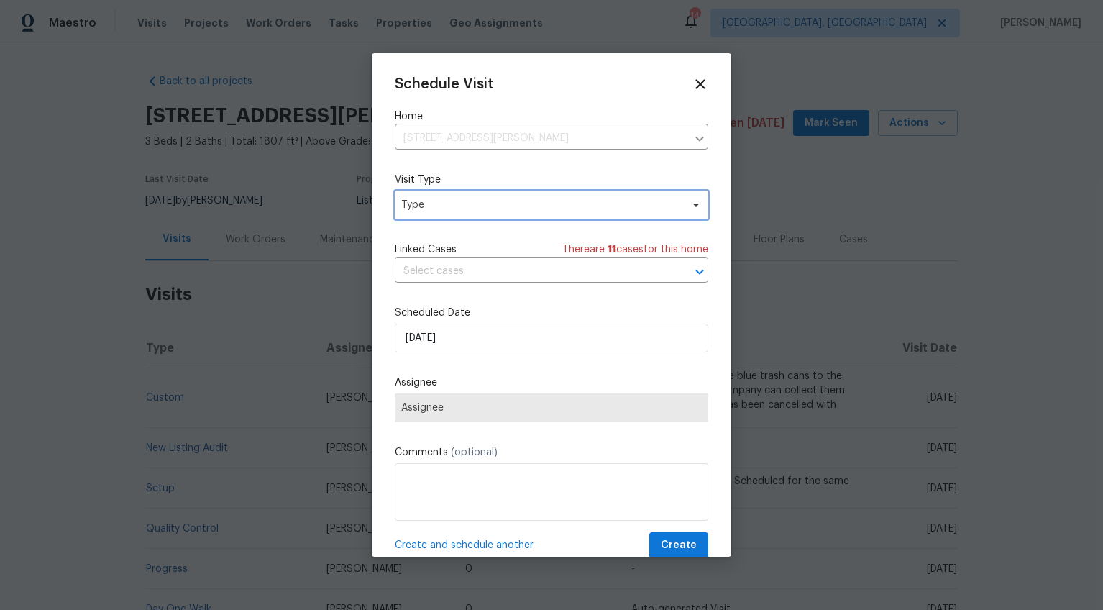
click at [426, 202] on span "Type" at bounding box center [541, 205] width 280 height 14
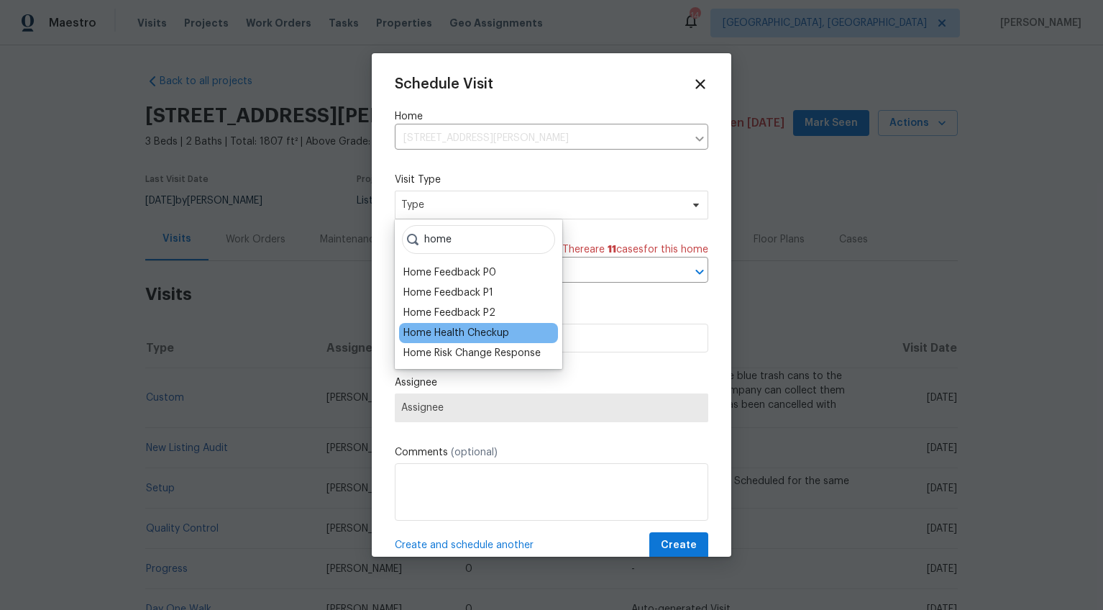
type input "home"
click at [449, 330] on div "Home Health Checkup" at bounding box center [456, 333] width 106 height 14
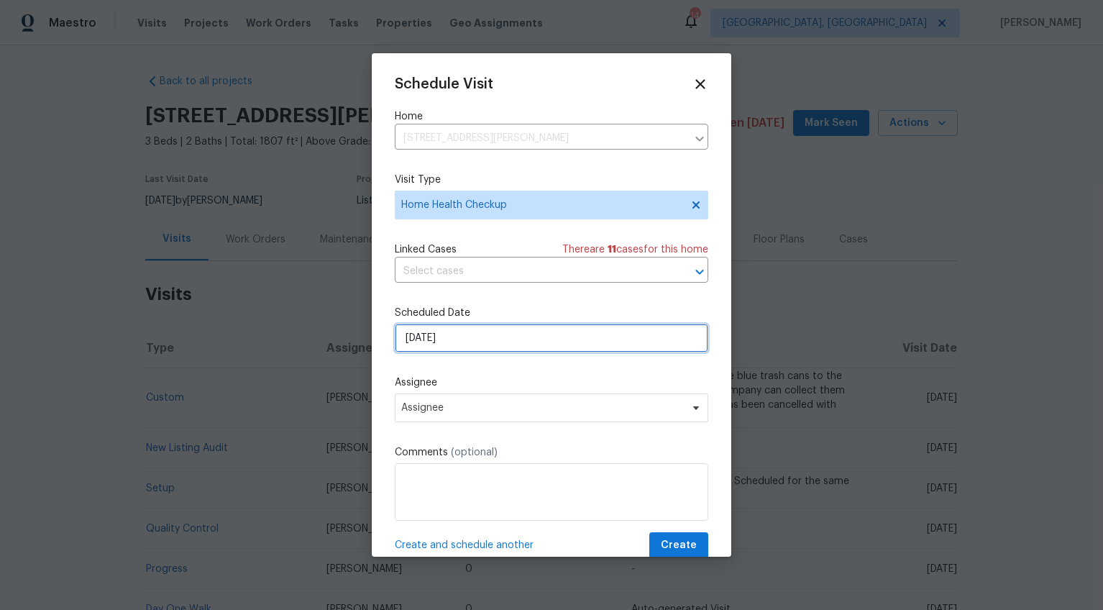
click at [422, 340] on input "8/12/2025" at bounding box center [552, 338] width 314 height 29
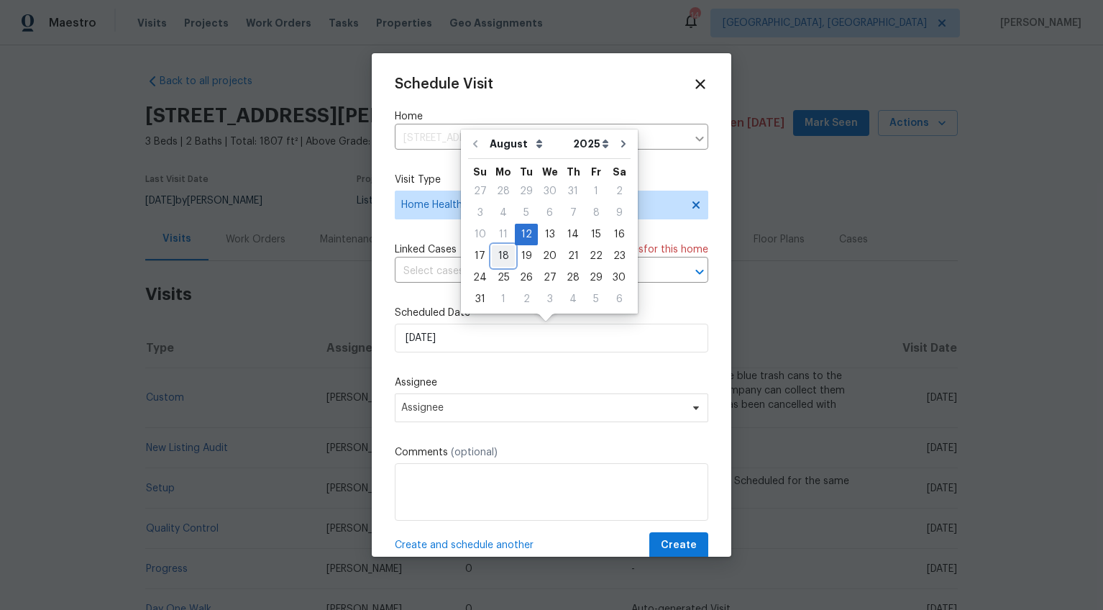
click at [506, 257] on div "18" at bounding box center [503, 256] width 23 height 20
type input "8/18/2025"
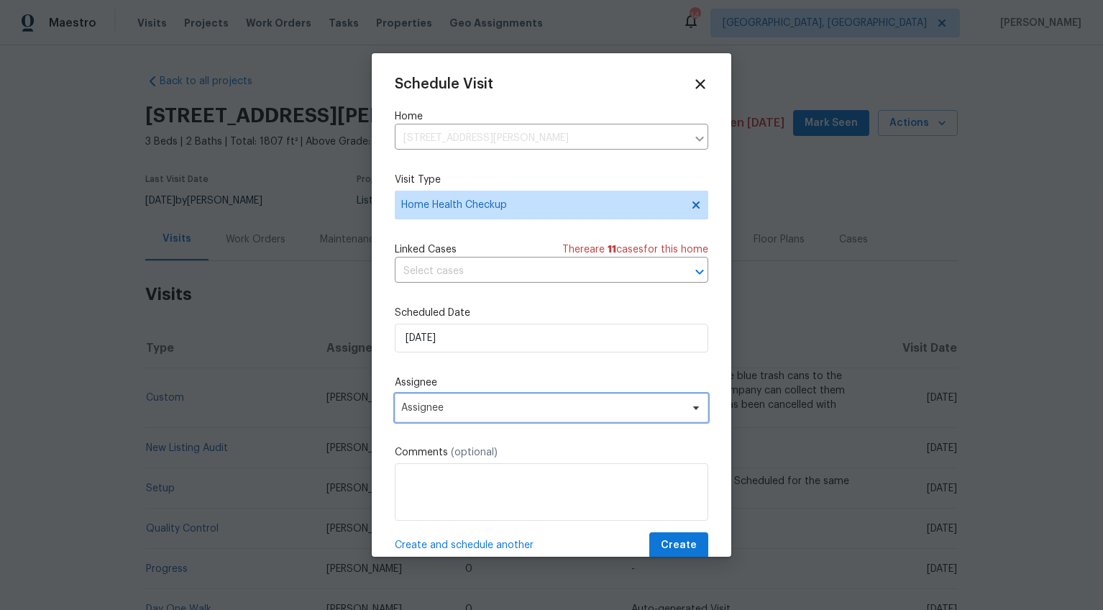
click at [461, 399] on span "Assignee" at bounding box center [552, 407] width 314 height 29
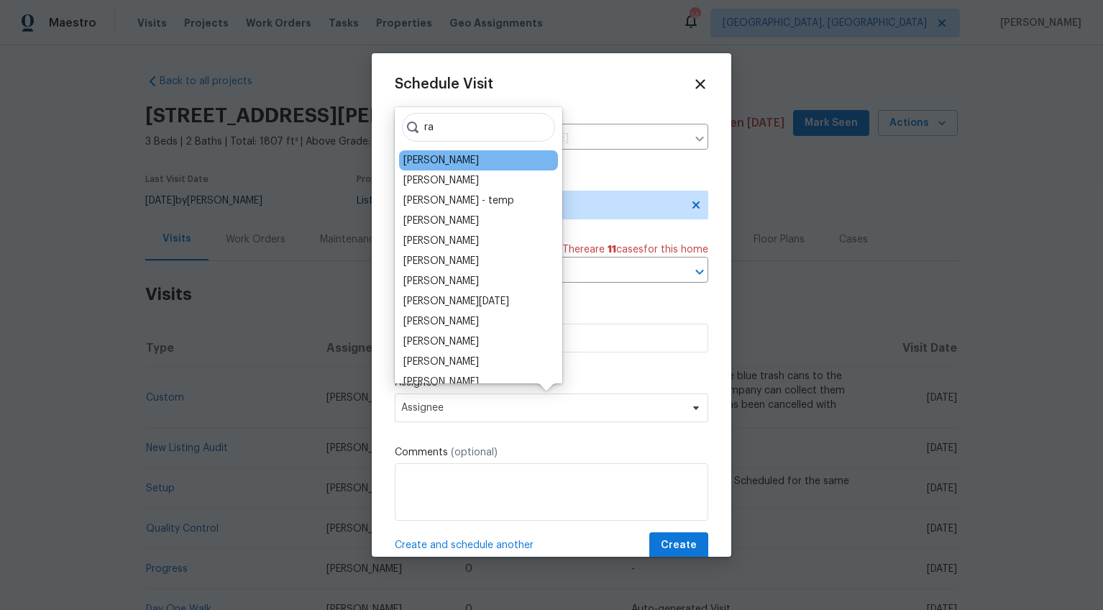
type input "ra"
click at [464, 163] on div "Raymond Roberts" at bounding box center [441, 160] width 76 height 14
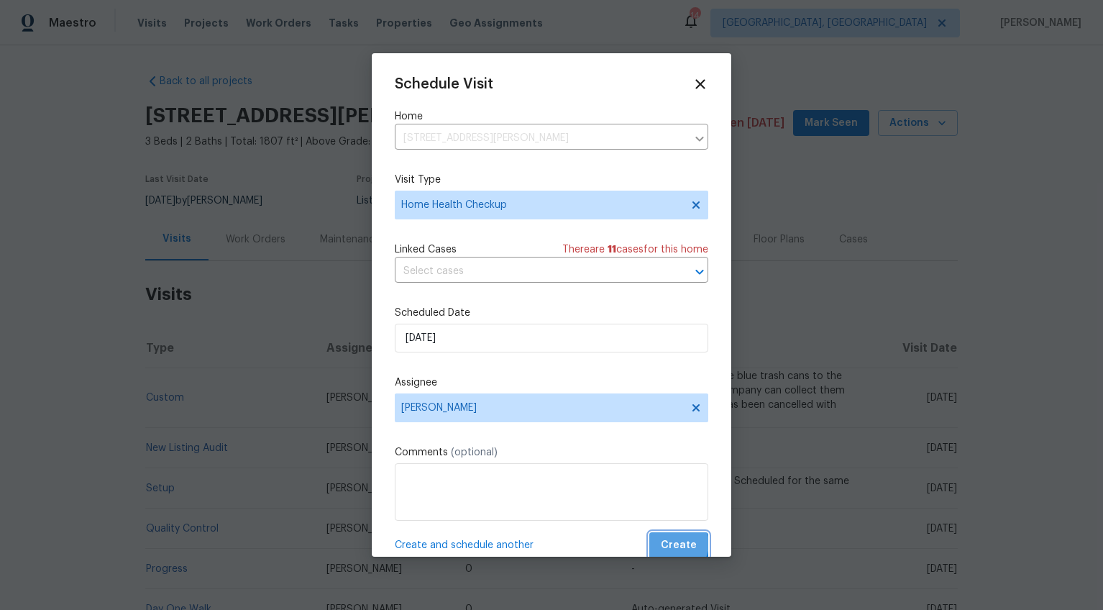
click at [669, 545] on span "Create" at bounding box center [679, 545] width 36 height 18
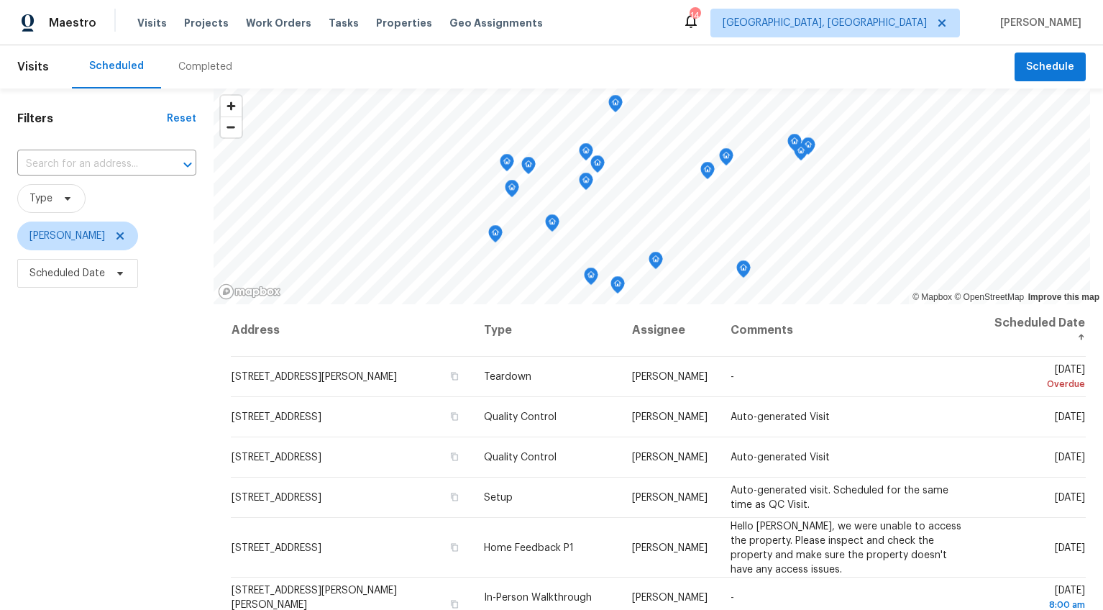
click at [193, 66] on div "Completed" at bounding box center [205, 67] width 54 height 14
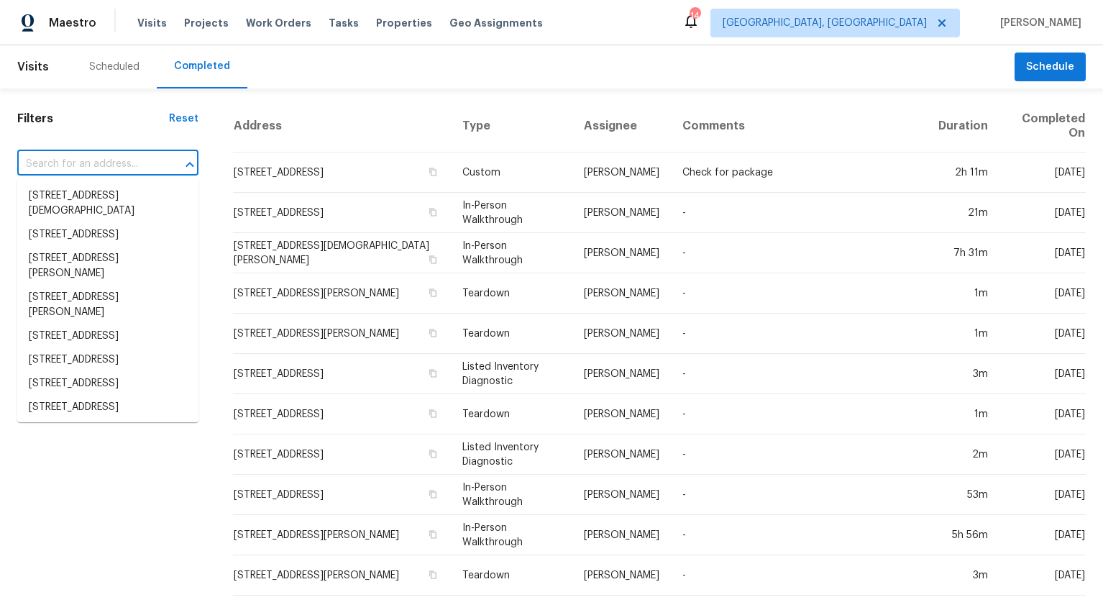
click at [93, 159] on input "text" at bounding box center [87, 164] width 141 height 22
click at [204, 24] on span "Projects" at bounding box center [206, 23] width 45 height 14
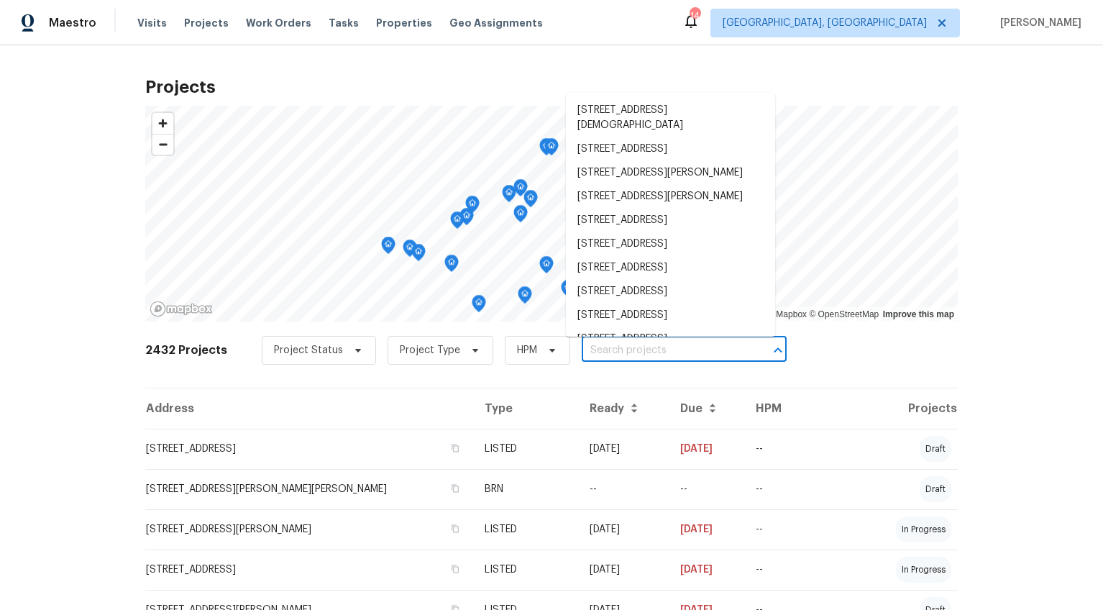
click at [598, 352] on input "text" at bounding box center [664, 350] width 165 height 22
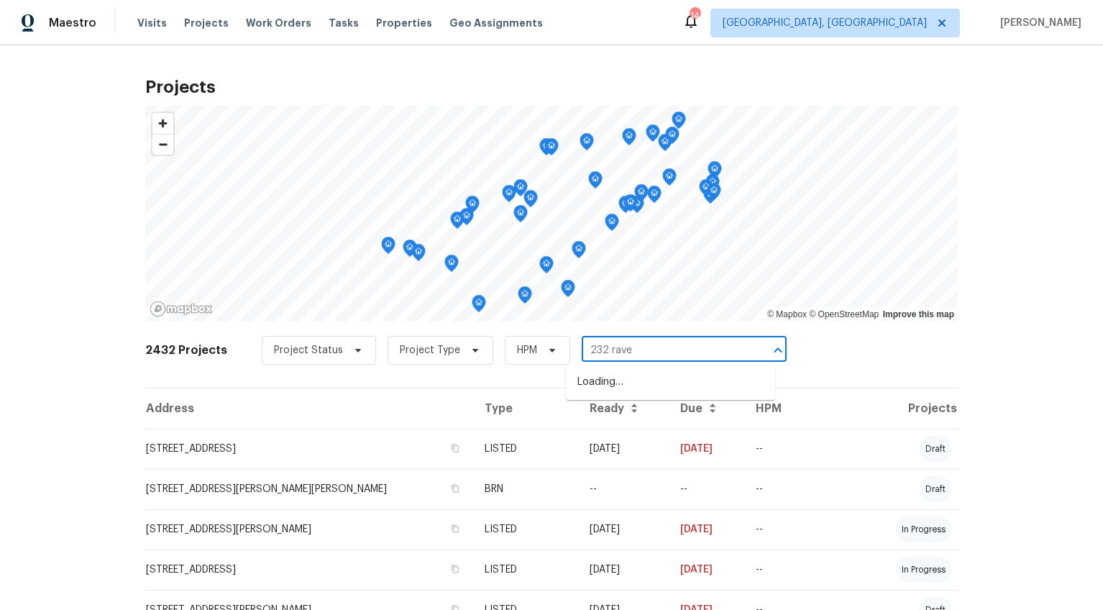
type input "232 raven"
click at [619, 393] on li "[STREET_ADDRESS]" at bounding box center [670, 382] width 209 height 24
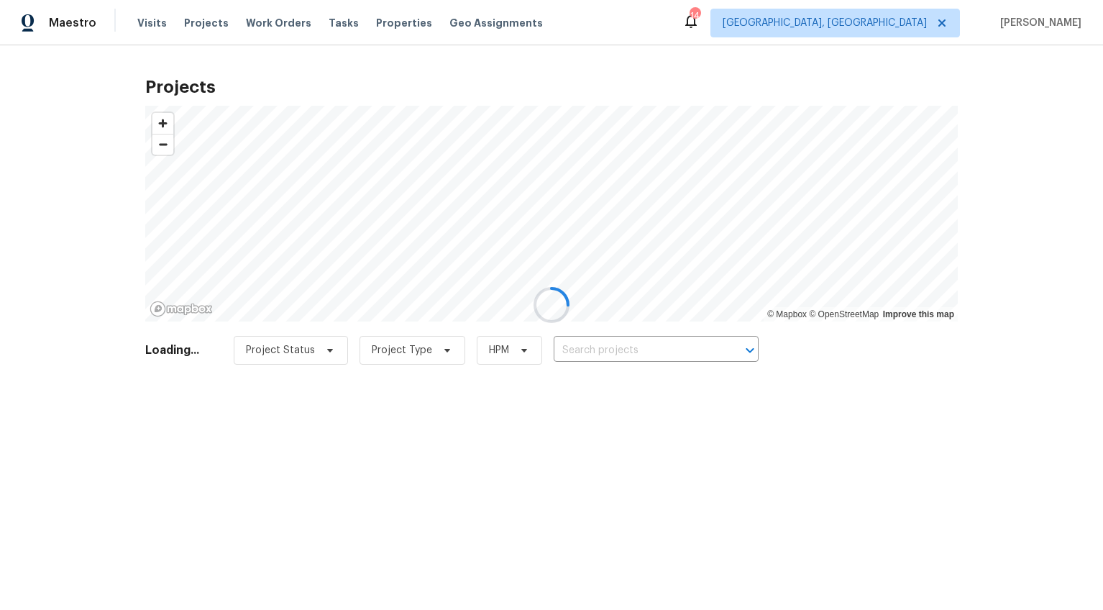
type input "[STREET_ADDRESS]"
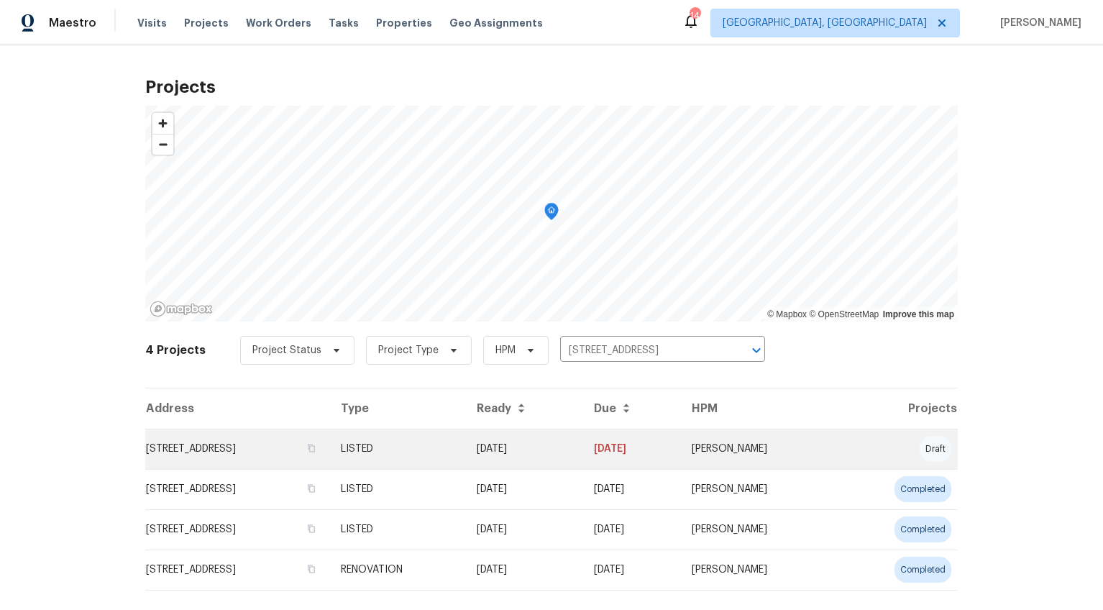
click at [205, 457] on td "[STREET_ADDRESS]" at bounding box center [237, 449] width 184 height 40
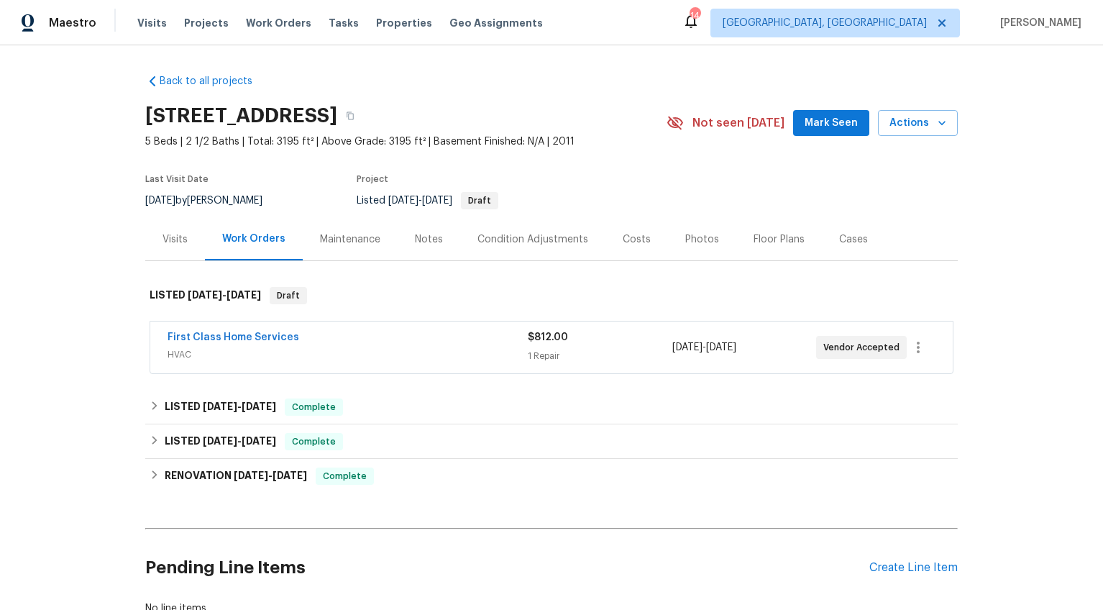
click at [181, 236] on div "Visits" at bounding box center [175, 239] width 25 height 14
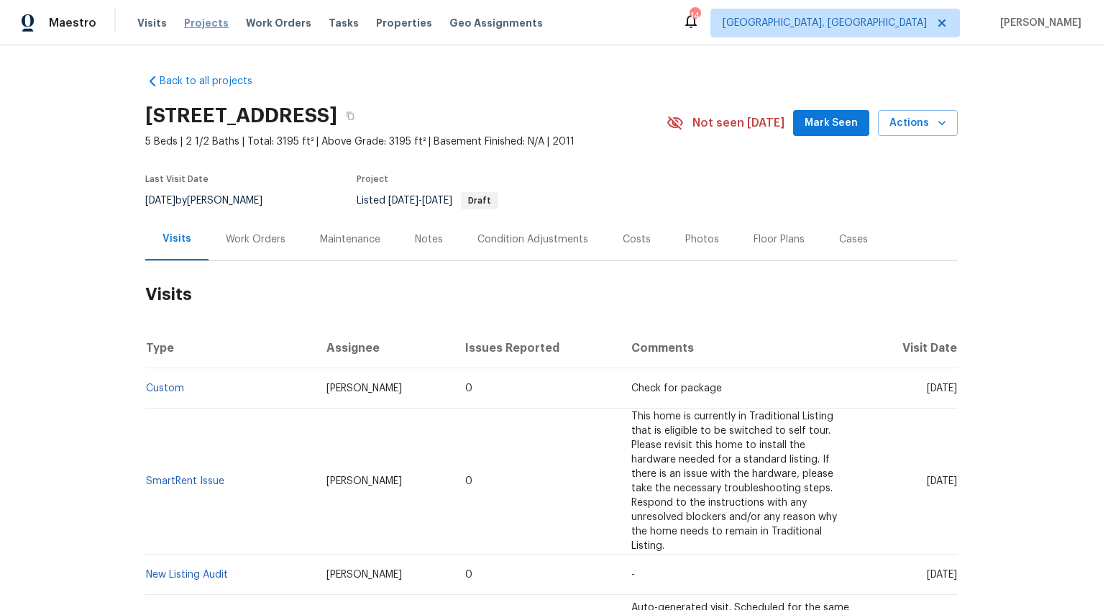
click at [185, 18] on span "Projects" at bounding box center [206, 23] width 45 height 14
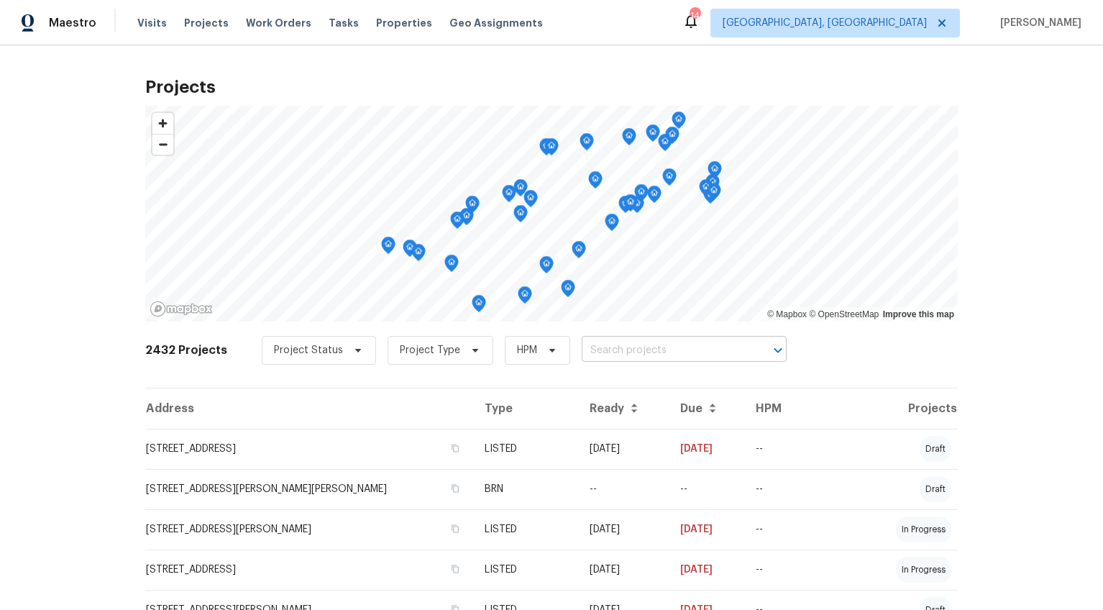
click at [623, 350] on input "text" at bounding box center [664, 350] width 165 height 22
type input "1024 long"
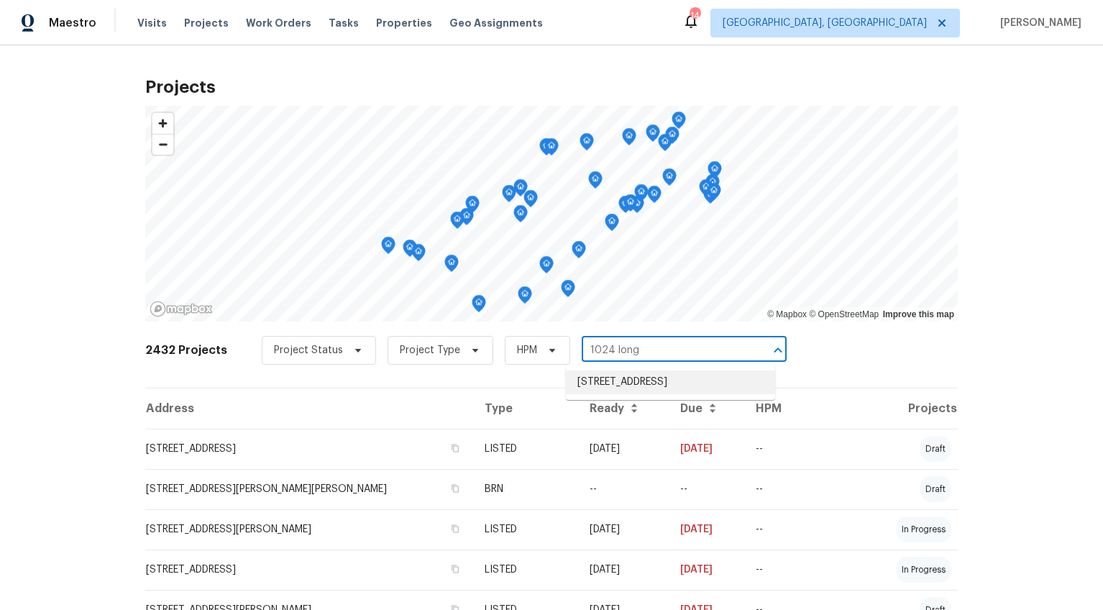
click at [628, 383] on li "[STREET_ADDRESS]" at bounding box center [670, 382] width 209 height 24
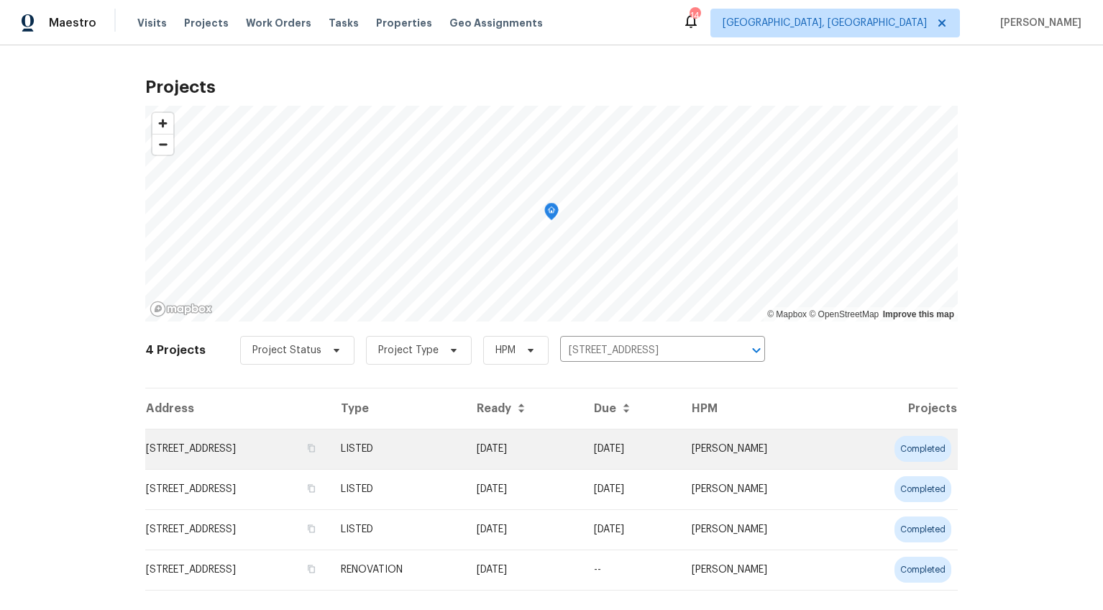
click at [242, 439] on td "[STREET_ADDRESS]" at bounding box center [237, 449] width 184 height 40
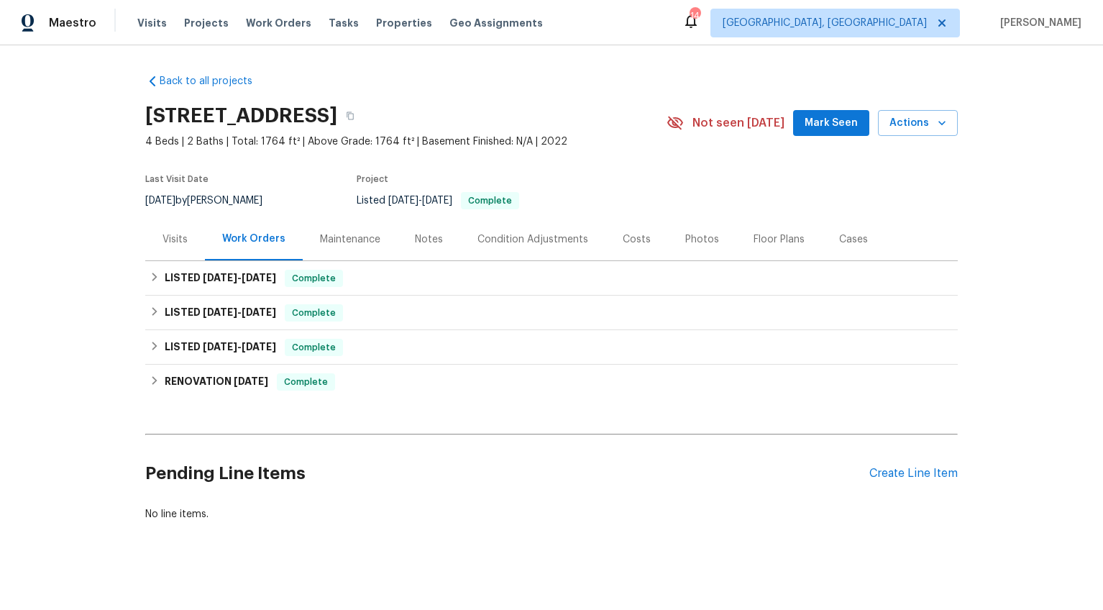
click at [152, 234] on div "Visits" at bounding box center [175, 239] width 60 height 42
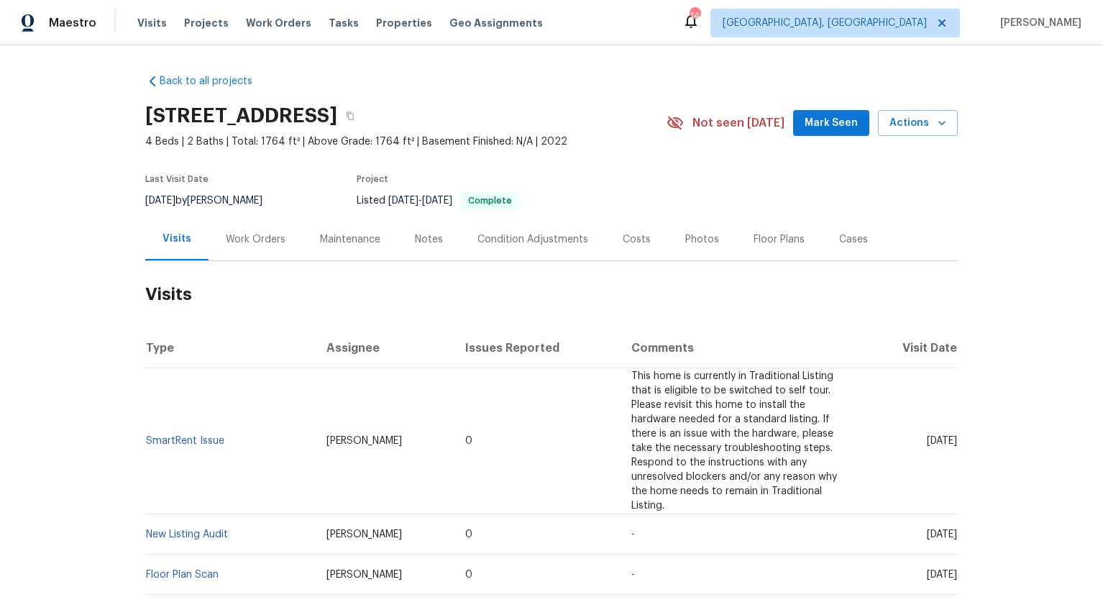
click at [836, 122] on span "Mark Seen" at bounding box center [831, 123] width 53 height 18
click at [184, 17] on span "Projects" at bounding box center [206, 23] width 45 height 14
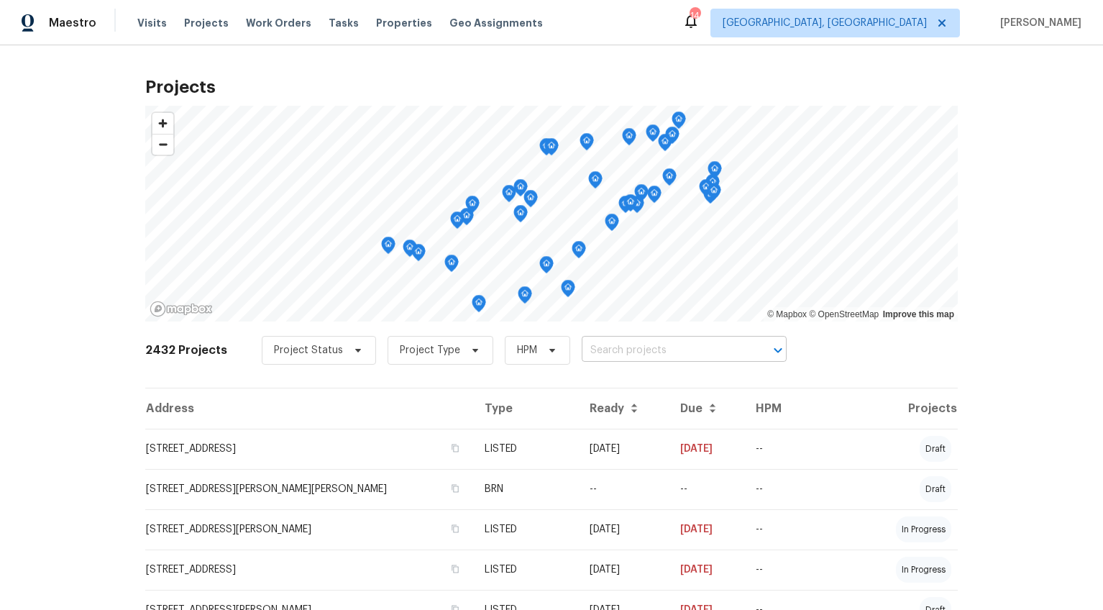
click at [657, 350] on input "text" at bounding box center [664, 350] width 165 height 22
type input "504 wi"
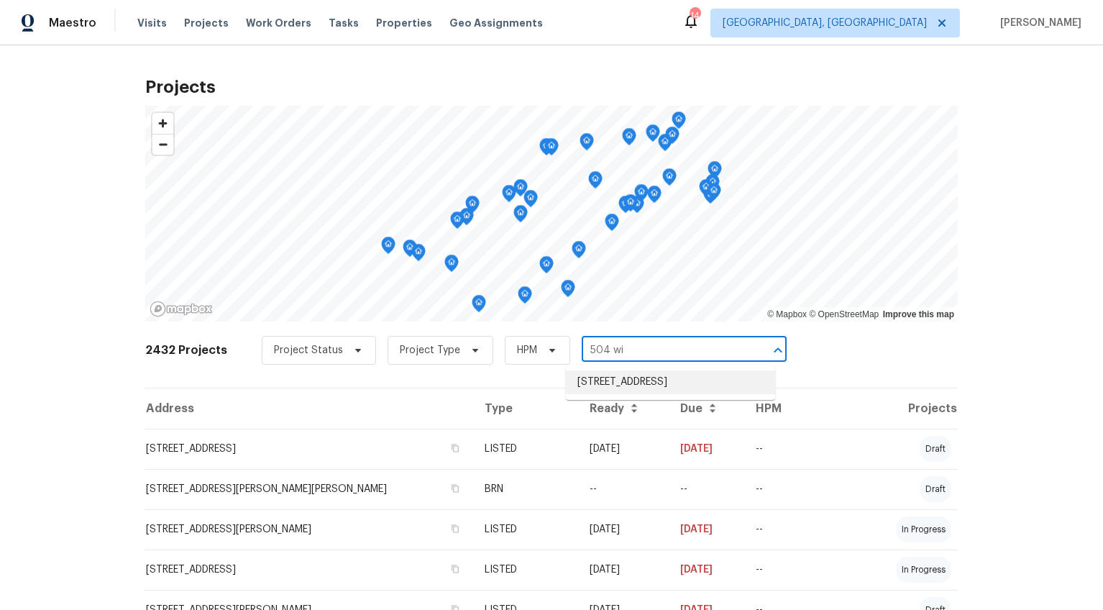
click at [667, 378] on li "[STREET_ADDRESS]" at bounding box center [670, 382] width 209 height 24
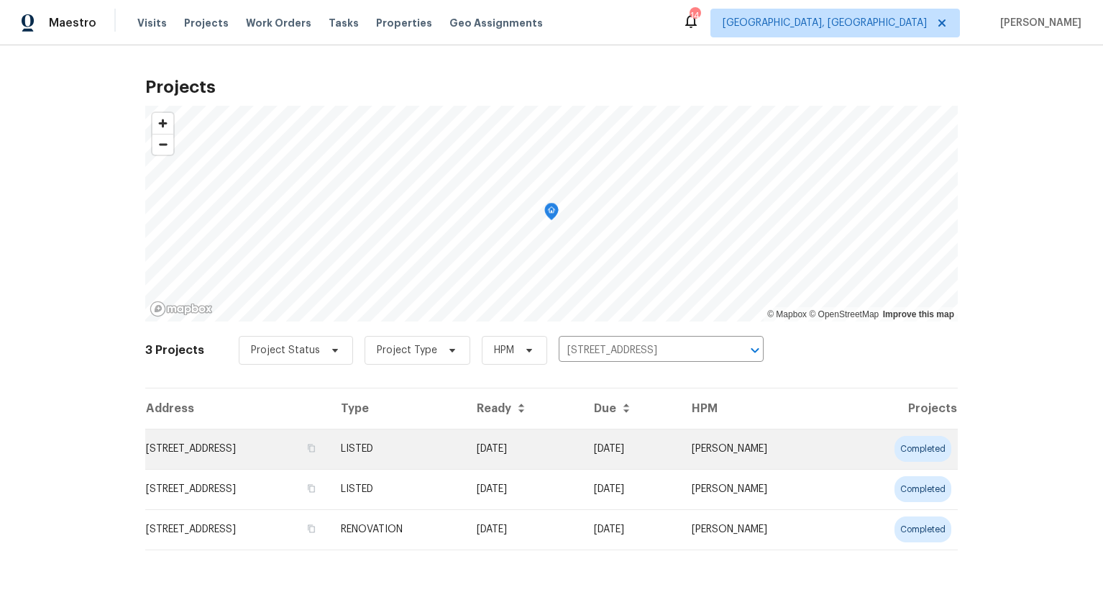
click at [265, 441] on td "[STREET_ADDRESS]" at bounding box center [237, 449] width 184 height 40
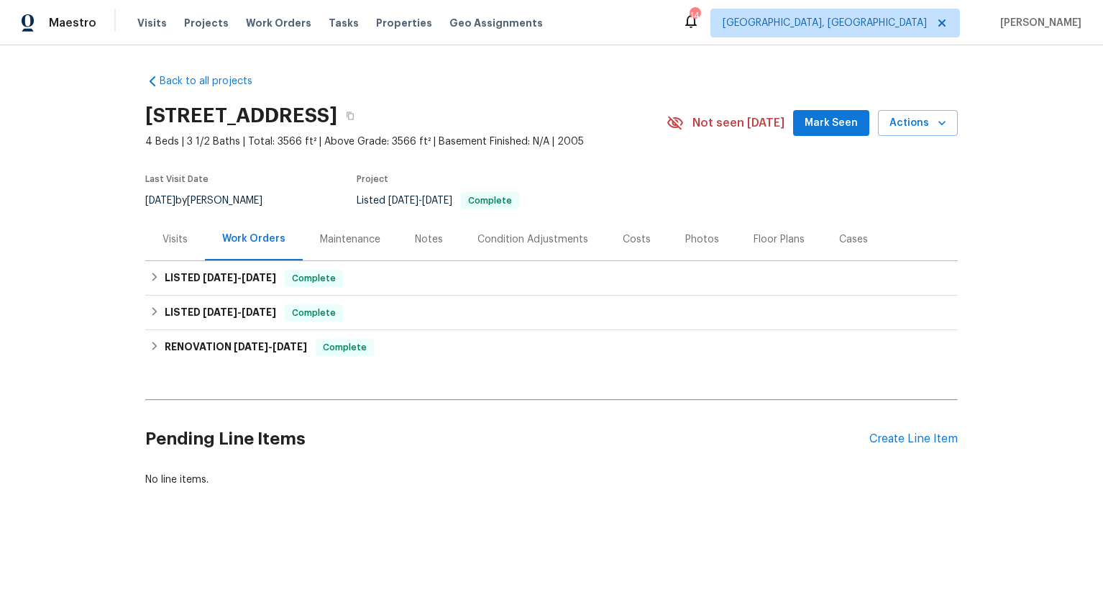
click at [175, 237] on div "Visits" at bounding box center [175, 239] width 25 height 14
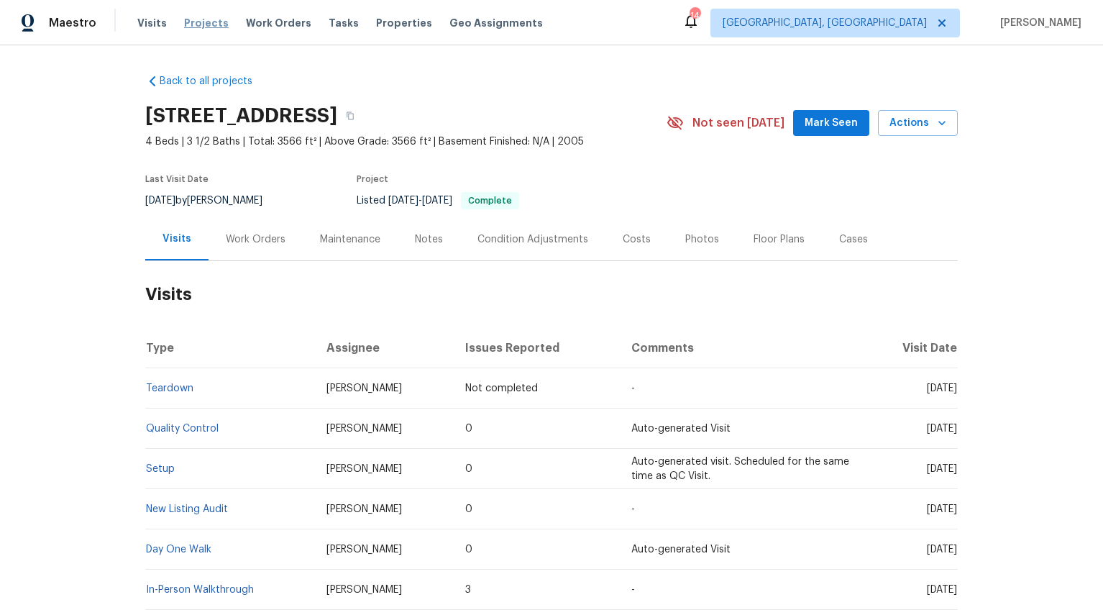
click at [206, 23] on span "Projects" at bounding box center [206, 23] width 45 height 14
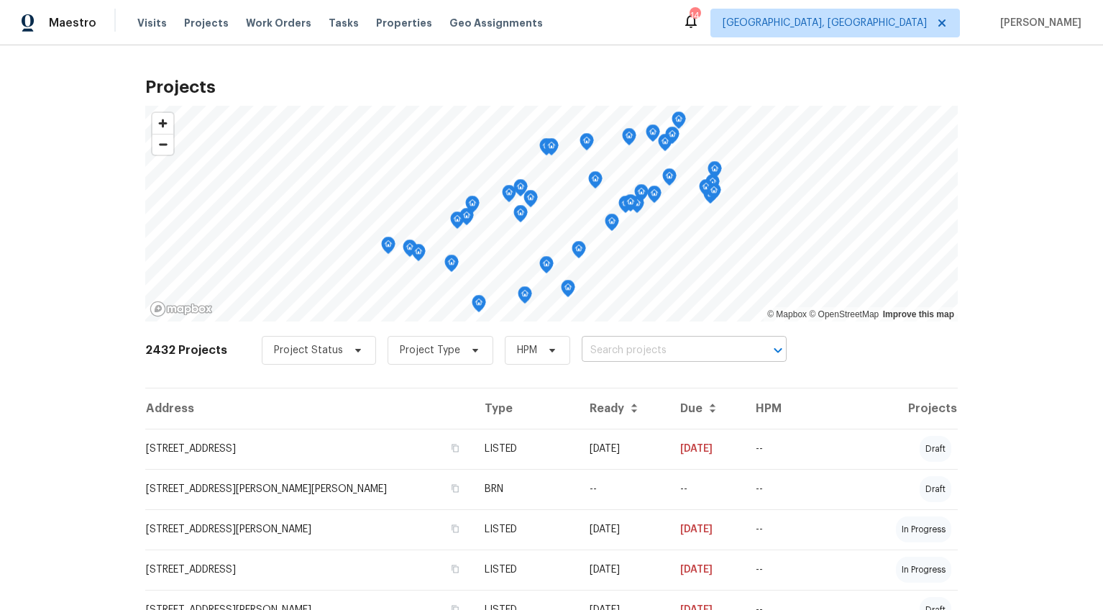
click at [582, 349] on input "text" at bounding box center [664, 350] width 165 height 22
type input "135 ev"
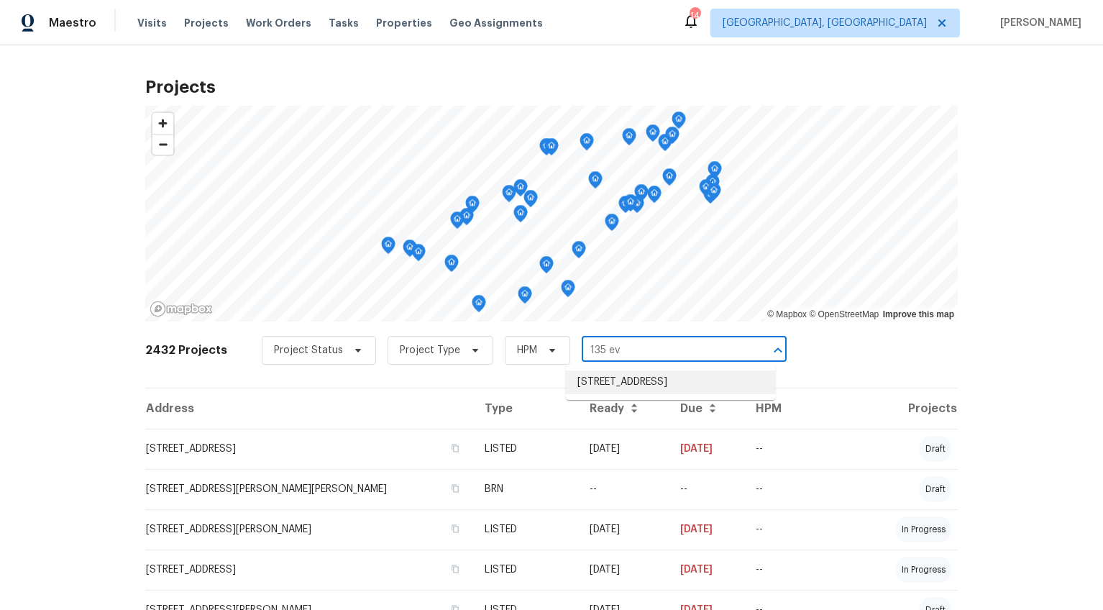
click at [570, 394] on li "[STREET_ADDRESS]" at bounding box center [670, 382] width 209 height 24
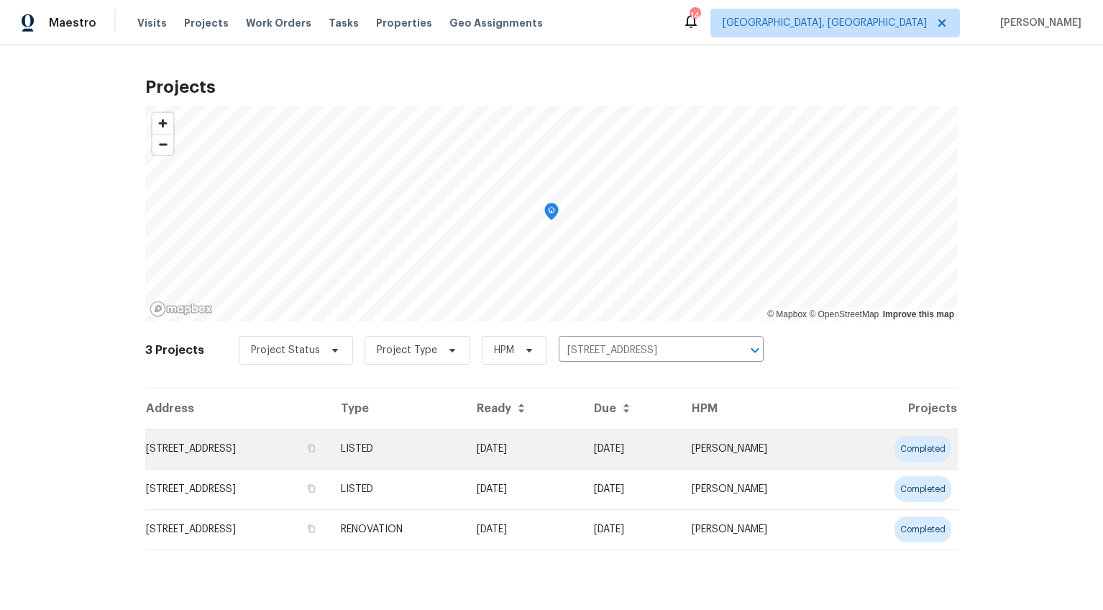
click at [220, 444] on td "[STREET_ADDRESS]" at bounding box center [237, 449] width 184 height 40
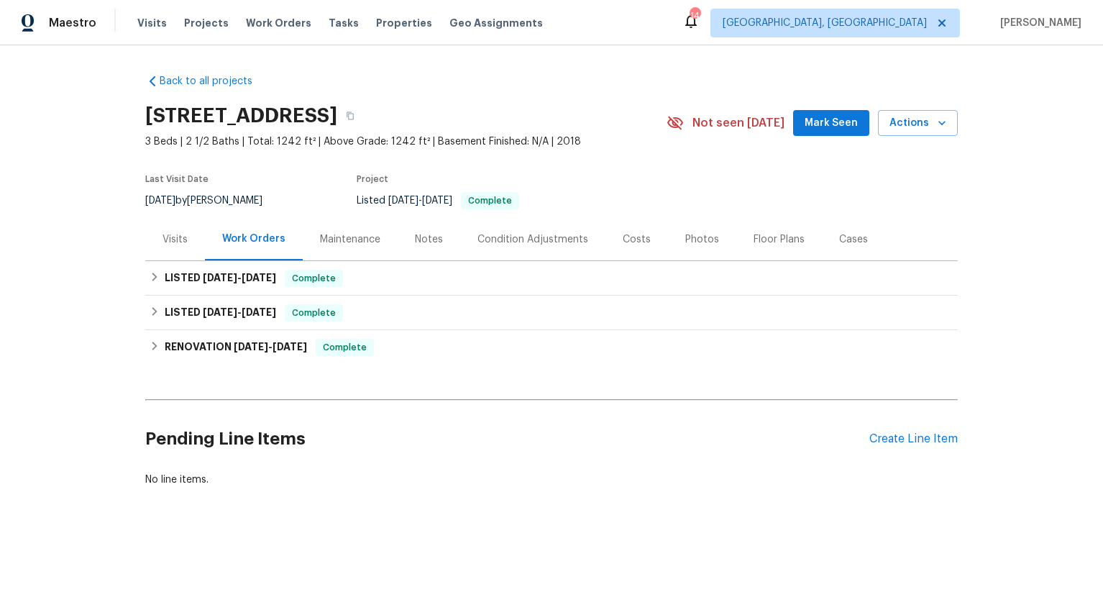
click at [181, 253] on div "Visits" at bounding box center [175, 239] width 60 height 42
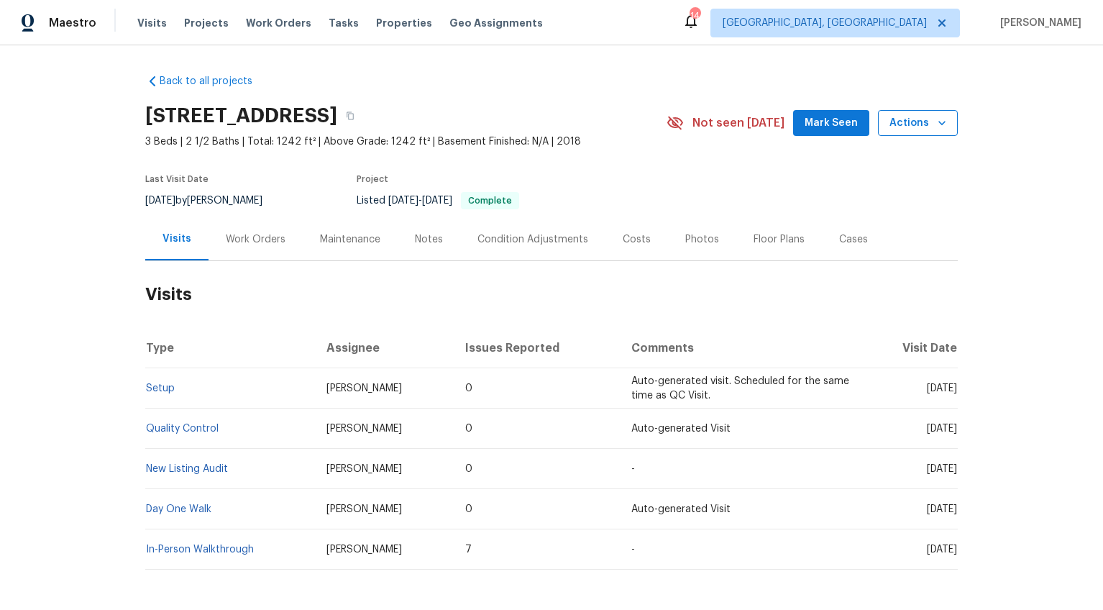
click at [896, 133] on button "Actions" at bounding box center [918, 123] width 80 height 27
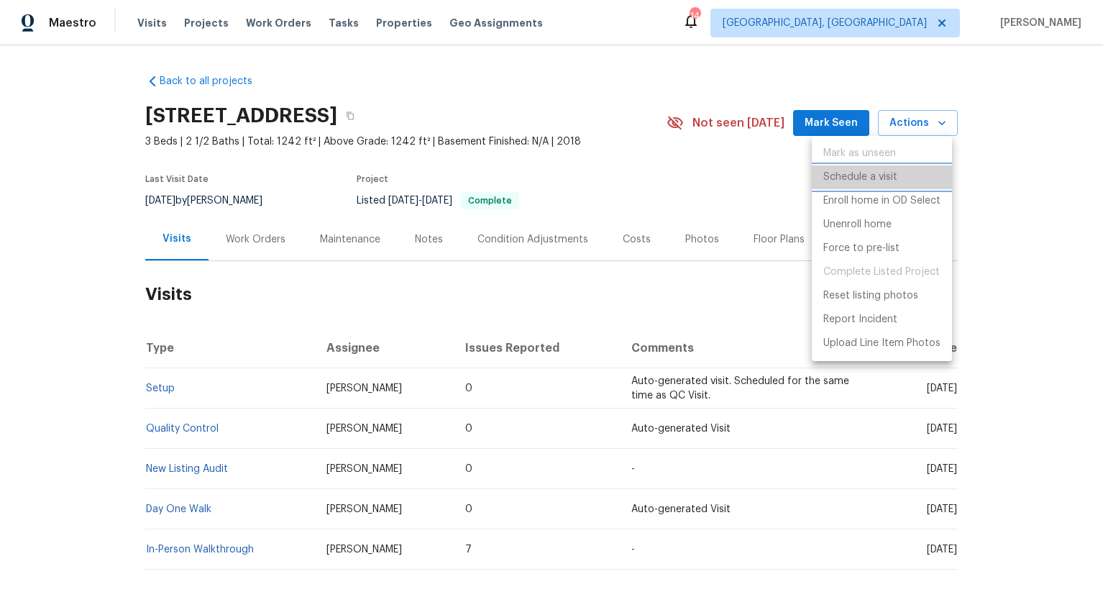
click at [852, 175] on p "Schedule a visit" at bounding box center [860, 177] width 74 height 15
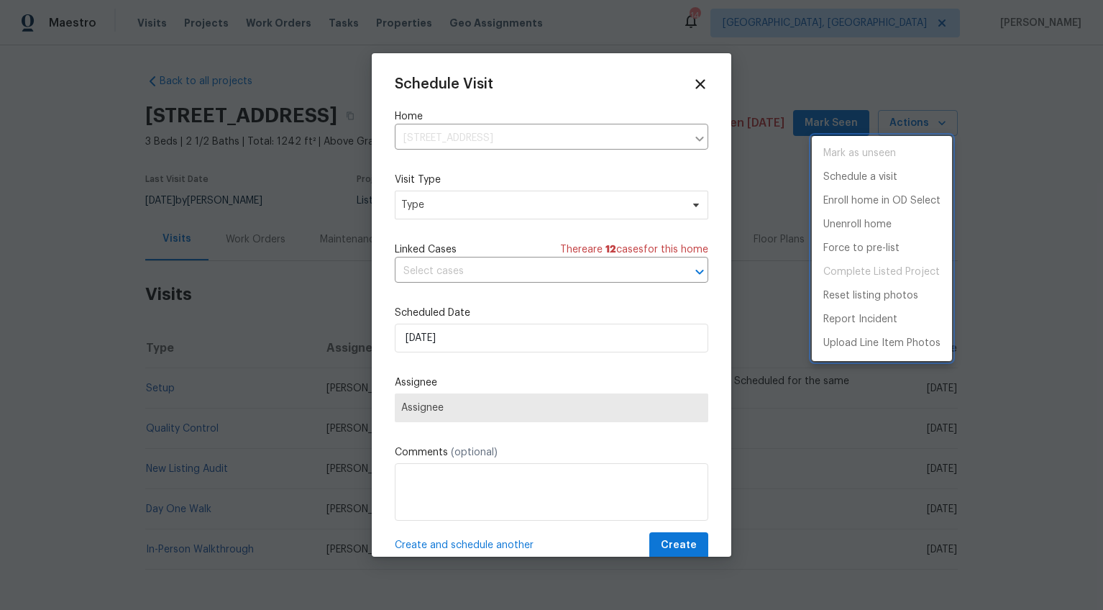
click at [416, 203] on div at bounding box center [551, 305] width 1103 height 610
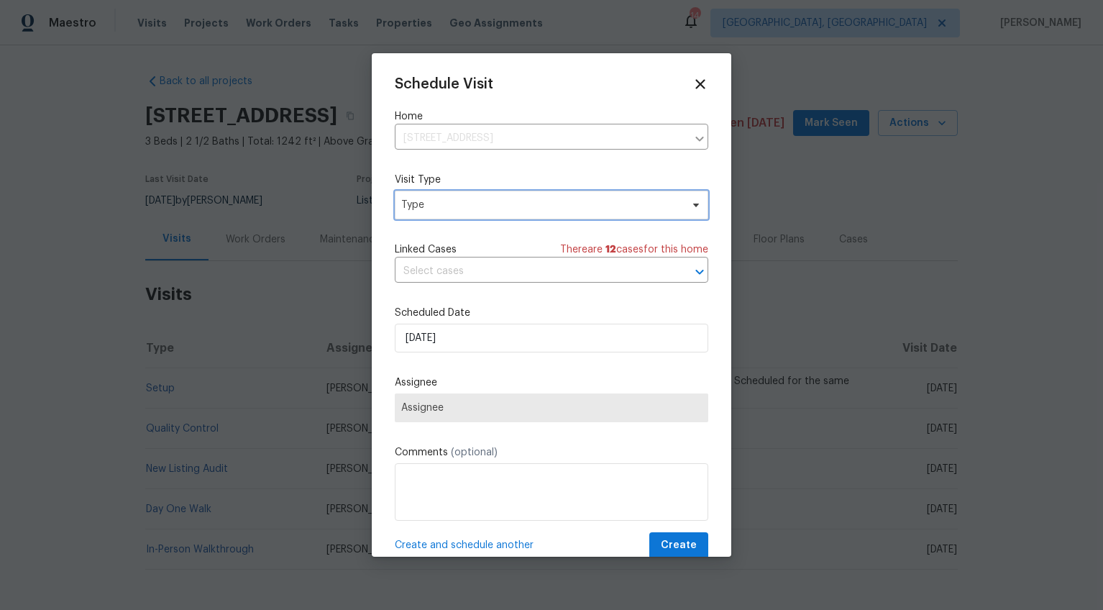
click at [421, 208] on span "Type" at bounding box center [541, 205] width 280 height 14
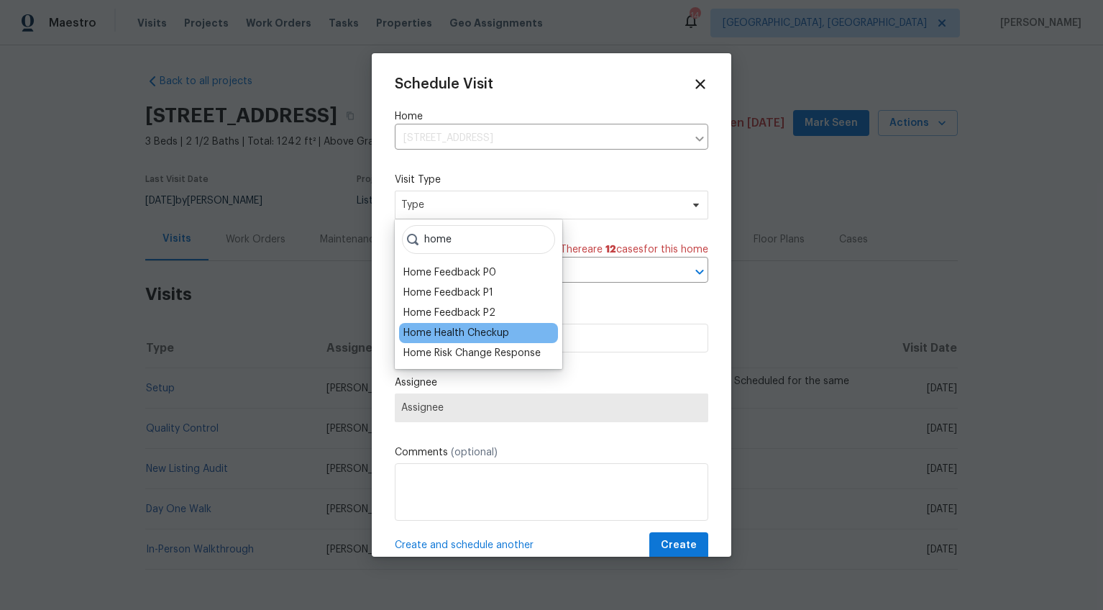
type input "home"
click at [457, 332] on div "Home Health Checkup" at bounding box center [456, 333] width 106 height 14
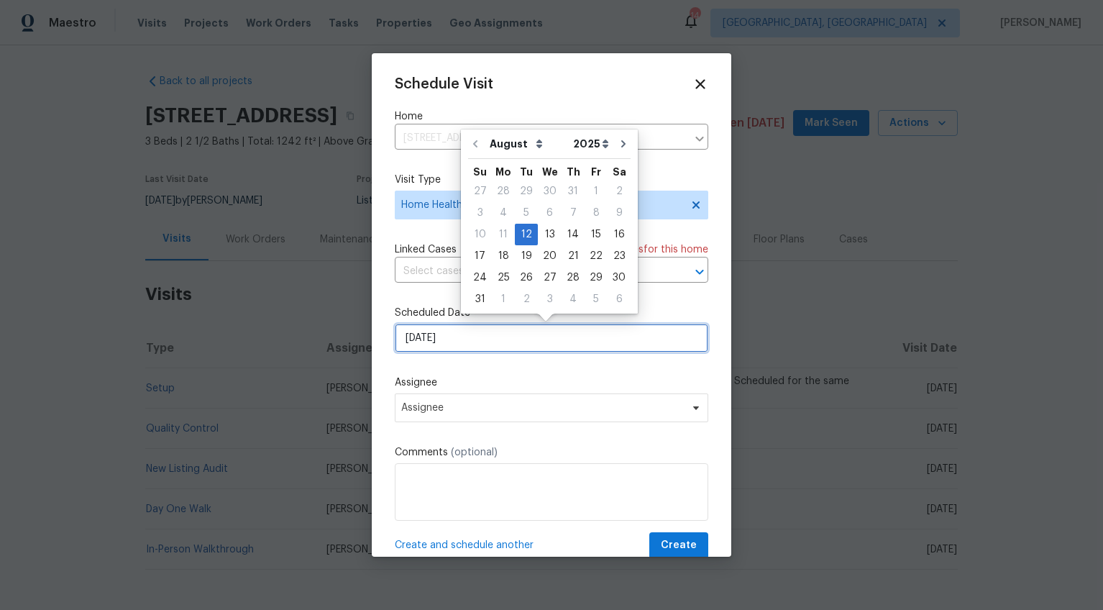
click at [424, 337] on input "[DATE]" at bounding box center [552, 338] width 314 height 29
click at [544, 255] on div "20" at bounding box center [550, 256] width 24 height 20
type input "[DATE]"
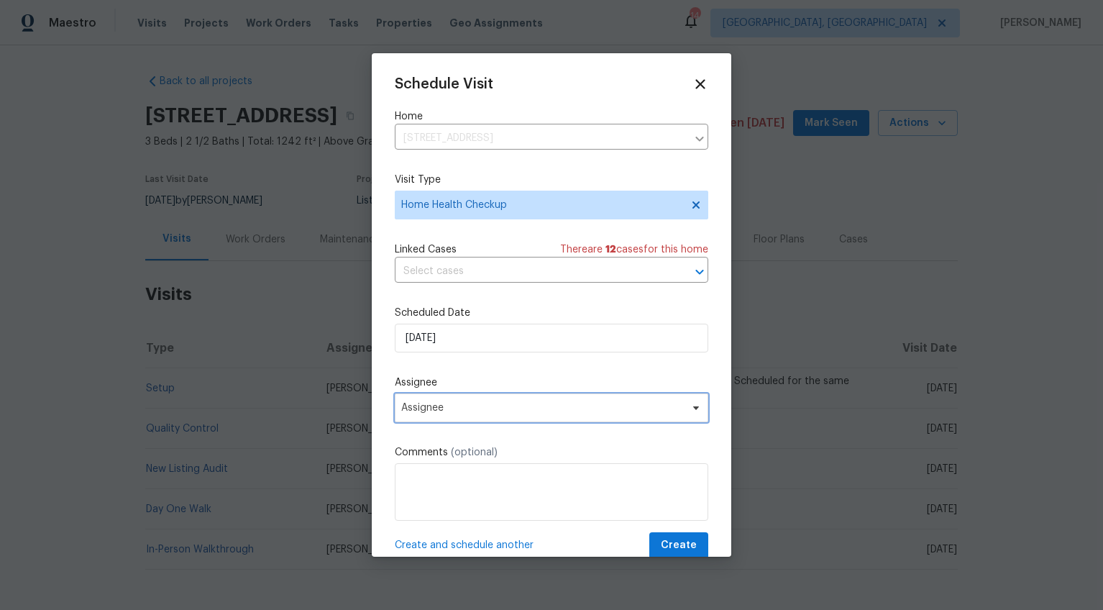
click at [437, 410] on span "Assignee" at bounding box center [542, 408] width 282 height 12
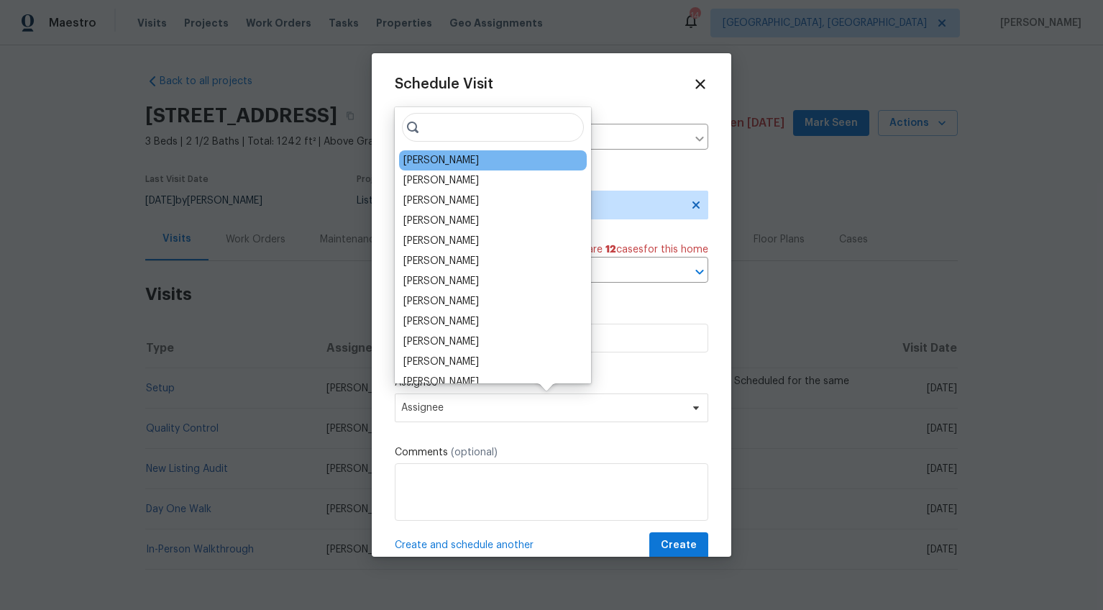
click at [429, 159] on div "[PERSON_NAME]" at bounding box center [441, 160] width 76 height 14
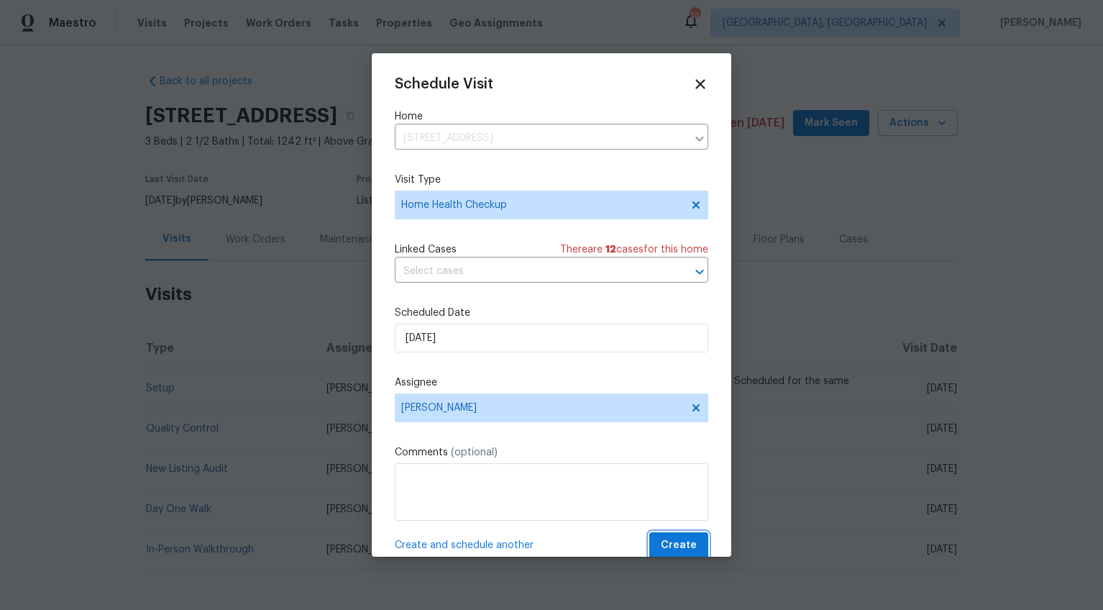
click at [677, 550] on span "Create" at bounding box center [679, 545] width 36 height 18
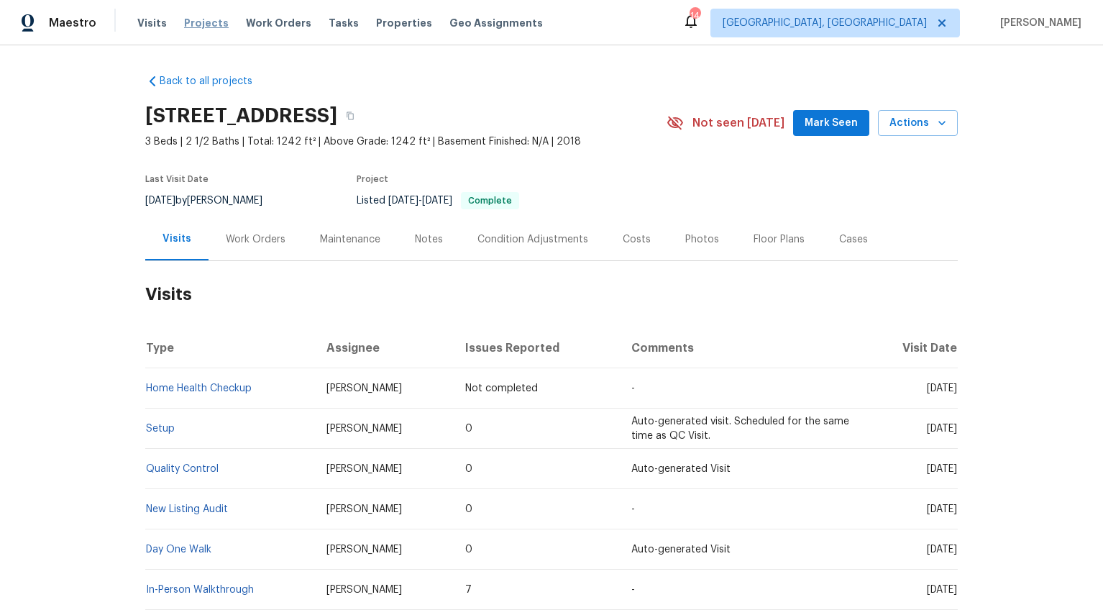
click at [204, 27] on span "Projects" at bounding box center [206, 23] width 45 height 14
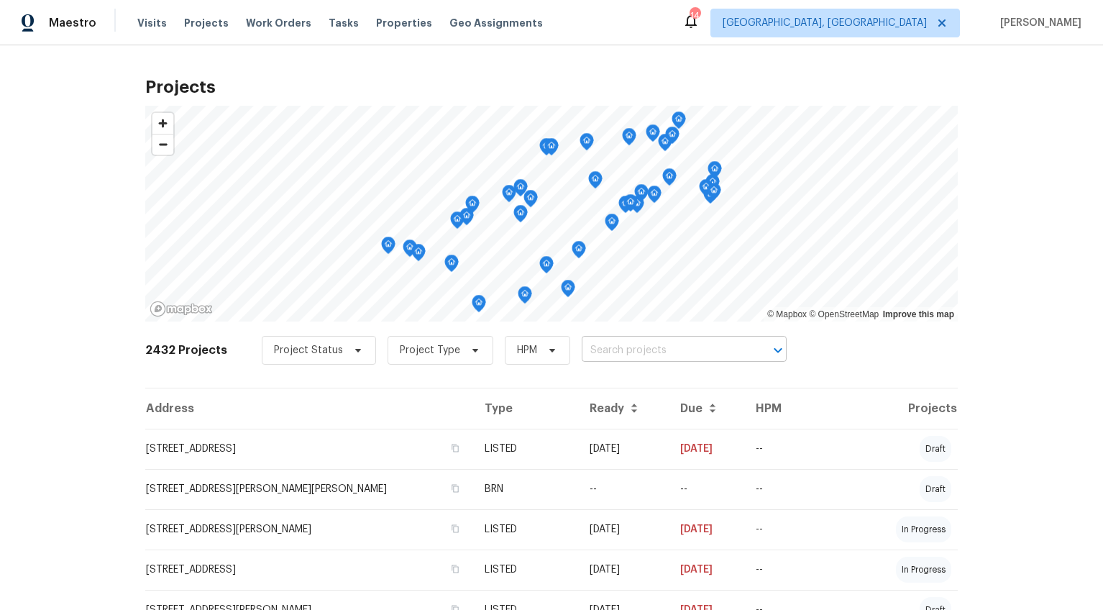
click at [598, 351] on input "text" at bounding box center [664, 350] width 165 height 22
type input "204 kil"
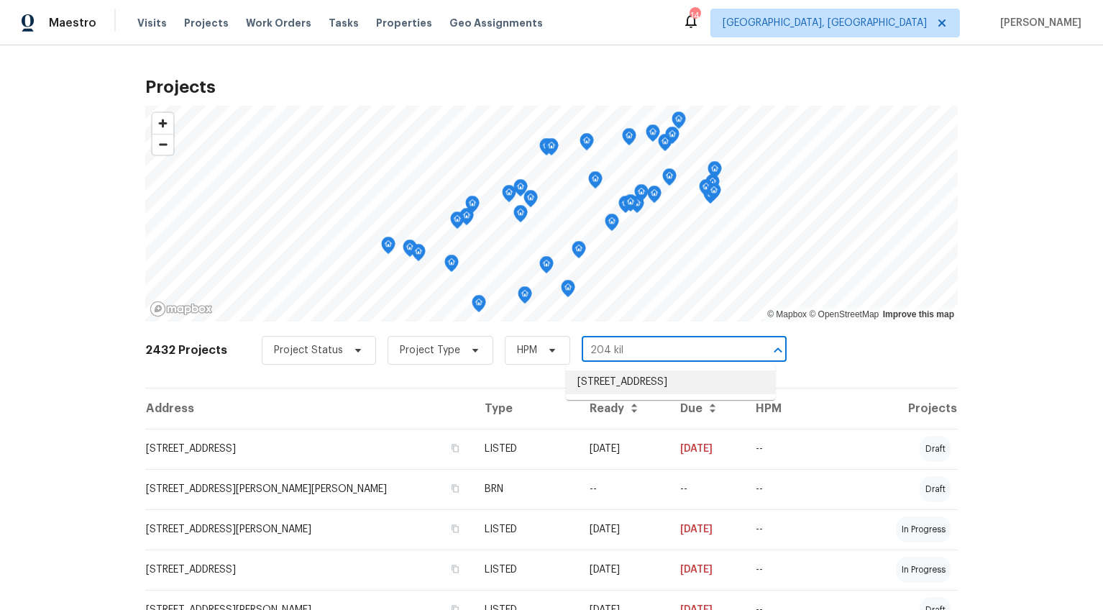
click at [595, 380] on li "[STREET_ADDRESS]" at bounding box center [670, 382] width 209 height 24
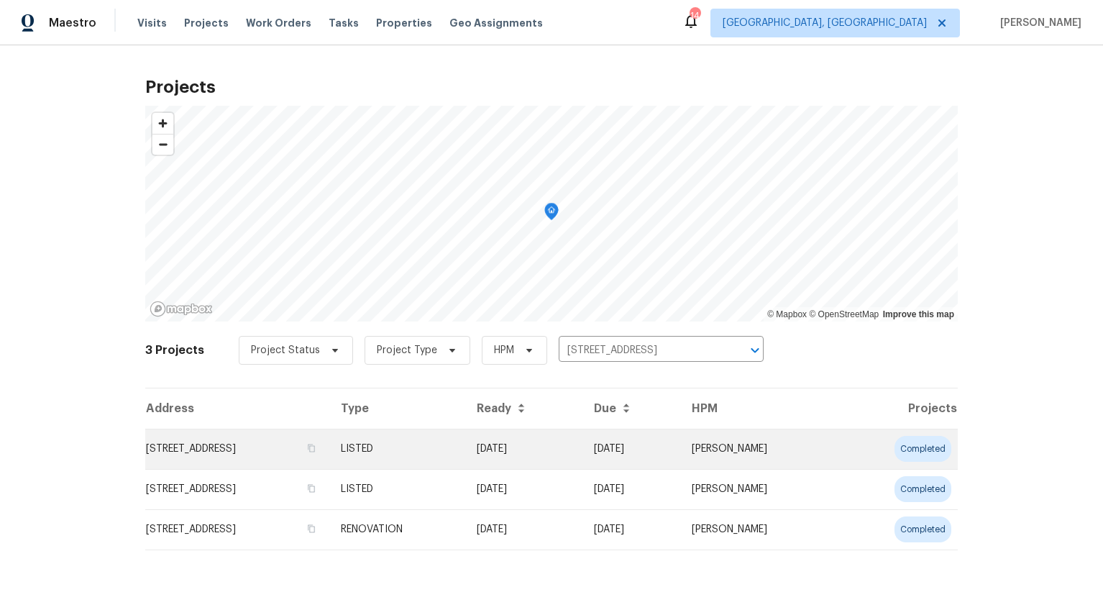
click at [188, 440] on td "[STREET_ADDRESS]" at bounding box center [237, 449] width 184 height 40
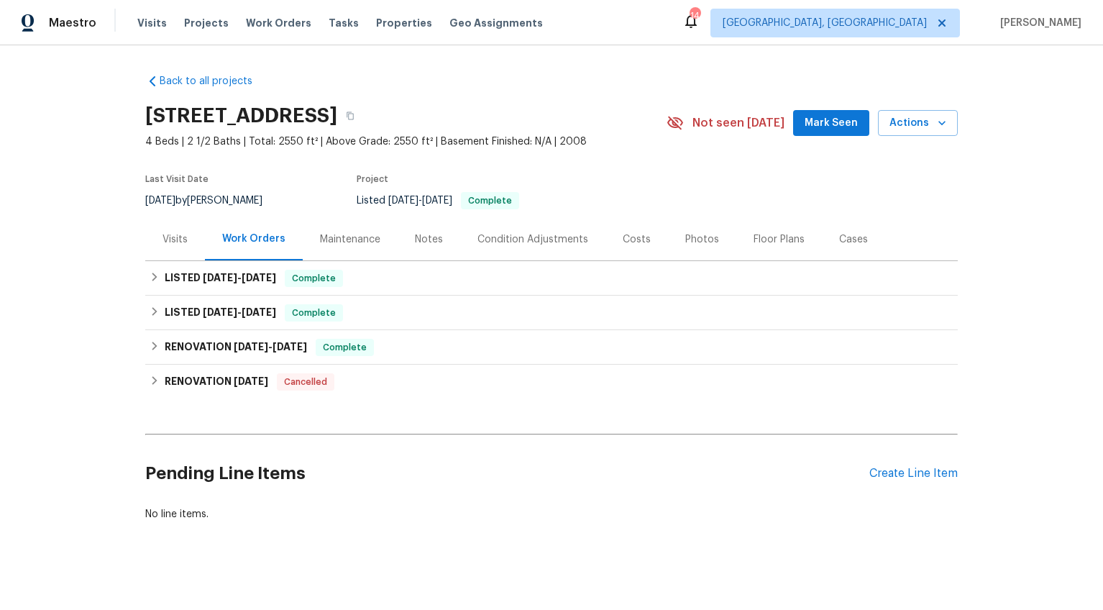
click at [168, 240] on div "Visits" at bounding box center [175, 239] width 25 height 14
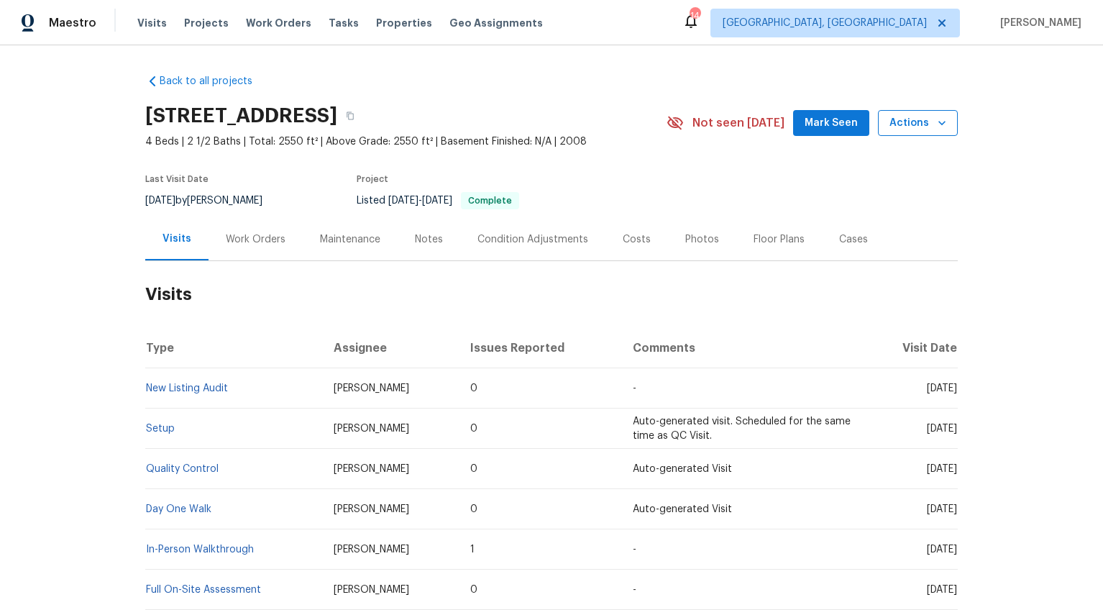
click at [935, 116] on icon "button" at bounding box center [942, 123] width 14 height 14
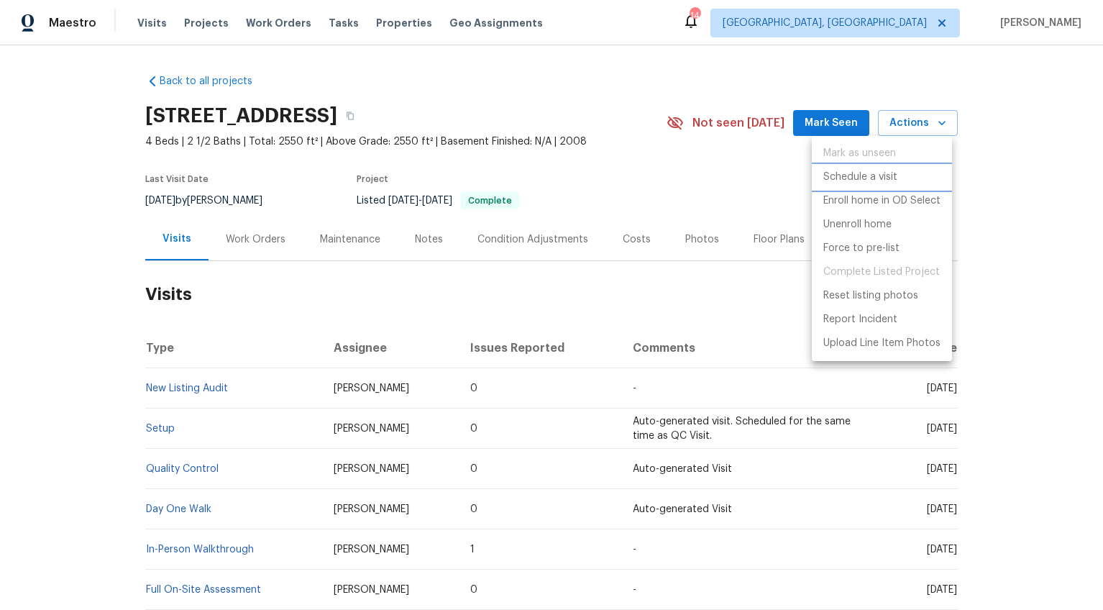
click at [871, 172] on p "Schedule a visit" at bounding box center [860, 177] width 74 height 15
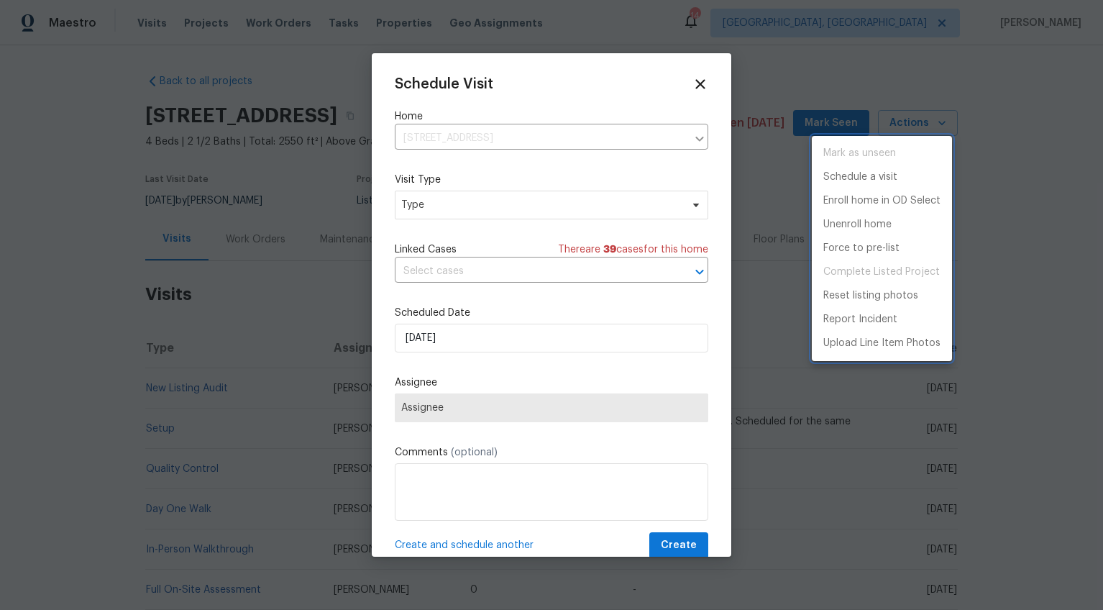
click at [454, 201] on div at bounding box center [551, 305] width 1103 height 610
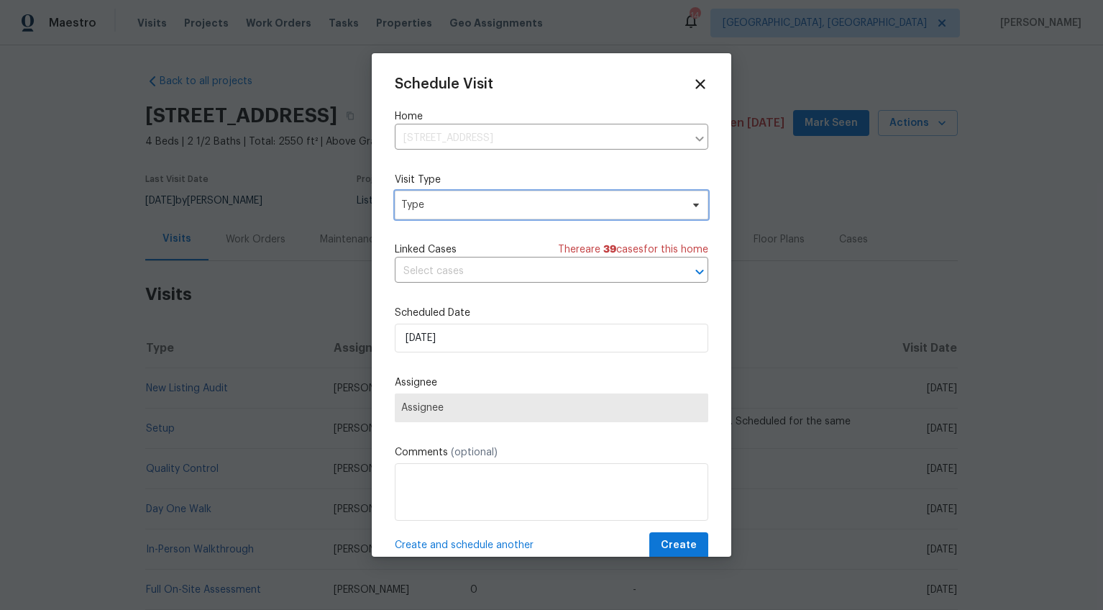
click at [451, 207] on span "Type" at bounding box center [541, 205] width 280 height 14
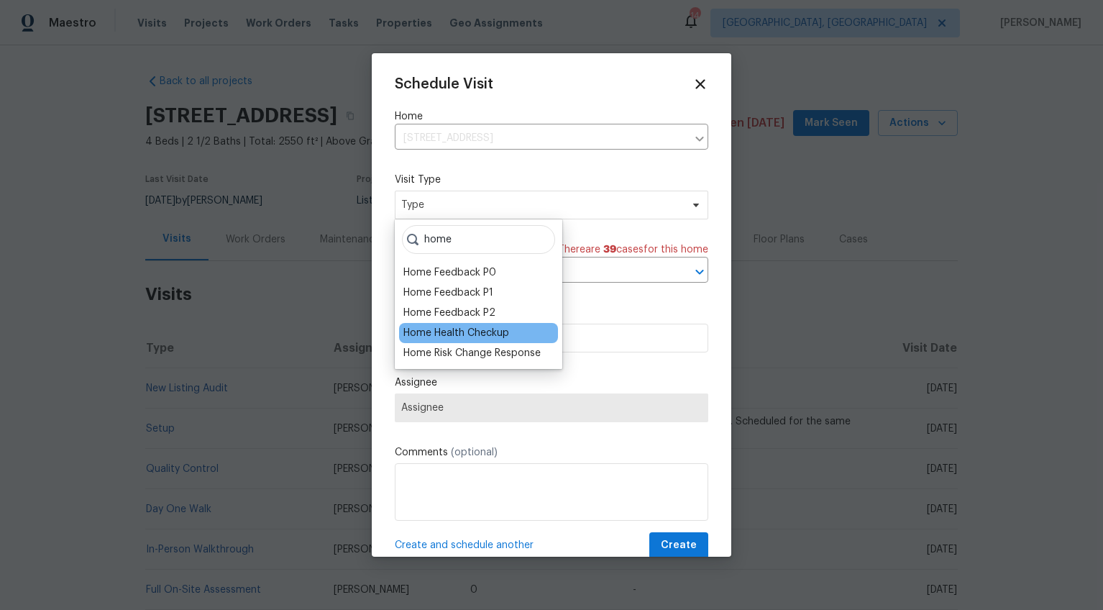
type input "home"
click at [439, 334] on div "Home Health Checkup" at bounding box center [456, 333] width 106 height 14
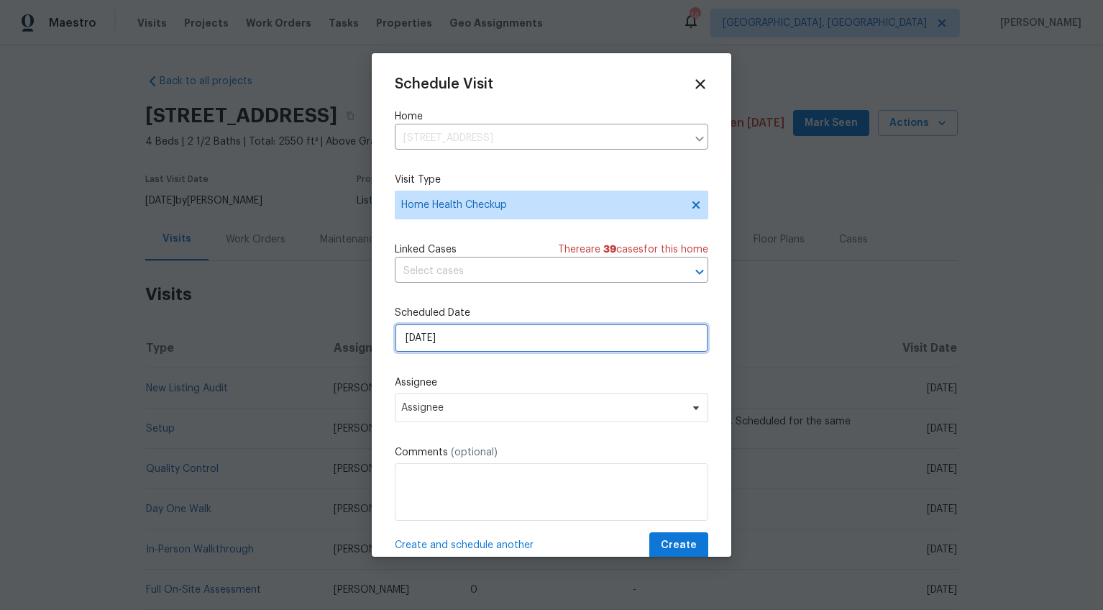
click at [423, 341] on input "[DATE]" at bounding box center [552, 338] width 314 height 29
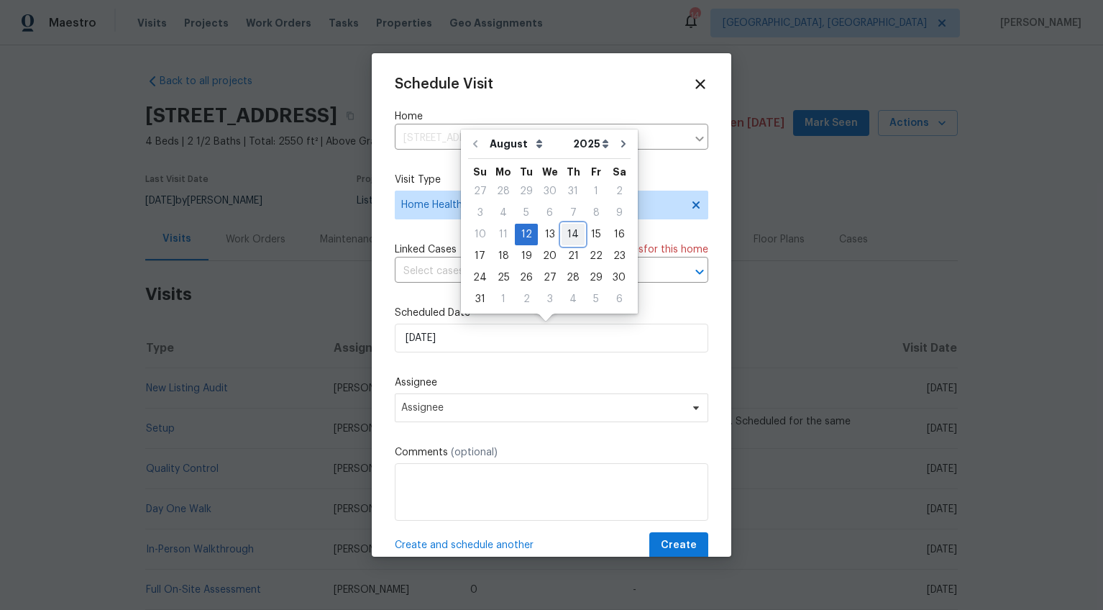
click at [570, 234] on div "14" at bounding box center [573, 234] width 23 height 20
type input "[DATE]"
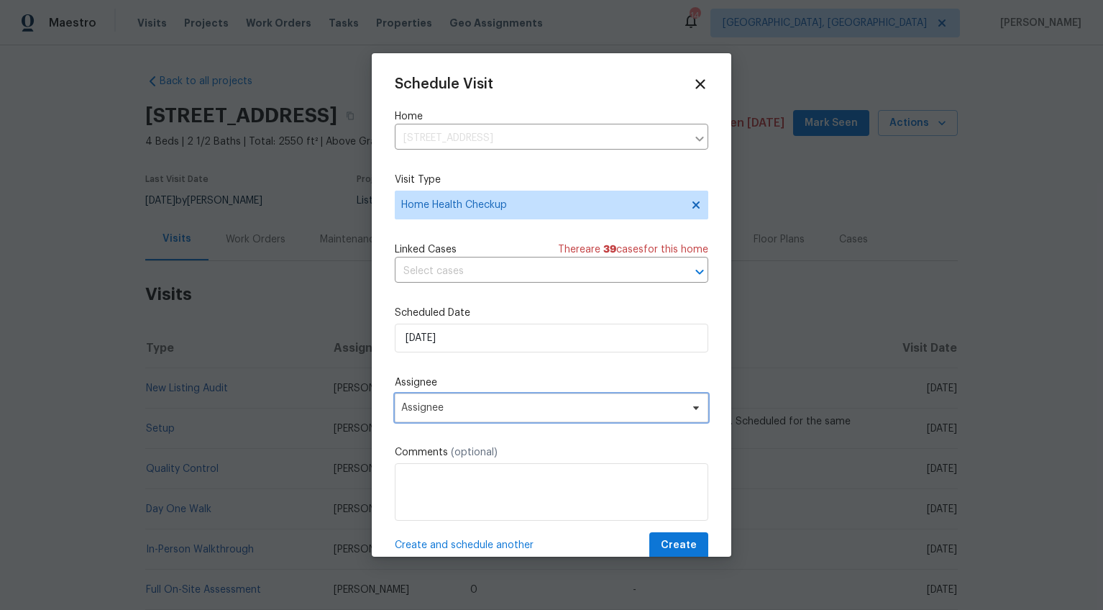
click at [454, 404] on span "Assignee" at bounding box center [542, 408] width 282 height 12
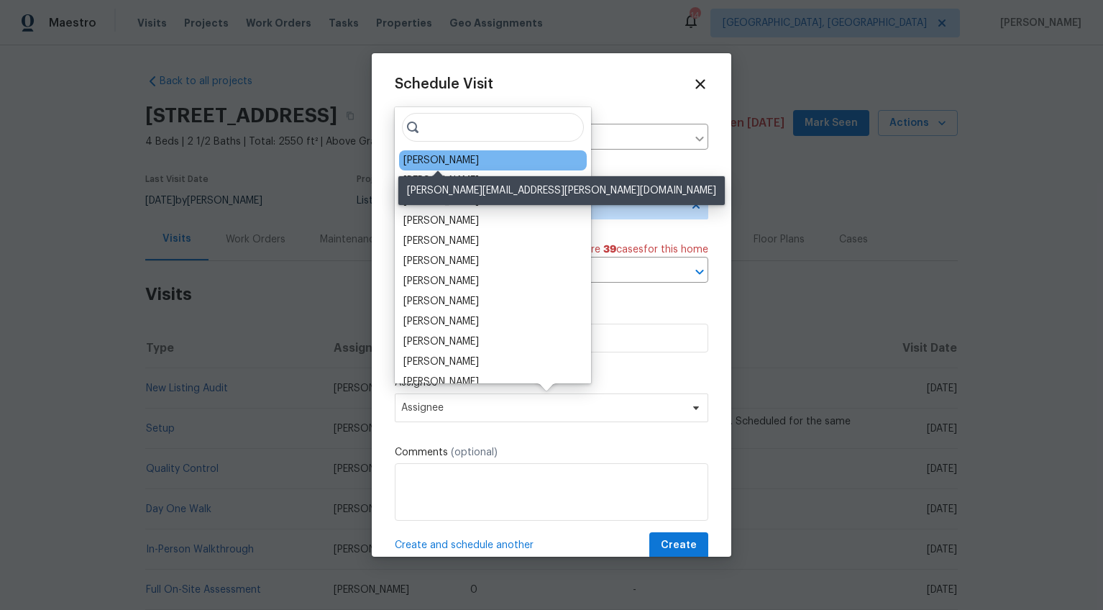
click at [447, 161] on div "[PERSON_NAME]" at bounding box center [441, 160] width 76 height 14
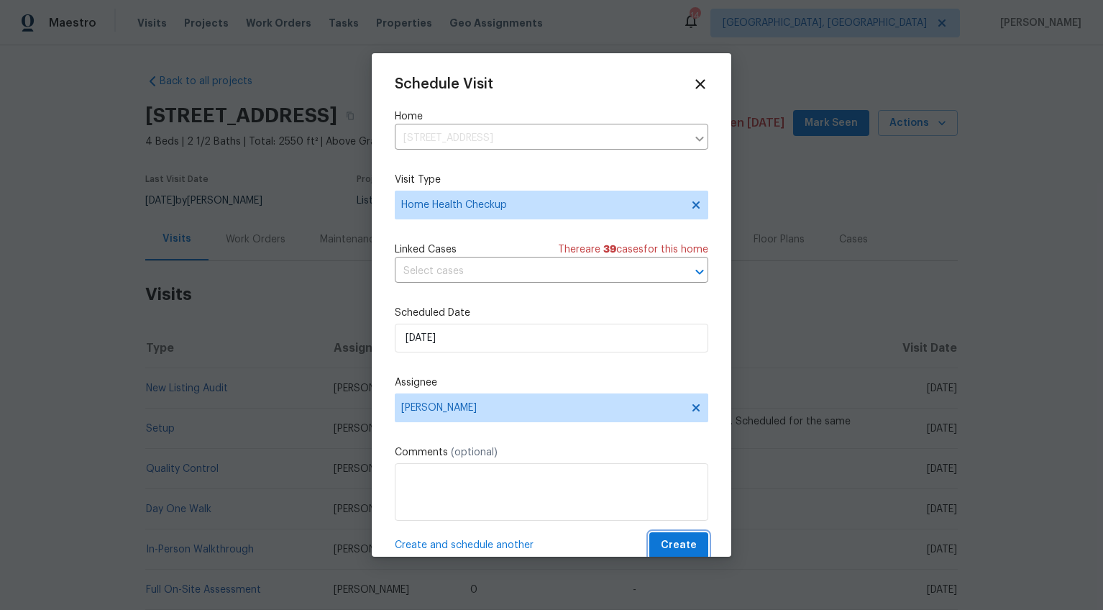
click at [674, 547] on span "Create" at bounding box center [679, 545] width 36 height 18
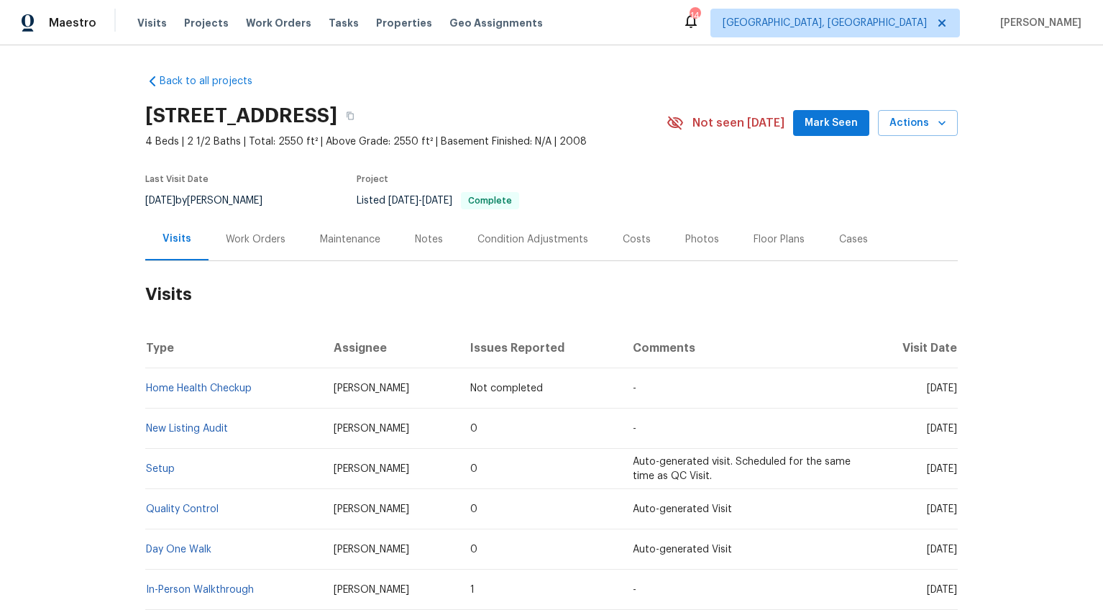
click at [243, 236] on div "Work Orders" at bounding box center [256, 239] width 60 height 14
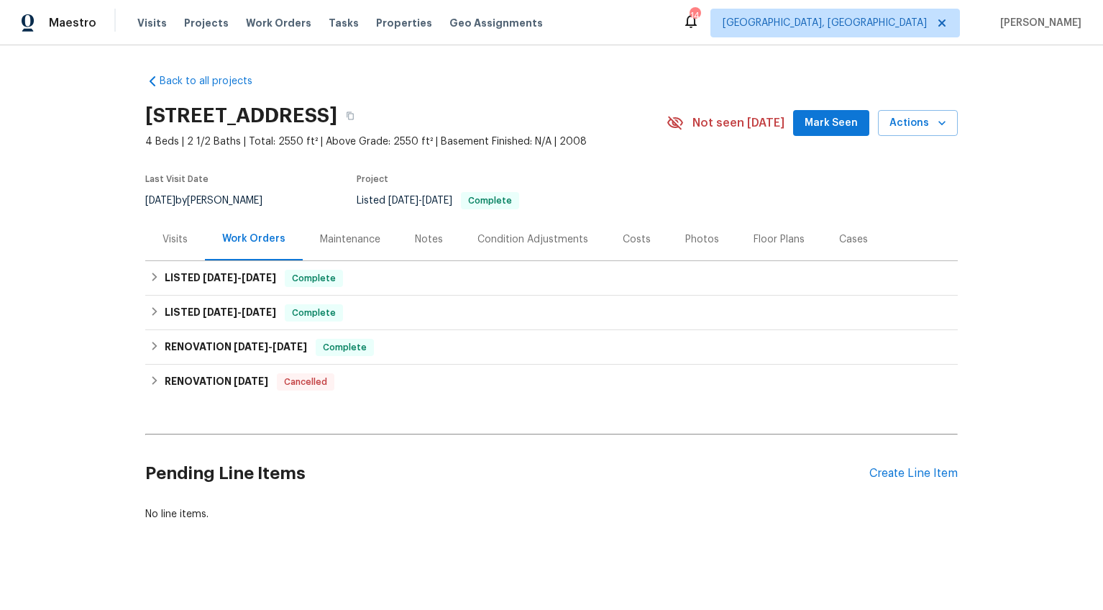
click at [183, 30] on div "Visits Projects Work Orders Tasks Properties Geo Assignments" at bounding box center [348, 23] width 423 height 29
click at [188, 24] on span "Projects" at bounding box center [206, 23] width 45 height 14
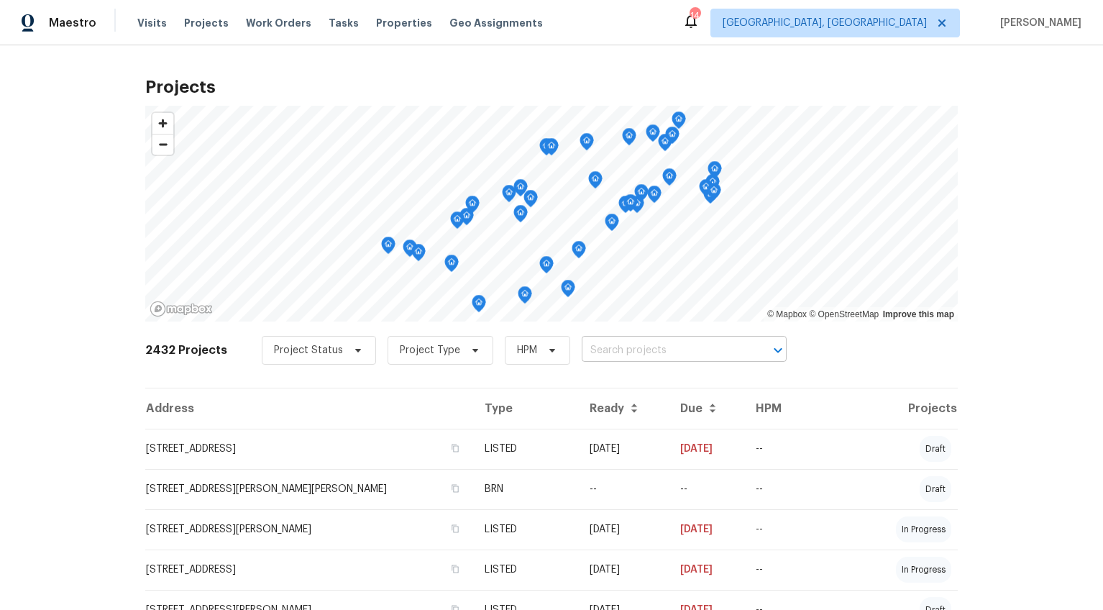
click at [641, 352] on input "text" at bounding box center [664, 350] width 165 height 22
type input "102 thuber"
type input "102 thur"
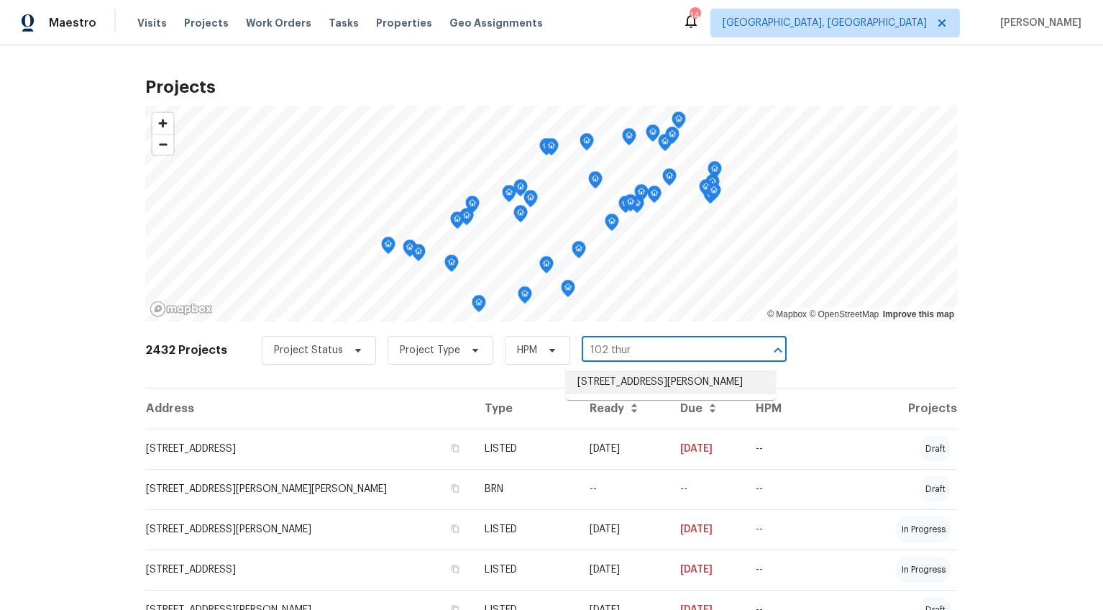
click at [648, 382] on li "[STREET_ADDRESS][PERSON_NAME]" at bounding box center [670, 382] width 209 height 24
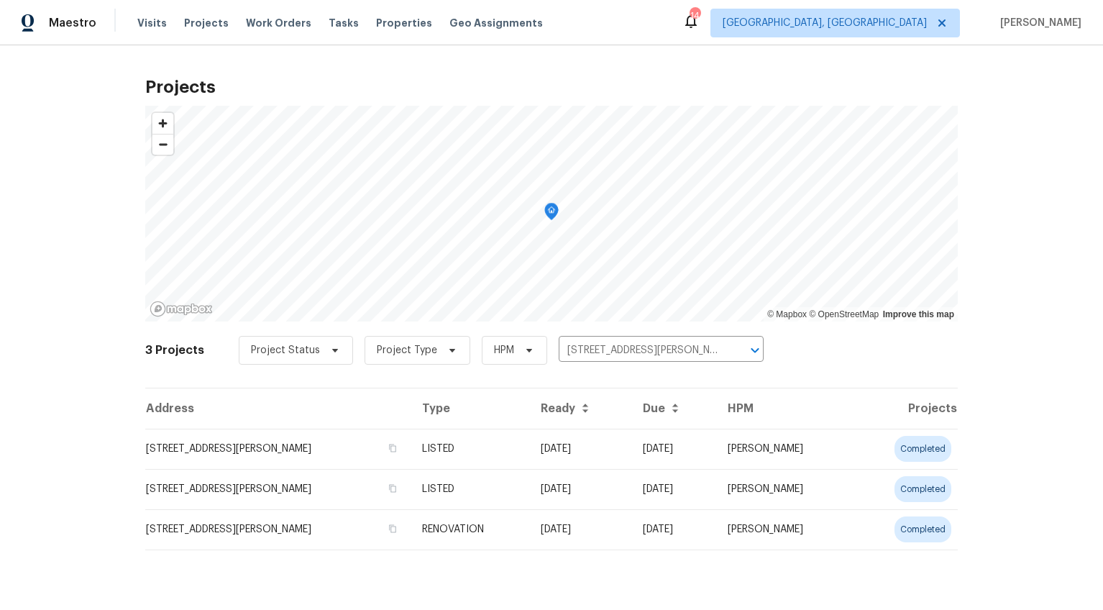
click at [289, 444] on td "[STREET_ADDRESS][PERSON_NAME]" at bounding box center [277, 449] width 265 height 40
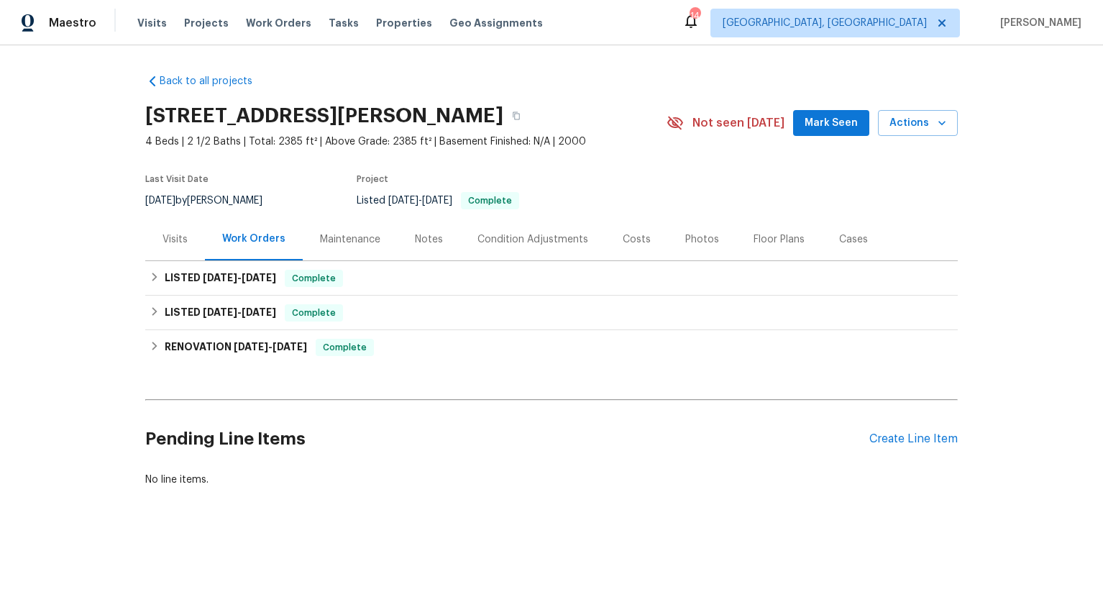
click at [175, 252] on div "Visits" at bounding box center [175, 239] width 60 height 42
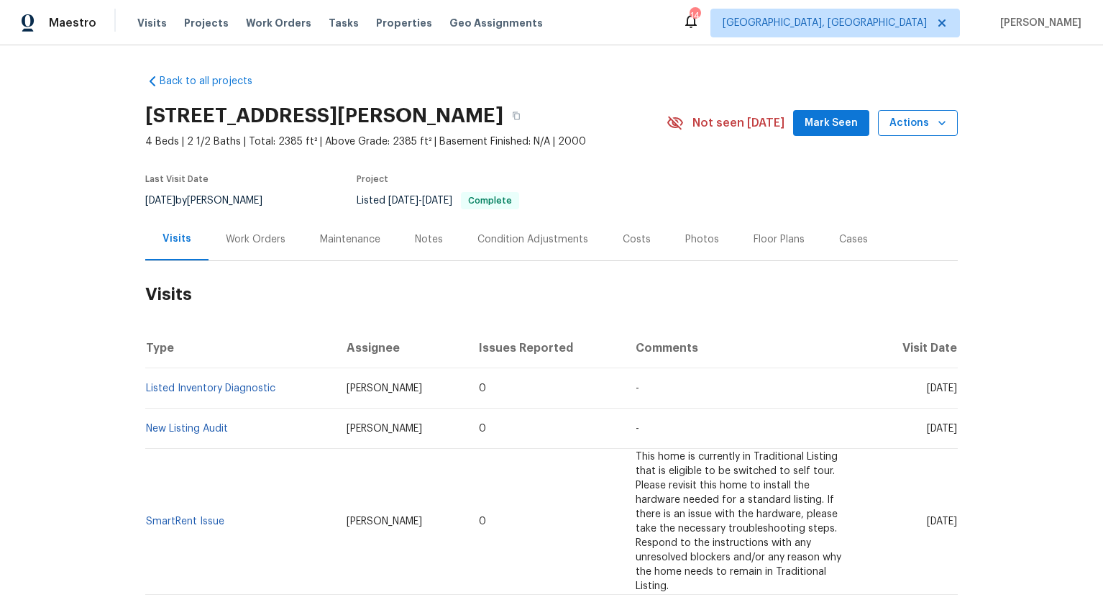
click at [942, 119] on icon "button" at bounding box center [942, 123] width 14 height 14
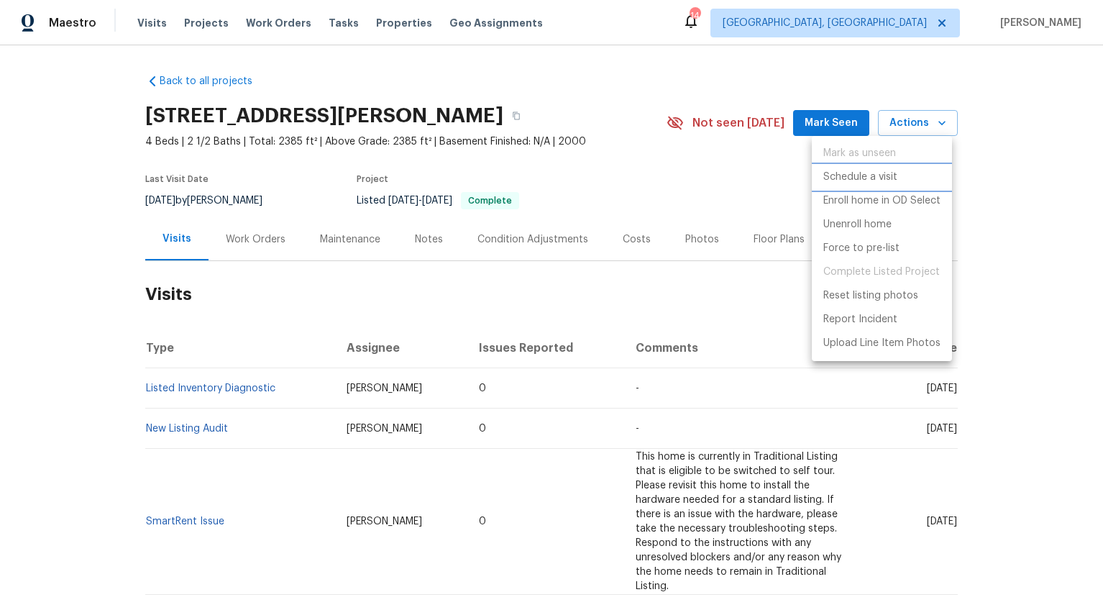
click at [865, 178] on p "Schedule a visit" at bounding box center [860, 177] width 74 height 15
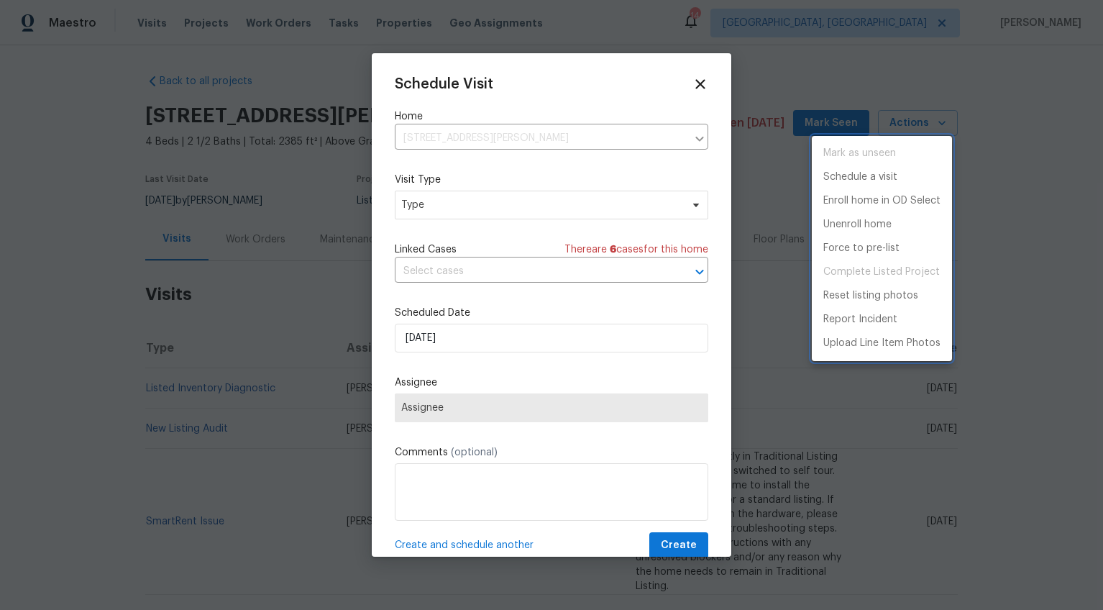
click at [472, 204] on div at bounding box center [551, 305] width 1103 height 610
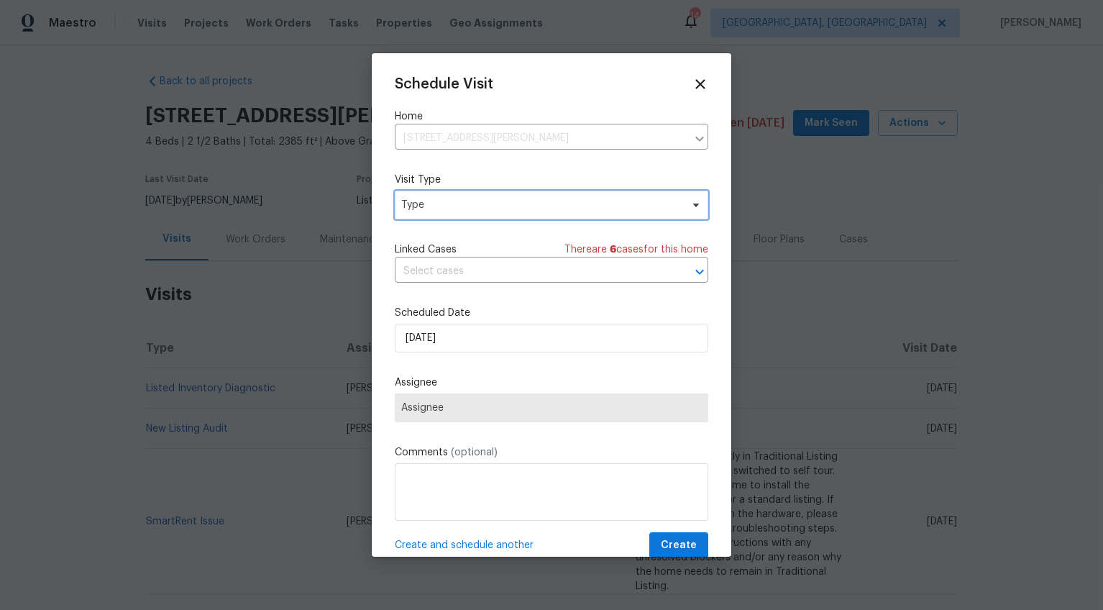
click at [470, 206] on span "Type" at bounding box center [541, 205] width 280 height 14
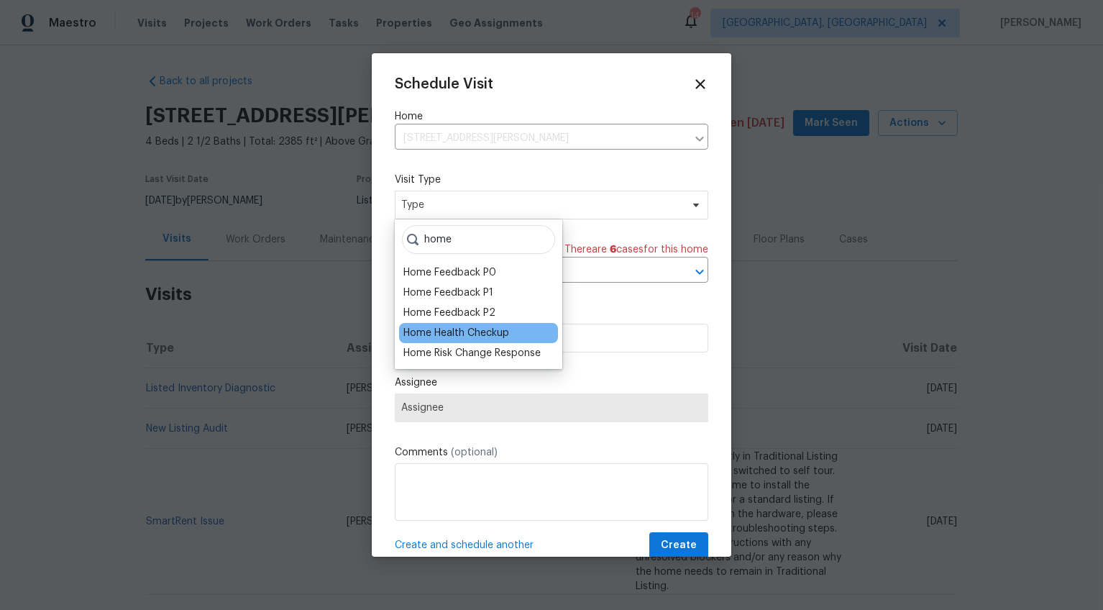
type input "home"
click at [452, 336] on div "Home Health Checkup" at bounding box center [456, 333] width 106 height 14
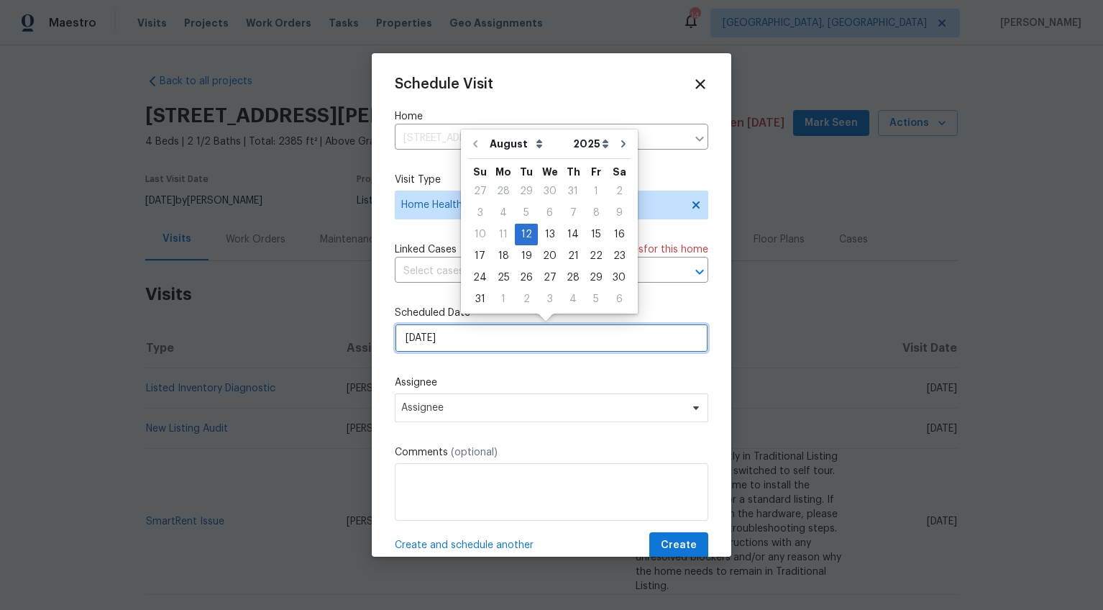
click at [418, 334] on input "[DATE]" at bounding box center [552, 338] width 314 height 29
click at [566, 239] on div "14" at bounding box center [573, 234] width 23 height 20
type input "[DATE]"
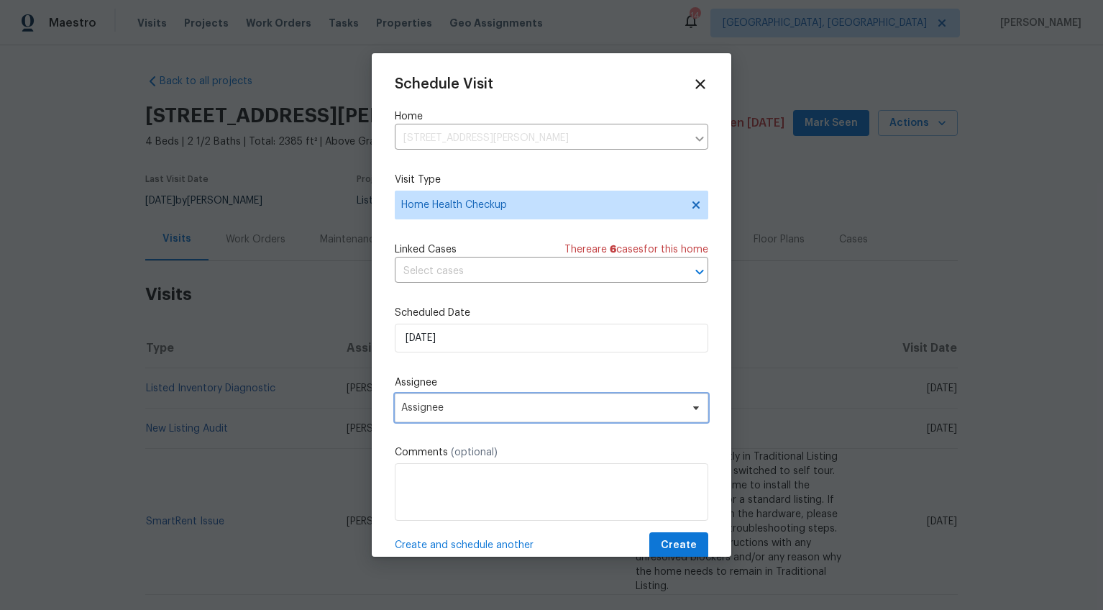
click at [449, 411] on span "Assignee" at bounding box center [542, 408] width 282 height 12
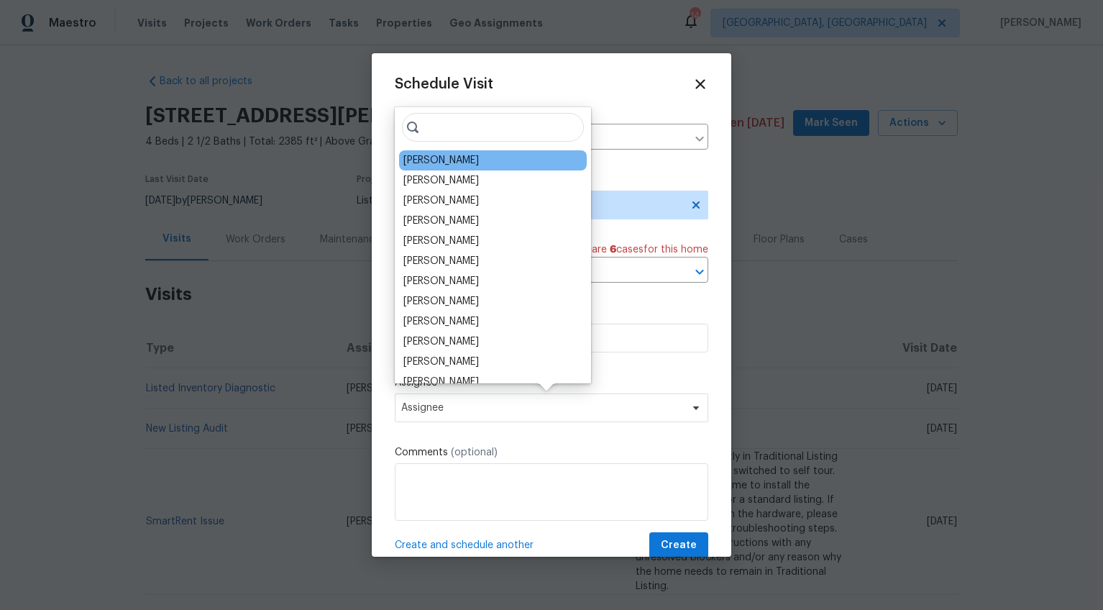
click at [435, 163] on div "[PERSON_NAME]" at bounding box center [441, 160] width 76 height 14
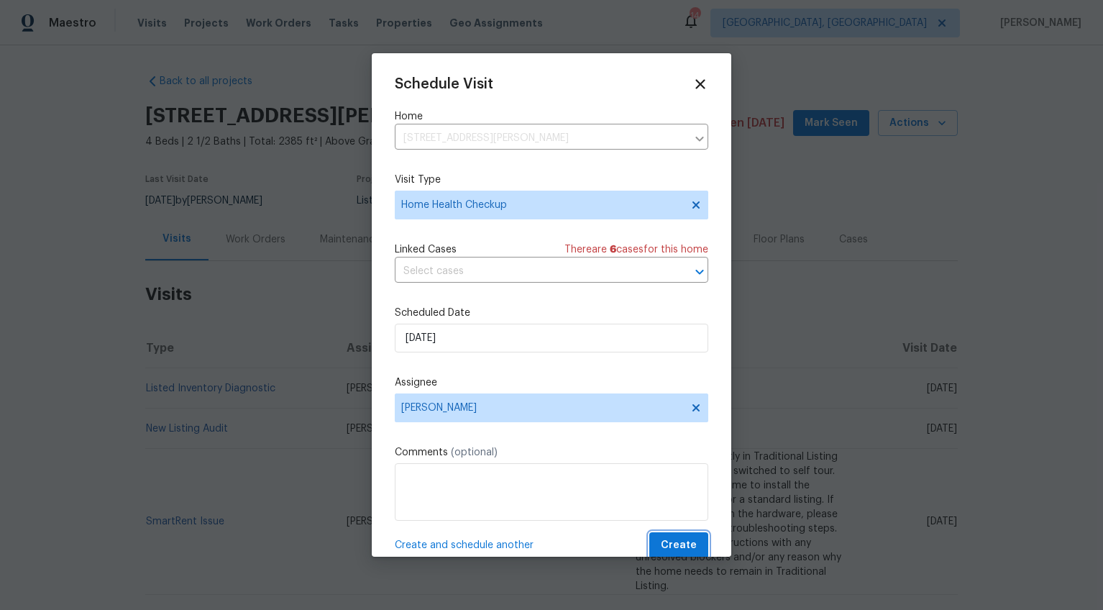
click at [675, 542] on span "Create" at bounding box center [679, 545] width 36 height 18
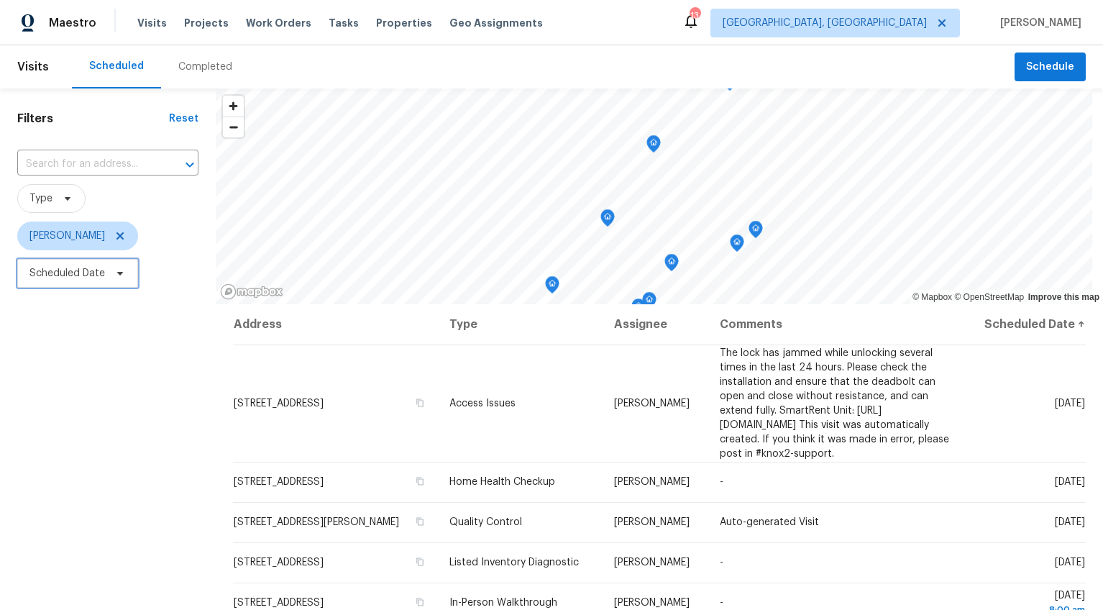
click at [31, 273] on span "Scheduled Date" at bounding box center [67, 273] width 76 height 14
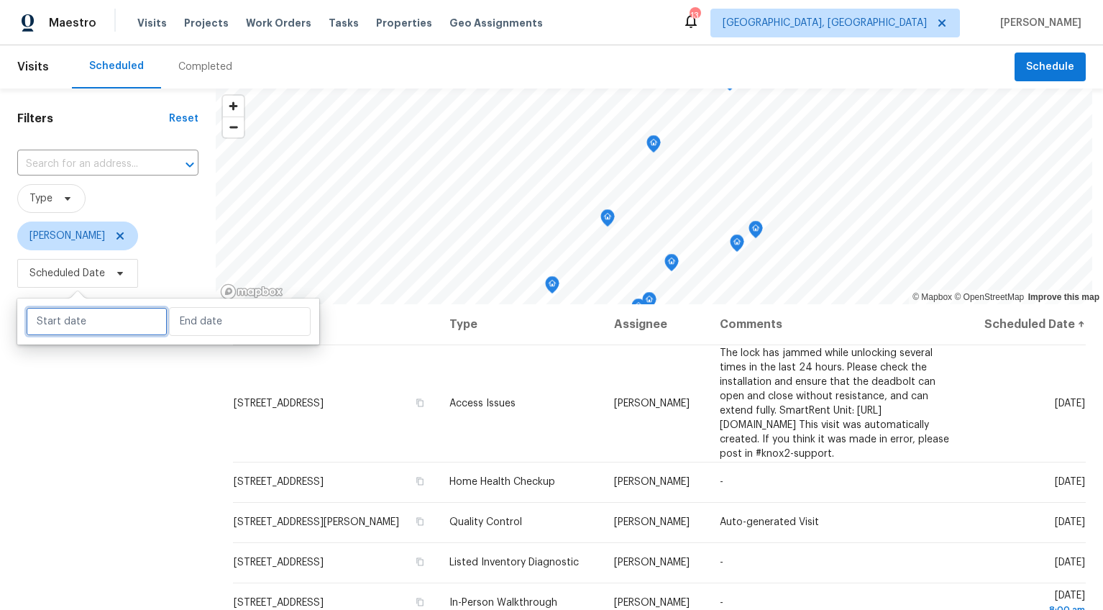
click at [58, 325] on input "text" at bounding box center [97, 321] width 142 height 29
select select "7"
select select "2025"
select select "8"
select select "2025"
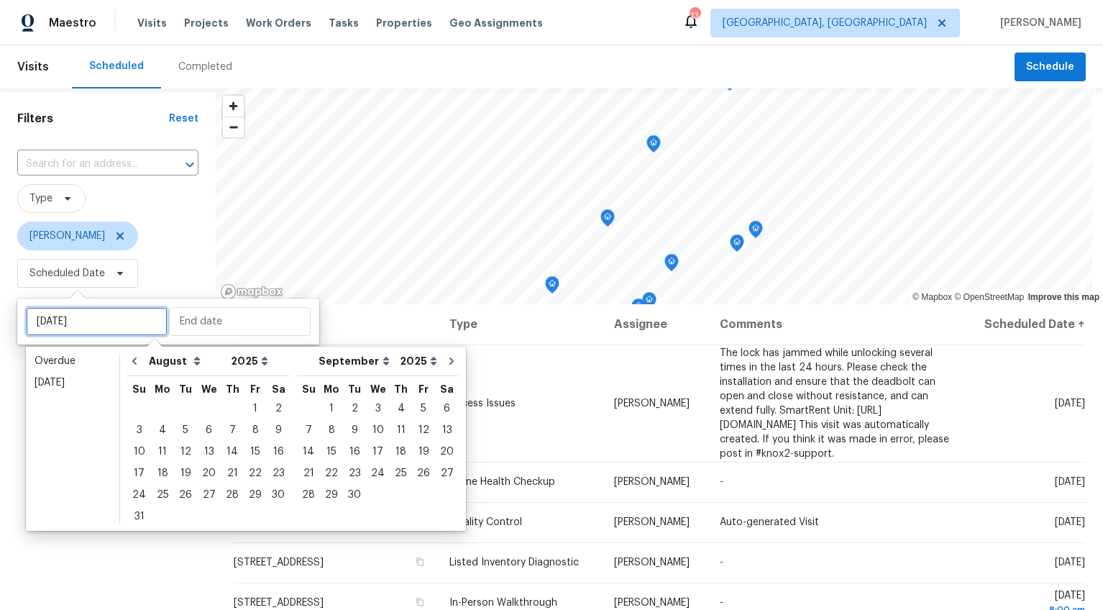
type input "[DATE]"
click at [158, 474] on div "18" at bounding box center [162, 473] width 23 height 20
type input "[DATE]"
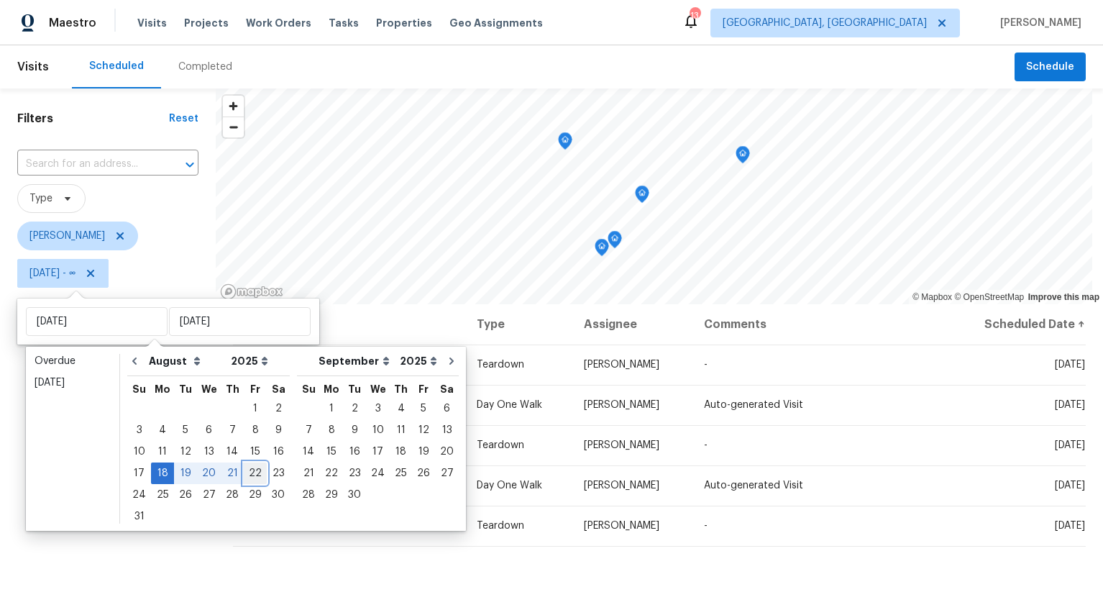
click at [247, 467] on div "22" at bounding box center [255, 473] width 23 height 20
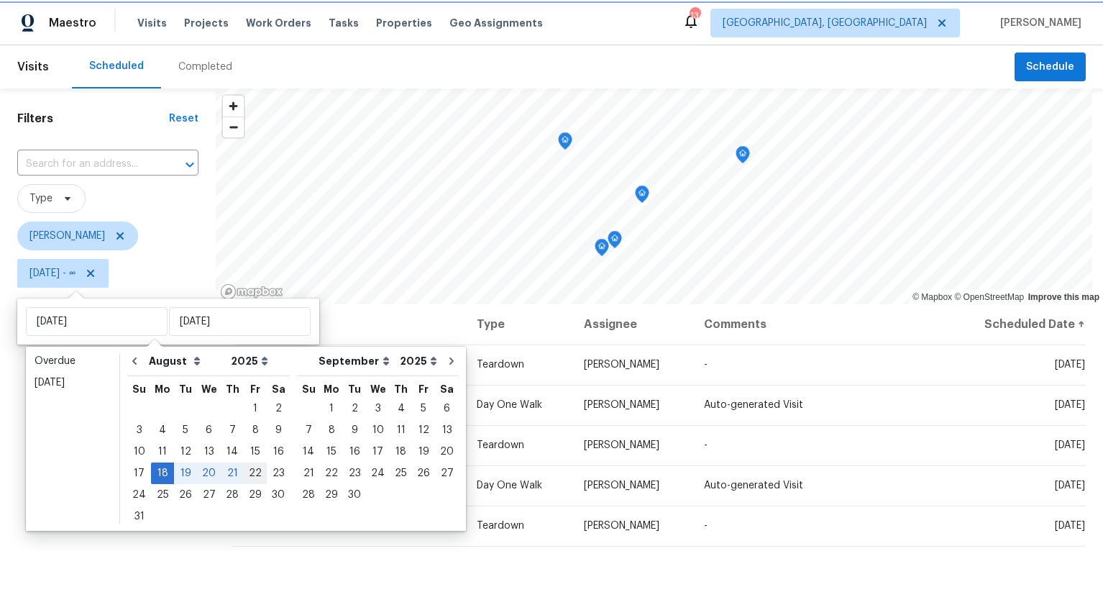
type input "[DATE]"
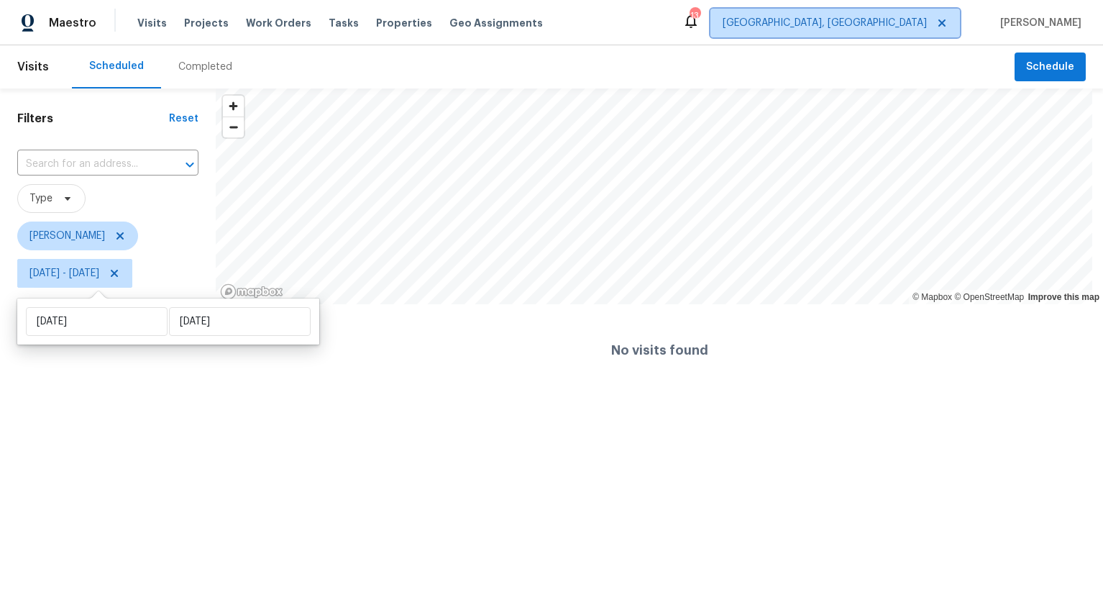
click at [913, 20] on span "[GEOGRAPHIC_DATA], [GEOGRAPHIC_DATA]" at bounding box center [825, 23] width 204 height 14
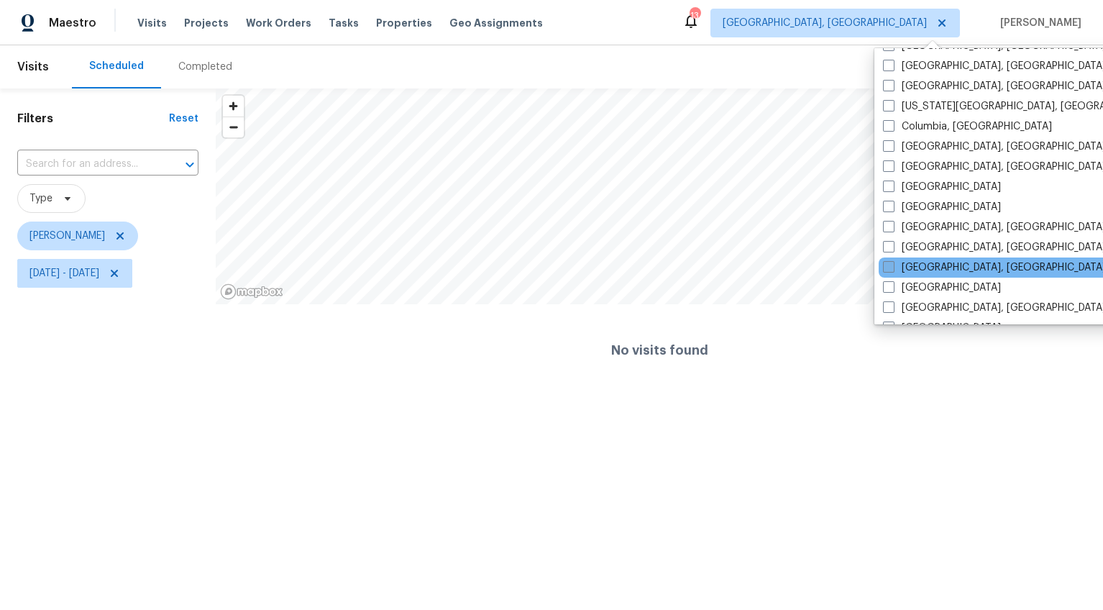
scroll to position [261, 0]
click at [891, 265] on span at bounding box center [889, 266] width 12 height 12
click at [891, 265] on input "[GEOGRAPHIC_DATA], [GEOGRAPHIC_DATA]" at bounding box center [887, 263] width 9 height 9
checkbox input "true"
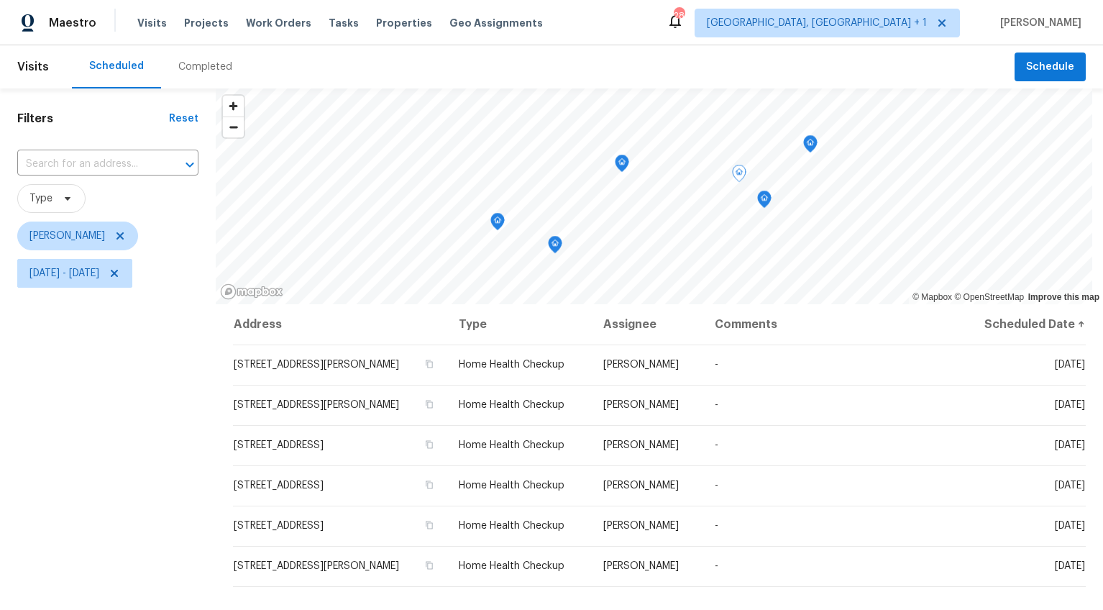
click at [27, 414] on div "Filters Reset ​ Type [PERSON_NAME][DATE] - [DATE]" at bounding box center [108, 439] width 216 height 703
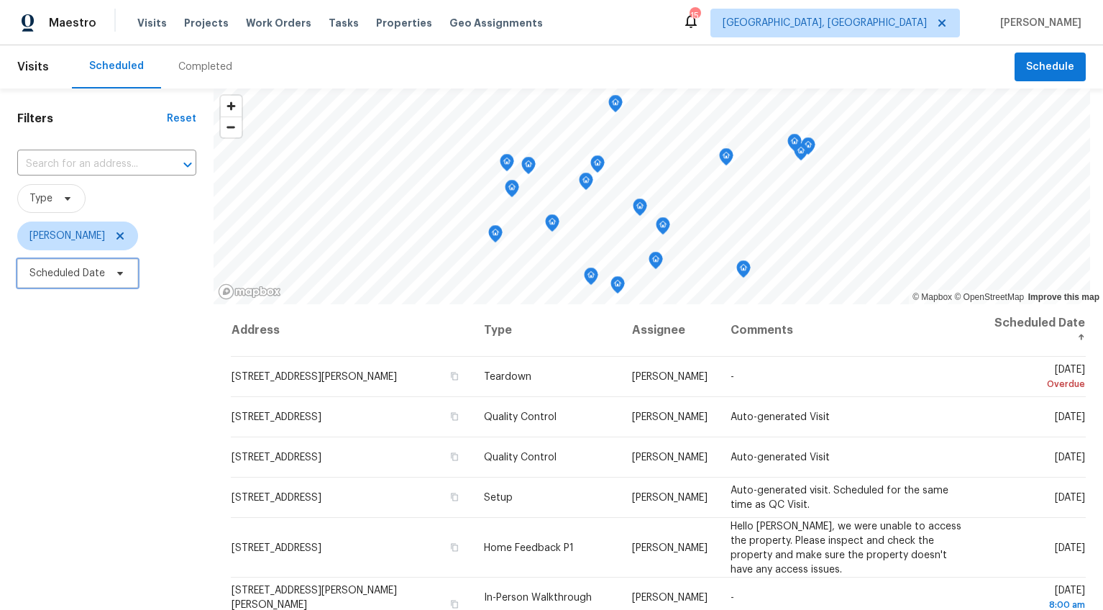
click at [100, 266] on span "Scheduled Date" at bounding box center [67, 273] width 76 height 14
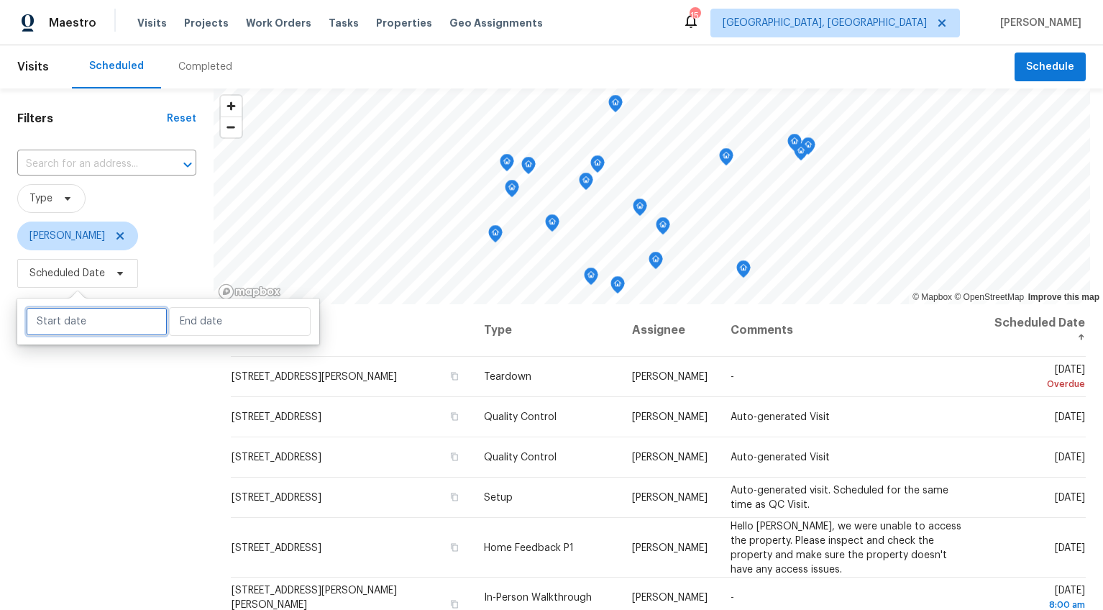
click at [104, 325] on input "text" at bounding box center [97, 321] width 142 height 29
select select "7"
select select "2025"
select select "8"
select select "2025"
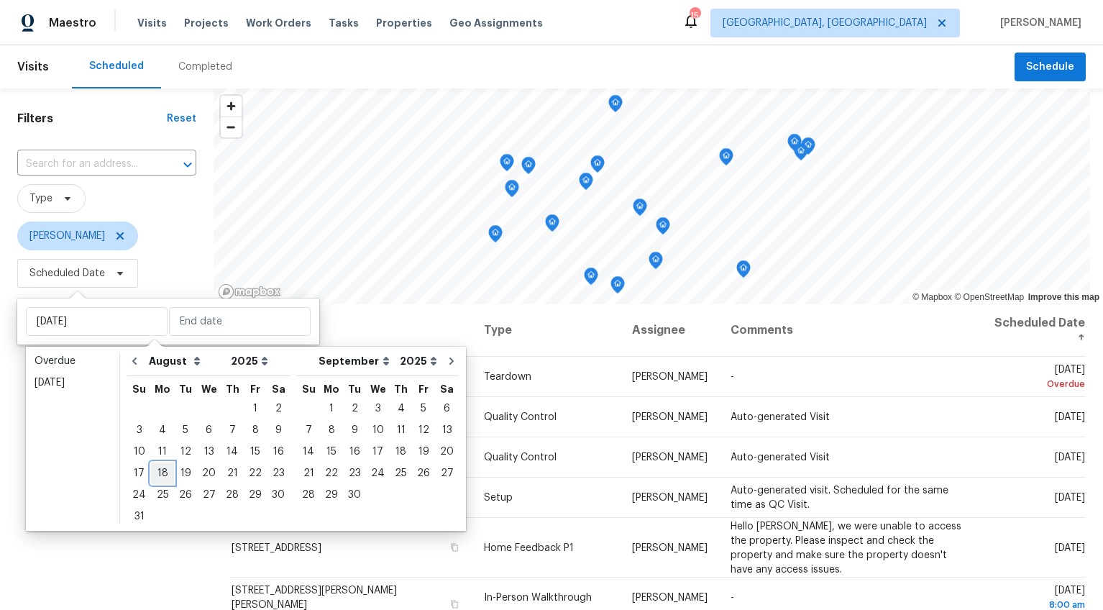
click at [163, 475] on div "18" at bounding box center [162, 473] width 23 height 20
type input "[DATE]"
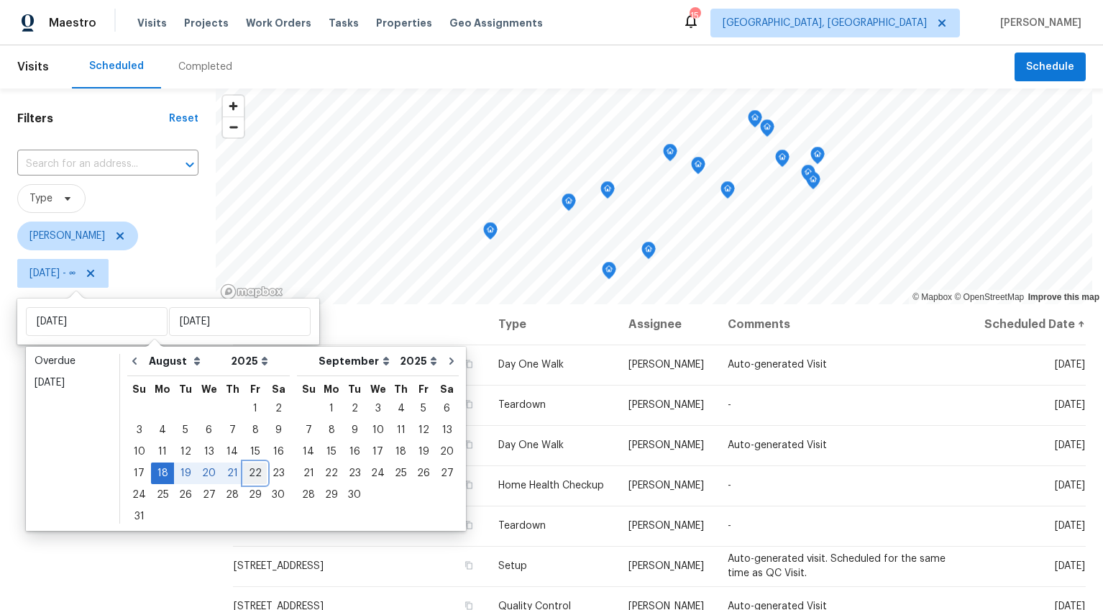
click at [253, 470] on div "22" at bounding box center [255, 473] width 23 height 20
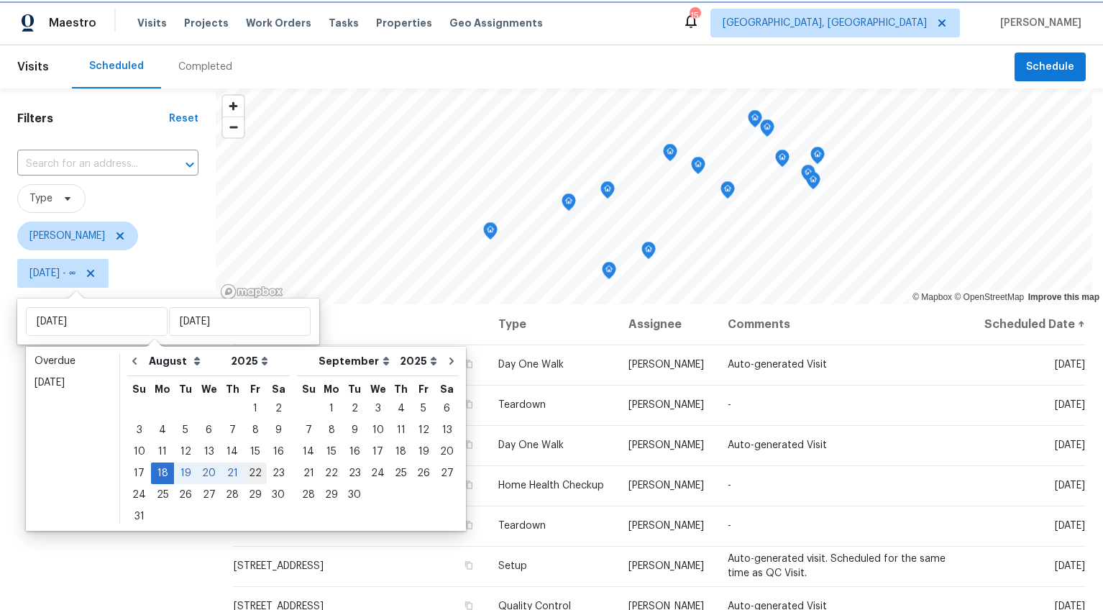
type input "[DATE]"
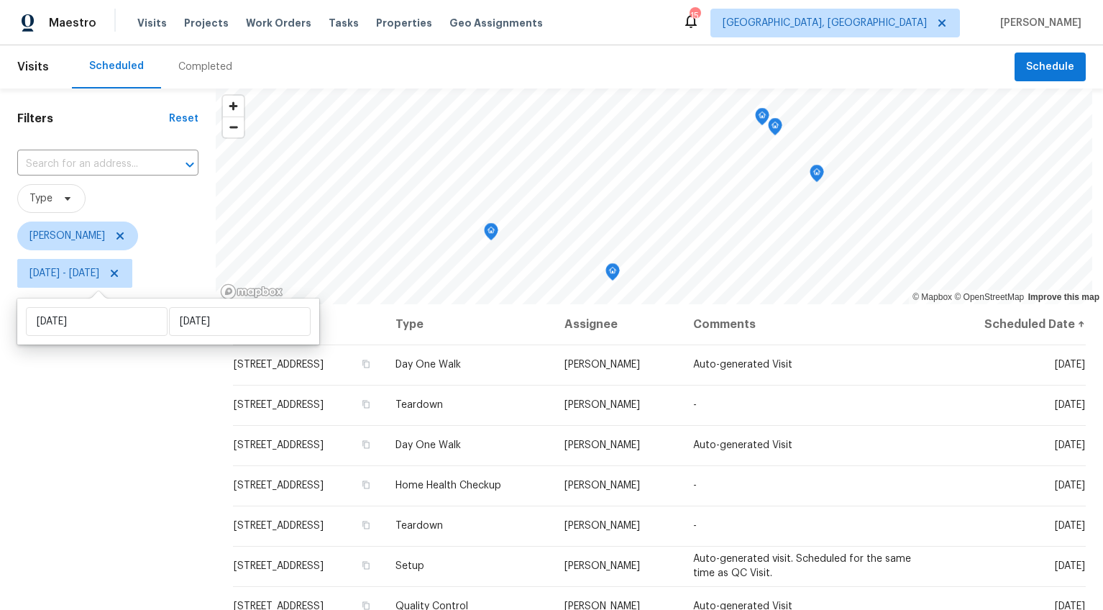
click at [99, 459] on div "Filters Reset ​ Type [PERSON_NAME] [DATE] - [DATE]" at bounding box center [108, 439] width 216 height 703
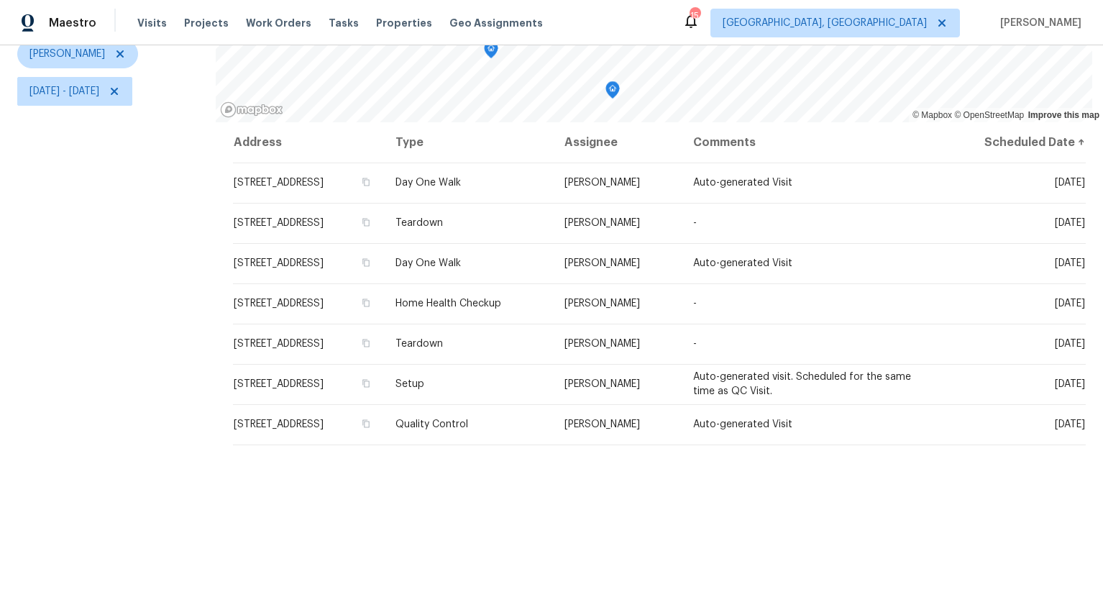
scroll to position [127, 0]
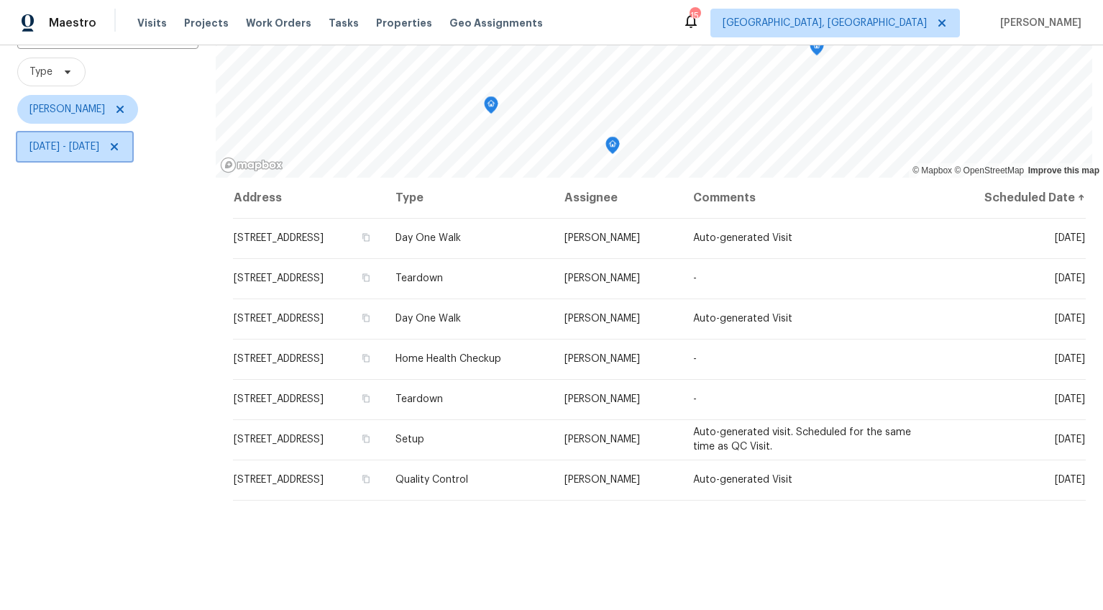
click at [87, 146] on span "[DATE] - [DATE]" at bounding box center [64, 147] width 70 height 14
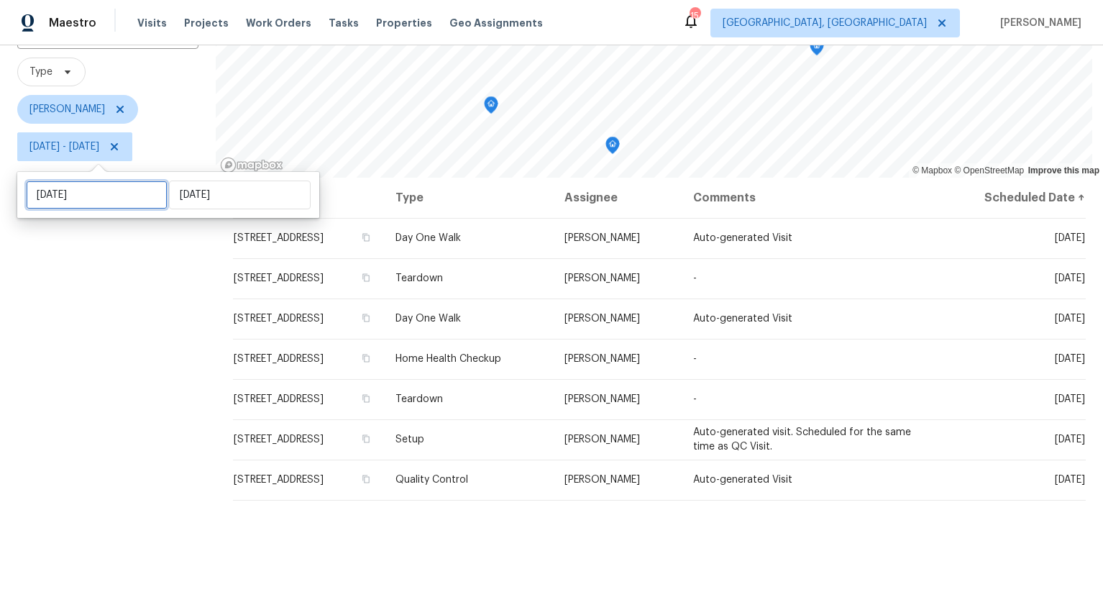
click at [88, 196] on input "[DATE]" at bounding box center [97, 195] width 142 height 29
select select "7"
select select "2025"
select select "8"
select select "2025"
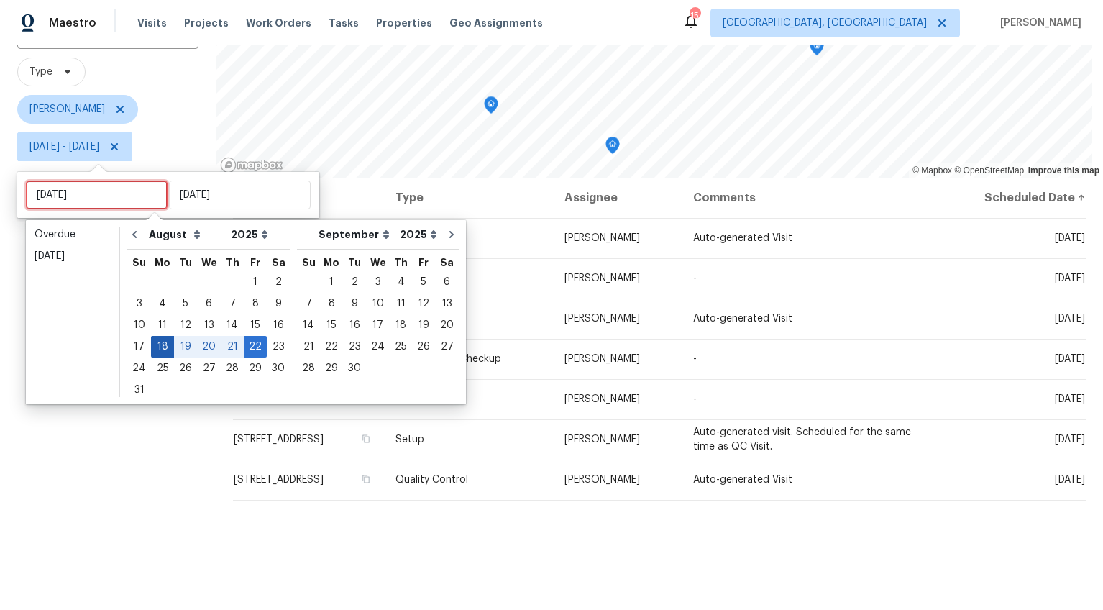
type input "[DATE]"
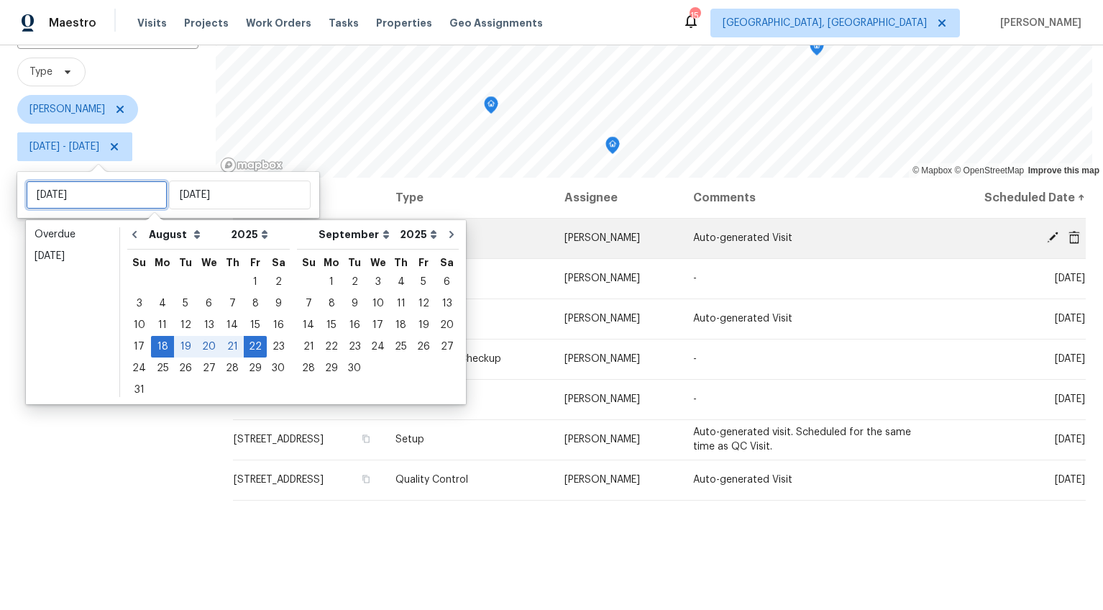
type input "[DATE]"
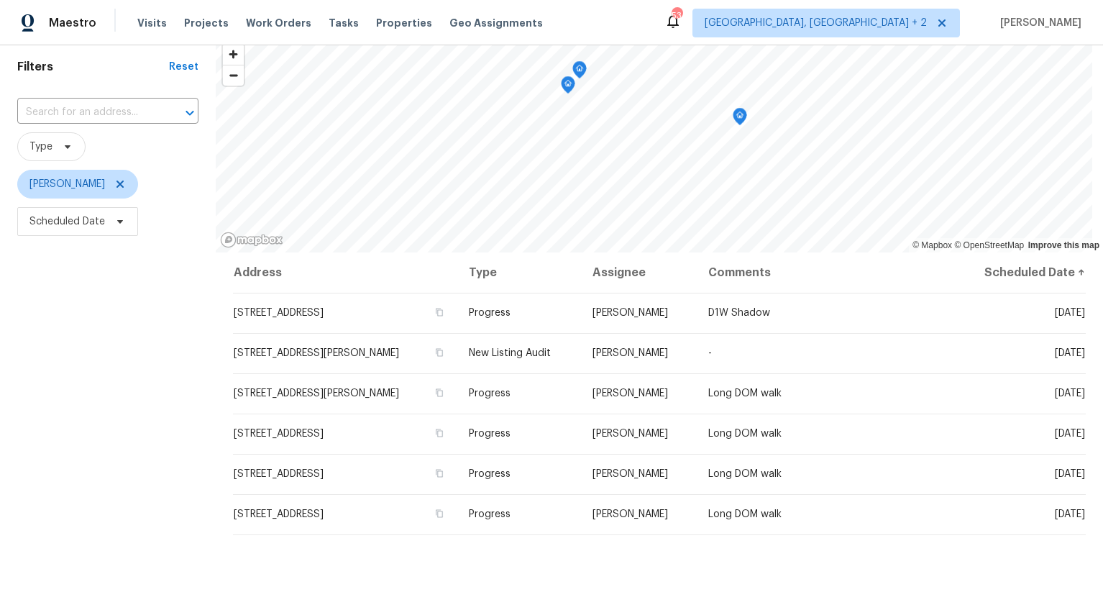
scroll to position [53, 0]
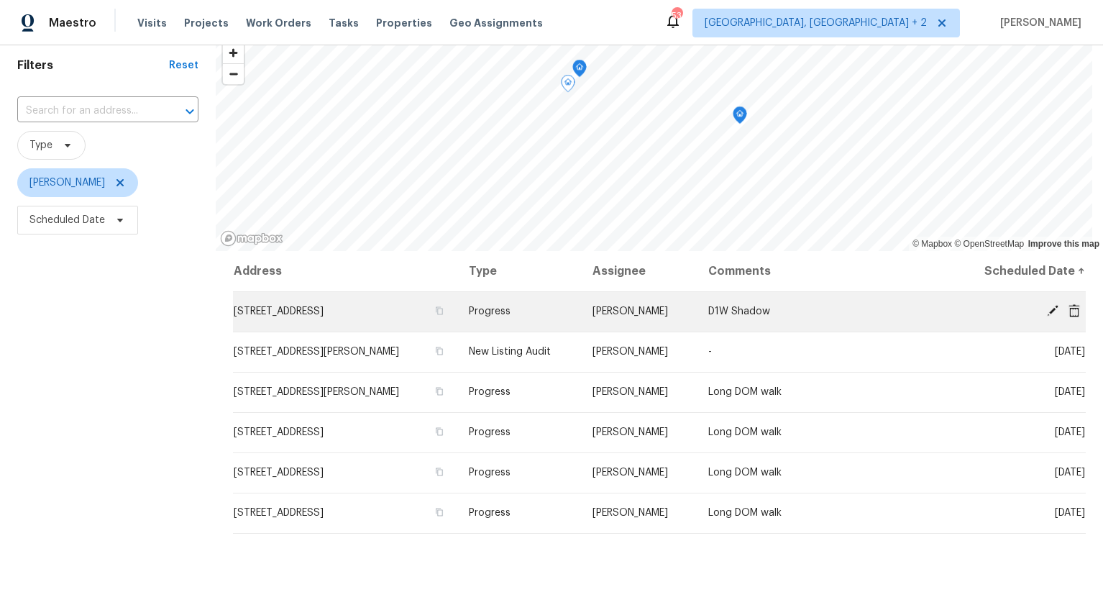
click at [269, 300] on td "112 Balsam Cir, Summerville, SC 29485" at bounding box center [345, 311] width 224 height 40
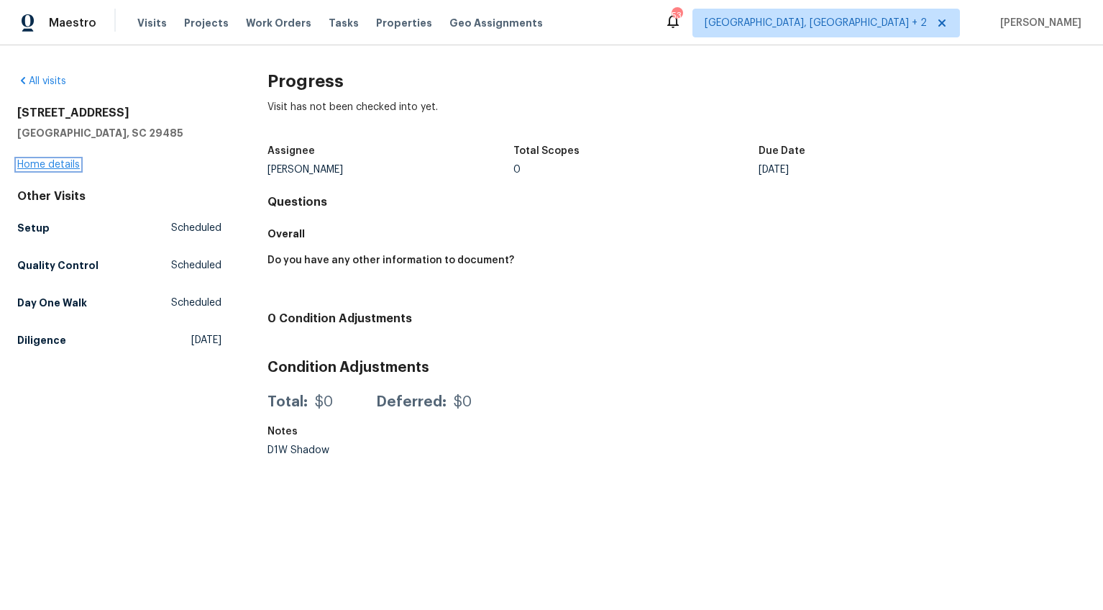
click at [63, 166] on link "Home details" at bounding box center [48, 165] width 63 height 10
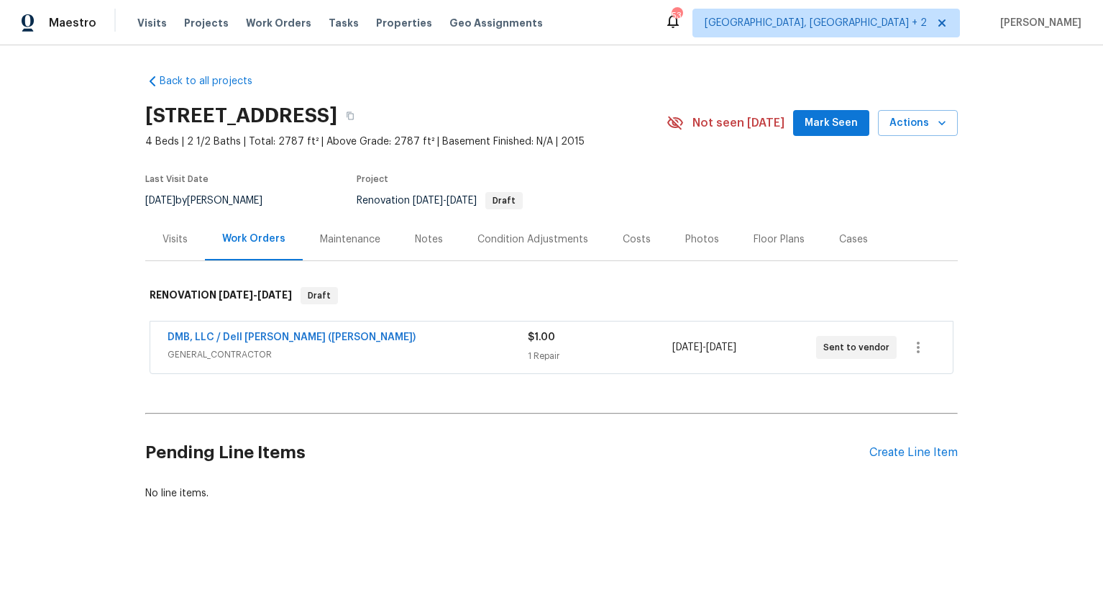
click at [177, 242] on div "Visits" at bounding box center [175, 239] width 25 height 14
